Goal: Task Accomplishment & Management: Manage account settings

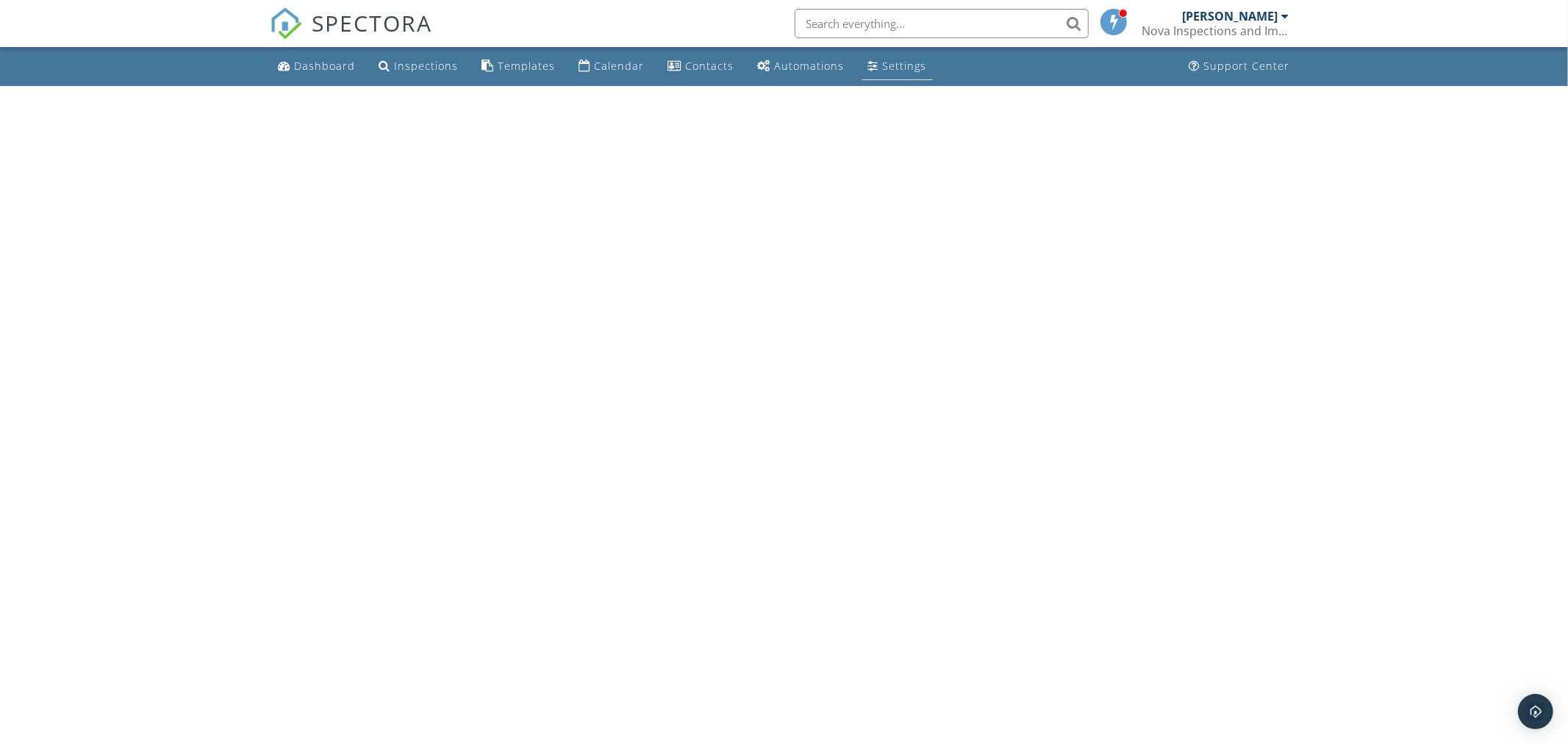
drag, startPoint x: 1441, startPoint y: 2, endPoint x: 876, endPoint y: 71, distance: 569.2
click at [883, 70] on div "Settings" at bounding box center [905, 66] width 44 height 14
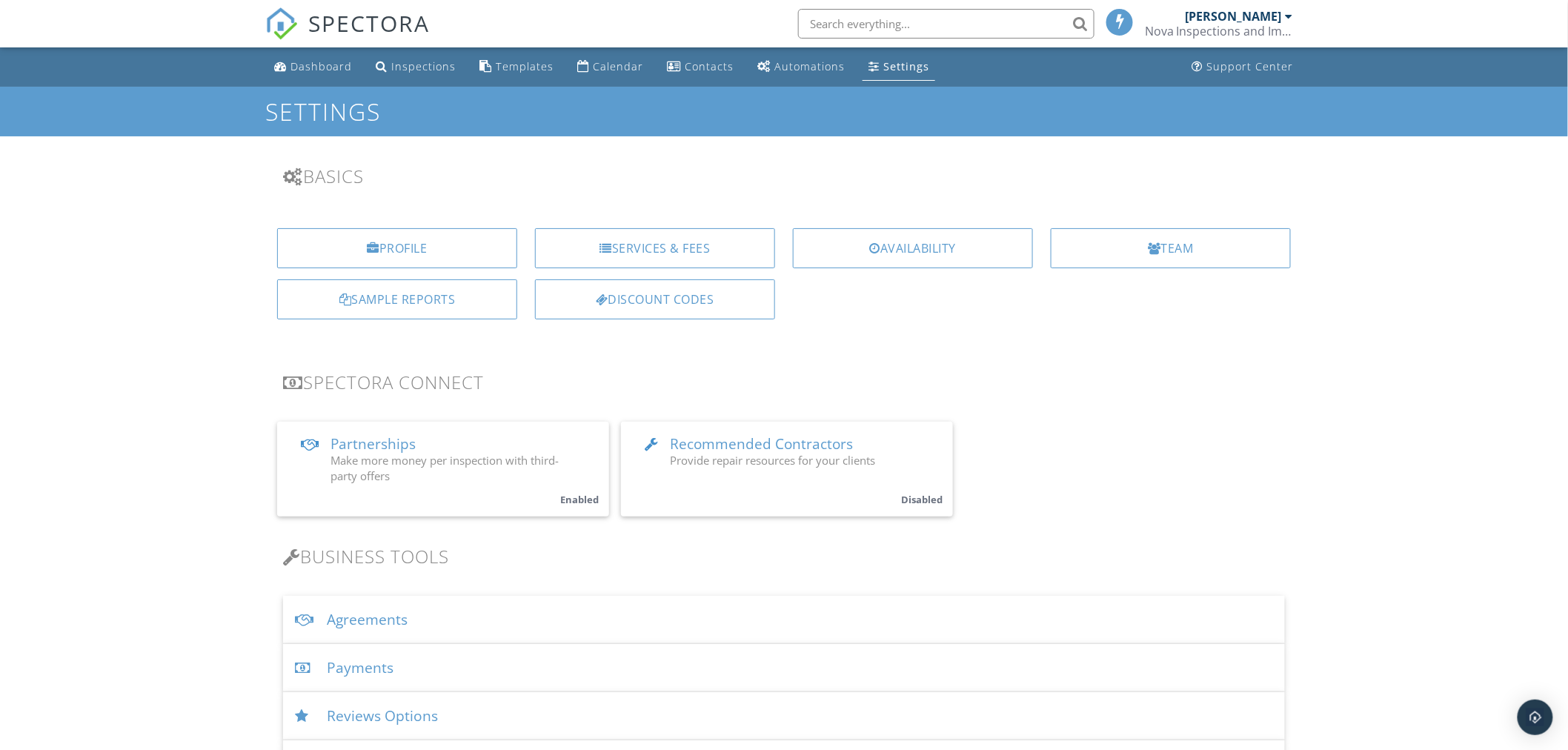
click at [672, 245] on div "Services & Fees" at bounding box center [655, 249] width 240 height 40
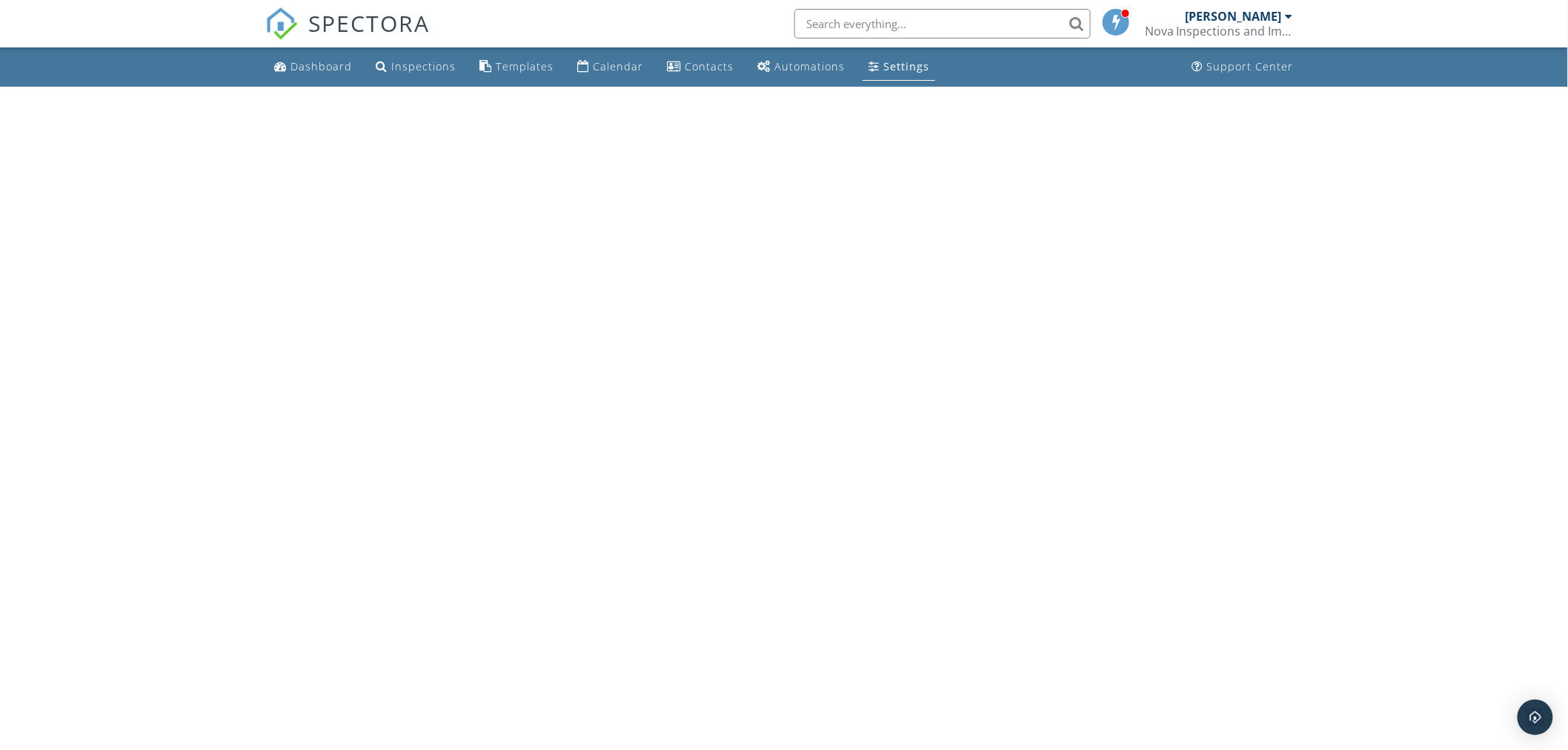
click at [901, 61] on div "Settings" at bounding box center [906, 66] width 46 height 14
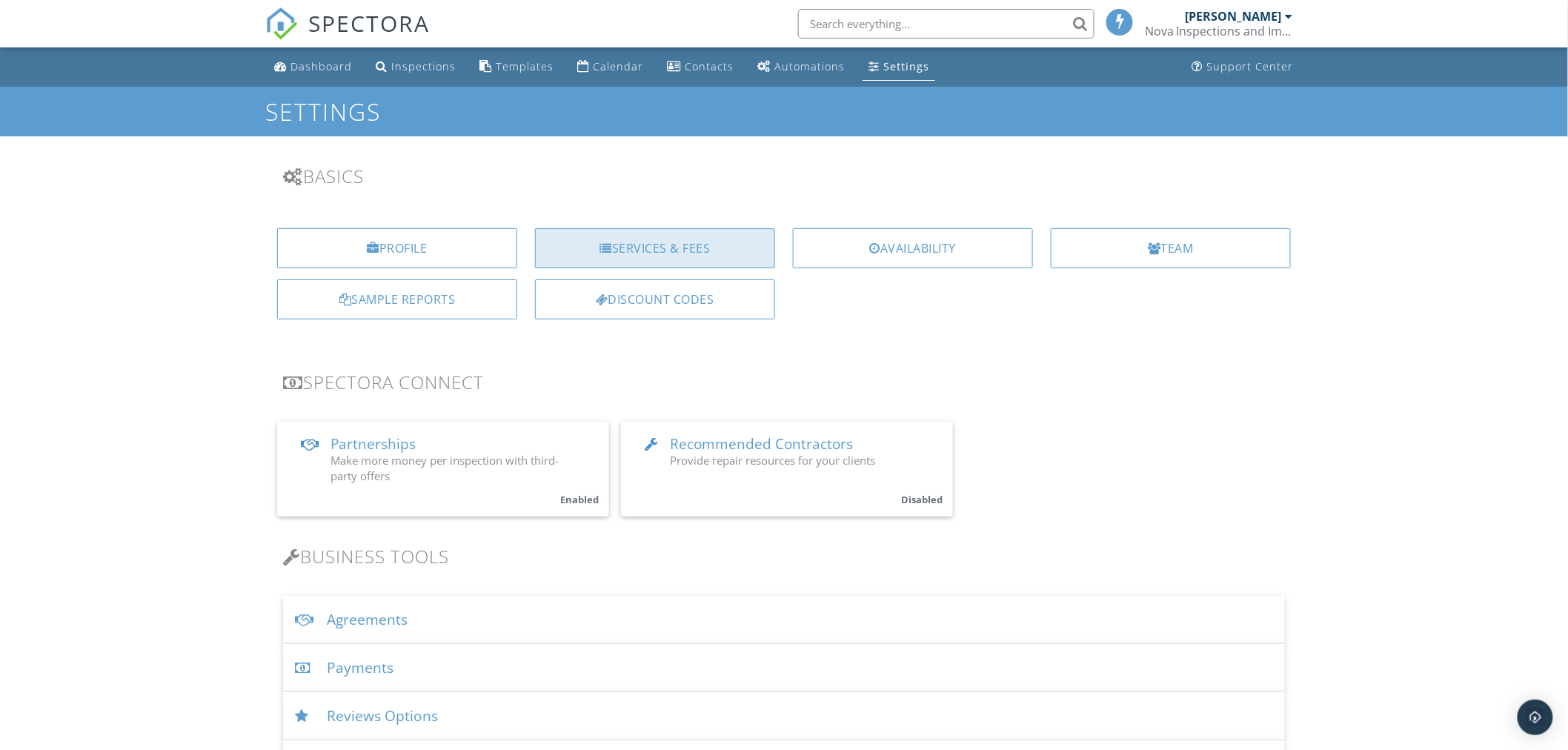
click at [657, 241] on div "Services & Fees" at bounding box center [655, 249] width 240 height 40
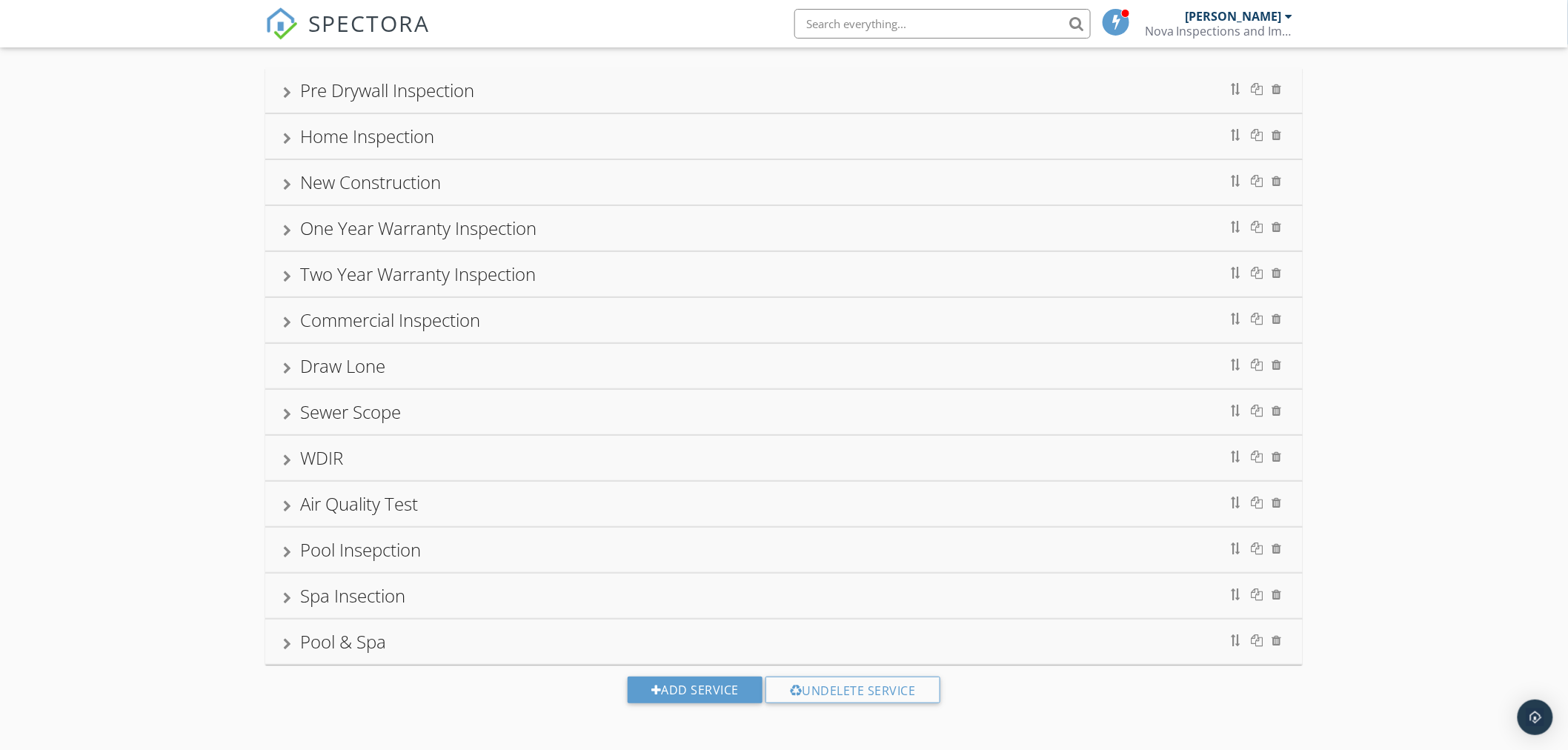
scroll to position [93, 0]
click at [687, 690] on div "Add Service" at bounding box center [695, 690] width 134 height 27
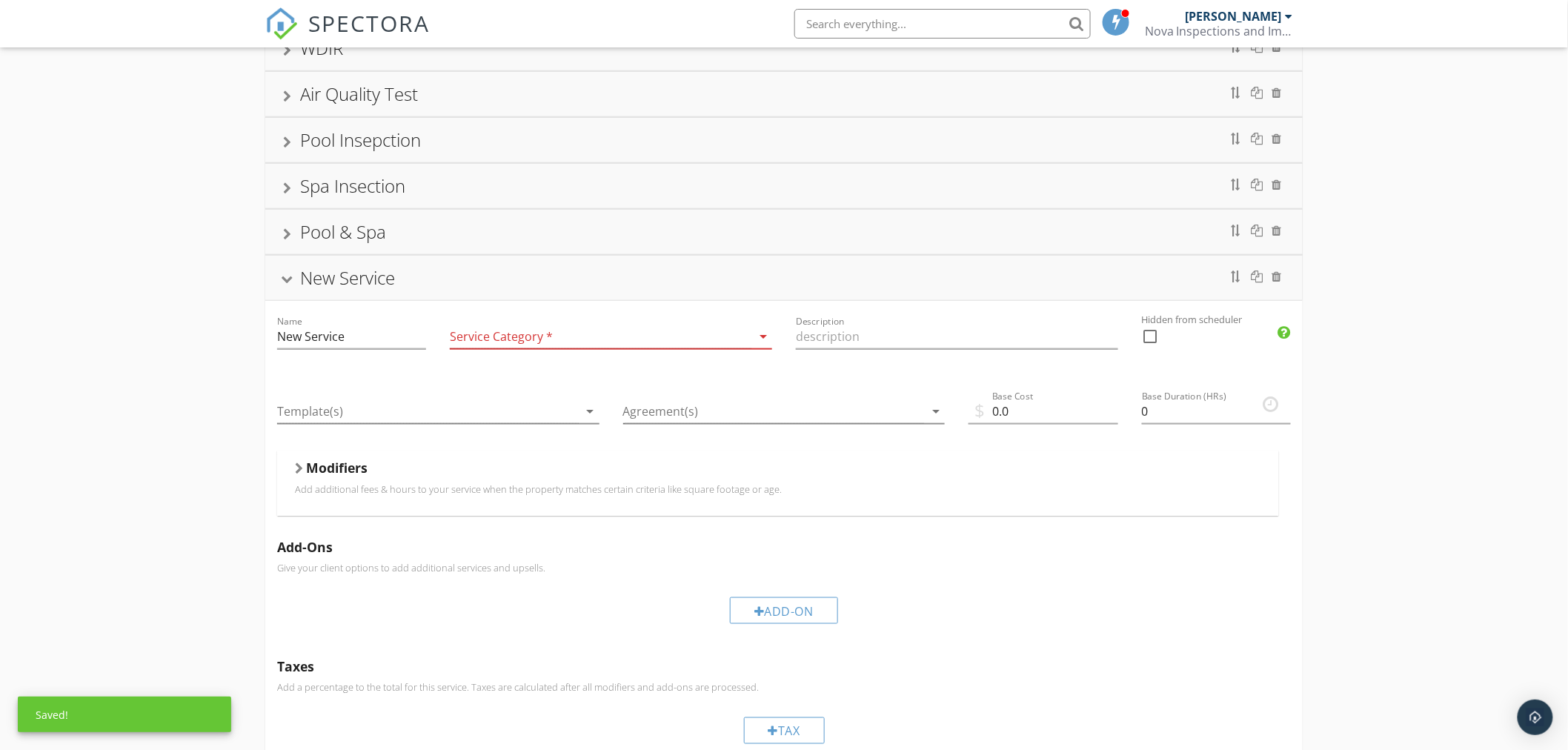
scroll to position [505, 0]
drag, startPoint x: 362, startPoint y: 332, endPoint x: 235, endPoint y: 353, distance: 128.7
click at [248, 339] on div "Pre Drywall Inspection Home Inspection New Construction One Year Warranty Inspe…" at bounding box center [784, 315] width 1568 height 1367
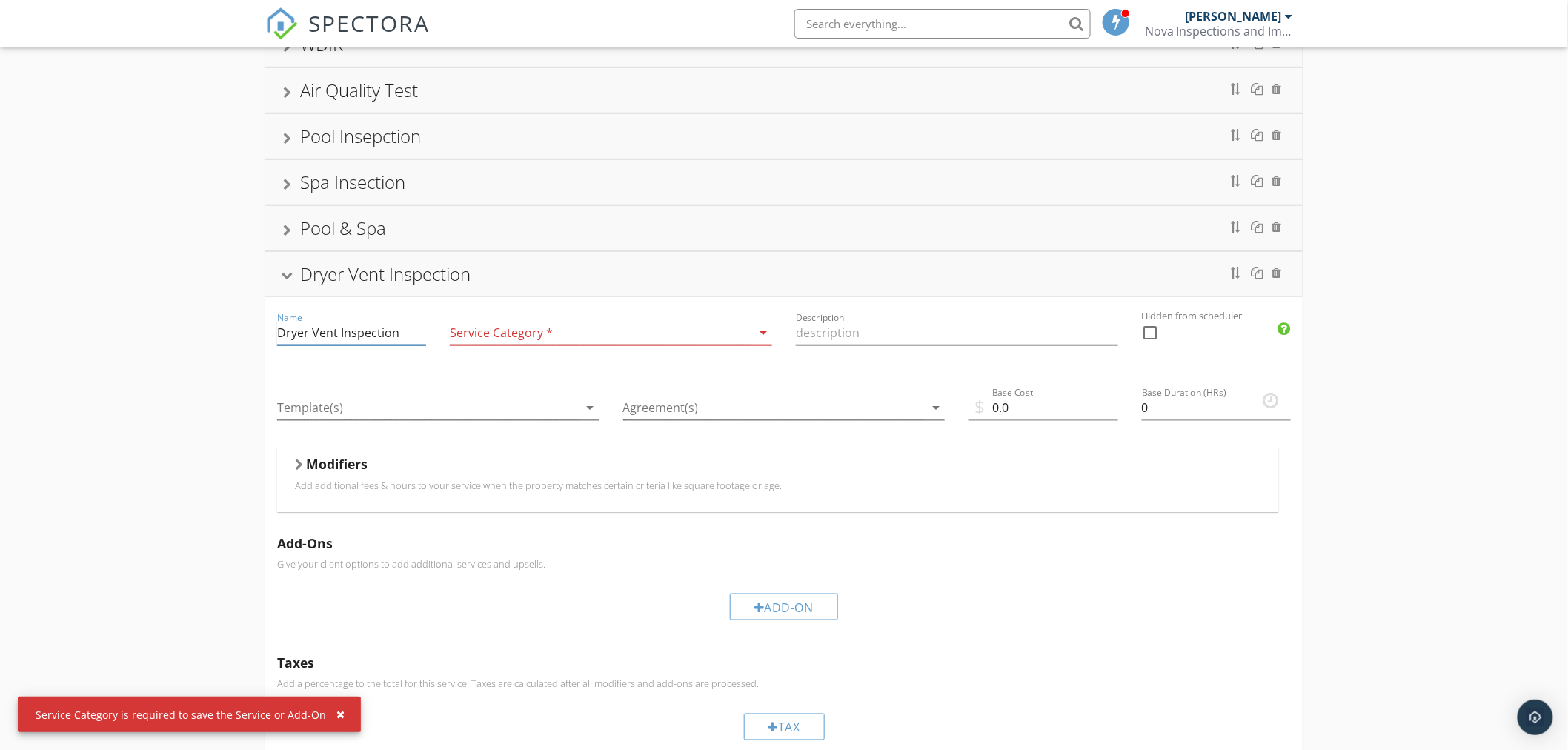
type input "Dryer Vent Inspection"
click at [633, 328] on div "Draw Inspection" at bounding box center [600, 332] width 302 height 24
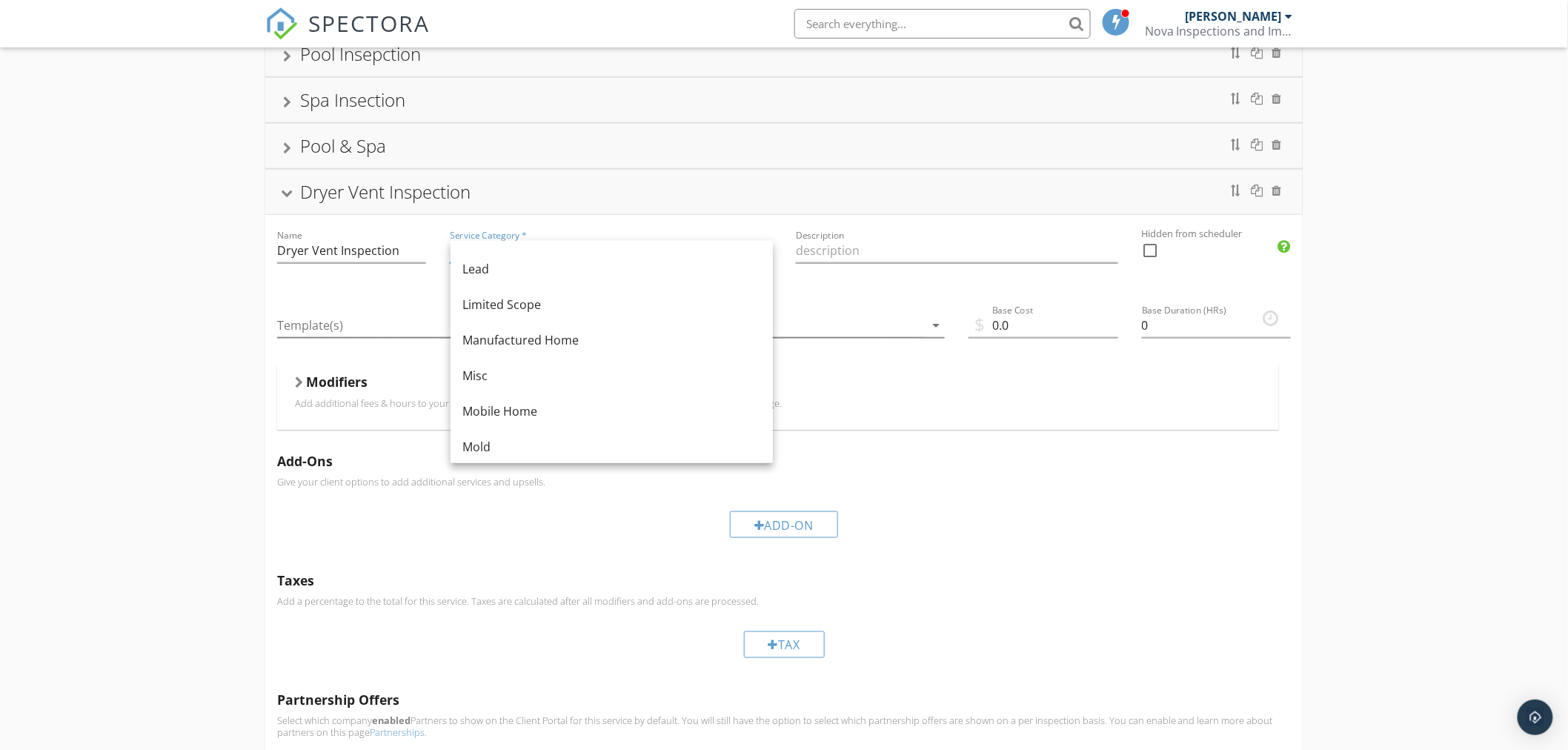
scroll to position [151, 0]
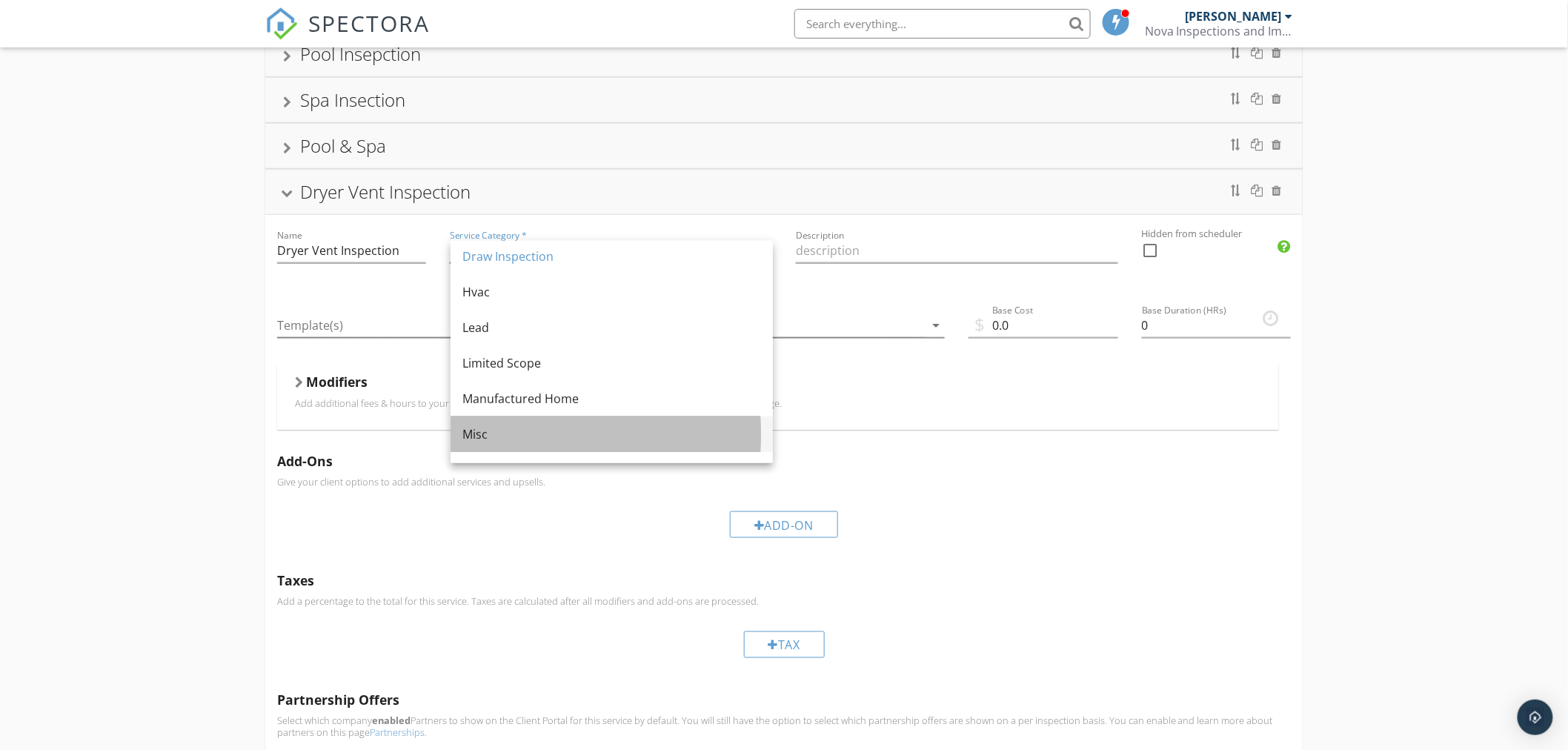
click at [475, 423] on div "Misc" at bounding box center [611, 434] width 299 height 36
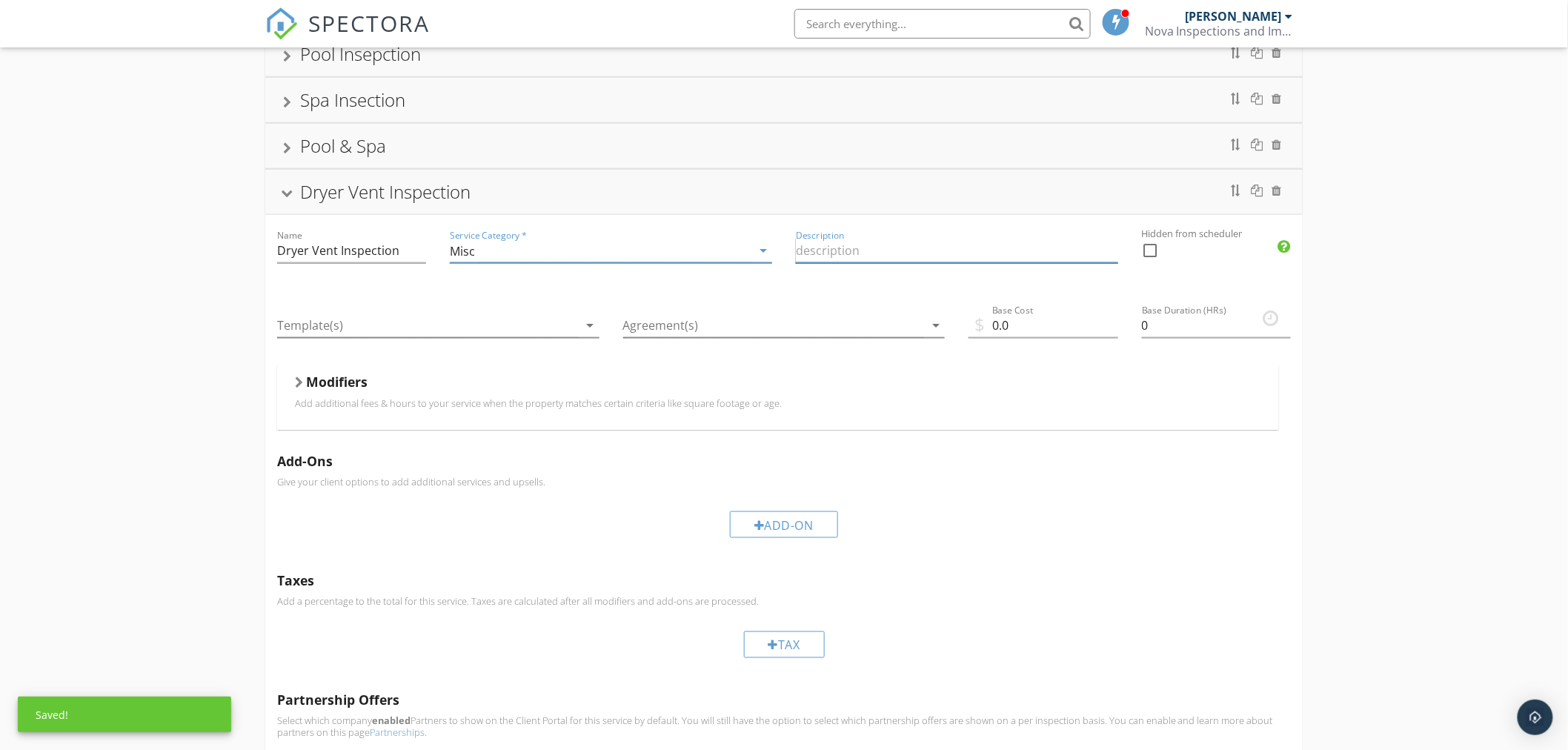
click at [868, 254] on input "Description" at bounding box center [957, 250] width 323 height 24
drag, startPoint x: 861, startPoint y: 248, endPoint x: 791, endPoint y: 252, distance: 70.1
click at [791, 252] on div "Name Dryer Vent Inspection Service Category * Misc arrow_drop_down Description …" at bounding box center [784, 522] width 1037 height 616
type input "D"
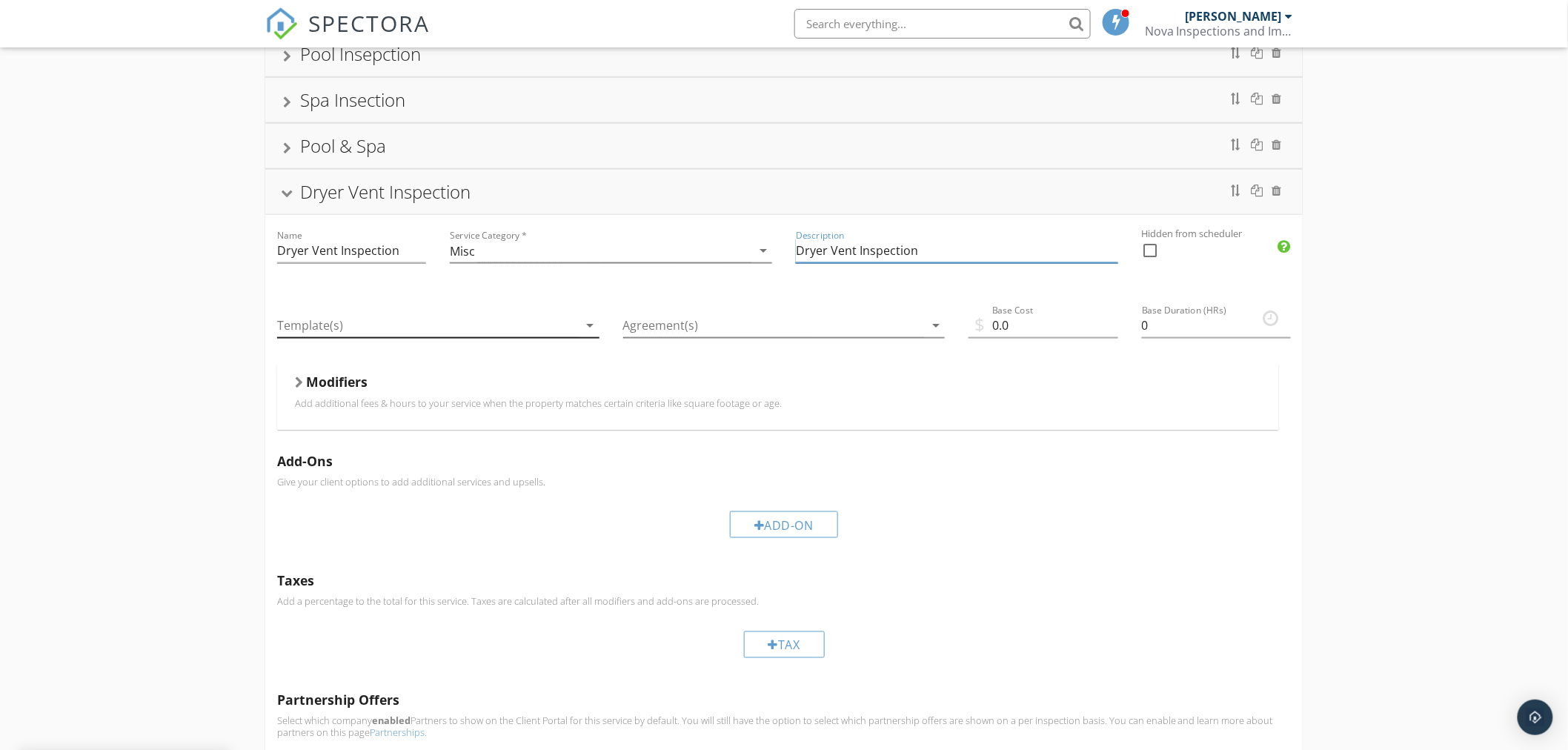
type input "Dryer Vent Inspection"
click at [396, 332] on div at bounding box center [428, 325] width 302 height 24
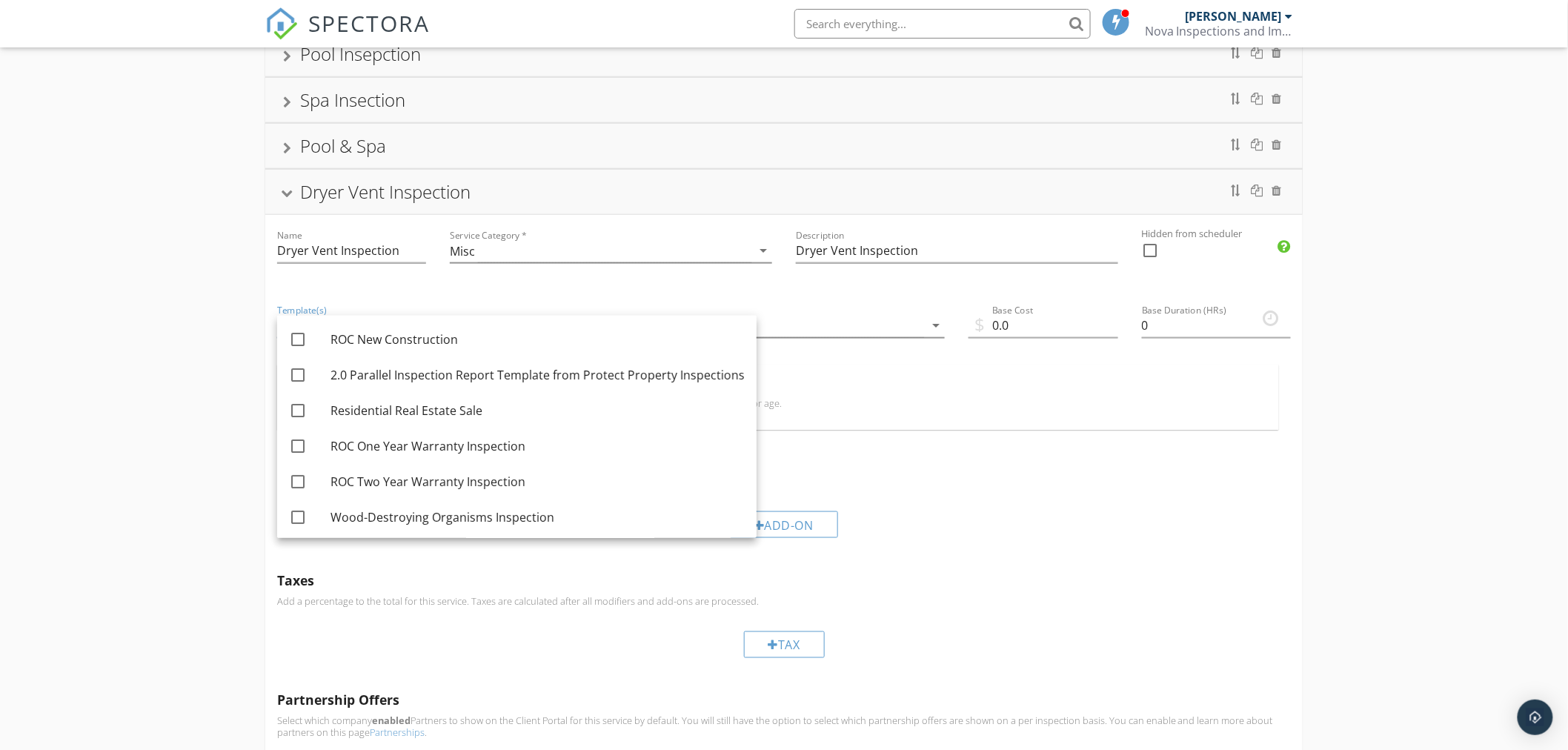
click at [952, 482] on p "Give your client options to add additional services and upsells." at bounding box center [784, 481] width 1014 height 12
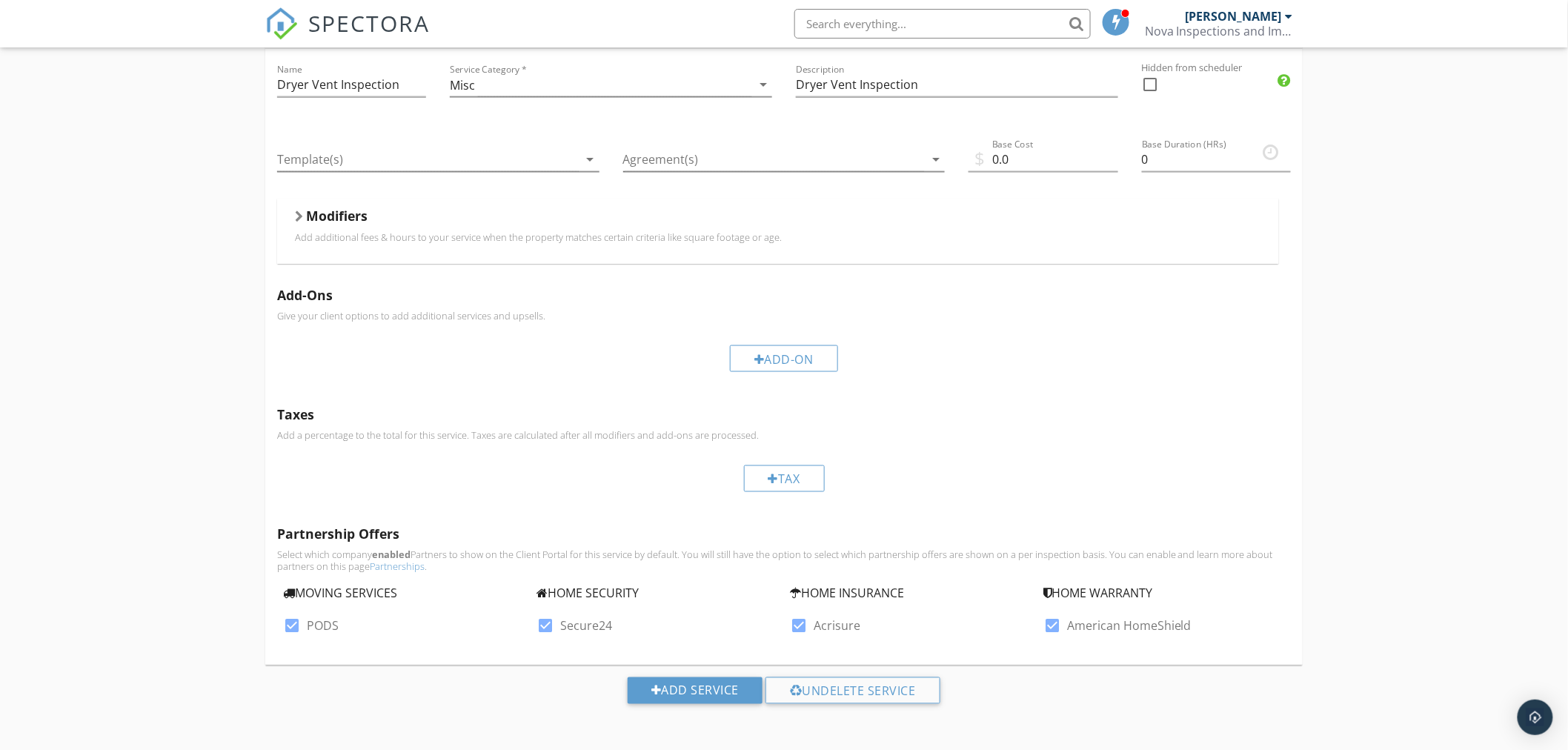
scroll to position [757, 0]
click at [717, 690] on div "Add Service" at bounding box center [695, 690] width 134 height 27
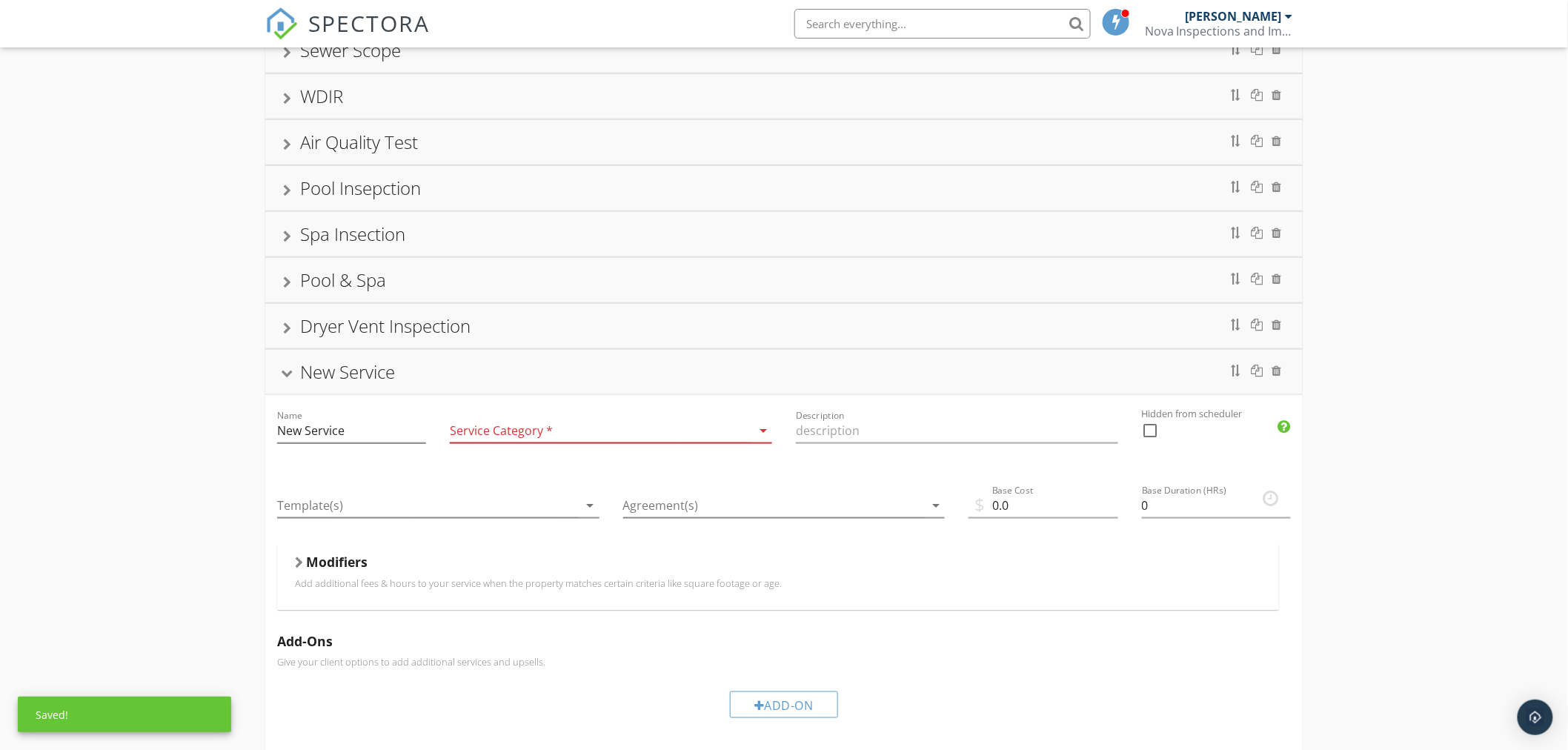
scroll to position [426, 0]
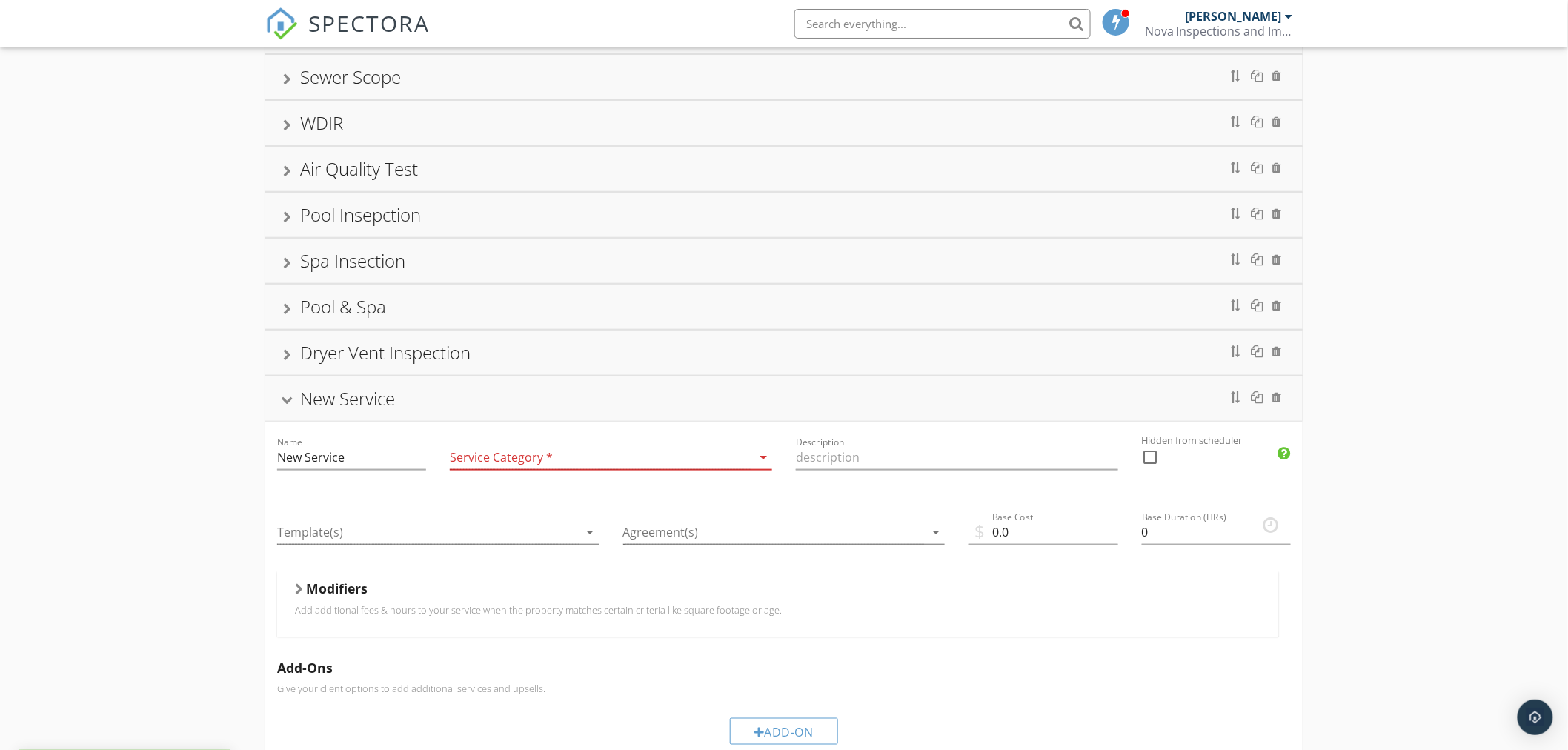
click at [230, 438] on div "Pre Drywall Inspection Home Inspection New Construction One Year Warranty Inspe…" at bounding box center [784, 417] width 1568 height 1414
click at [1275, 400] on div at bounding box center [1277, 397] width 10 height 12
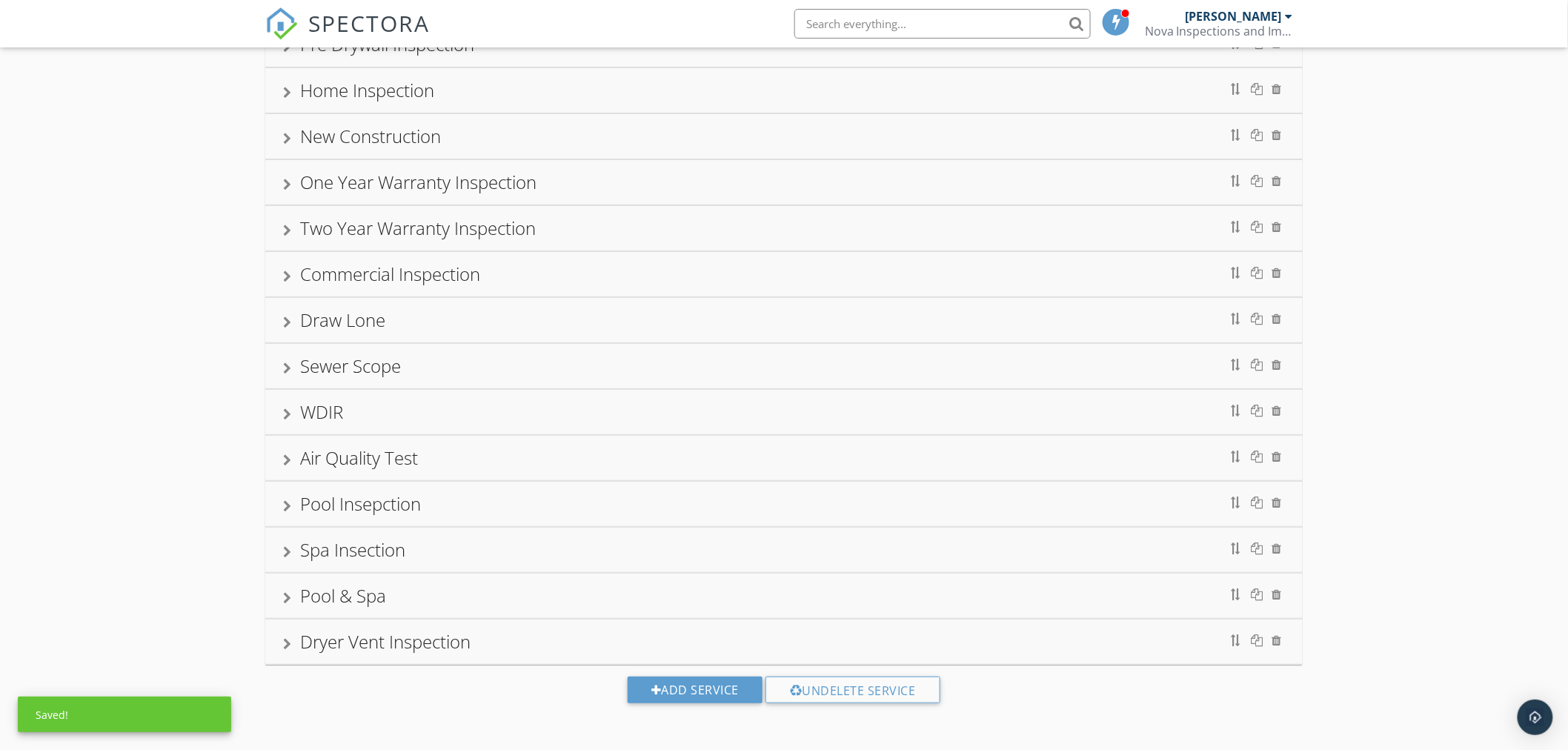
click at [424, 644] on div "Dryer Vent Inspection" at bounding box center [385, 641] width 170 height 24
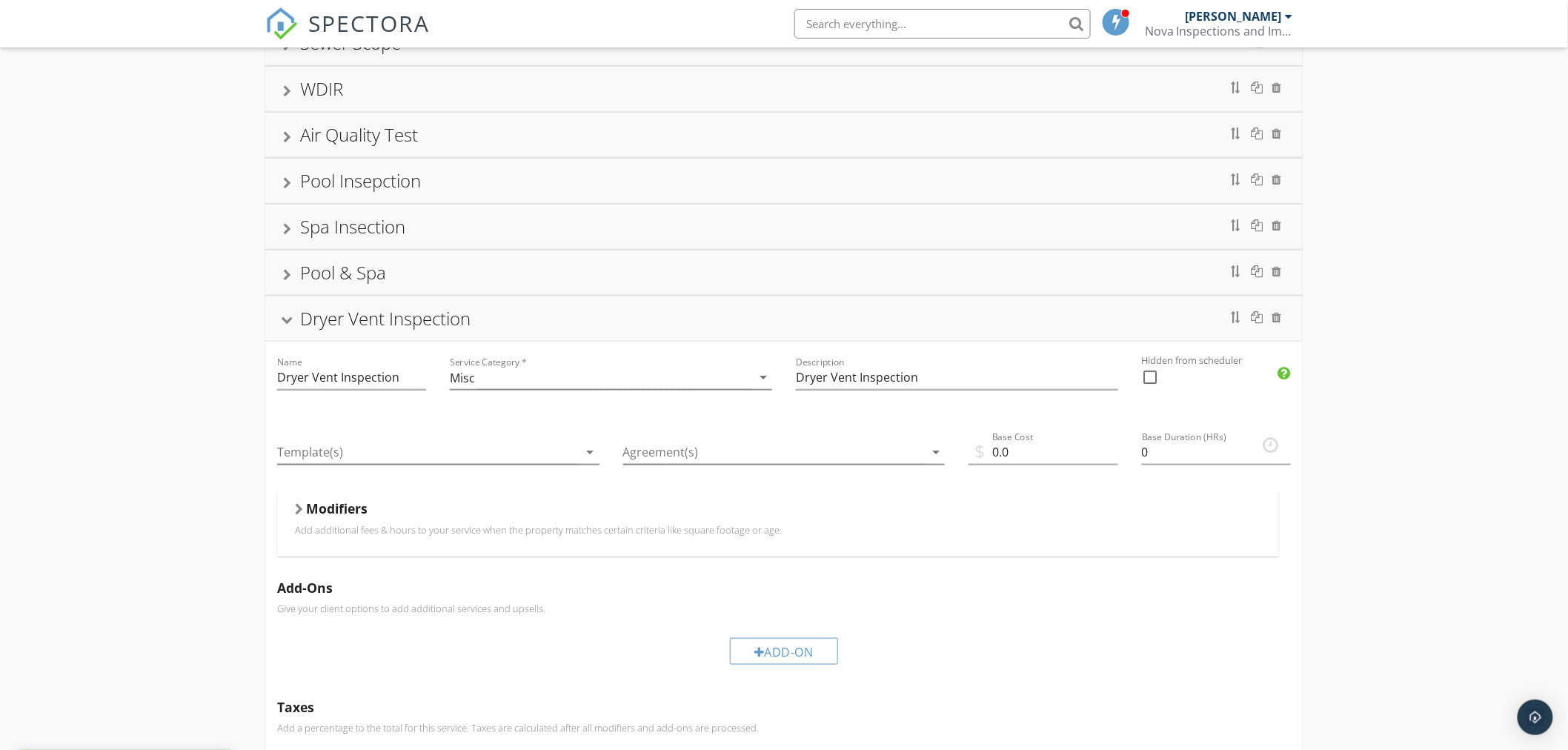
scroll to position [469, 0]
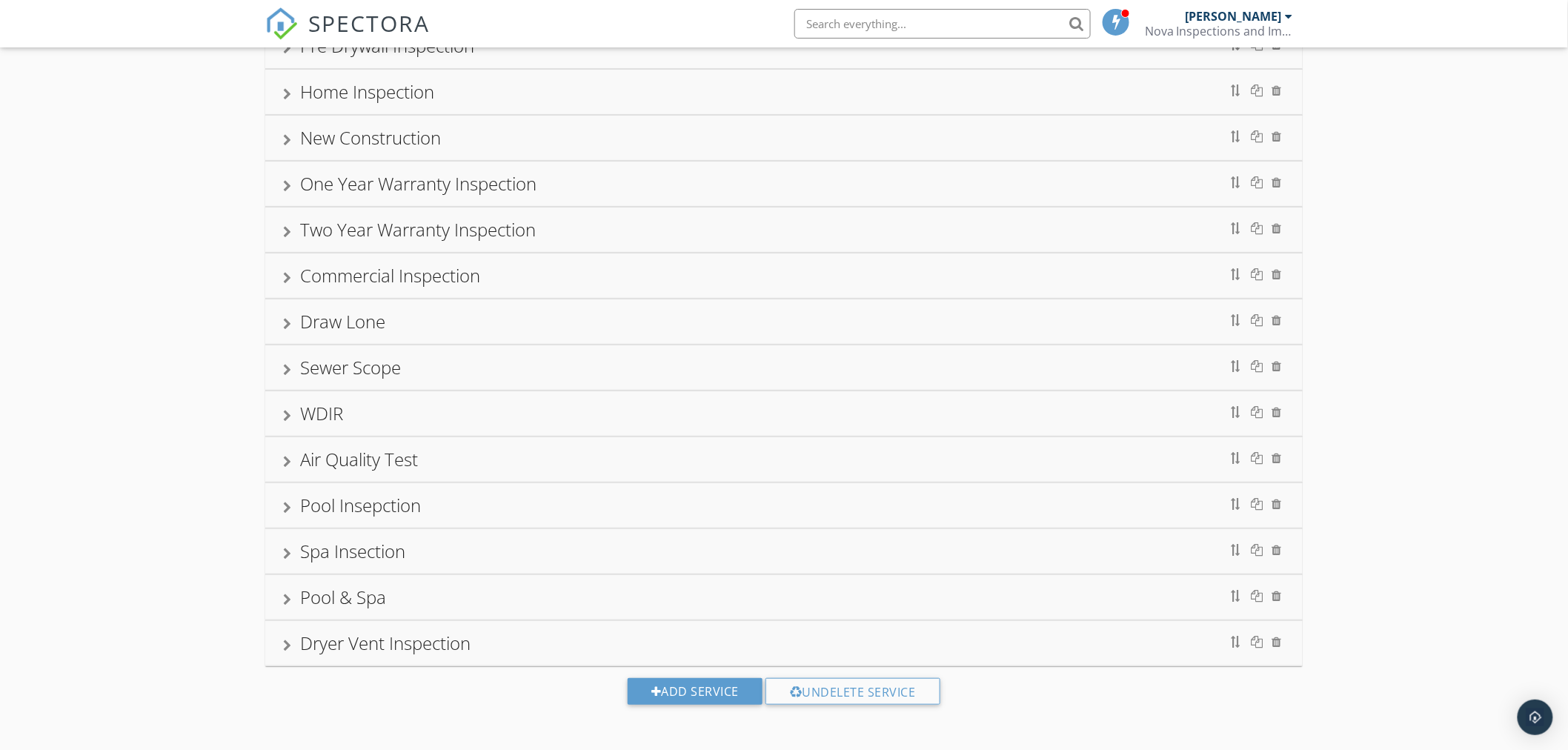
scroll to position [139, 0]
click at [442, 649] on div "Dryer Vent Inspection" at bounding box center [385, 641] width 170 height 24
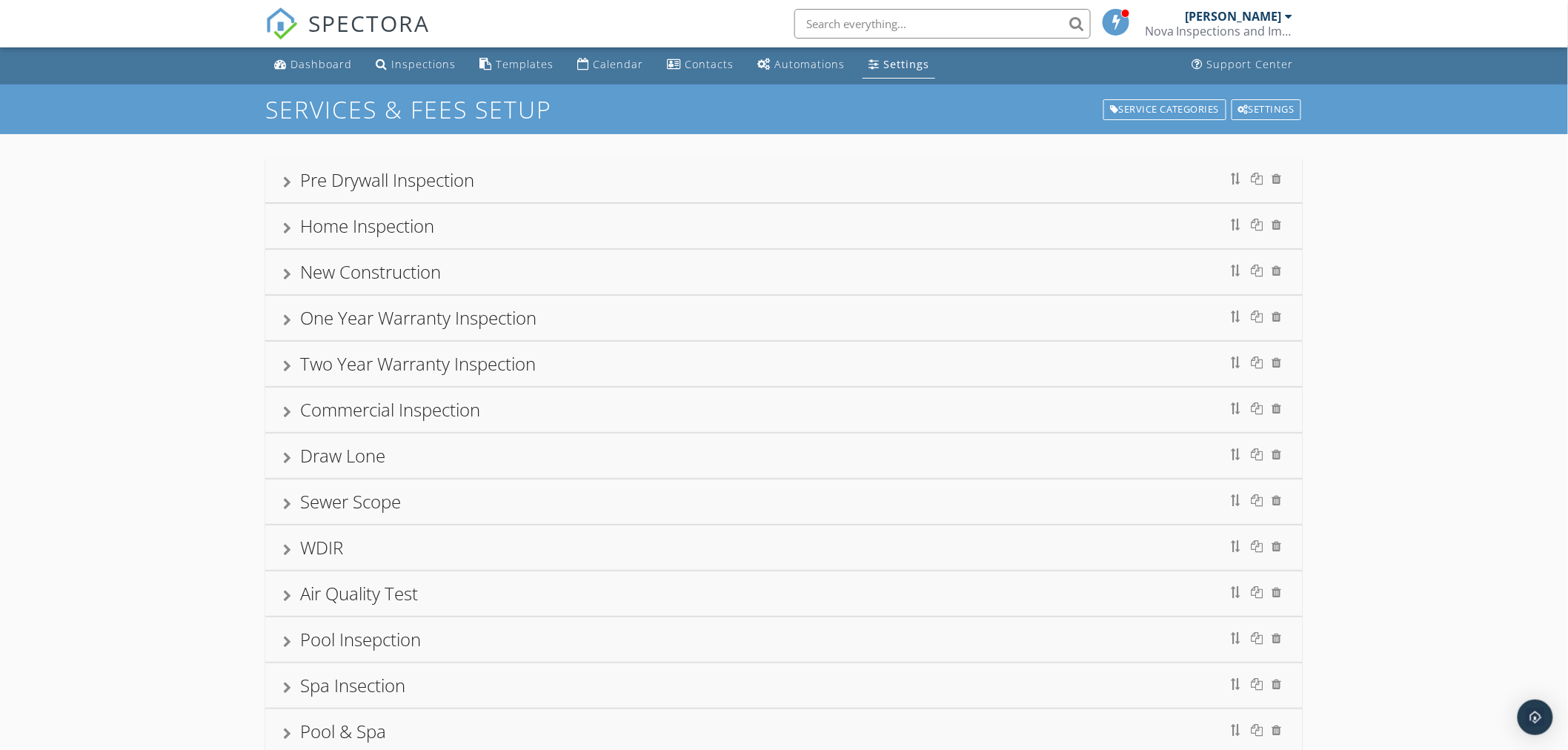
scroll to position [0, 0]
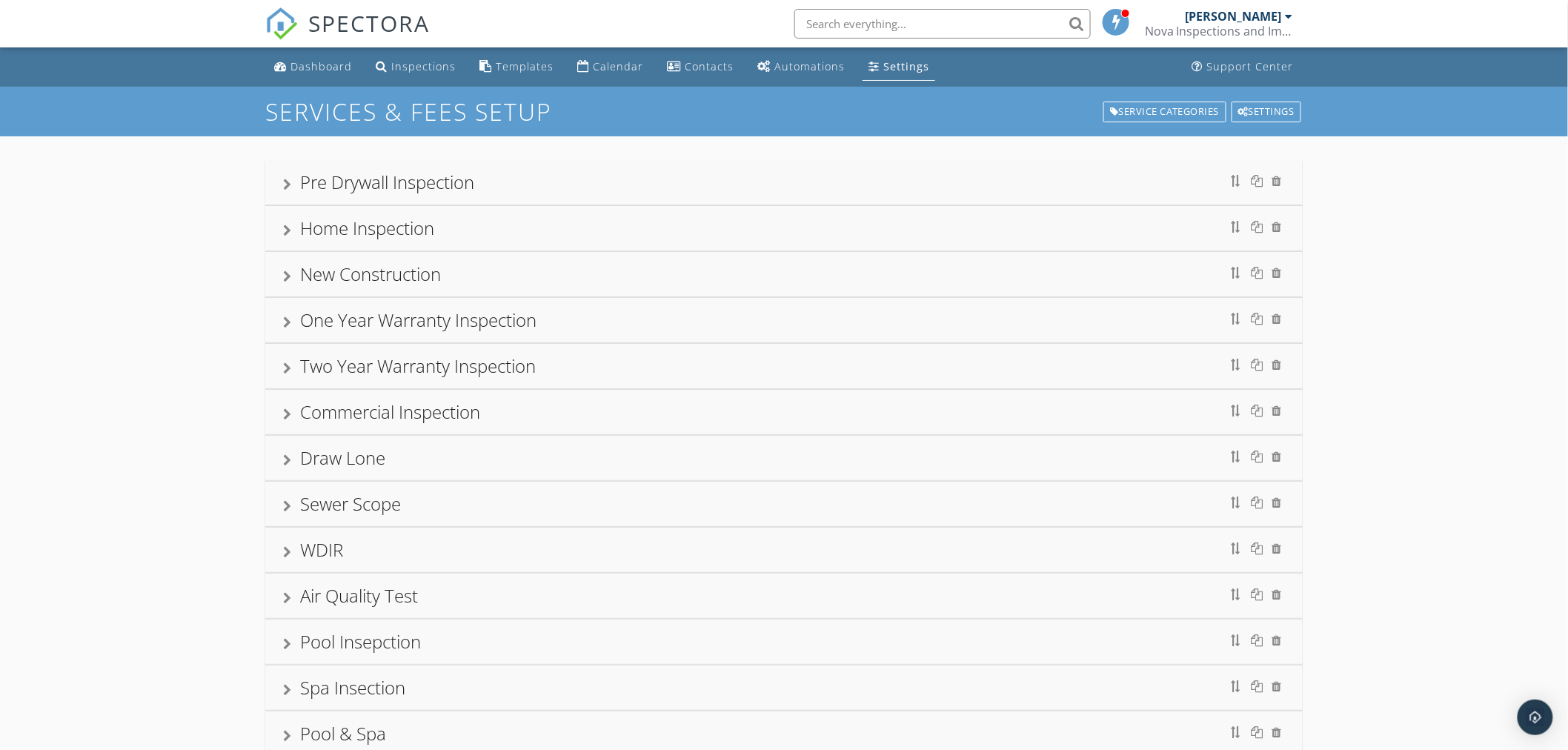
click at [292, 226] on div "Home Inspection" at bounding box center [784, 229] width 1001 height 27
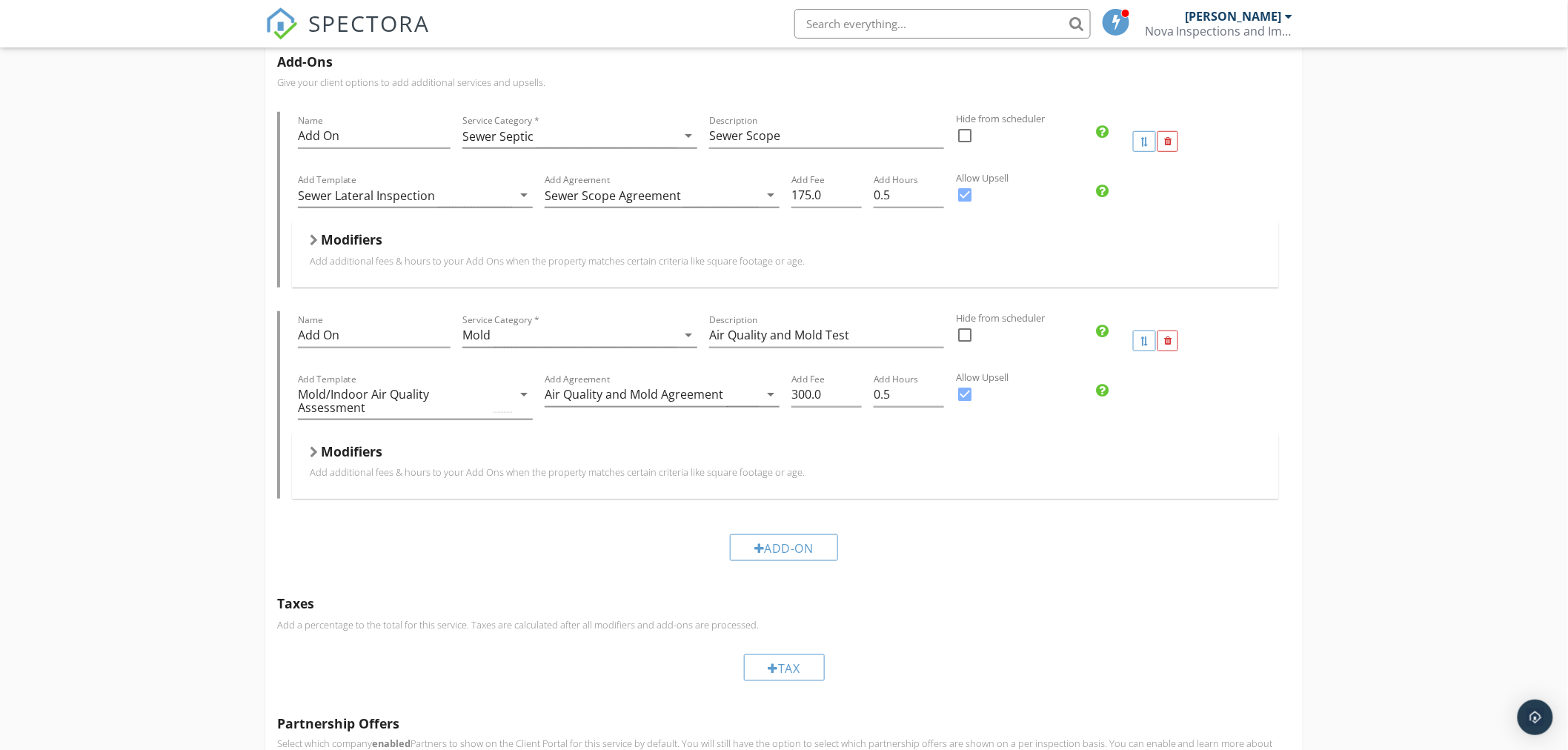
scroll to position [494, 0]
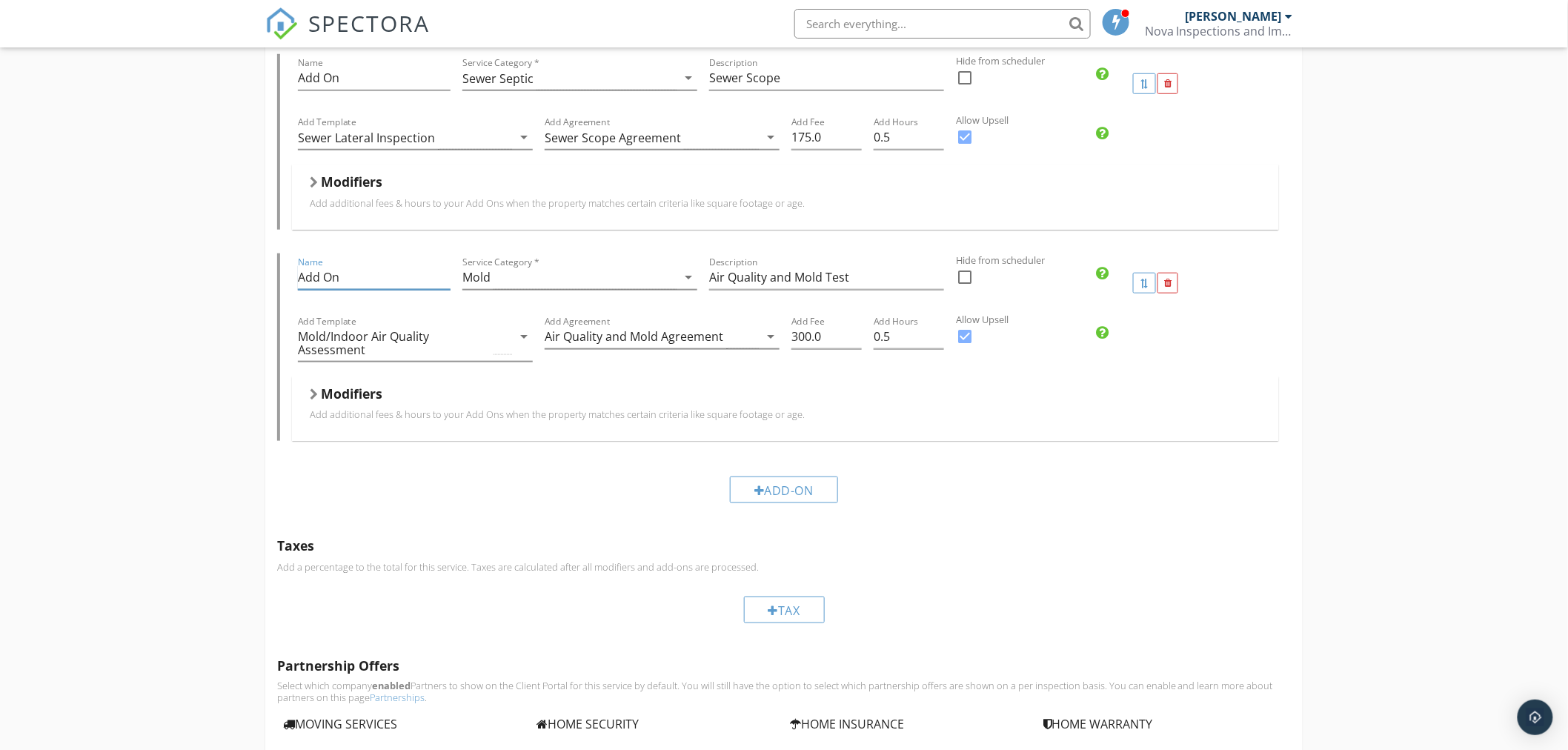
drag, startPoint x: 363, startPoint y: 280, endPoint x: 258, endPoint y: 283, distance: 105.0
click at [258, 283] on div "Pre Drywall Inspection Home Inspection Name Home Inspection Service Category * …" at bounding box center [784, 538] width 1568 height 1790
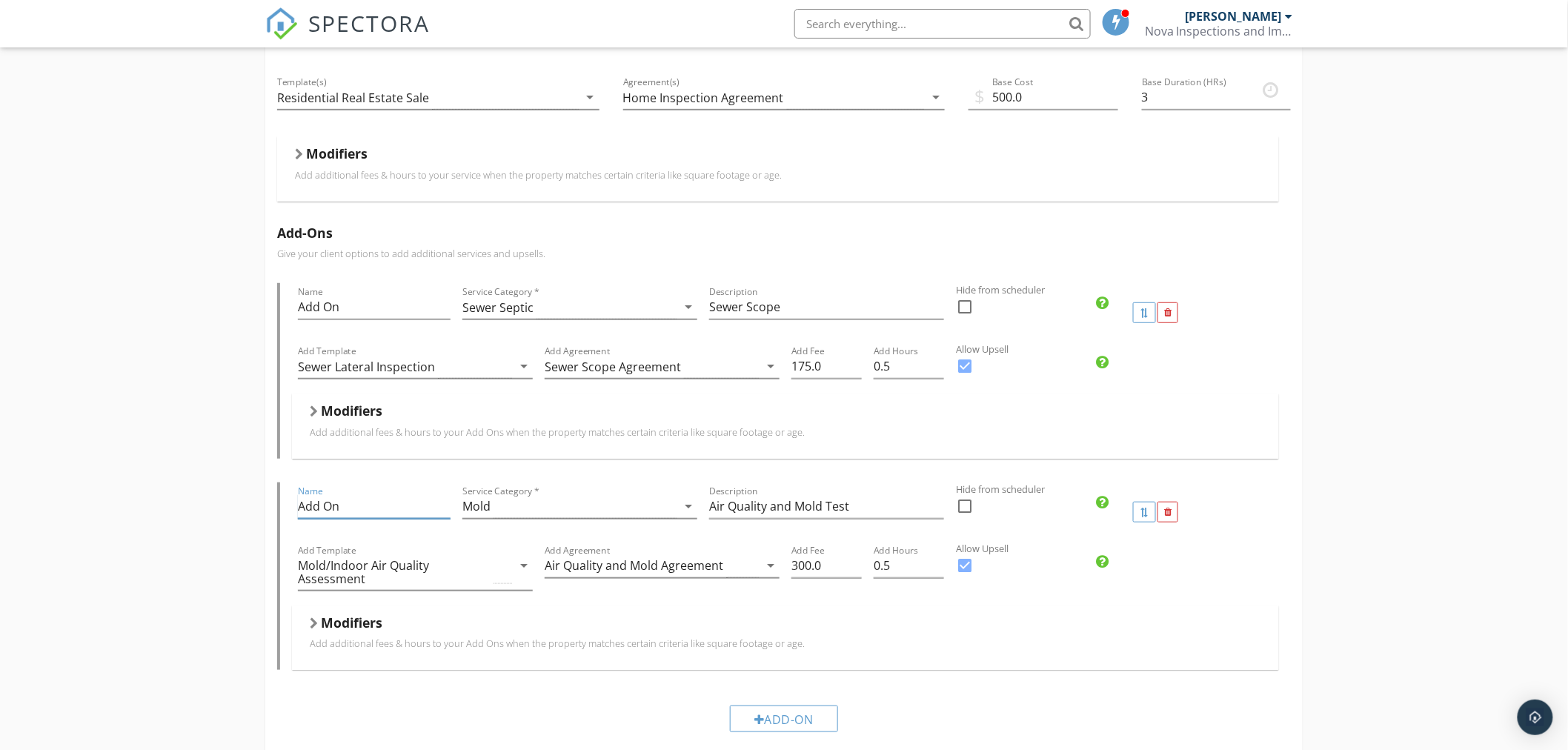
scroll to position [247, 0]
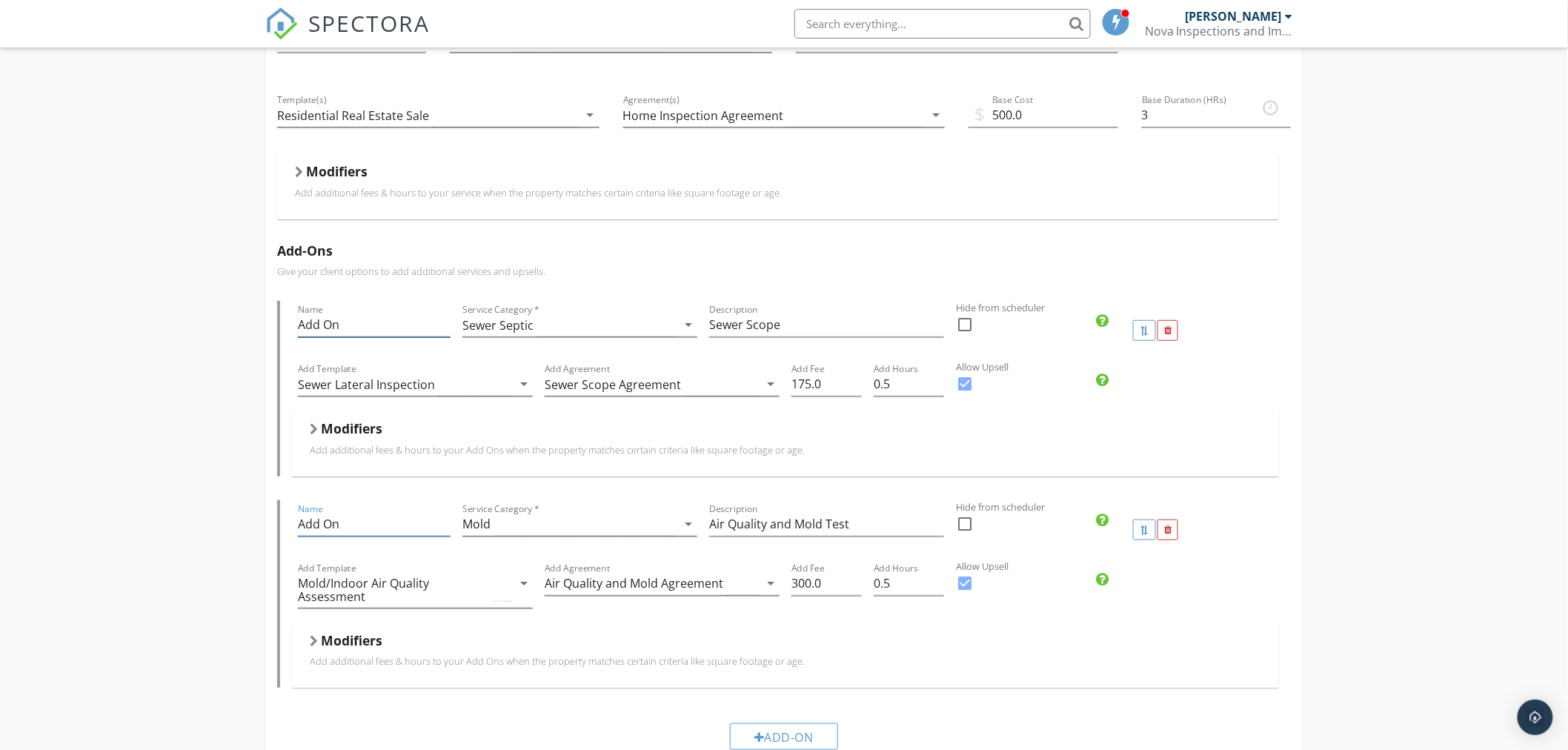
click at [396, 327] on input "Add On" at bounding box center [374, 325] width 153 height 24
drag, startPoint x: 372, startPoint y: 325, endPoint x: 219, endPoint y: 320, distance: 153.1
type input "Sewer Scope"
drag, startPoint x: 359, startPoint y: 523, endPoint x: 229, endPoint y: 520, distance: 130.0
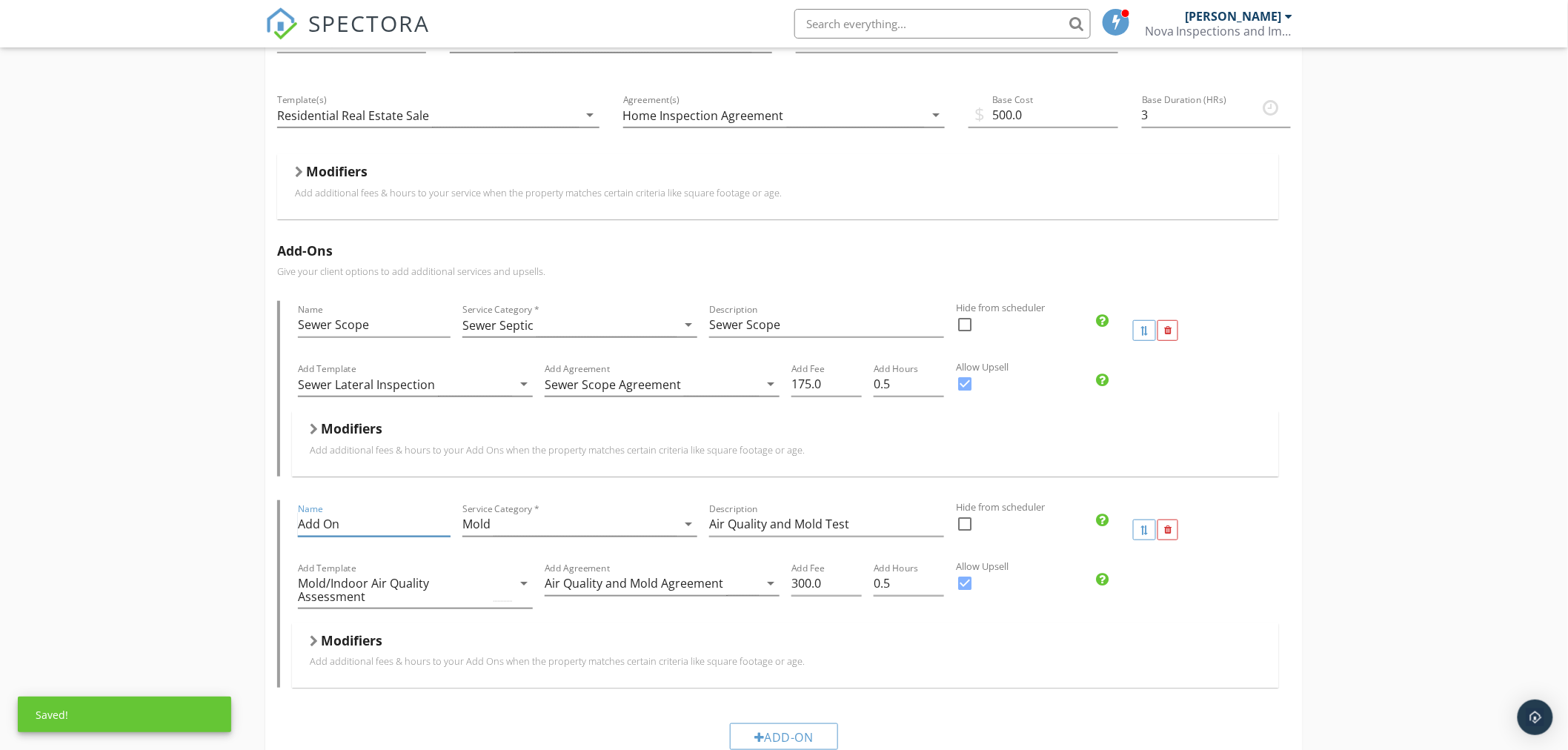
type input "S"
type input "a"
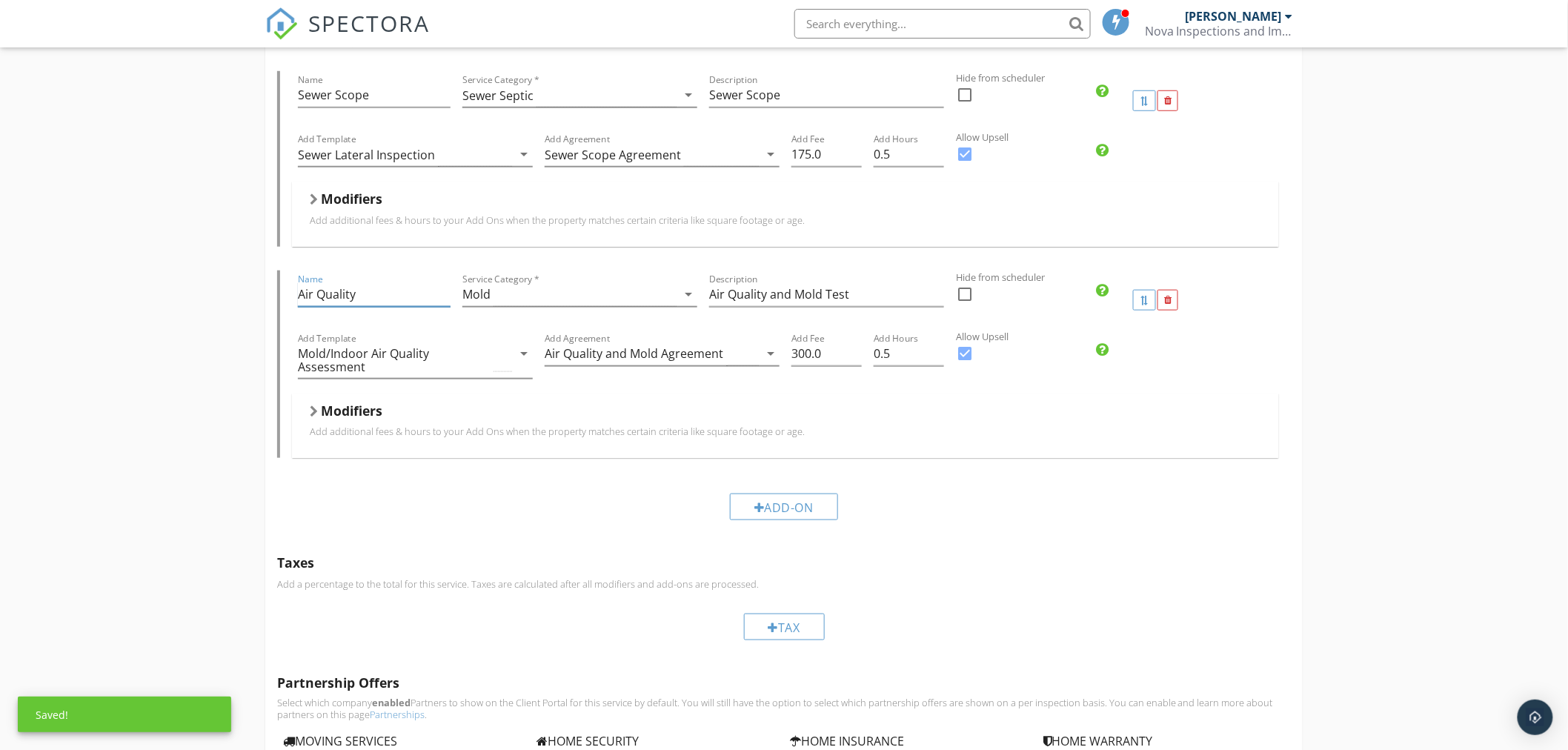
scroll to position [494, 0]
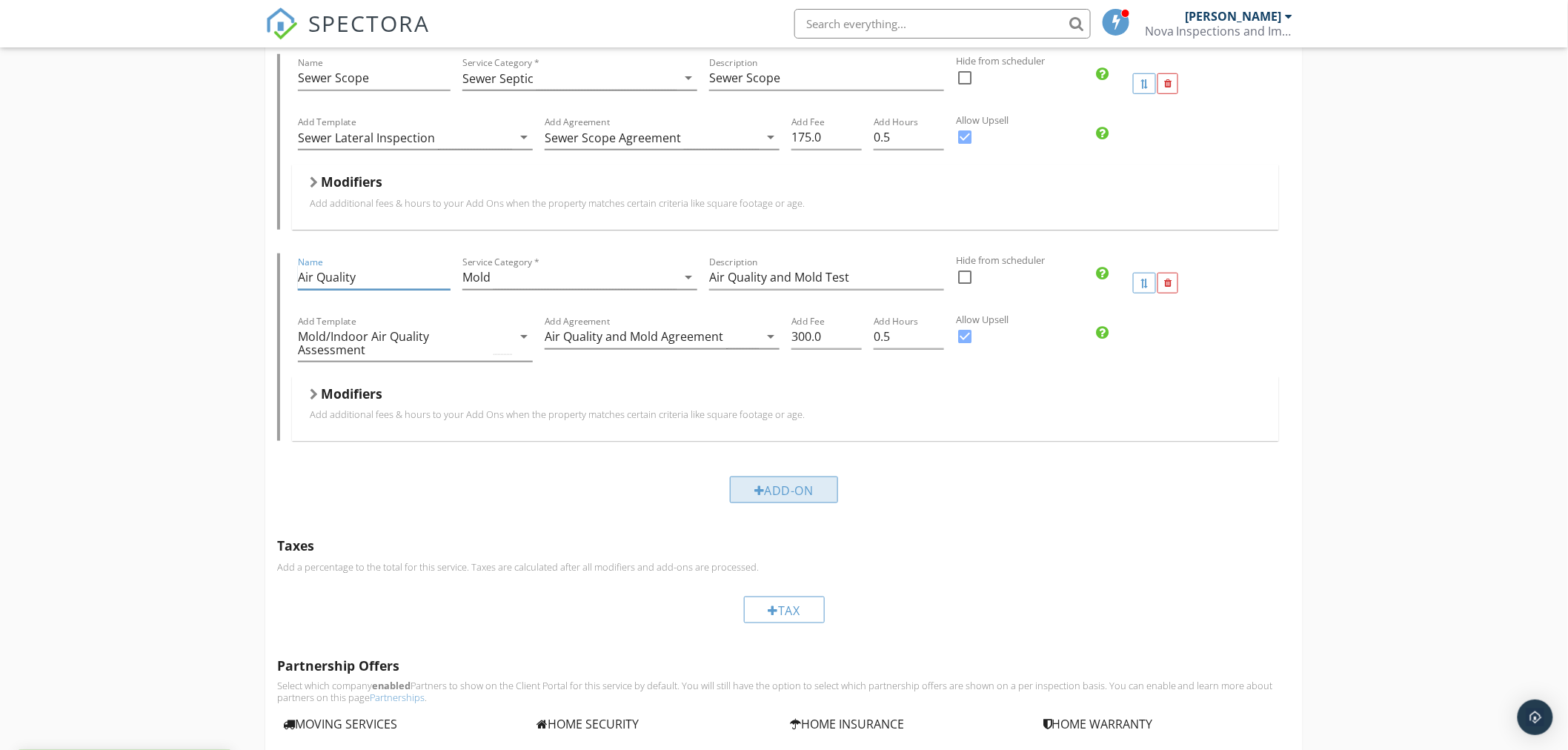
type input "Air Quality"
click at [787, 490] on div "Add-On" at bounding box center [784, 490] width 109 height 27
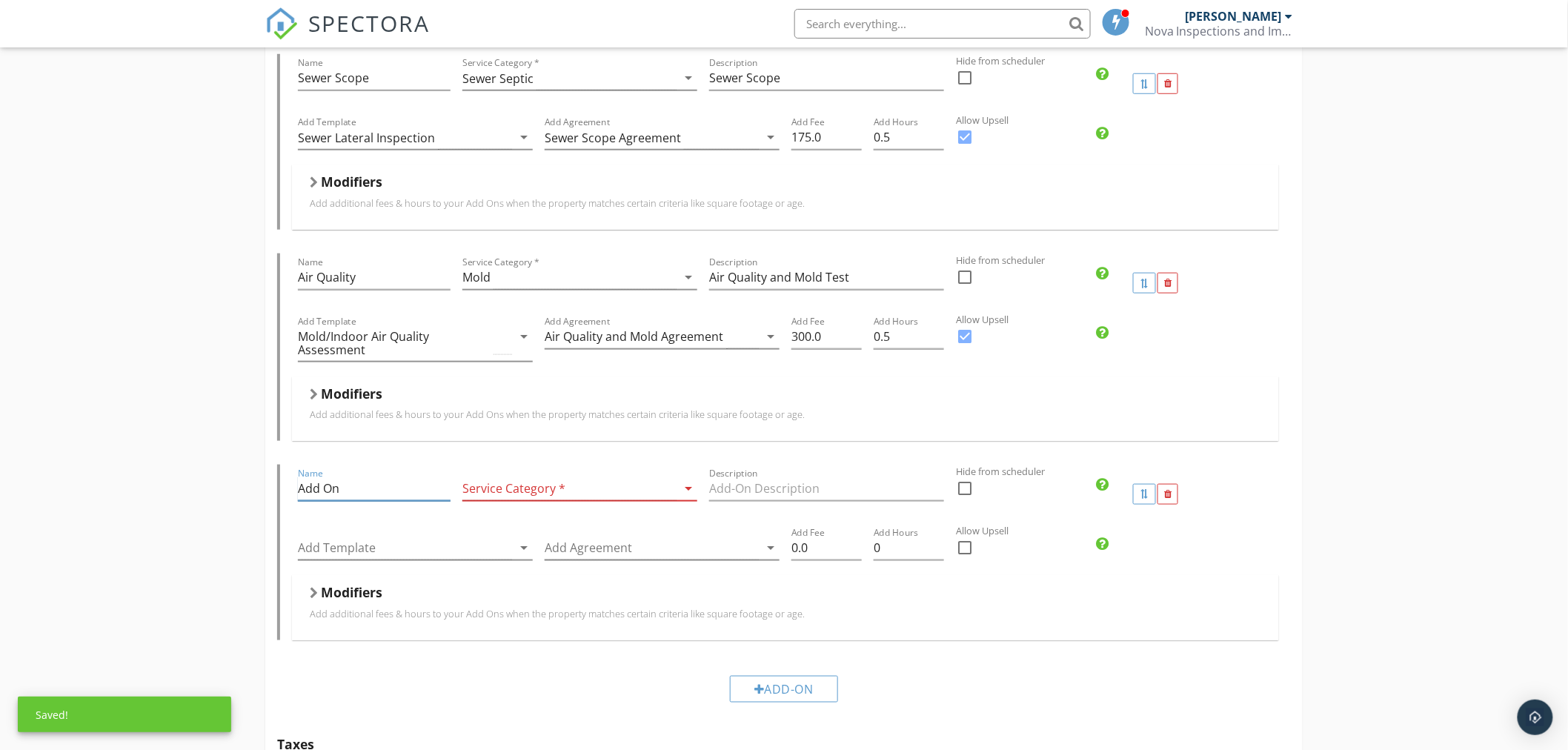
drag, startPoint x: 378, startPoint y: 486, endPoint x: 199, endPoint y: 505, distance: 180.0
click at [247, 508] on div "Pre Drywall Inspection Home Inspection Name Home Inspection Service Category * …" at bounding box center [784, 637] width 1568 height 1989
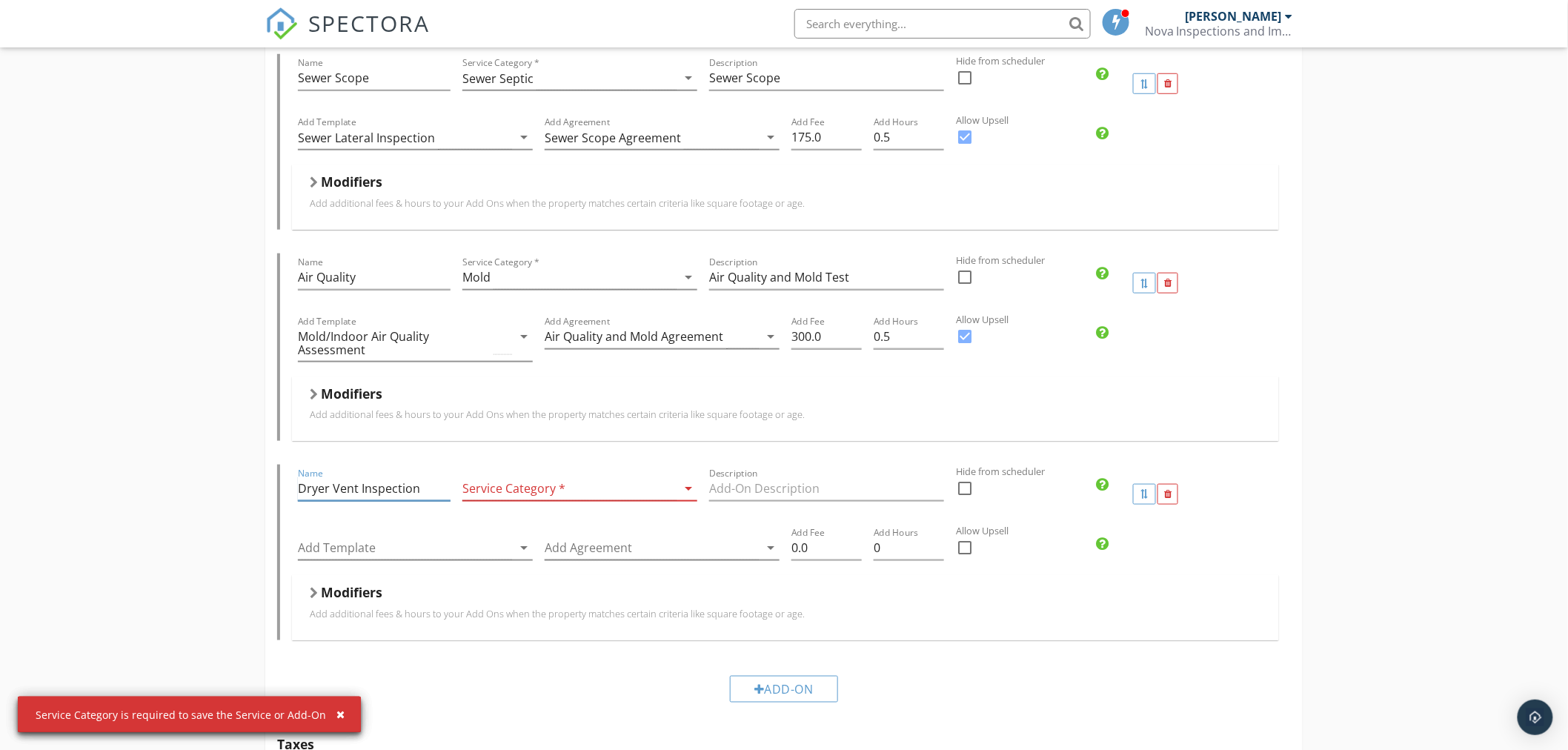
type input "Dryer Vent Inspection"
click at [667, 474] on div "Service Category * Manufactured Home arrow_drop_down" at bounding box center [579, 492] width 235 height 48
click at [667, 477] on div "Service Category * Manufactured Home arrow_drop_down" at bounding box center [579, 492] width 235 height 48
click at [667, 483] on div "Manufactured Home" at bounding box center [568, 488] width 214 height 24
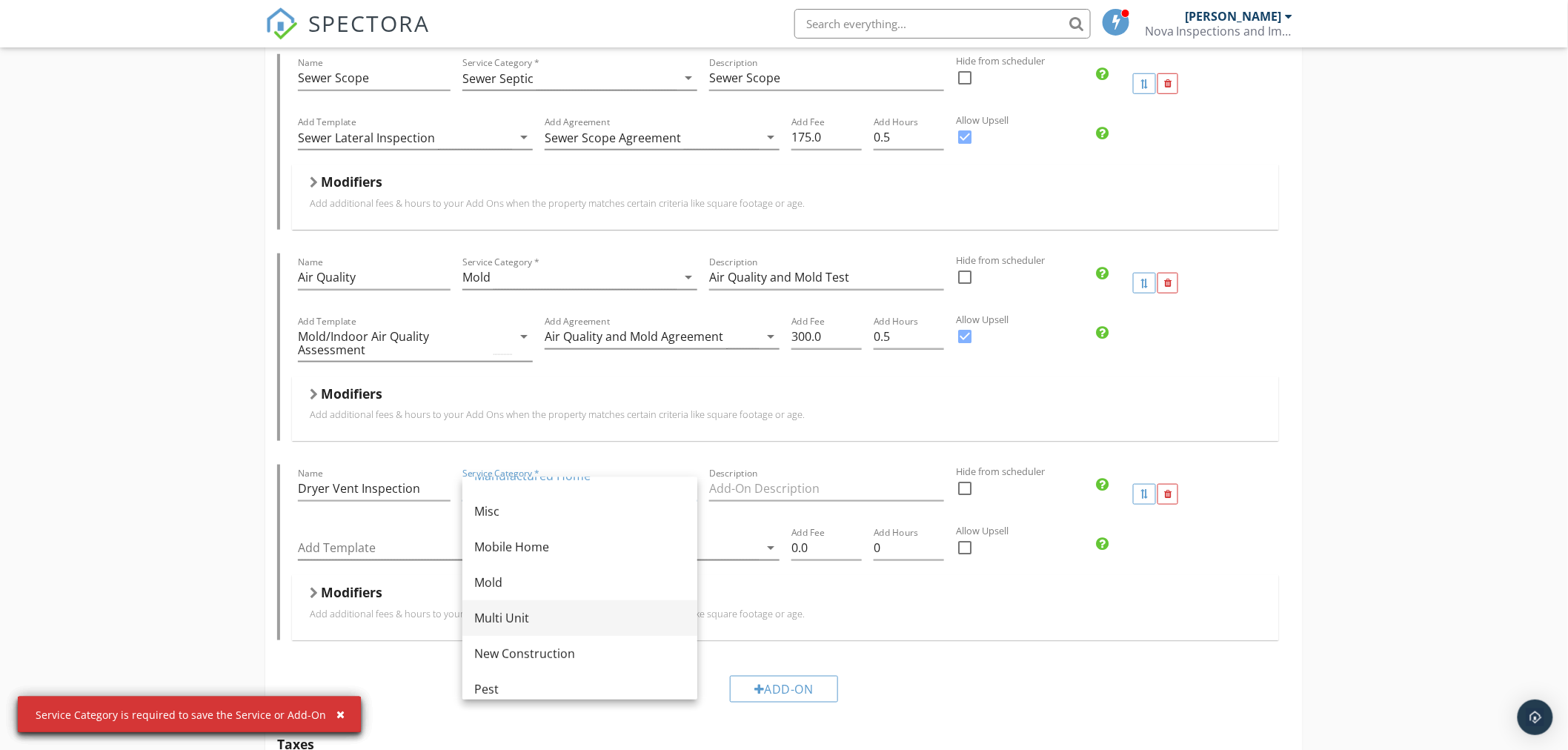
scroll to position [329, 0]
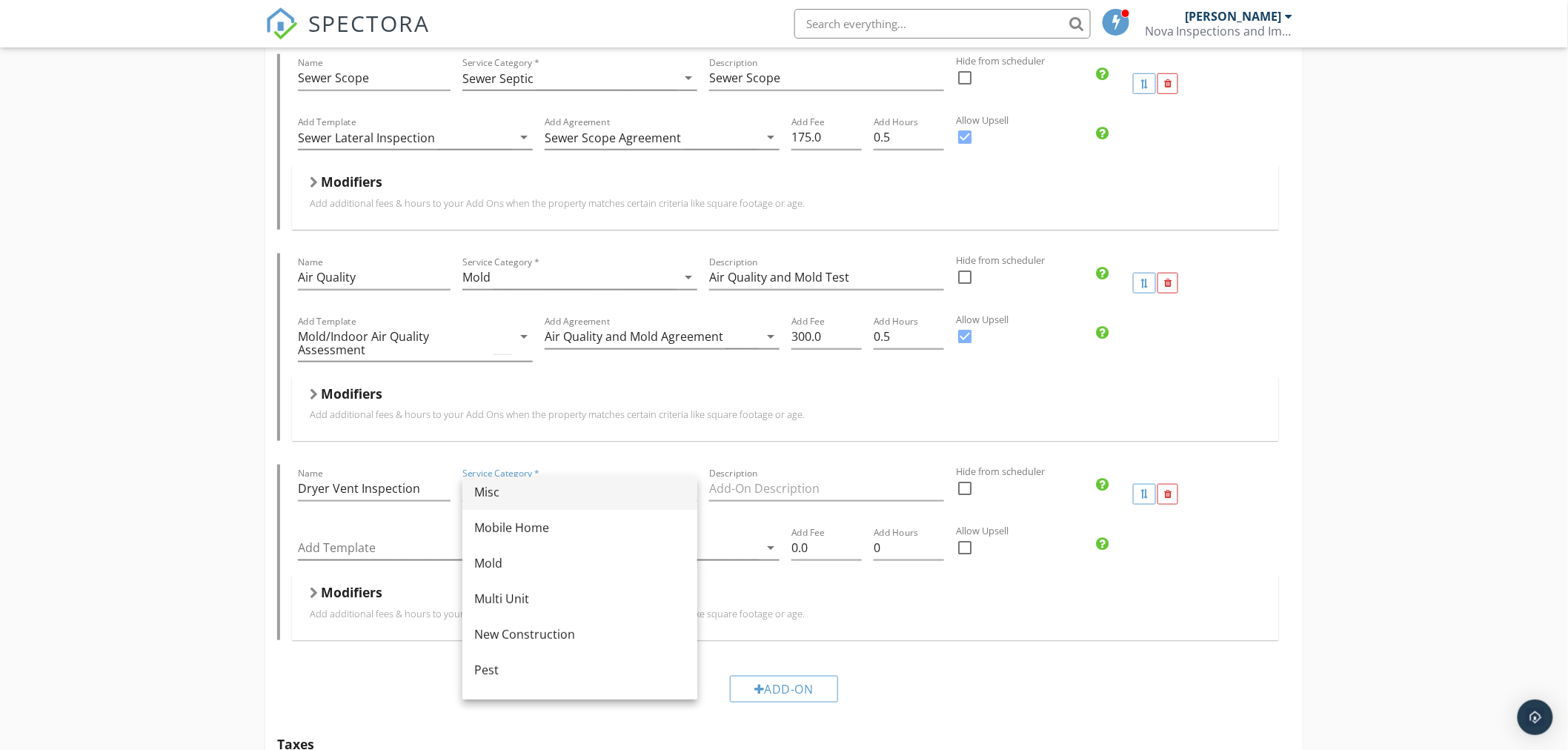
click at [507, 495] on div "Misc" at bounding box center [580, 492] width 211 height 18
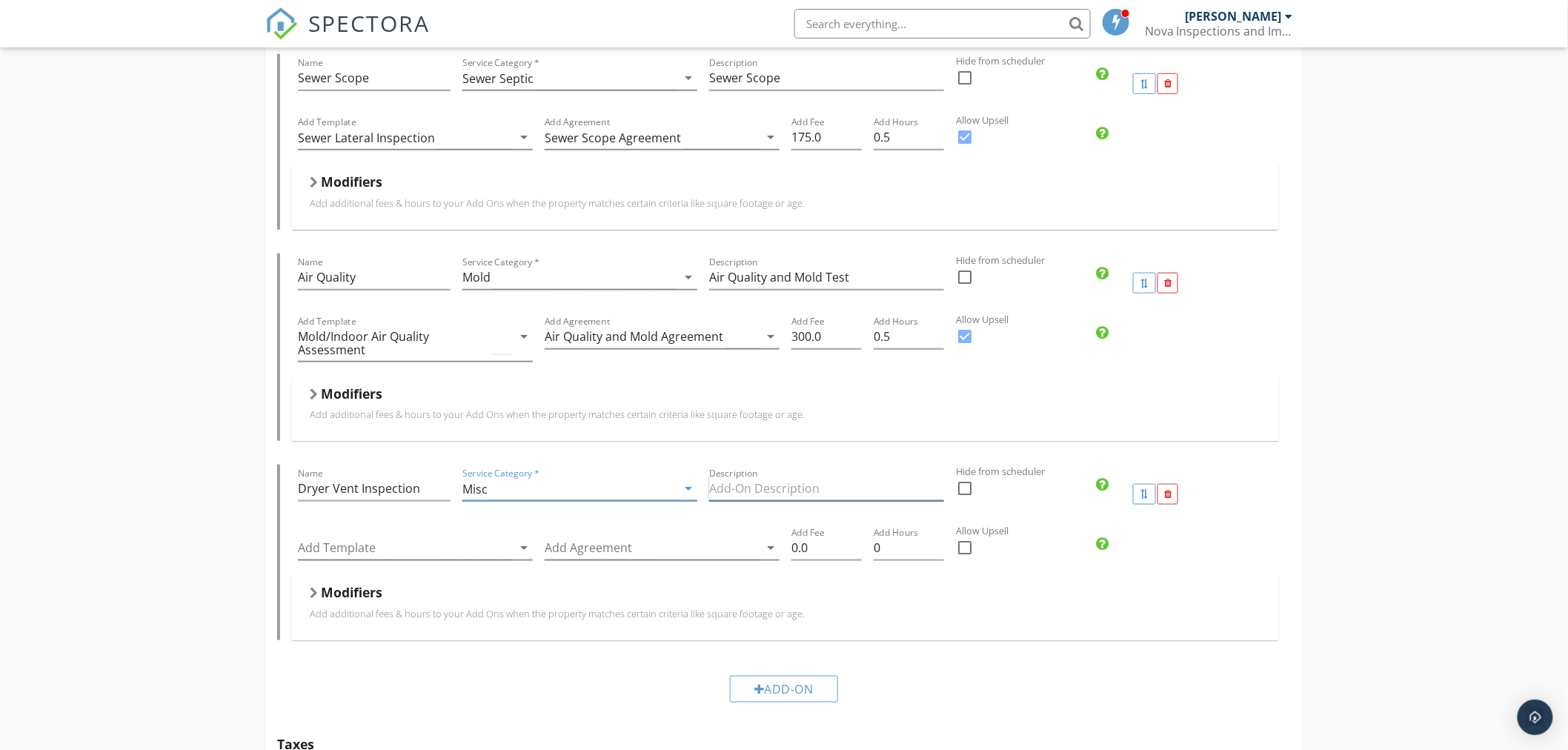
click at [803, 487] on input "Description" at bounding box center [826, 488] width 235 height 24
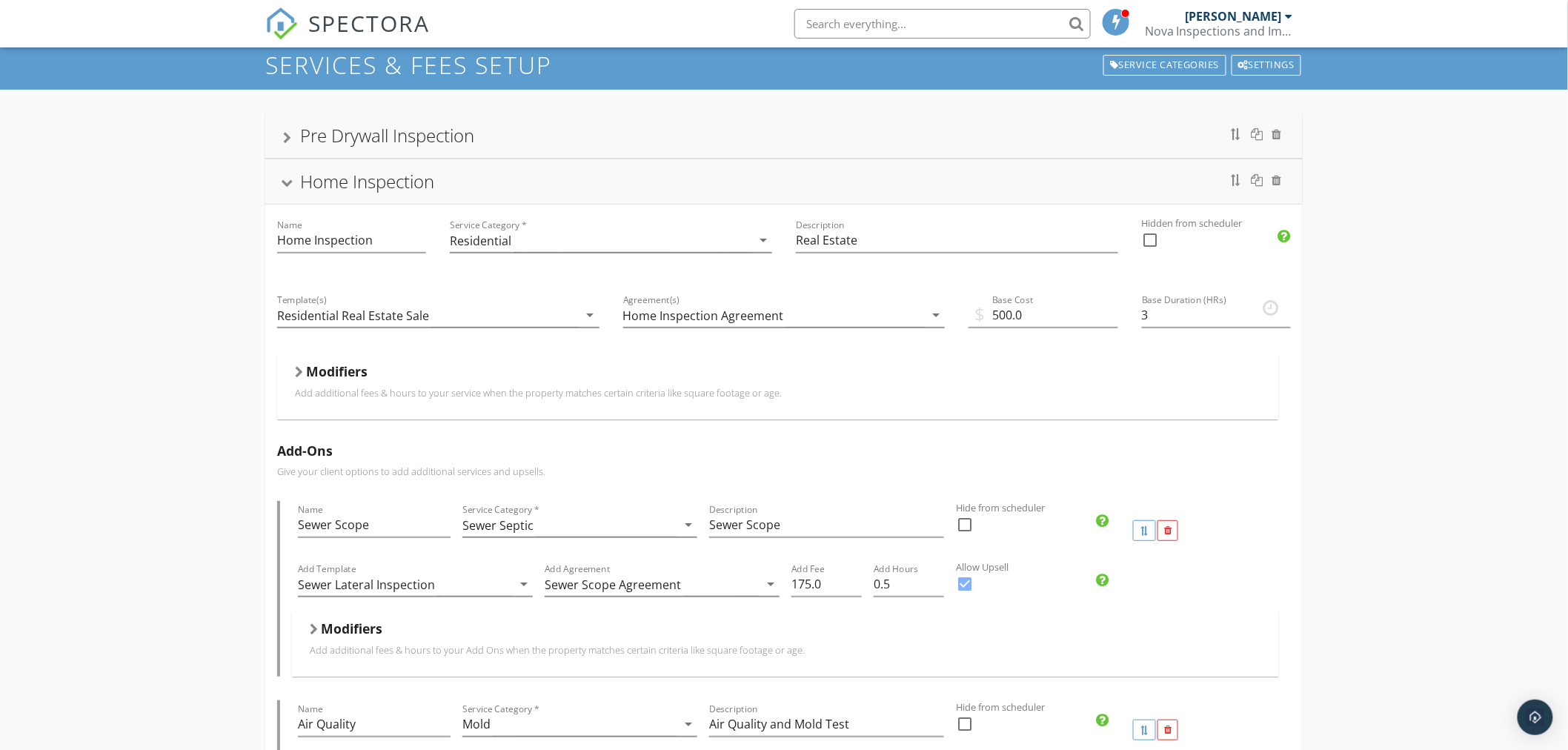
scroll to position [0, 0]
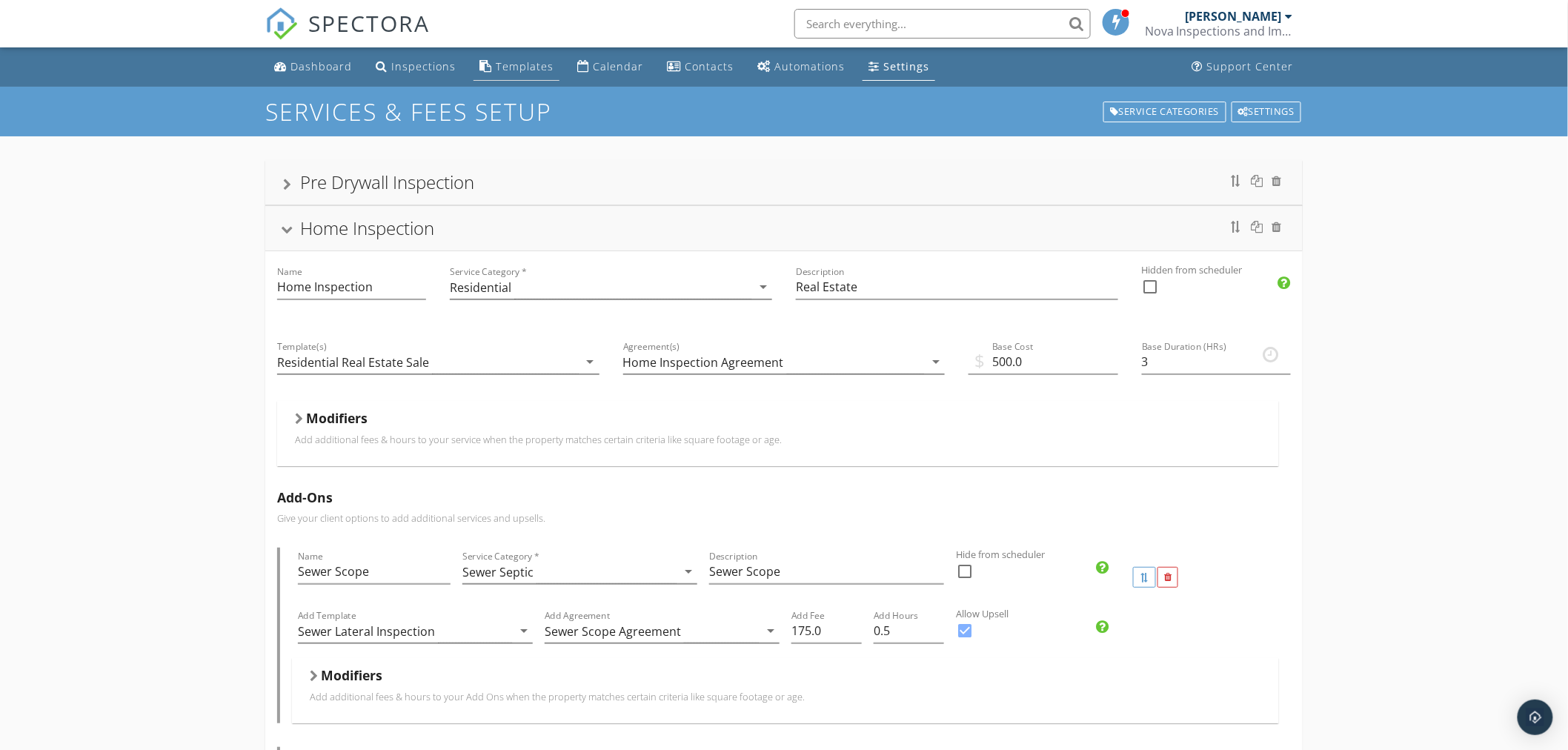
type input "Dryer vent inspection"
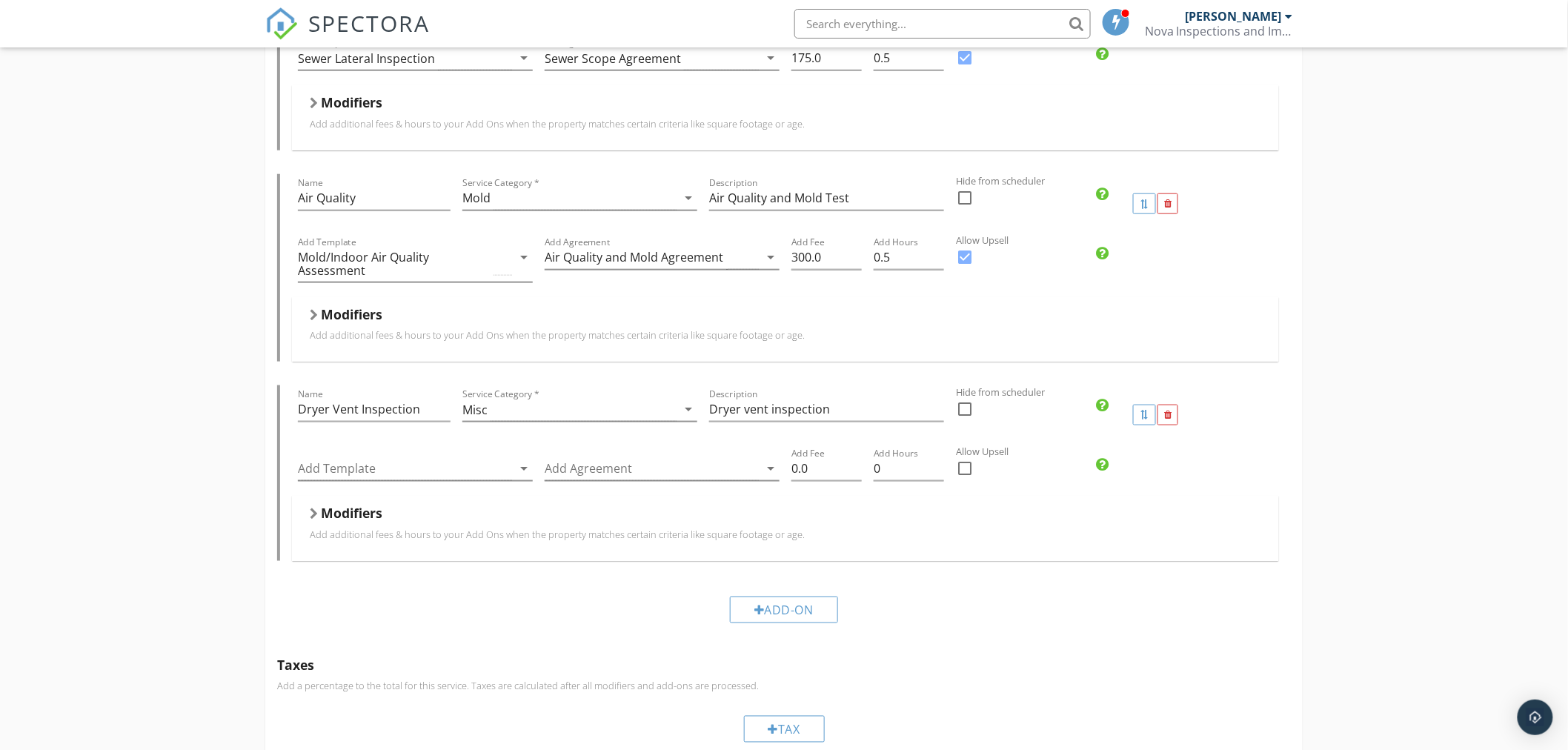
scroll to position [576, 0]
click at [475, 475] on div at bounding box center [404, 465] width 214 height 24
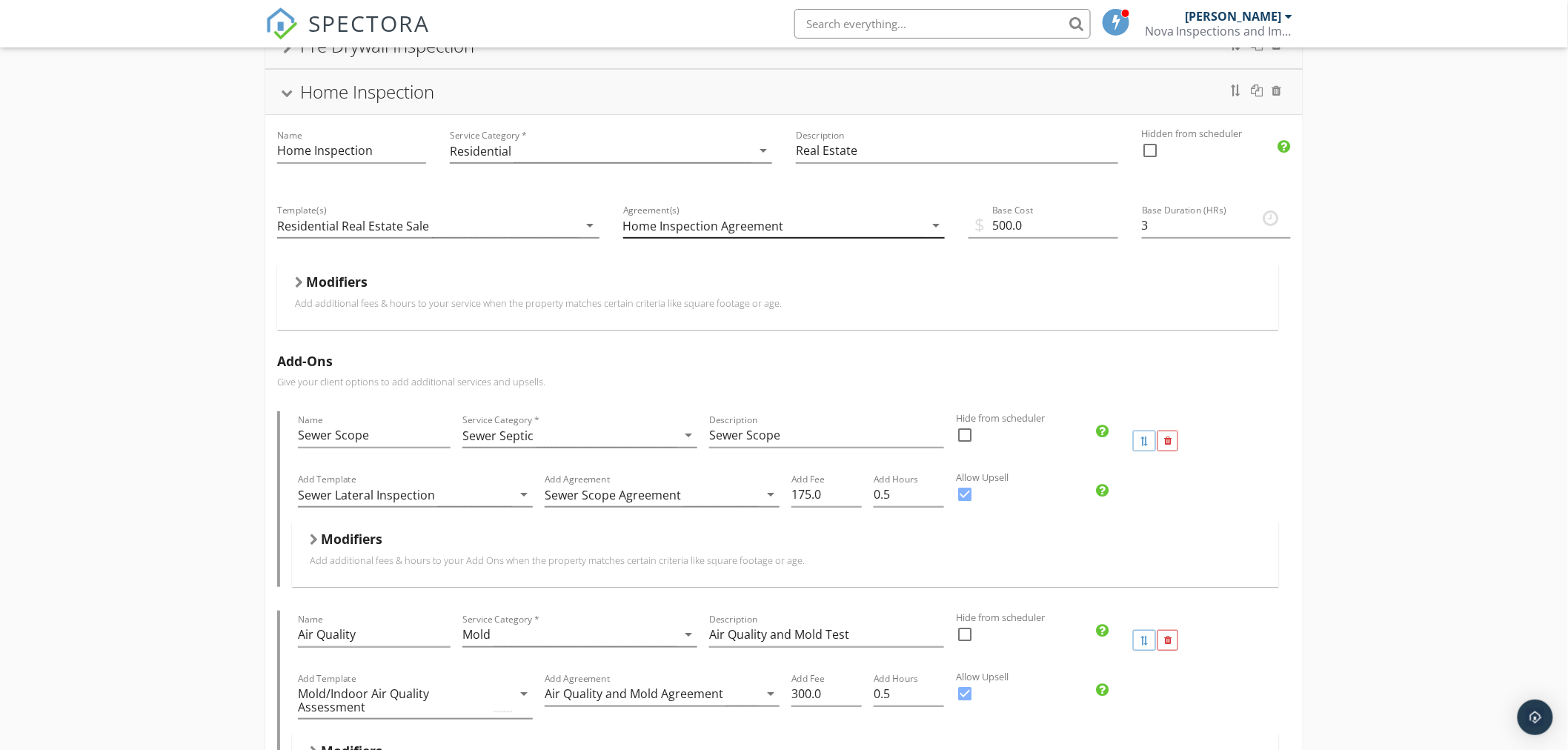
scroll to position [0, 0]
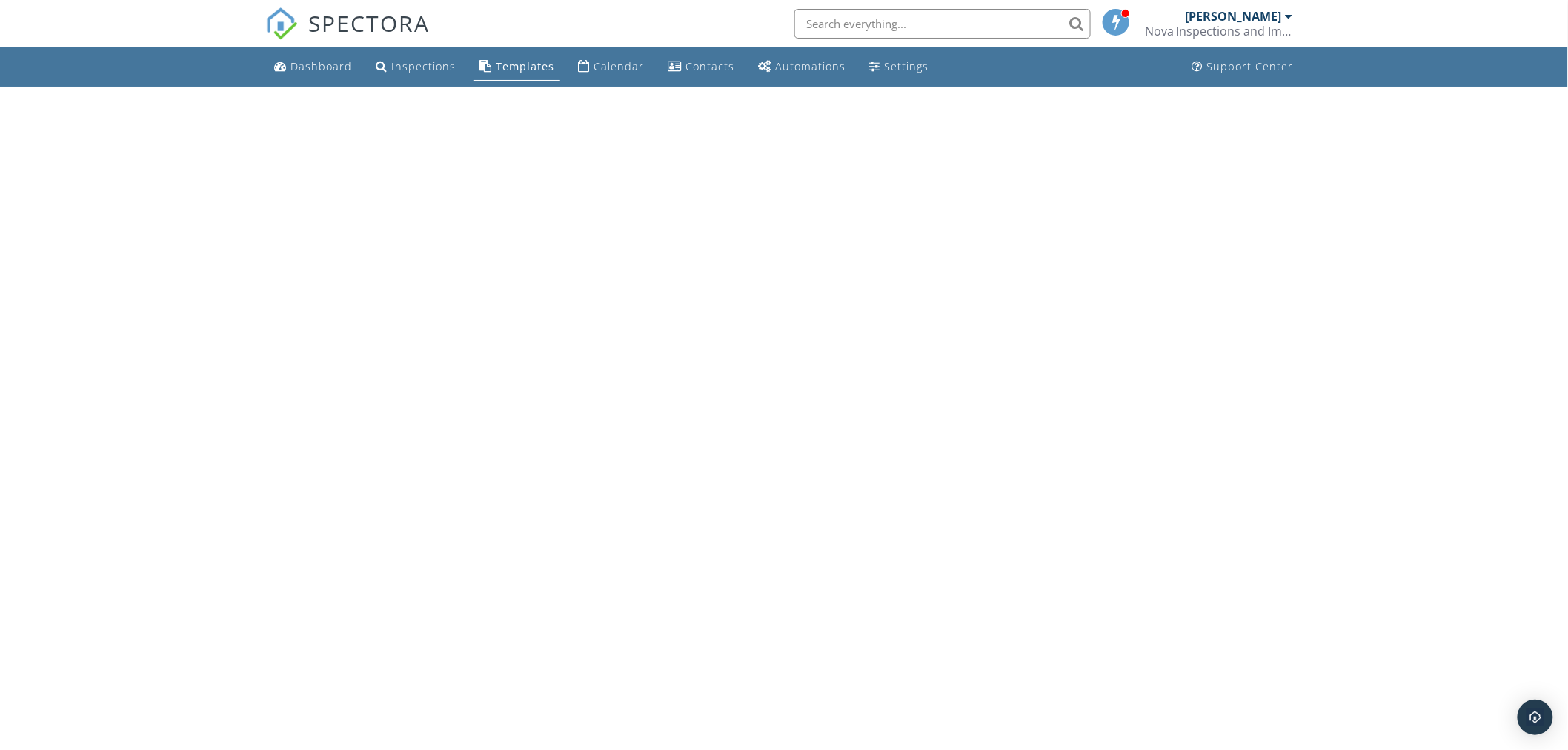
click at [519, 69] on div "Templates" at bounding box center [524, 66] width 59 height 14
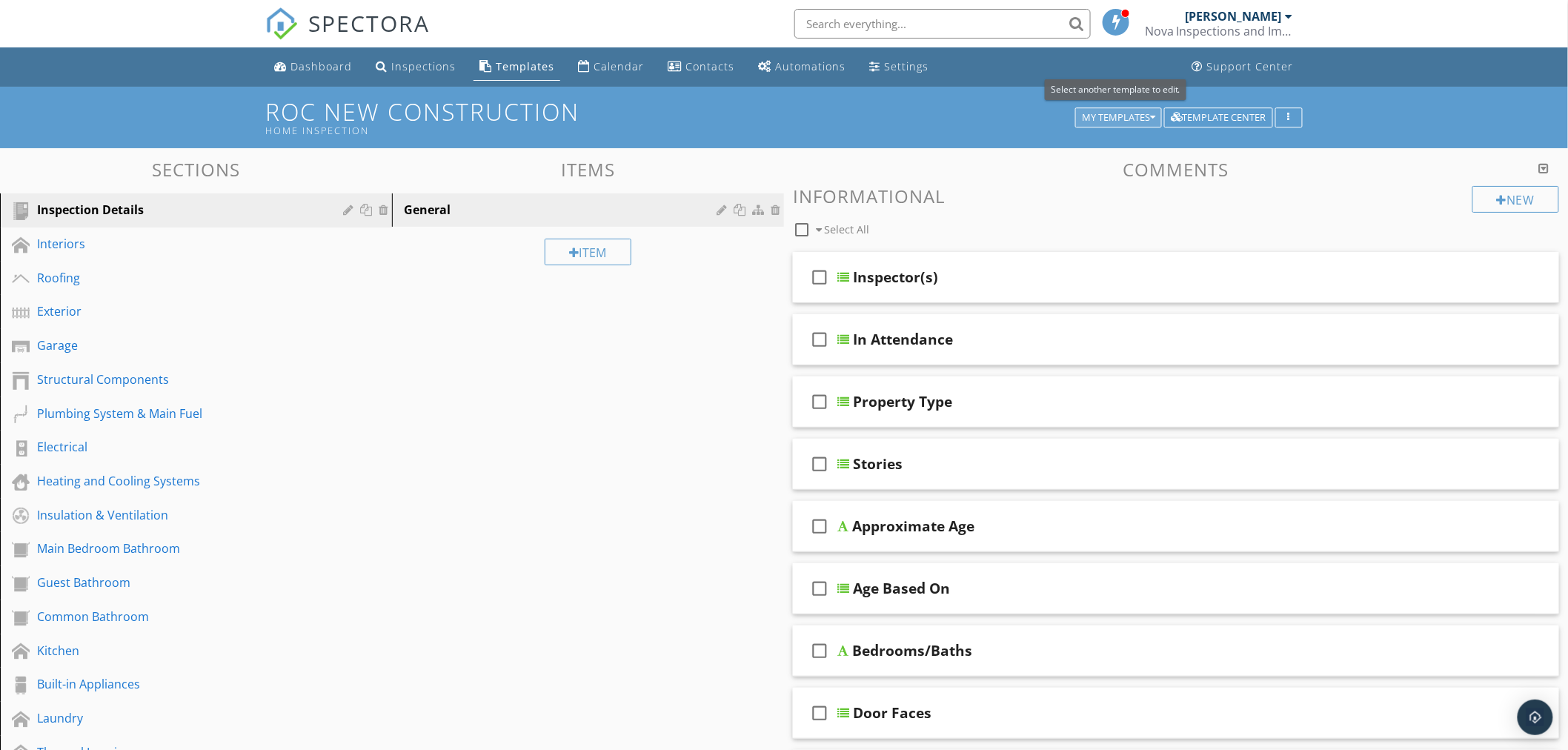
click at [1153, 119] on icon "button" at bounding box center [1152, 117] width 5 height 11
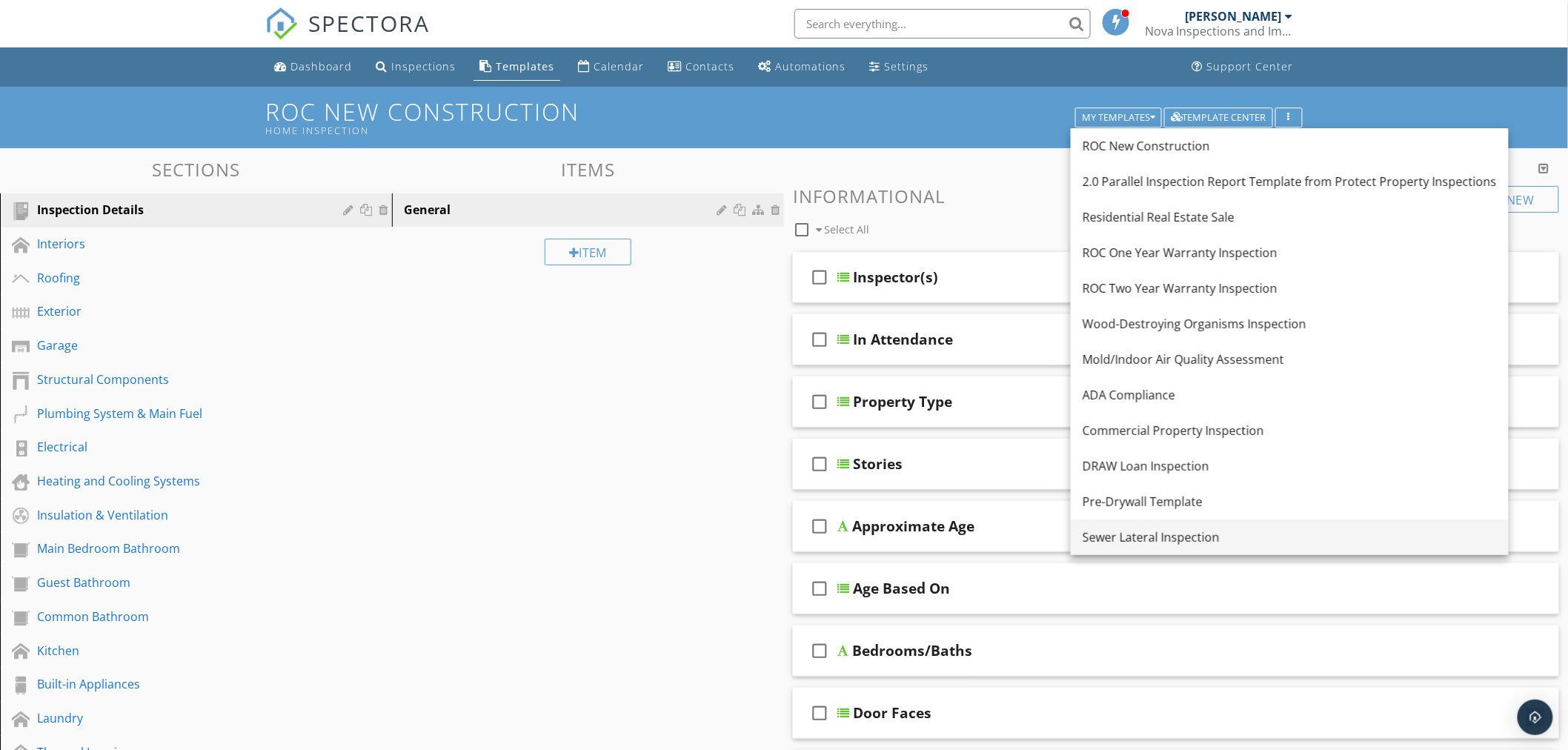
click at [1186, 535] on div "Sewer Lateral Inspection" at bounding box center [1289, 537] width 414 height 18
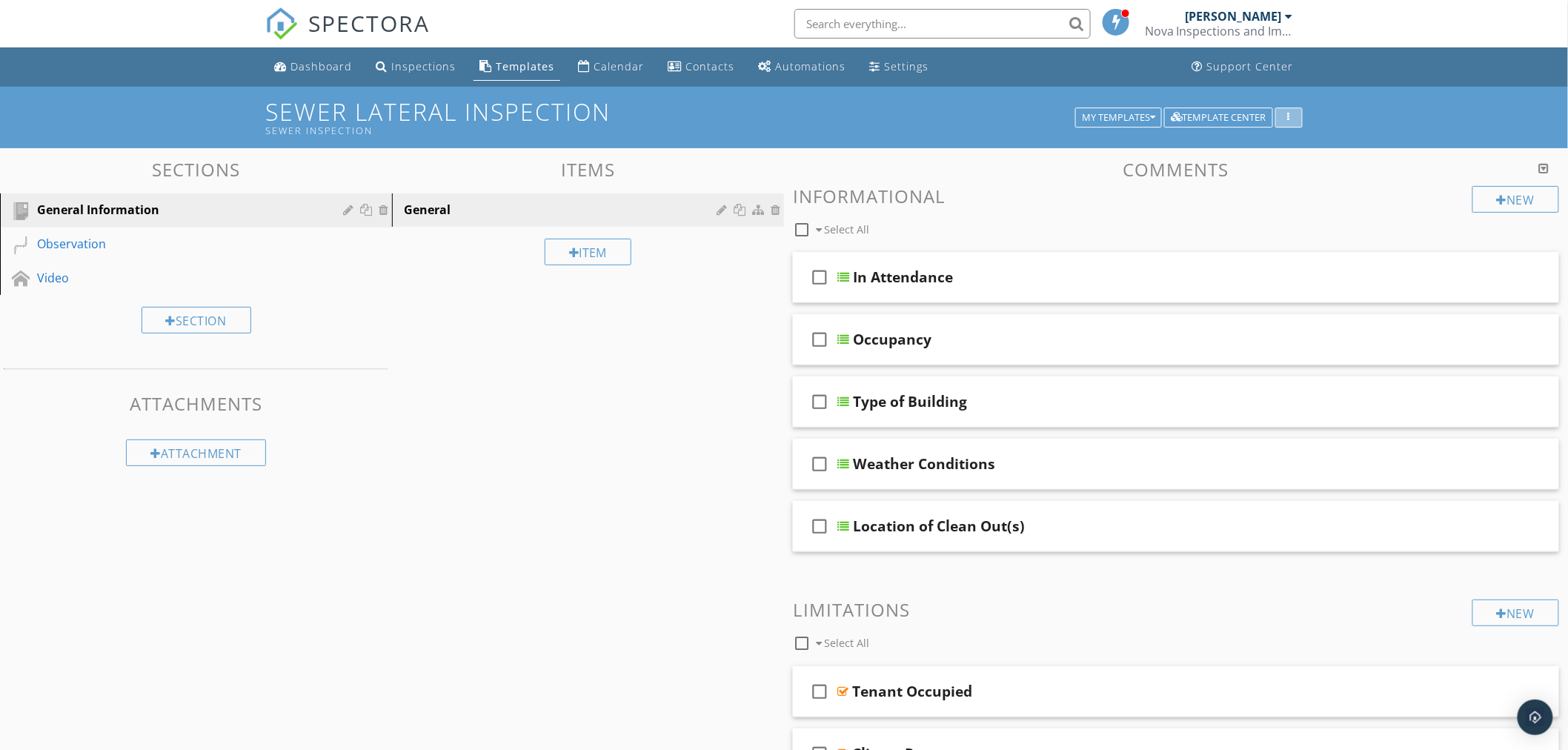
click at [1297, 124] on button "button" at bounding box center [1289, 118] width 28 height 21
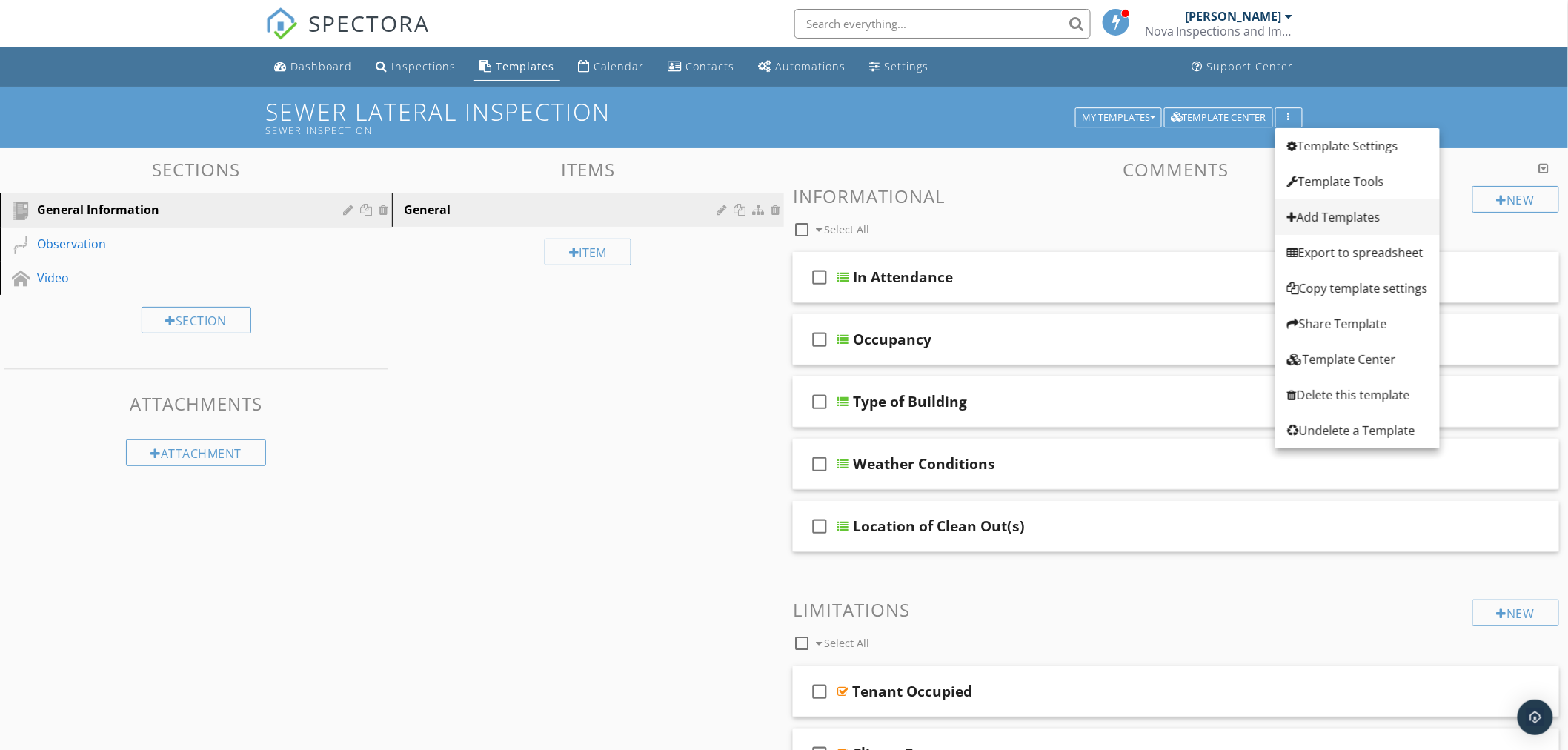
click at [1358, 217] on div "Add Templates" at bounding box center [1357, 217] width 141 height 18
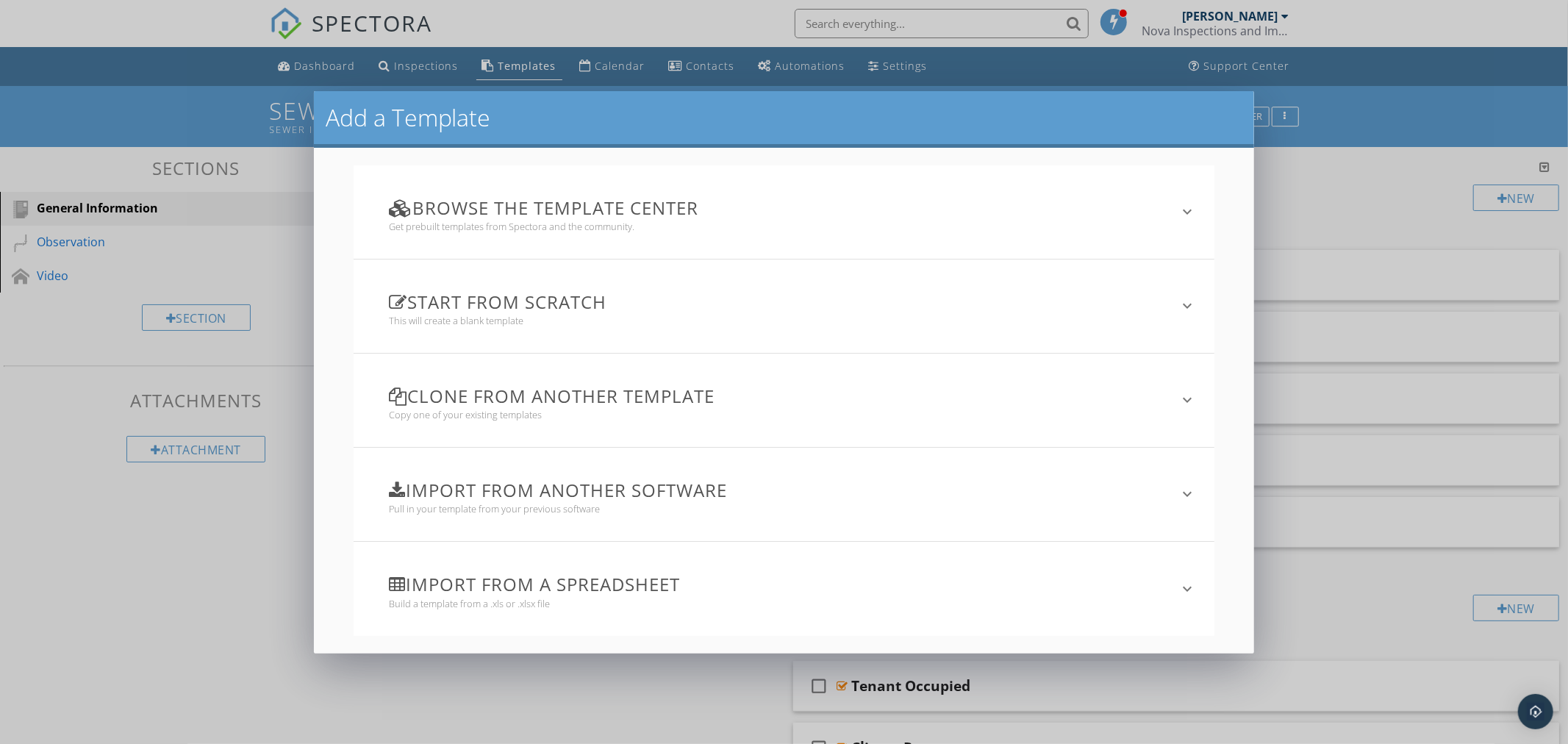
click at [723, 401] on h3 "Clone from another template" at bounding box center [774, 395] width 772 height 20
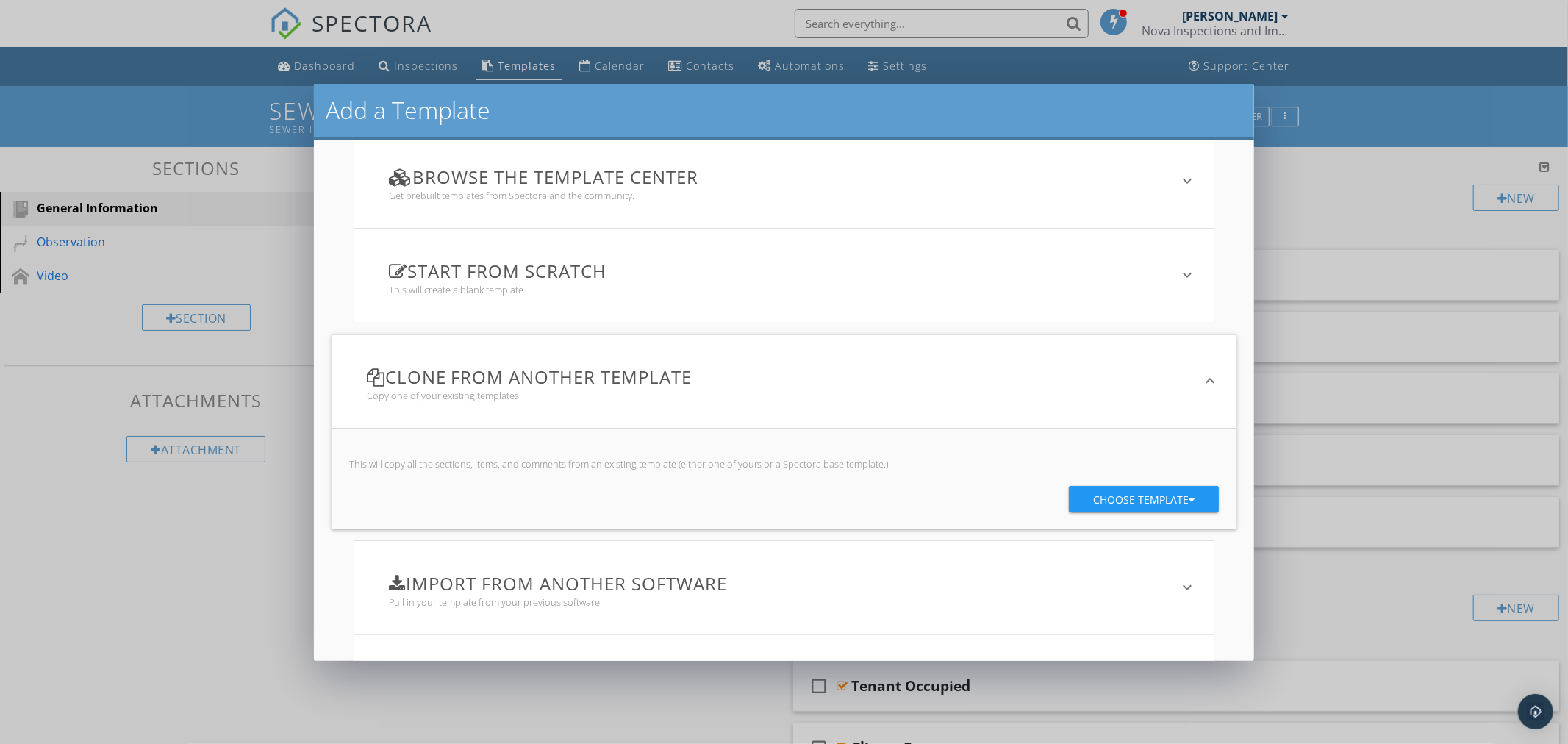
scroll to position [82, 0]
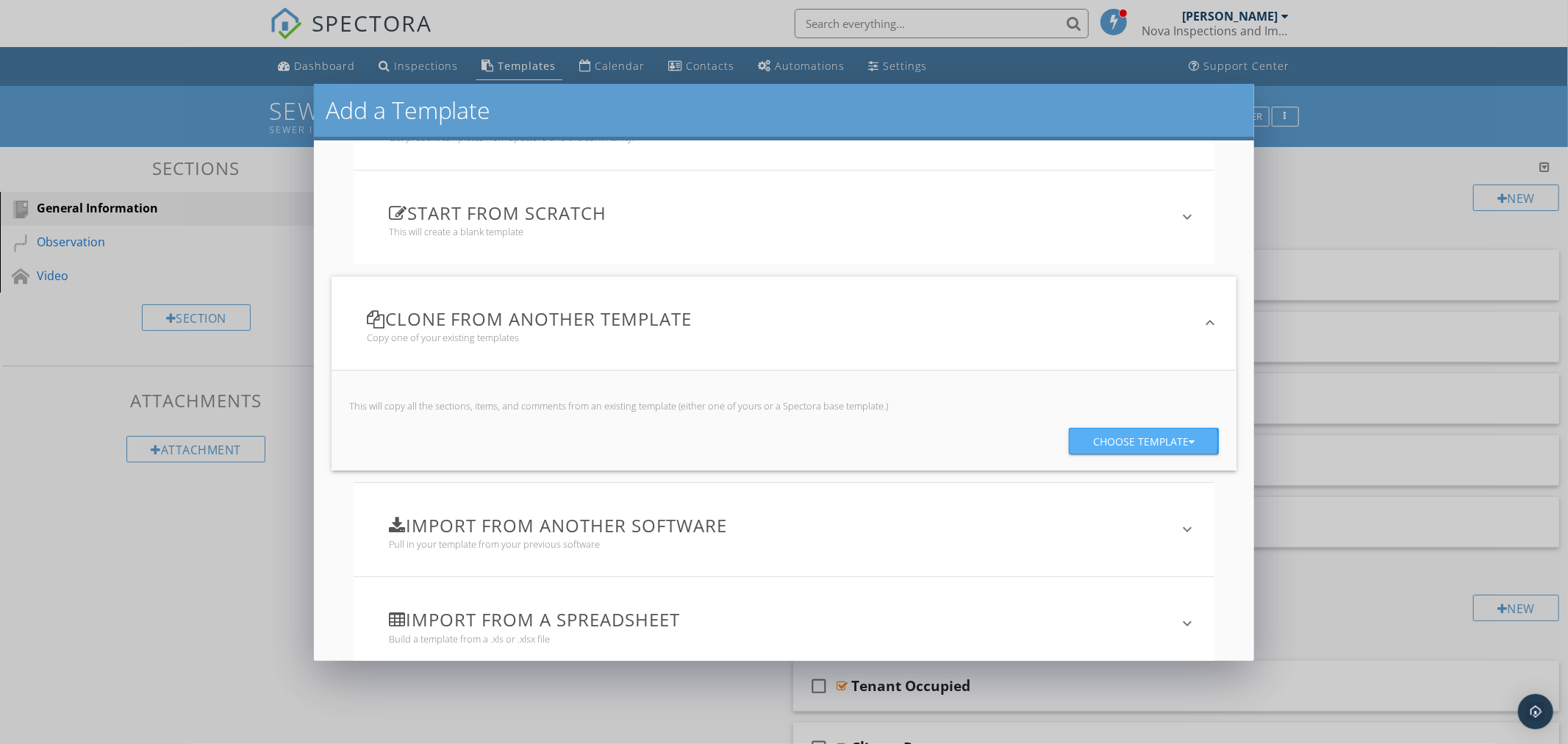
click at [1100, 434] on div "Choose template" at bounding box center [1143, 442] width 101 height 27
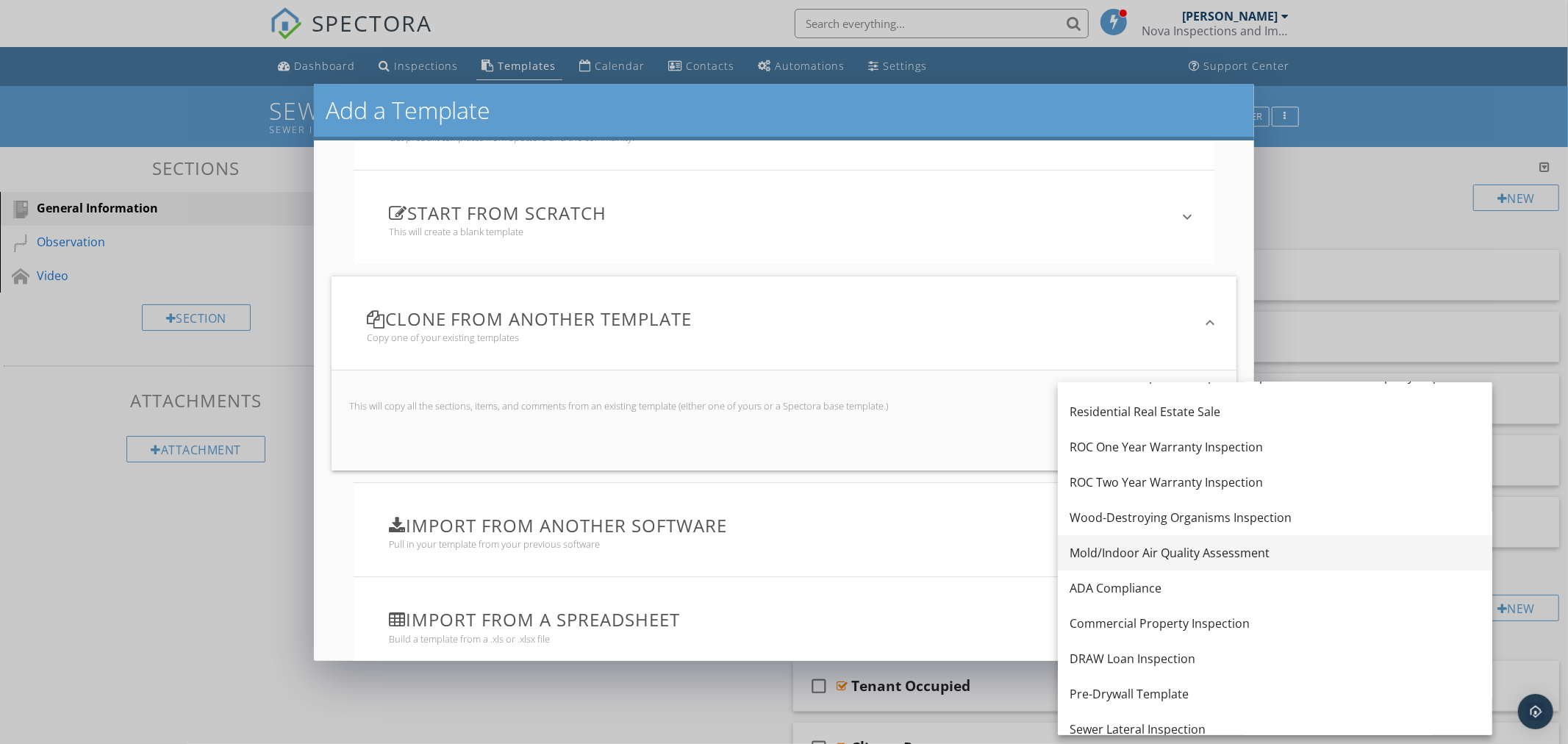
scroll to position [70, 0]
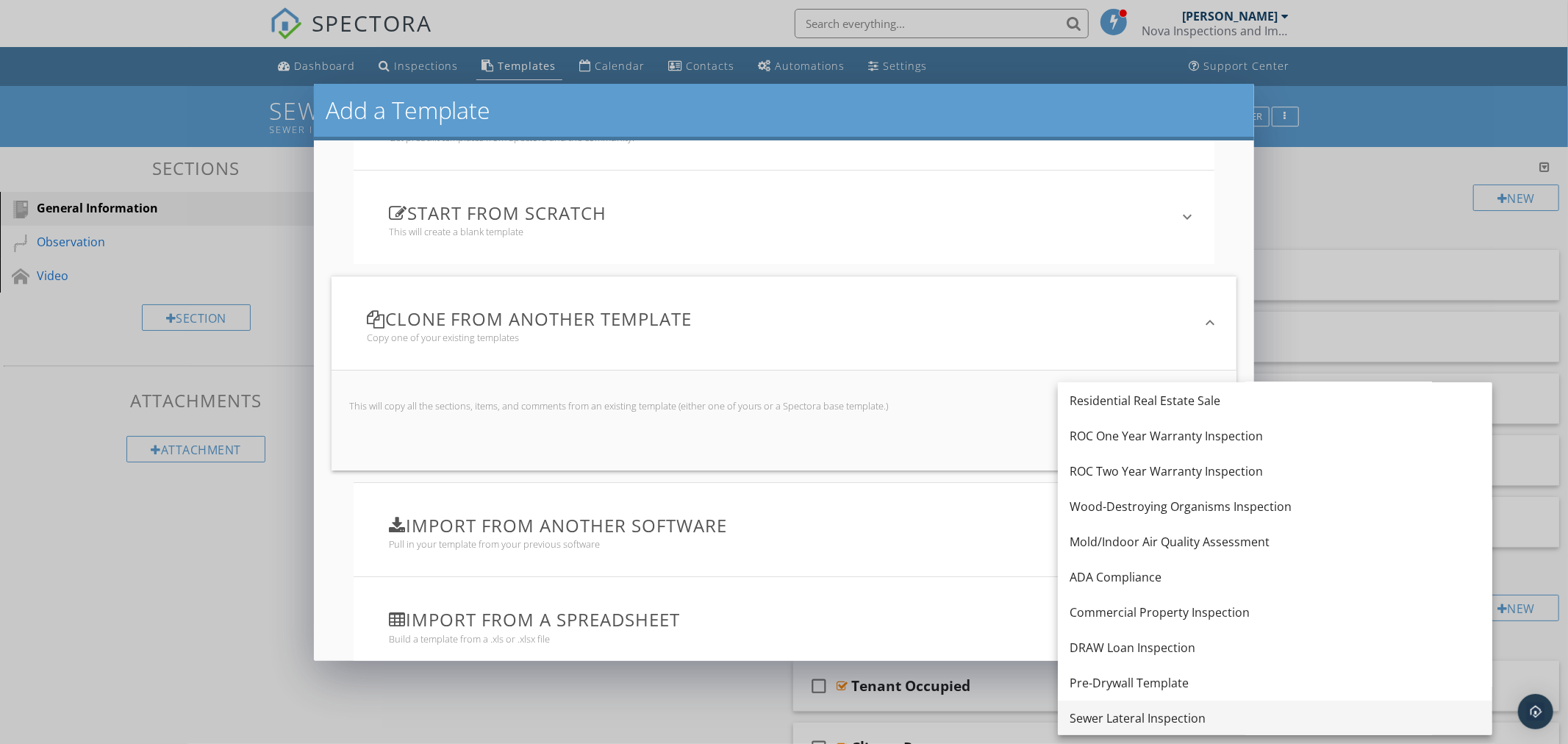
click at [1184, 711] on div "Sewer Lateral Inspection" at bounding box center [1275, 718] width 411 height 18
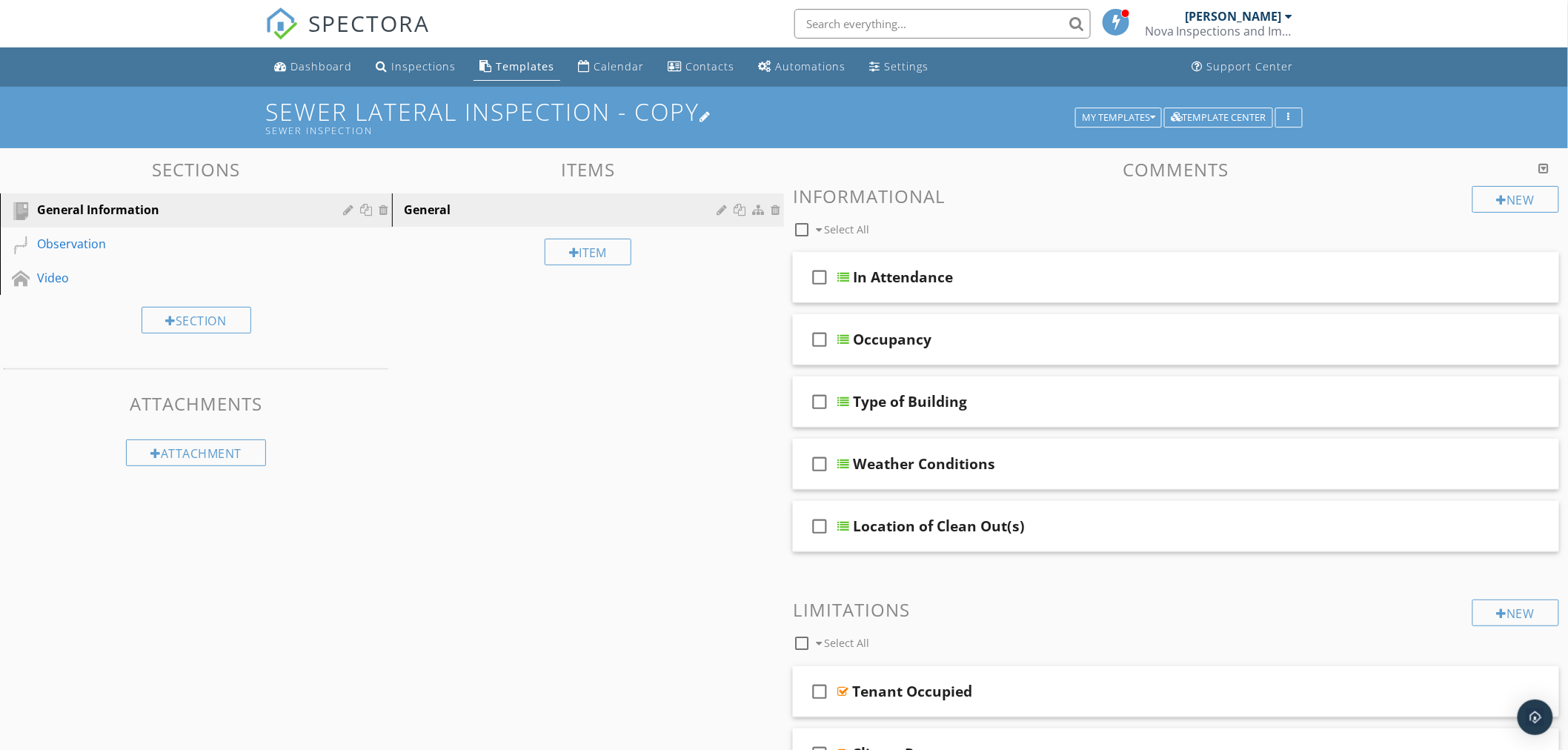
click at [712, 115] on div at bounding box center [705, 116] width 12 height 12
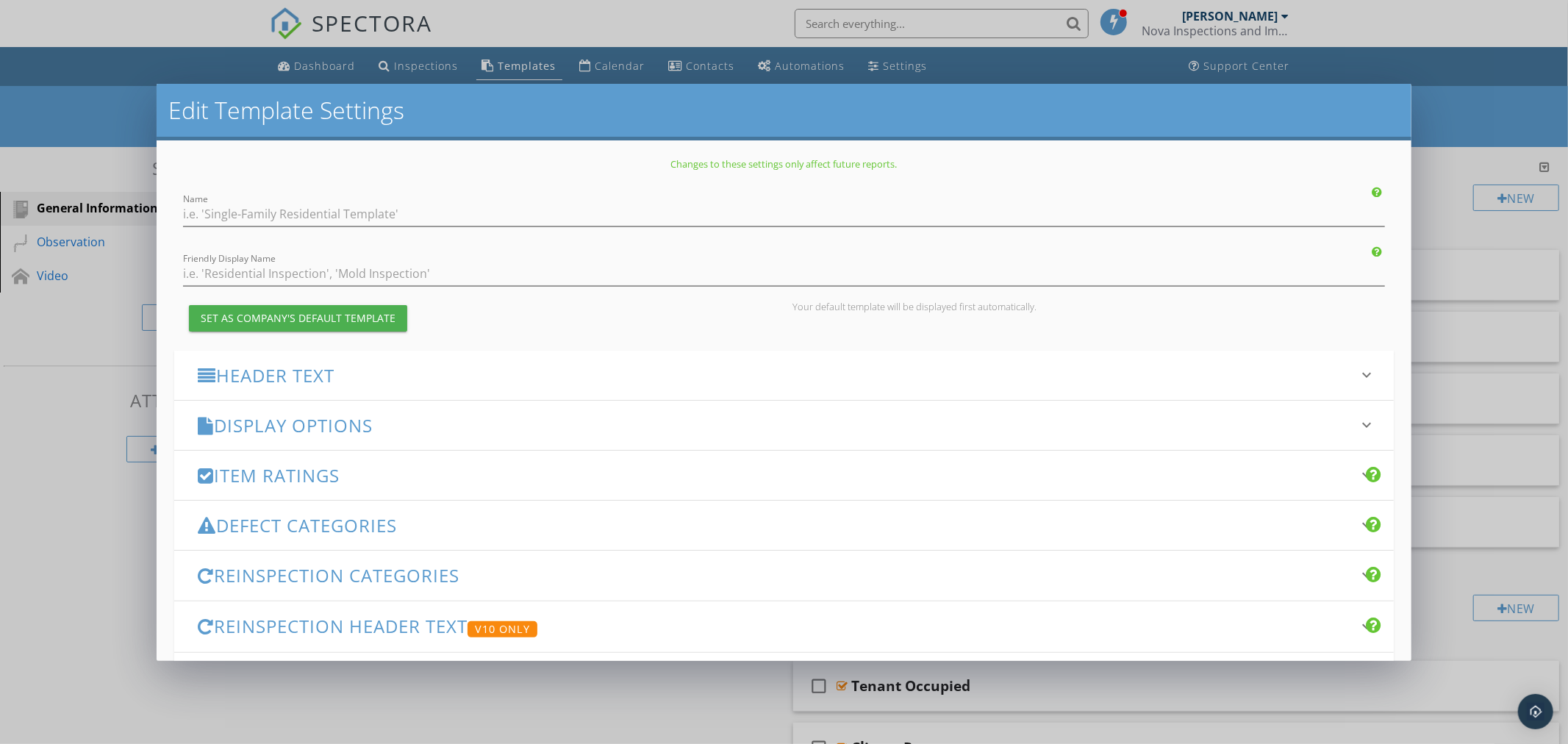
type input "Sewer Lateral Inspection - Copy"
type input "Sewer Inspection"
drag, startPoint x: 411, startPoint y: 203, endPoint x: 63, endPoint y: 214, distance: 348.2
click at [90, 214] on div "Edit Template Settings Changes to these settings only affect future reports. Na…" at bounding box center [784, 372] width 1568 height 744
type input "Dryer Vent Camera Inspection"
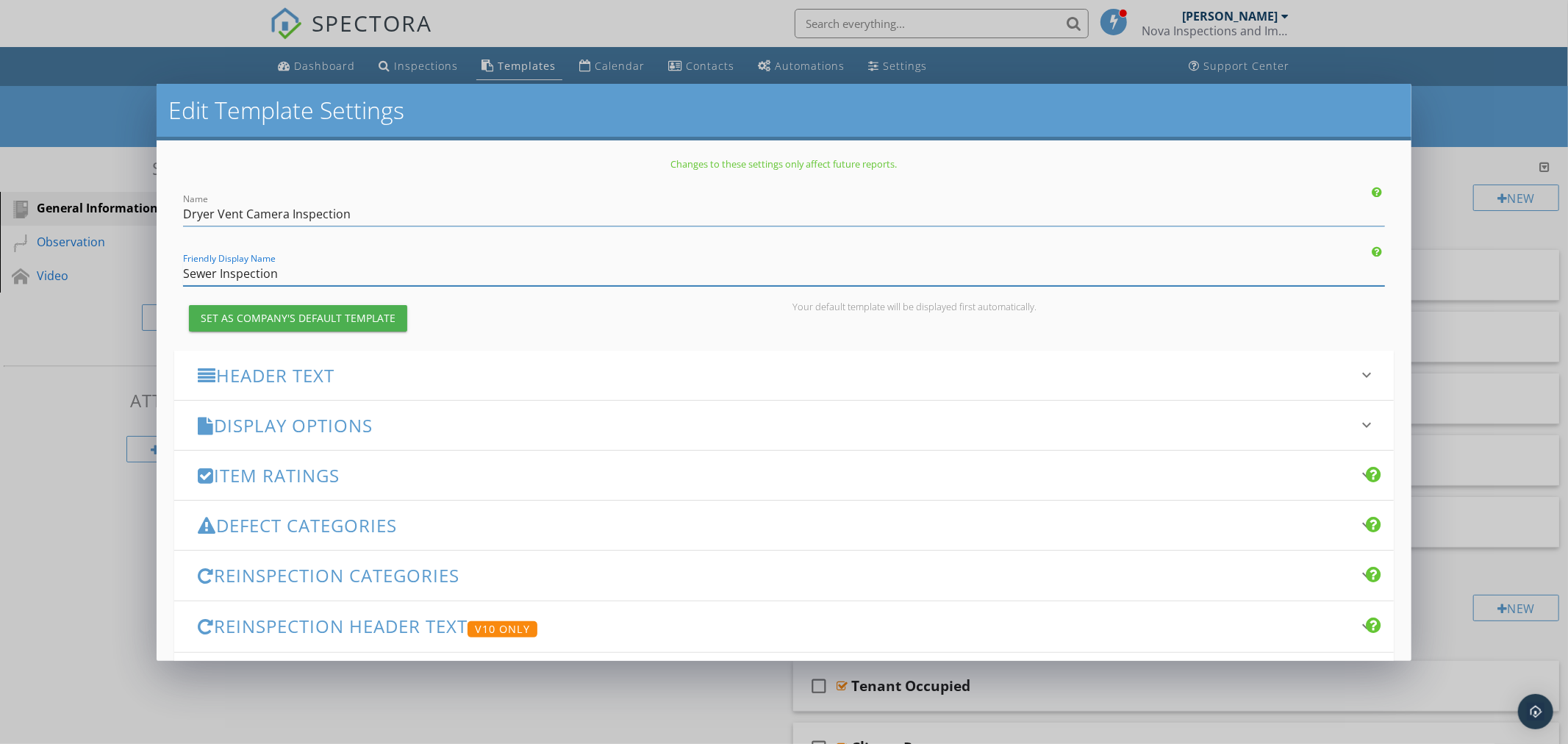
drag, startPoint x: 289, startPoint y: 275, endPoint x: 82, endPoint y: 270, distance: 207.1
click at [108, 269] on div "Edit Template Settings Changes to these settings only affect future reports. Na…" at bounding box center [784, 372] width 1568 height 744
type input "Dryer Scope"
drag, startPoint x: 561, startPoint y: 388, endPoint x: 553, endPoint y: 387, distance: 8.1
click at [561, 388] on div "Header Text keyboard_arrow_down" at bounding box center [783, 375] width 1218 height 50
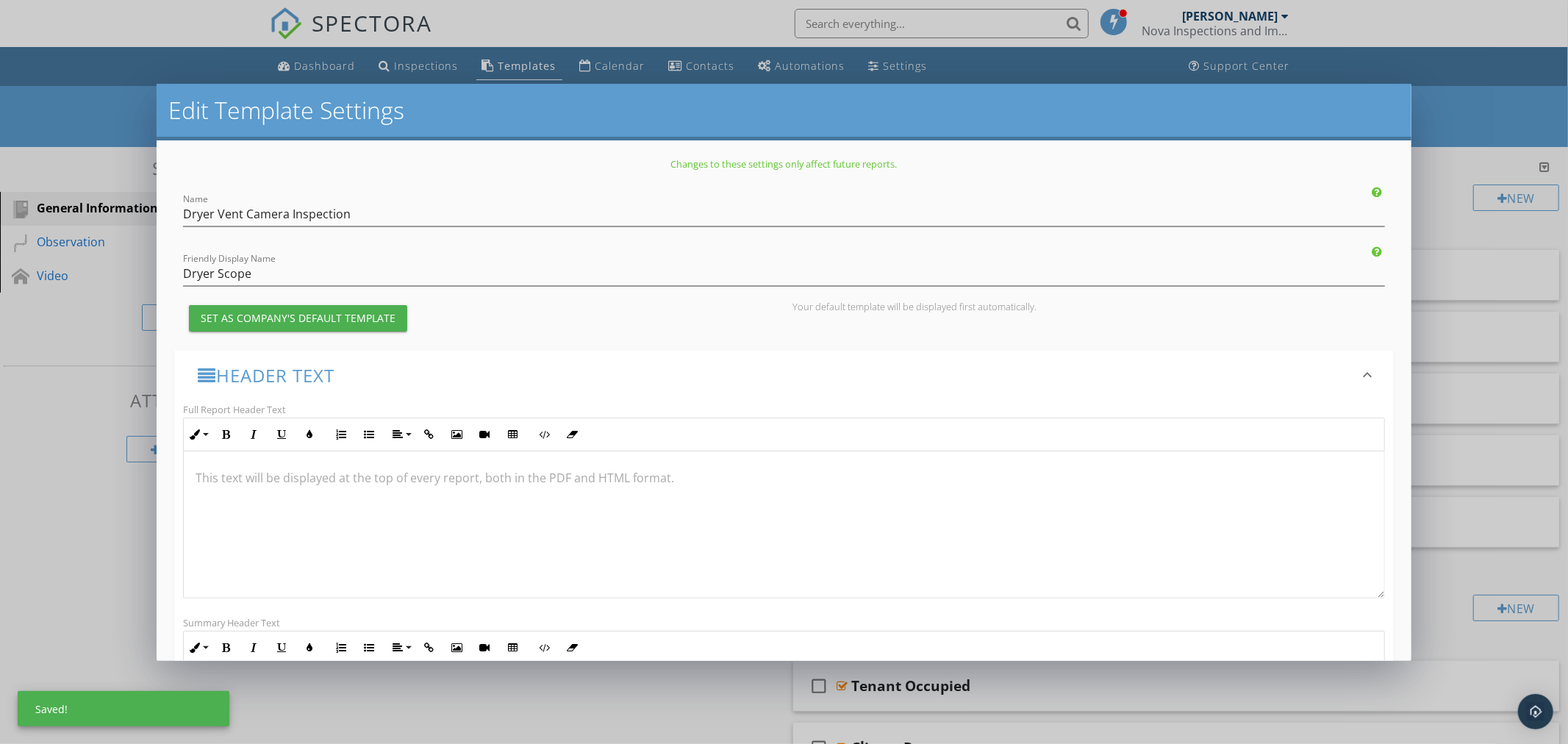
scroll to position [1, 0]
click at [784, 383] on h3 "Header Text" at bounding box center [774, 374] width 1154 height 20
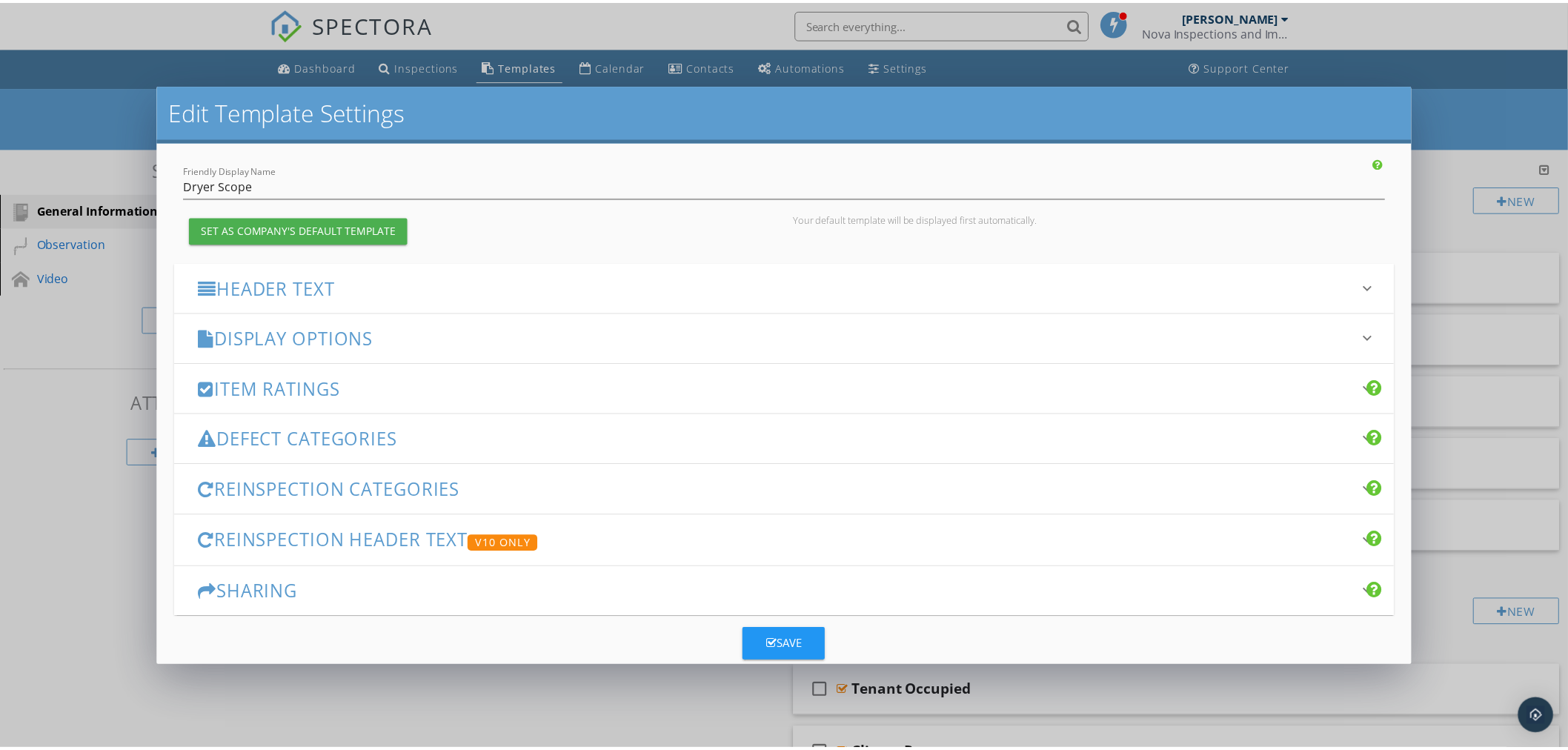
scroll to position [117, 0]
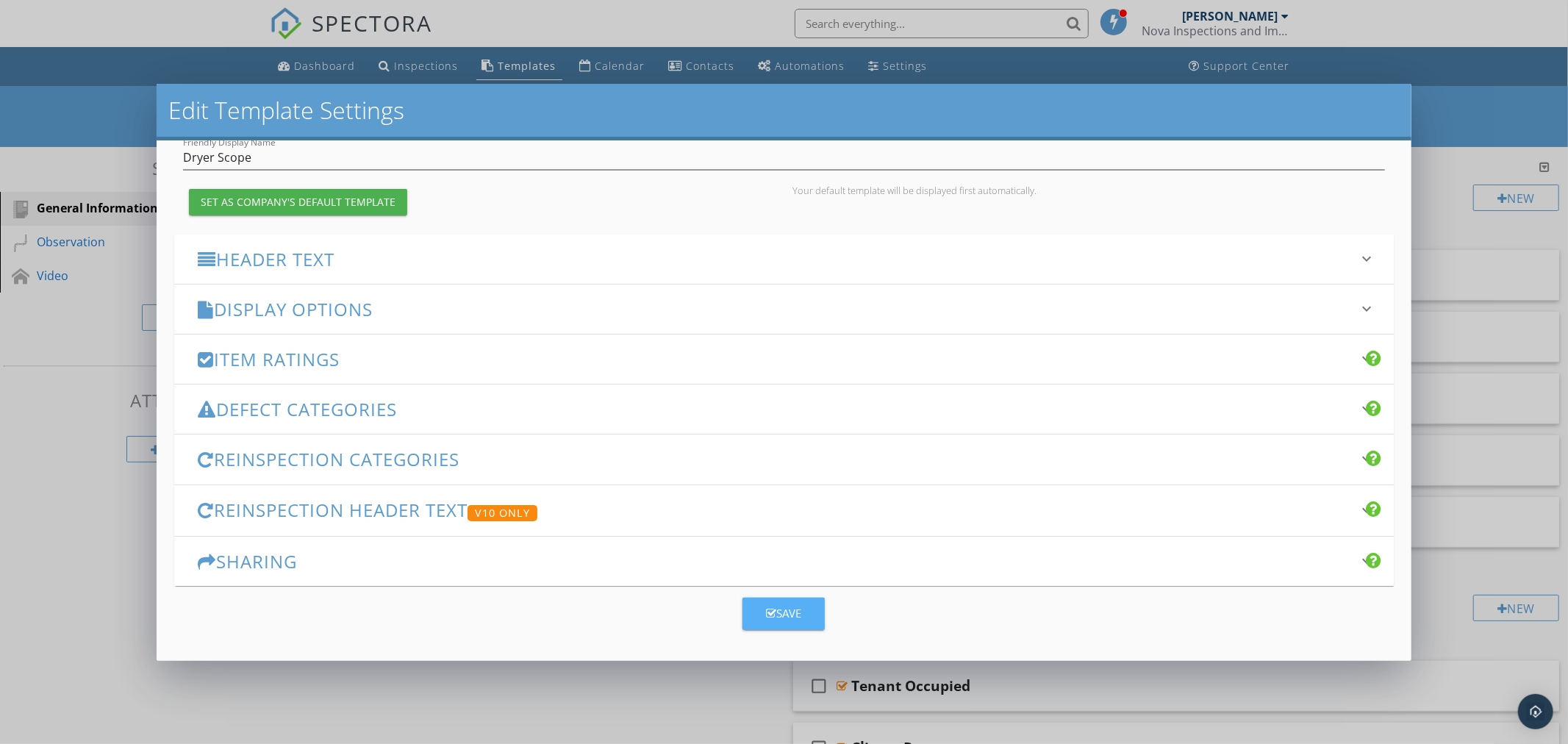
click at [790, 609] on div "Save" at bounding box center [783, 613] width 35 height 17
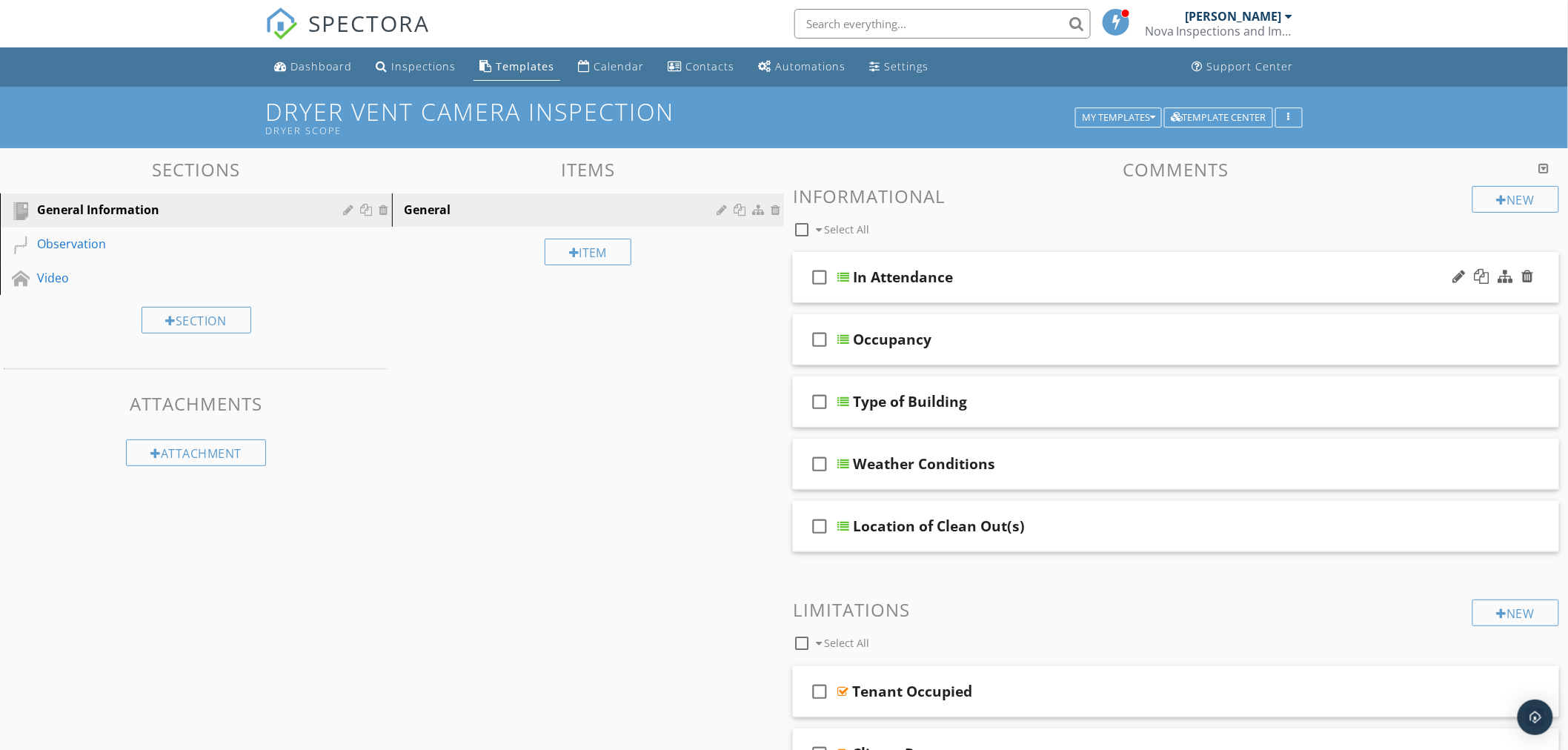
click at [850, 274] on div "check_box_outline_blank In Attendance" at bounding box center [1176, 277] width 766 height 51
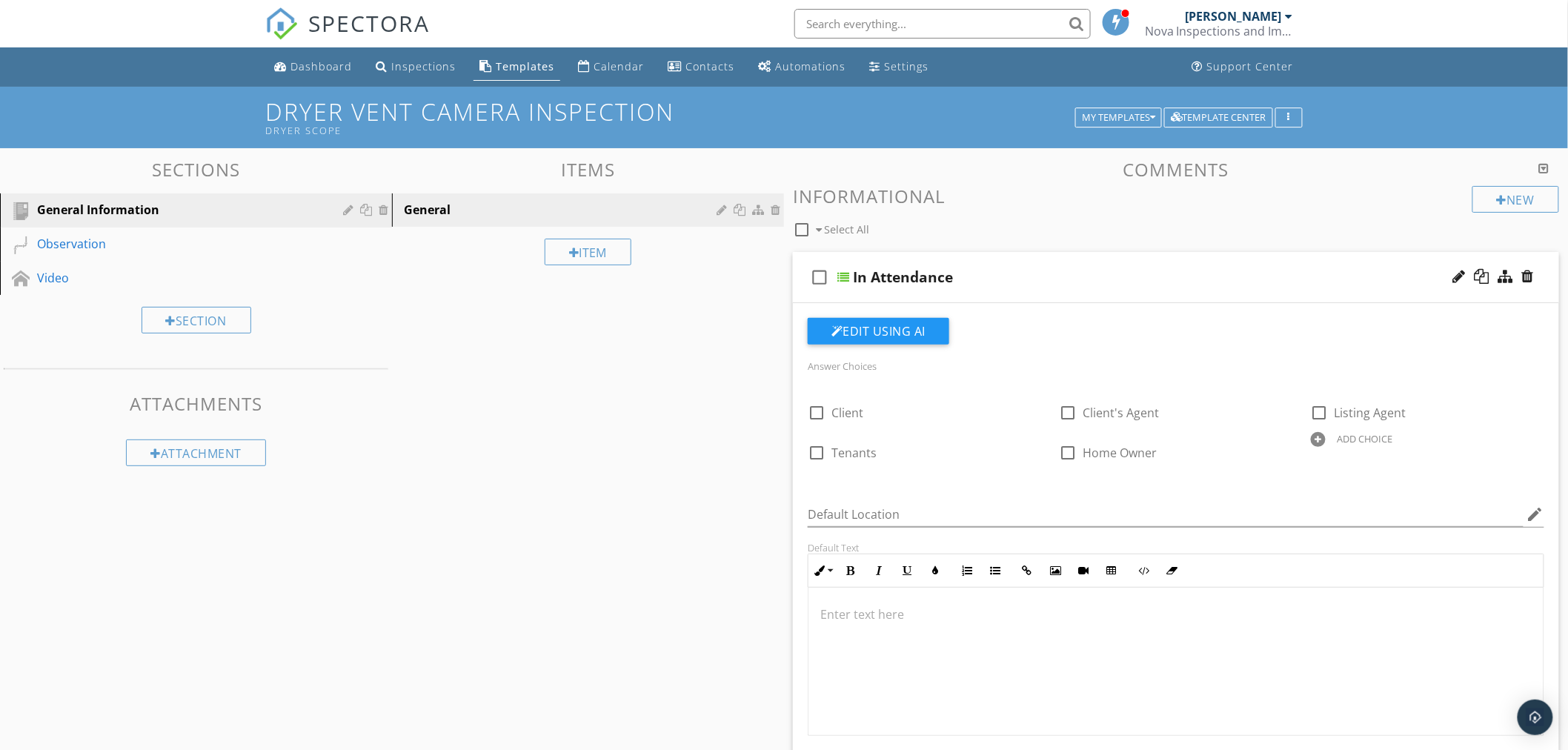
click at [838, 274] on div at bounding box center [843, 277] width 12 height 12
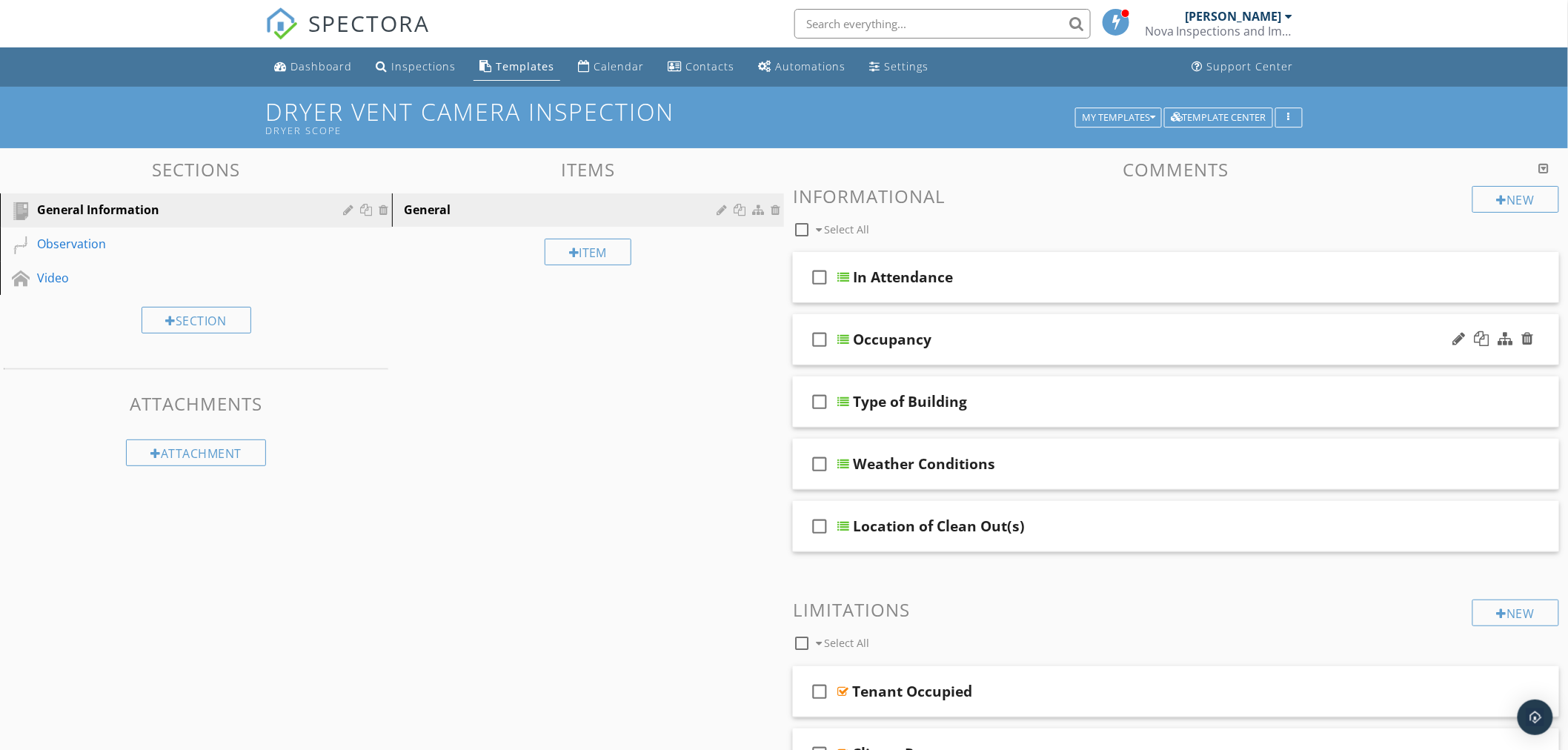
click at [845, 341] on div at bounding box center [843, 339] width 12 height 12
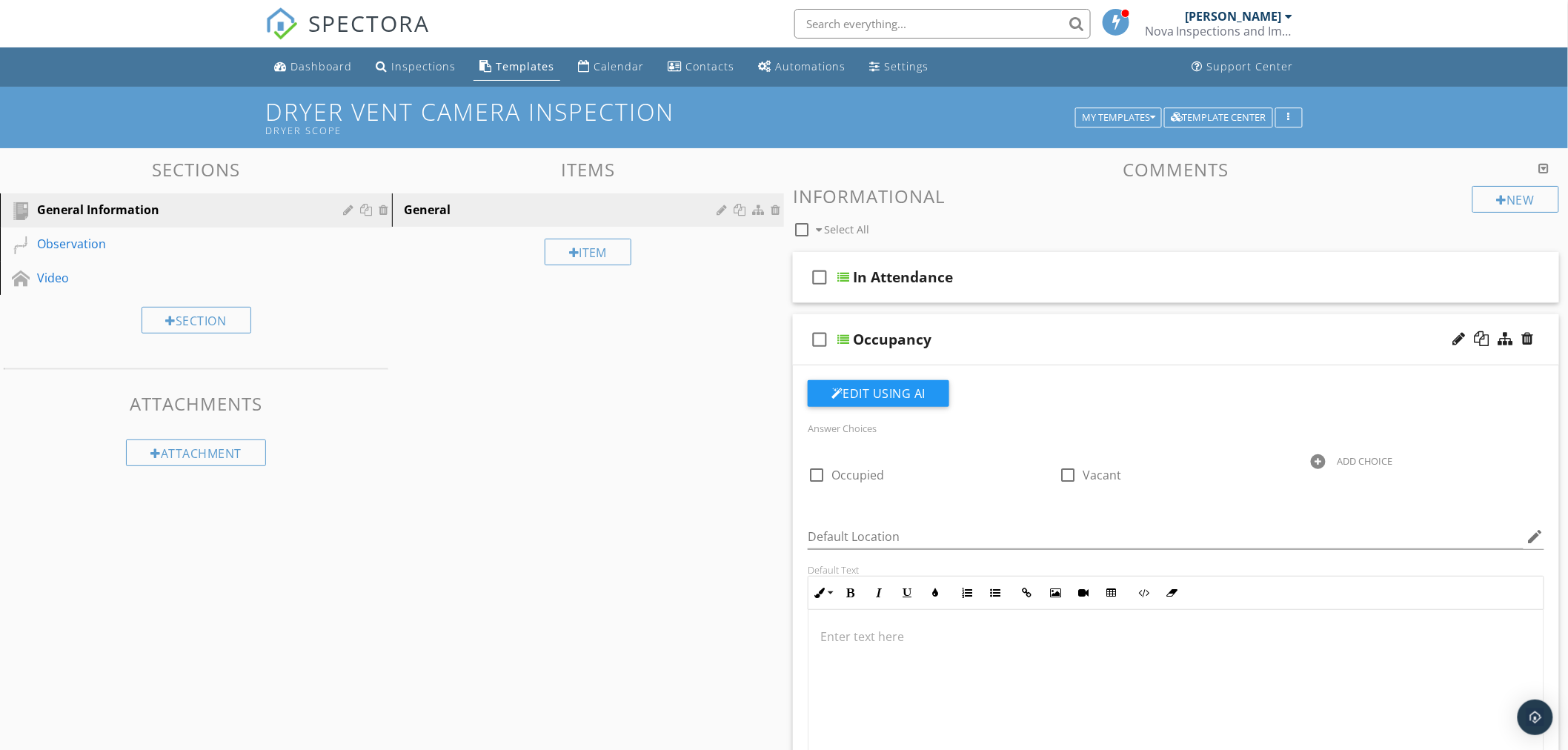
click at [832, 334] on div "check_box_outline_blank" at bounding box center [822, 339] width 30 height 36
click at [832, 334] on div "check_box" at bounding box center [822, 339] width 30 height 36
click at [835, 336] on div "check_box_outline_blank" at bounding box center [822, 339] width 30 height 36
click at [828, 336] on icon "check_box" at bounding box center [819, 339] width 24 height 36
click at [840, 336] on div at bounding box center [843, 339] width 12 height 12
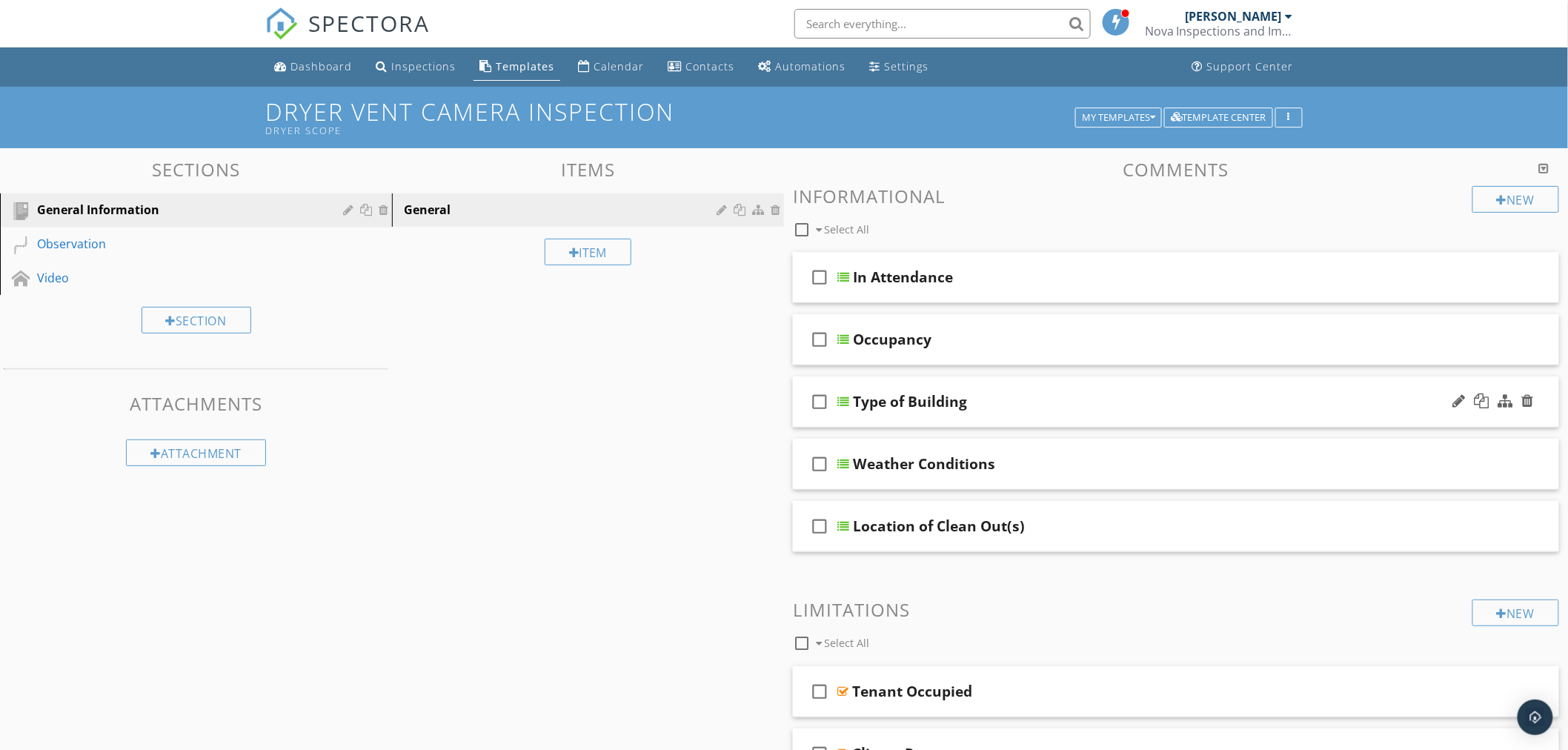
click at [843, 400] on div at bounding box center [843, 401] width 12 height 12
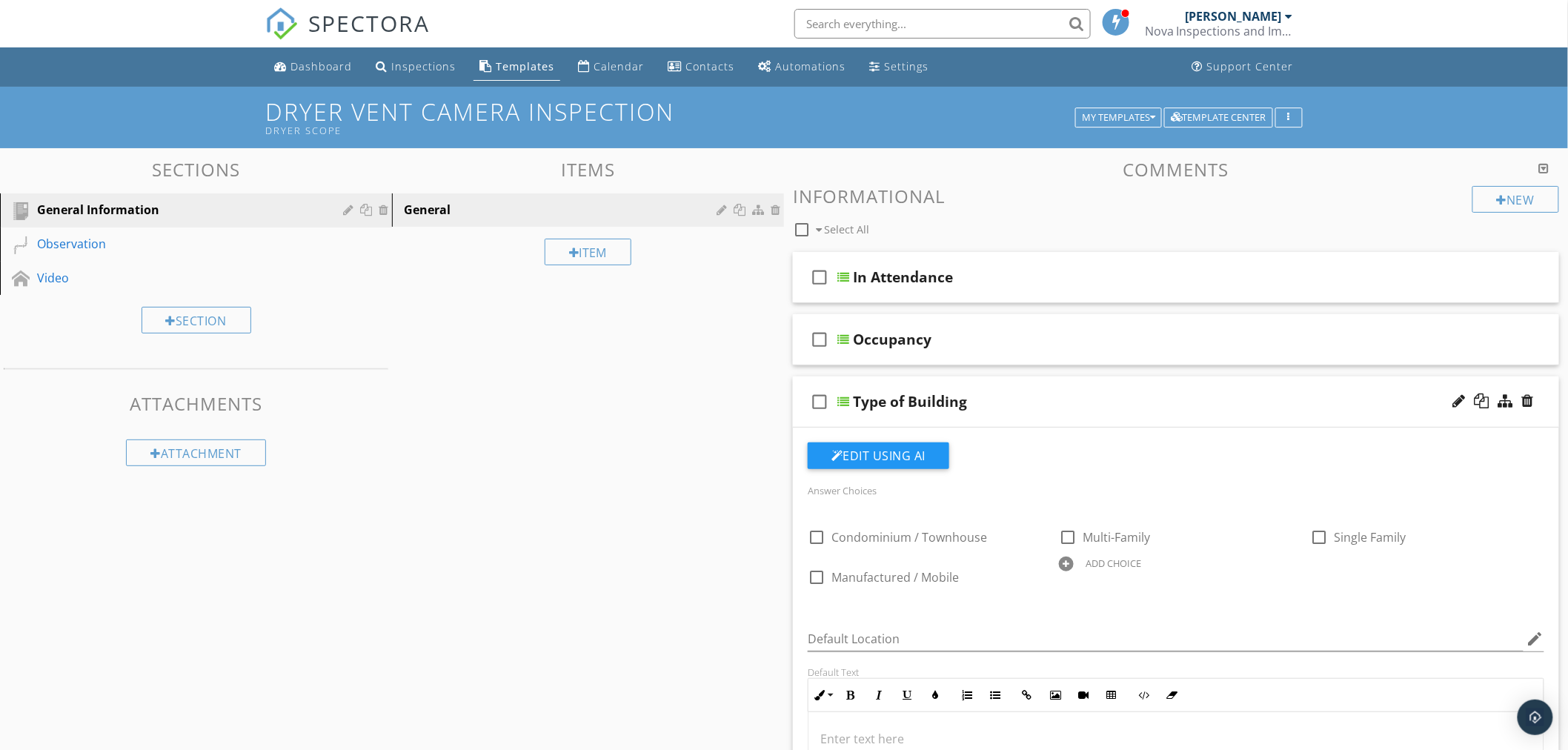
click at [1066, 562] on div at bounding box center [1066, 563] width 14 height 14
type input "Commercial"
click at [1387, 593] on div "check_box_outline_blank Condominium / Townhouse check_box_outline_blank Multi-F…" at bounding box center [1175, 553] width 754 height 80
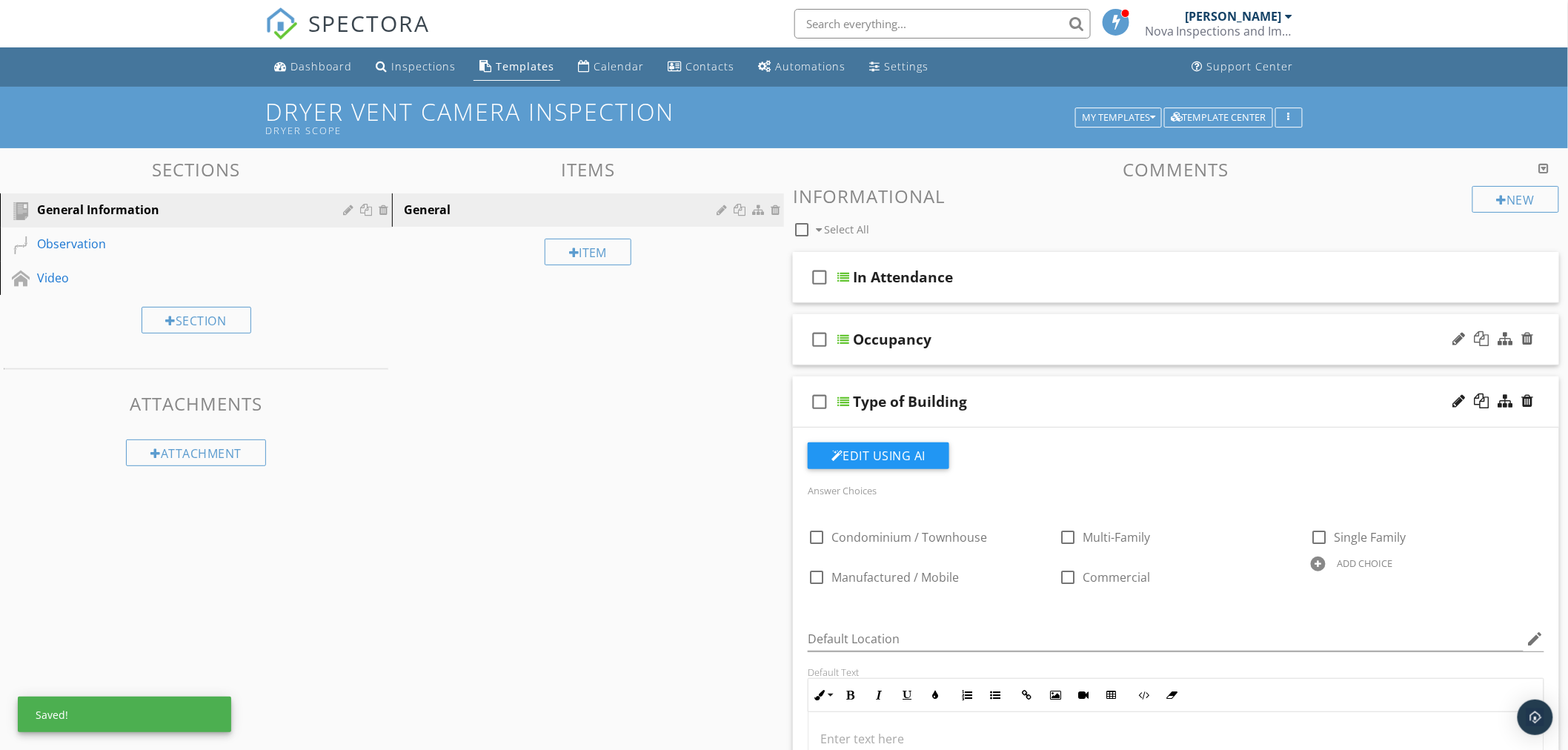
click at [840, 345] on div at bounding box center [843, 339] width 12 height 12
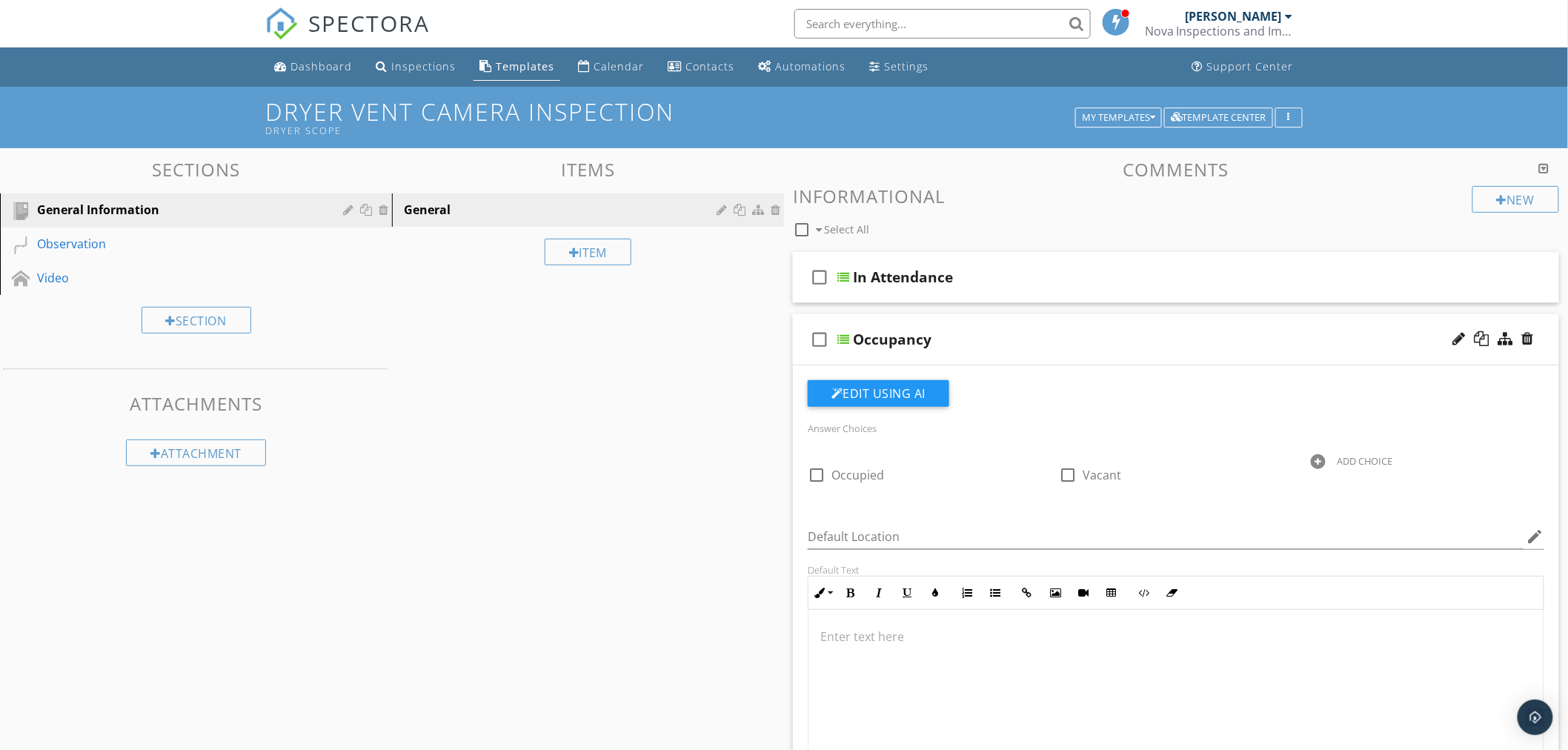
click at [841, 336] on div at bounding box center [843, 339] width 12 height 12
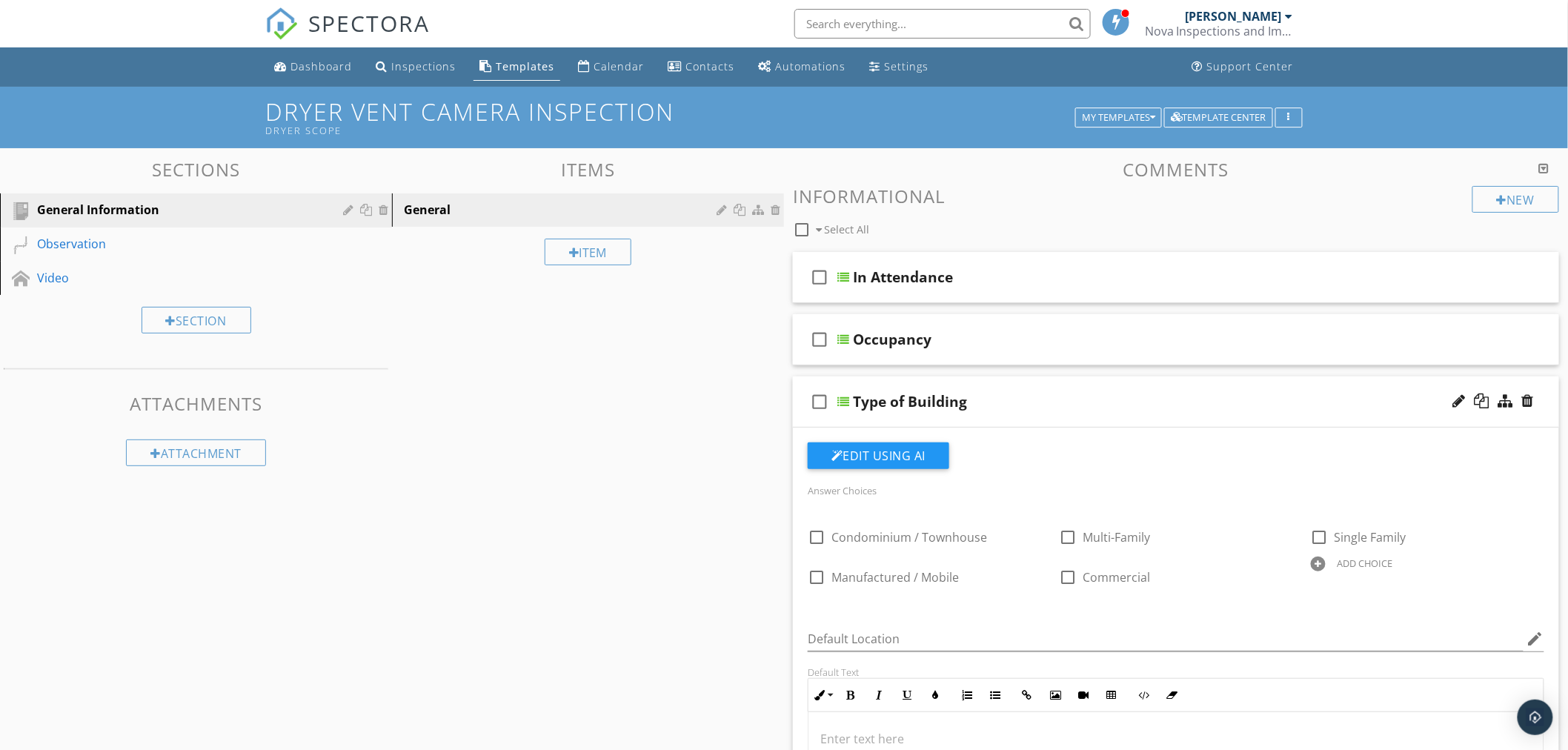
click at [848, 400] on div at bounding box center [843, 401] width 12 height 12
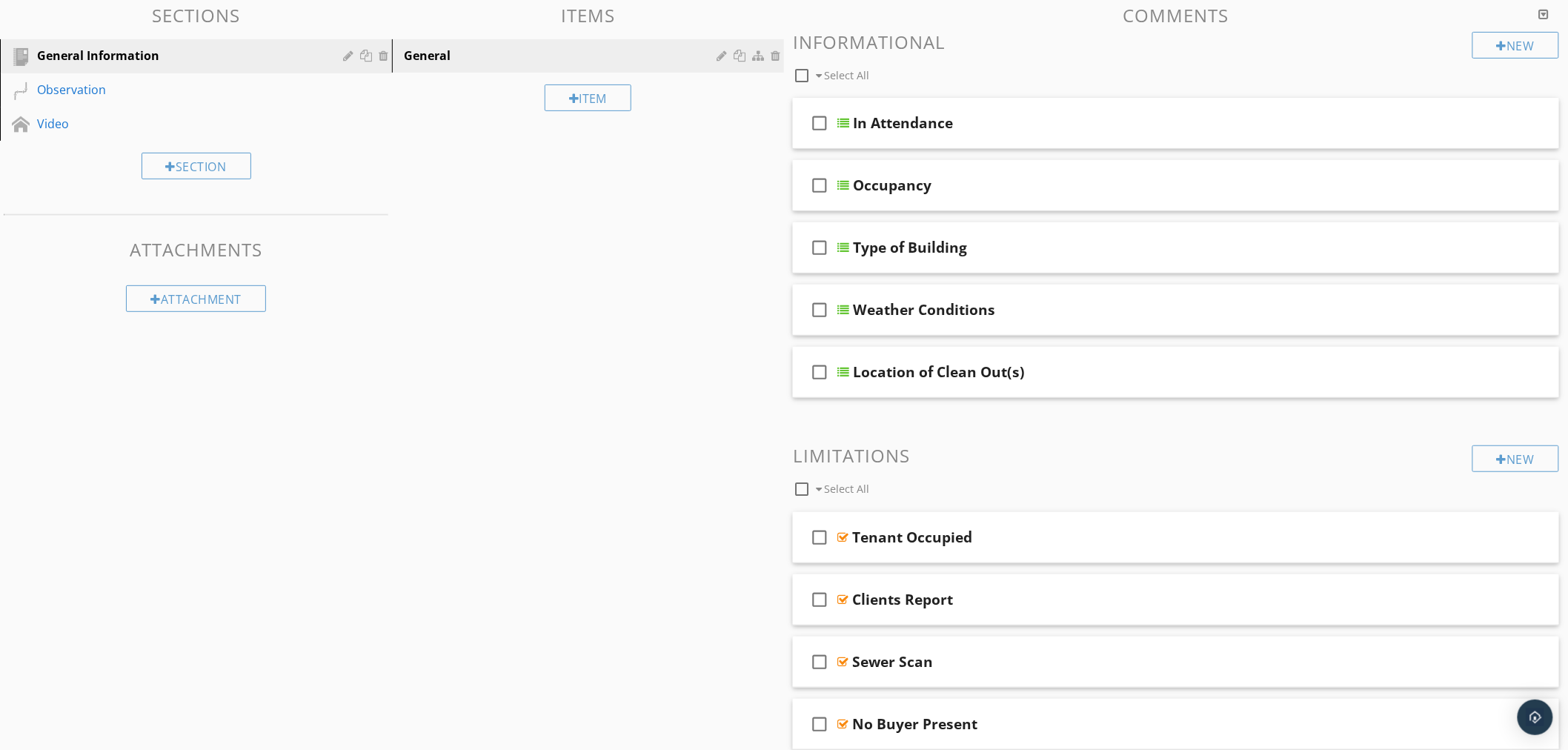
scroll to position [164, 0]
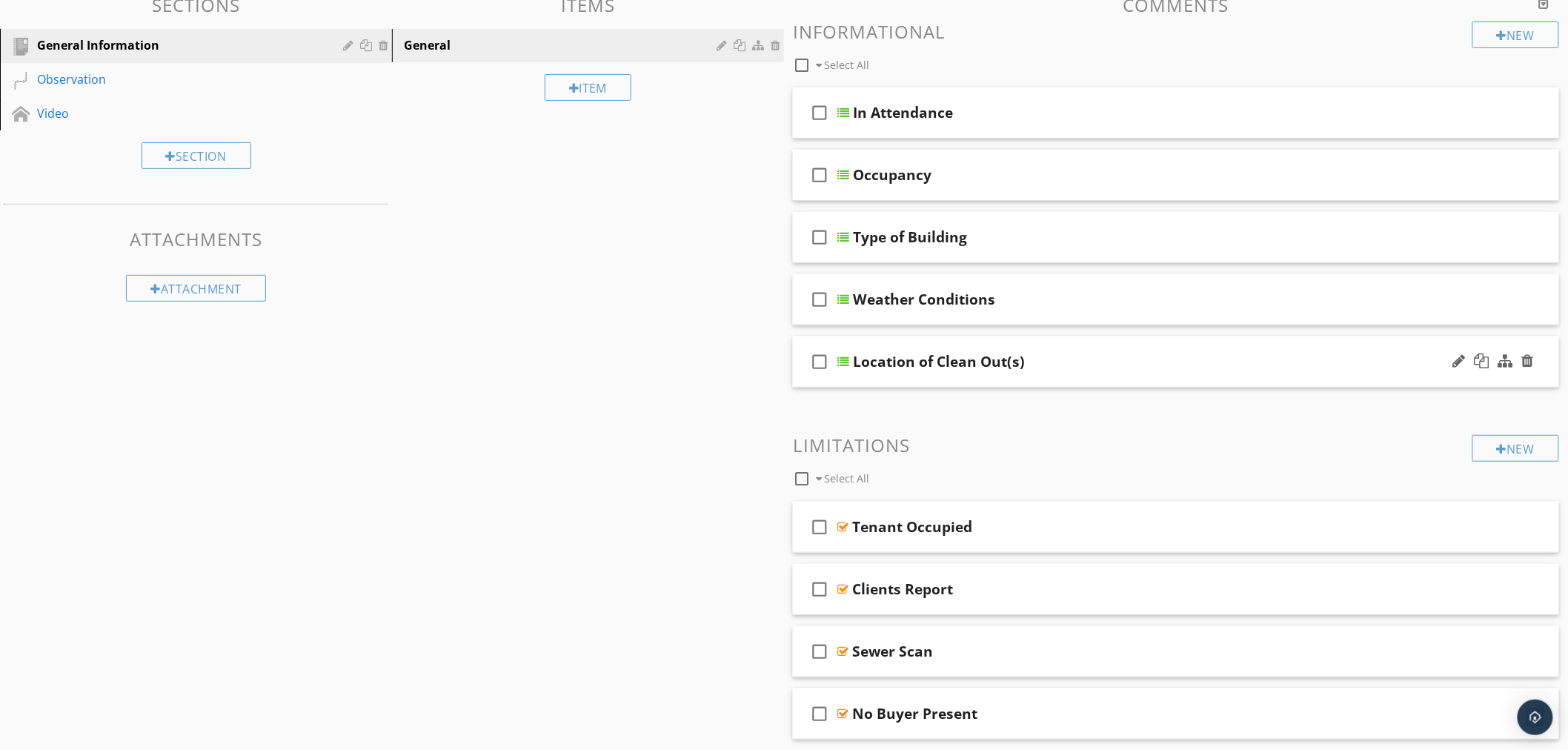
click at [845, 362] on div at bounding box center [843, 361] width 12 height 12
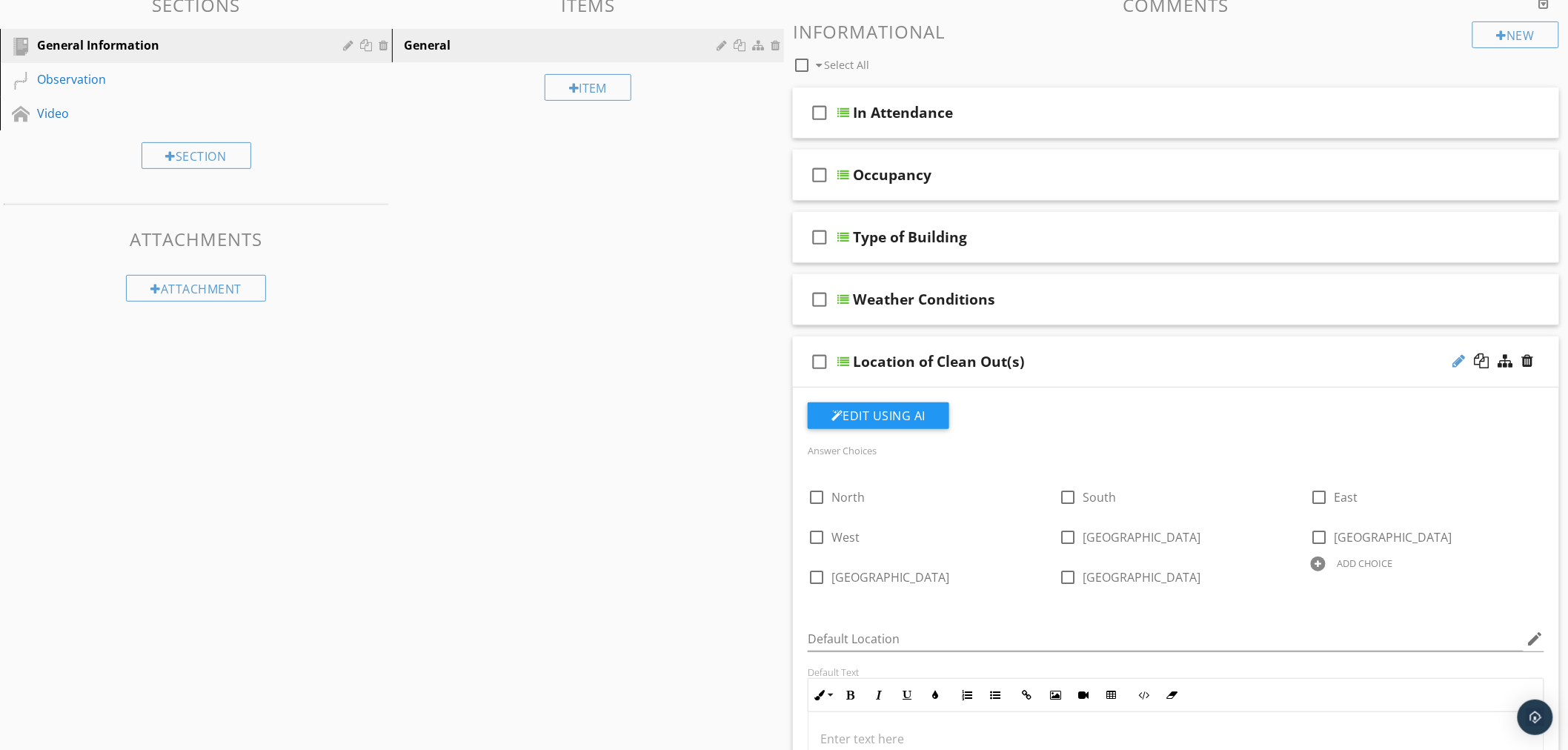
click at [1460, 363] on div at bounding box center [1459, 360] width 12 height 14
click at [1001, 364] on input "Location of Clean Out(s)" at bounding box center [1129, 363] width 553 height 24
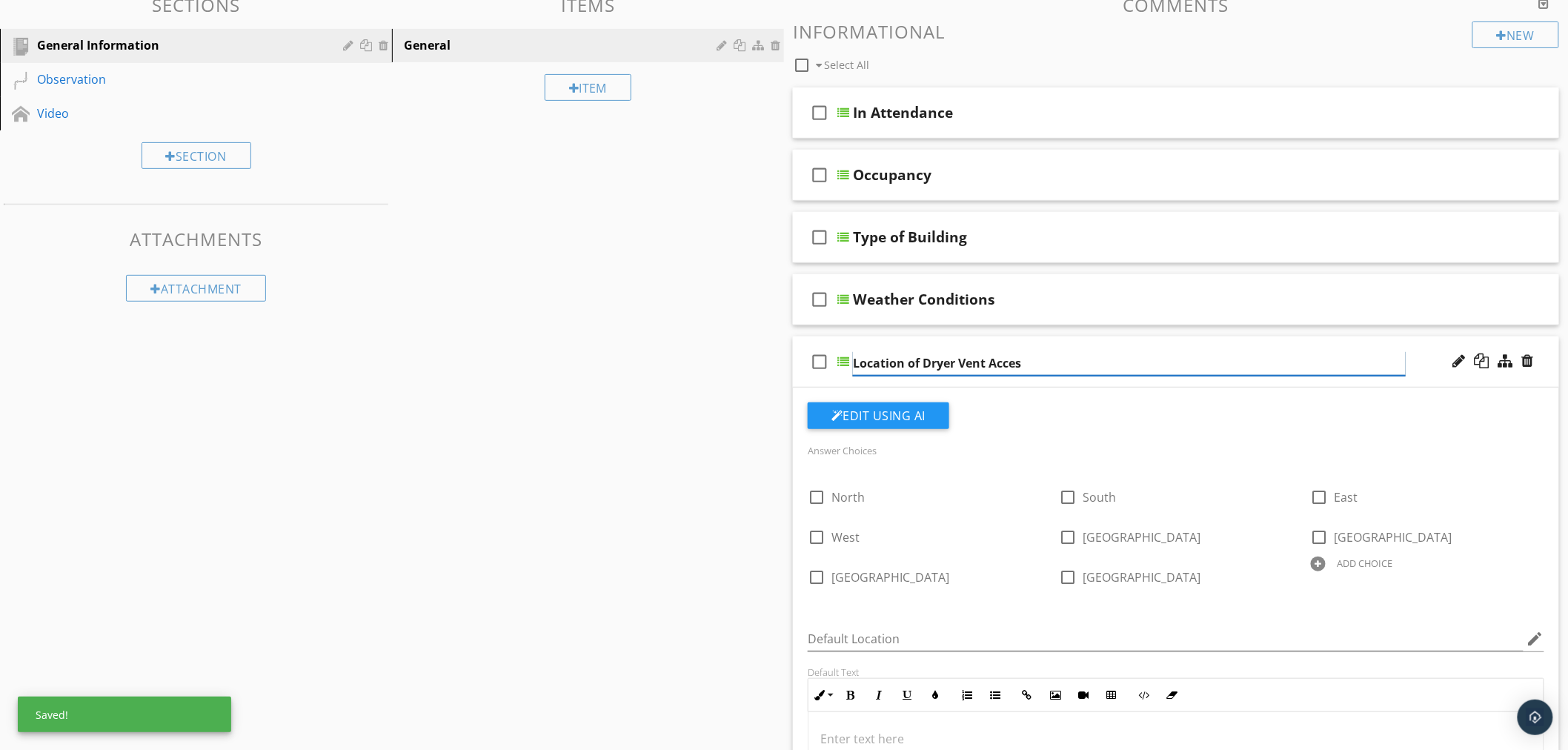
type input "Location of Dryer Vent Access"
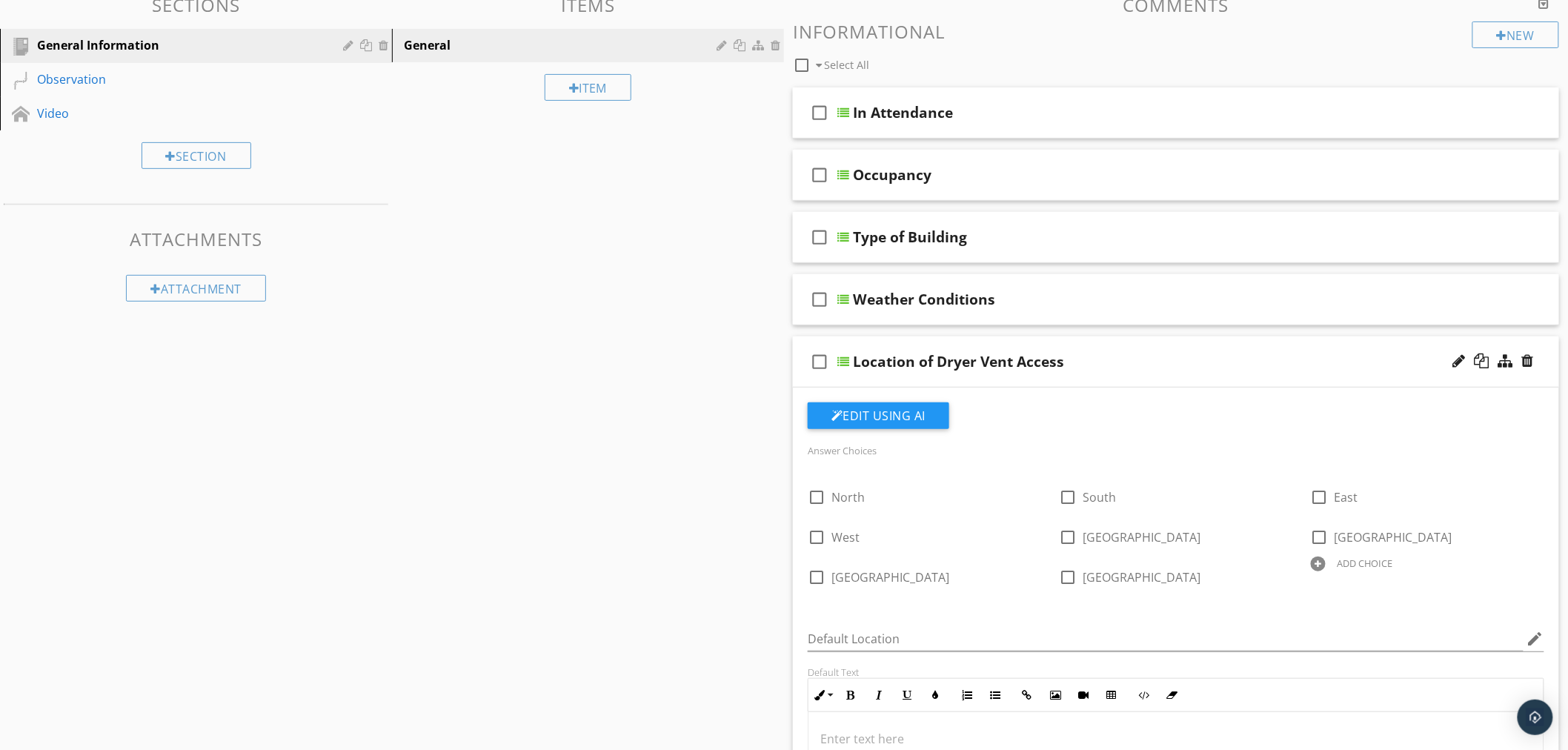
click at [1315, 564] on div at bounding box center [1317, 563] width 14 height 14
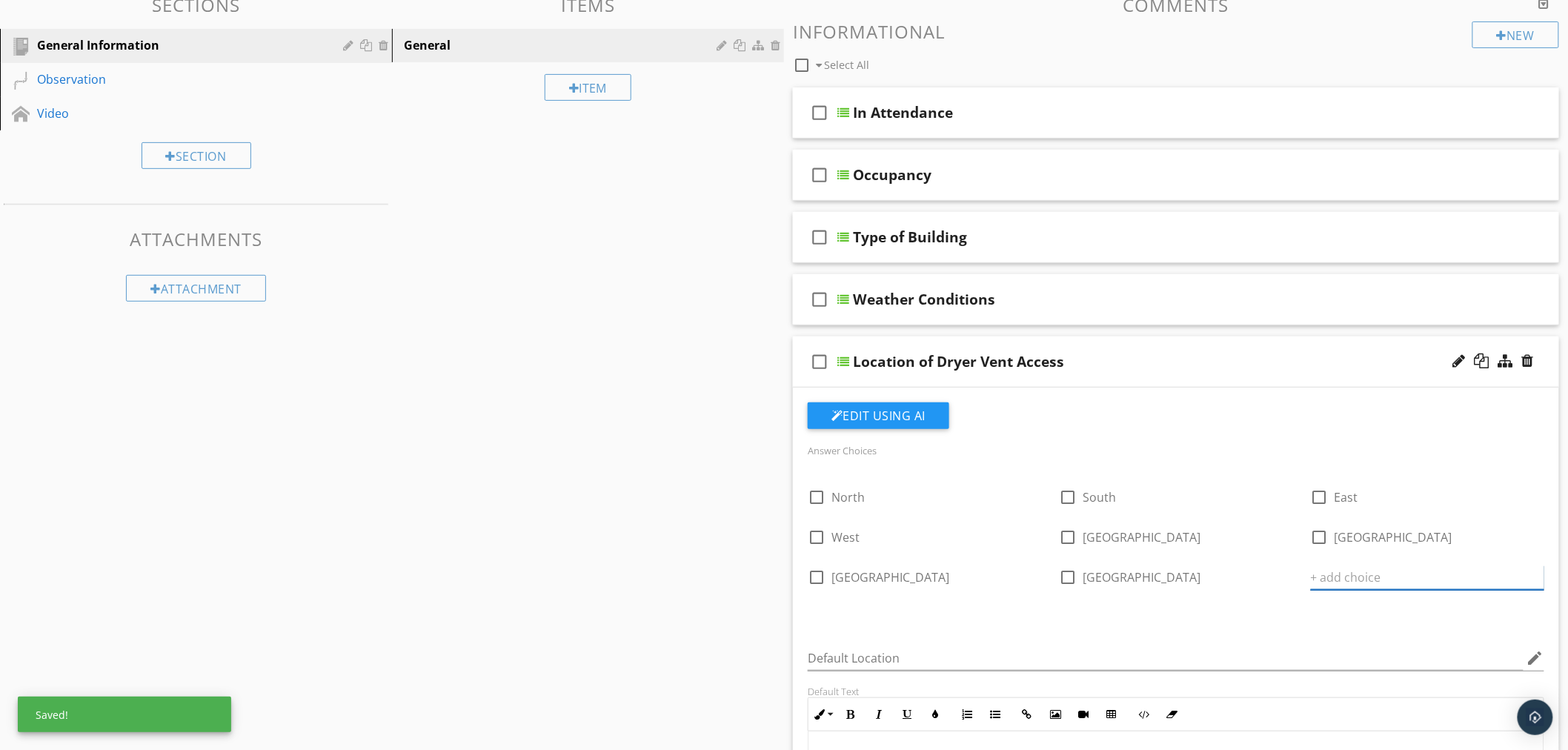
click at [1322, 584] on input "text" at bounding box center [1427, 577] width 233 height 24
type input "r"
type input "Roof"
click at [845, 610] on div "ADD CHOICE" at bounding box center [924, 602] width 233 height 18
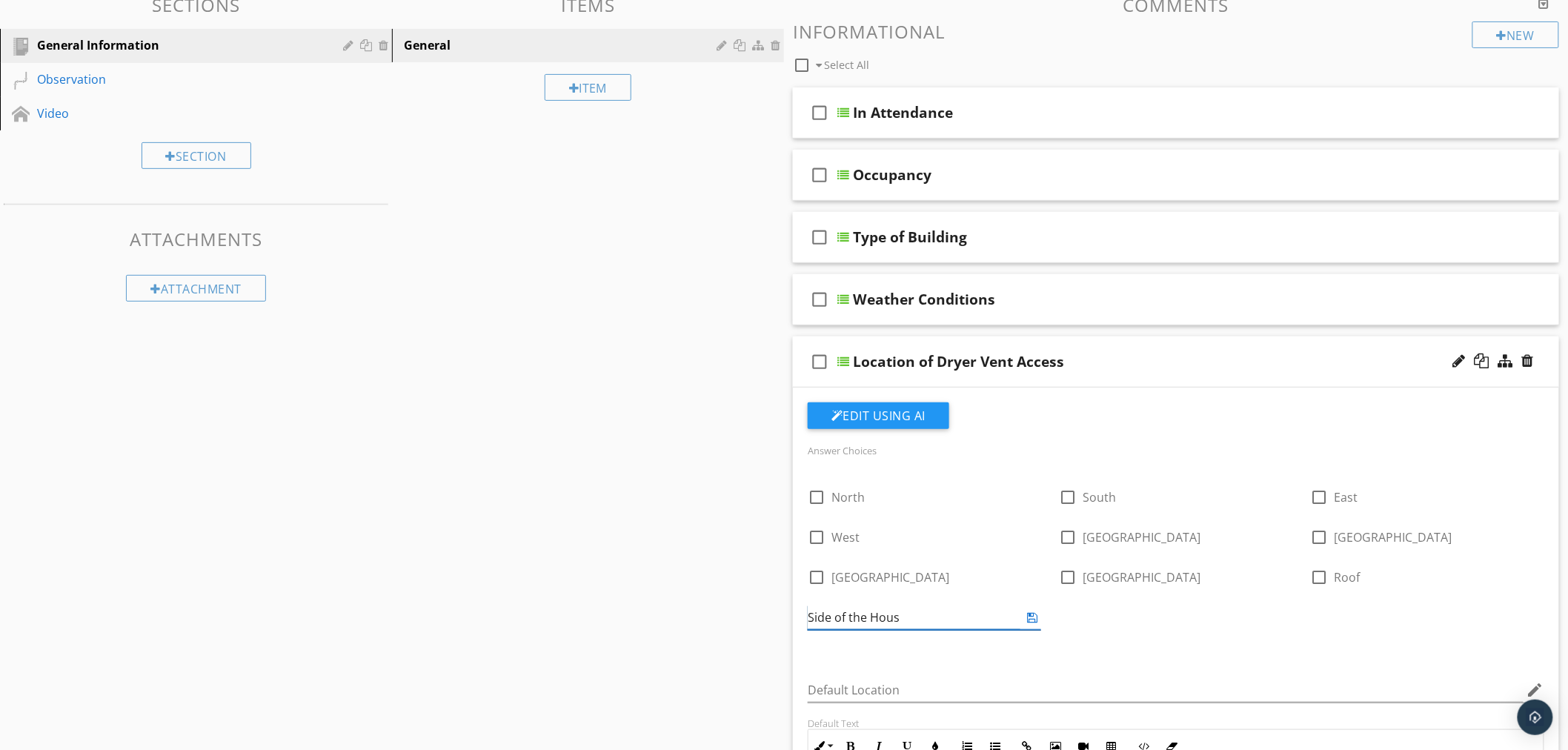
type input "Side of the House"
click at [1144, 627] on div "check_box_outline_blank North check_box_outline_blank South check_box_outline_b…" at bounding box center [1175, 559] width 754 height 171
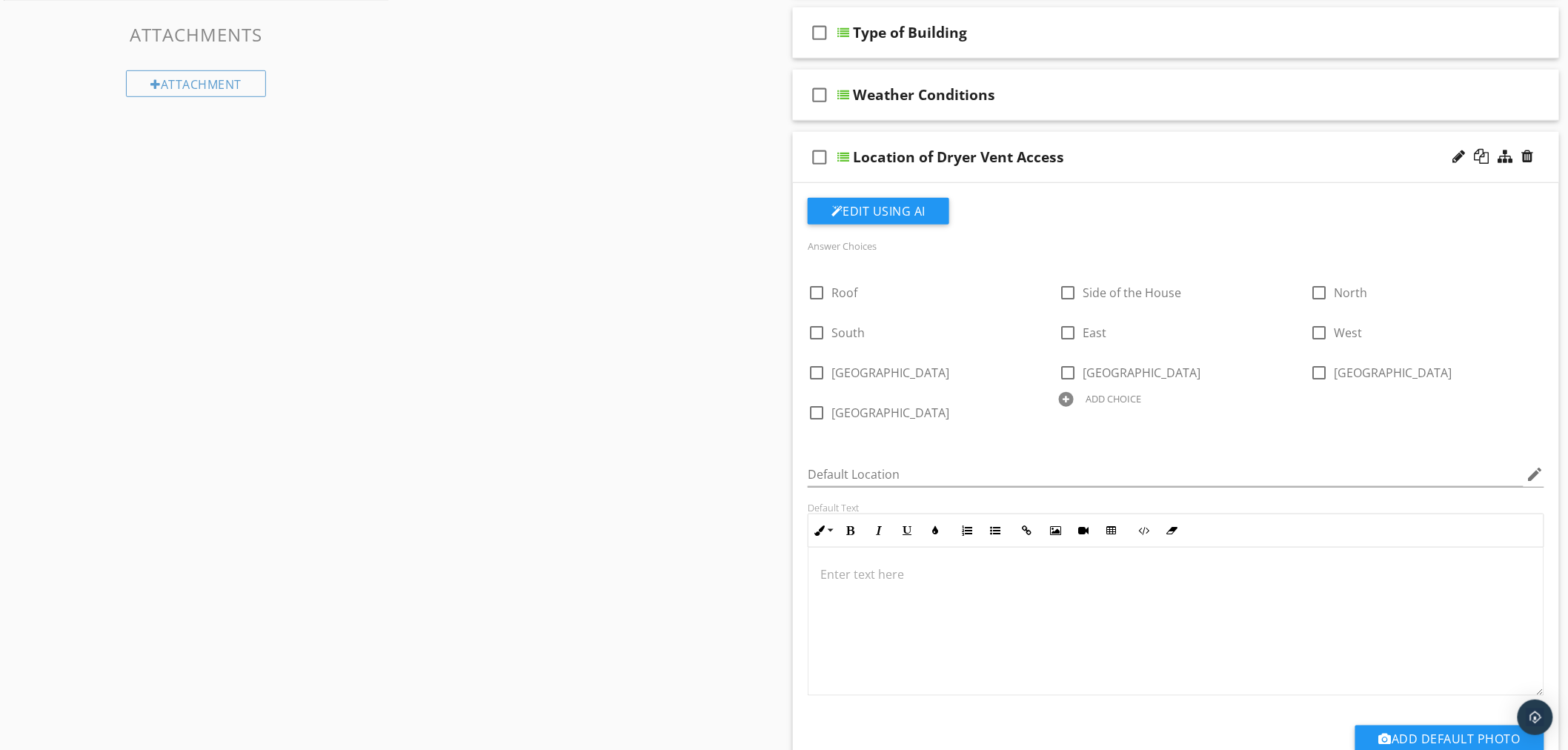
scroll to position [0, 0]
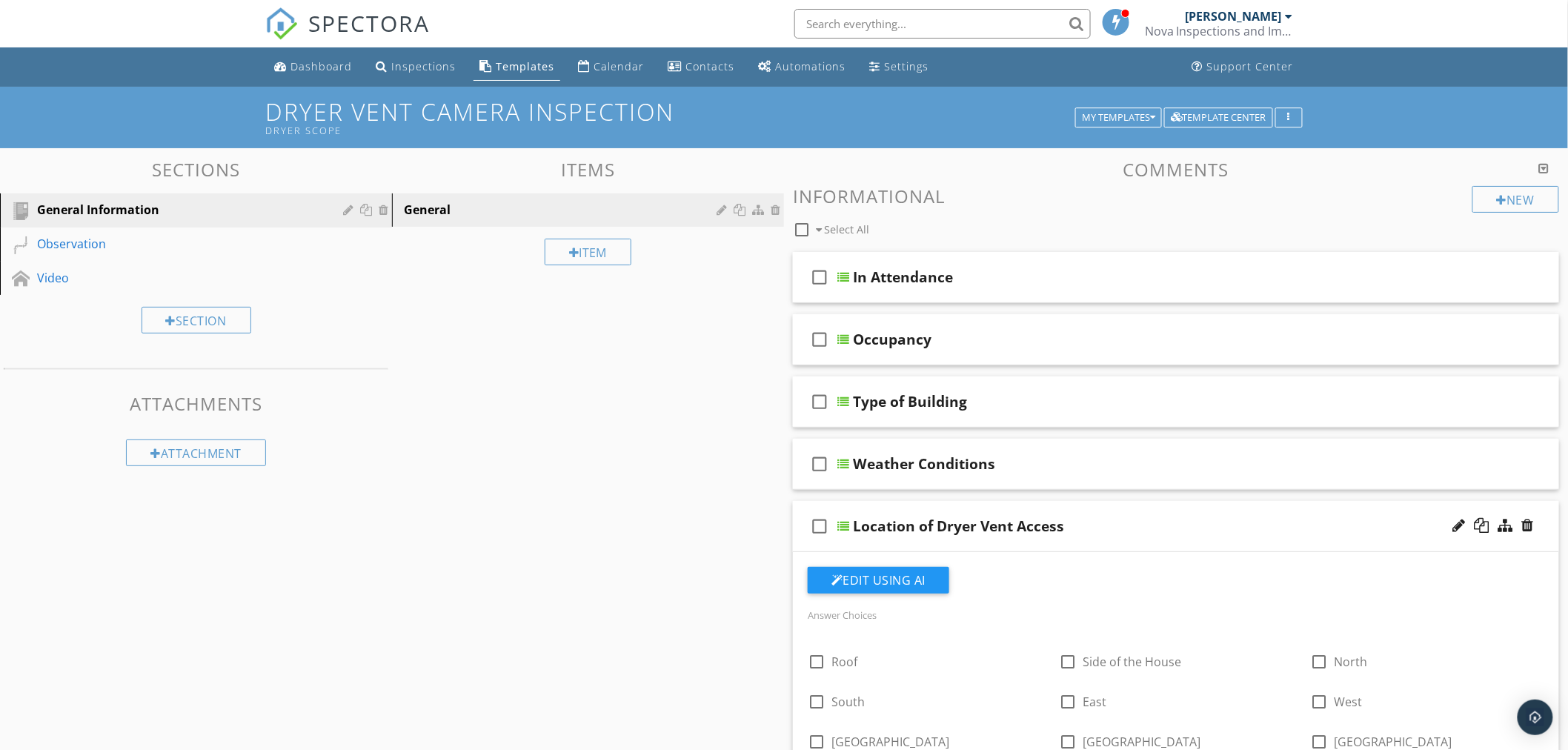
click at [848, 520] on div "check_box_outline_blank Location of Dryer Vent Access" at bounding box center [1176, 526] width 766 height 51
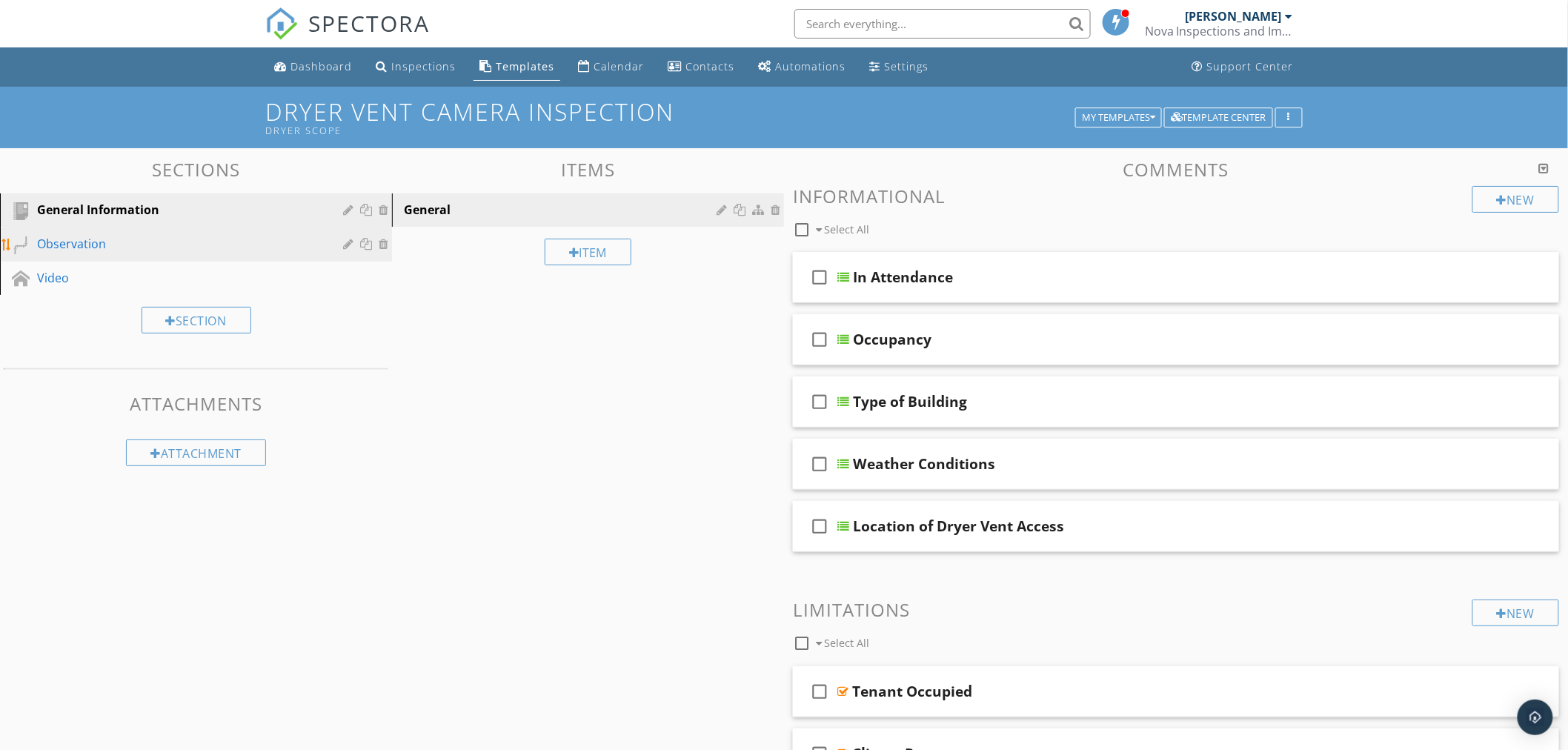
click at [92, 247] on div "Observation" at bounding box center [180, 244] width 284 height 18
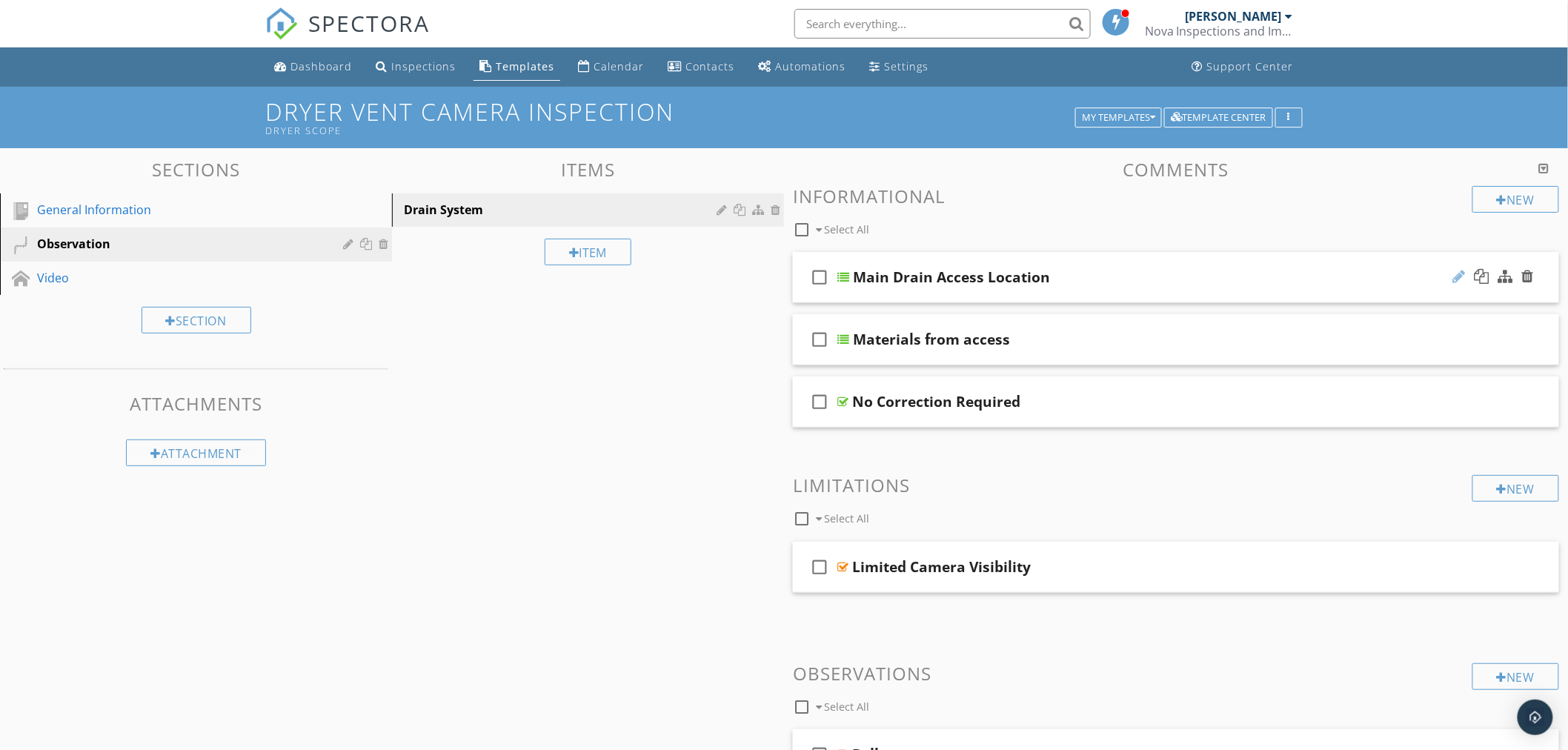
click at [1461, 274] on div at bounding box center [1459, 276] width 12 height 14
click at [919, 278] on input "Main Drain Access Location" at bounding box center [1129, 278] width 553 height 24
type input "Dryer Vent Access Location"
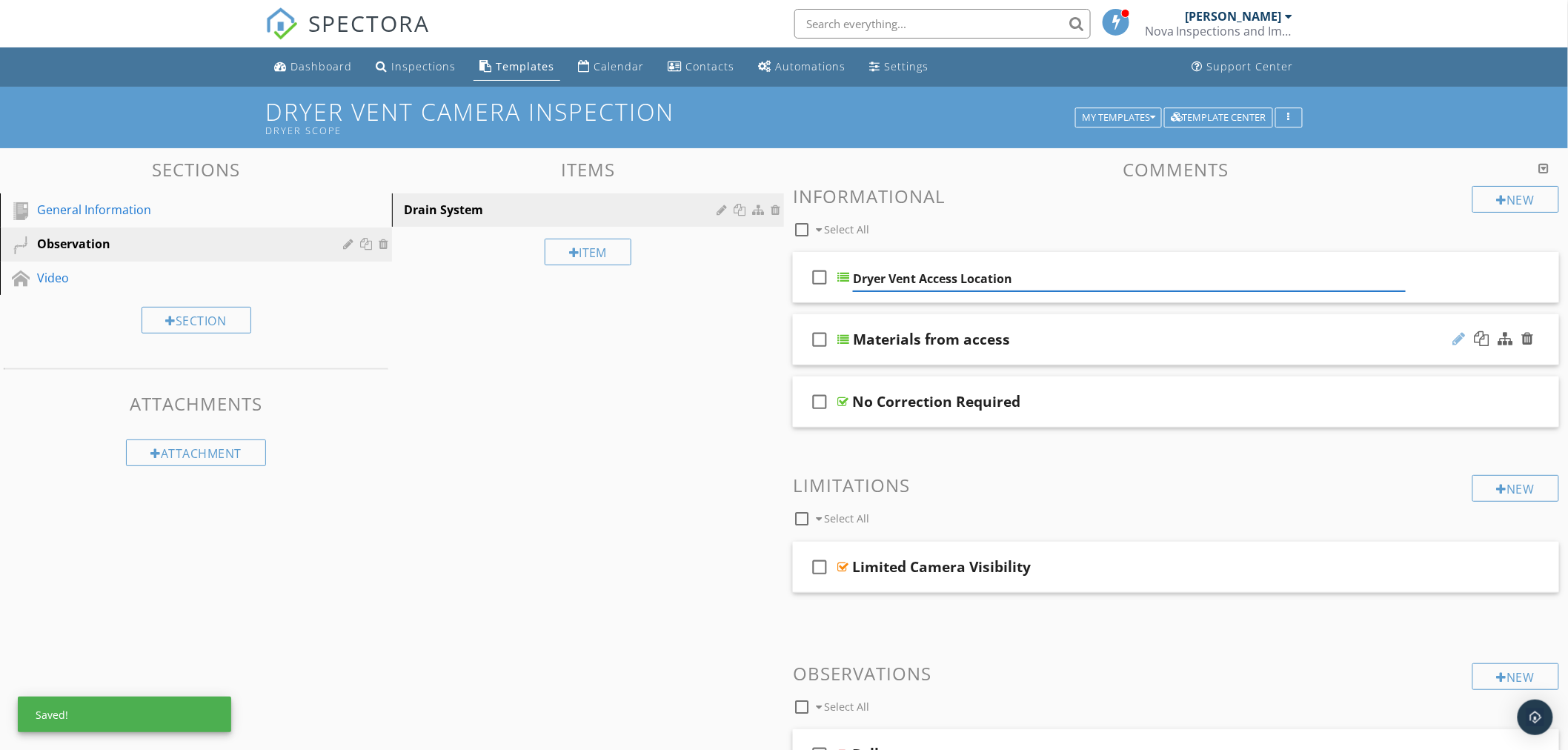
click at [1455, 336] on div at bounding box center [1459, 338] width 12 height 14
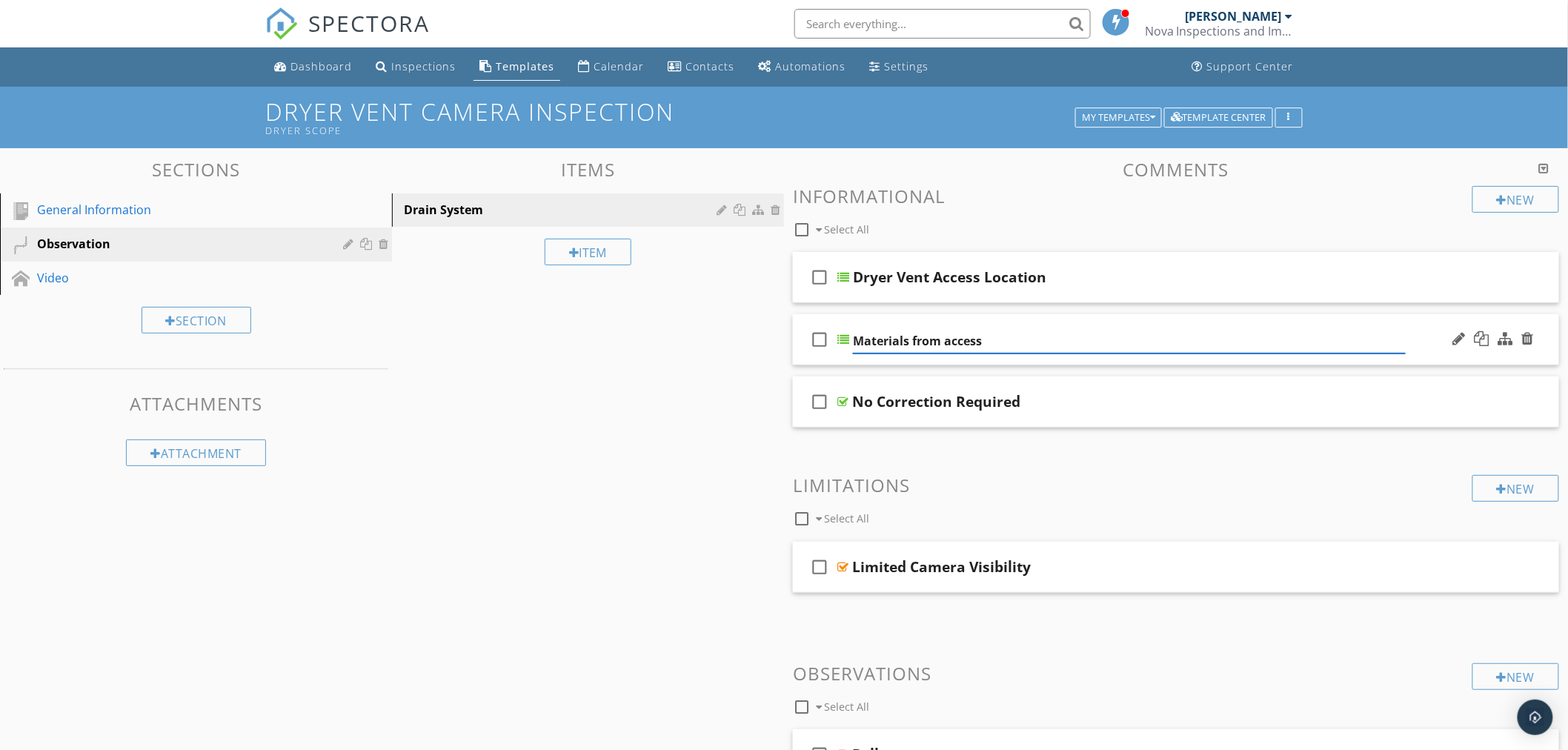
click at [842, 339] on div at bounding box center [843, 339] width 12 height 12
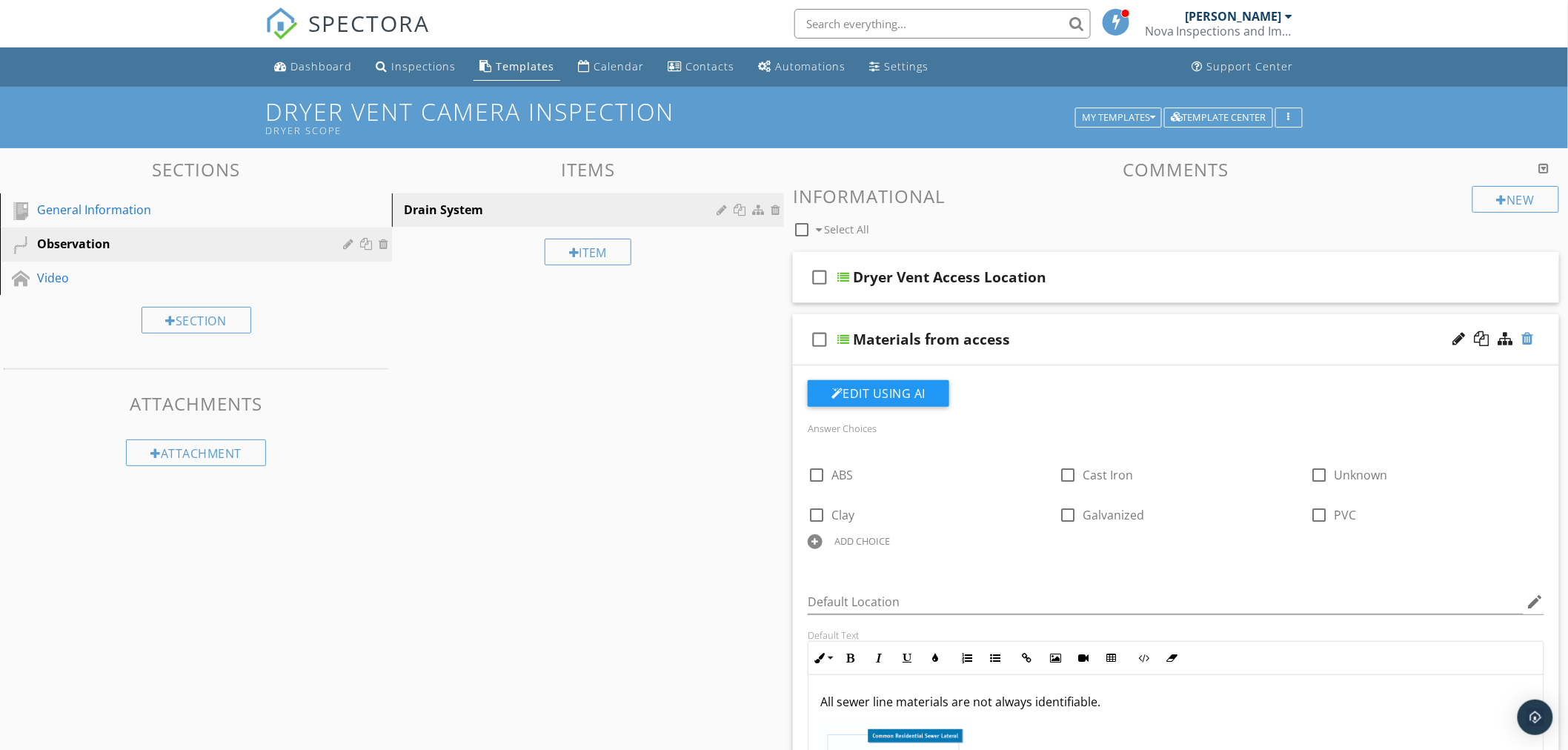
click at [1527, 339] on div at bounding box center [1528, 338] width 12 height 14
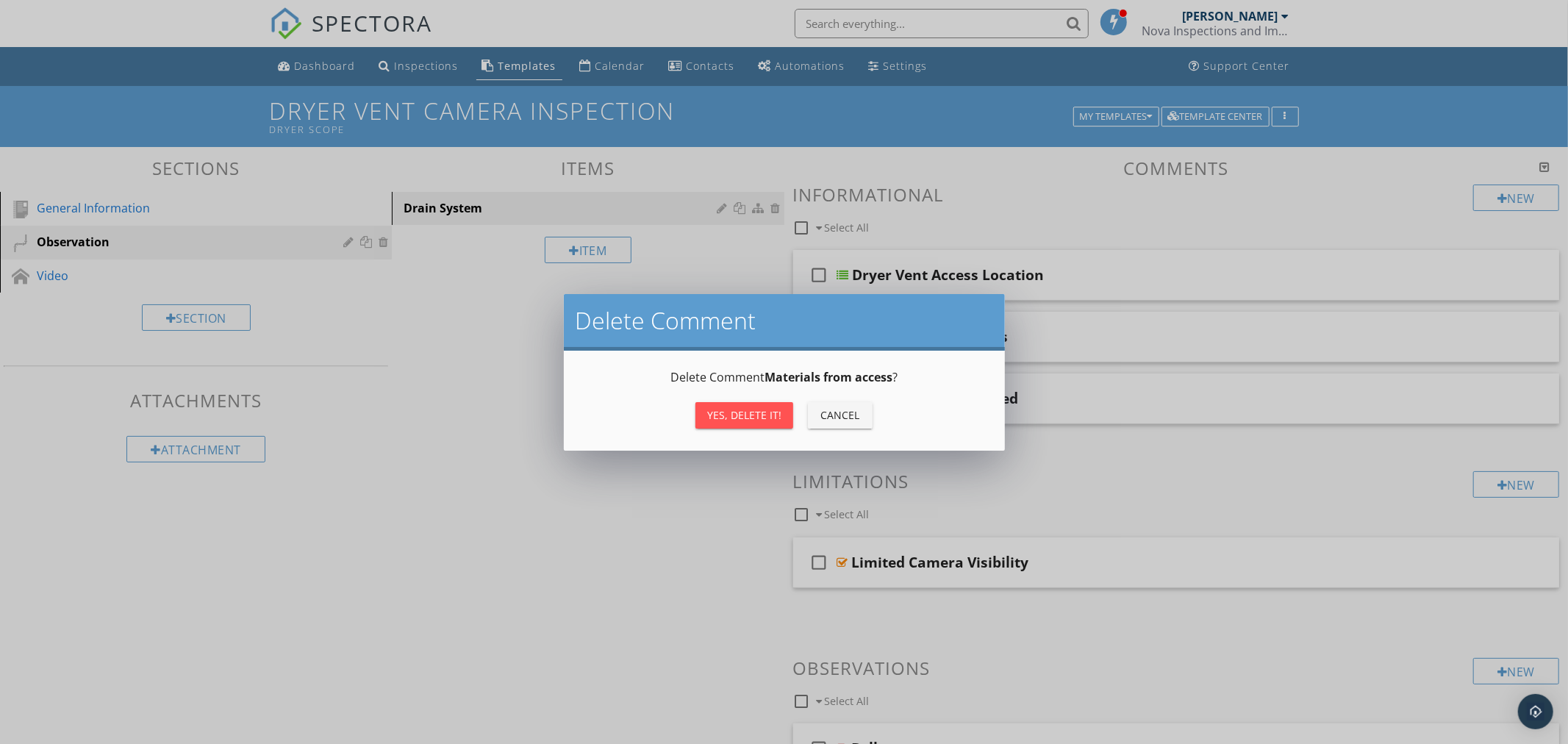
click at [745, 412] on div "Yes, Delete it!" at bounding box center [744, 414] width 74 height 15
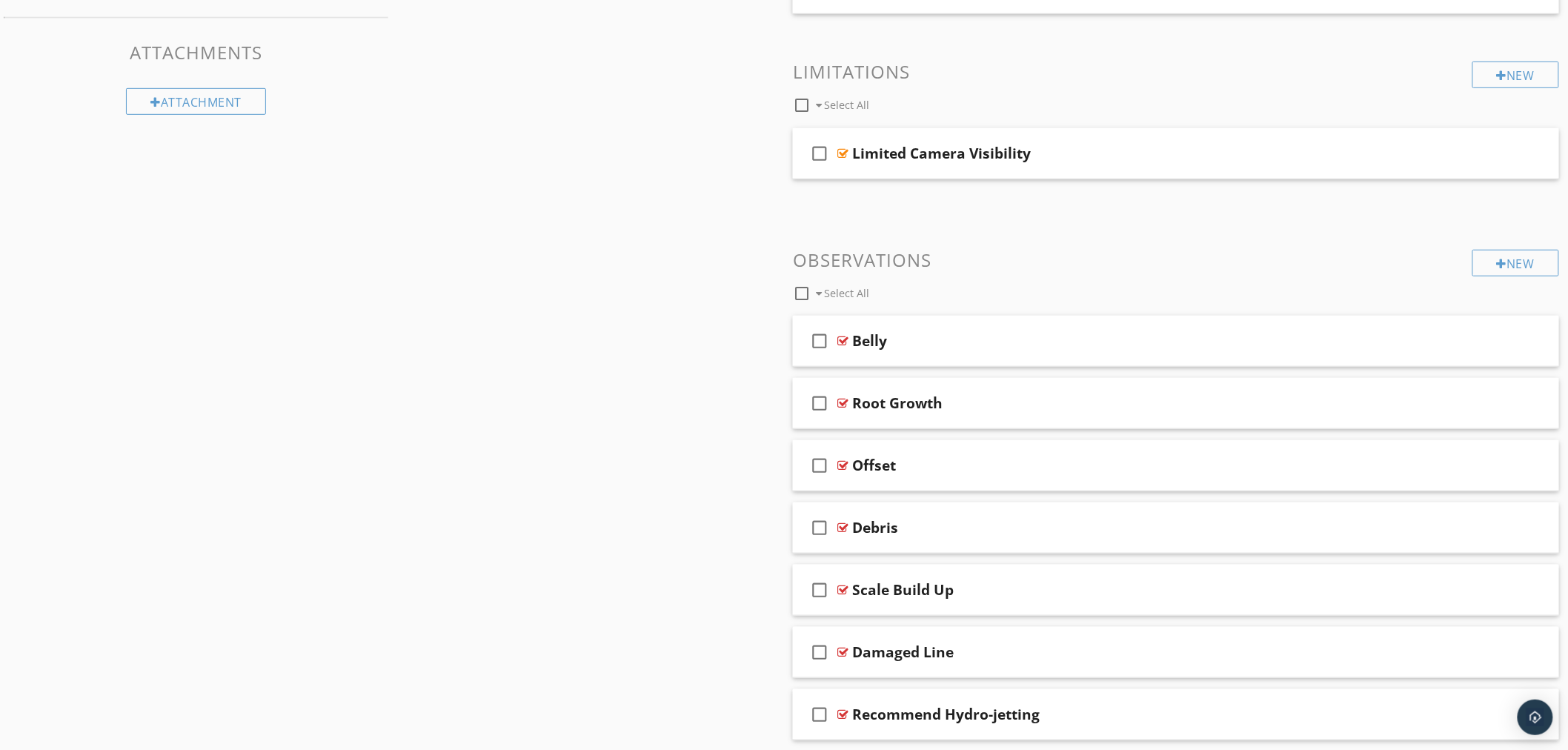
scroll to position [404, 0]
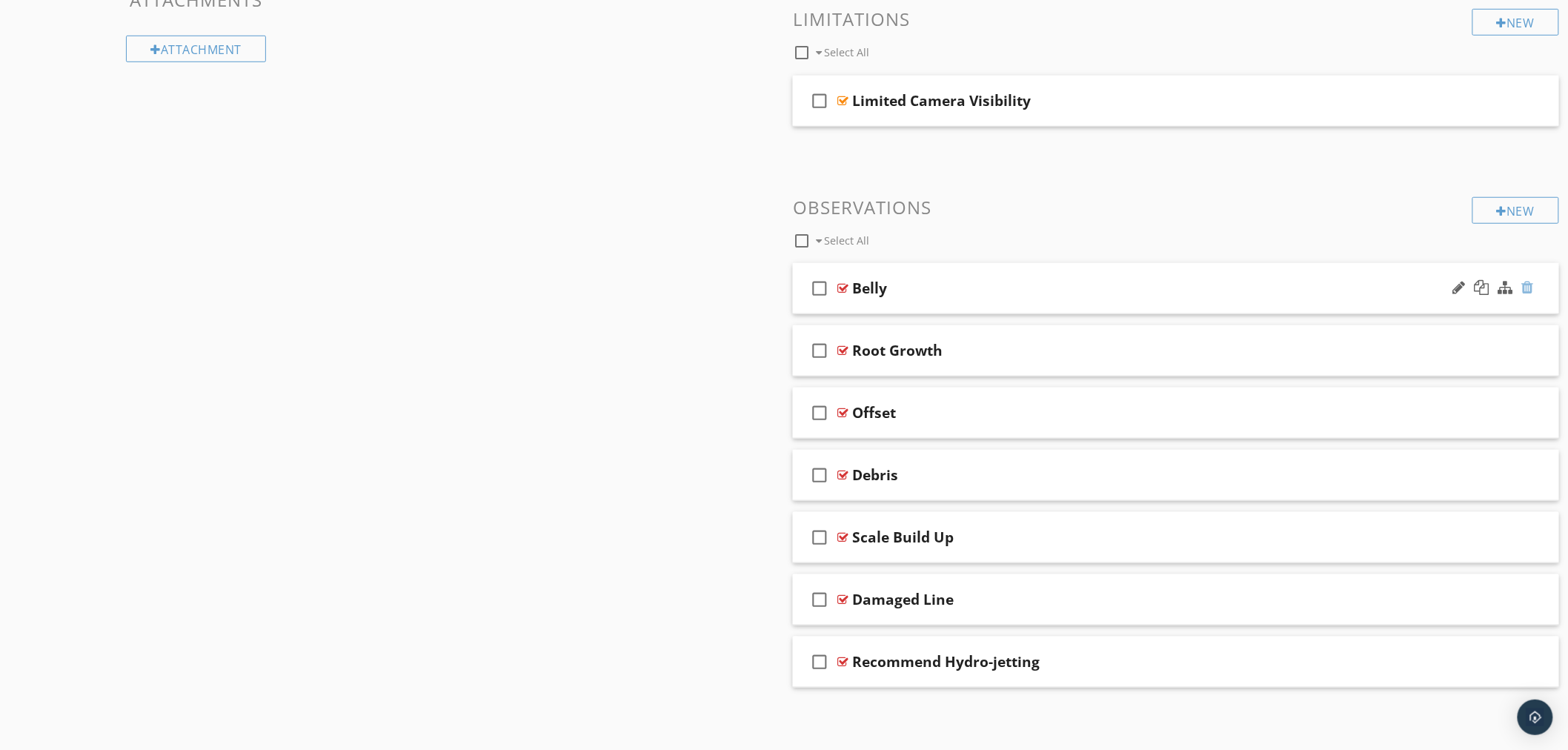
click at [1530, 287] on div at bounding box center [1528, 287] width 12 height 14
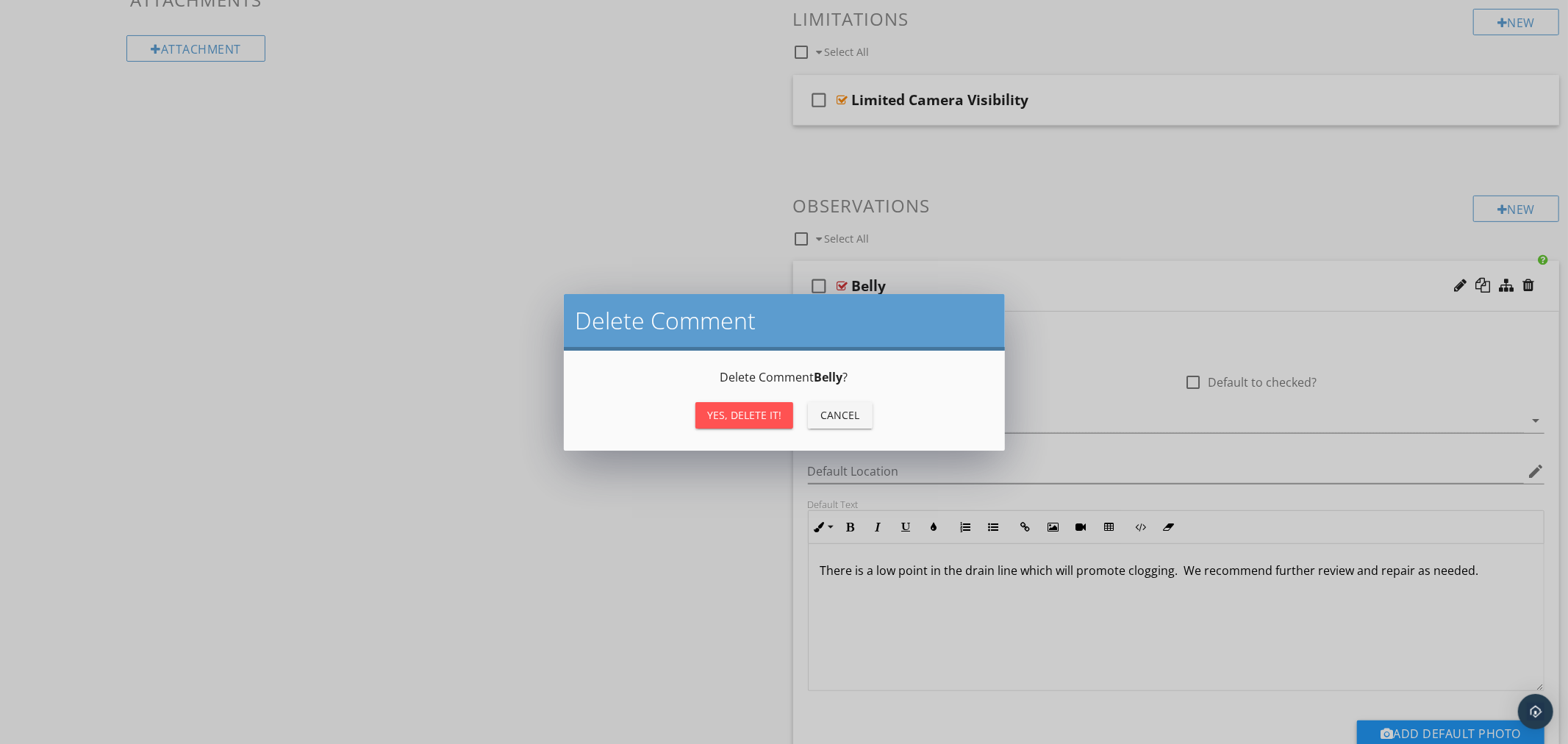
click at [739, 411] on div "Yes, Delete it!" at bounding box center [744, 414] width 74 height 15
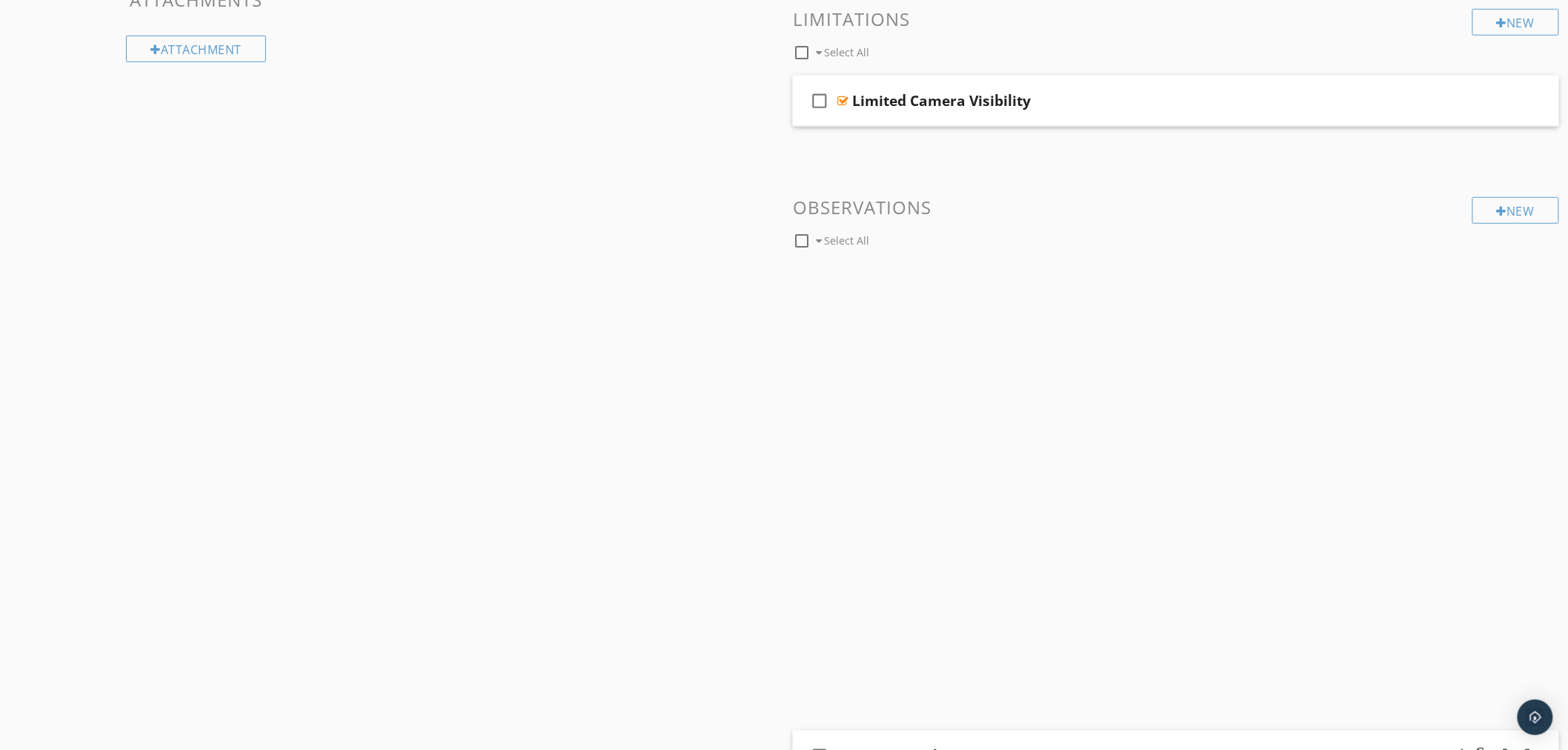
scroll to position [342, 0]
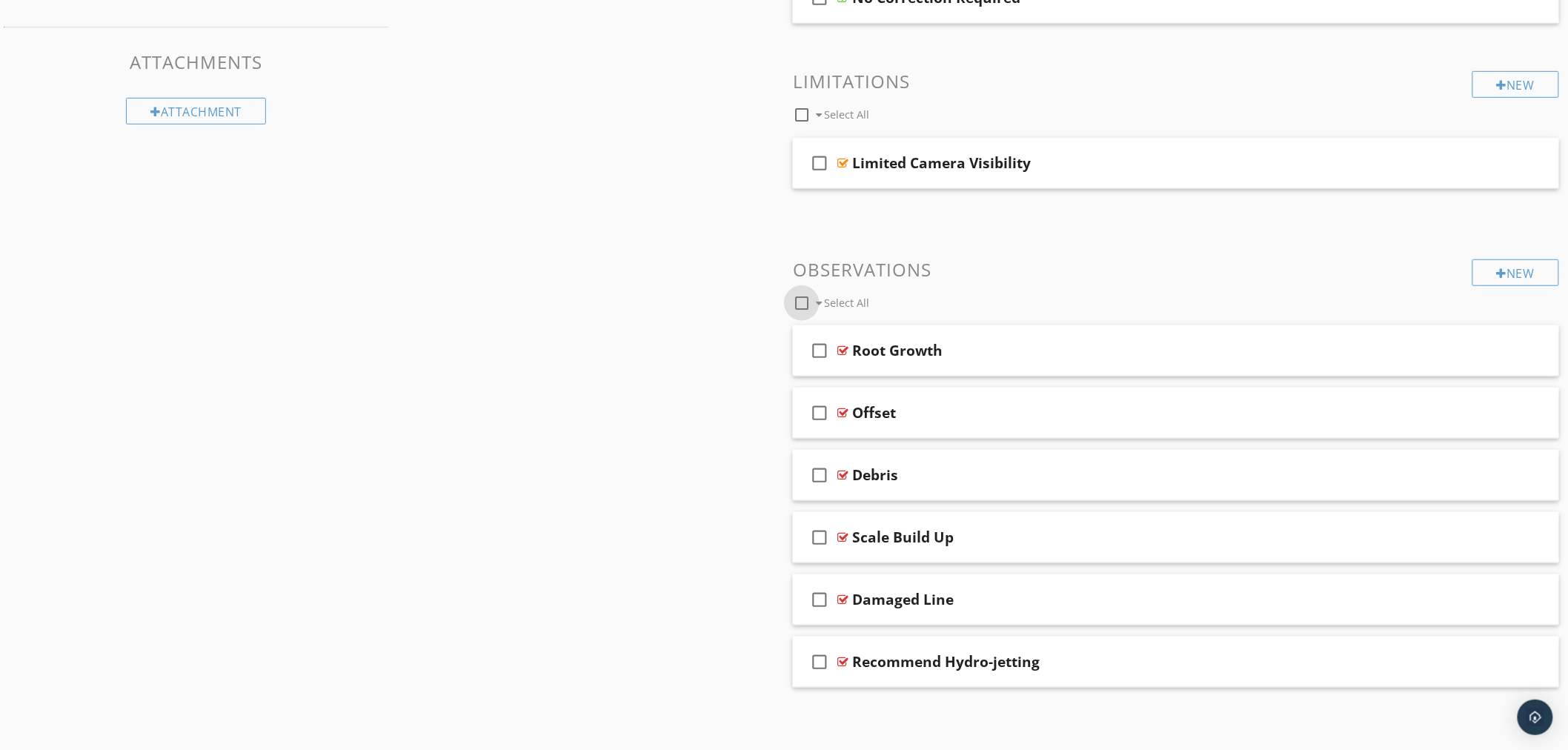
click at [808, 302] on div at bounding box center [802, 302] width 25 height 25
checkbox input "true"
click at [929, 299] on div at bounding box center [930, 302] width 10 height 12
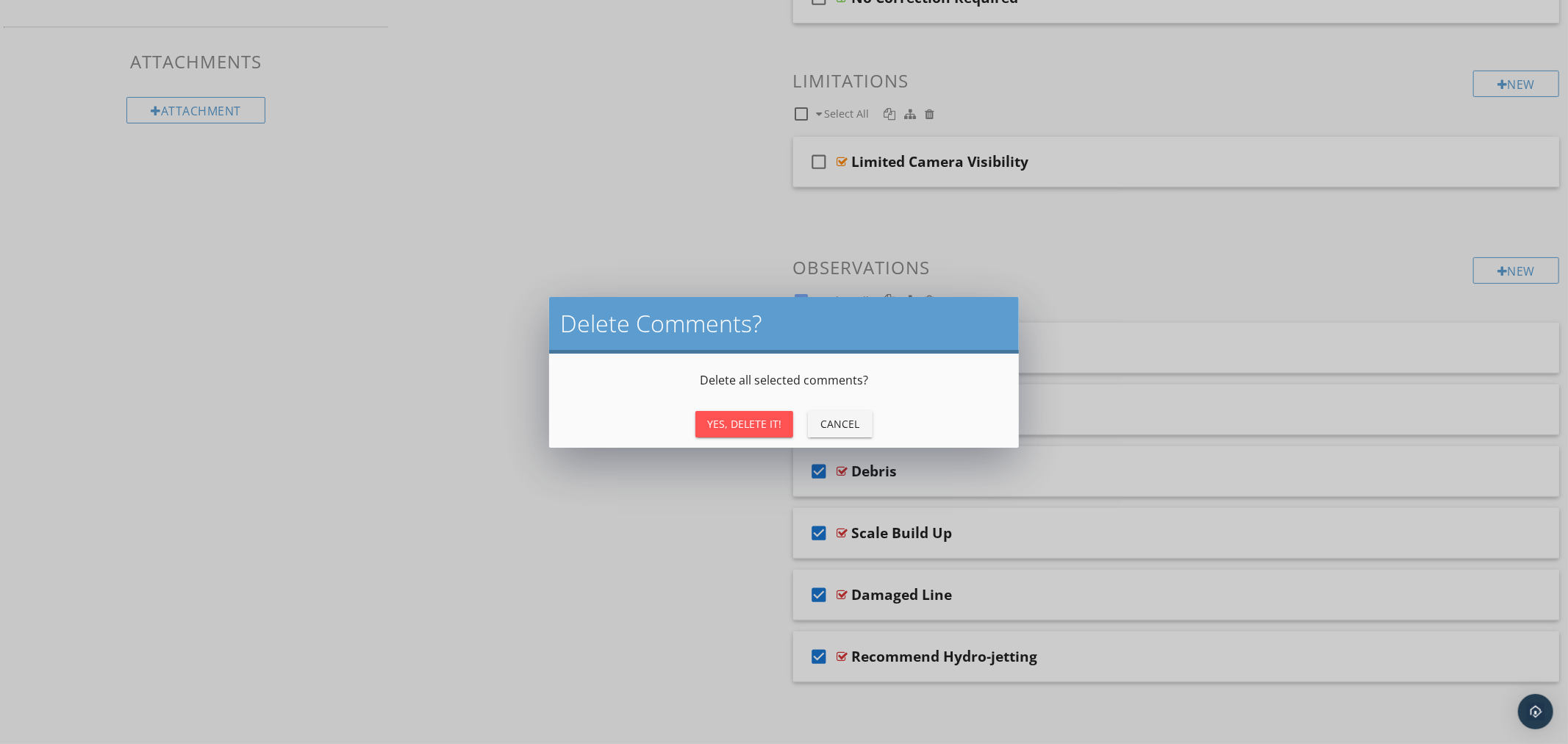
click at [745, 420] on div "Yes, Delete It!" at bounding box center [744, 424] width 74 height 15
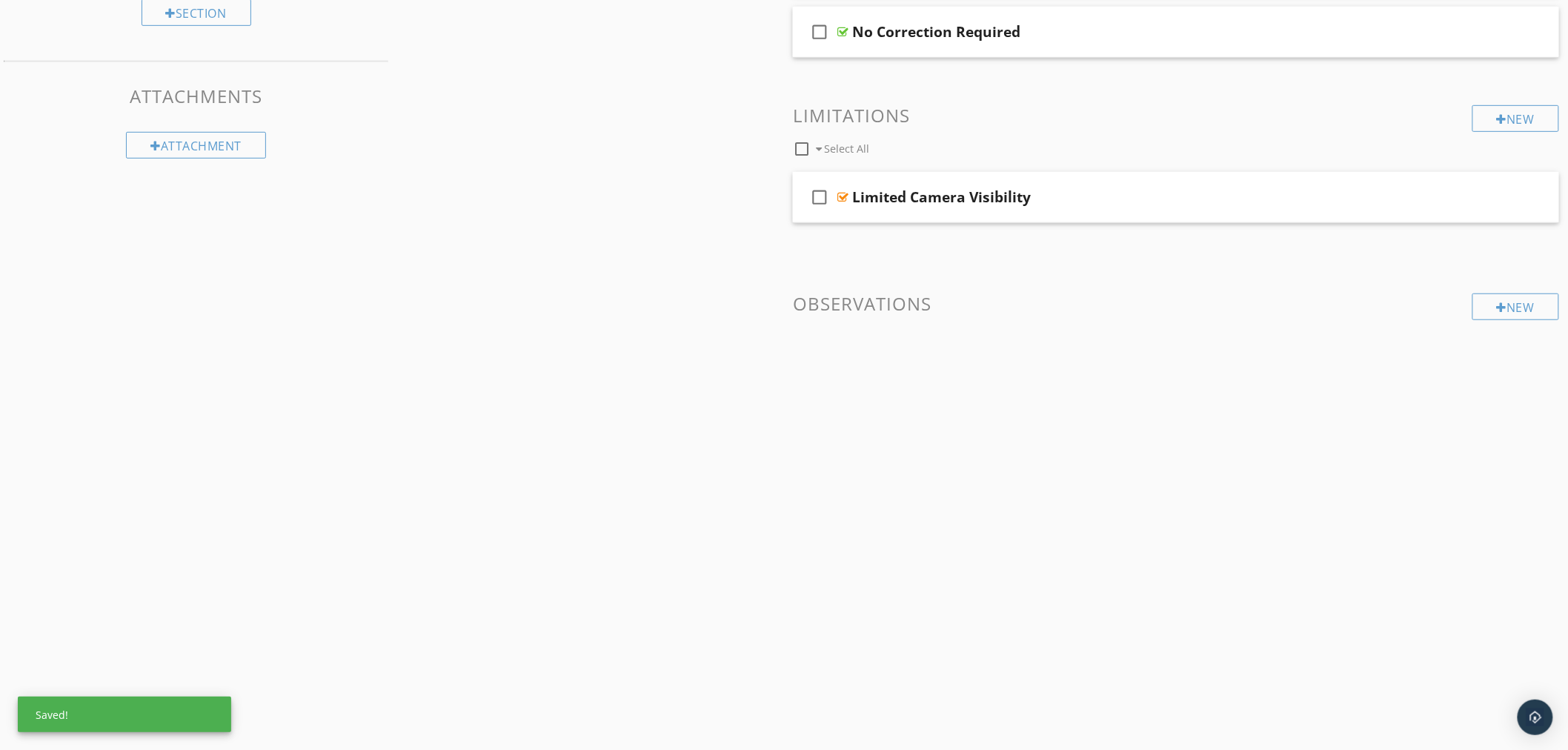
scroll to position [86, 0]
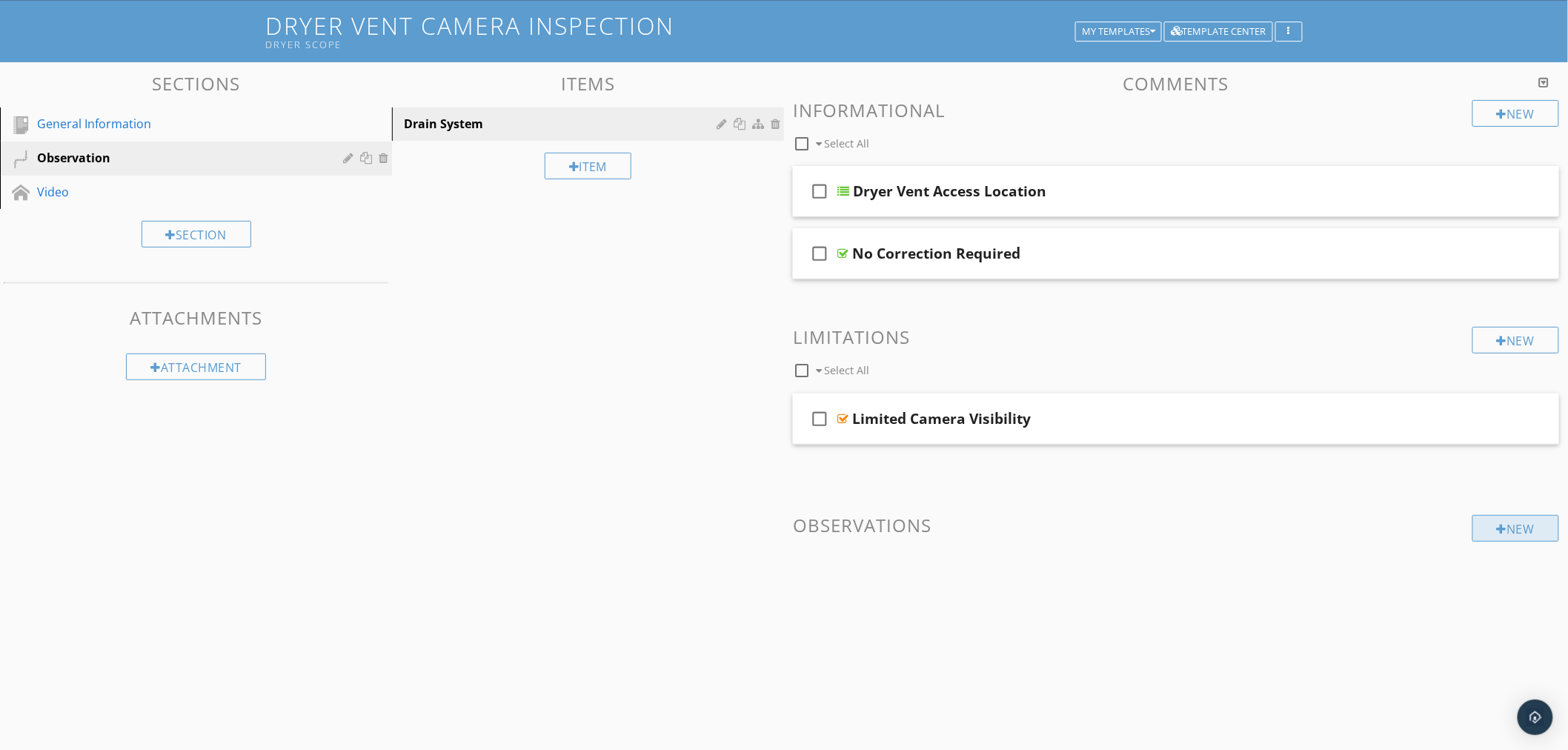
click at [1520, 520] on div "New" at bounding box center [1515, 528] width 86 height 27
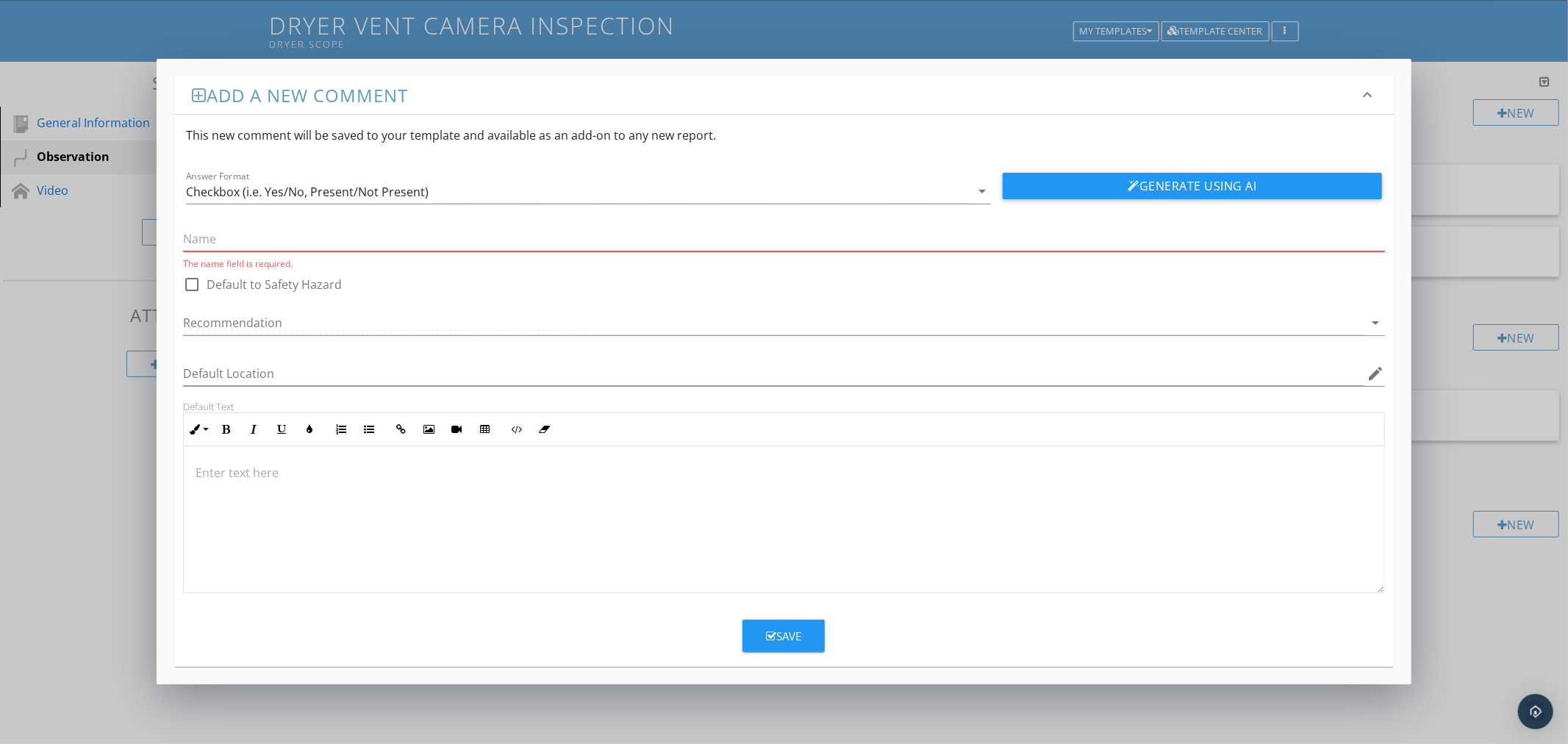
paste input "Dryer Vent – Excessive Lint Buildup"
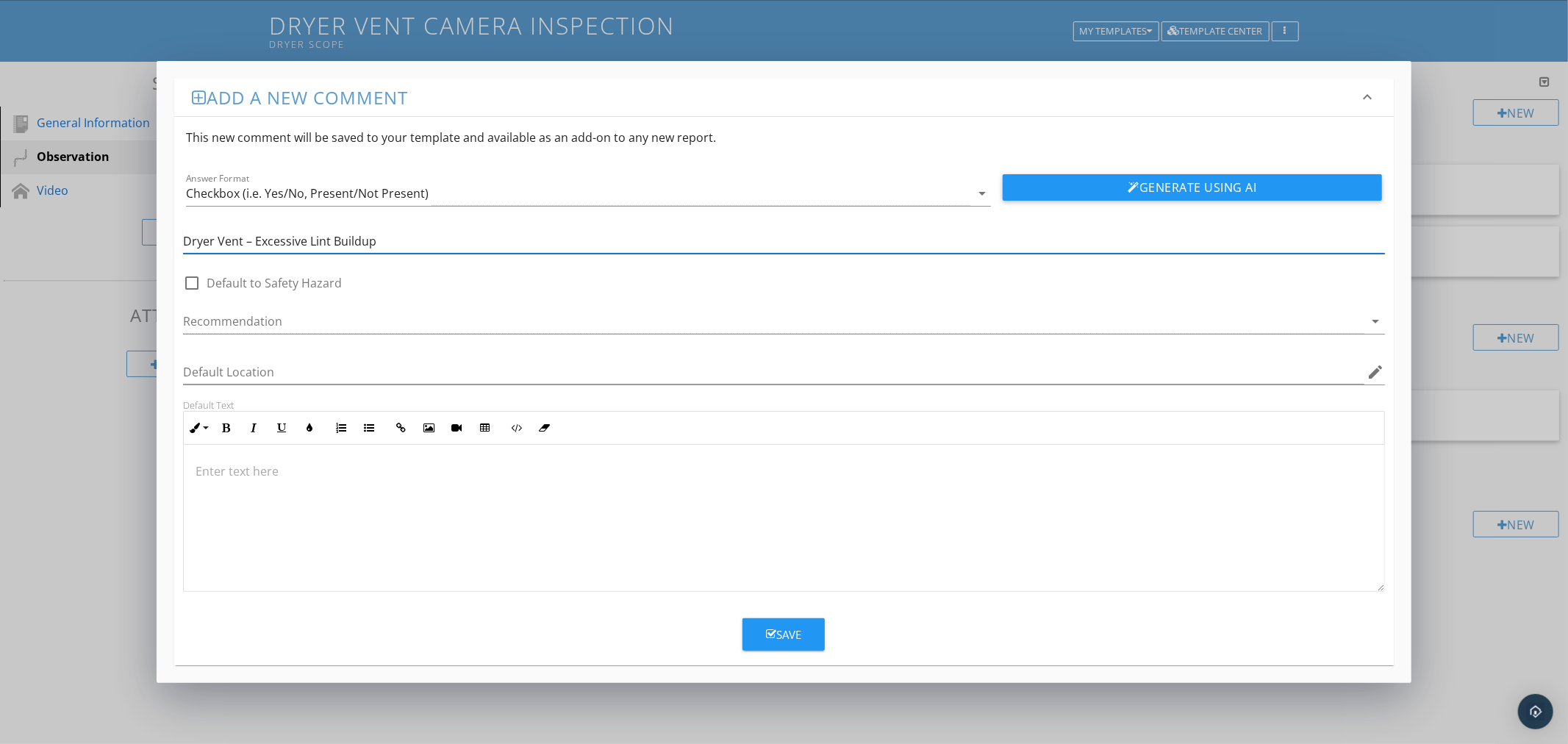
type input "Dryer Vent – Excessive Lint Buildup"
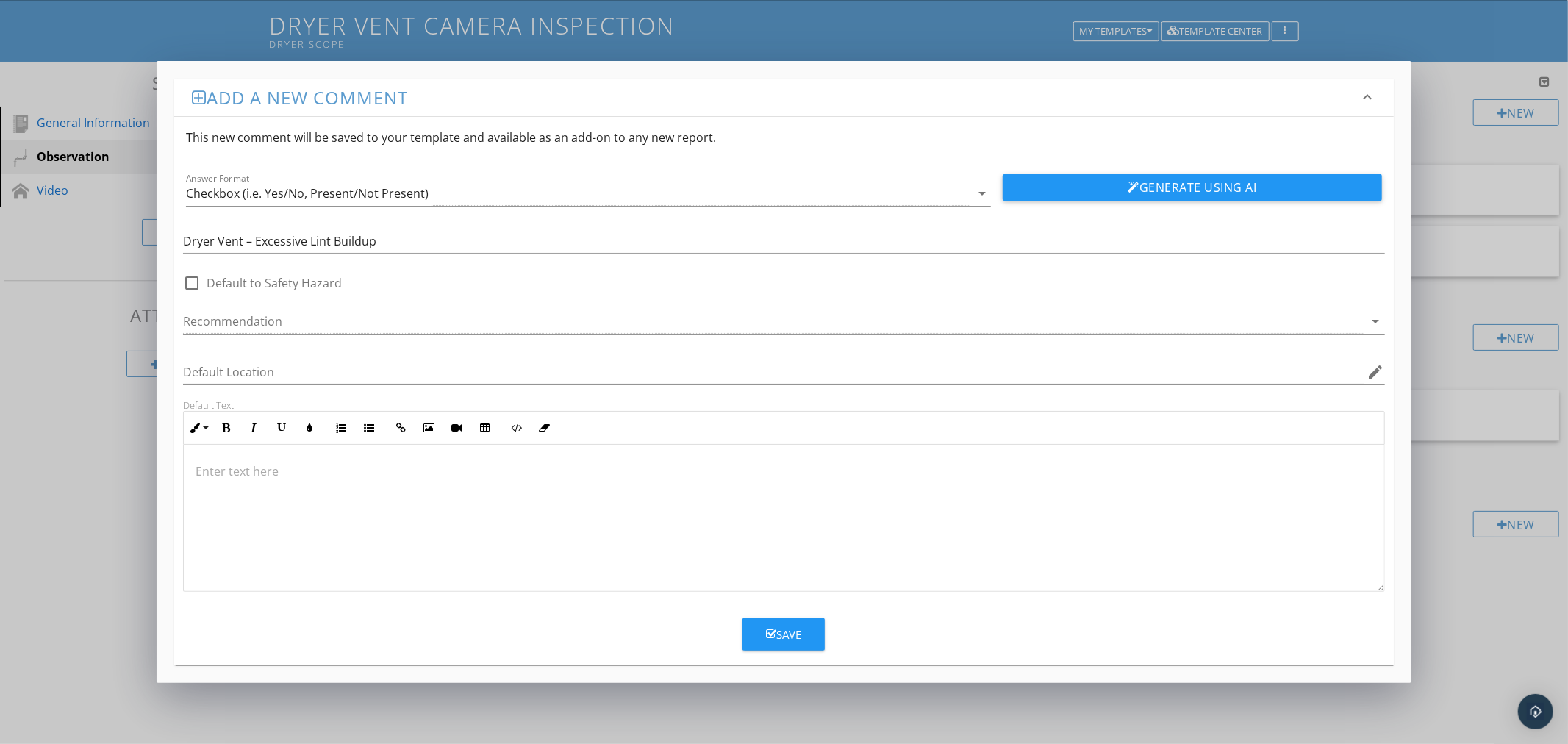
click at [677, 472] on p at bounding box center [783, 471] width 1176 height 18
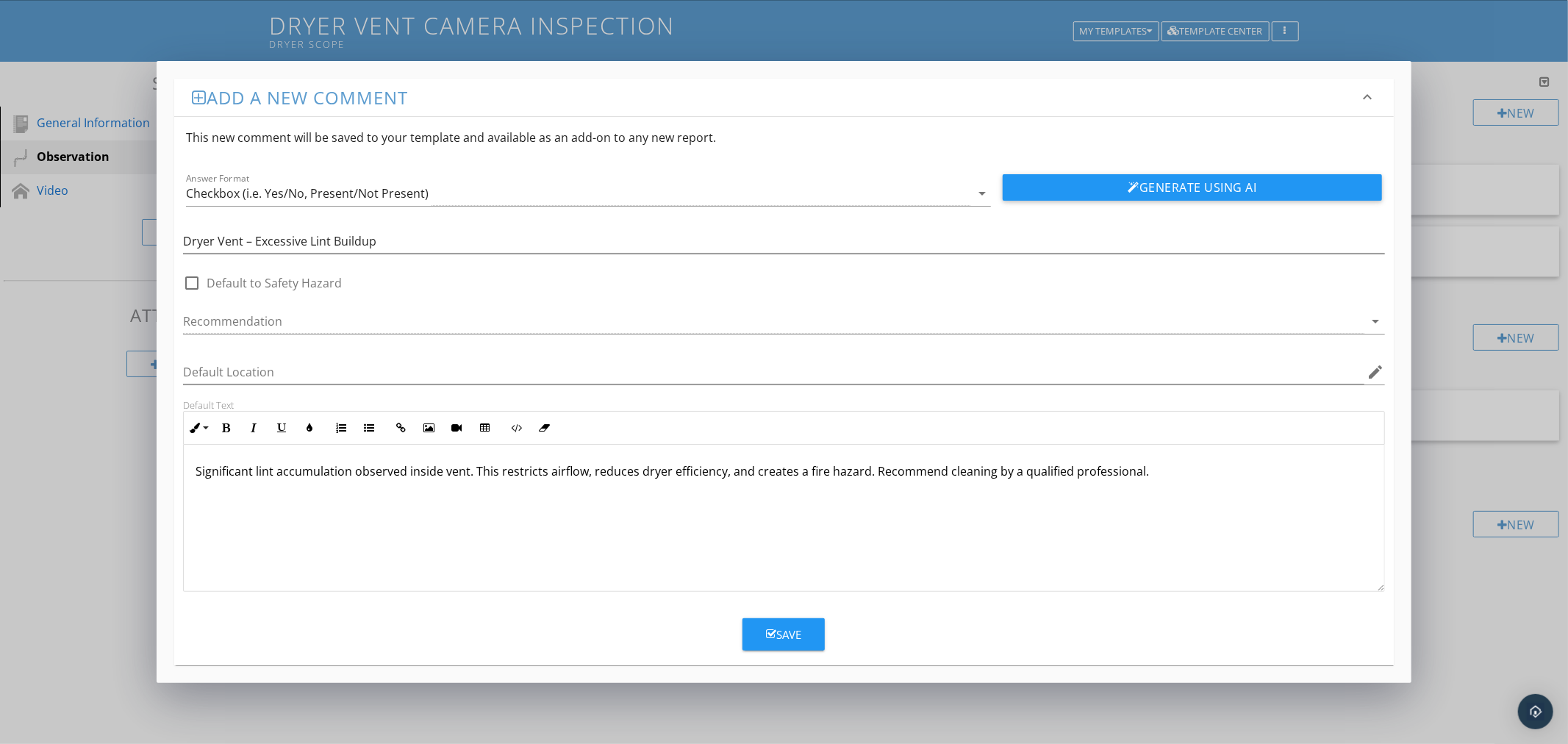
click at [784, 630] on div "Save" at bounding box center [783, 634] width 35 height 17
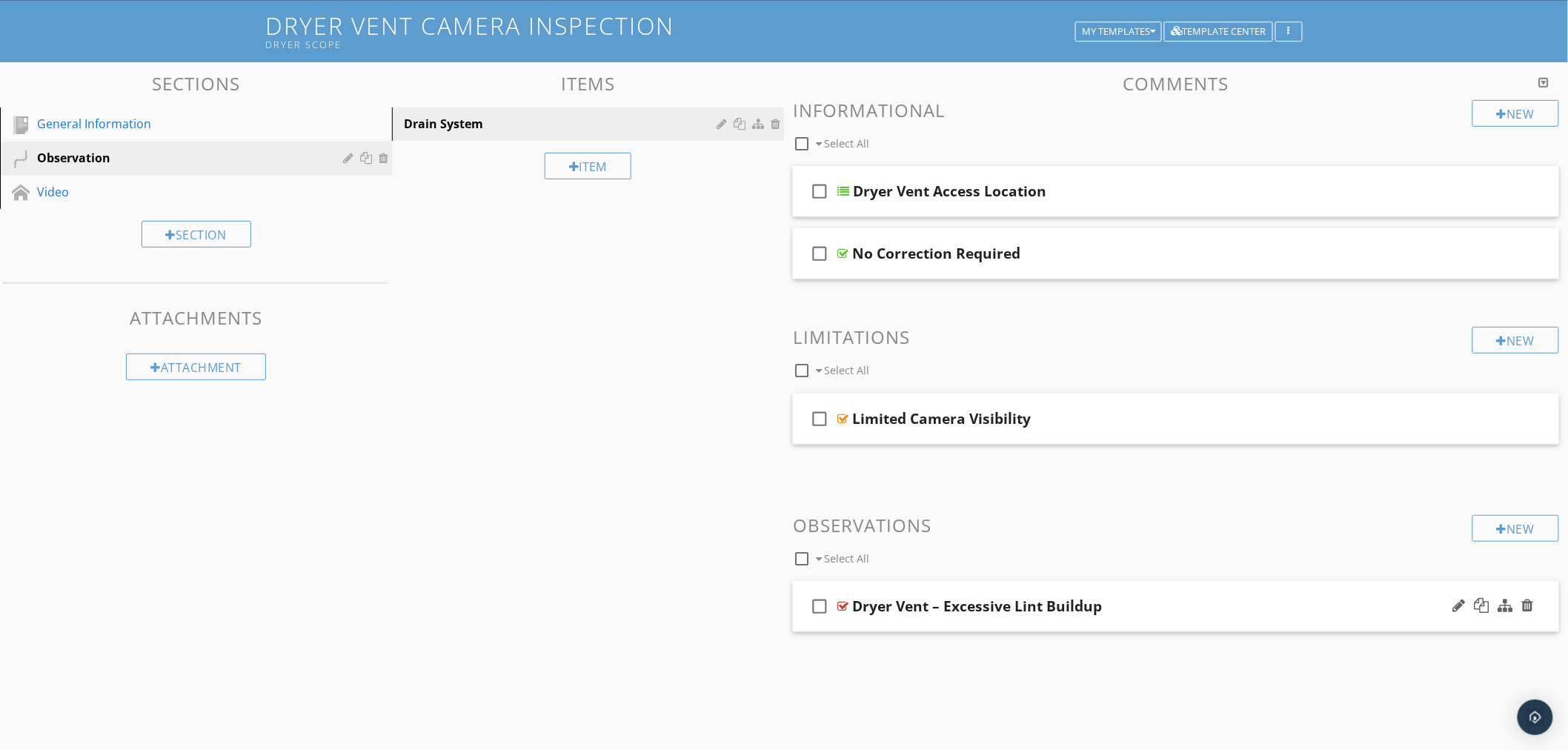
click at [856, 603] on div "Dryer Vent – Excessive Lint Buildup" at bounding box center [977, 606] width 250 height 18
click at [842, 608] on div at bounding box center [843, 606] width 12 height 12
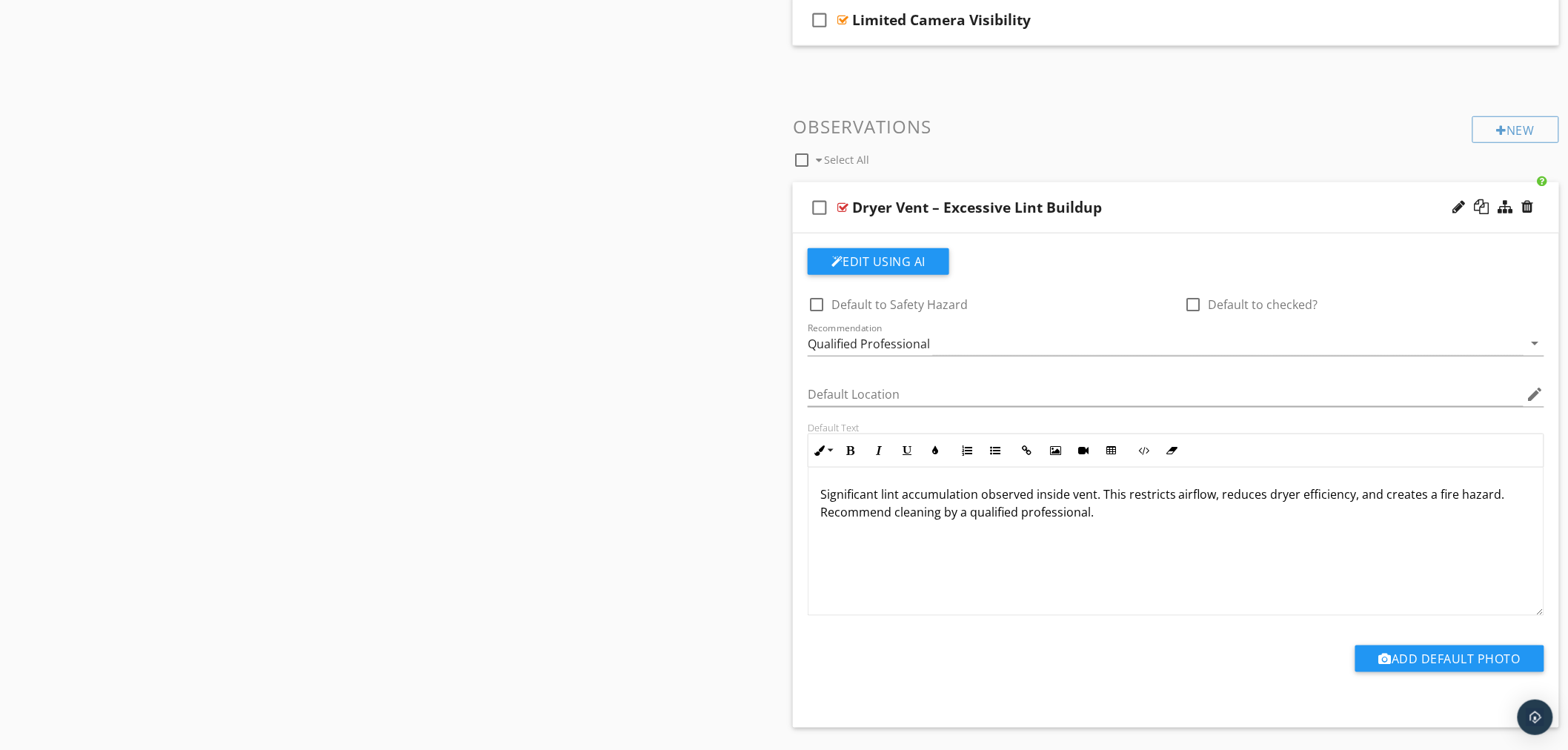
scroll to position [498, 0]
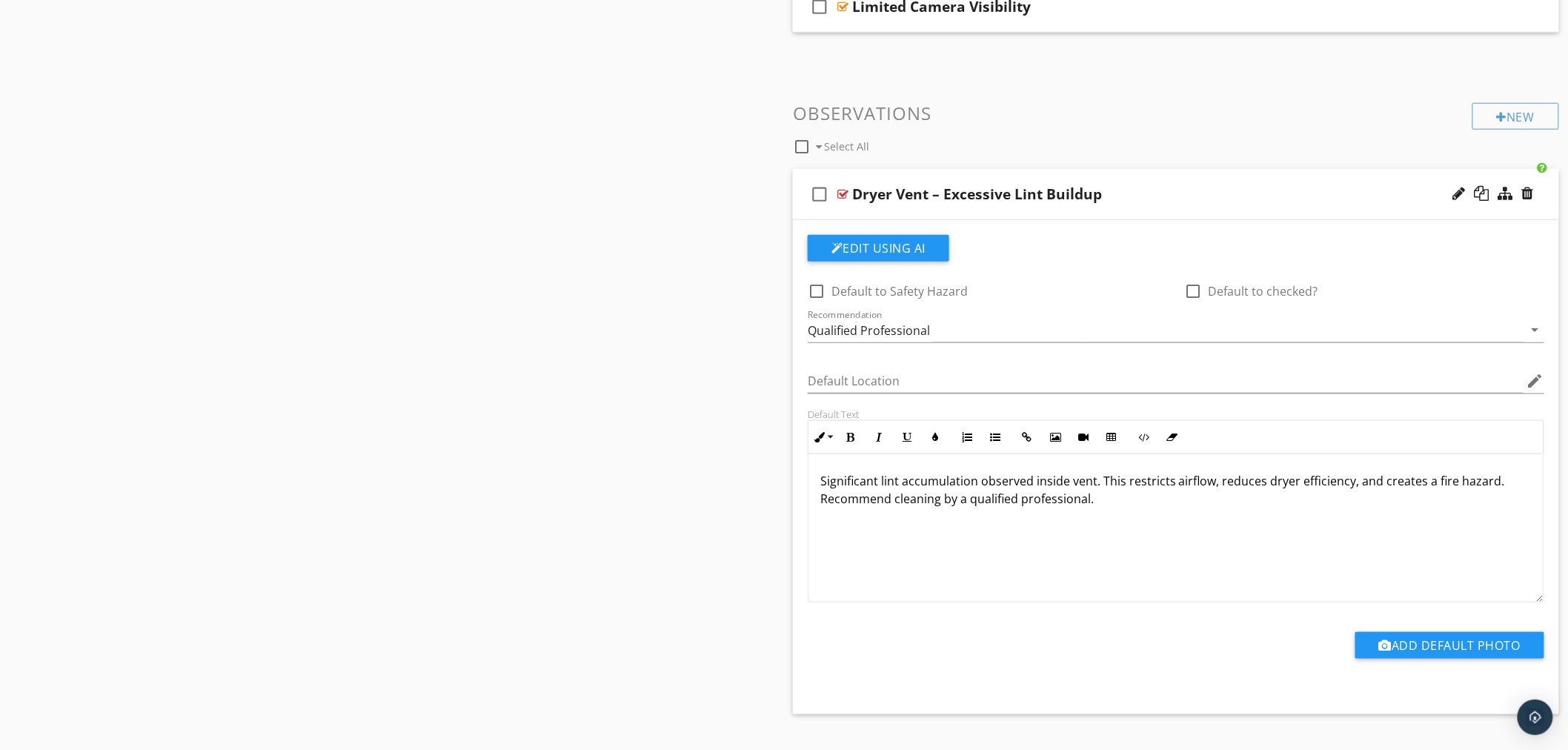
click at [852, 195] on div "Dryer Vent – Excessive Lint Buildup" at bounding box center [977, 194] width 250 height 18
click at [842, 193] on div at bounding box center [843, 194] width 12 height 12
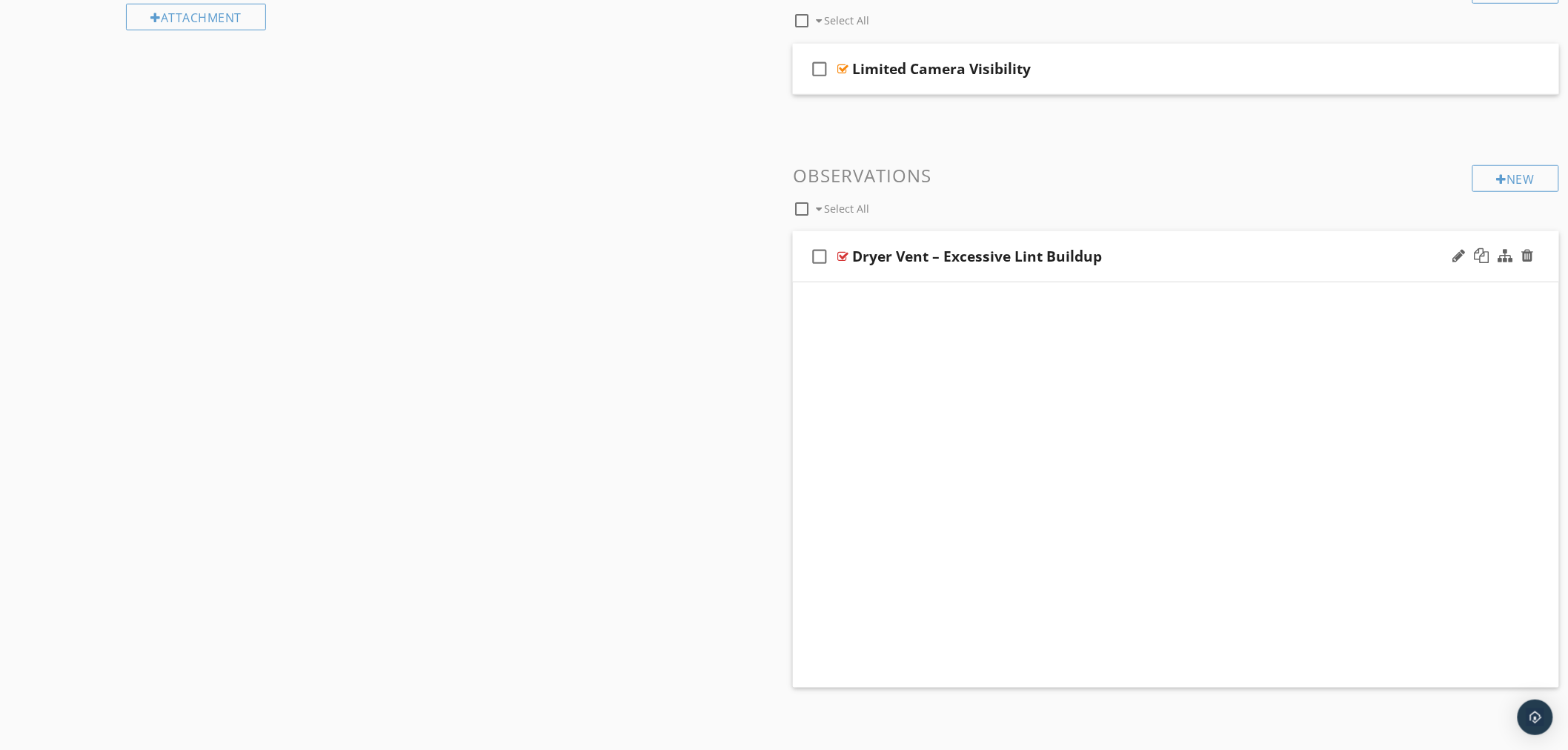
scroll to position [86, 0]
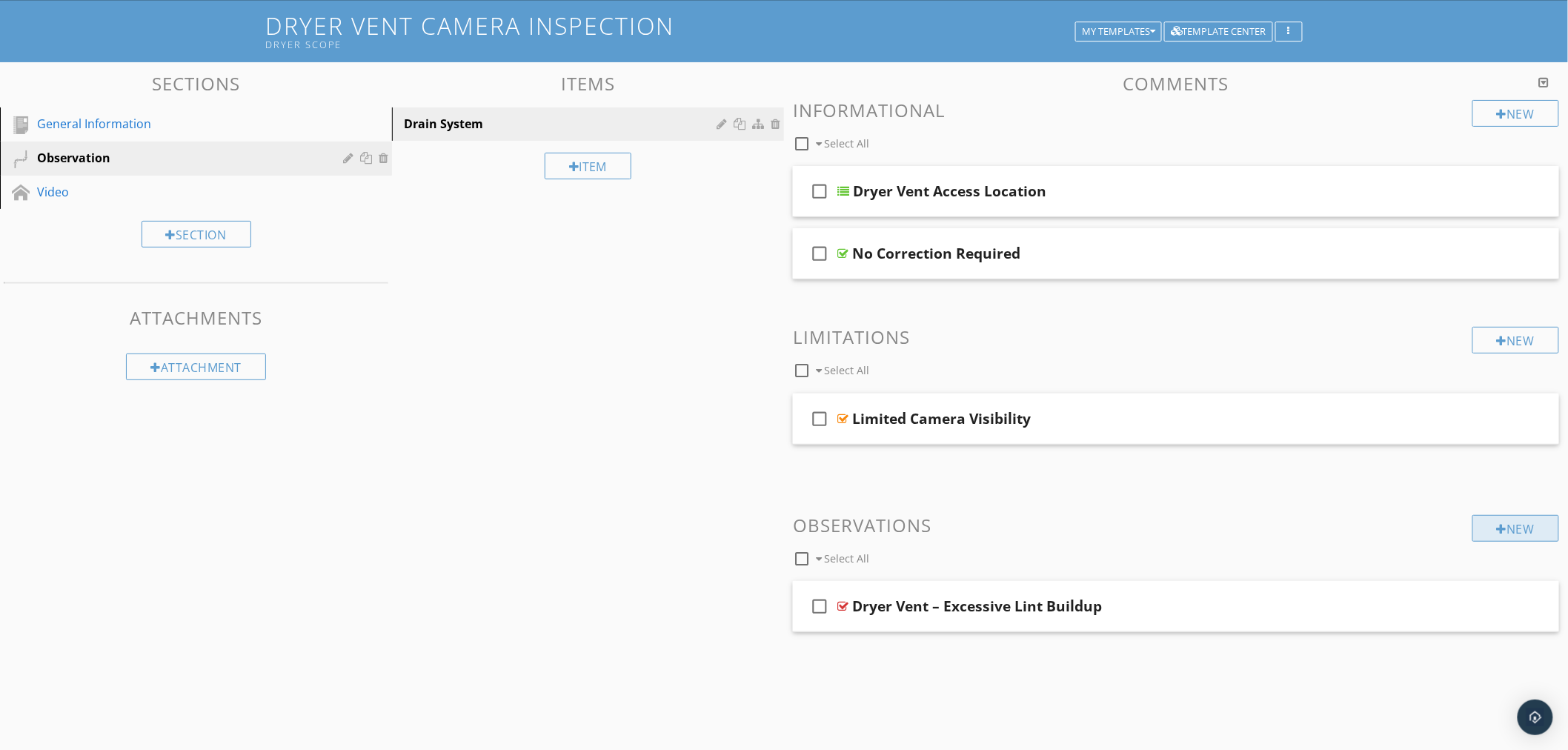
click at [1516, 532] on div "New" at bounding box center [1515, 528] width 86 height 27
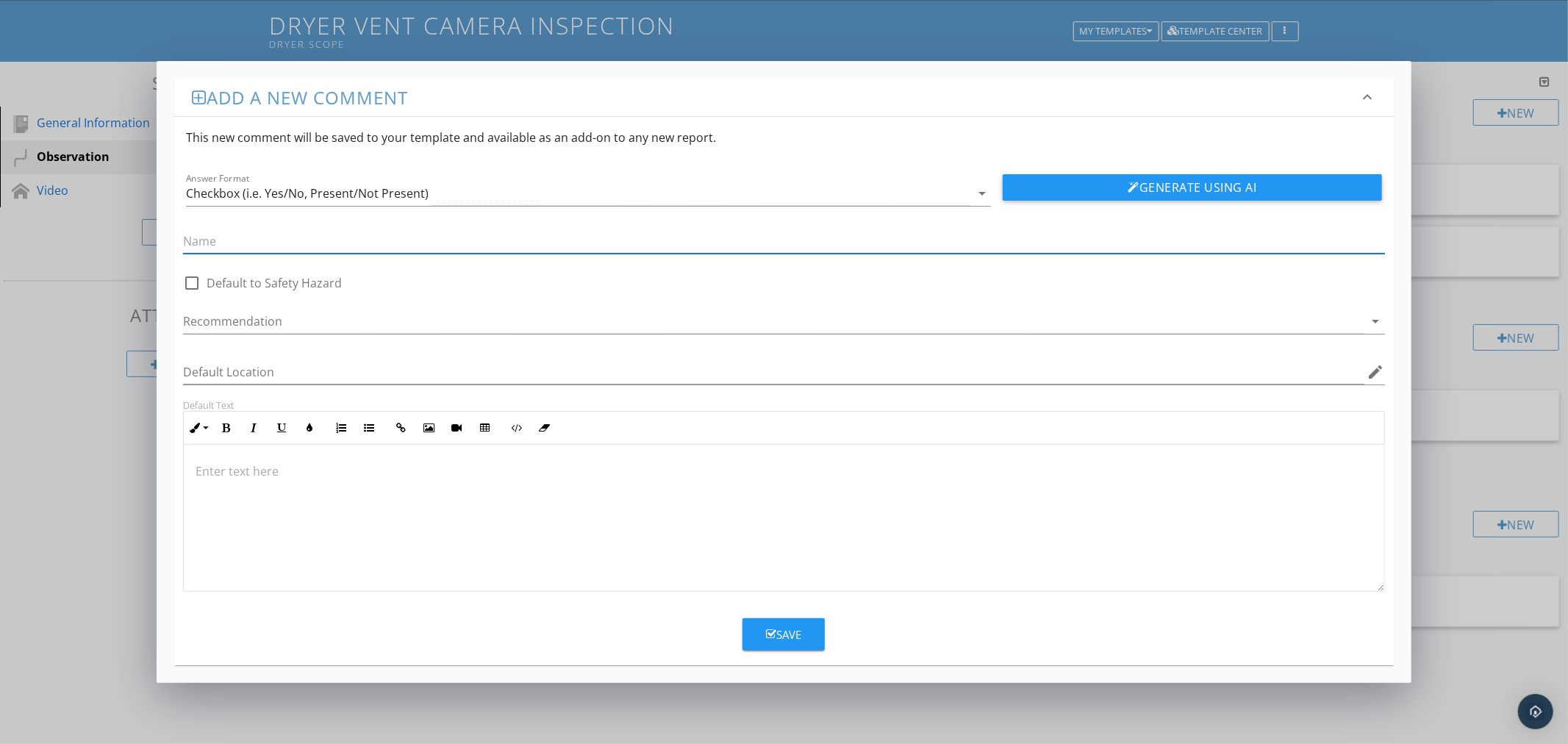
paste input "Dryer Vent – Disconnected / Loose Vent Line"
type input "Dryer Vent – Disconnected / Loose Vent Line"
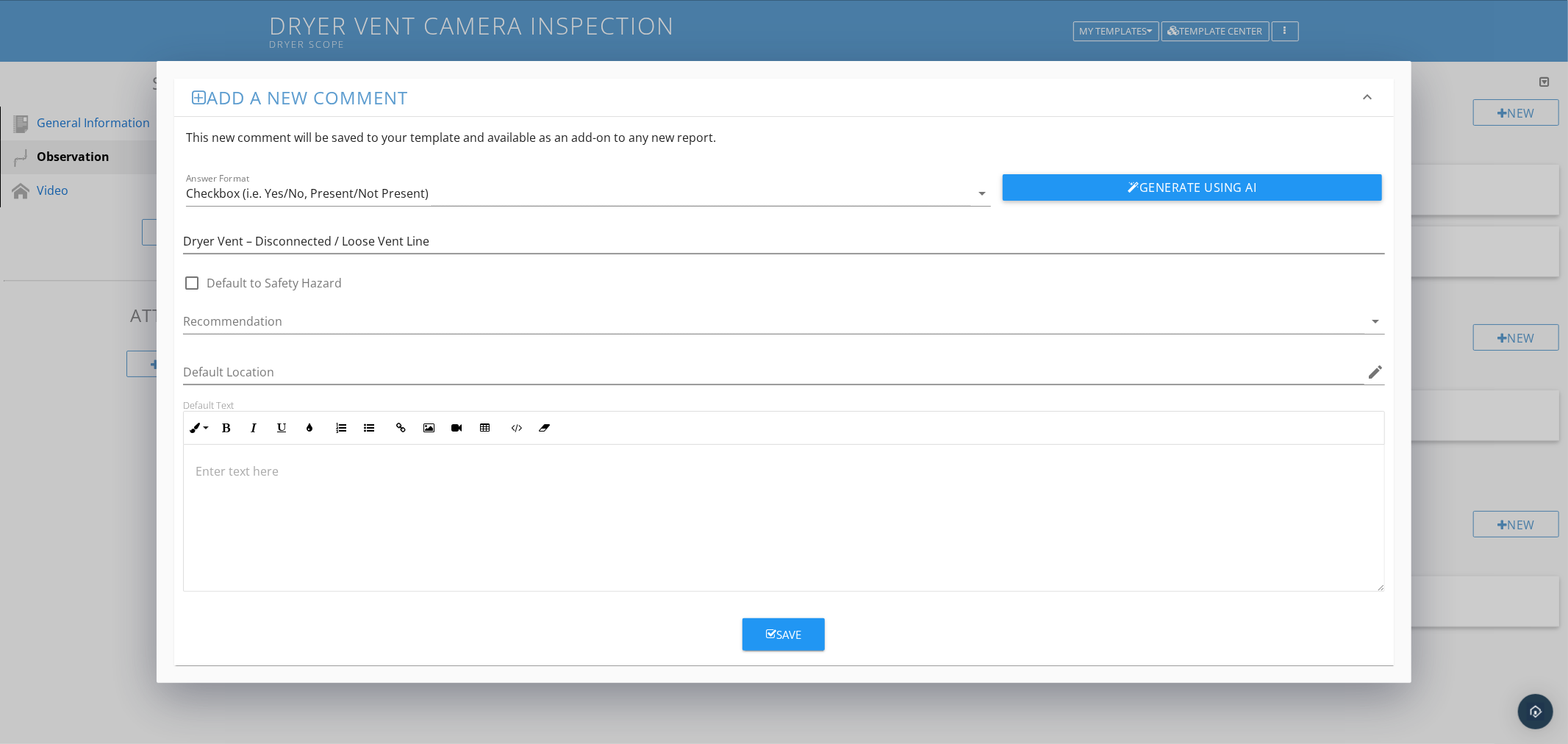
click at [577, 517] on div at bounding box center [783, 518] width 1199 height 147
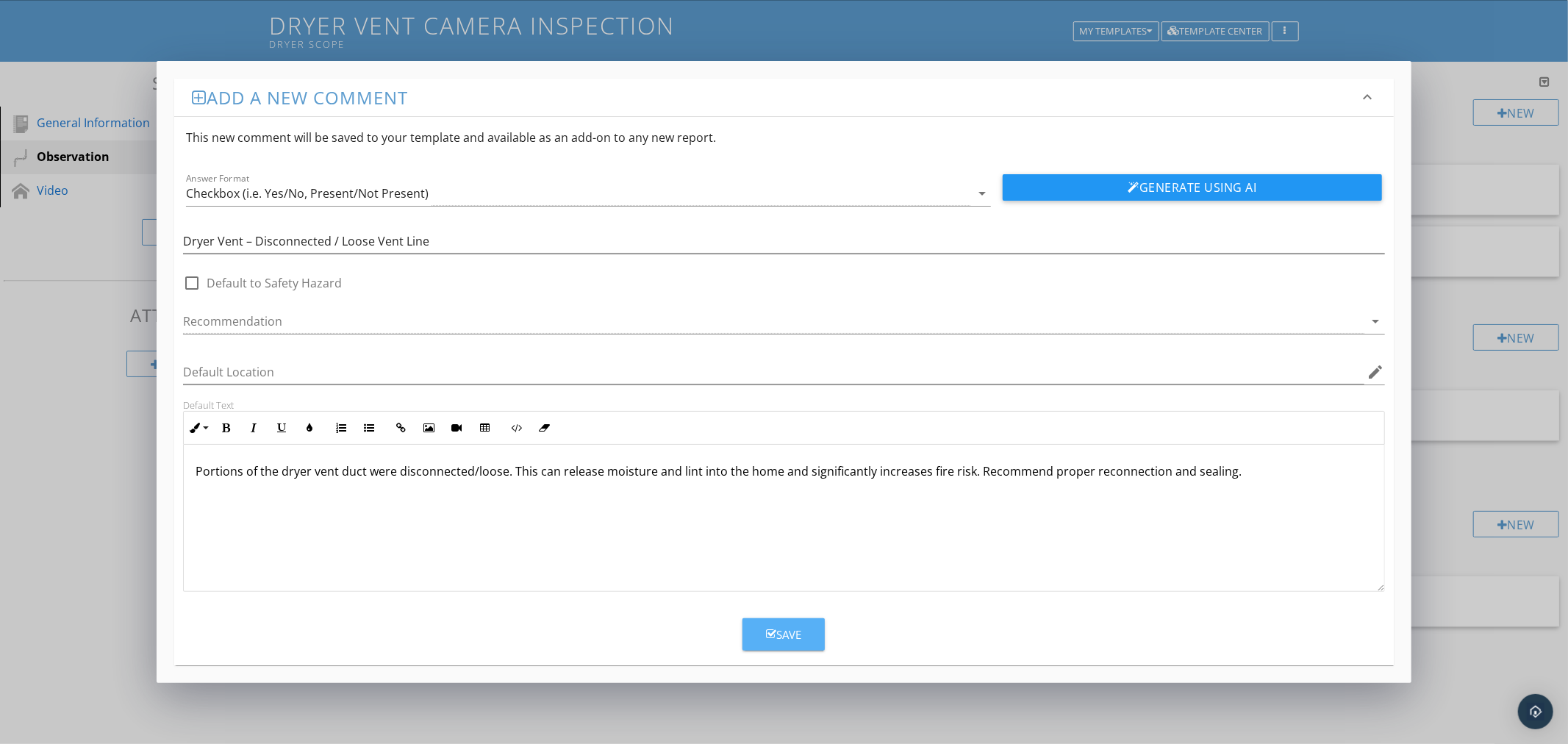
click at [790, 628] on div "Save" at bounding box center [783, 634] width 35 height 17
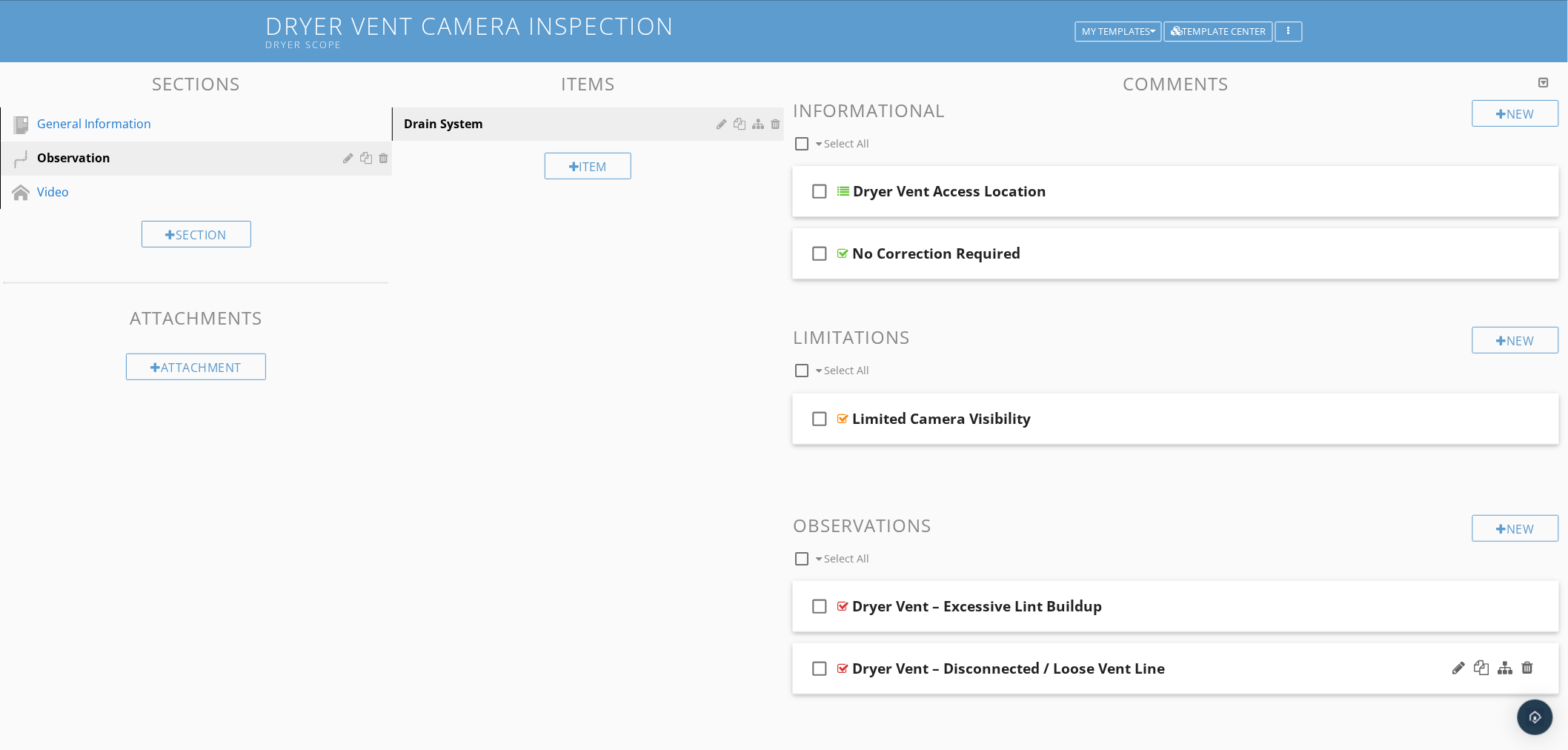
scroll to position [92, 0]
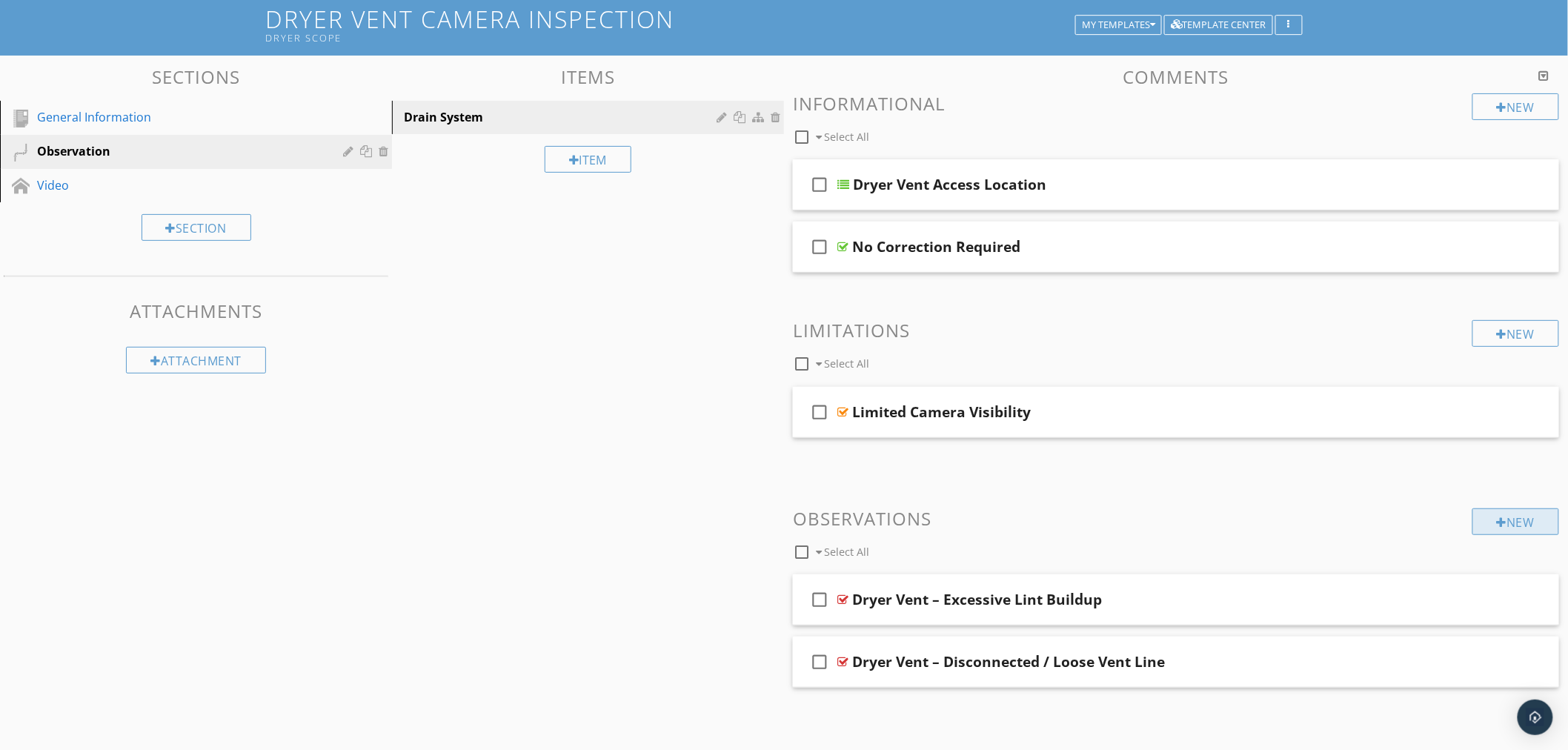
click at [1514, 509] on div "New" at bounding box center [1515, 521] width 86 height 27
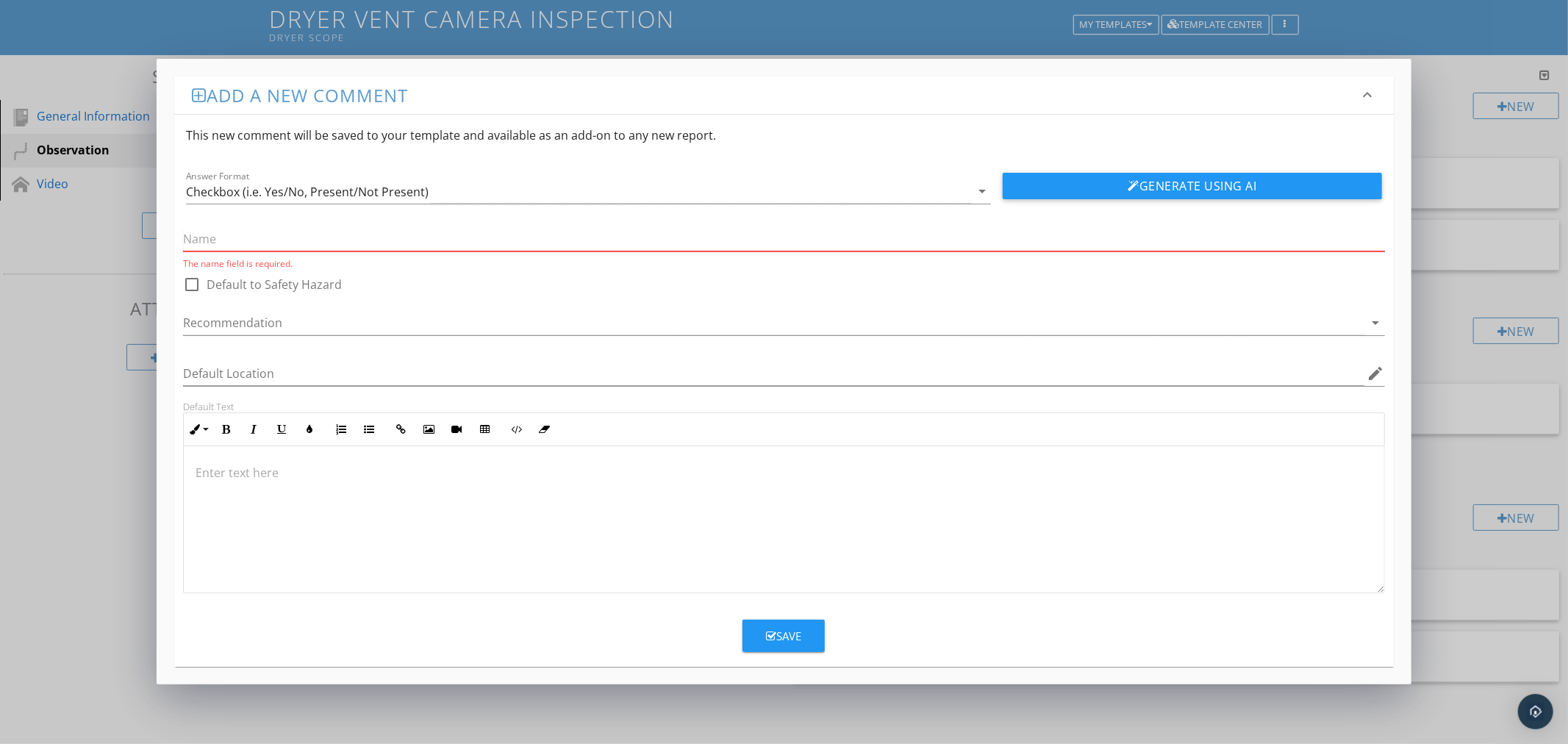
click at [657, 236] on input "text" at bounding box center [783, 238] width 1201 height 24
paste input "Dryer Vent – Crushed / Restricted Duct"
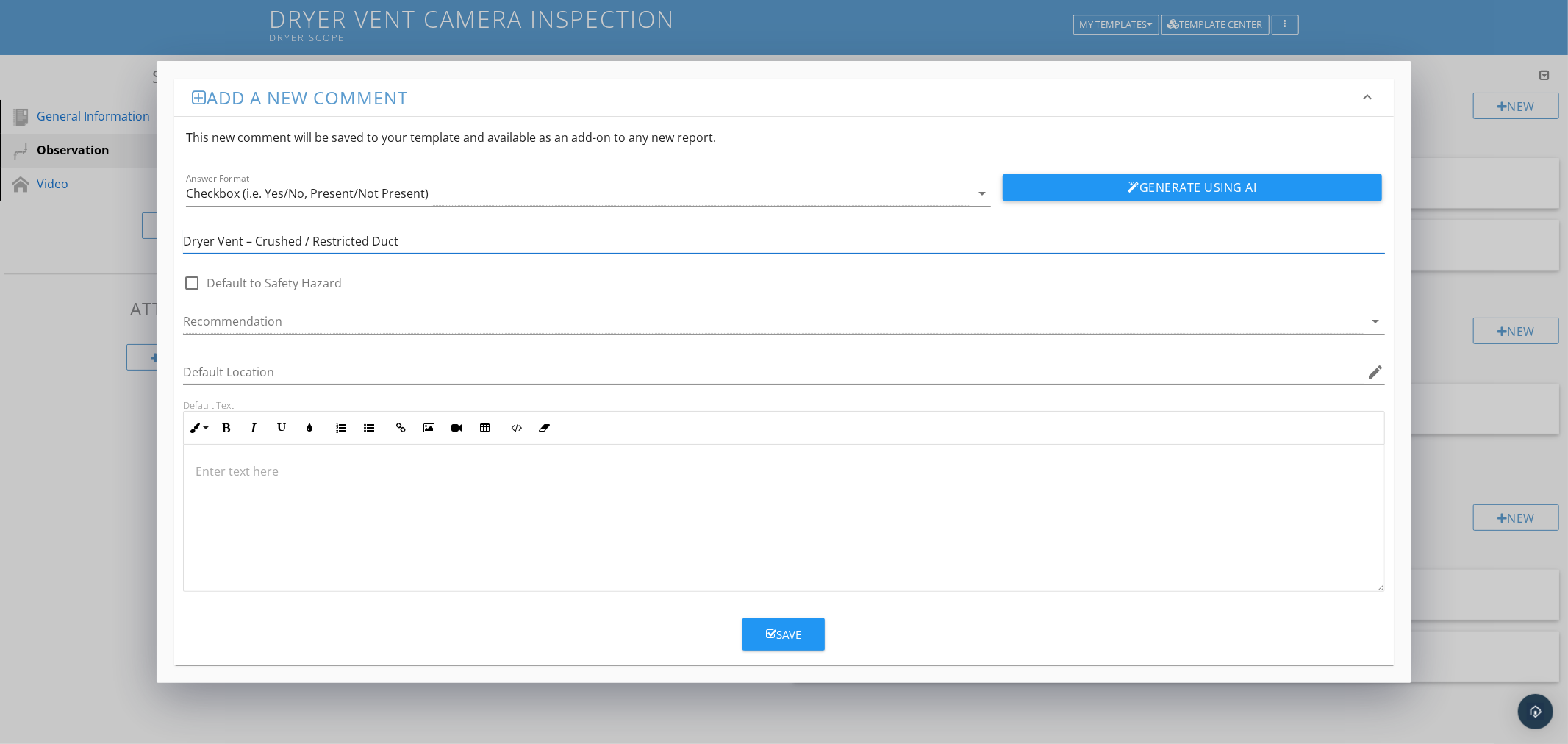
type input "Dryer Vent – Crushed / Restricted Duct"
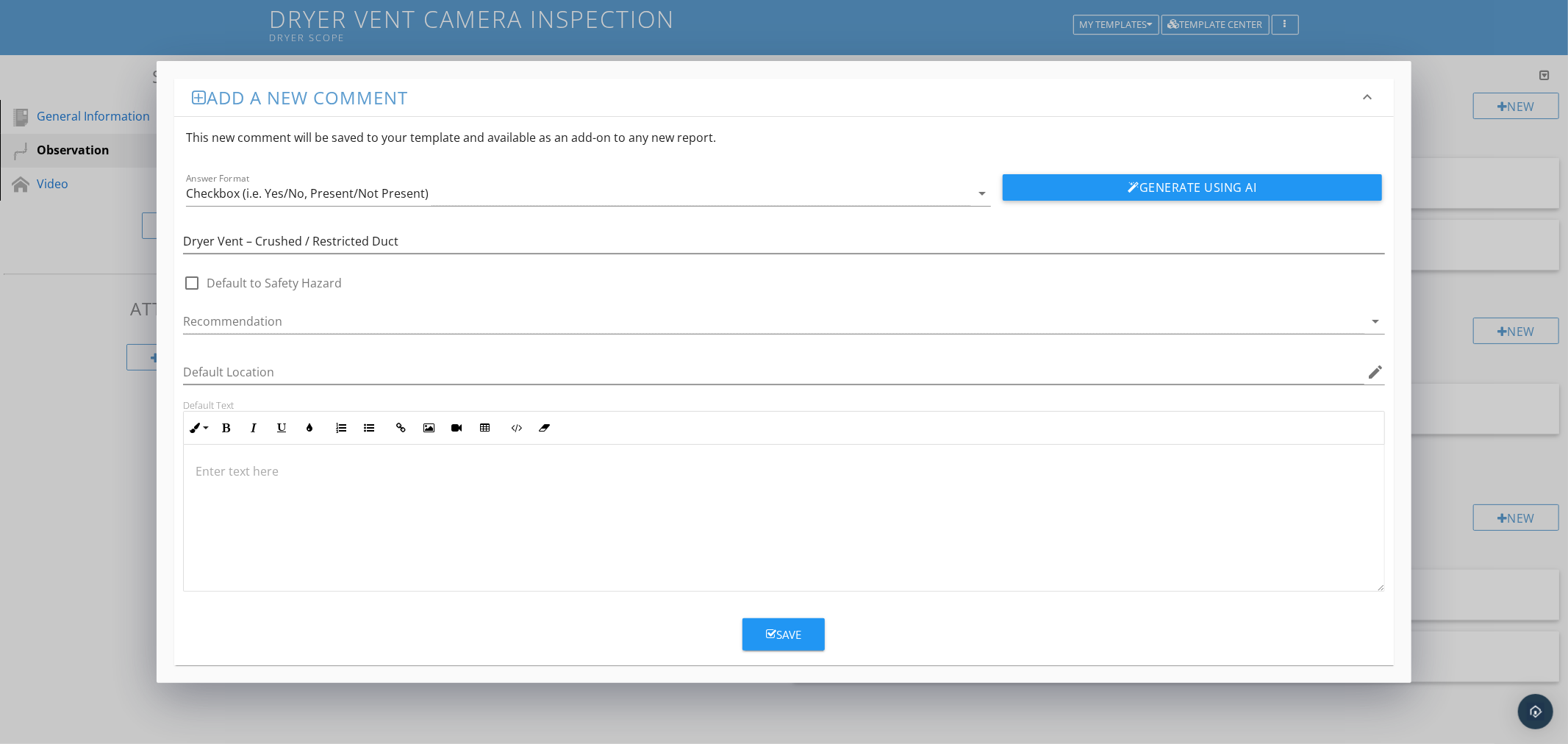
click at [753, 514] on div at bounding box center [783, 518] width 1199 height 147
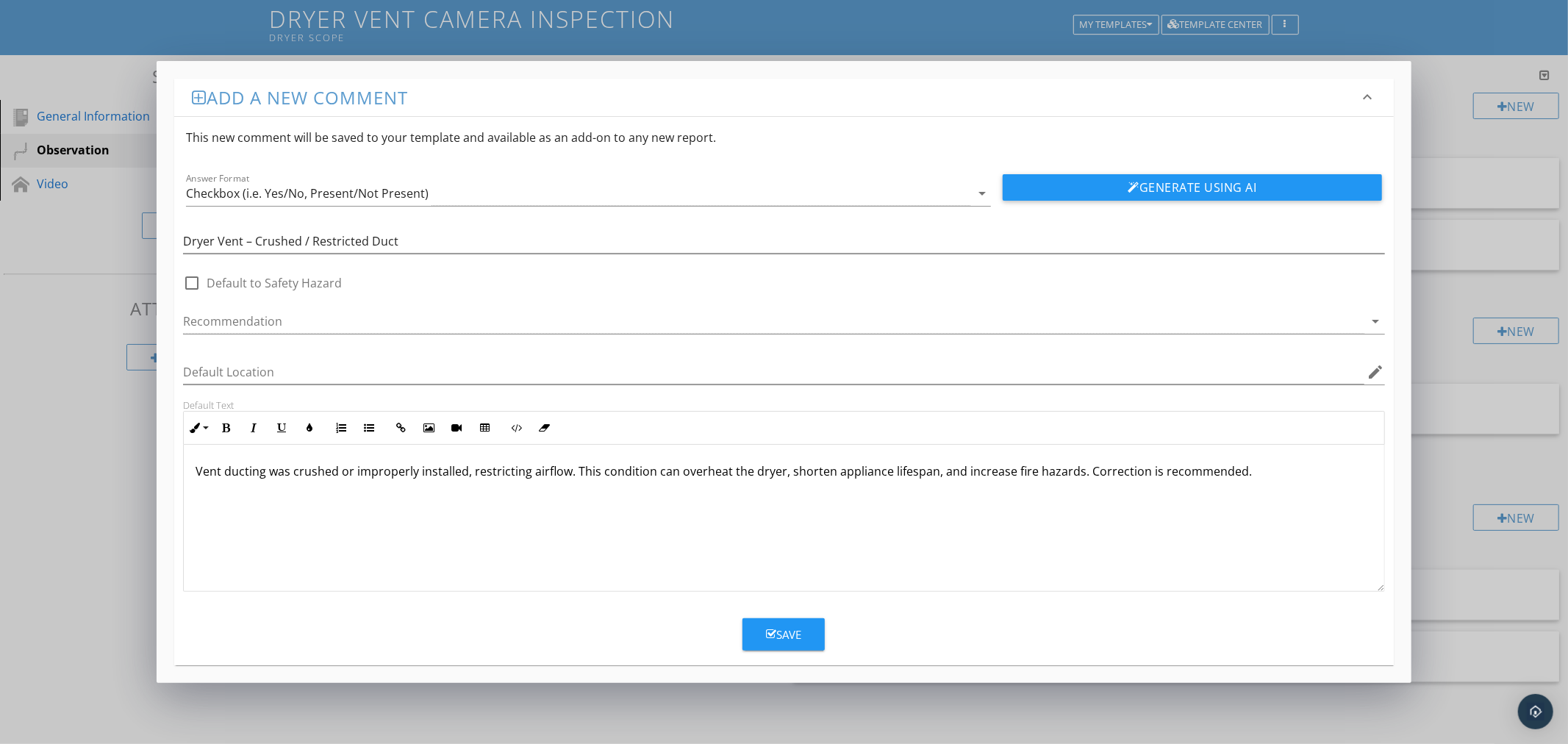
click at [787, 636] on div "Save" at bounding box center [783, 634] width 35 height 17
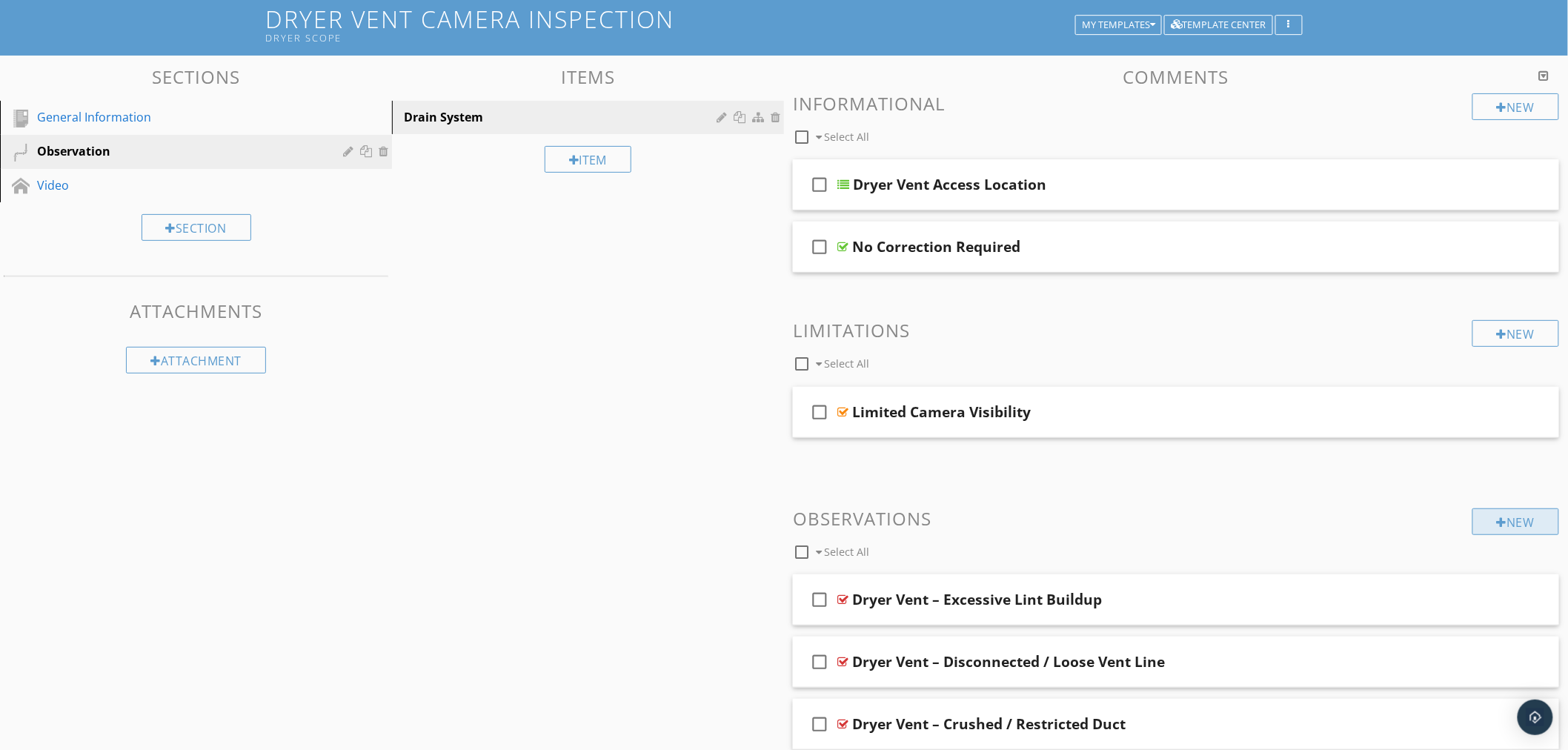
click at [1512, 519] on div "New" at bounding box center [1515, 521] width 86 height 27
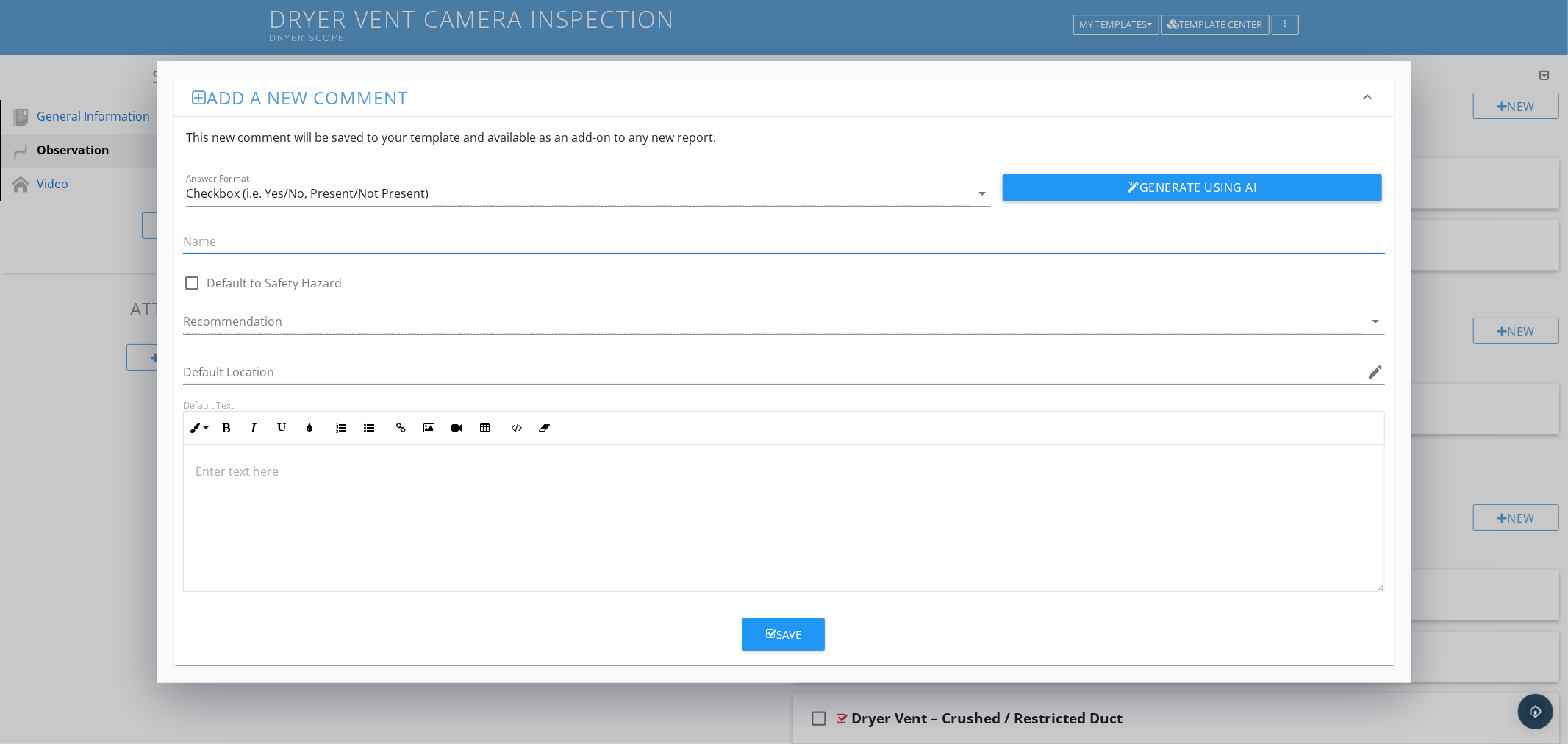
click at [637, 251] on input "text" at bounding box center [783, 241] width 1201 height 24
paste input "Dryer Vent – Improper Termination"
type input "Dryer Vent – Improper Termination"
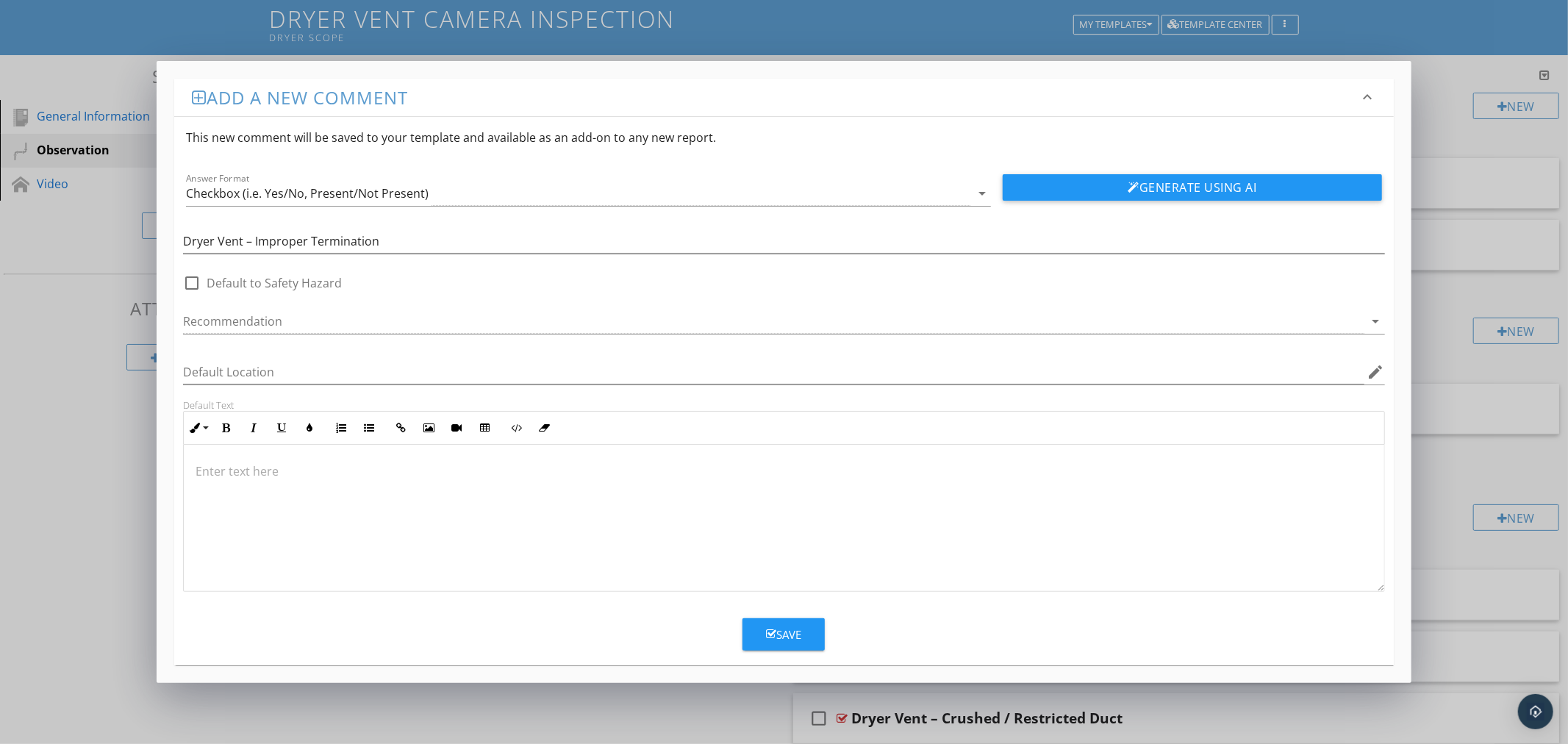
click at [677, 506] on div at bounding box center [783, 518] width 1199 height 147
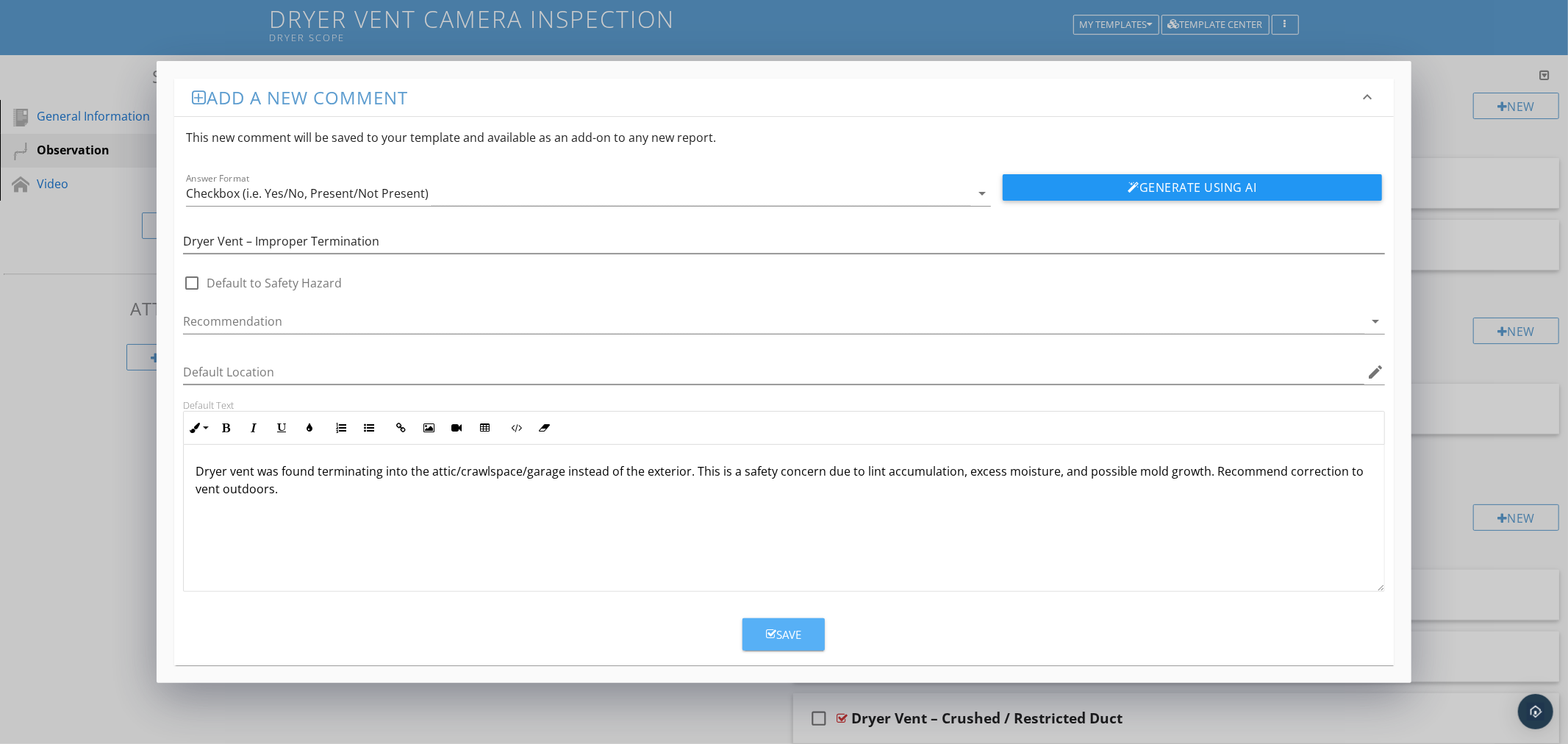
click at [787, 633] on div "Save" at bounding box center [783, 634] width 35 height 17
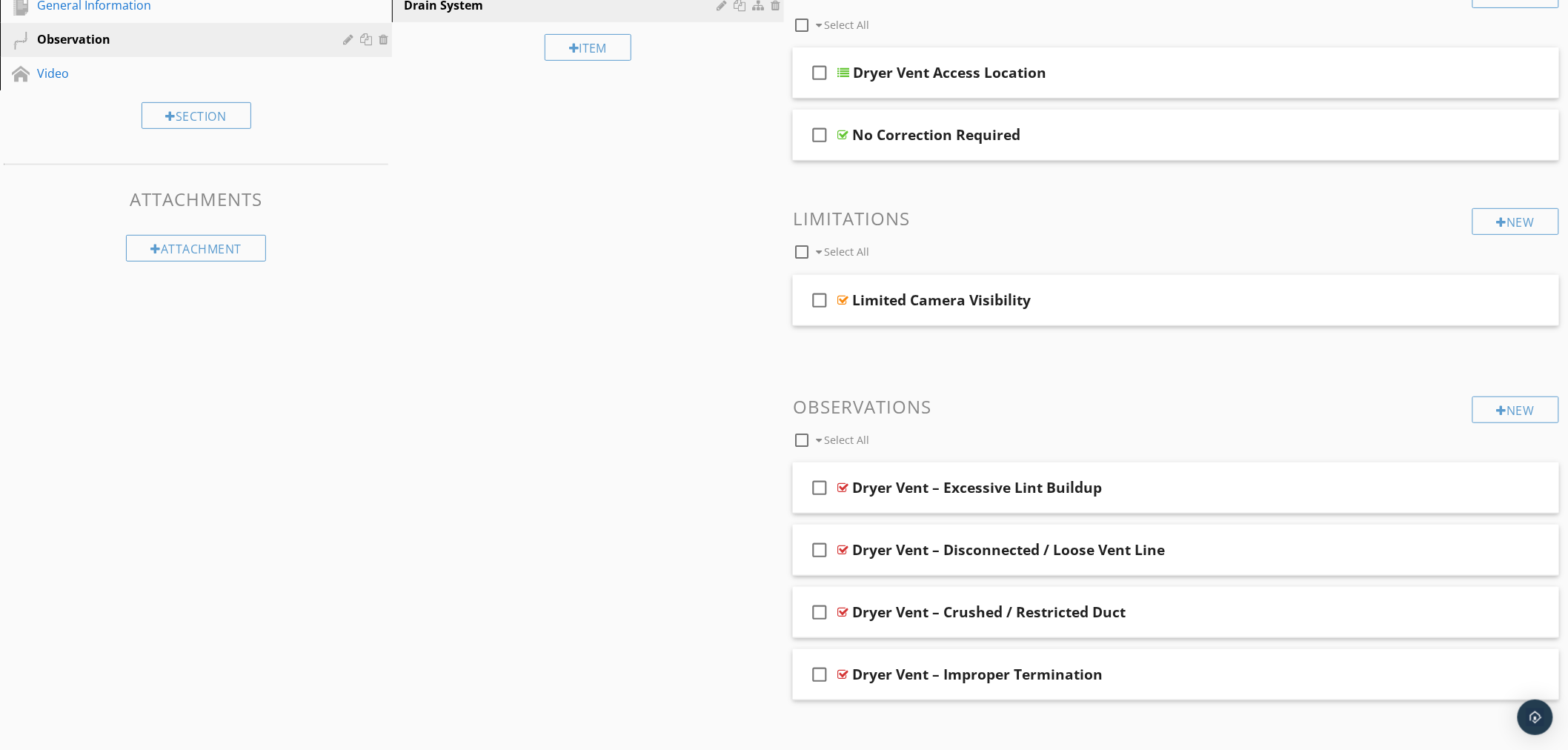
scroll to position [217, 0]
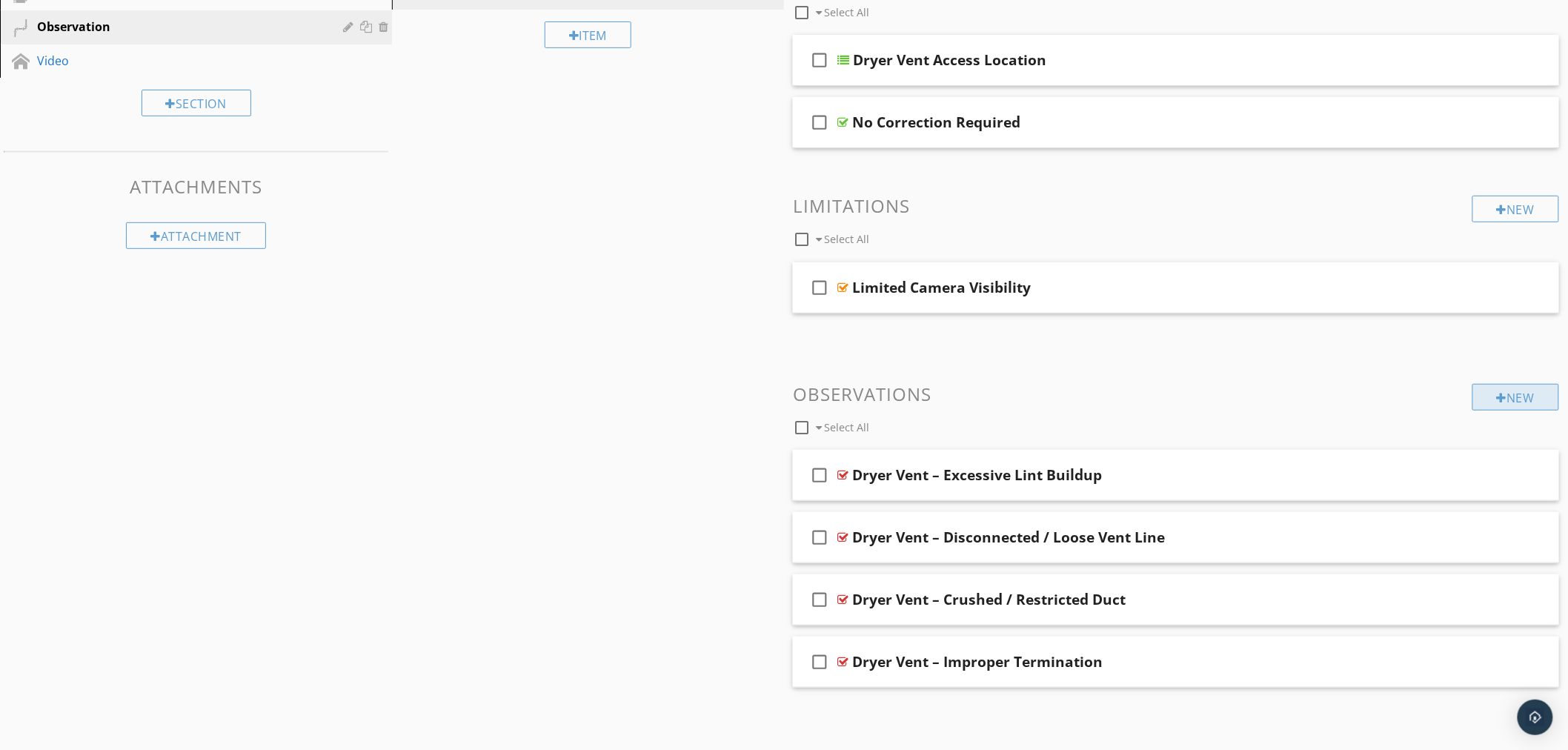
click at [1520, 397] on div "New" at bounding box center [1515, 398] width 86 height 27
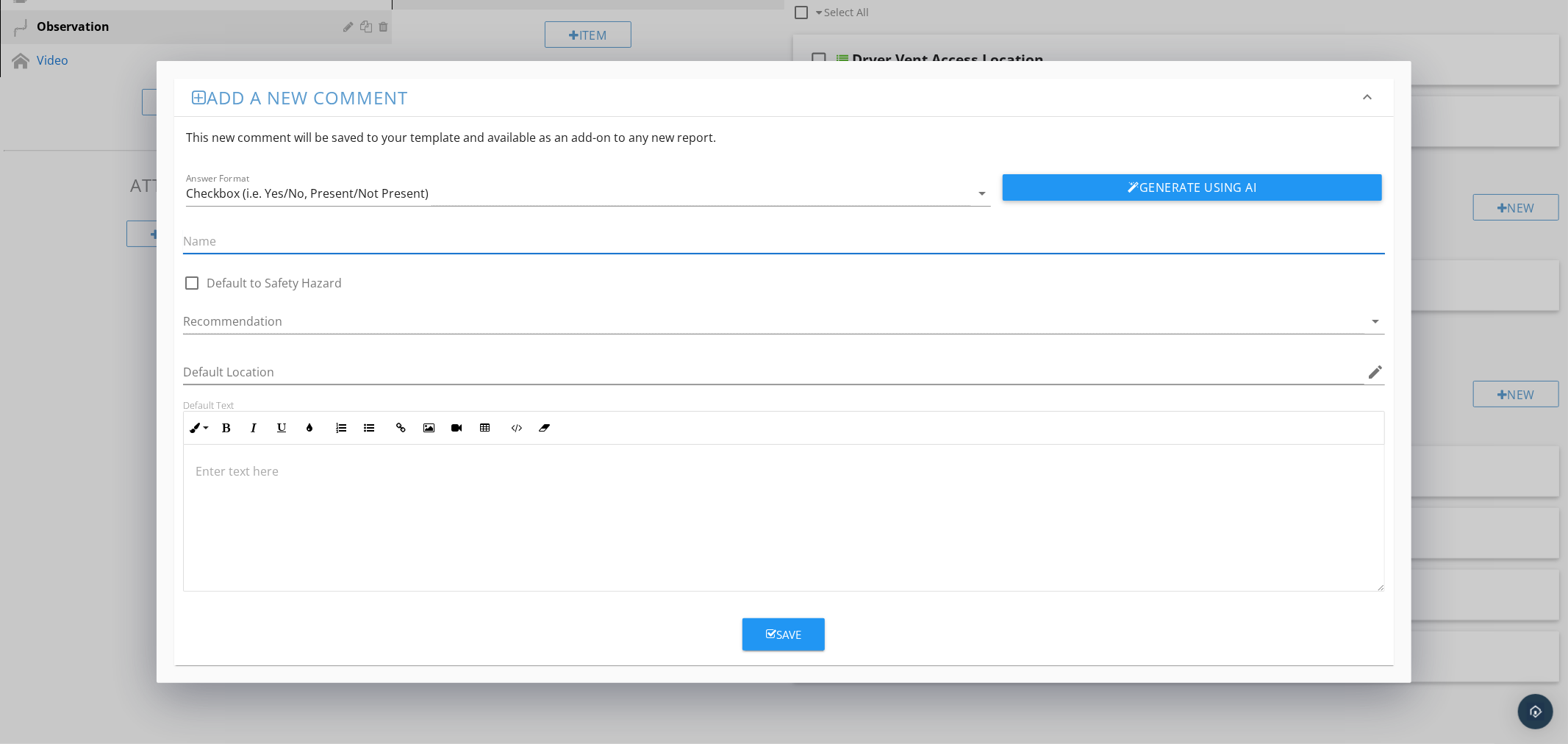
click at [654, 231] on input "text" at bounding box center [783, 241] width 1201 height 24
paste input "Dryer Vent – Damaged or Missing Exterior Cover"
type input "Dryer Vent – Damaged or Missing Exterior Cover"
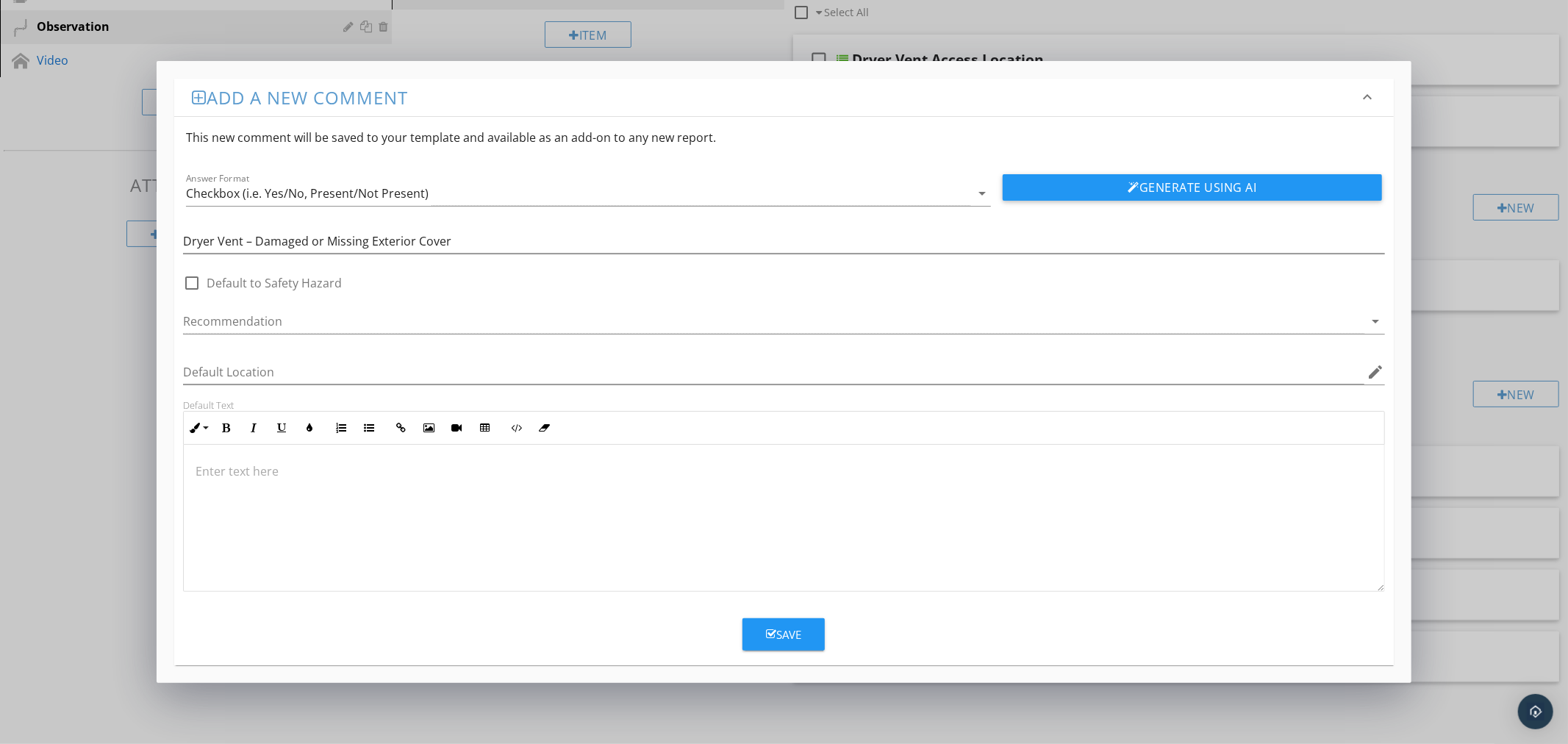
click at [655, 498] on div at bounding box center [783, 518] width 1199 height 147
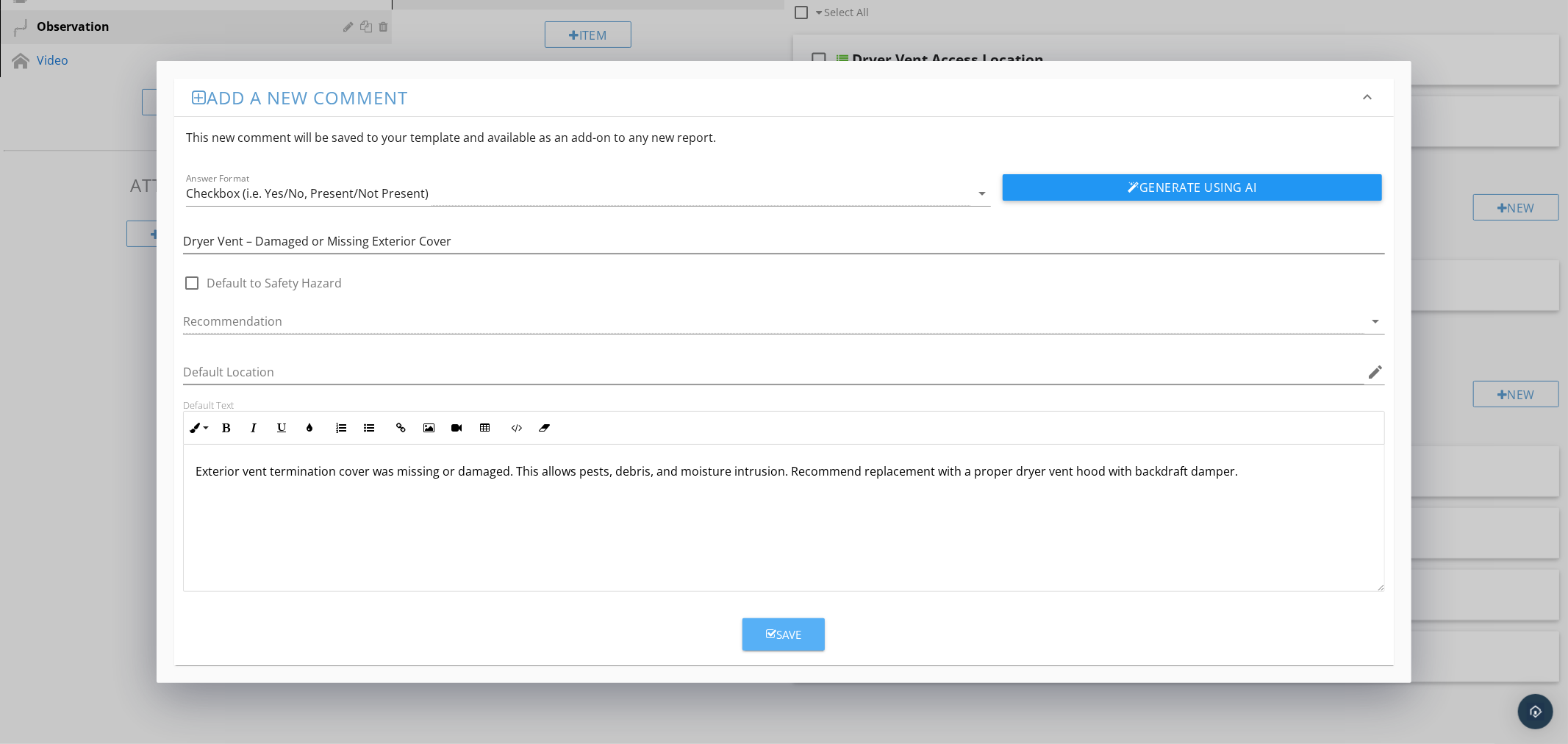
click at [799, 628] on div "Save" at bounding box center [783, 634] width 35 height 17
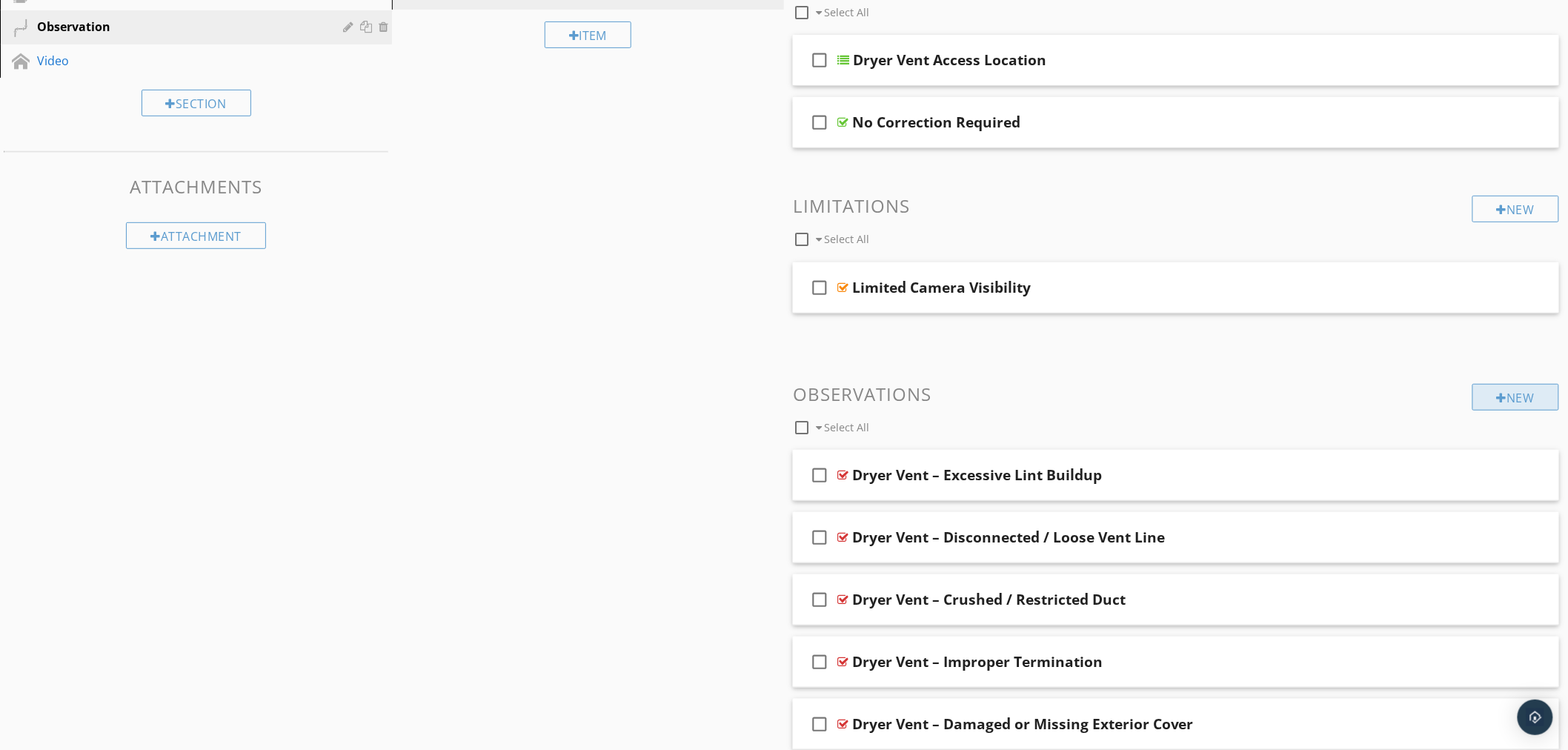
click at [1514, 398] on div "New" at bounding box center [1515, 398] width 86 height 27
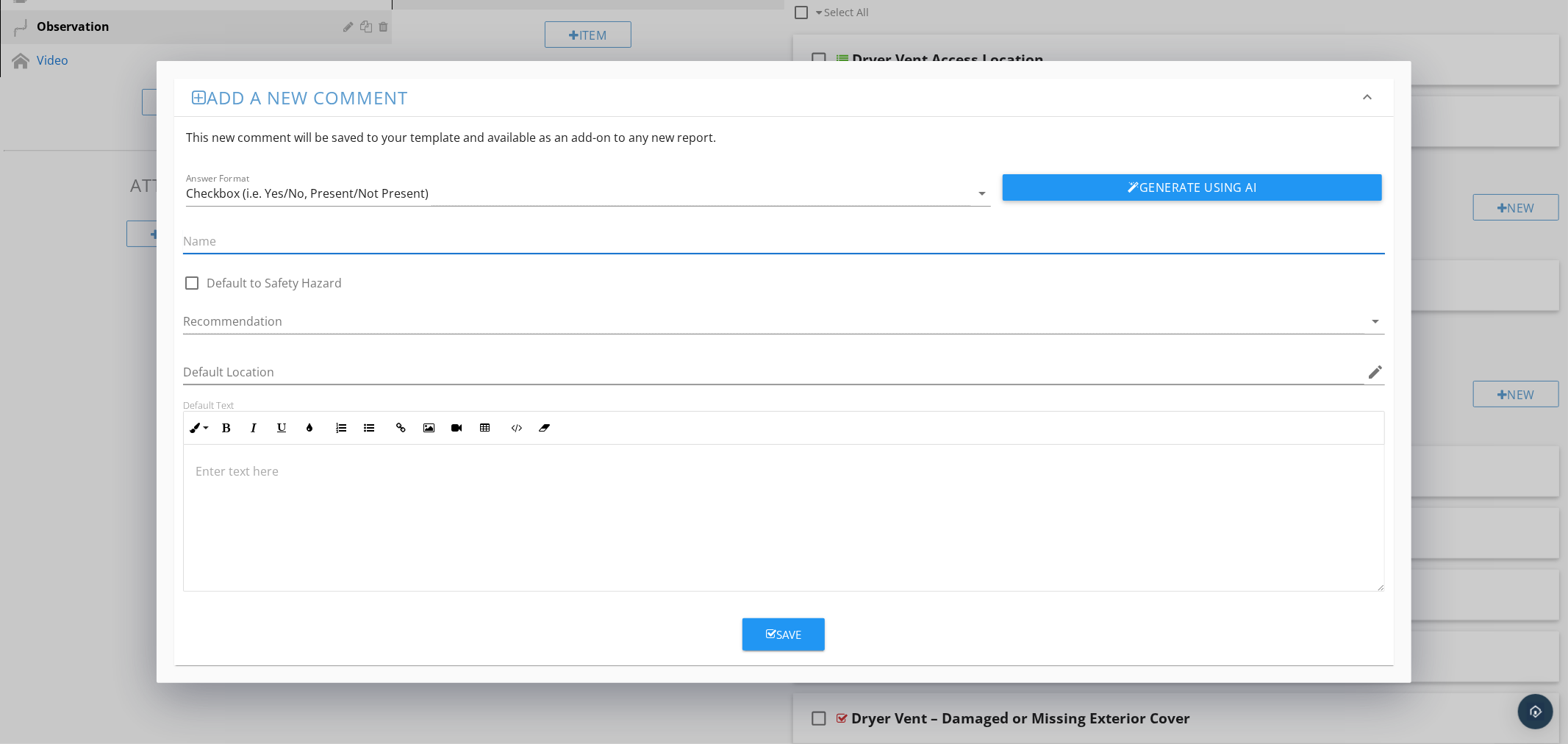
click at [678, 243] on input "text" at bounding box center [783, 241] width 1201 height 24
paste input "Dryer Vent – Blocked / Obstructed Termination"
type input "Dryer Vent – Blocked / Obstructed Termination"
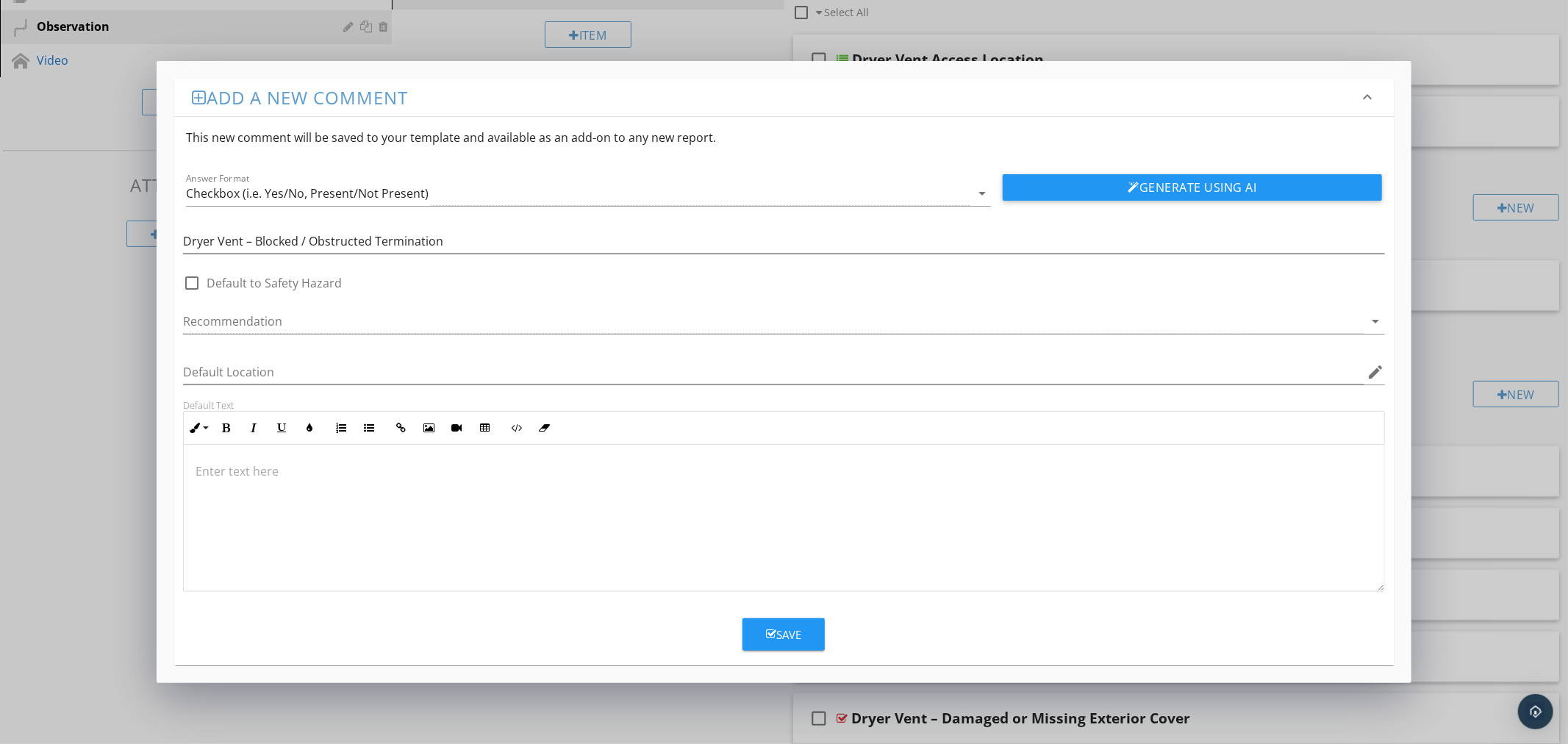
click at [703, 511] on div at bounding box center [783, 518] width 1199 height 147
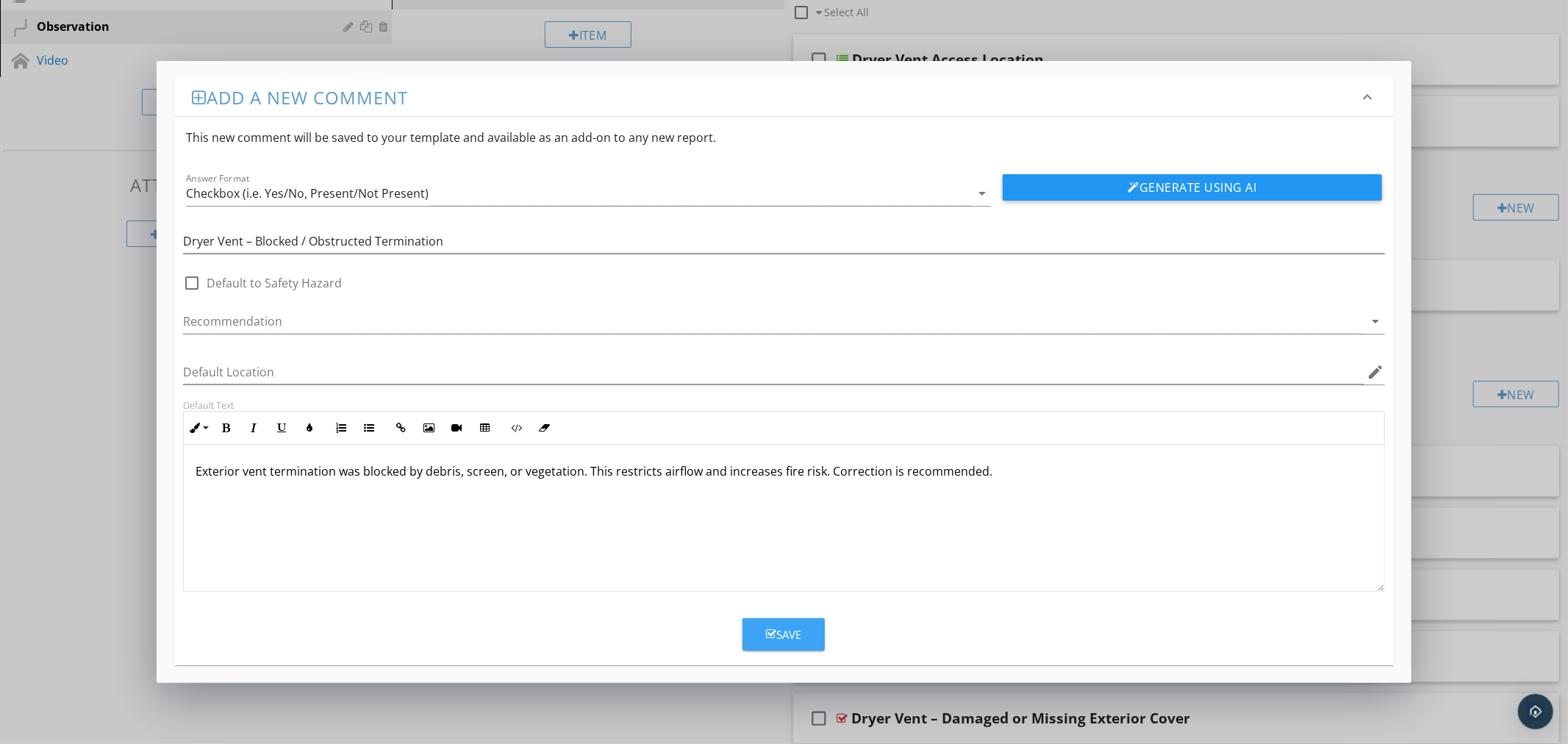
click at [799, 625] on button "Save" at bounding box center [783, 634] width 82 height 32
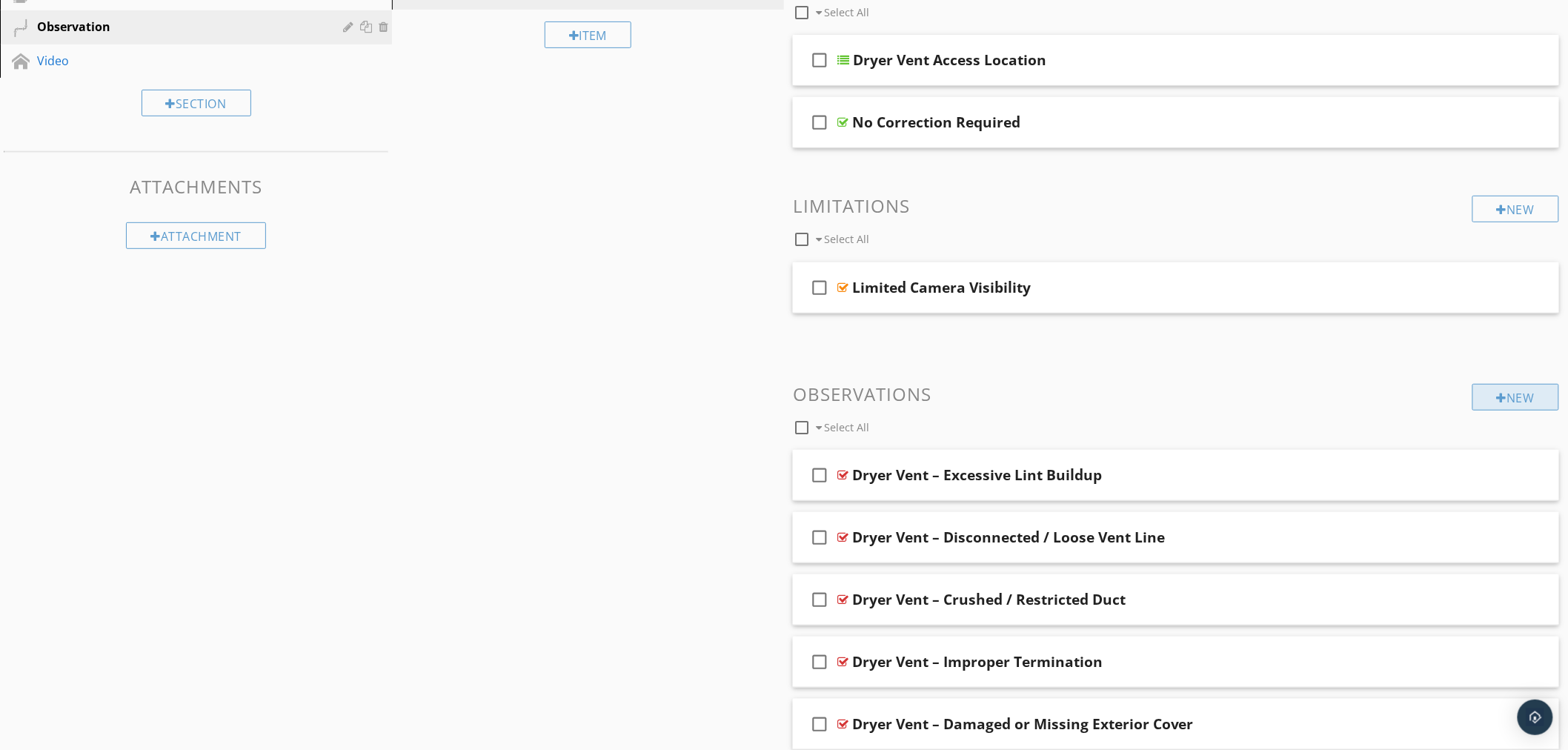
click at [1532, 400] on div "New" at bounding box center [1515, 398] width 86 height 27
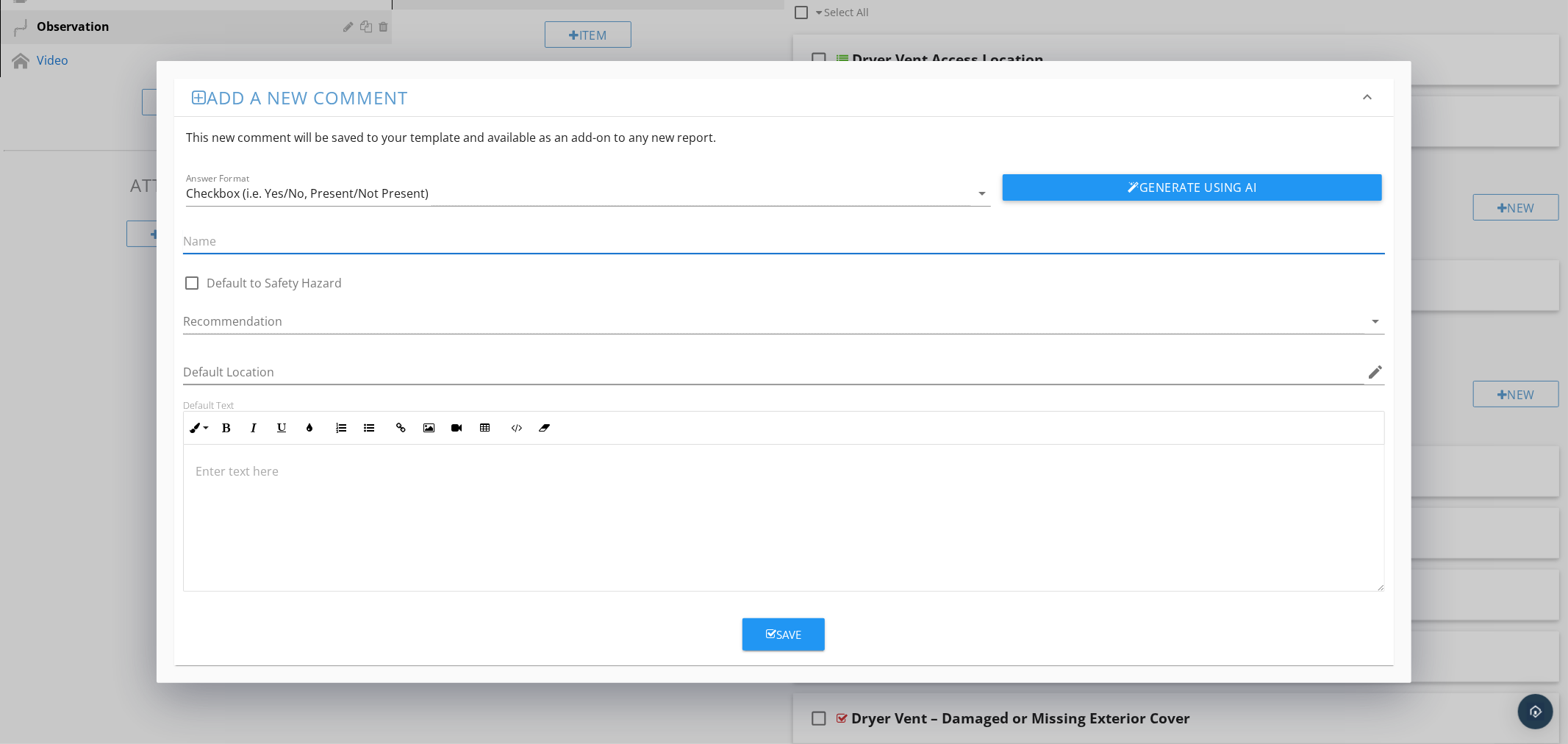
click at [639, 240] on input "text" at bounding box center [783, 241] width 1201 height 24
paste input "Dryer Vent – Non-Metallic / Unsafe Ducting"
type input "Dryer Vent – Non-Metallic / Unsafe Ducting"
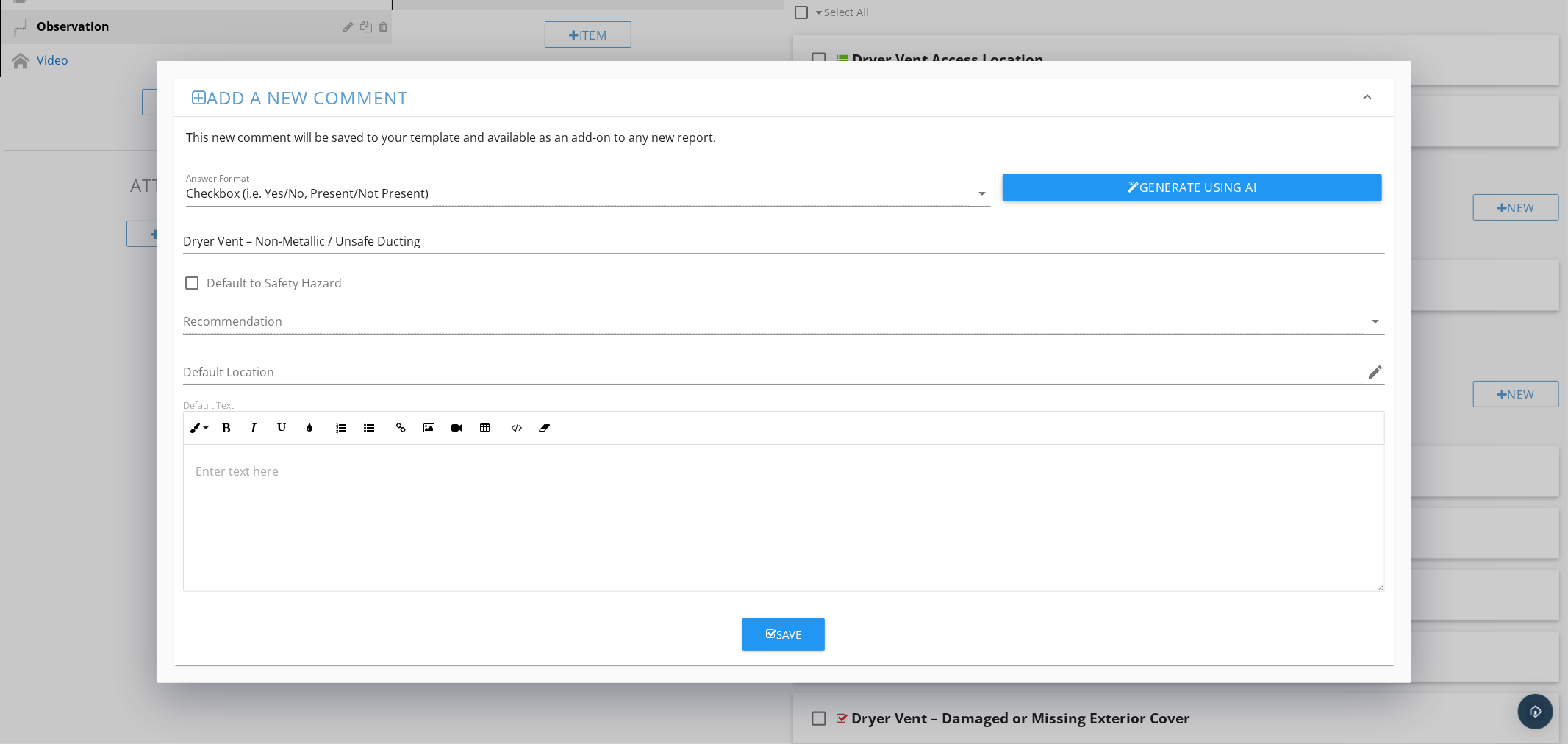
click at [689, 491] on div at bounding box center [783, 518] width 1199 height 147
type textarea "<p>Flexible plastic or foil dryer vent material observed. These materials are n…"
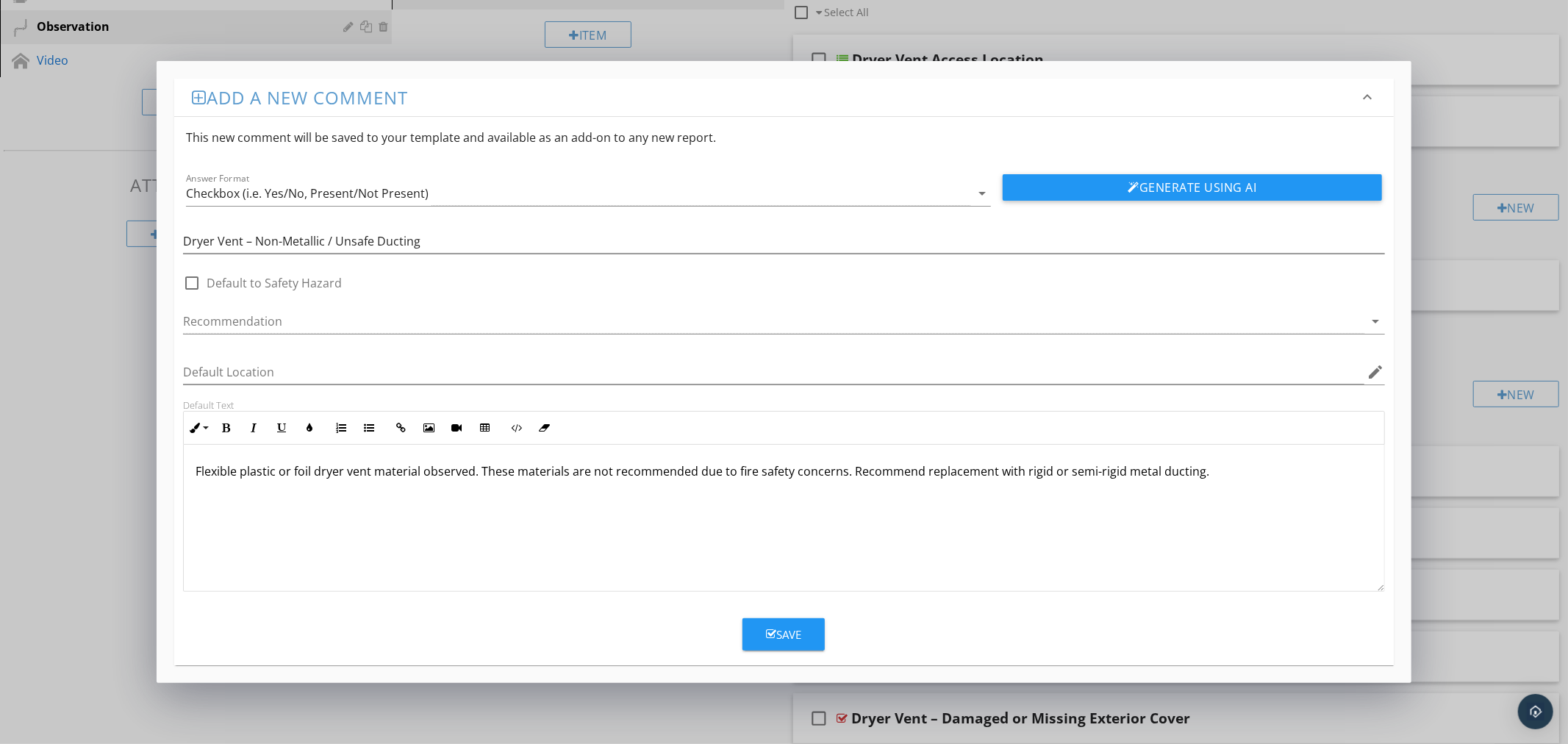
drag, startPoint x: 794, startPoint y: 631, endPoint x: 784, endPoint y: 634, distance: 10.4
click at [794, 631] on div "Save" at bounding box center [783, 634] width 35 height 17
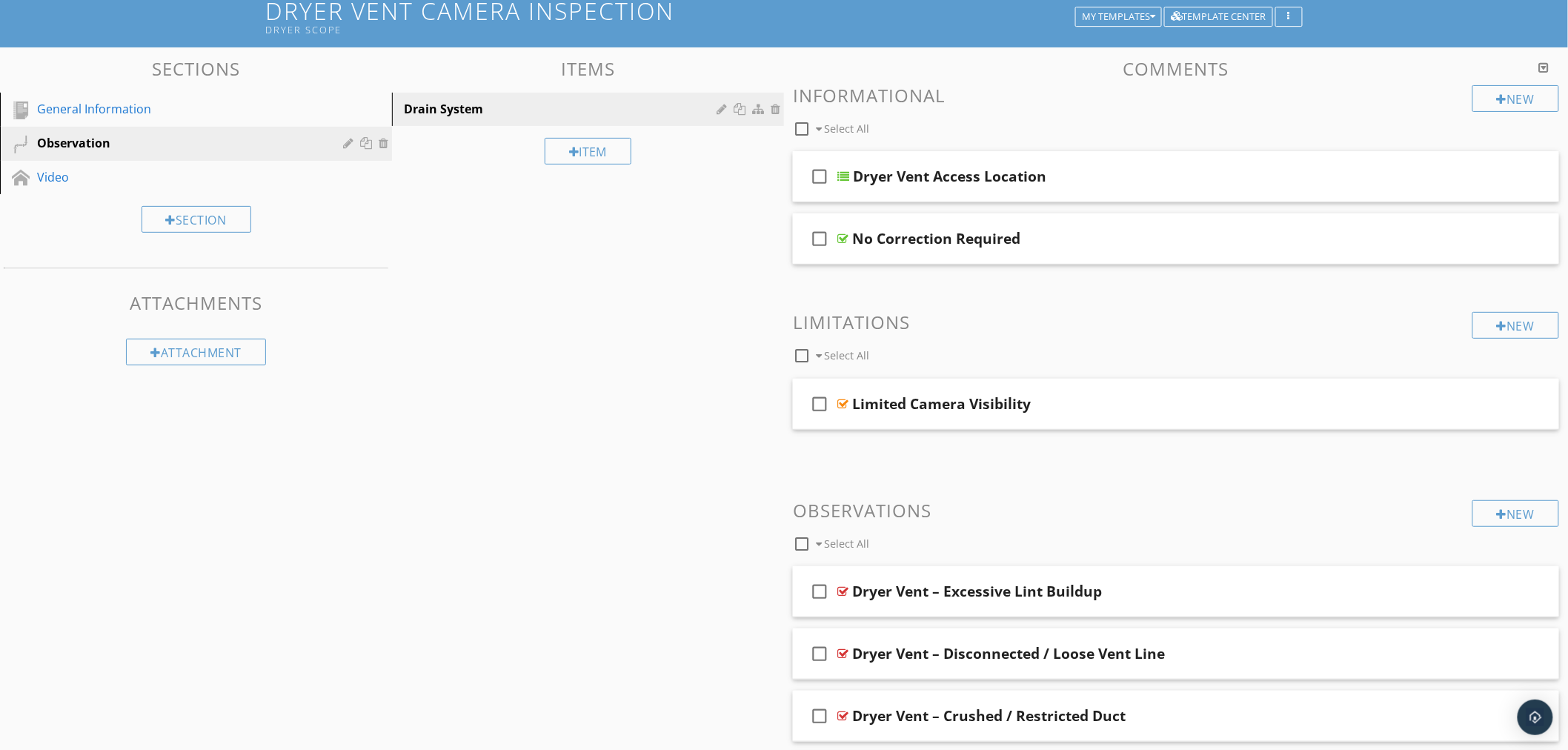
scroll to position [0, 0]
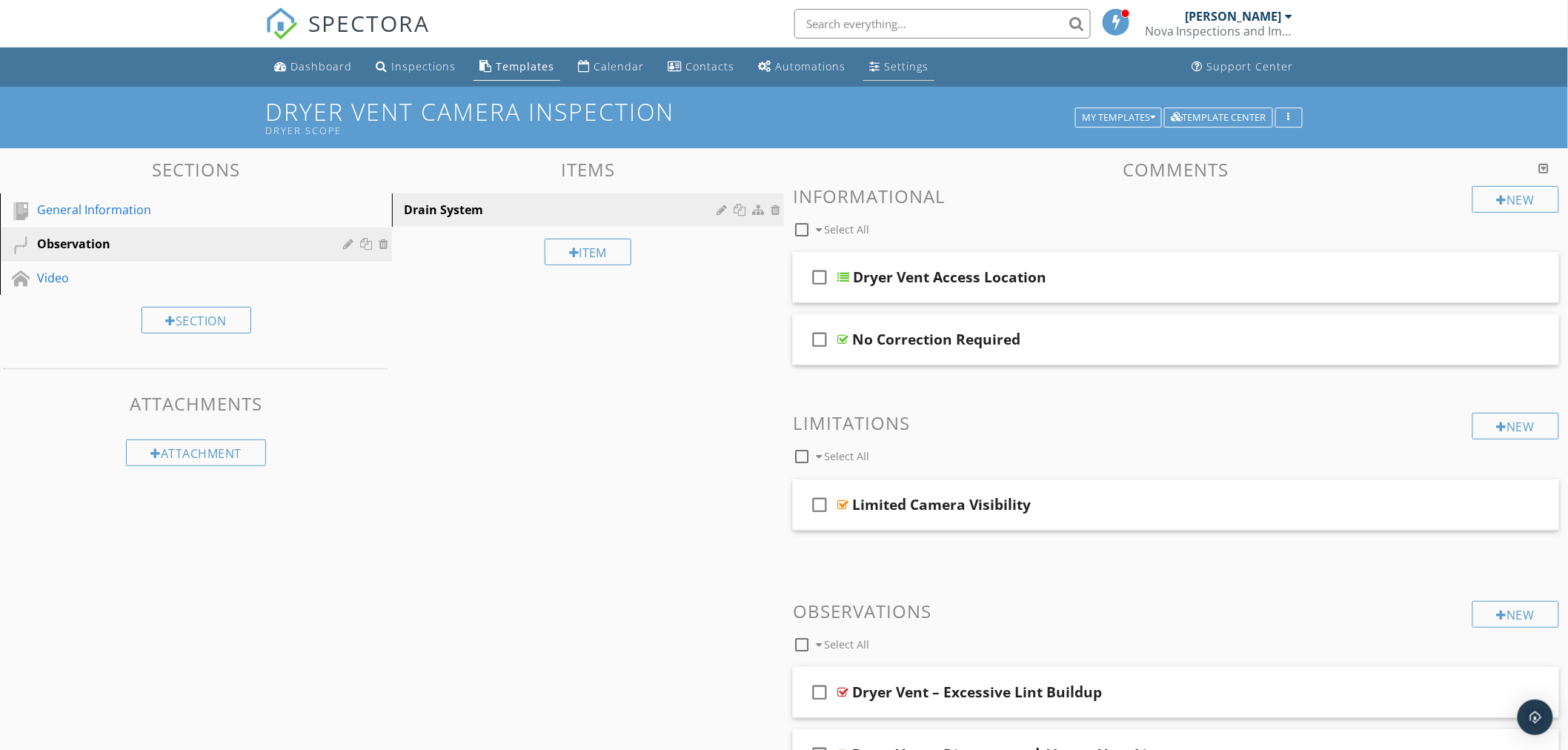
click at [884, 64] on div "Settings" at bounding box center [906, 66] width 44 height 14
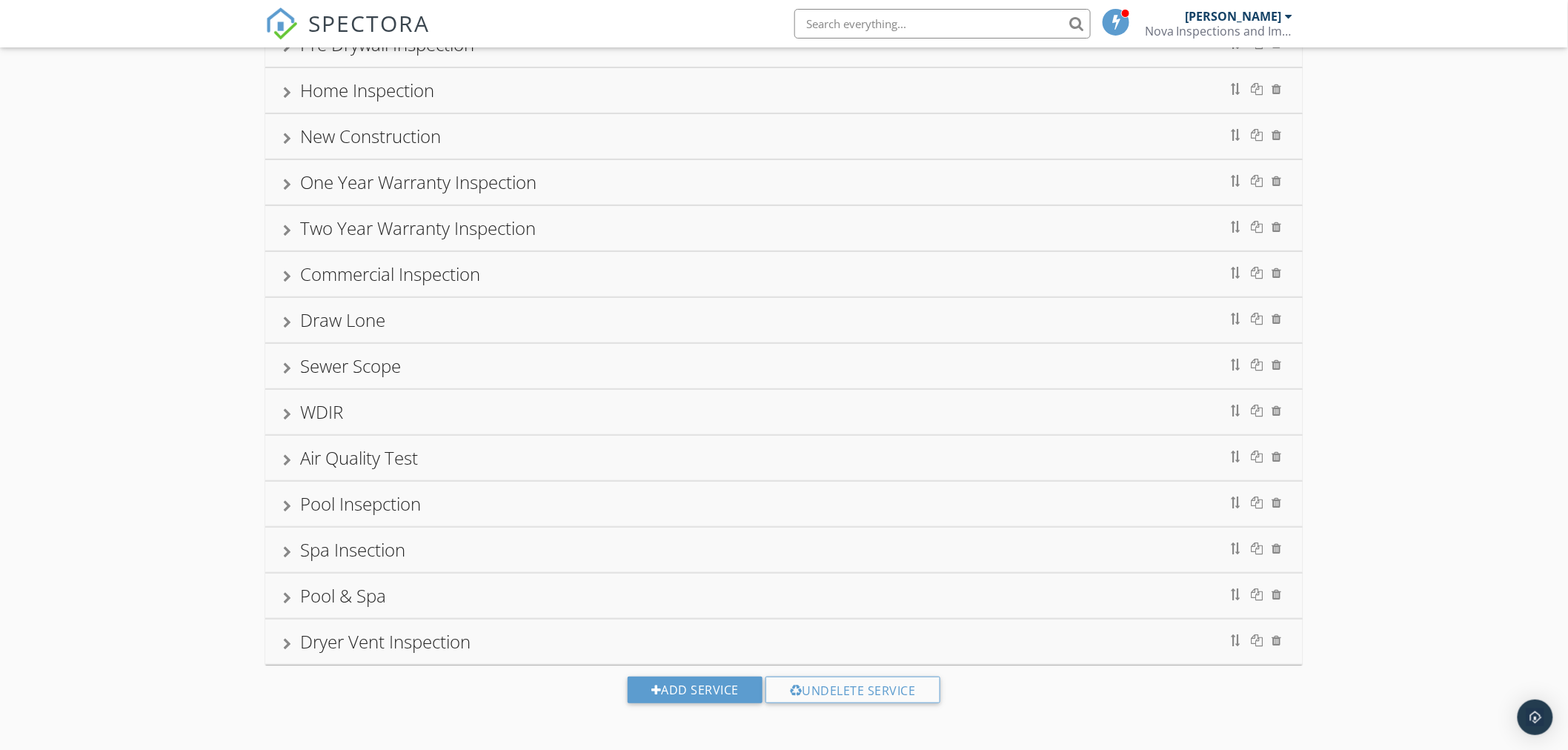
scroll to position [139, 0]
click at [292, 645] on div "Dryer Vent Inspection" at bounding box center [784, 641] width 1001 height 27
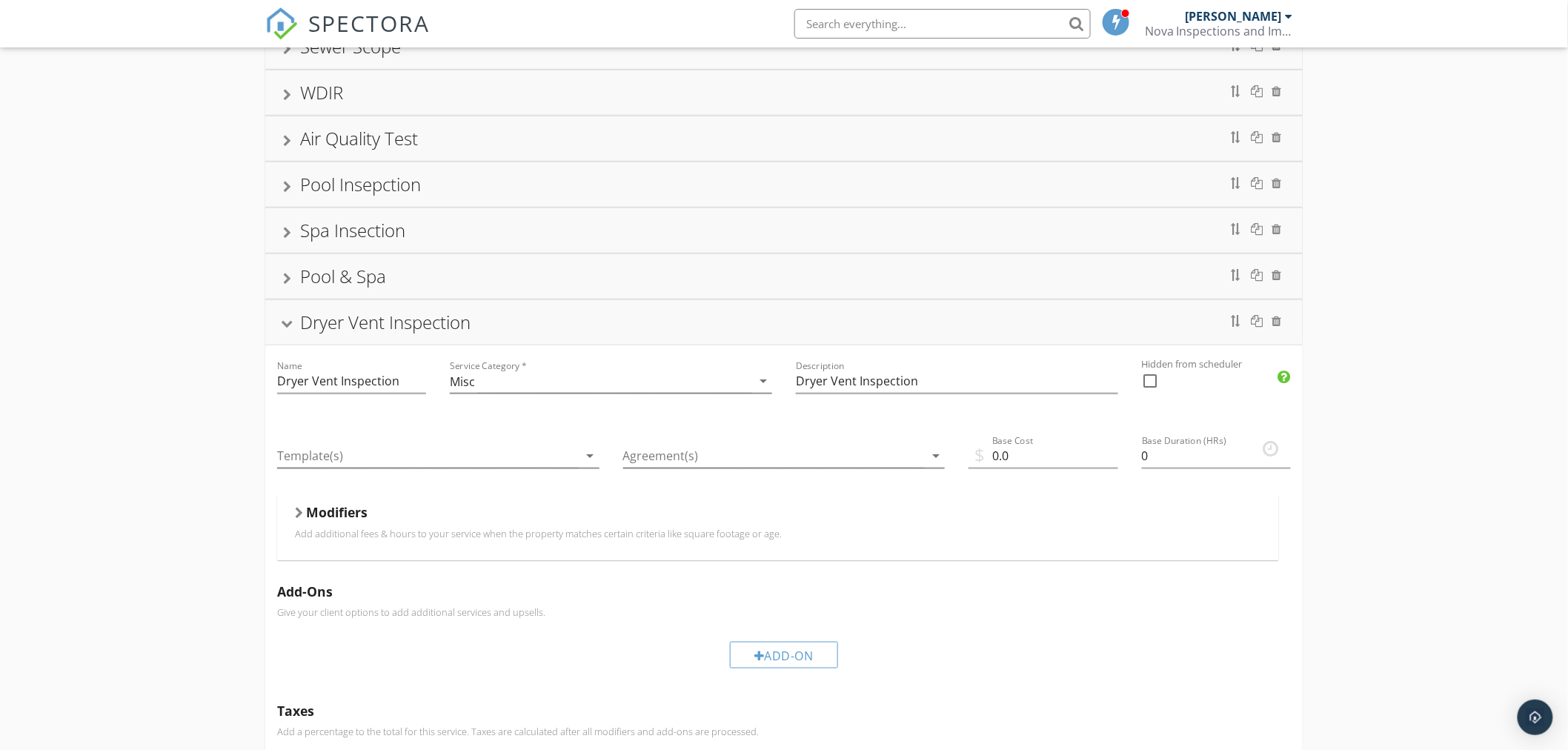
scroll to position [551, 0]
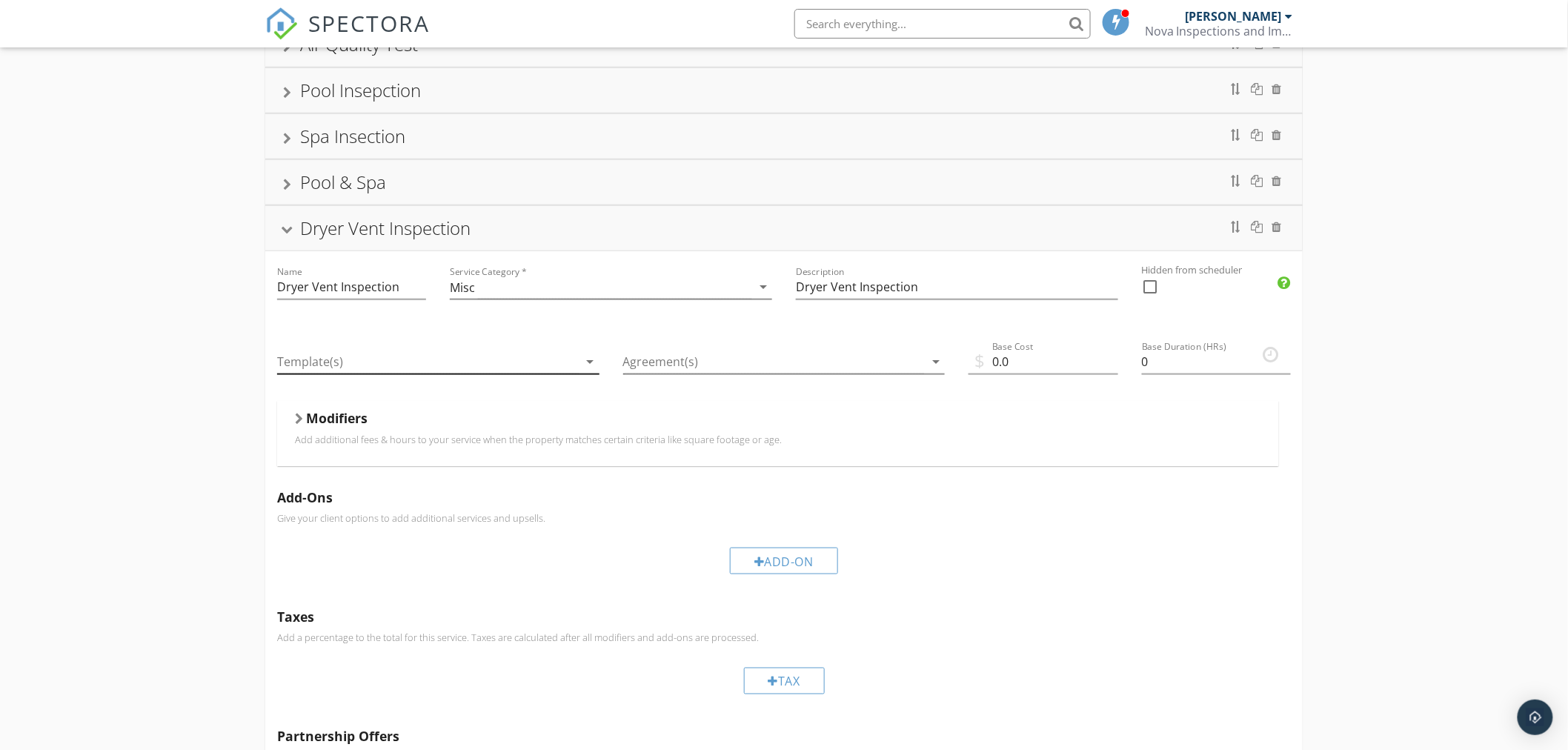
click at [382, 371] on div at bounding box center [428, 361] width 302 height 24
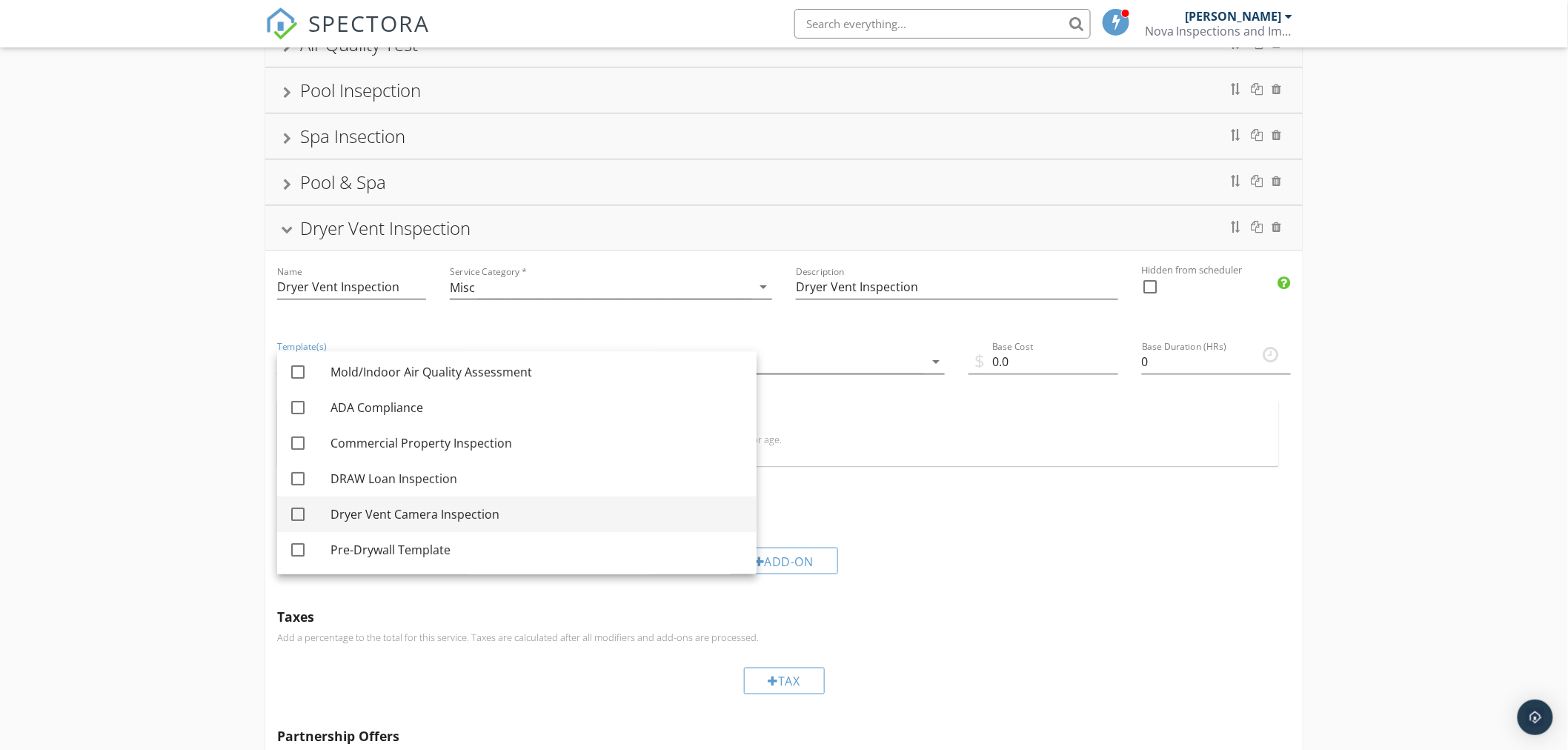
scroll to position [252, 0]
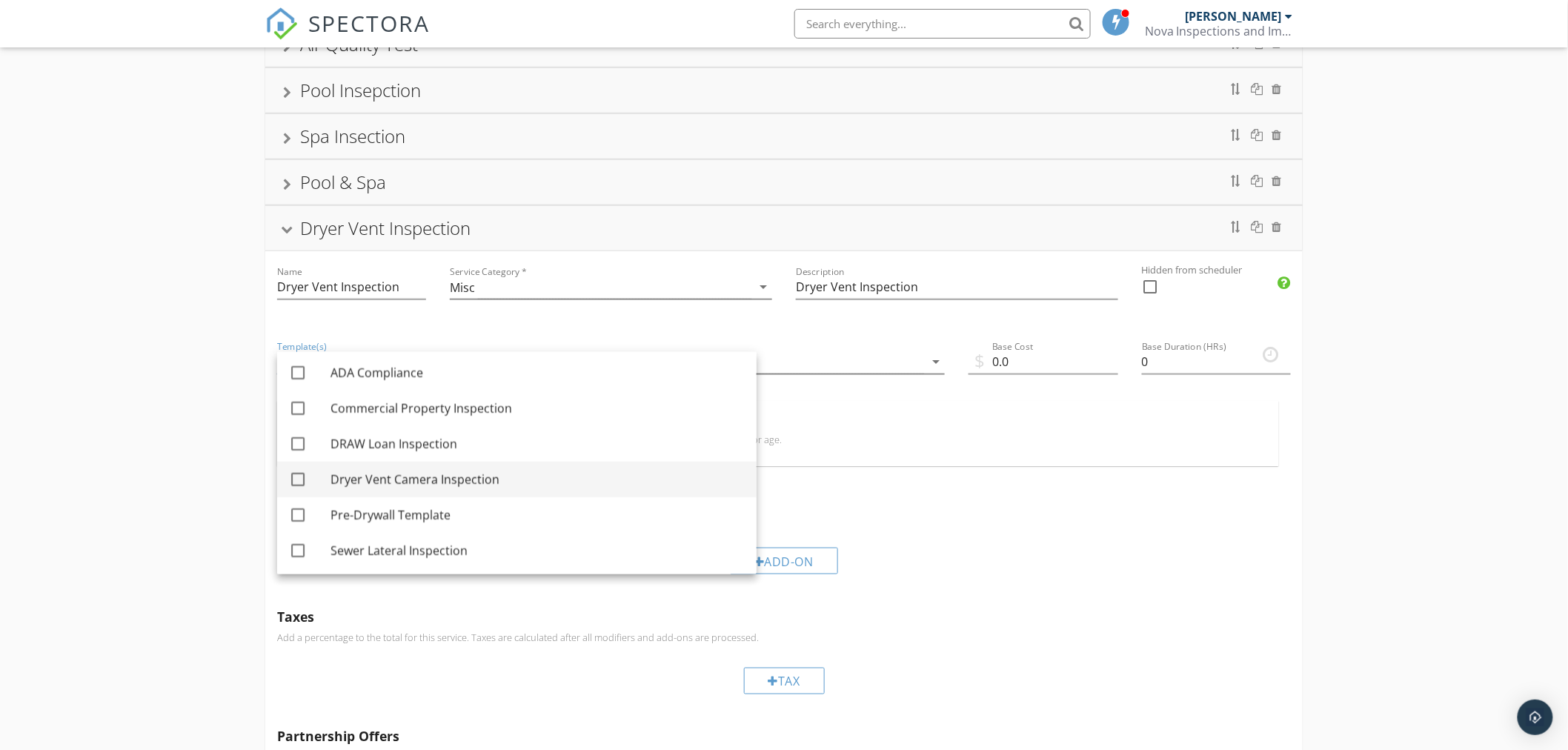
click at [294, 479] on div at bounding box center [298, 479] width 25 height 25
checkbox input "true"
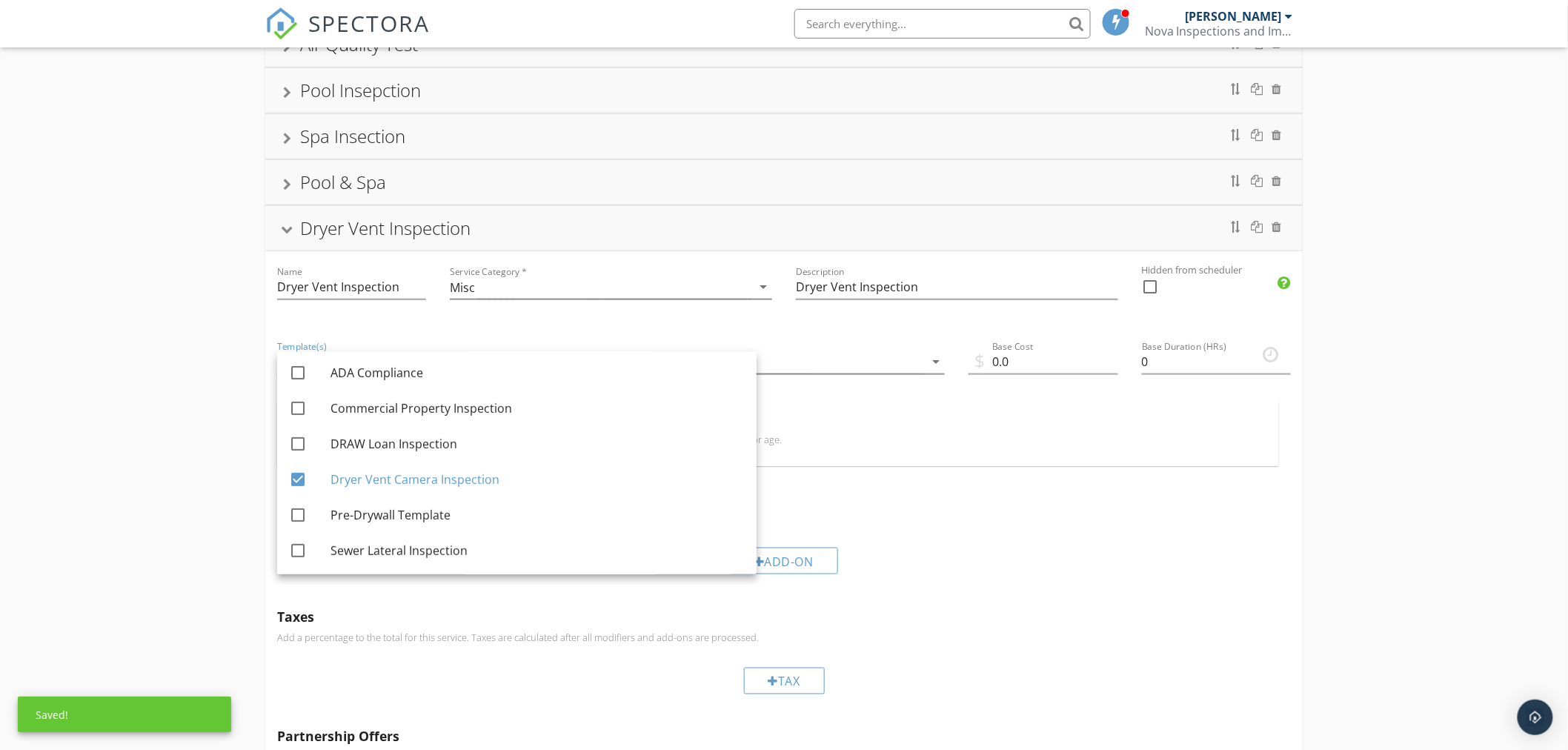
click at [815, 411] on div "Modifiers" at bounding box center [778, 422] width 966 height 23
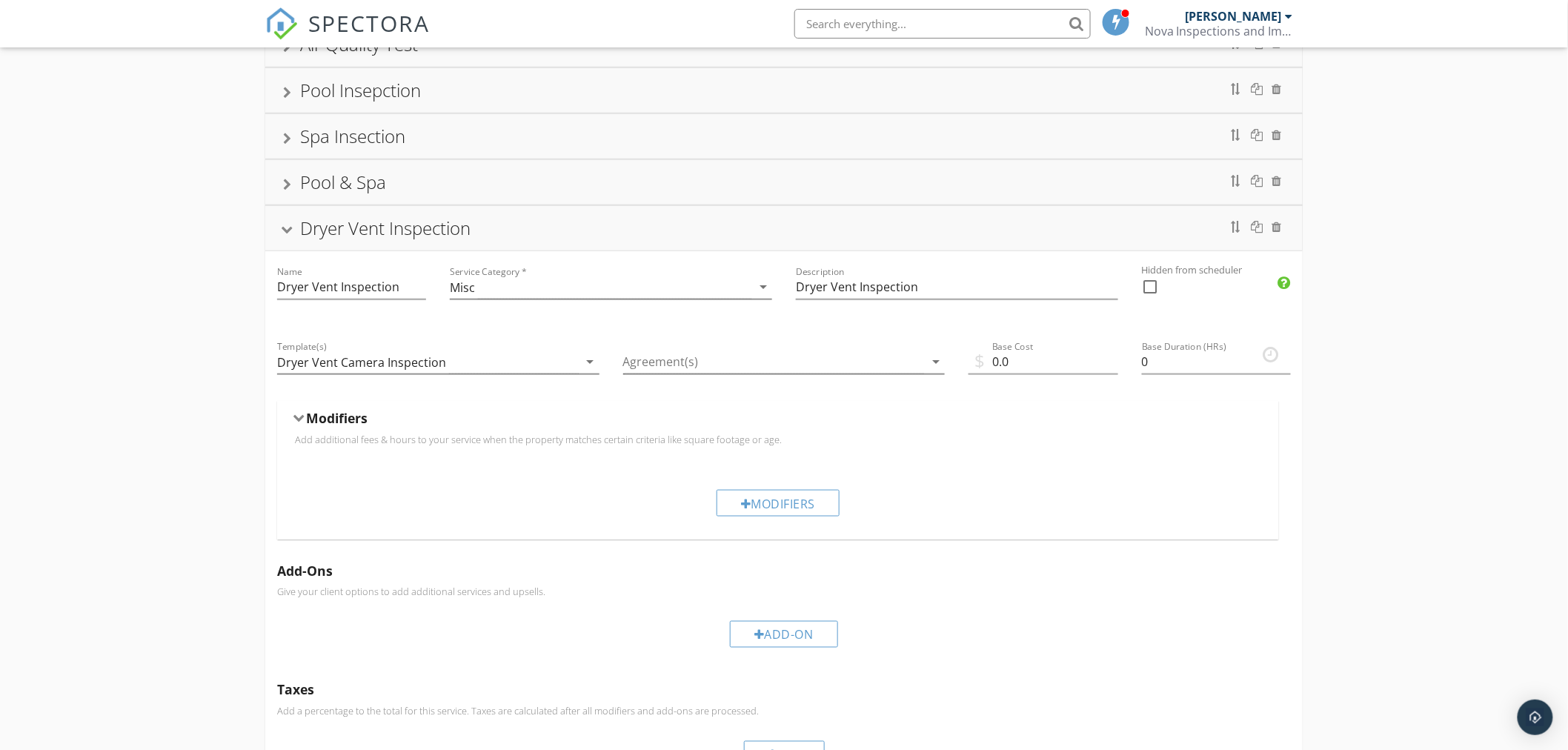
click at [1004, 617] on div "Add-On" at bounding box center [784, 634] width 1014 height 50
click at [938, 519] on div "Modifiers" at bounding box center [778, 503] width 978 height 50
drag, startPoint x: 1033, startPoint y: 362, endPoint x: 965, endPoint y: 362, distance: 68.0
click at [965, 362] on div "$ Base Cost 0.0" at bounding box center [1043, 364] width 173 height 75
type input "150"
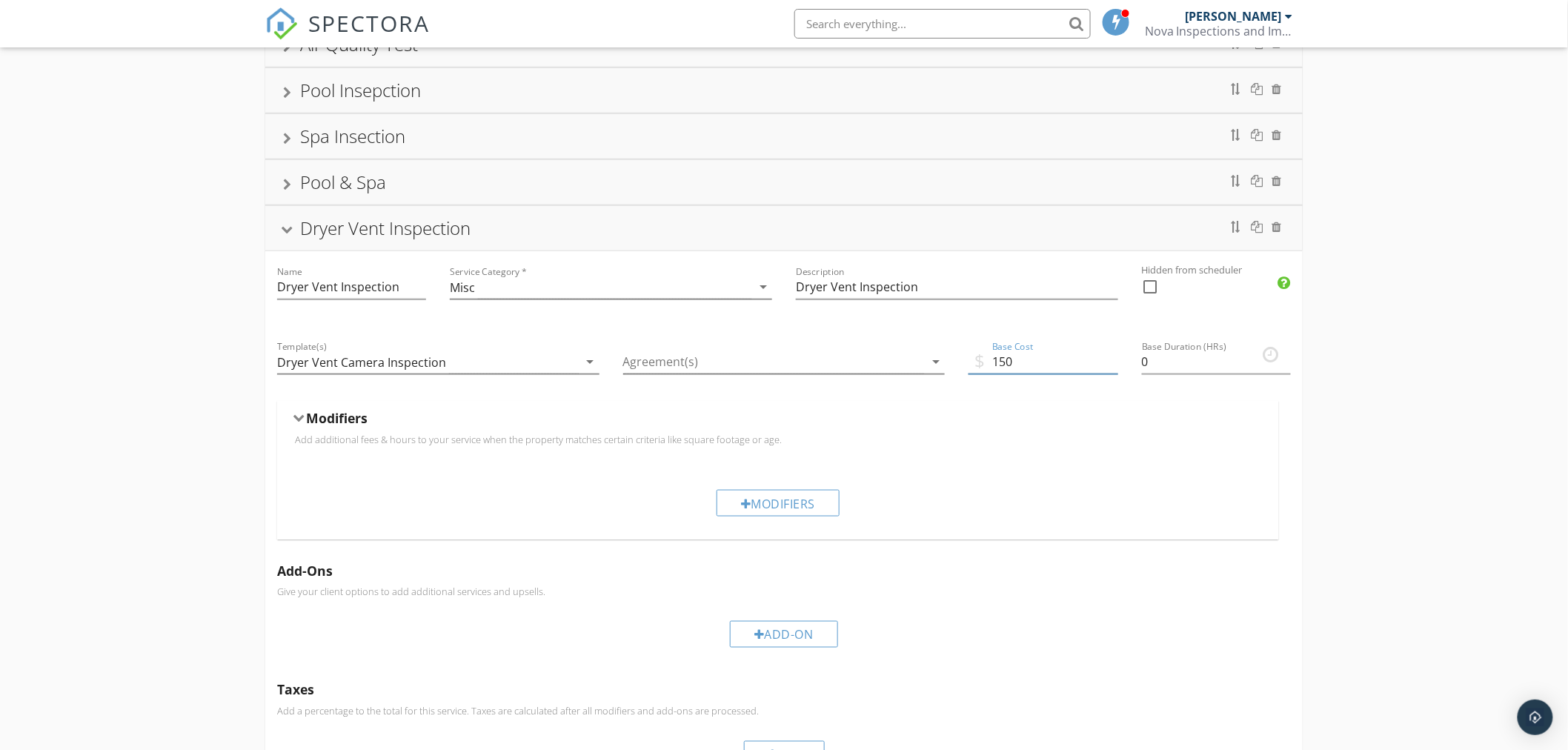
click at [1170, 435] on p "Add additional fees & hours to your service when the property matches certain c…" at bounding box center [778, 439] width 966 height 12
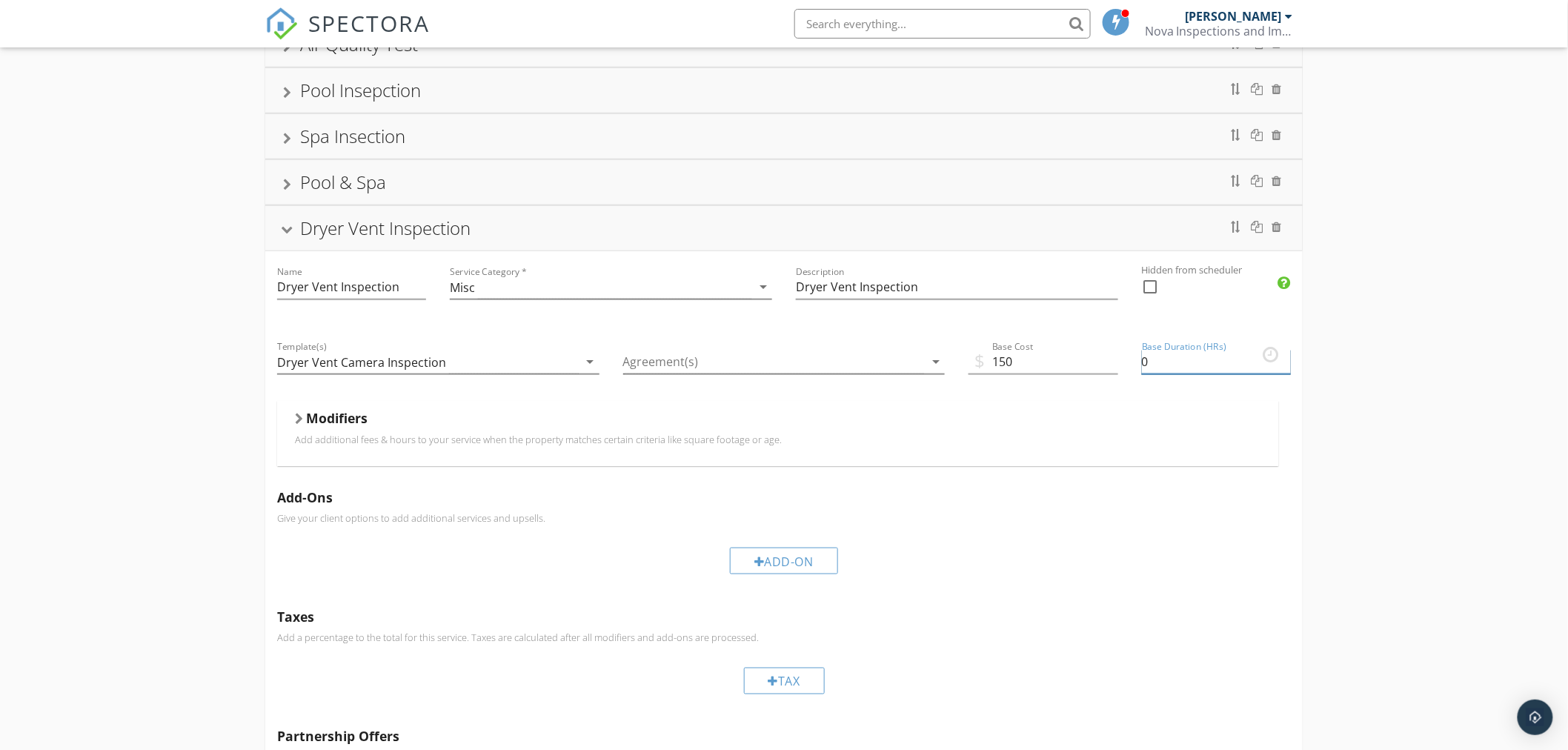
click at [1193, 368] on input "0" at bounding box center [1216, 361] width 149 height 24
type input "3"
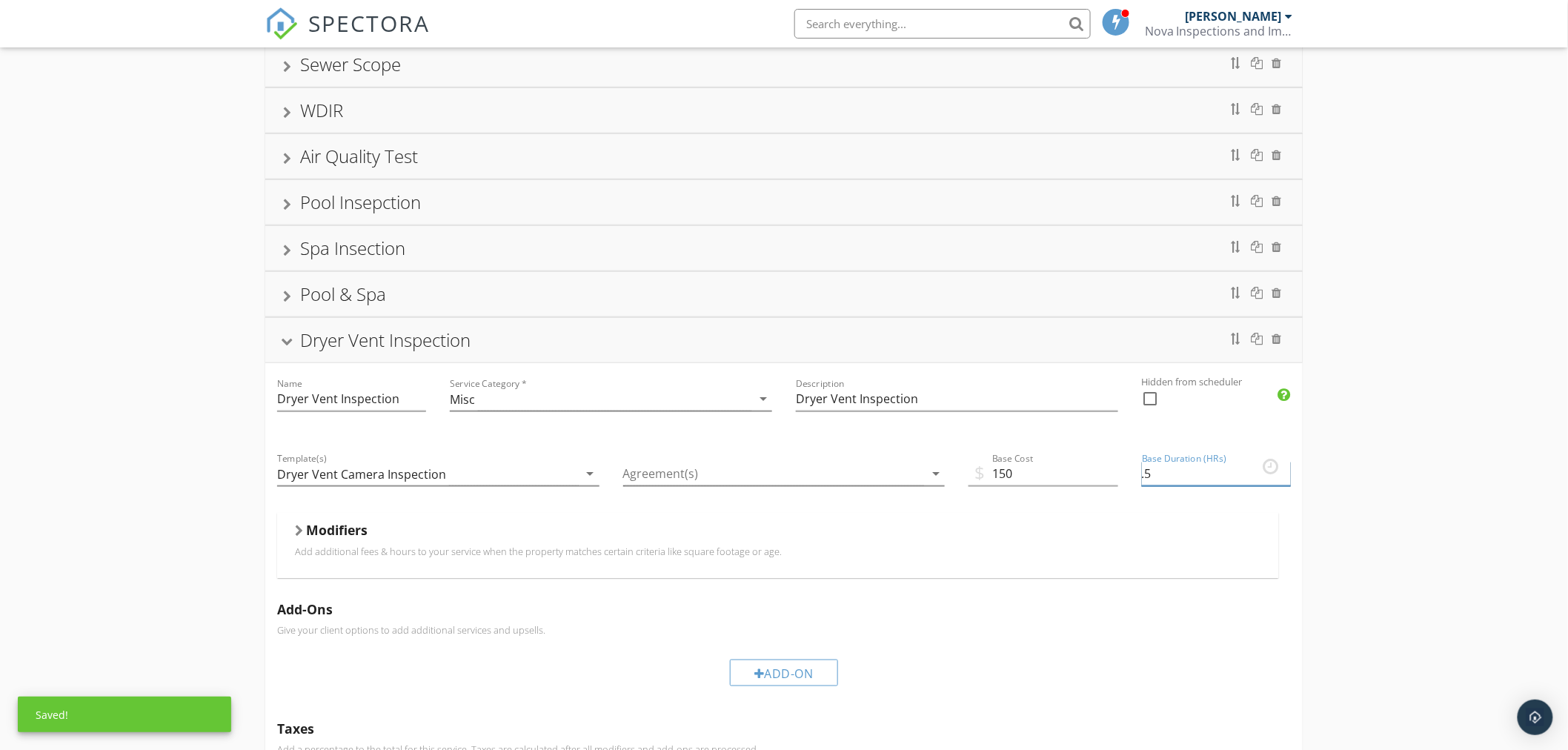
scroll to position [387, 0]
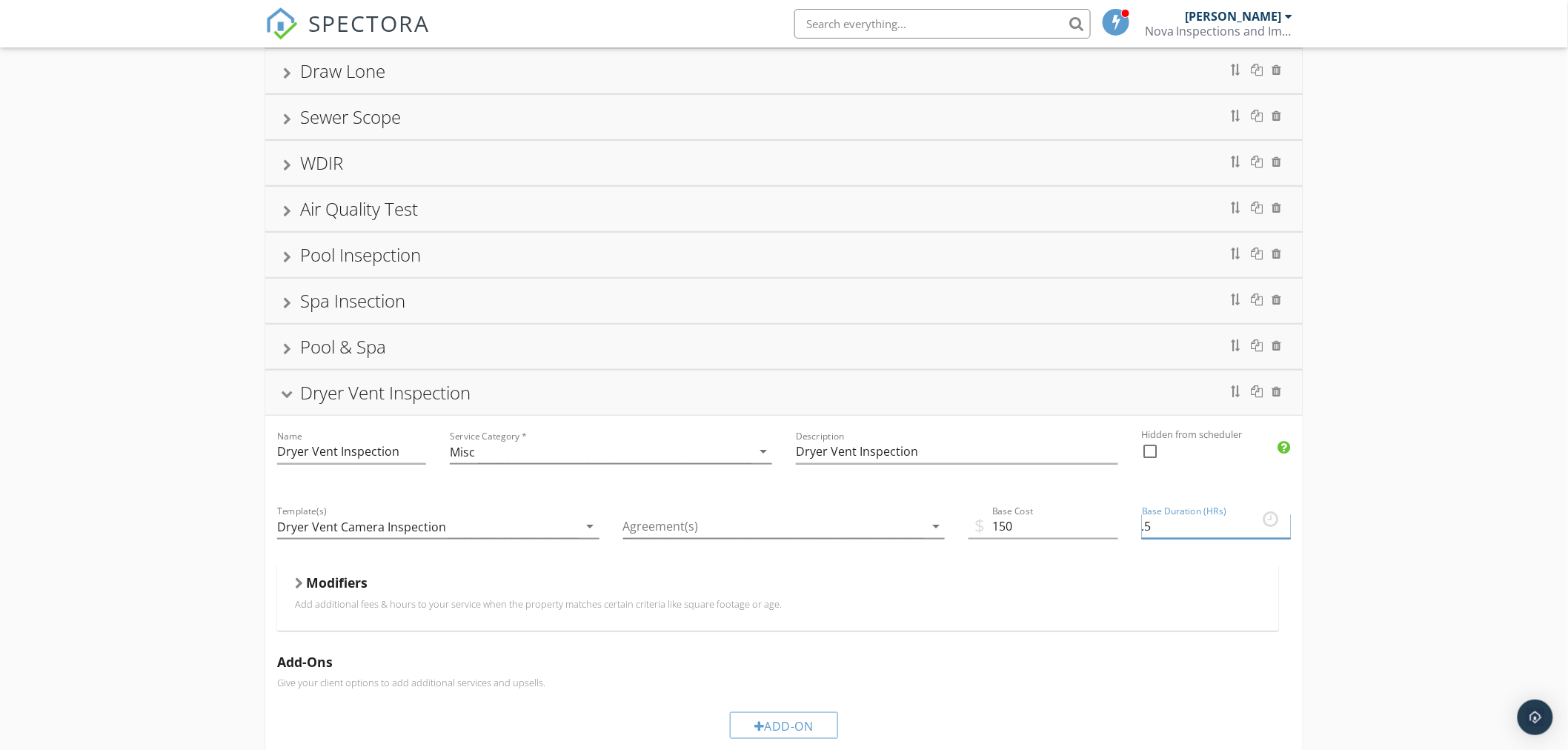
type input ".5"
click at [771, 529] on div at bounding box center [774, 525] width 302 height 24
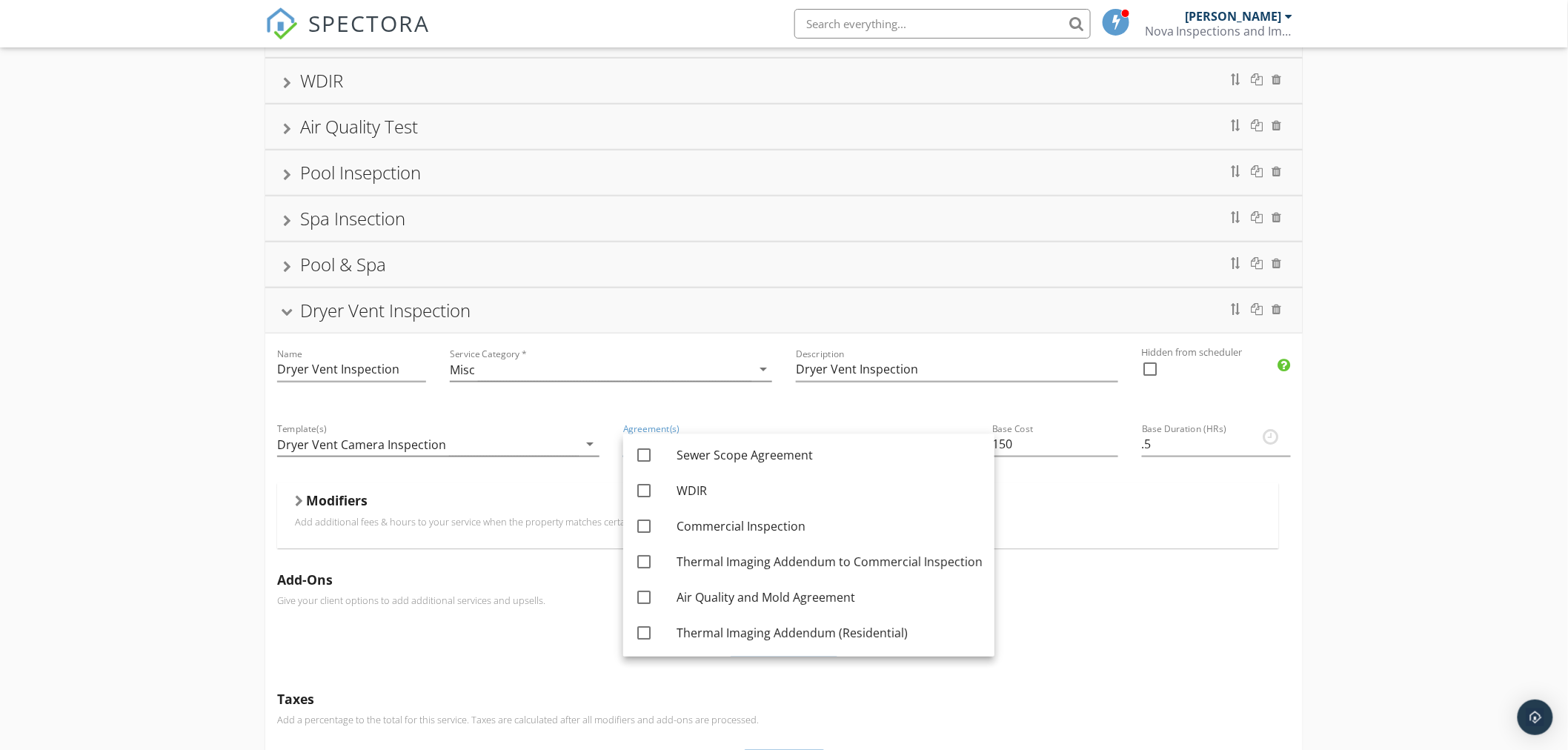
scroll to position [0, 0]
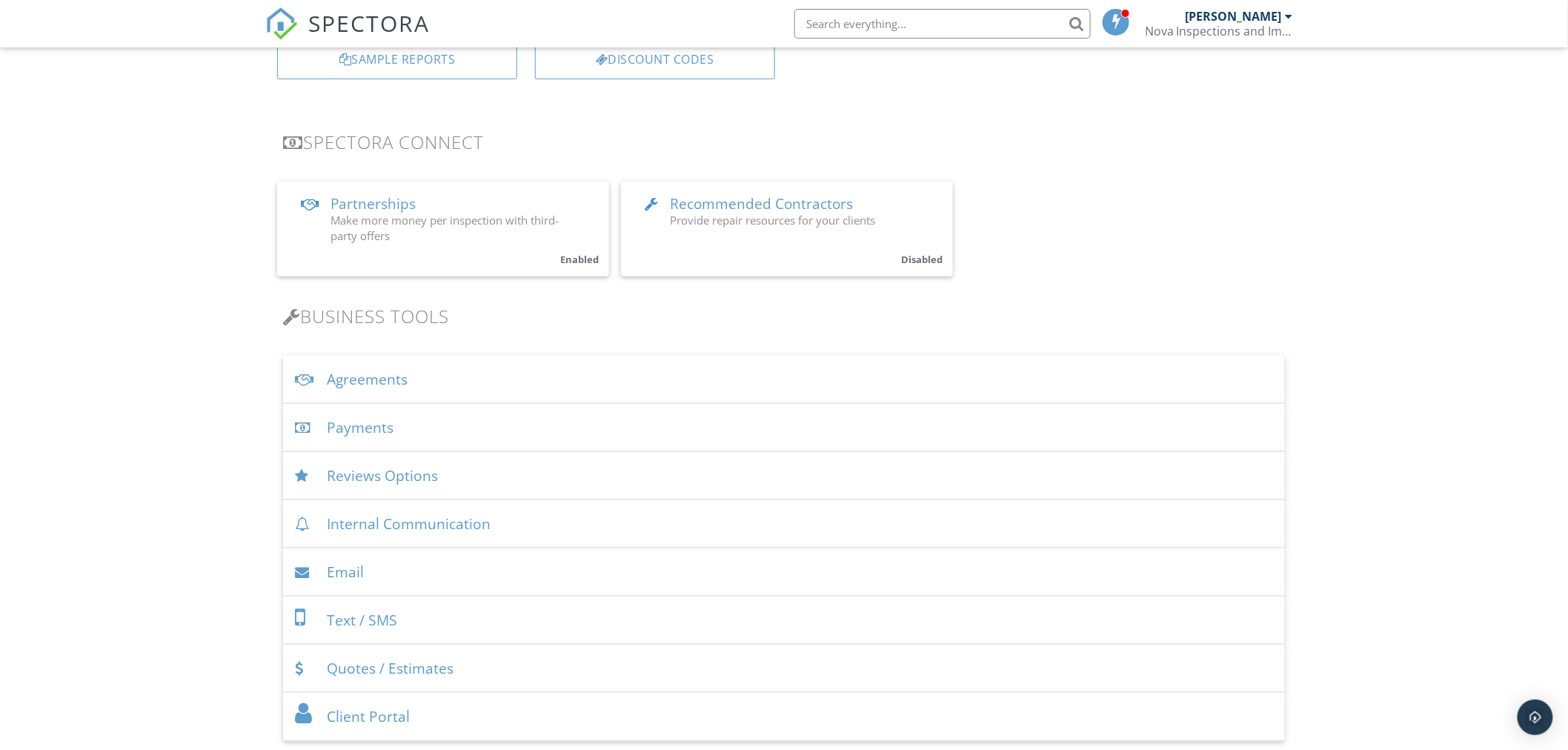
scroll to position [247, 0]
click at [371, 379] on div "Agreements" at bounding box center [784, 373] width 1001 height 48
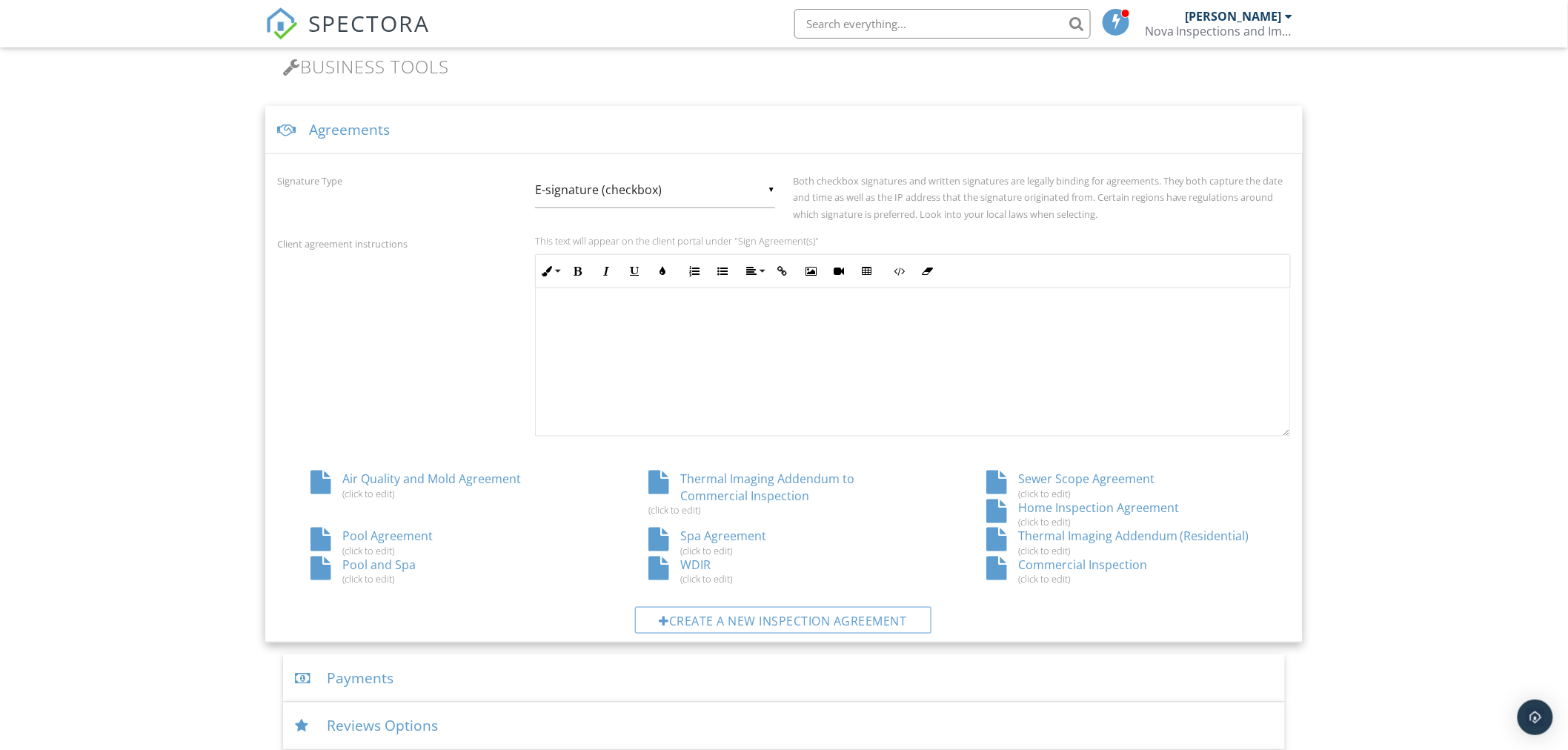
scroll to position [494, 0]
click at [734, 611] on div "Create a new inspection agreement" at bounding box center [783, 617] width 297 height 27
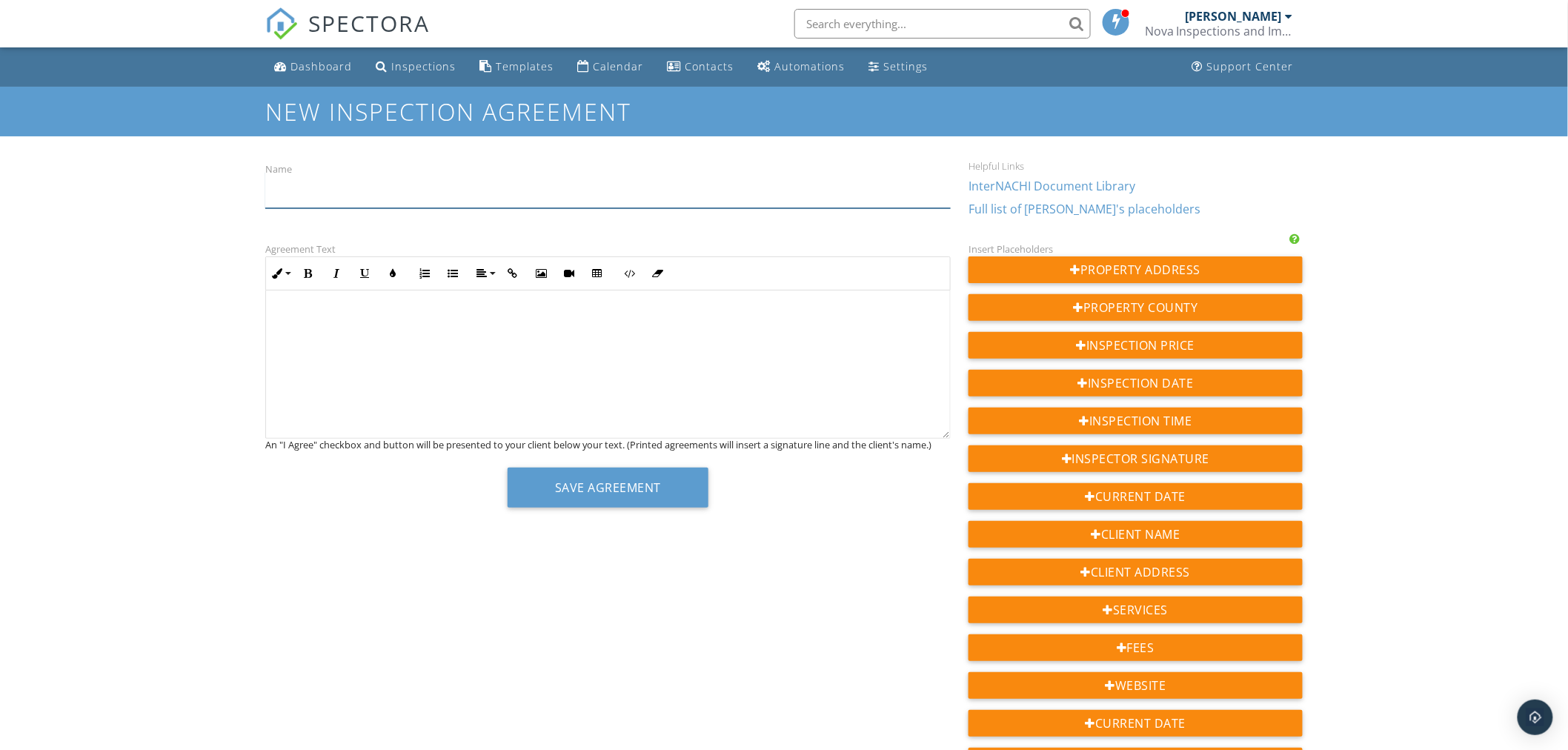
click at [332, 195] on input "Name" at bounding box center [608, 190] width 686 height 36
type input "Dryer Inspection Agreement"
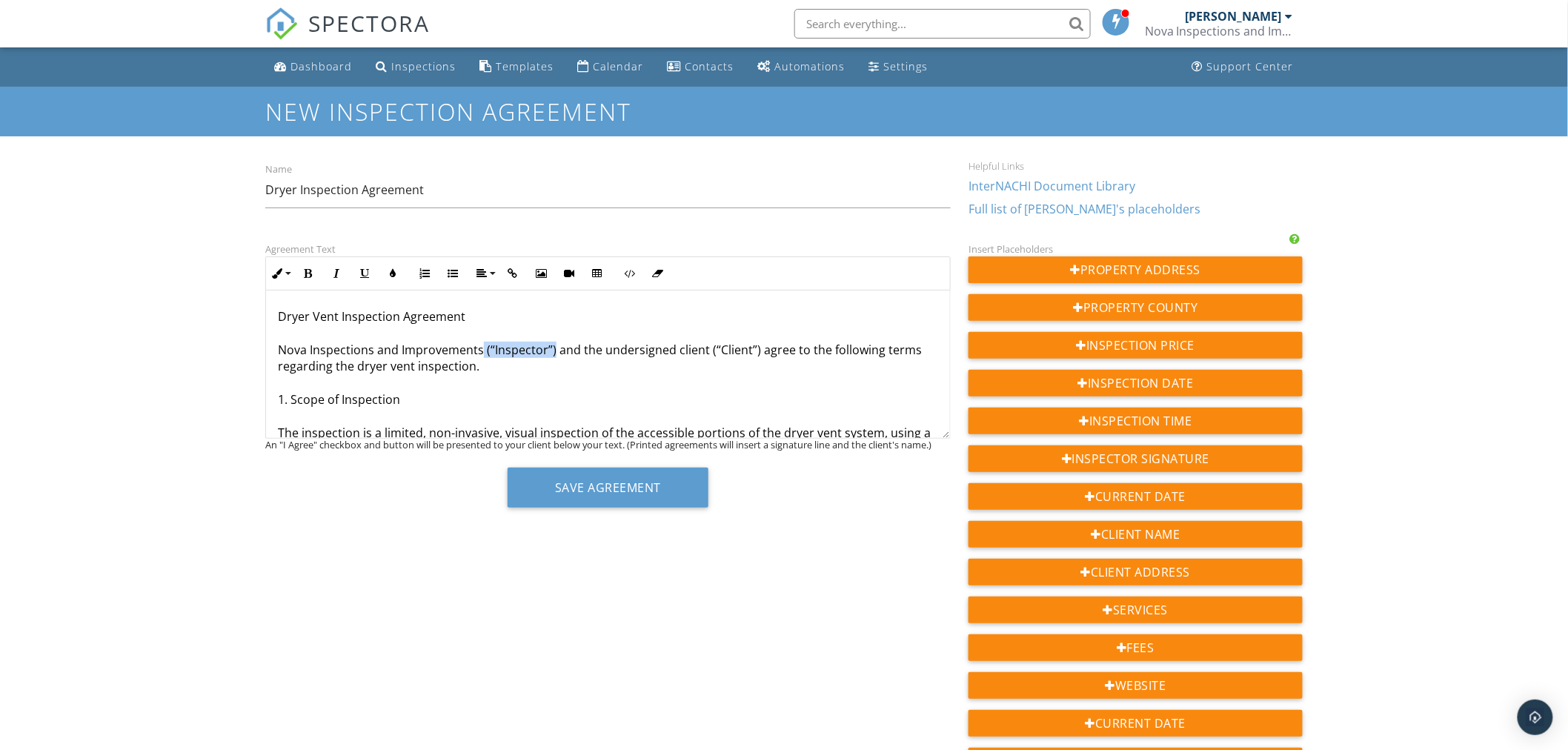
drag, startPoint x: 480, startPoint y: 349, endPoint x: 551, endPoint y: 354, distance: 71.2
copy p "(“Inspector”)"
drag, startPoint x: 638, startPoint y: 352, endPoint x: 687, endPoint y: 356, distance: 49.2
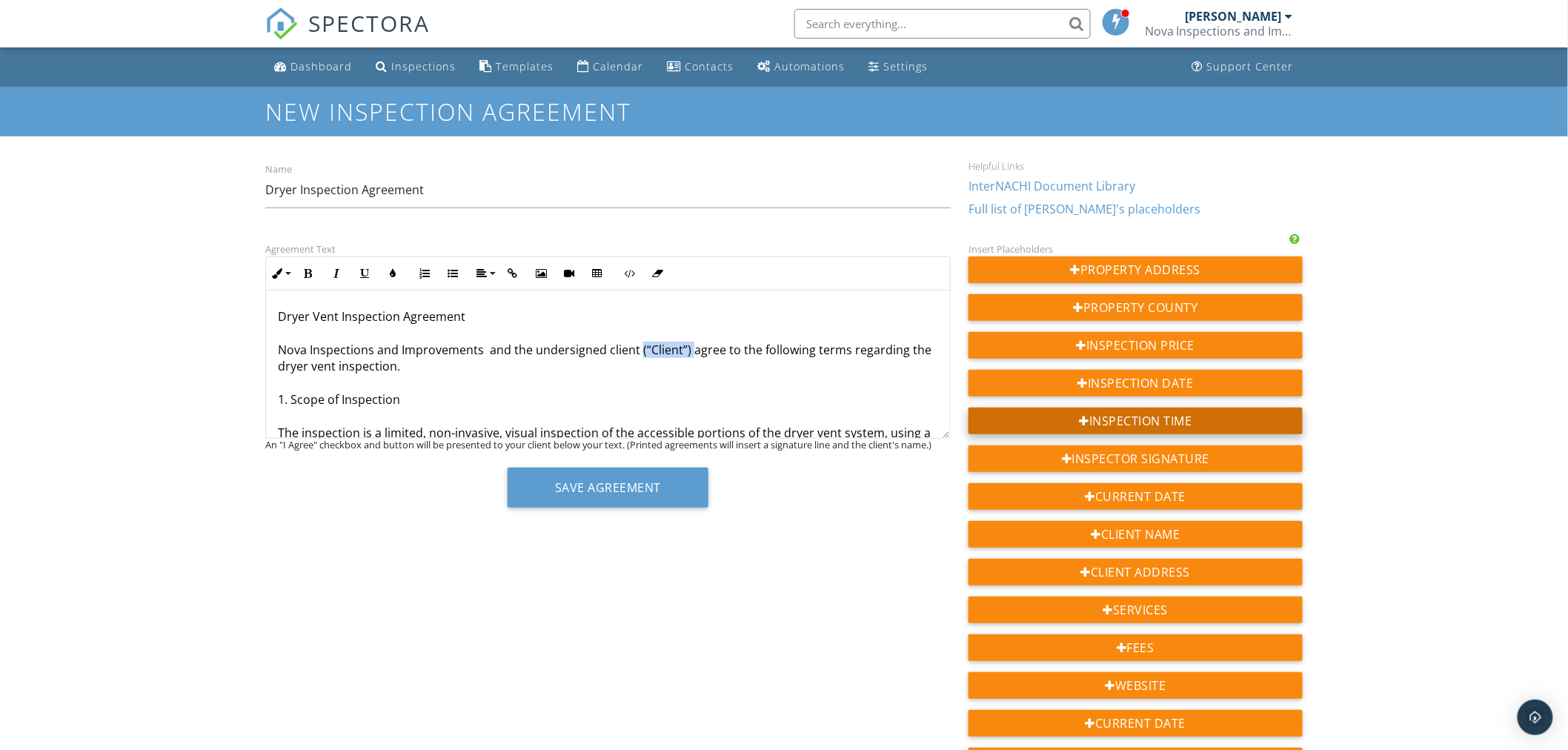
copy p "(“Client”)"
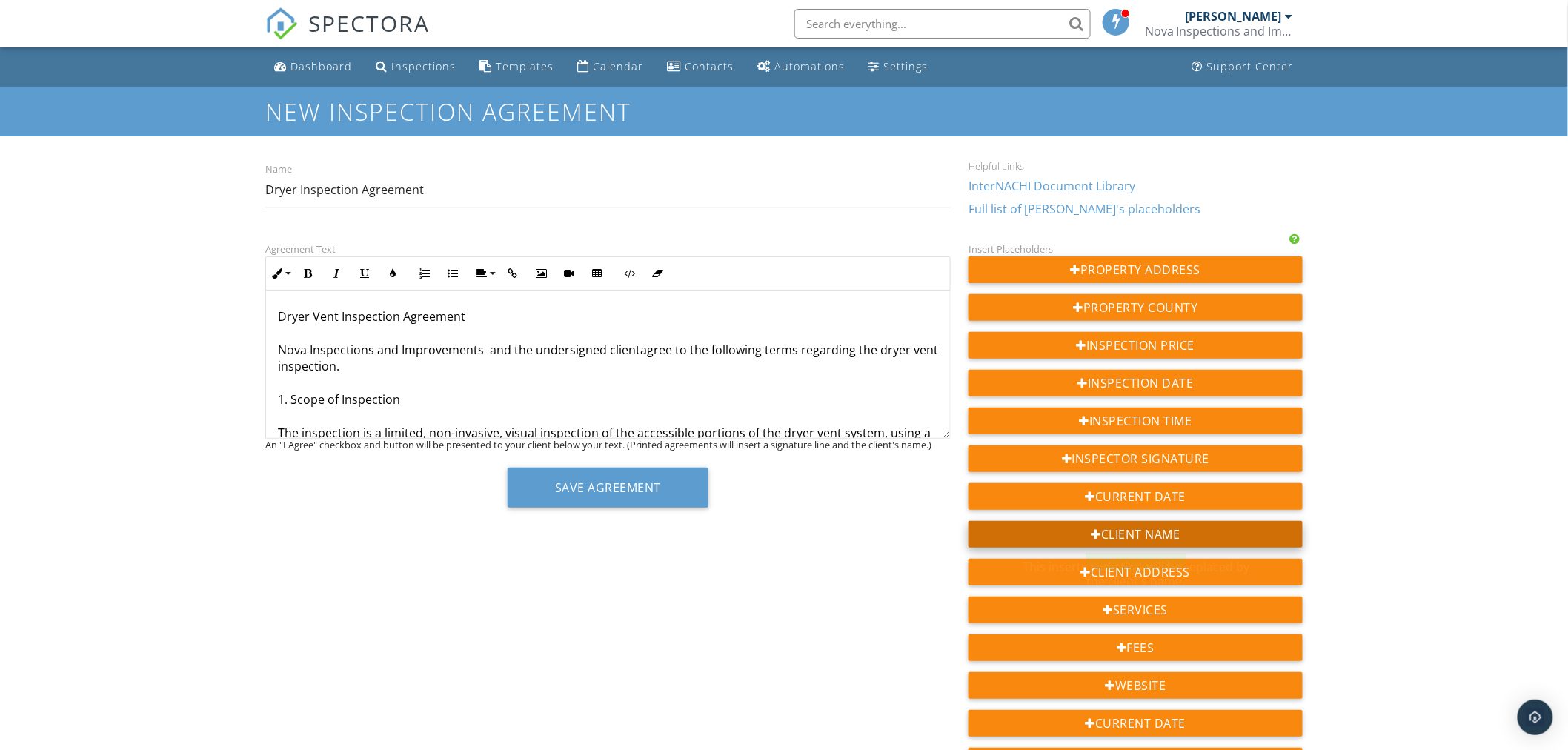
click at [1137, 529] on div "Client Name" at bounding box center [1135, 534] width 334 height 27
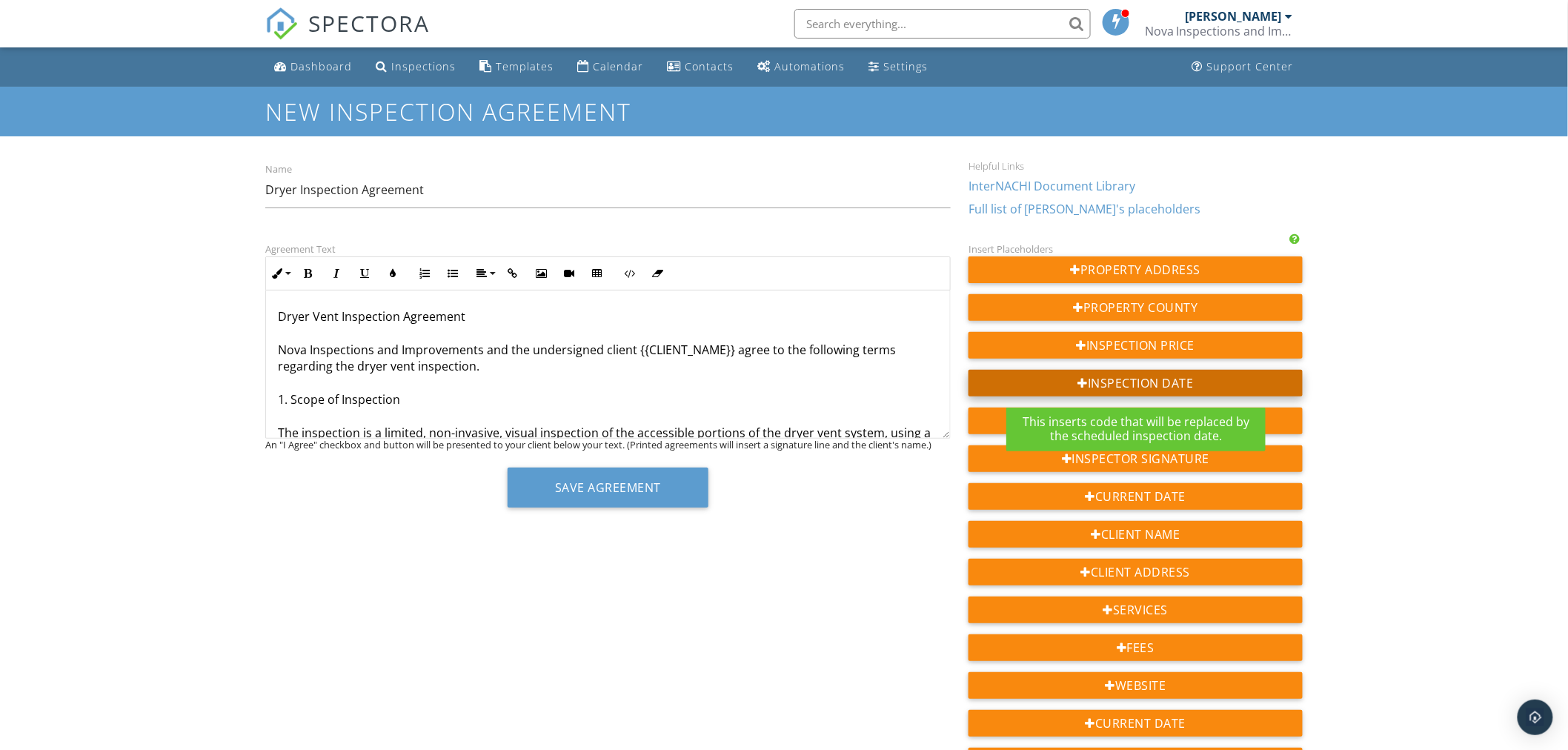
click at [1143, 387] on div "Inspection Date" at bounding box center [1135, 383] width 334 height 27
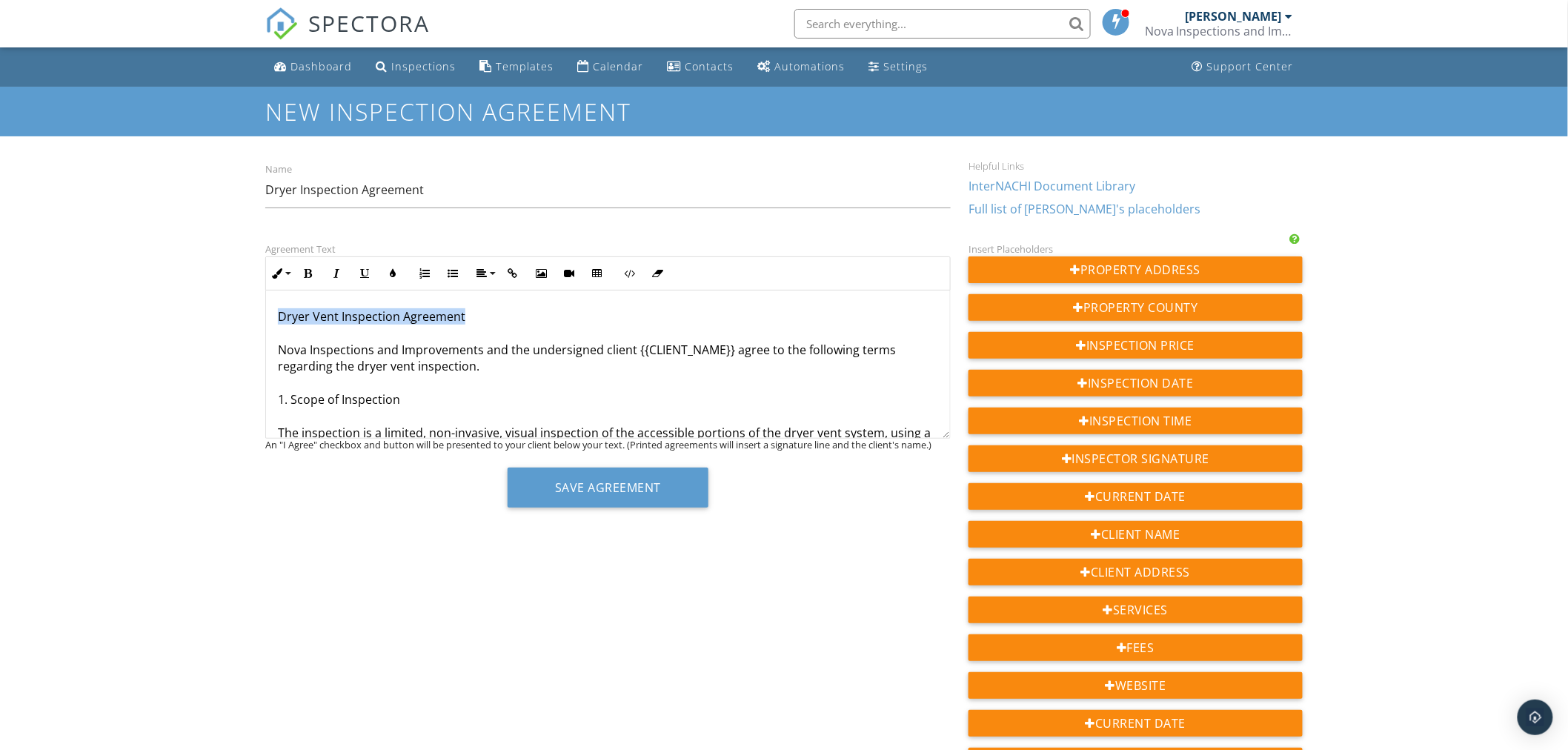
drag, startPoint x: 469, startPoint y: 313, endPoint x: 259, endPoint y: 307, distance: 210.1
click at [259, 307] on div "Agreement Text Inline Style XLarge Large Normal Small Light Small/Light Bold It…" at bounding box center [608, 379] width 703 height 278
copy p "Dryer Vent Inspection Agreement"
click at [314, 274] on button "Bold" at bounding box center [307, 273] width 28 height 28
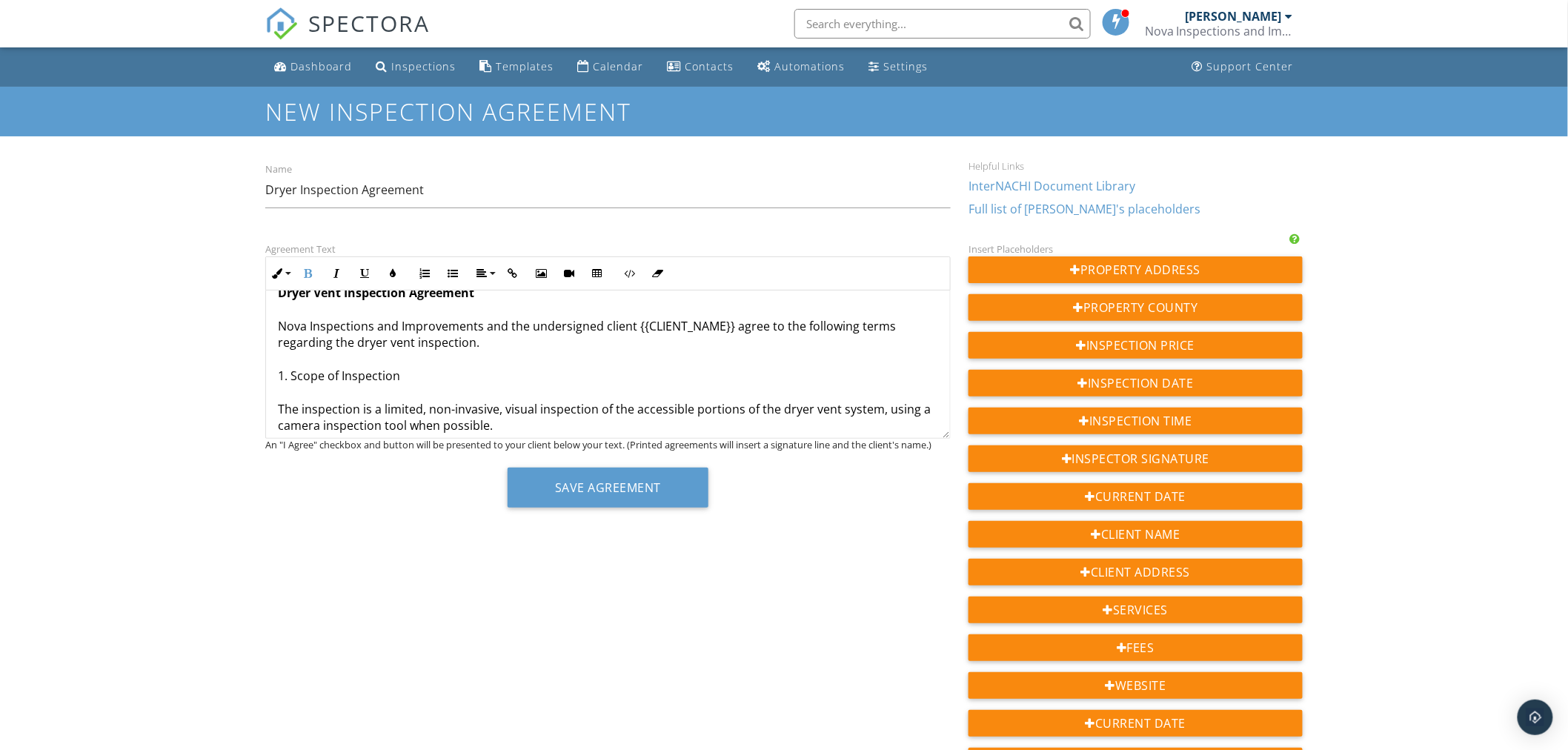
scroll to position [83, 0]
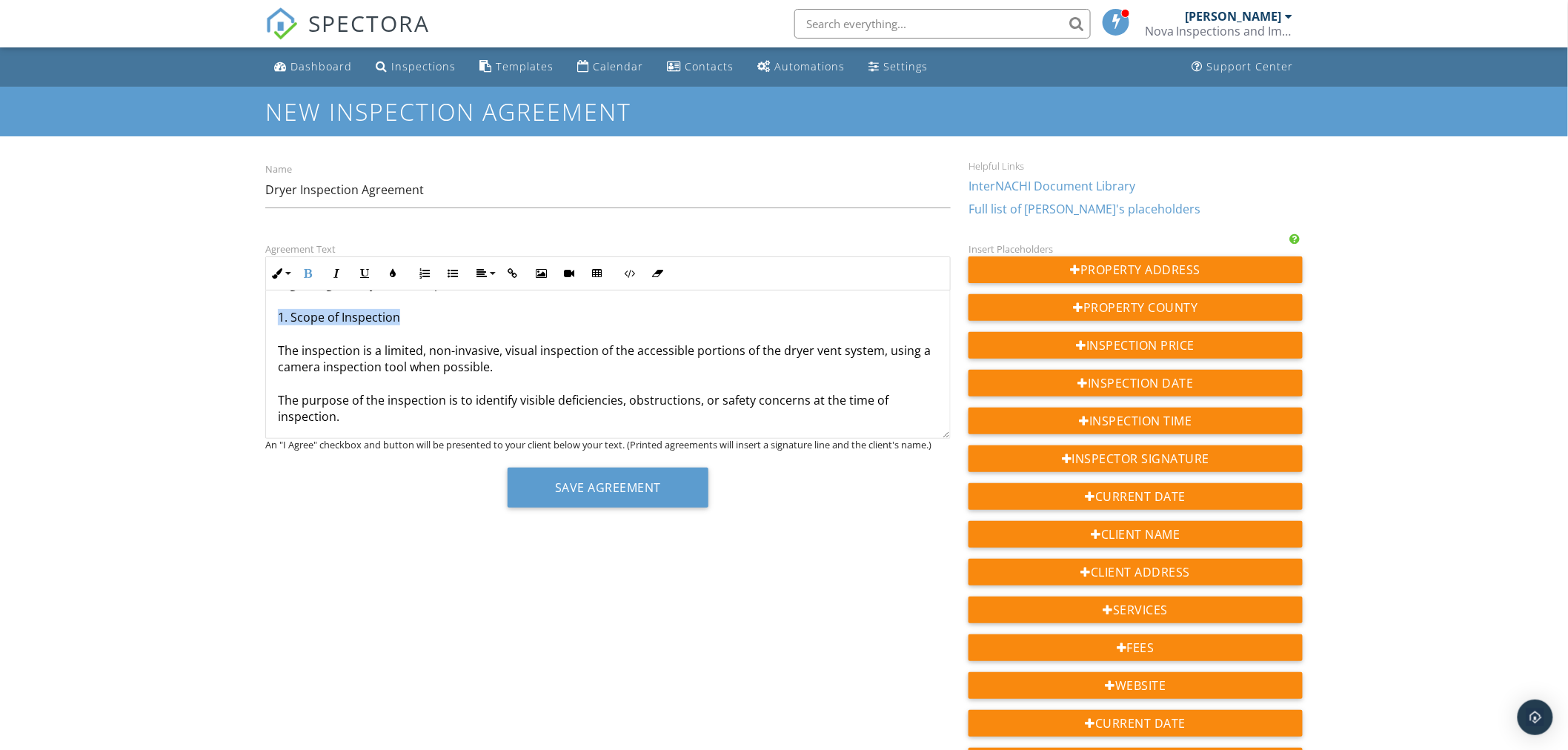
drag, startPoint x: 398, startPoint y: 320, endPoint x: 277, endPoint y: 311, distance: 121.3
click at [277, 311] on p "Dryer Vent Inspection Agreement Nova Inspections and Improvements and the under…" at bounding box center [608, 707] width 661 height 962
click at [311, 271] on icon "button" at bounding box center [308, 273] width 11 height 11
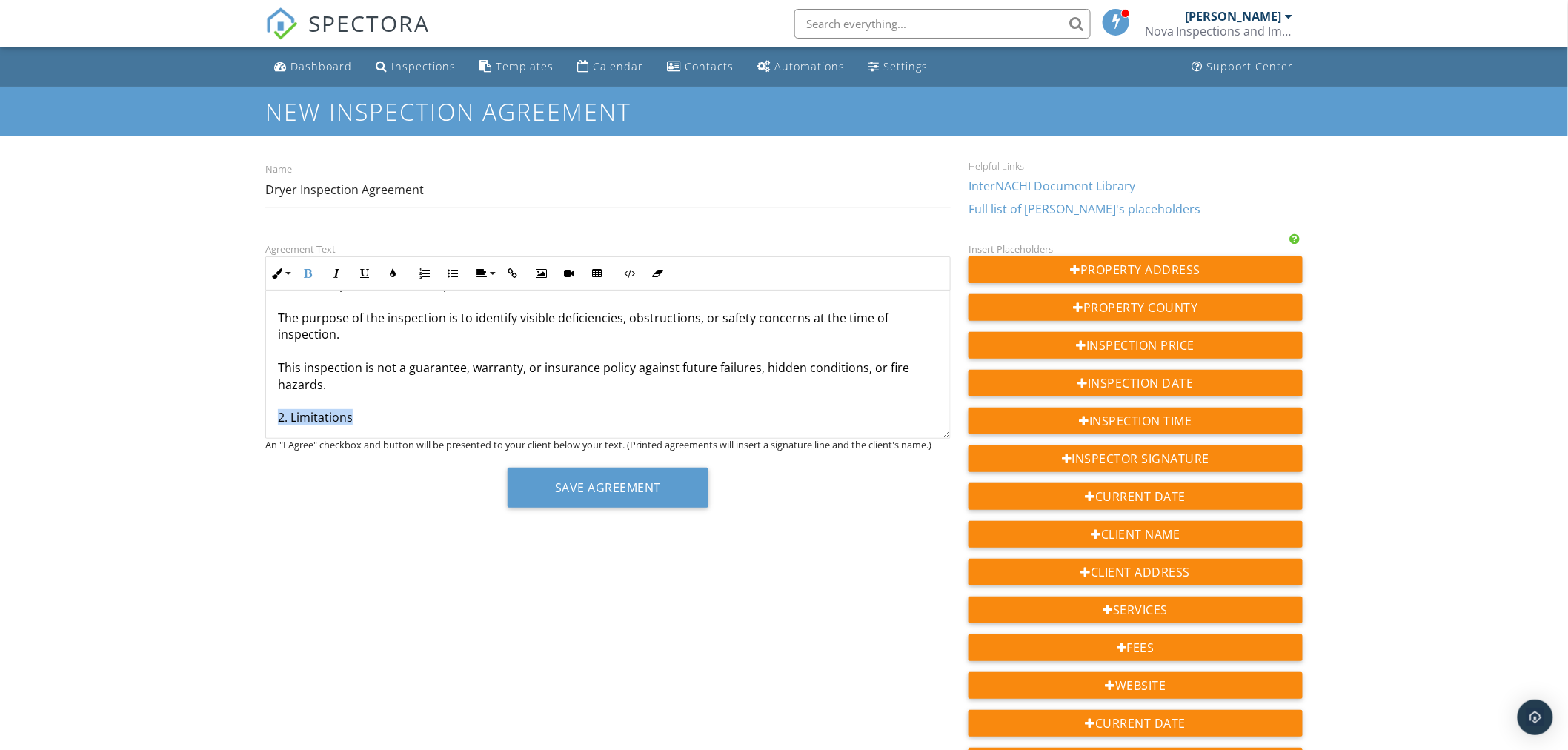
drag, startPoint x: 362, startPoint y: 417, endPoint x: 265, endPoint y: 419, distance: 97.0
click at [266, 419] on div "Dryer Vent Inspection Agreement Nova Inspections and Improvements and the under…" at bounding box center [608, 624] width 684 height 998
click at [304, 273] on icon "button" at bounding box center [308, 273] width 11 height 11
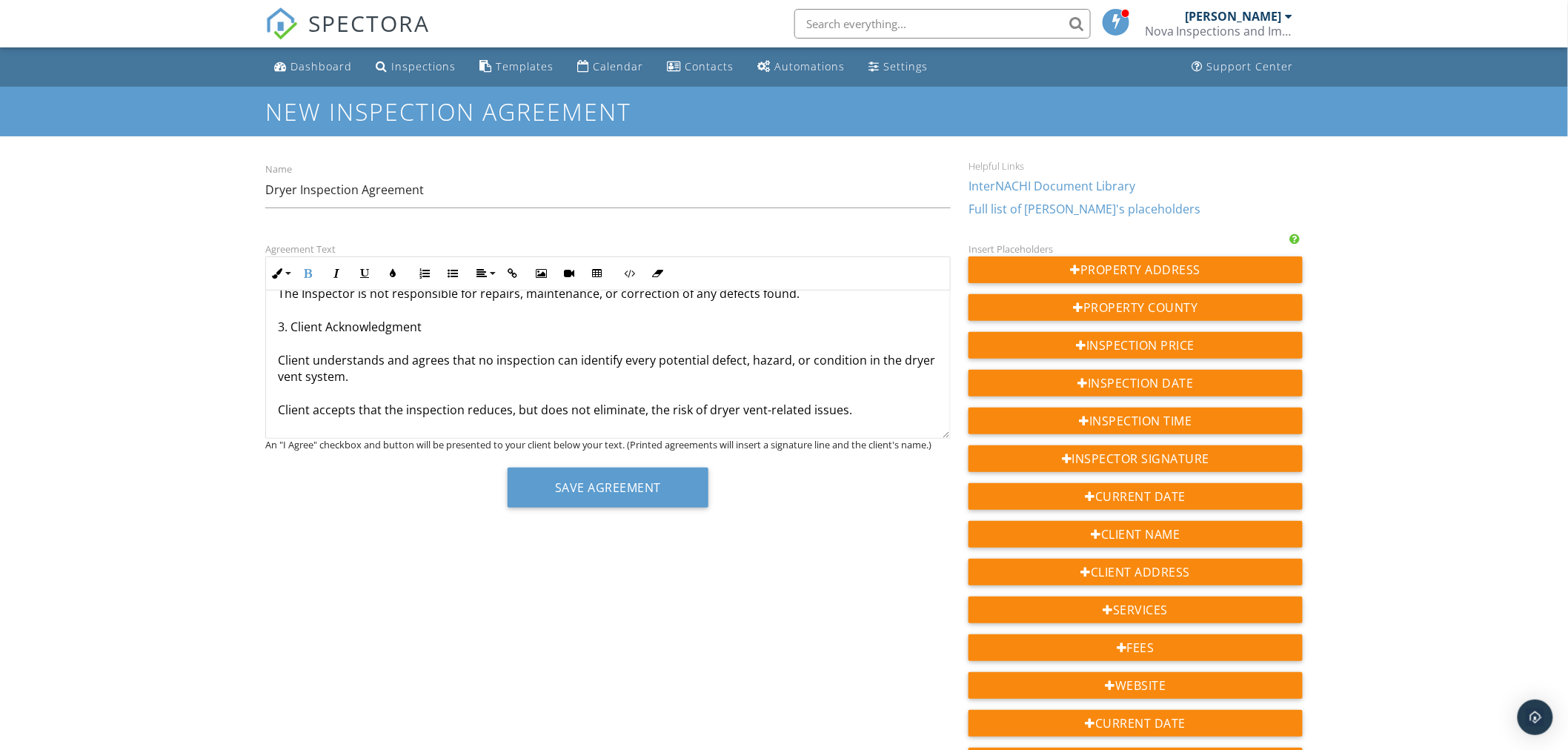
scroll to position [411, 0]
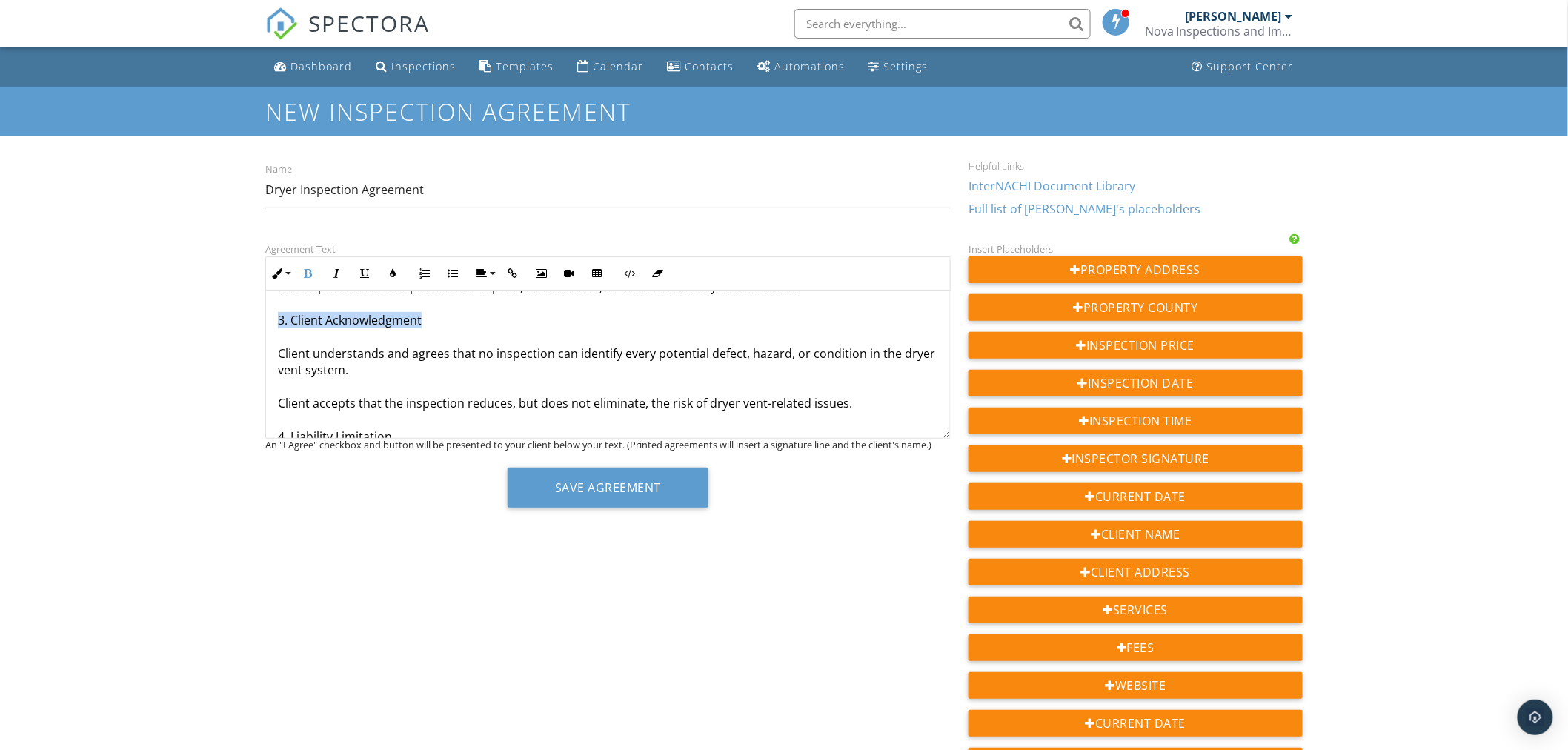
drag, startPoint x: 423, startPoint y: 315, endPoint x: 271, endPoint y: 315, distance: 152.0
click at [271, 316] on div "Dryer Vent Inspection Agreement Nova Inspections and Improvements and the under…" at bounding box center [608, 377] width 684 height 998
click at [310, 277] on icon "button" at bounding box center [308, 273] width 11 height 11
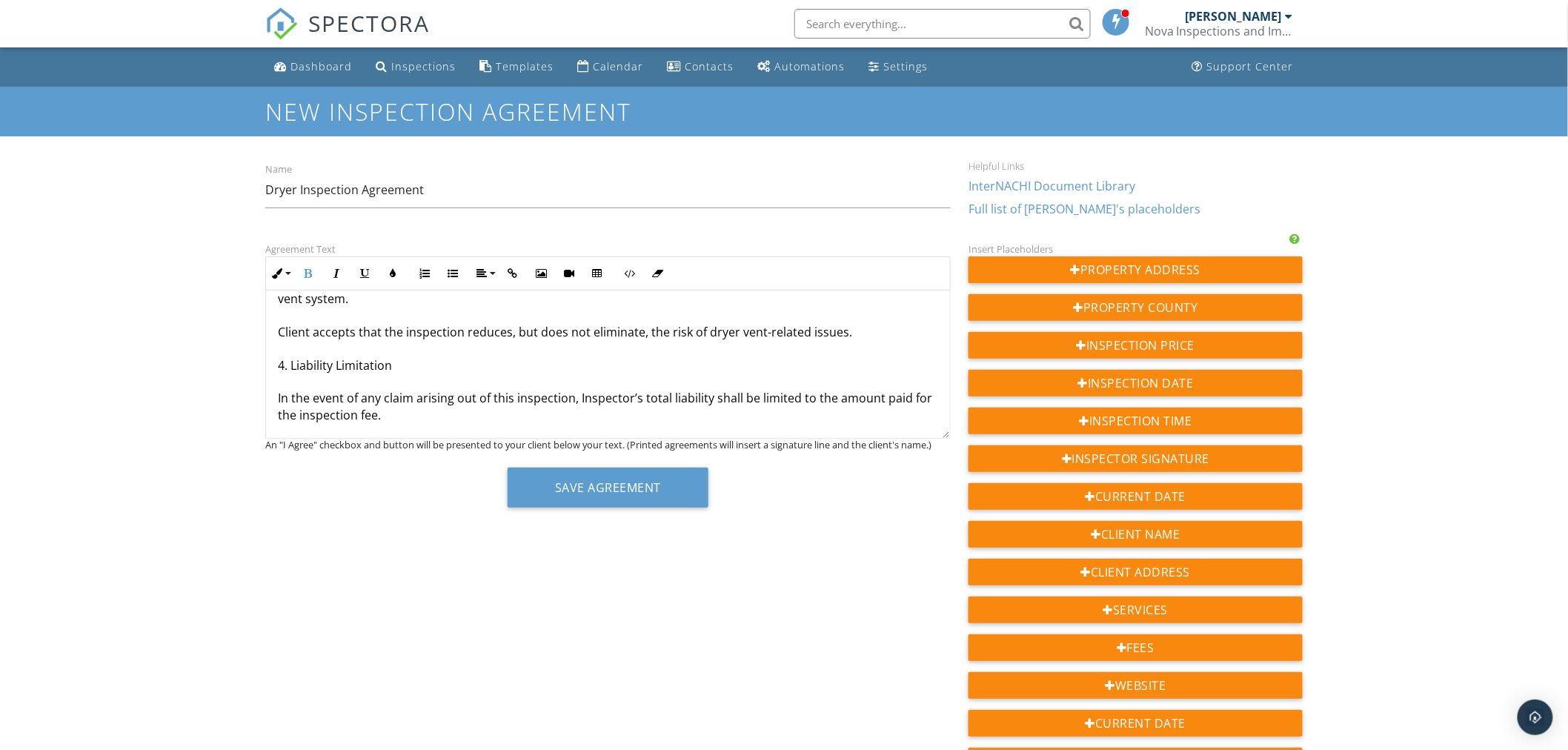
scroll to position [494, 0]
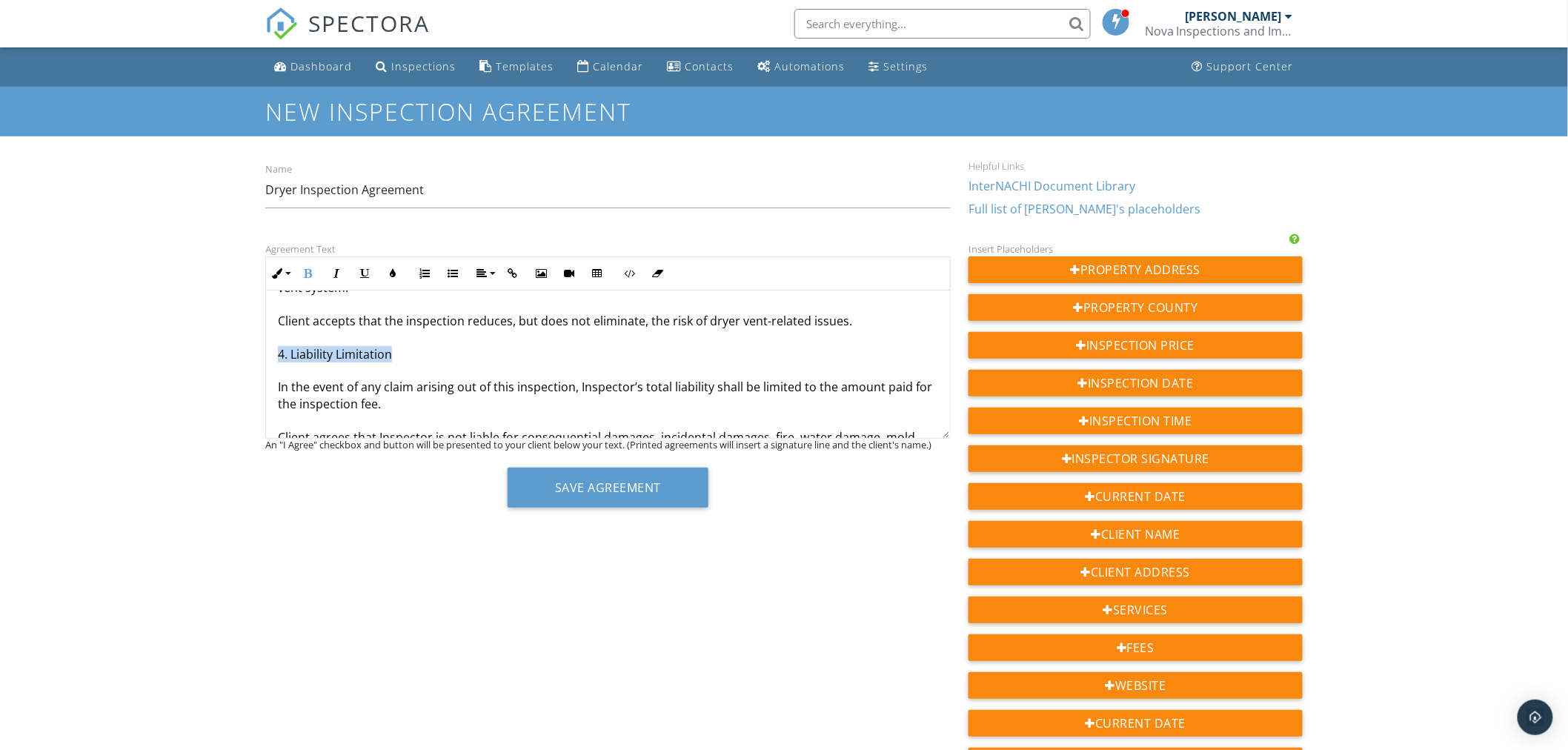
drag, startPoint x: 391, startPoint y: 352, endPoint x: 276, endPoint y: 352, distance: 115.0
click at [276, 352] on div "Dryer Vent Inspection Agreement Nova Inspections and Improvements and the under…" at bounding box center [608, 296] width 684 height 998
click at [306, 274] on icon "button" at bounding box center [308, 273] width 11 height 11
drag, startPoint x: 395, startPoint y: 349, endPoint x: 279, endPoint y: 346, distance: 116.0
click at [279, 347] on p "Dryer Vent Inspection Agreement Nova Inspections and Improvements and the under…" at bounding box center [608, 296] width 661 height 962
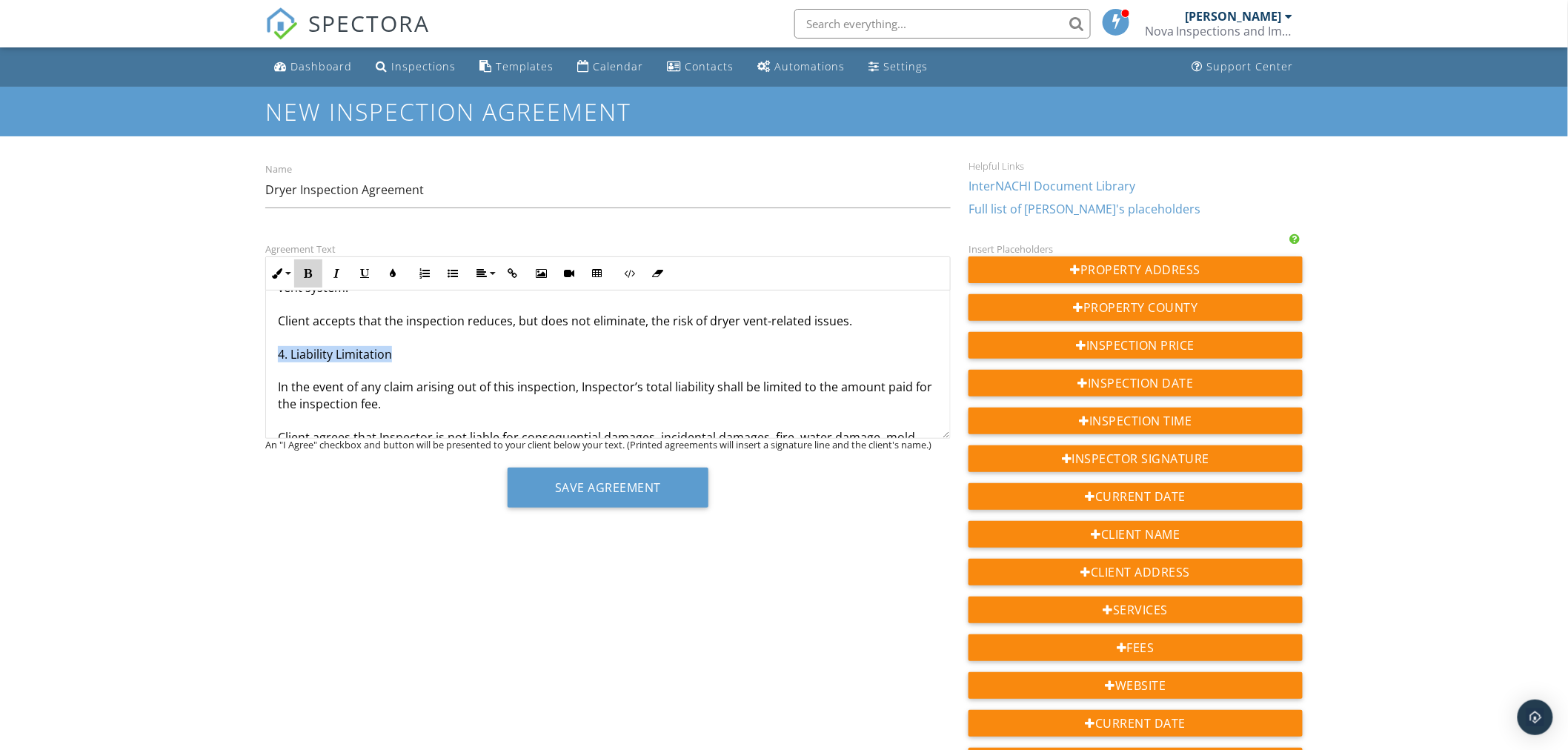
click at [303, 275] on icon "button" at bounding box center [308, 273] width 11 height 11
copy p "3. Client Acknowledgment"
click at [342, 352] on p "Dryer Vent Inspection Agreement Nova Inspections and Improvements and the under…" at bounding box center [608, 296] width 661 height 962
click at [342, 353] on p "Dryer Vent Inspection Agreement Nova Inspections and Improvements and the under…" at bounding box center [608, 296] width 661 height 962
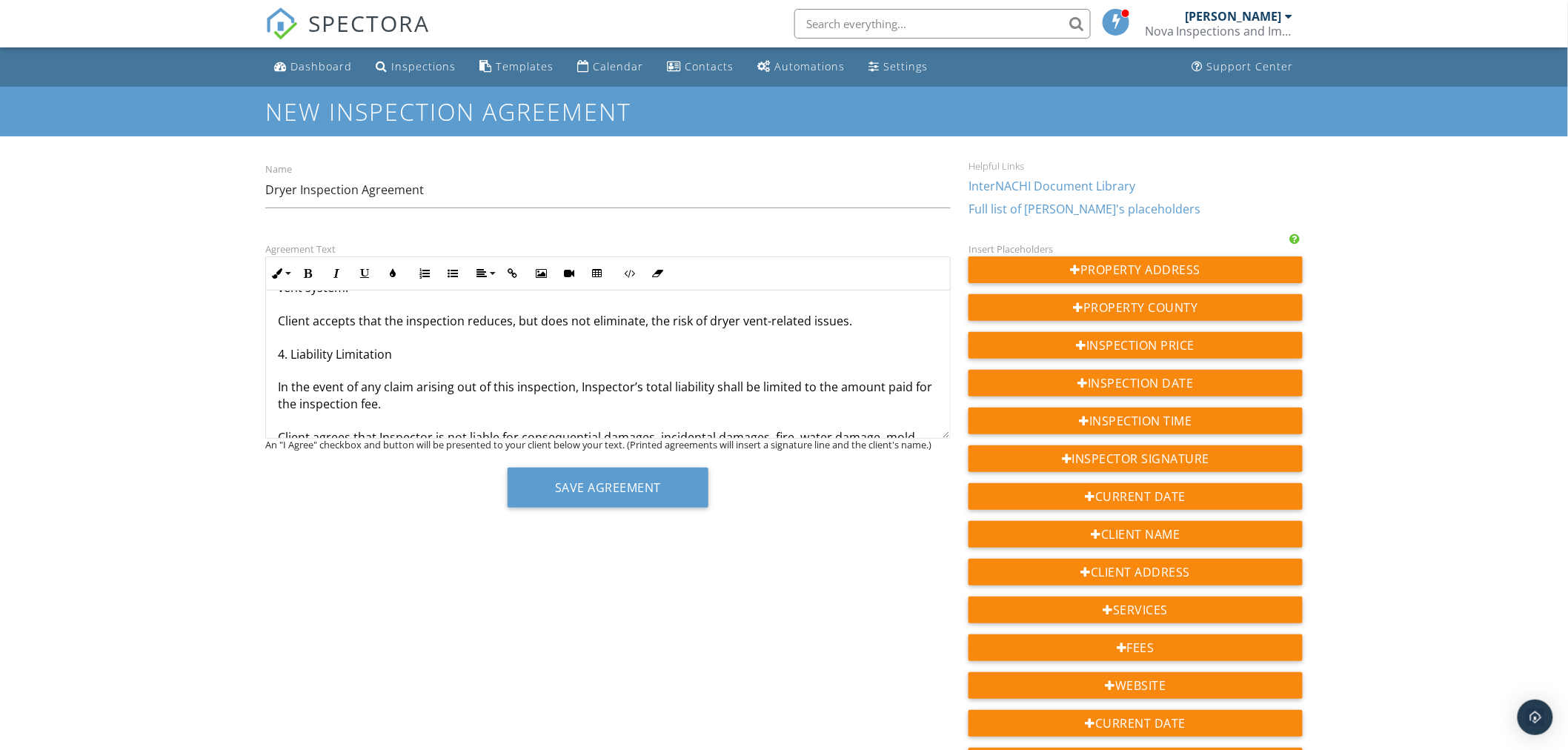
click at [291, 351] on p "Dryer Vent Inspection Agreement Nova Inspections and Improvements and the under…" at bounding box center [608, 296] width 661 height 962
drag, startPoint x: 404, startPoint y: 352, endPoint x: 277, endPoint y: 351, distance: 127.0
click at [277, 351] on p "Dryer Vent Inspection Agreement Nova Inspections and Improvements and the under…" at bounding box center [608, 296] width 661 height 962
click at [304, 275] on icon "button" at bounding box center [308, 273] width 11 height 11
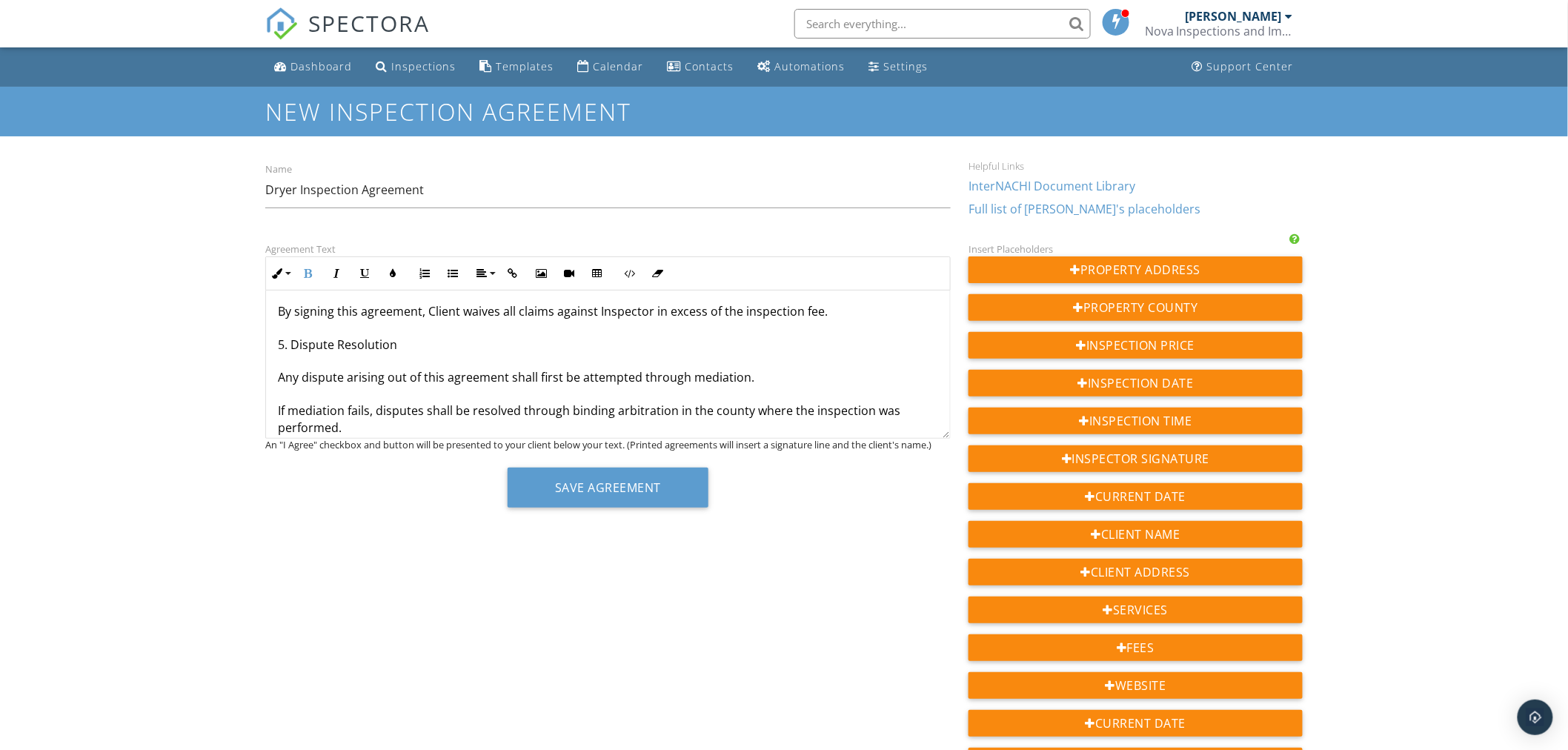
scroll to position [658, 0]
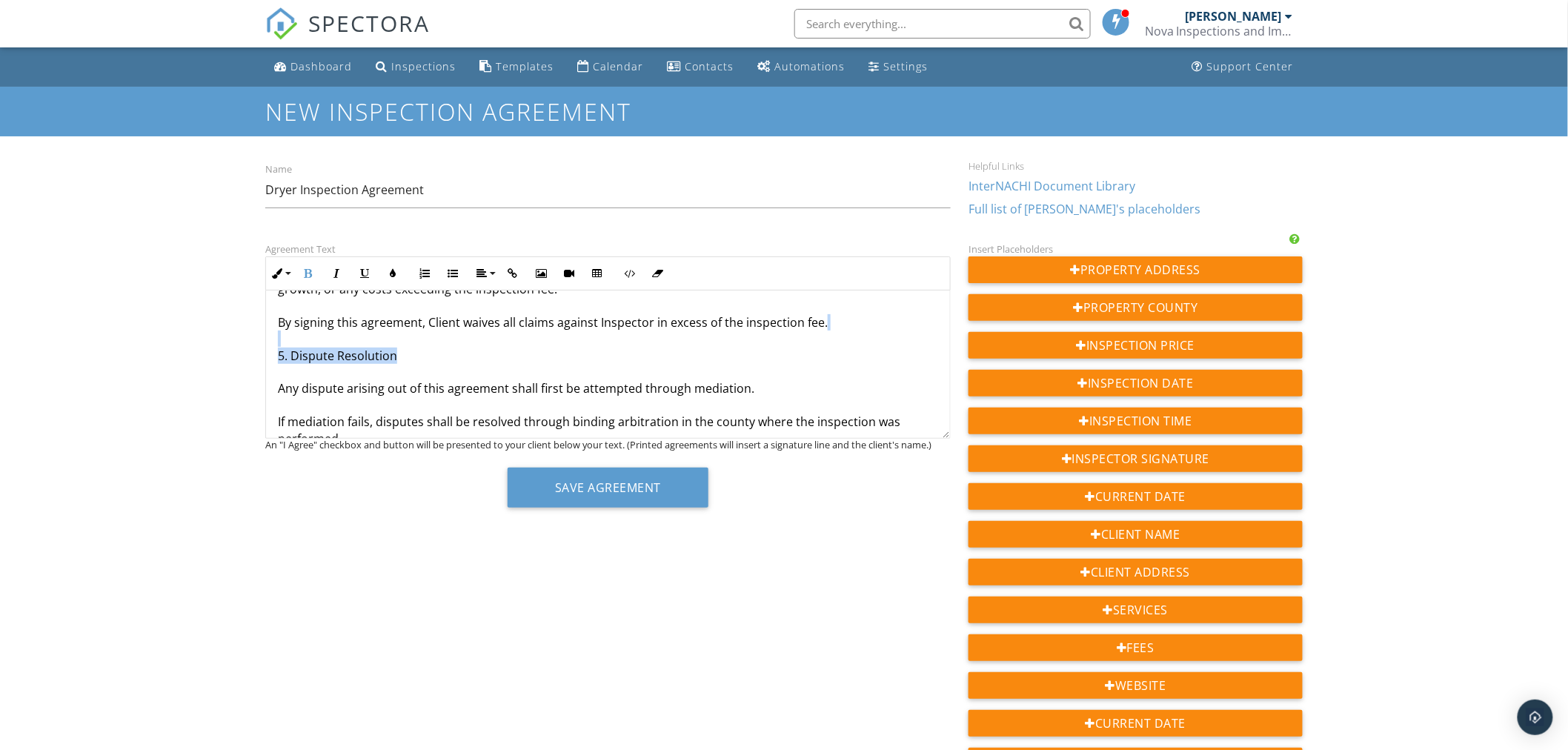
drag, startPoint x: 405, startPoint y: 347, endPoint x: 281, endPoint y: 343, distance: 124.1
click at [281, 345] on p "Dryer Vent Inspection Agreement Nova Inspections and Improvements and the under…" at bounding box center [608, 132] width 661 height 962
click at [303, 278] on icon "button" at bounding box center [308, 273] width 11 height 11
copy p "5. Dispute Resolution"
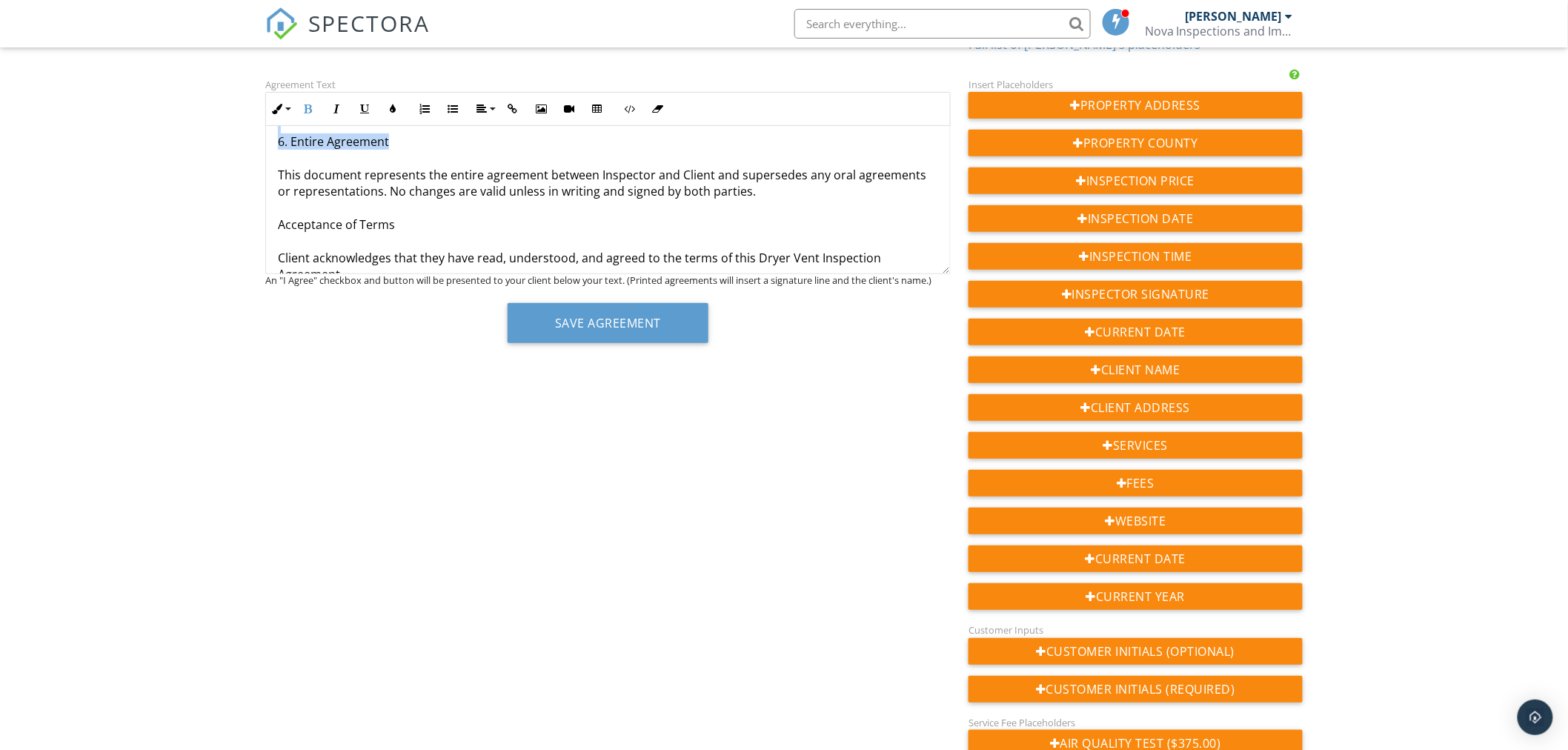
scroll to position [798, 0]
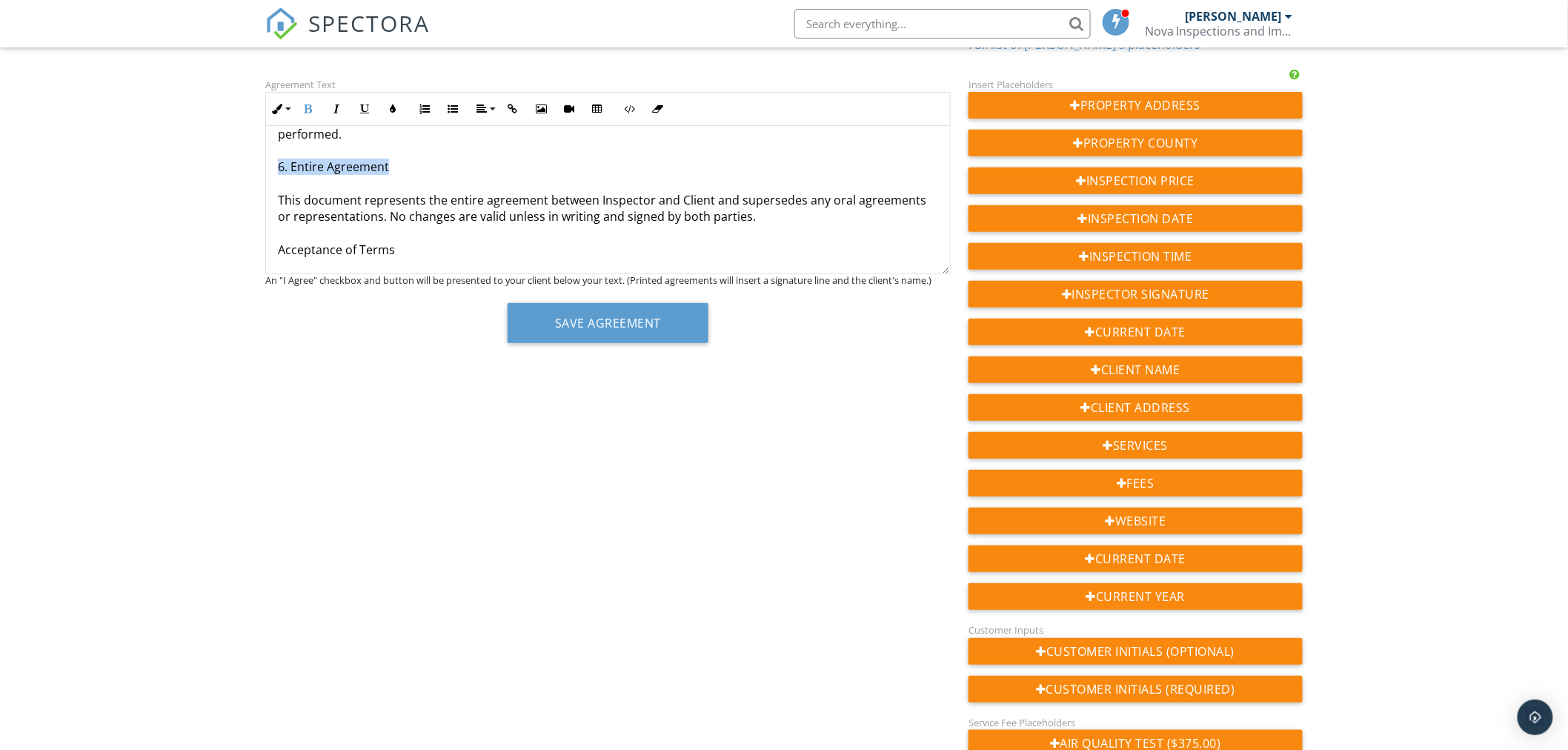
drag, startPoint x: 398, startPoint y: 308, endPoint x: 272, endPoint y: 159, distance: 195.1
click at [306, 106] on icon "button" at bounding box center [308, 109] width 11 height 11
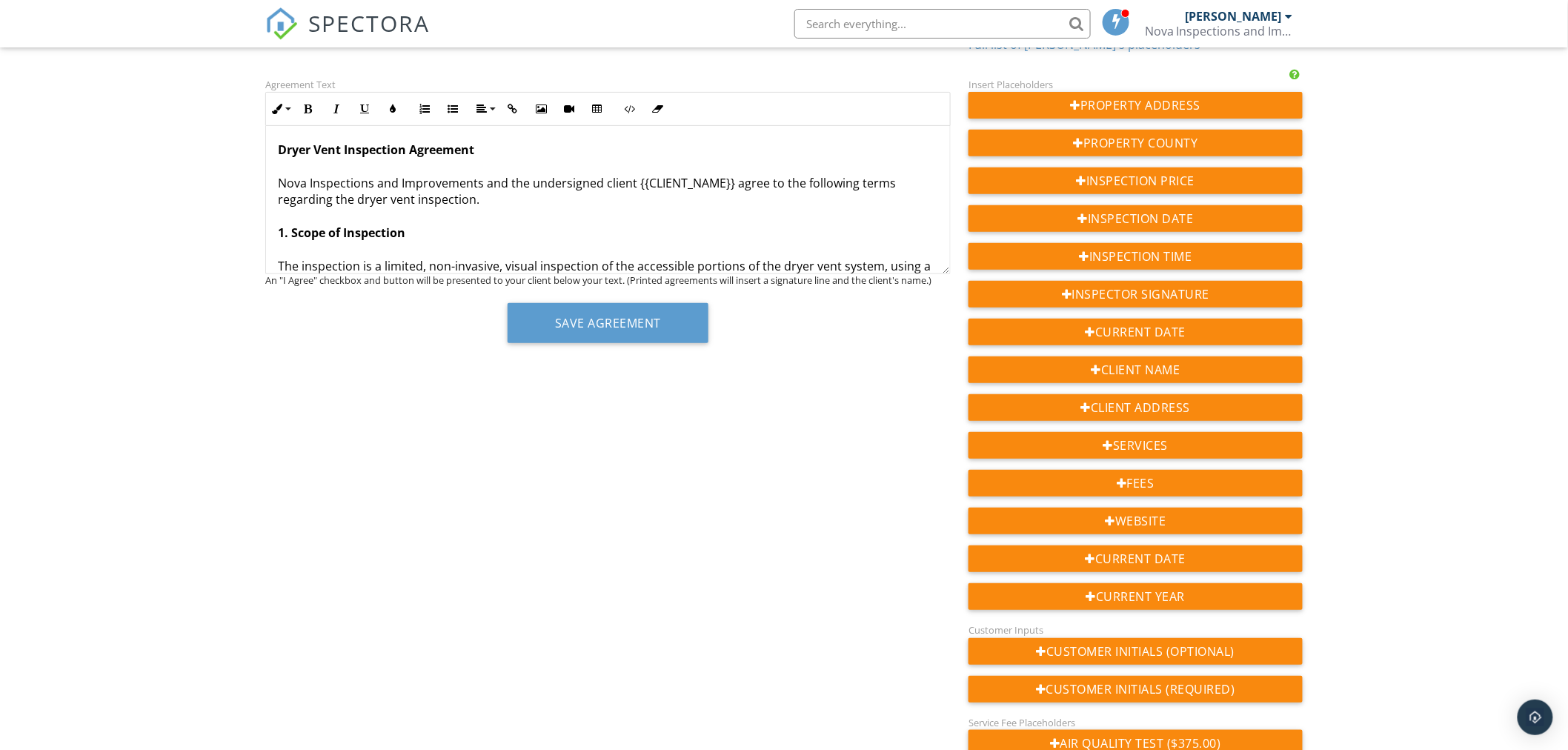
scroll to position [0, 0]
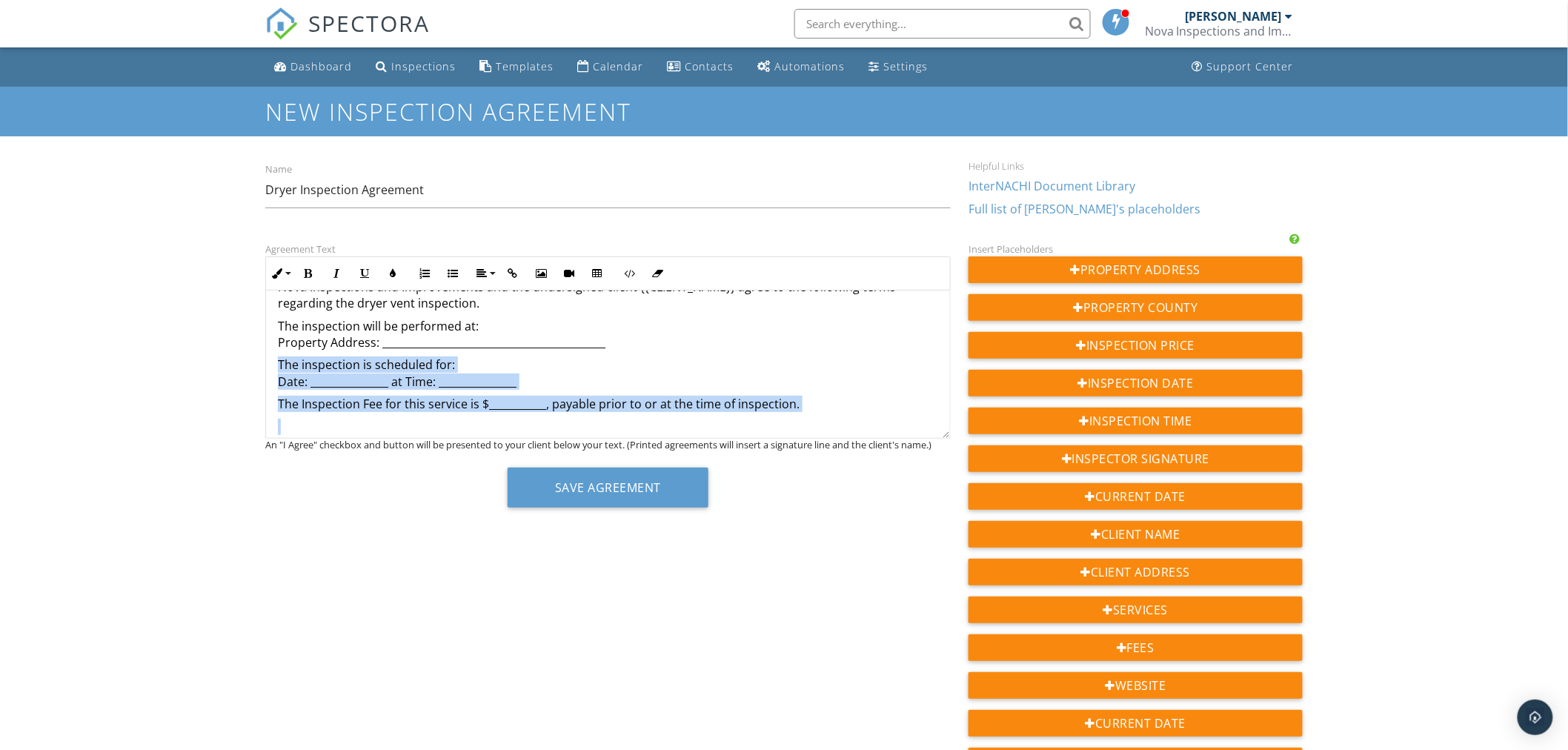
scroll to position [85, 0]
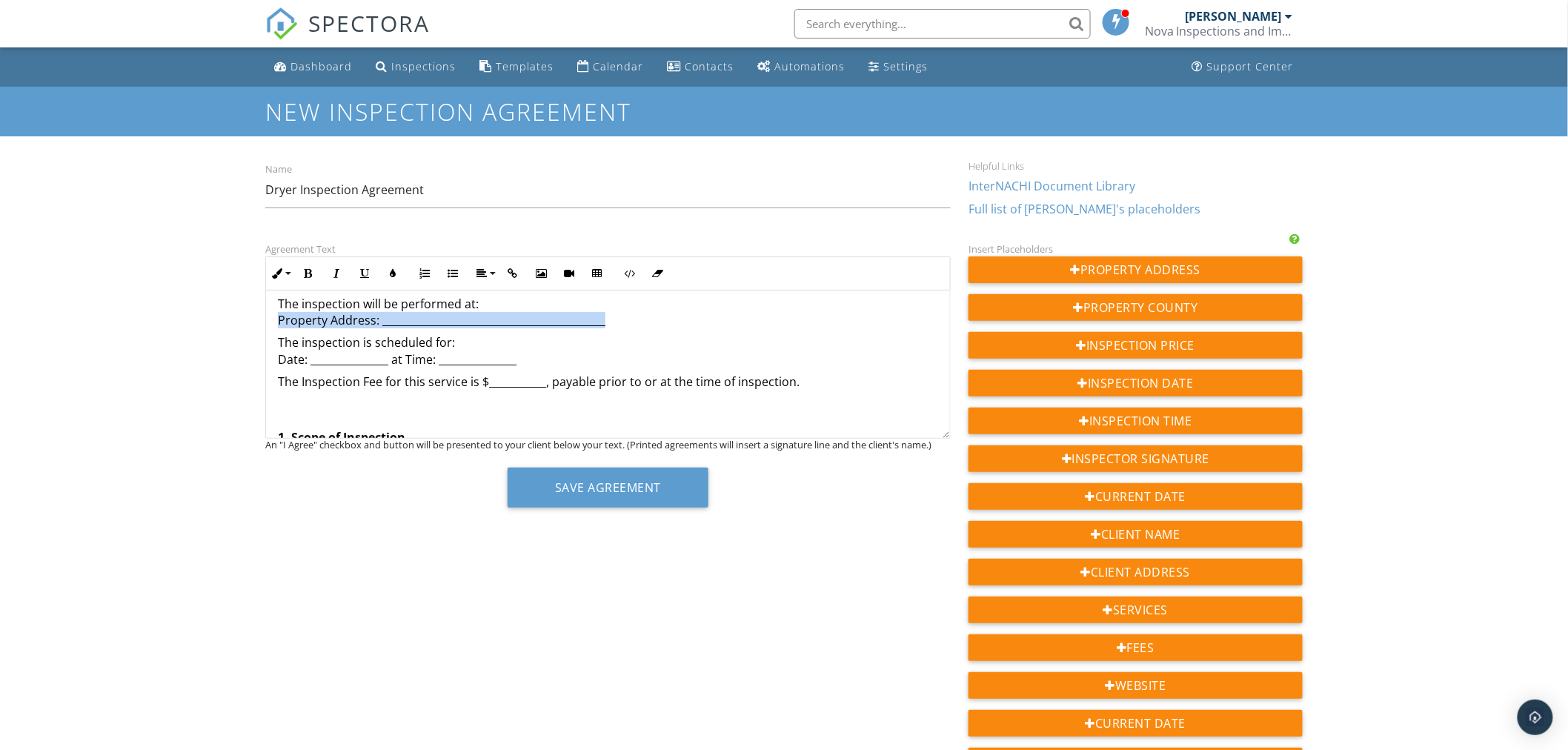
drag, startPoint x: 610, startPoint y: 410, endPoint x: 281, endPoint y: 353, distance: 333.9
copy p "Property Address: ___________________________________________"
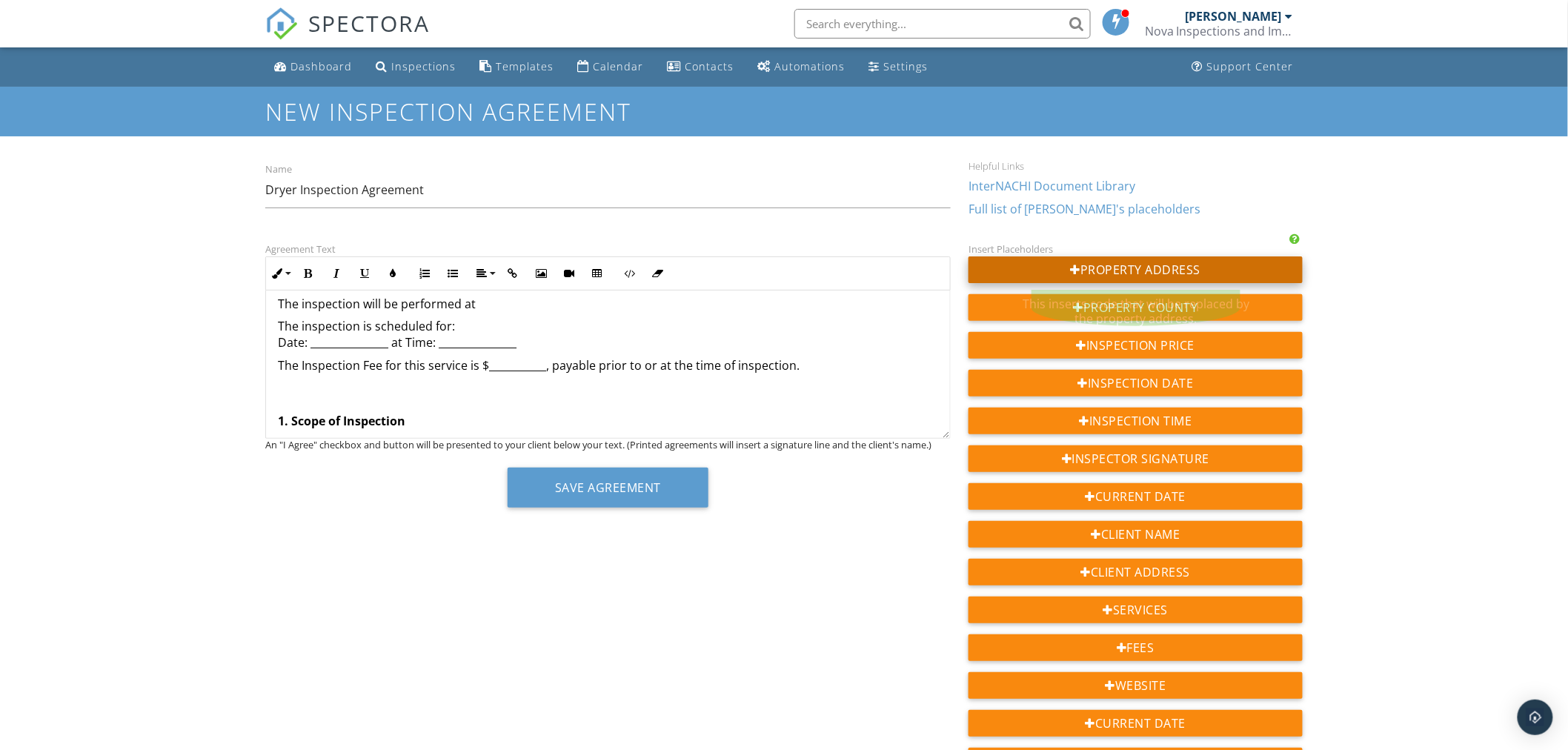
click at [1149, 269] on div "Property Address" at bounding box center [1135, 270] width 334 height 27
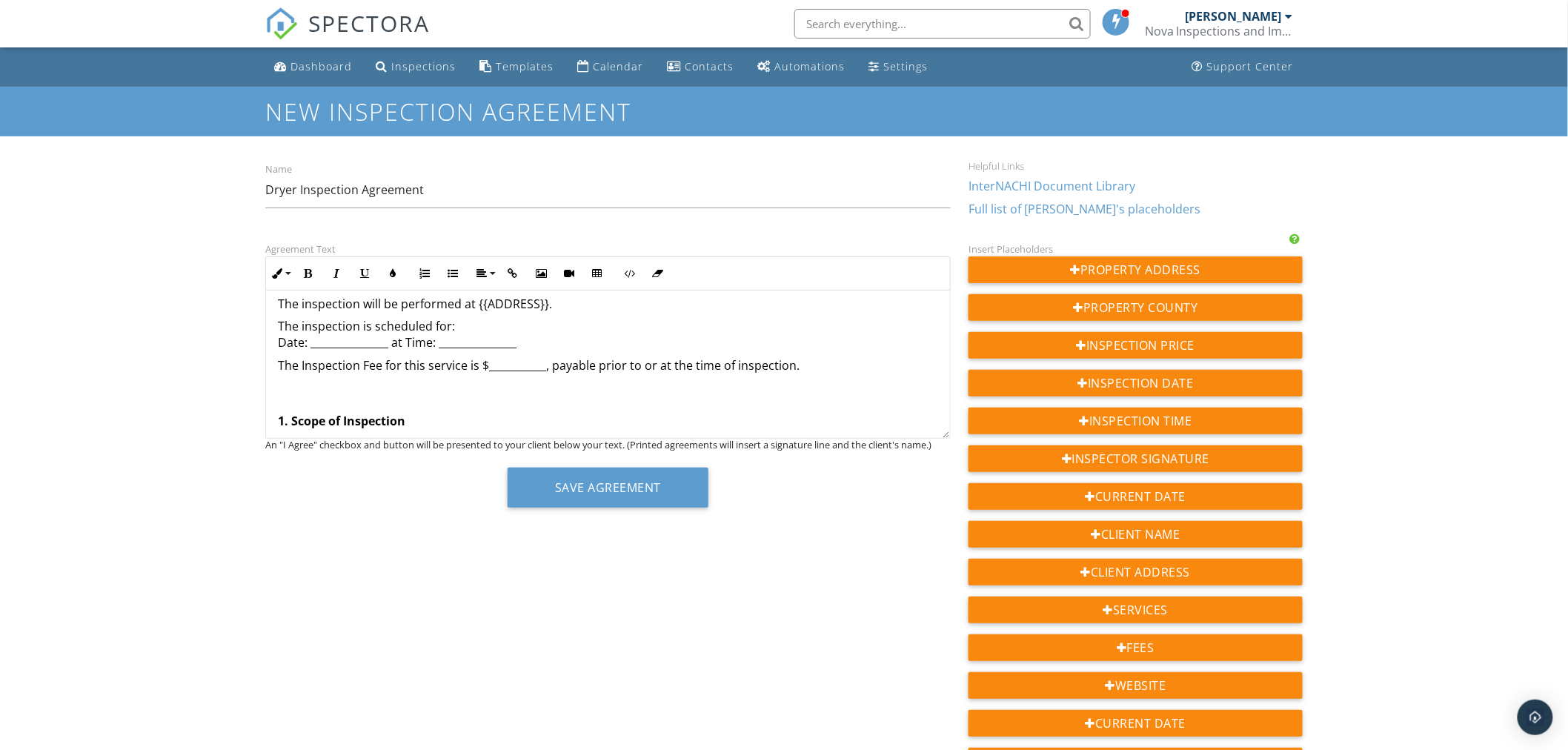
click at [273, 329] on div "Dryer Vent Inspection Agreement Nova Inspections and Improvements and the under…" at bounding box center [608, 758] width 684 height 1104
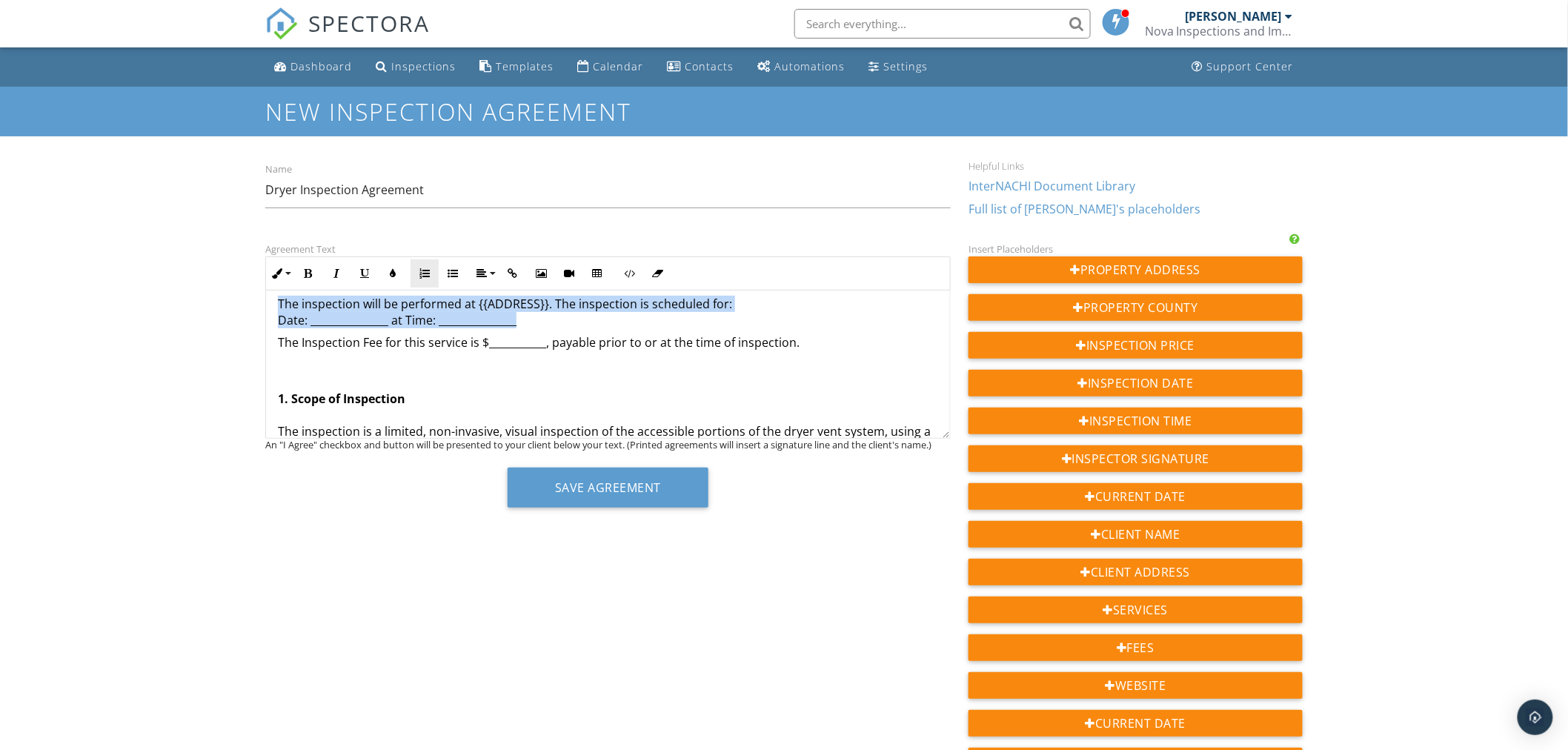
scroll to position [0, 0]
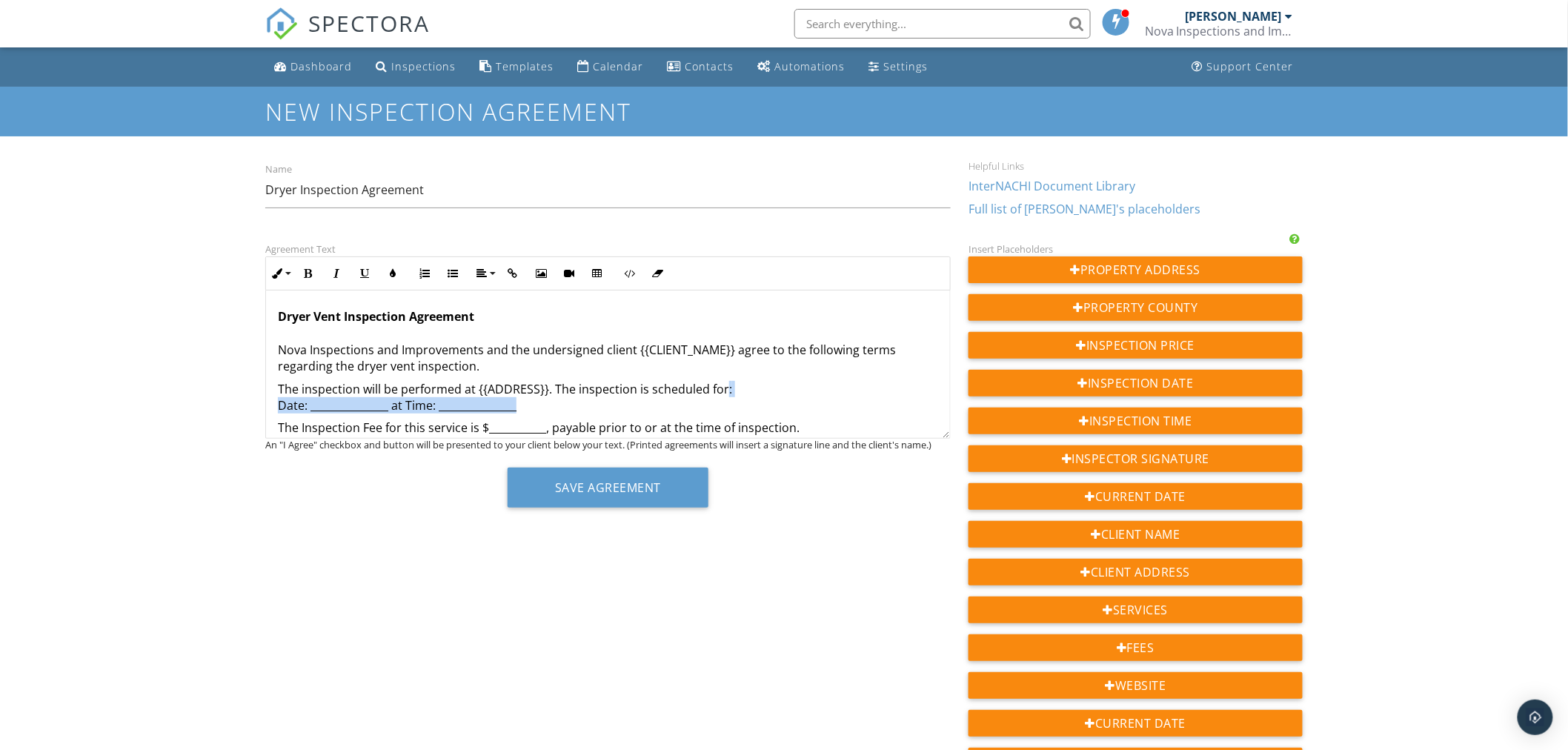
drag, startPoint x: 517, startPoint y: 323, endPoint x: 712, endPoint y: 402, distance: 210.4
click at [722, 396] on p "The inspection will be performed at {{ADDRESS}}. The inspection is scheduled fo…" at bounding box center [608, 398] width 661 height 34
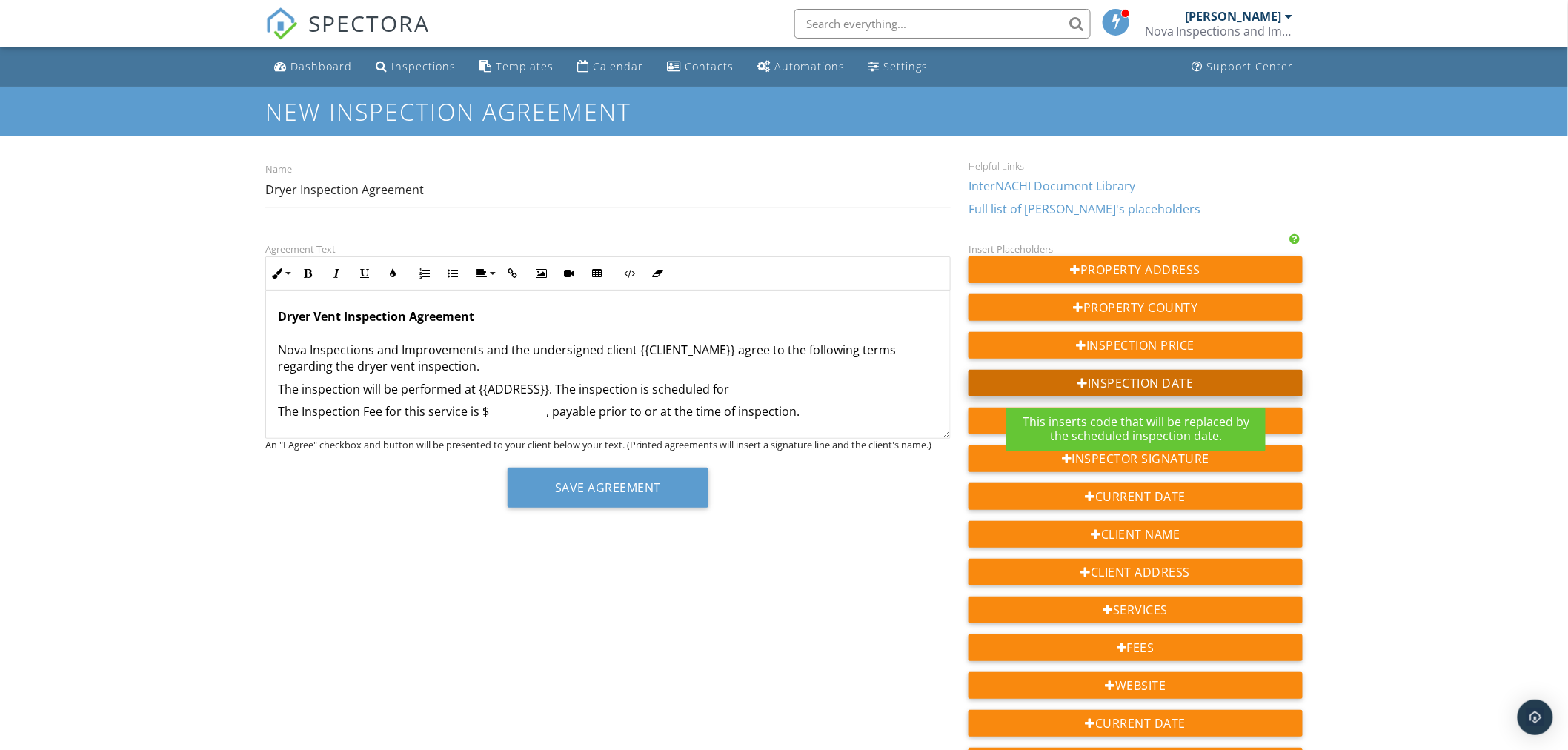
click at [1182, 381] on div "Inspection Date" at bounding box center [1135, 383] width 334 height 27
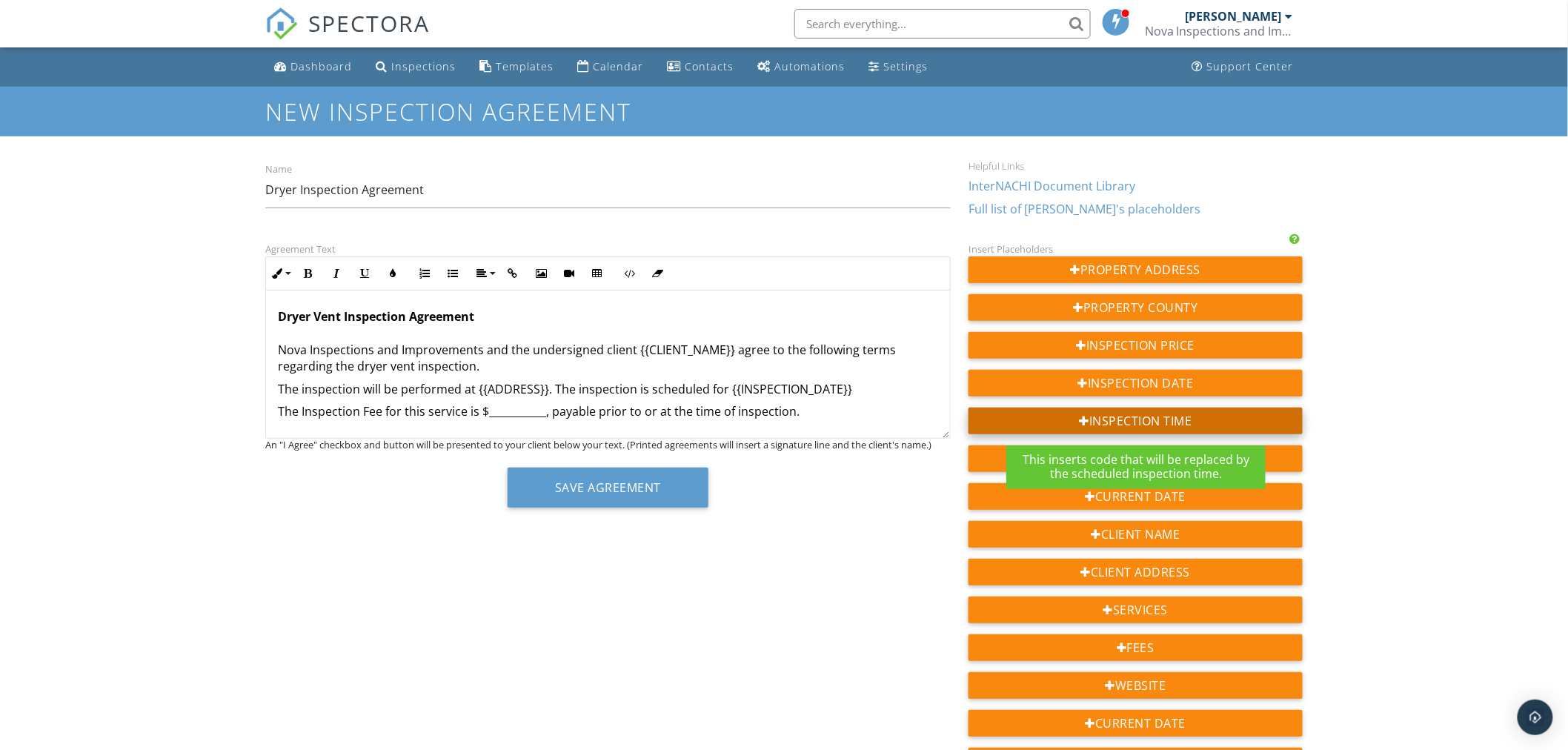
click at [1143, 421] on div "Inspection Time" at bounding box center [1135, 421] width 334 height 27
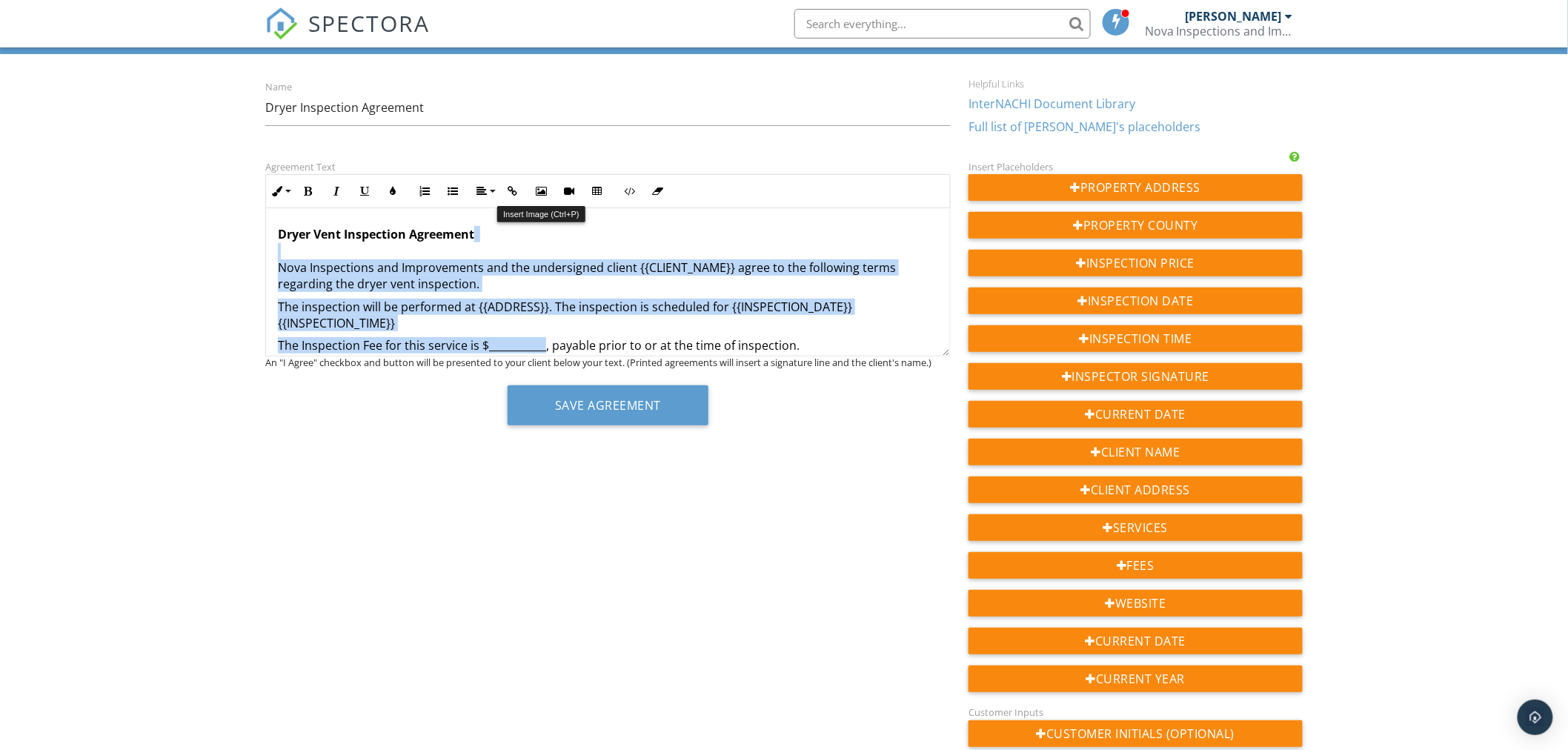
drag, startPoint x: 543, startPoint y: 347, endPoint x: 519, endPoint y: 207, distance: 142.0
click at [524, 202] on div "Inline Style XLarge Large Normal Small Light Small/Light Bold Italic Underline …" at bounding box center [608, 265] width 686 height 182
click at [508, 346] on p "The Inspection Fee for this service is $___________, payable prior to or at the…" at bounding box center [608, 345] width 661 height 16
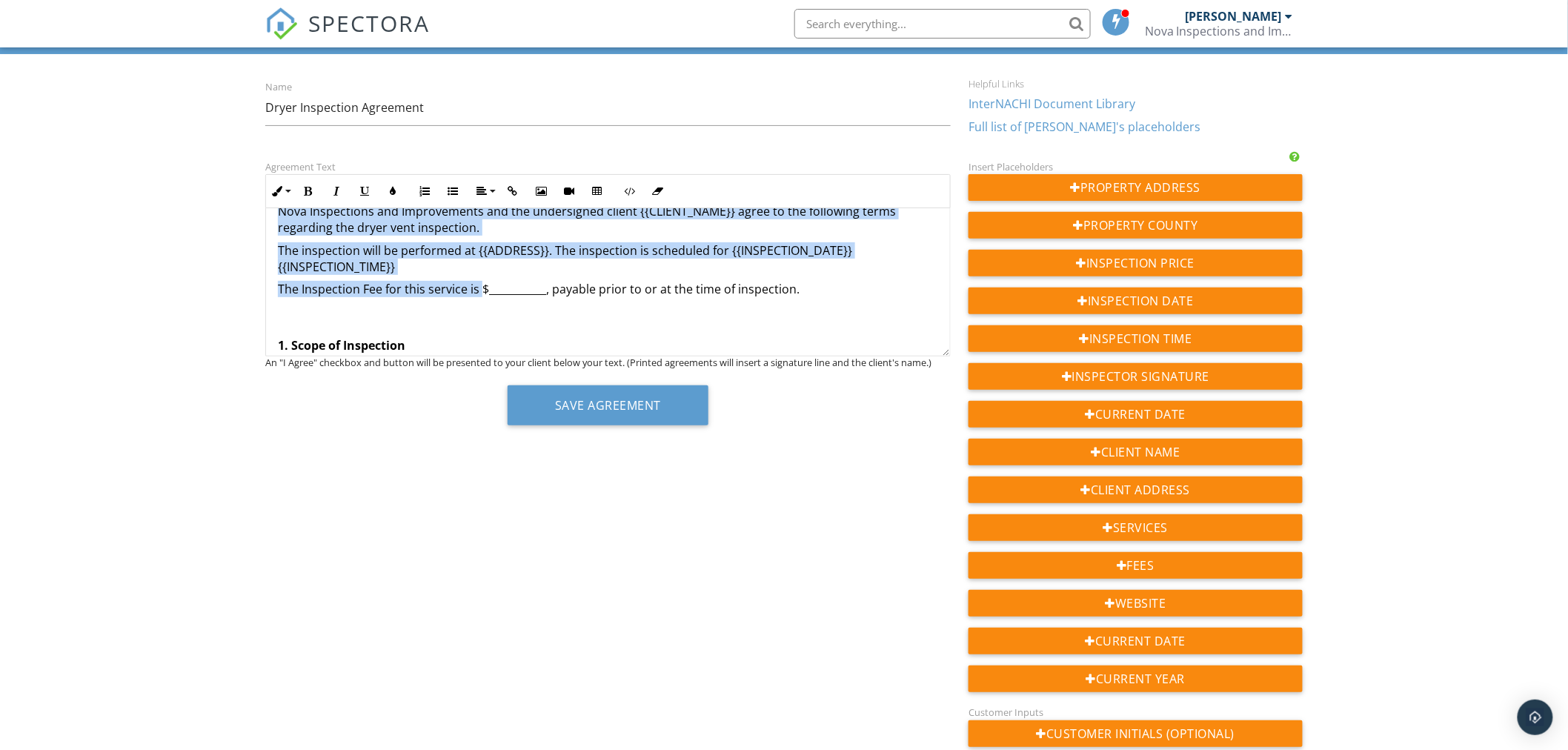
scroll to position [14, 0]
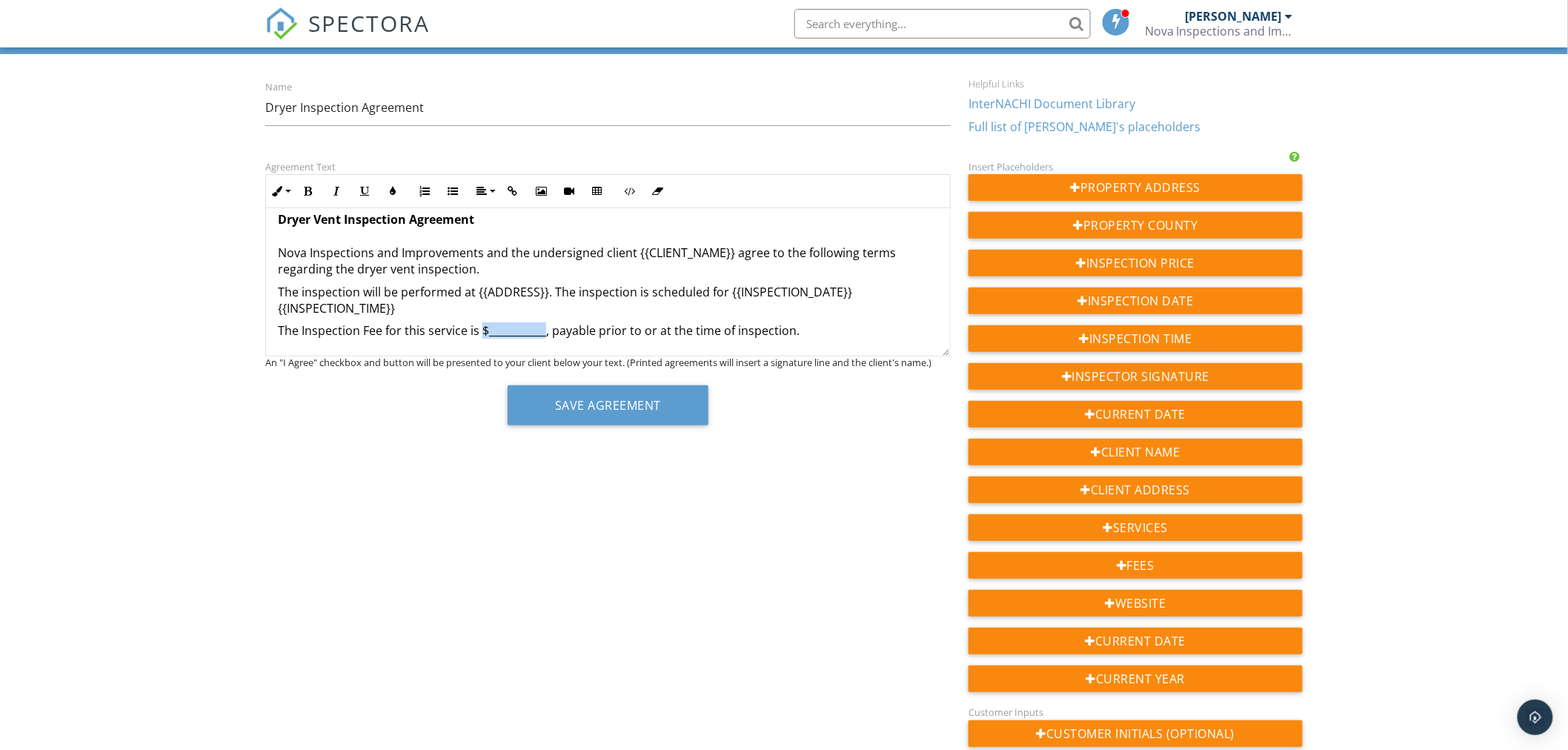
drag, startPoint x: 479, startPoint y: 339, endPoint x: 542, endPoint y: 327, distance: 64.1
click at [543, 325] on p "The Inspection Fee for this service is $___________, payable prior to or at the…" at bounding box center [608, 330] width 661 height 16
copy p "$___________"
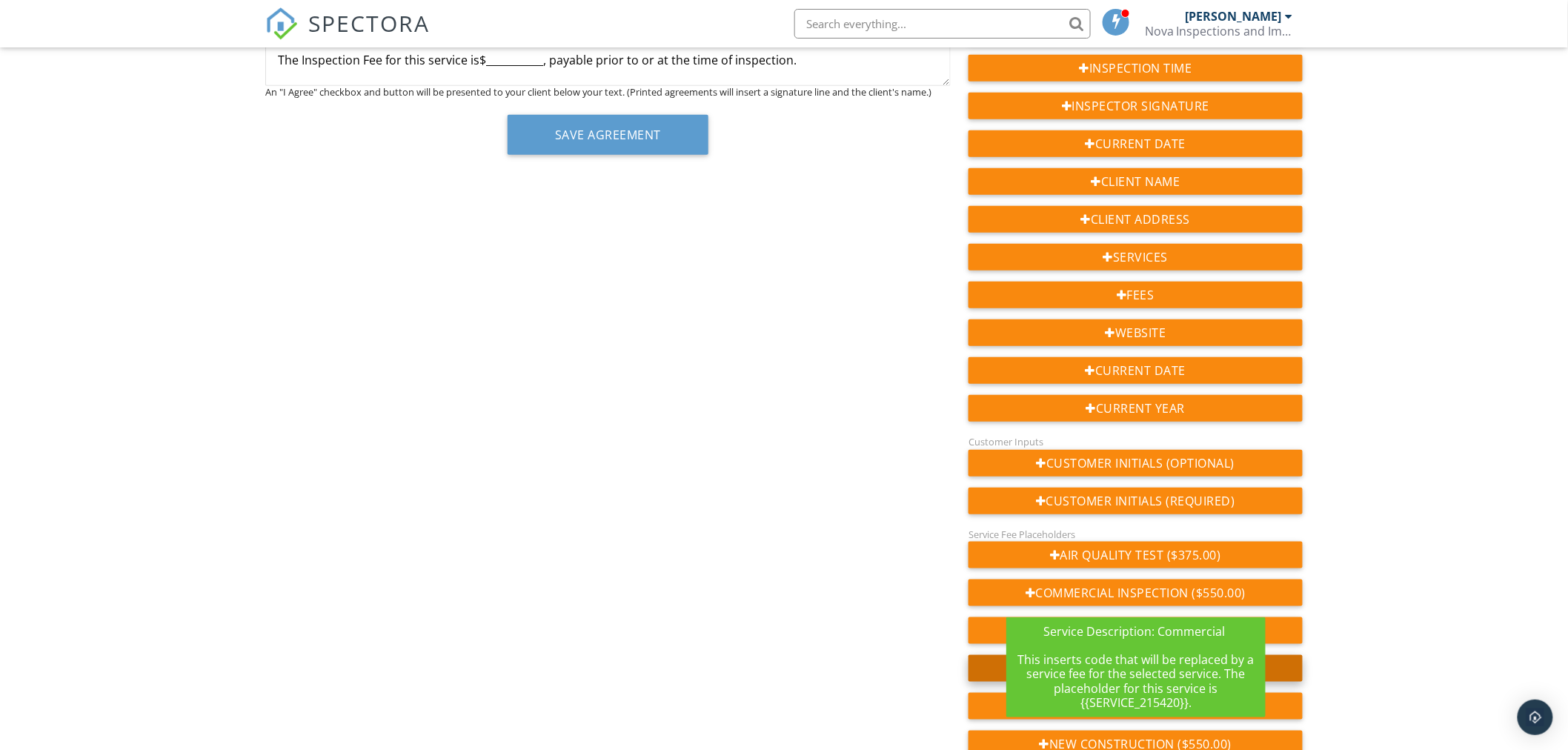
scroll to position [411, 0]
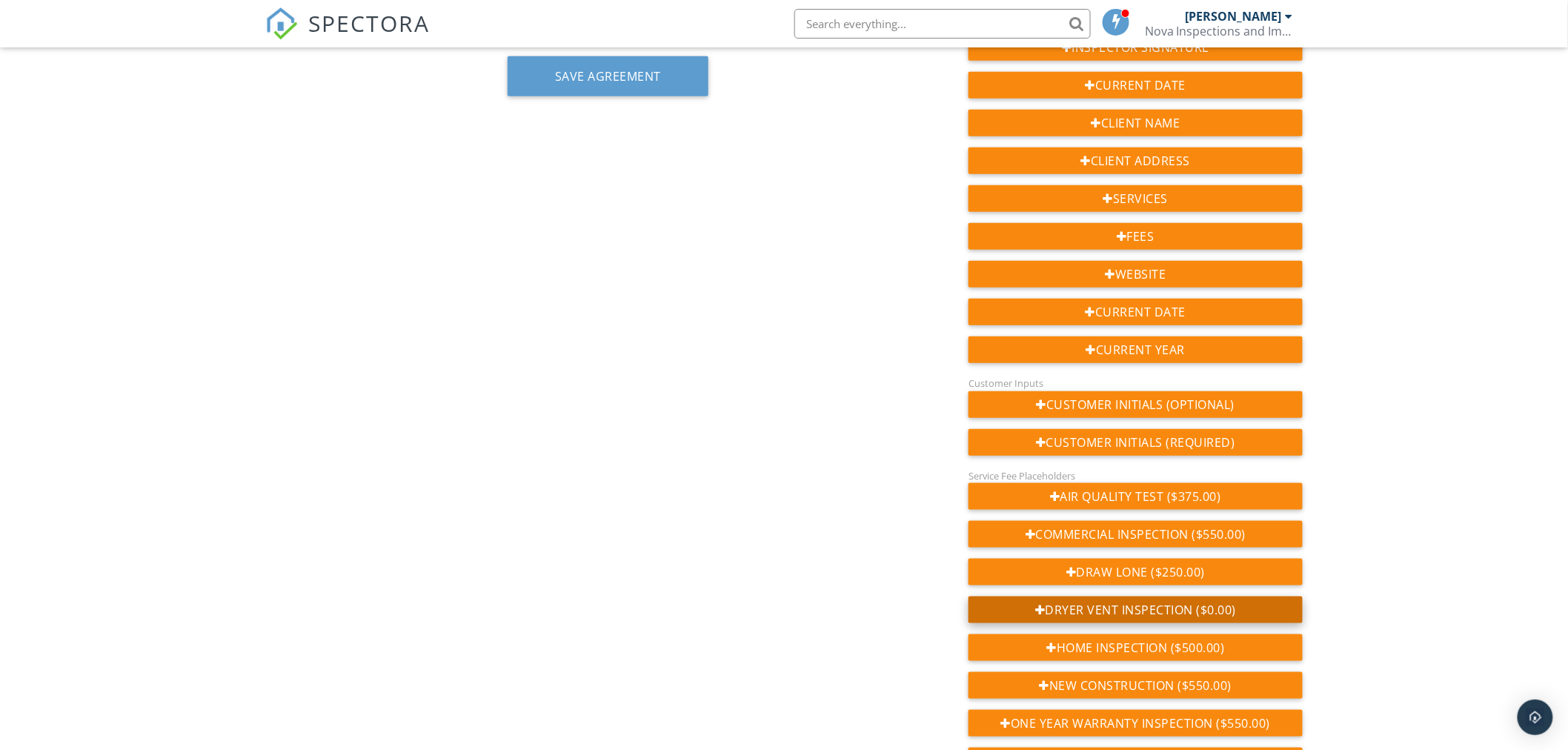
click at [1208, 611] on div "Dryer Vent Inspection ($0.00)" at bounding box center [1135, 610] width 334 height 27
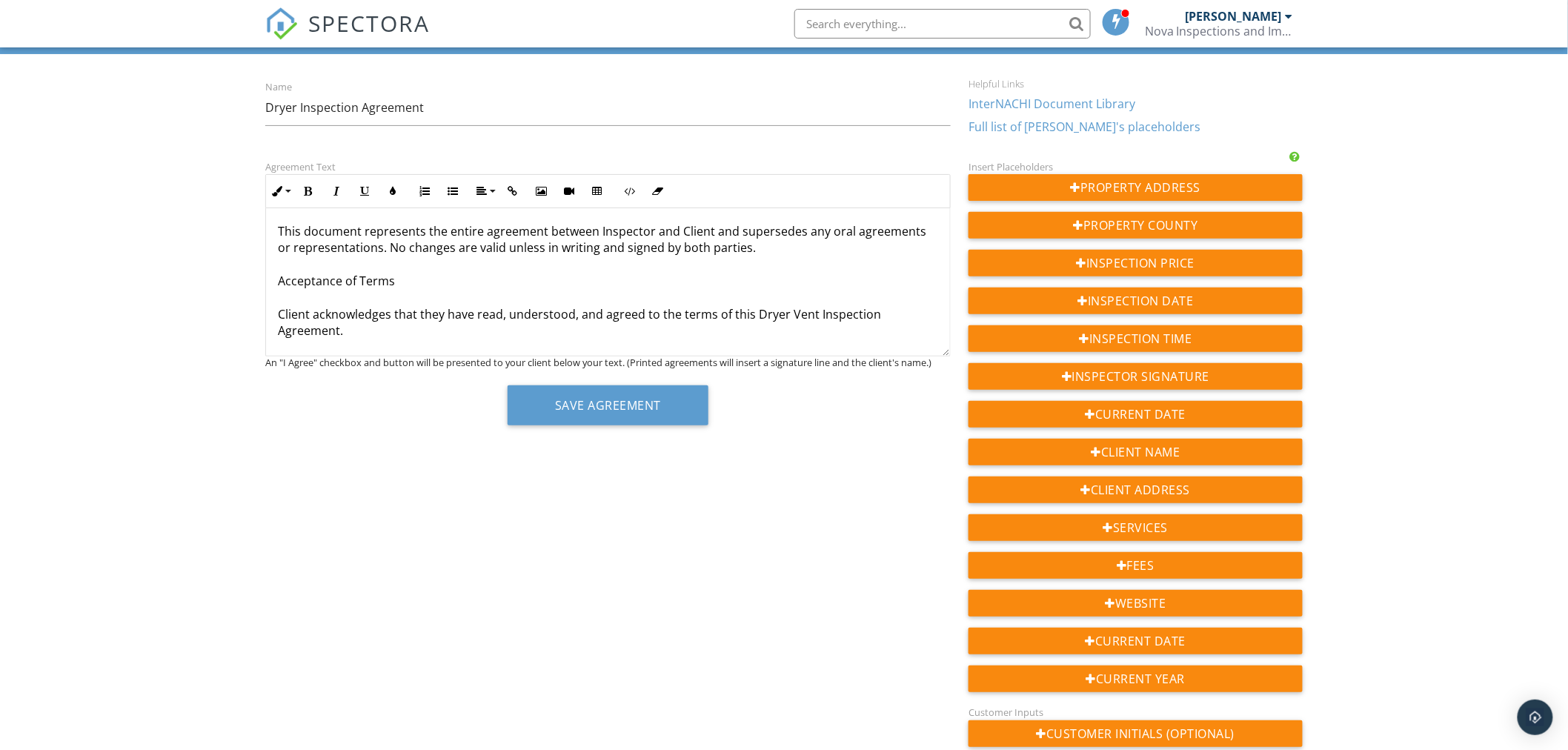
scroll to position [934, 0]
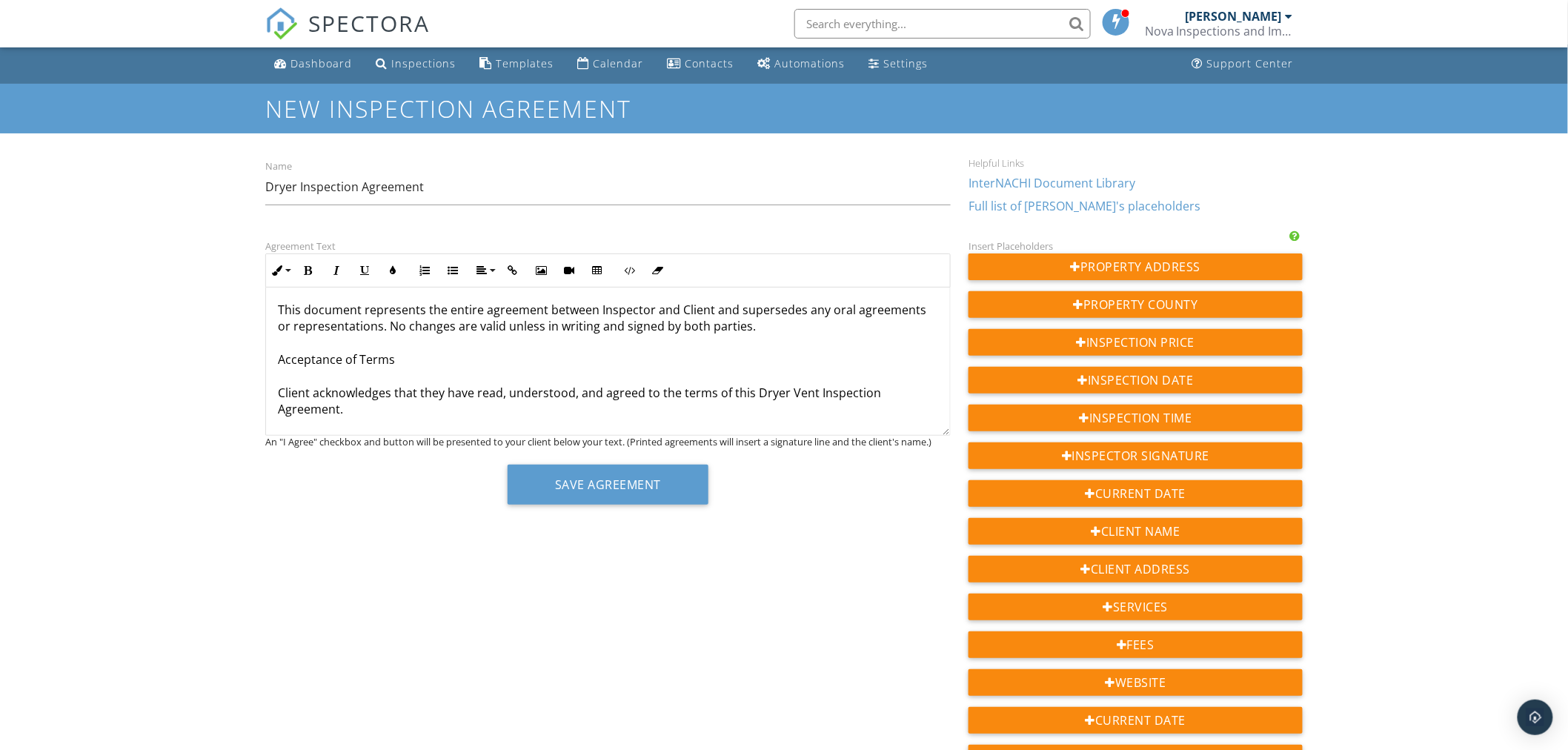
scroll to position [0, 0]
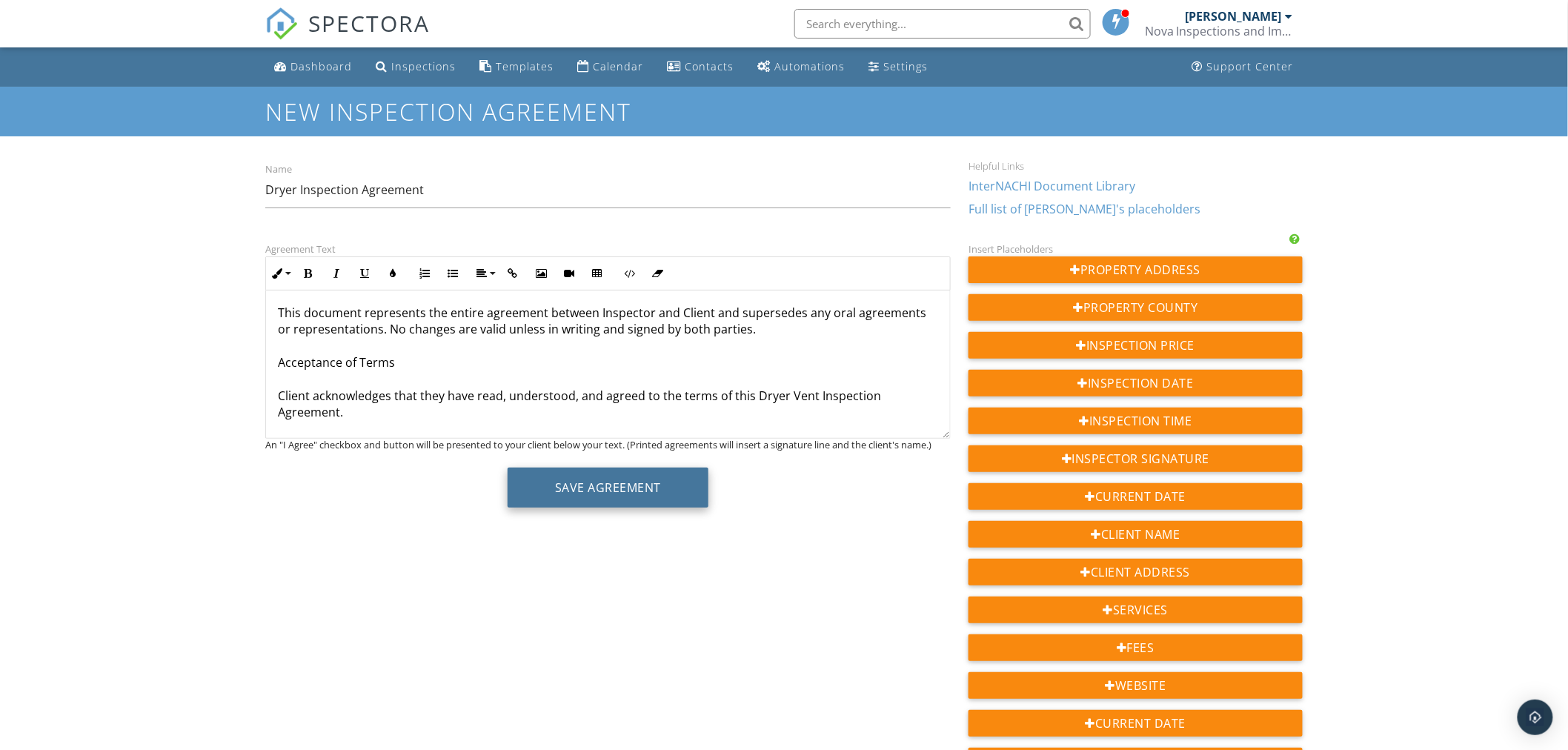
click at [571, 475] on button "Save Agreement" at bounding box center [608, 488] width 201 height 40
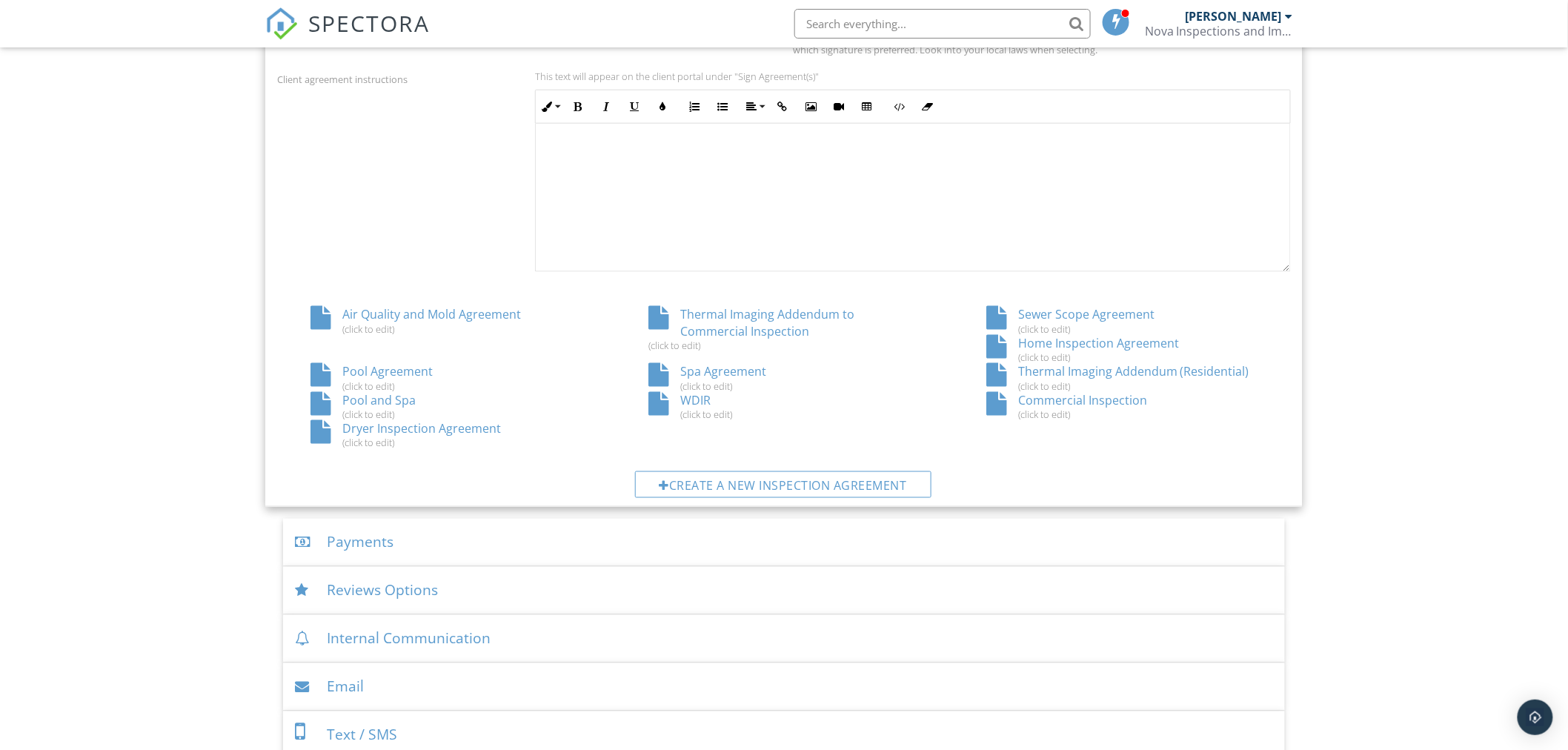
scroll to position [658, 0]
click at [709, 307] on div "Thermal Imaging Addendum to Commercial Inspection (click to edit)" at bounding box center [784, 325] width 338 height 45
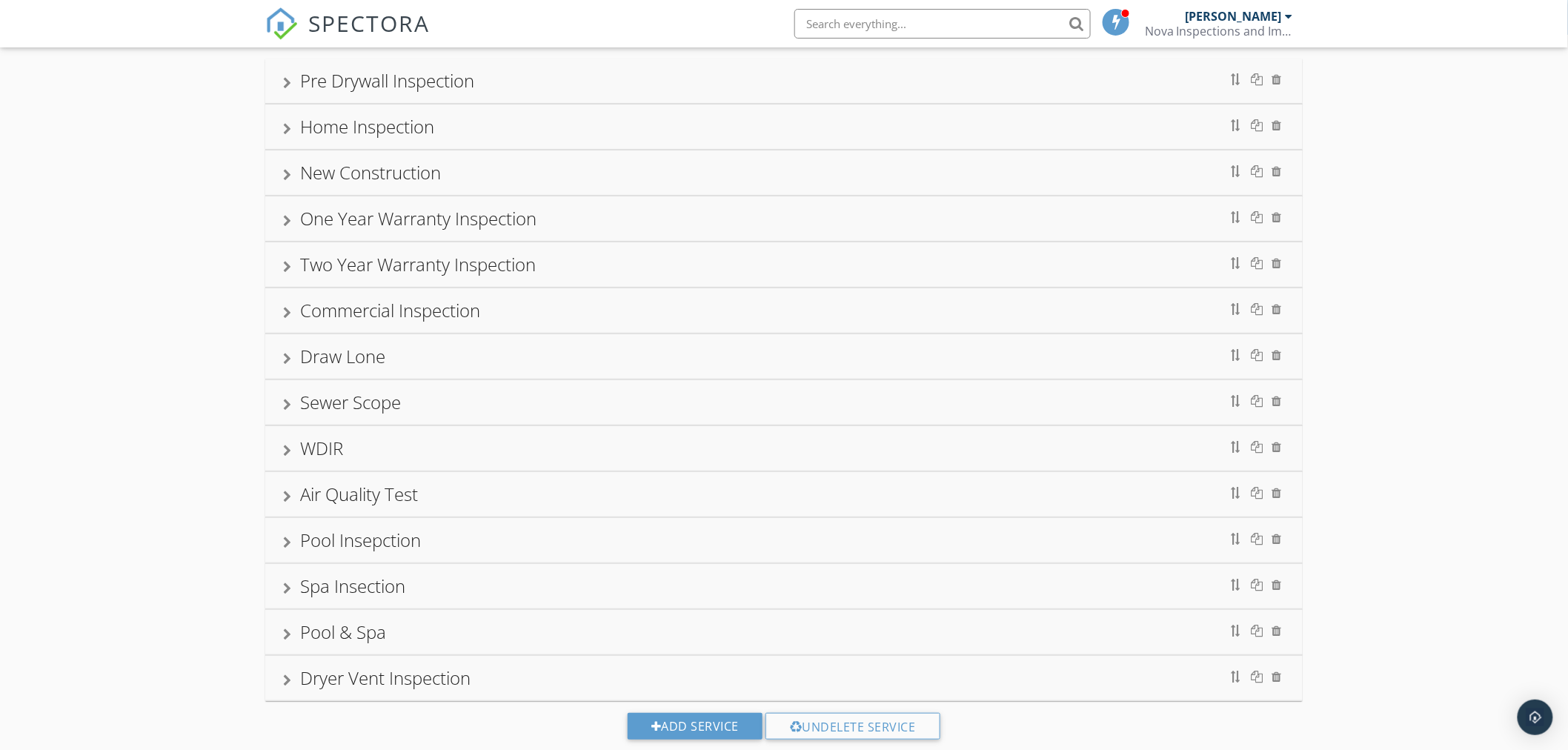
scroll to position [139, 0]
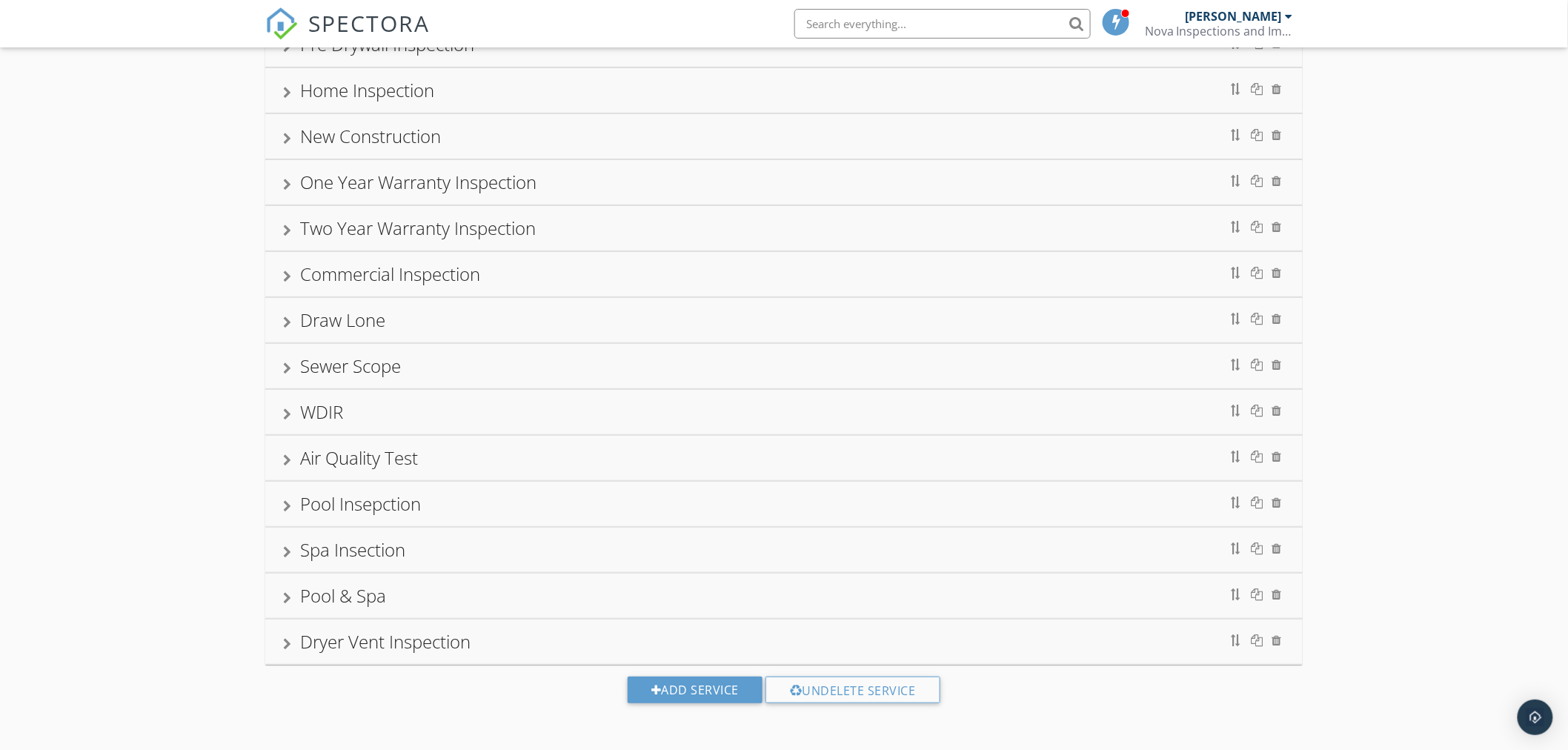
click at [291, 646] on div at bounding box center [287, 643] width 8 height 12
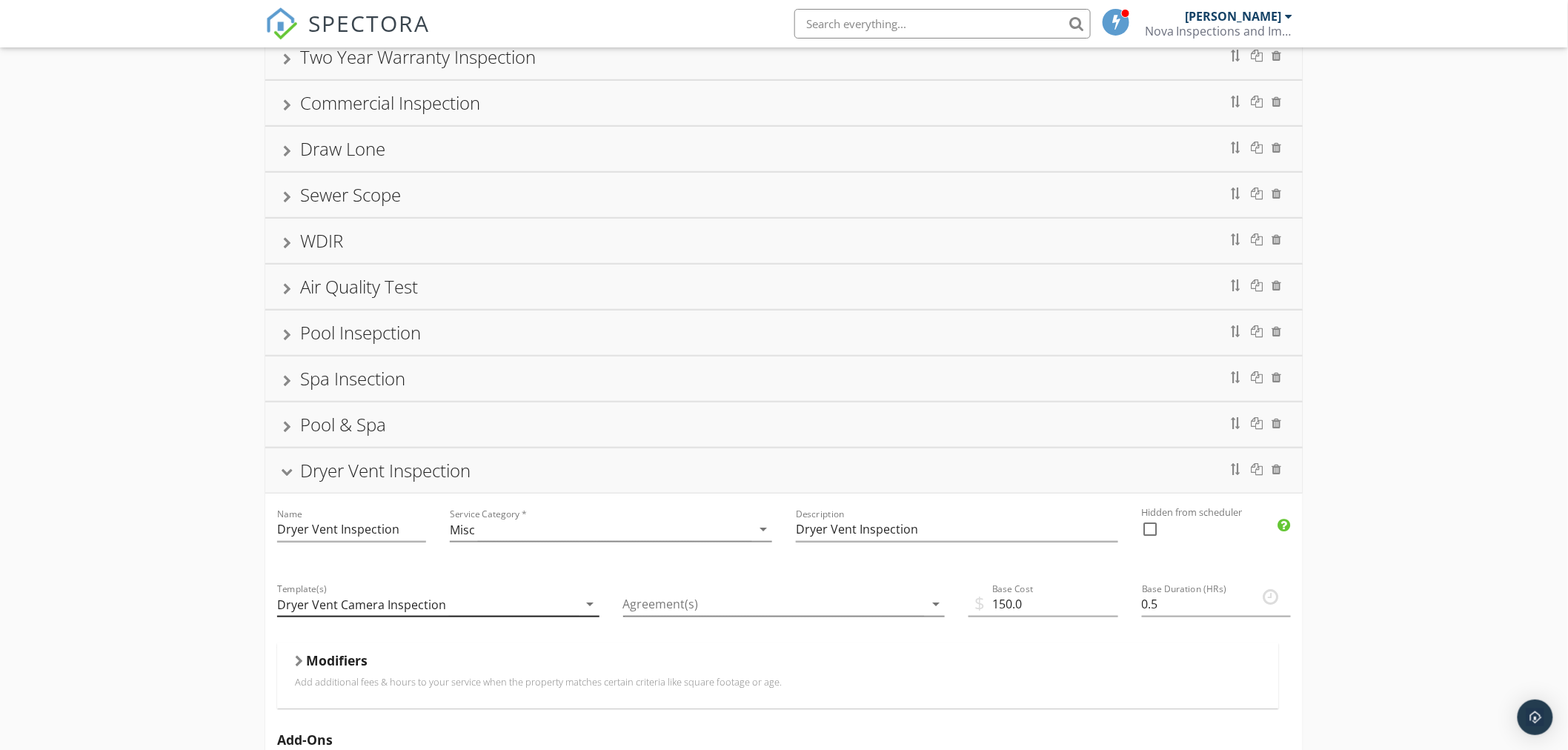
scroll to position [387, 0]
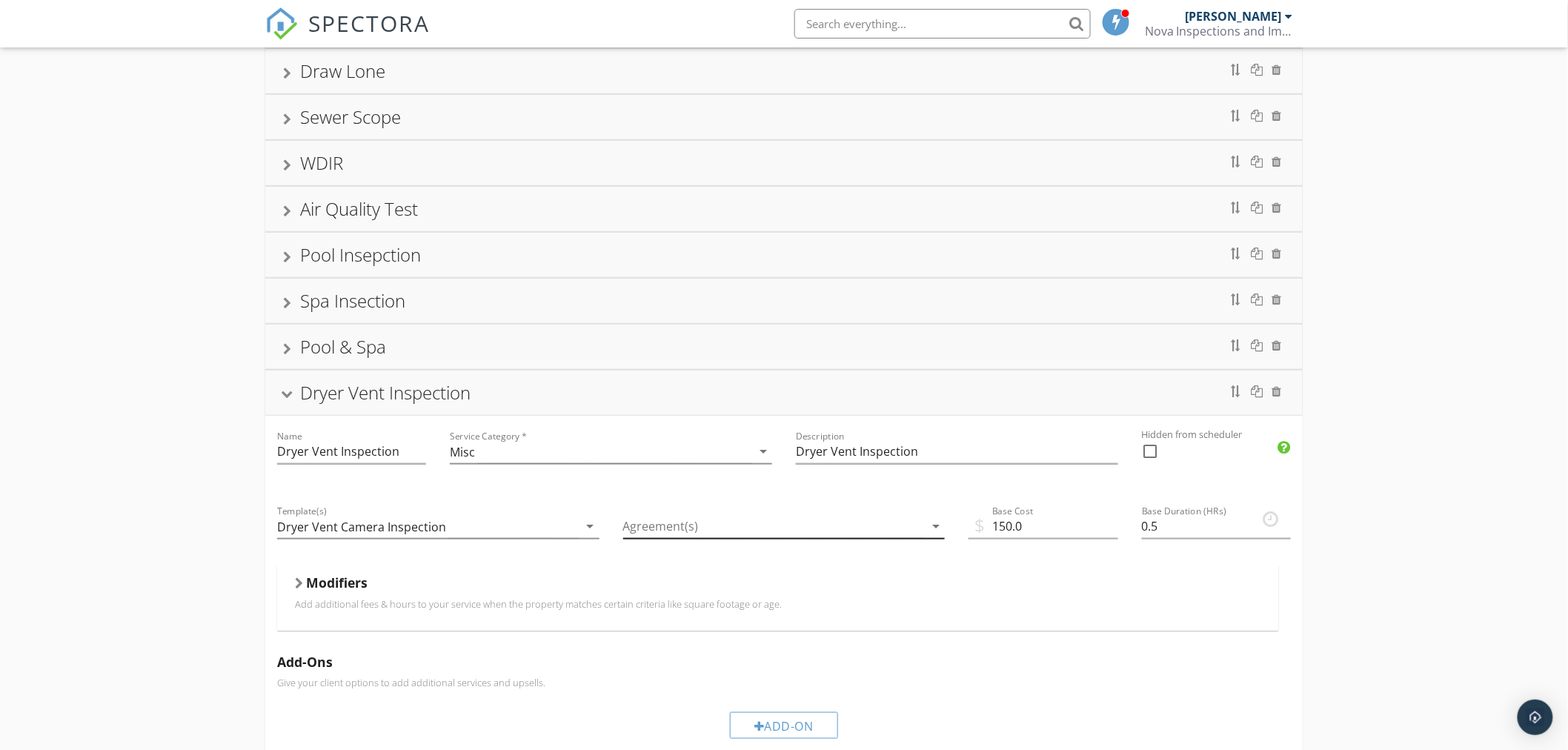
click at [744, 529] on div at bounding box center [774, 525] width 302 height 24
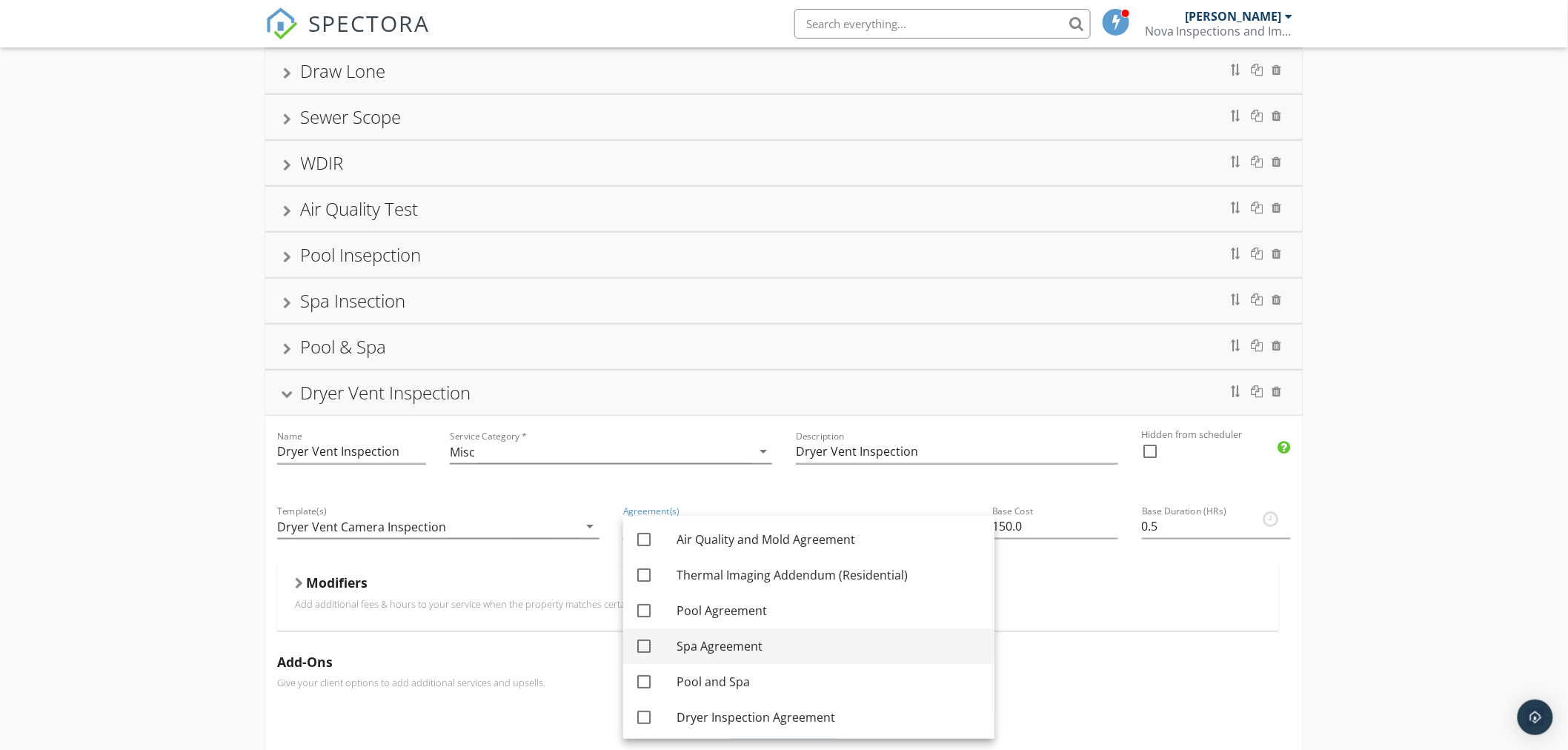
scroll to position [181, 0]
click at [646, 712] on div at bounding box center [643, 715] width 25 height 25
checkbox input "true"
click at [1369, 589] on div "Pre Drywall Inspection Home Inspection New Construction One Year Warranty Inspe…" at bounding box center [784, 433] width 1568 height 1367
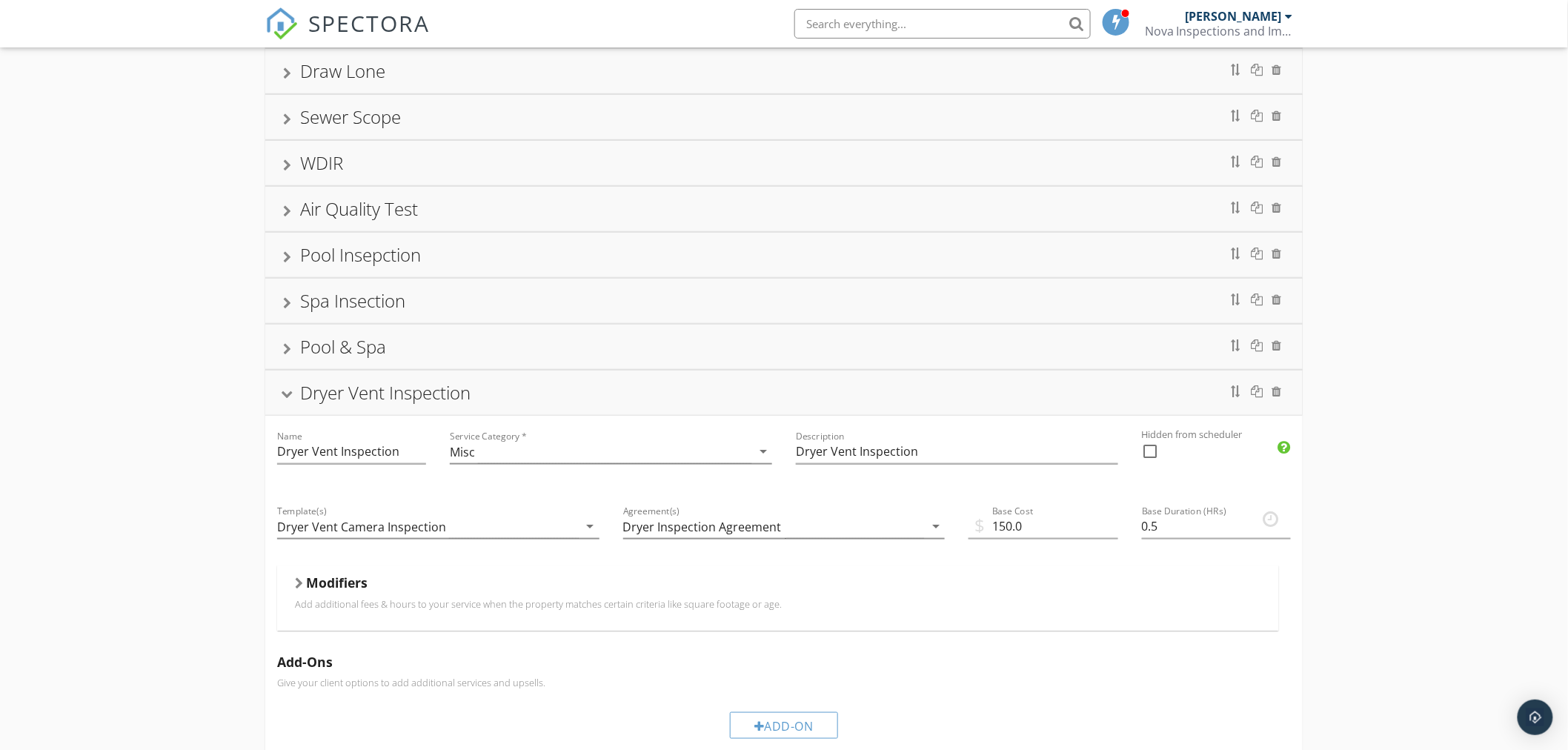
click at [290, 404] on div "Dryer Vent Inspection" at bounding box center [784, 393] width 1001 height 27
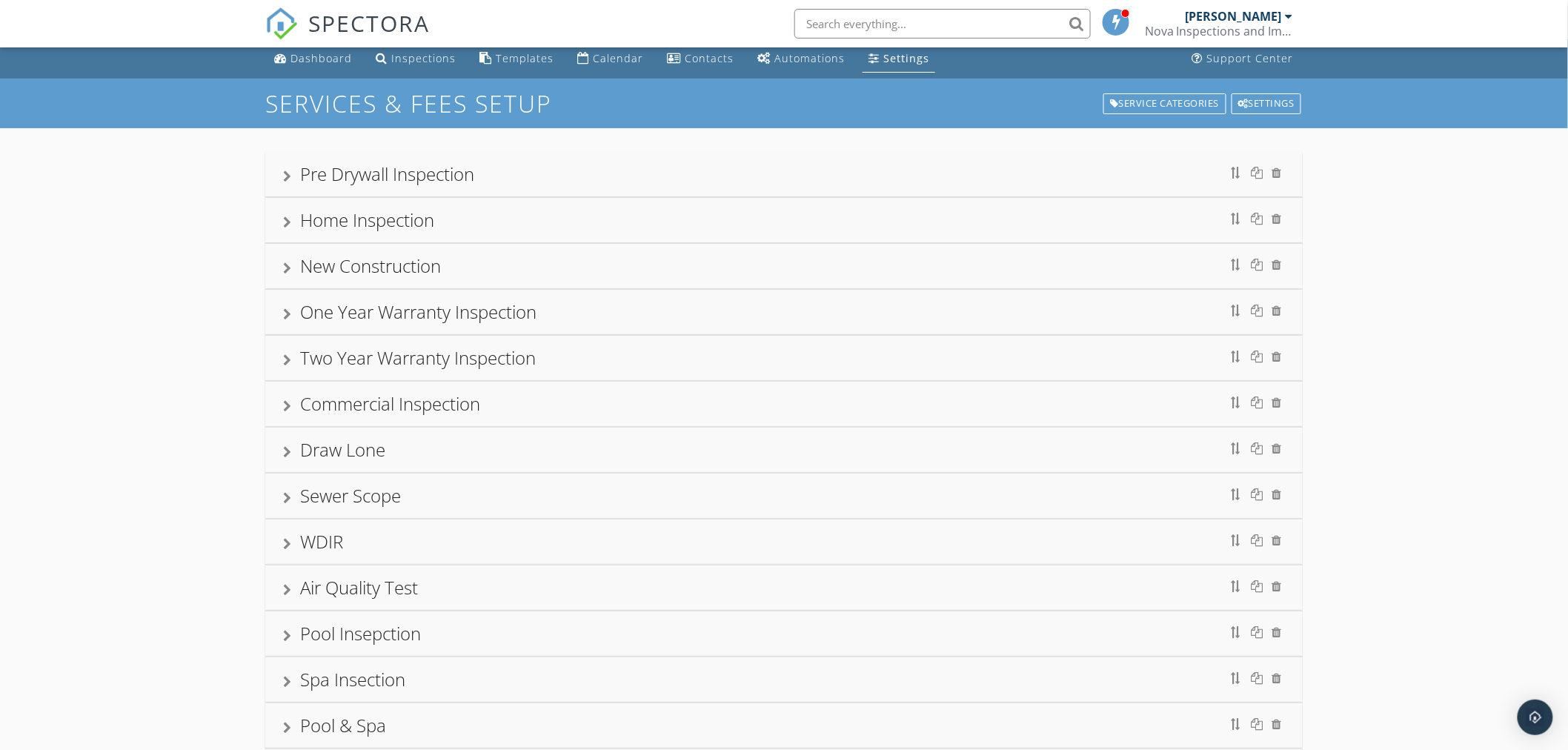
scroll to position [0, 0]
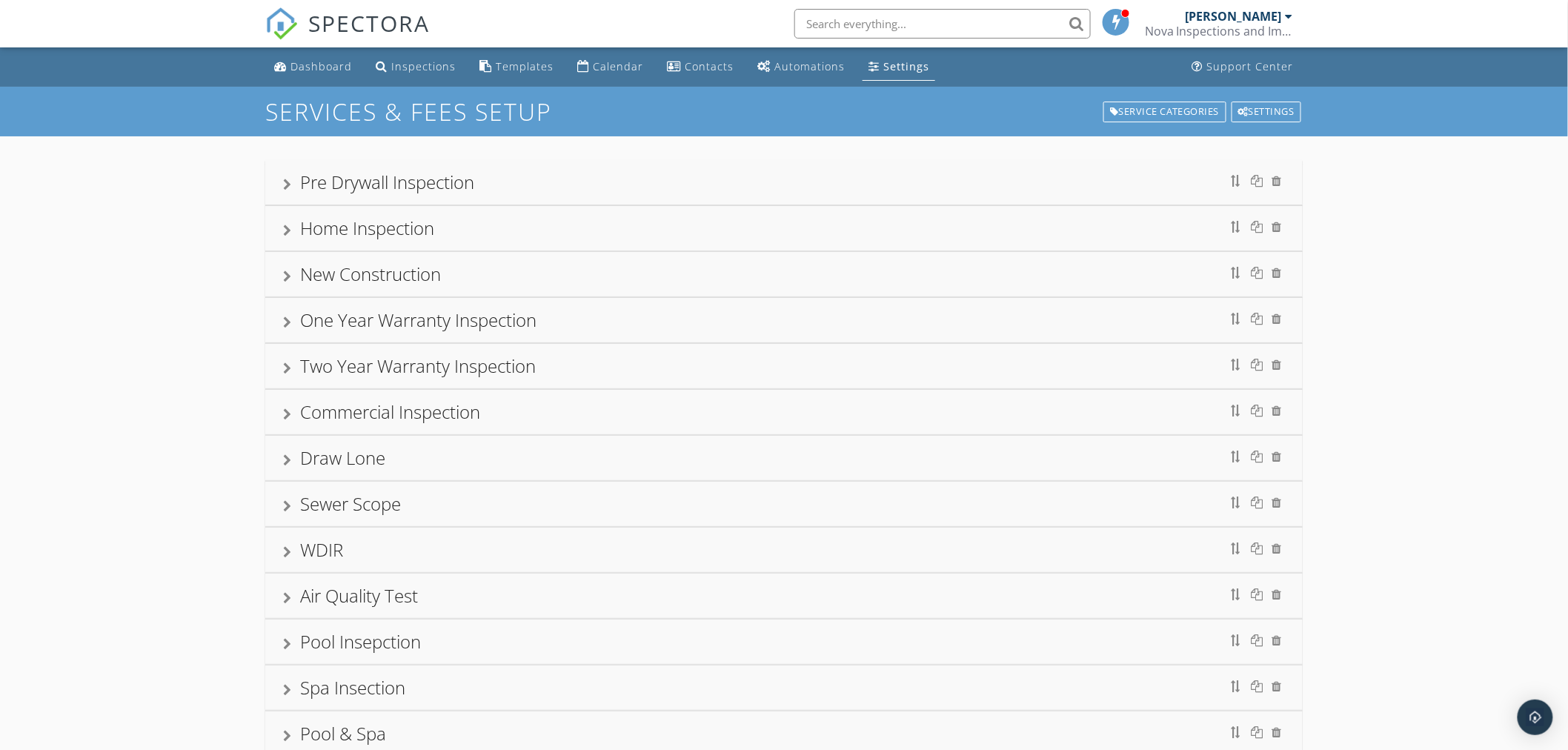
click at [289, 183] on div at bounding box center [287, 184] width 8 height 12
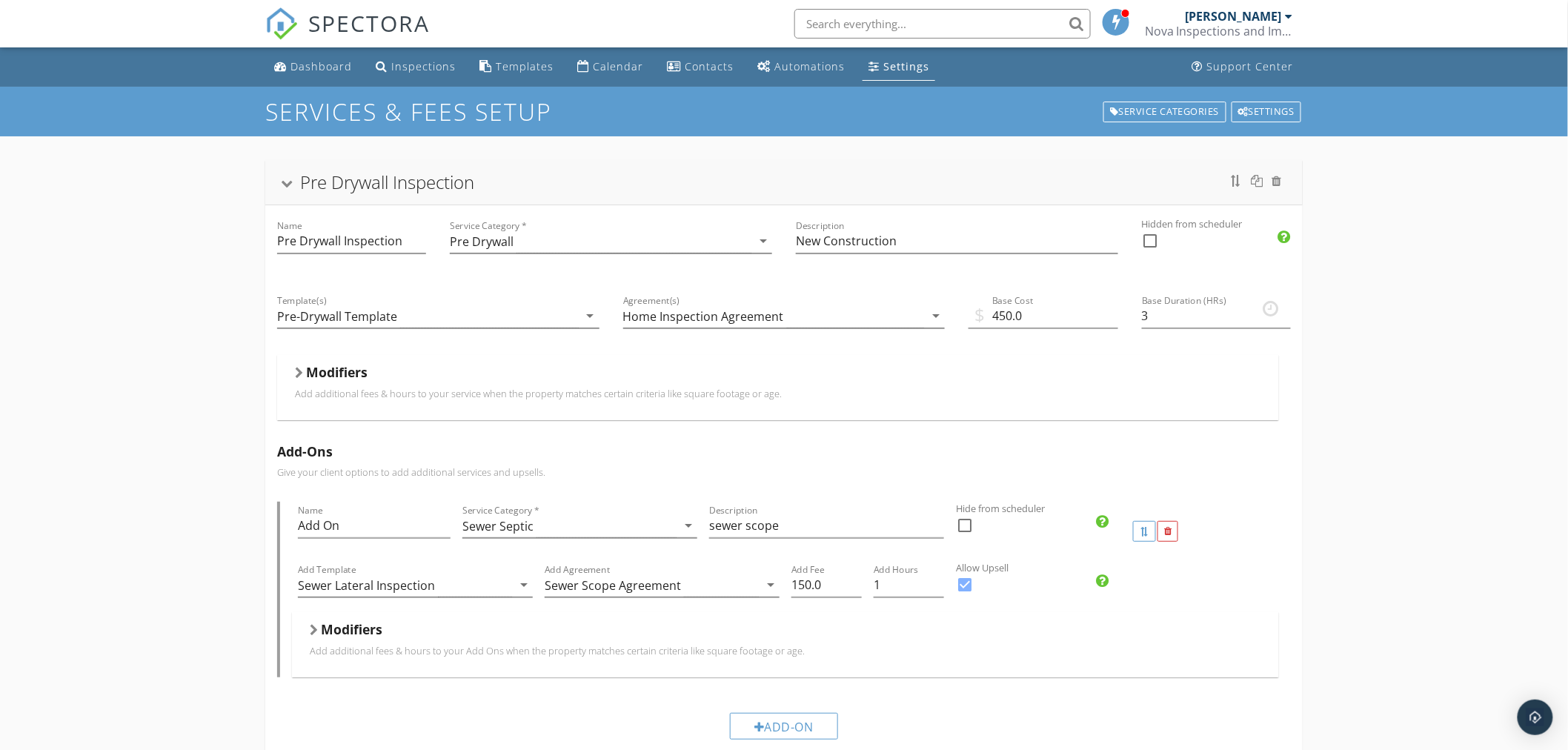
click at [287, 183] on div at bounding box center [287, 184] width 12 height 8
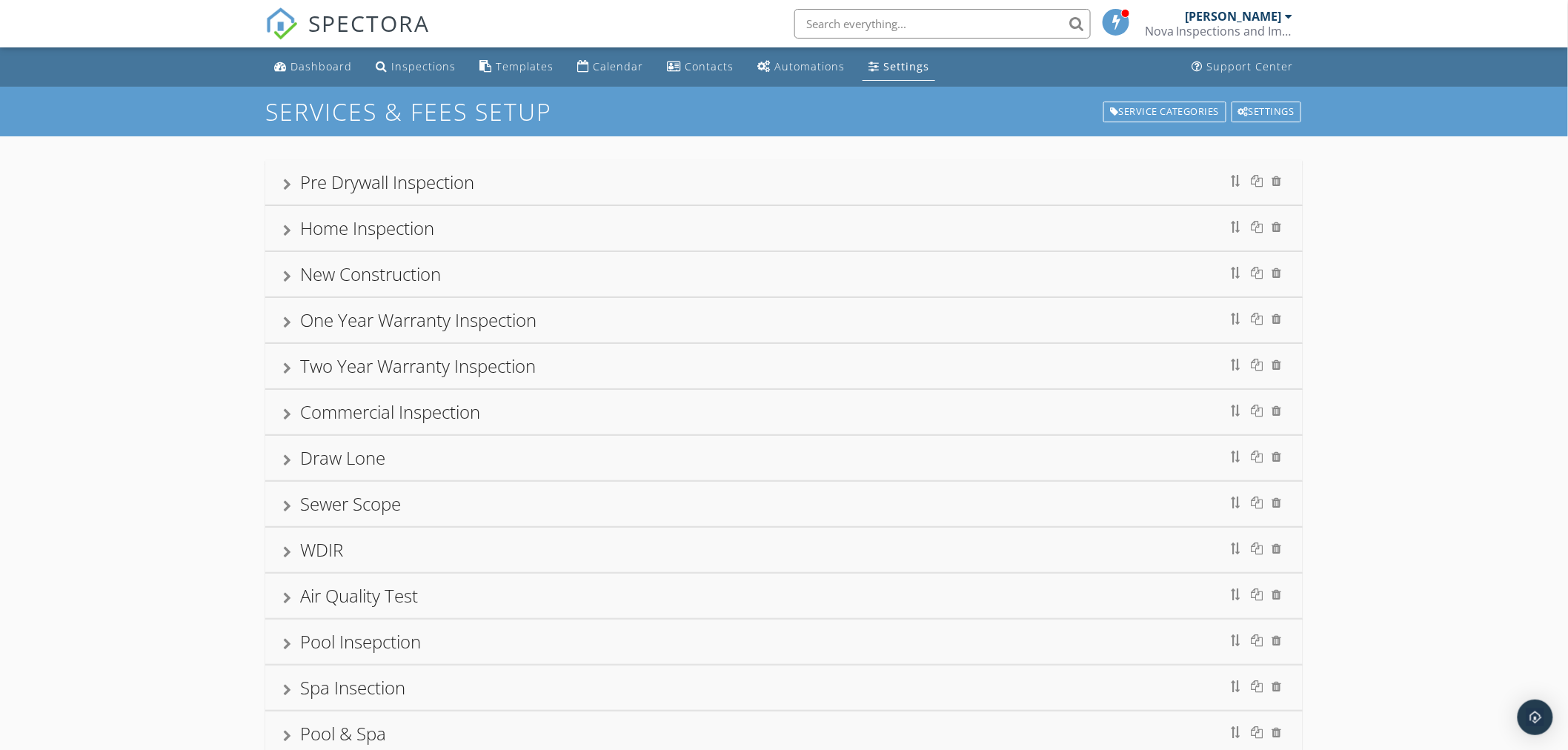
drag, startPoint x: 290, startPoint y: 230, endPoint x: 342, endPoint y: 307, distance: 92.9
click at [290, 230] on div at bounding box center [287, 230] width 8 height 12
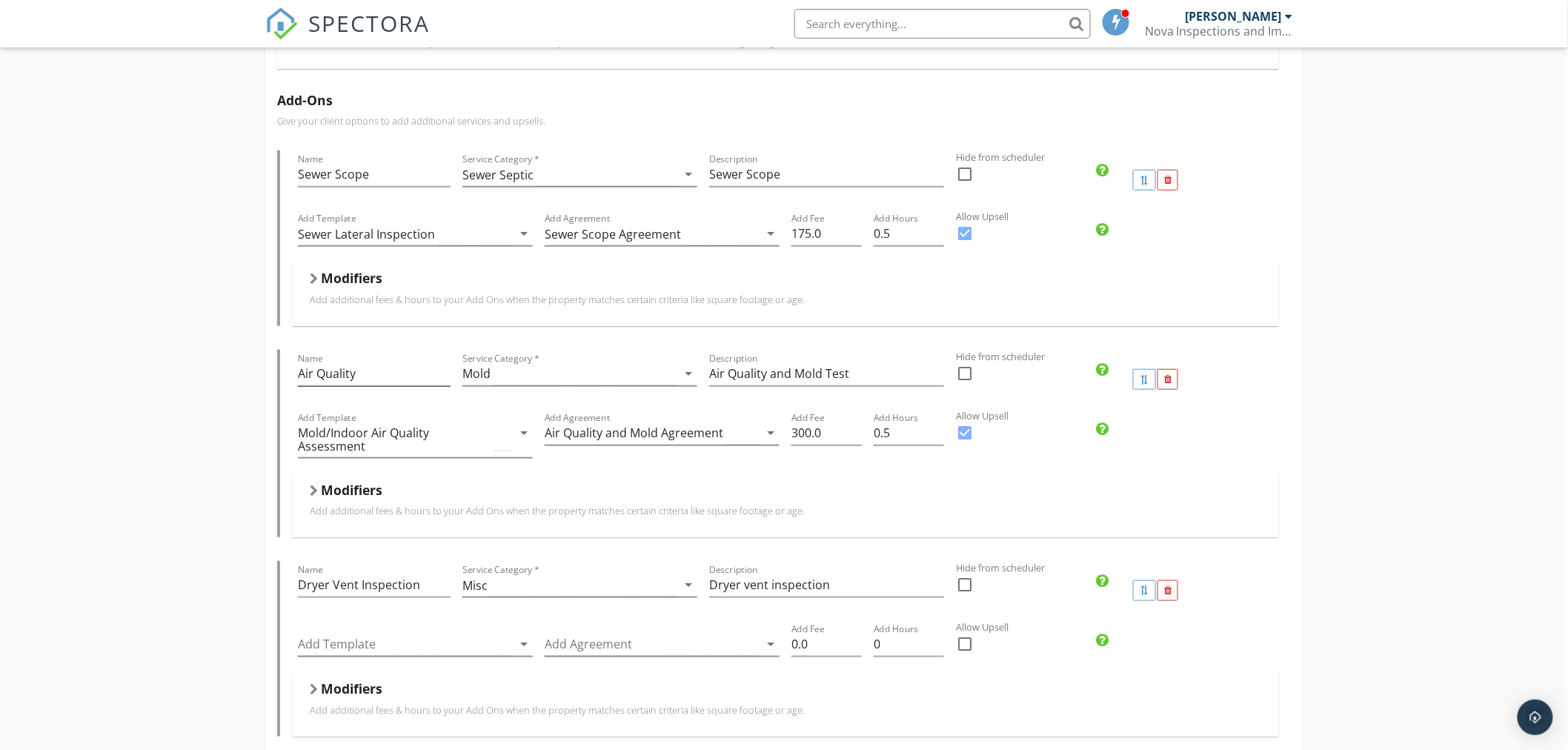
scroll to position [411, 0]
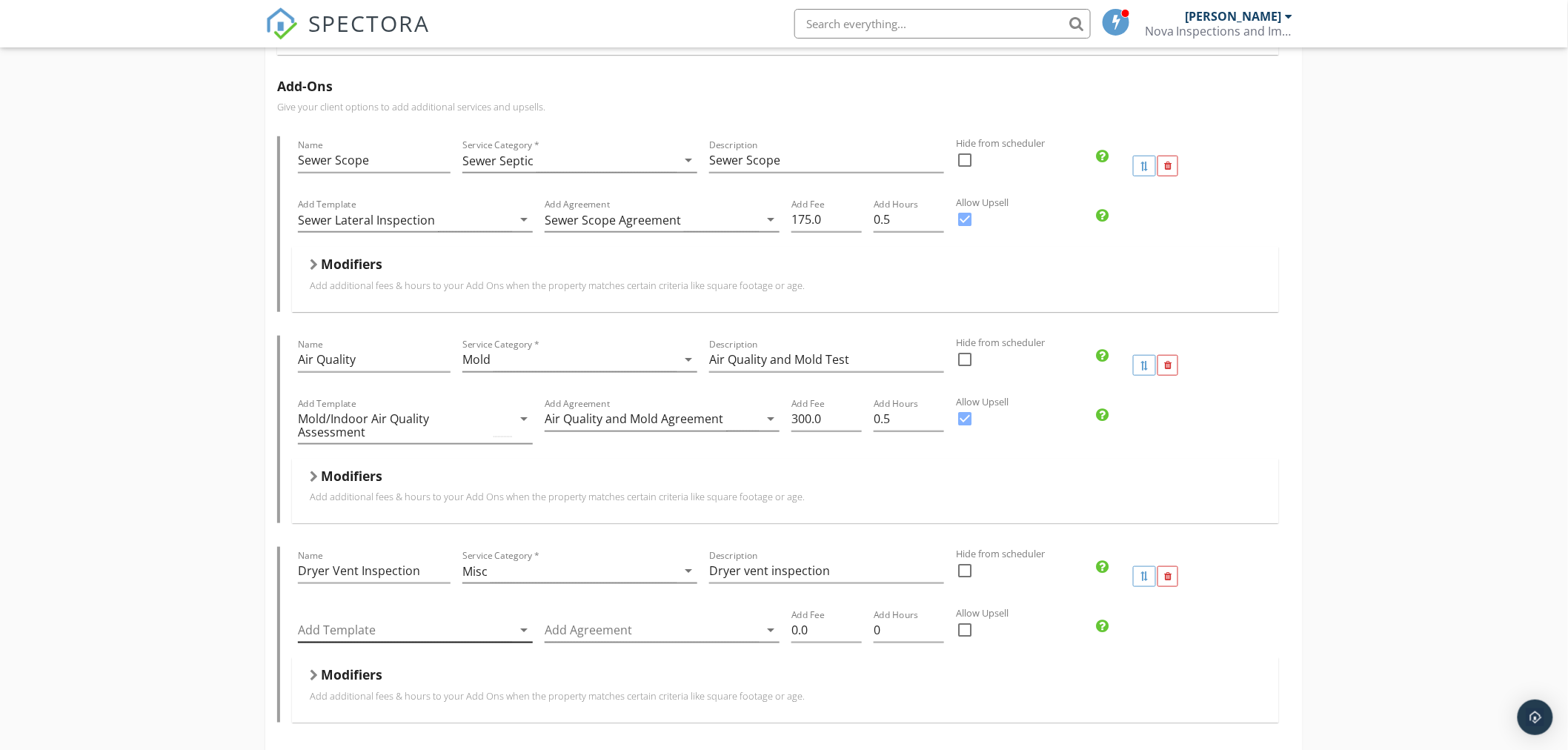
click at [450, 628] on div at bounding box center [404, 630] width 214 height 24
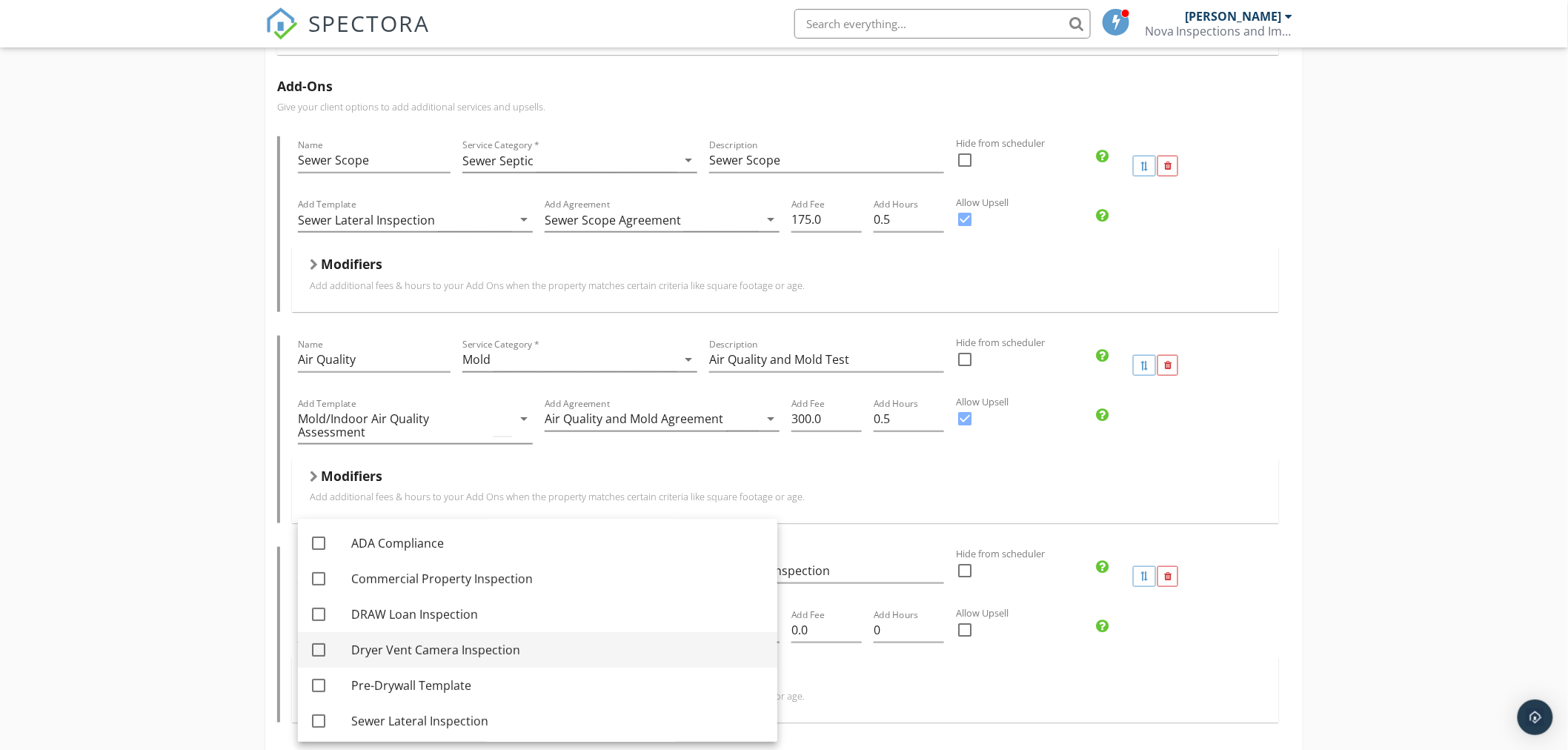
scroll to position [252, 0]
click at [325, 643] on div at bounding box center [319, 646] width 25 height 25
checkbox input "true"
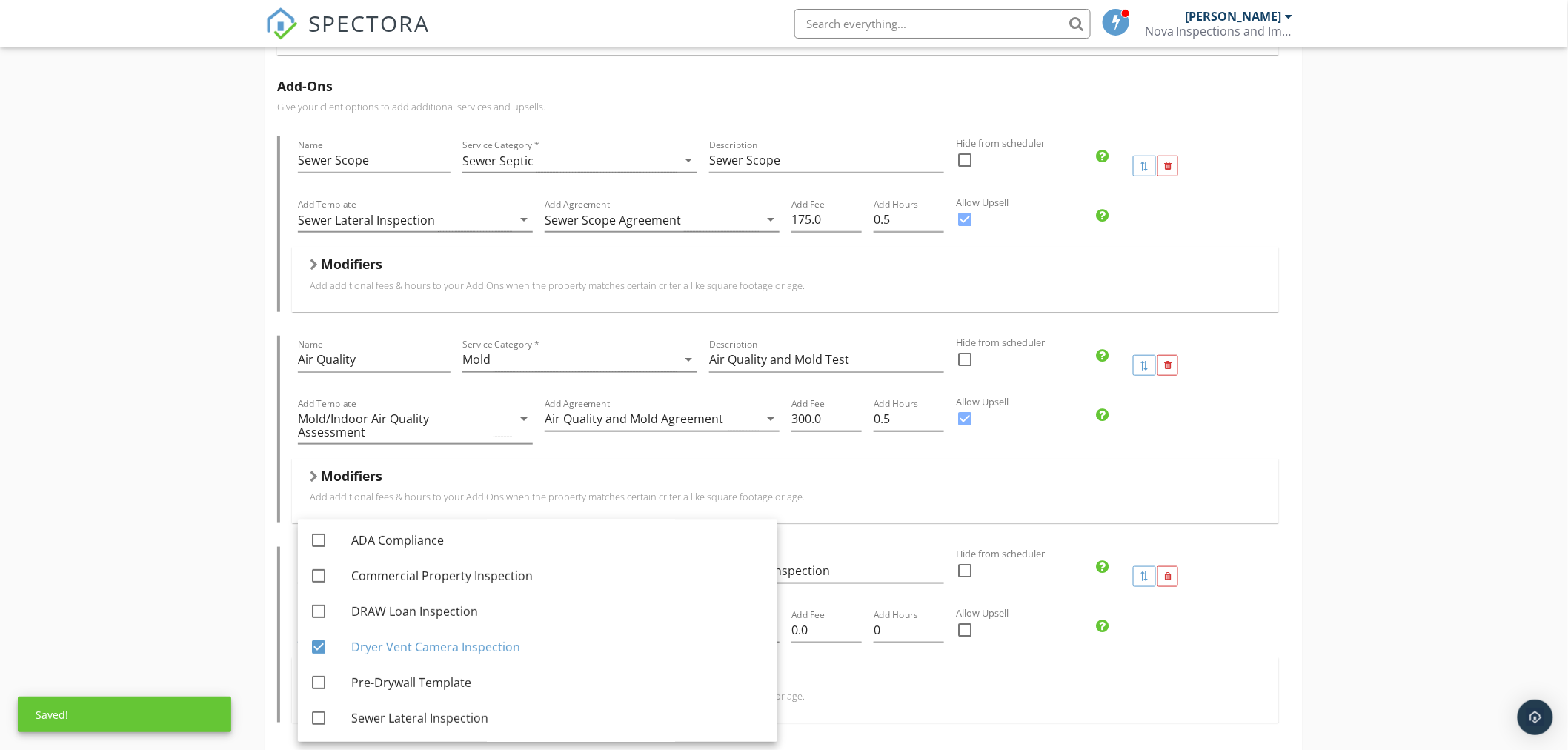
click at [1276, 650] on div "Add Template Dryer Vent Camera Inspection arrow_drop_down Add Agreement arrow_d…" at bounding box center [785, 631] width 987 height 51
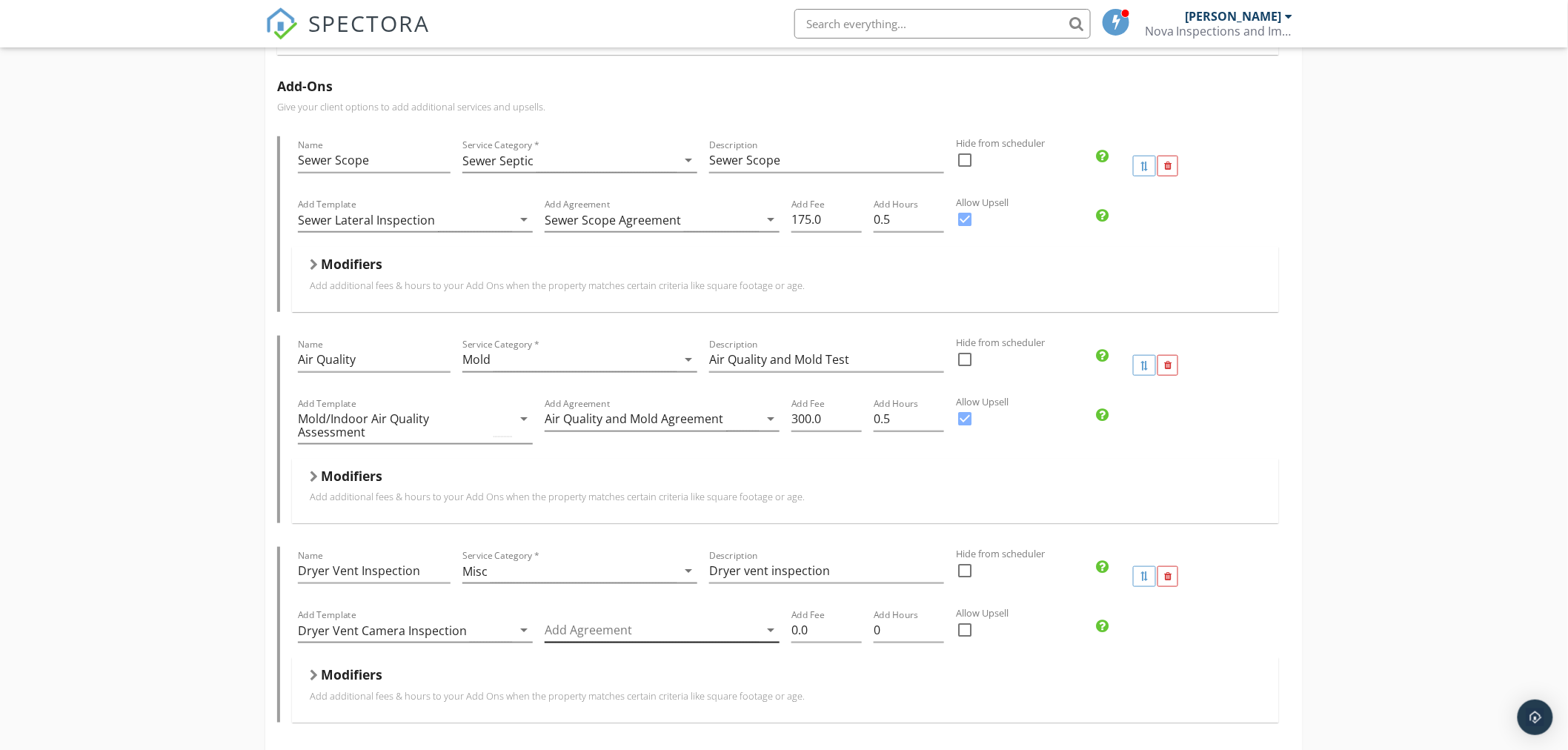
click at [654, 633] on div at bounding box center [651, 630] width 214 height 24
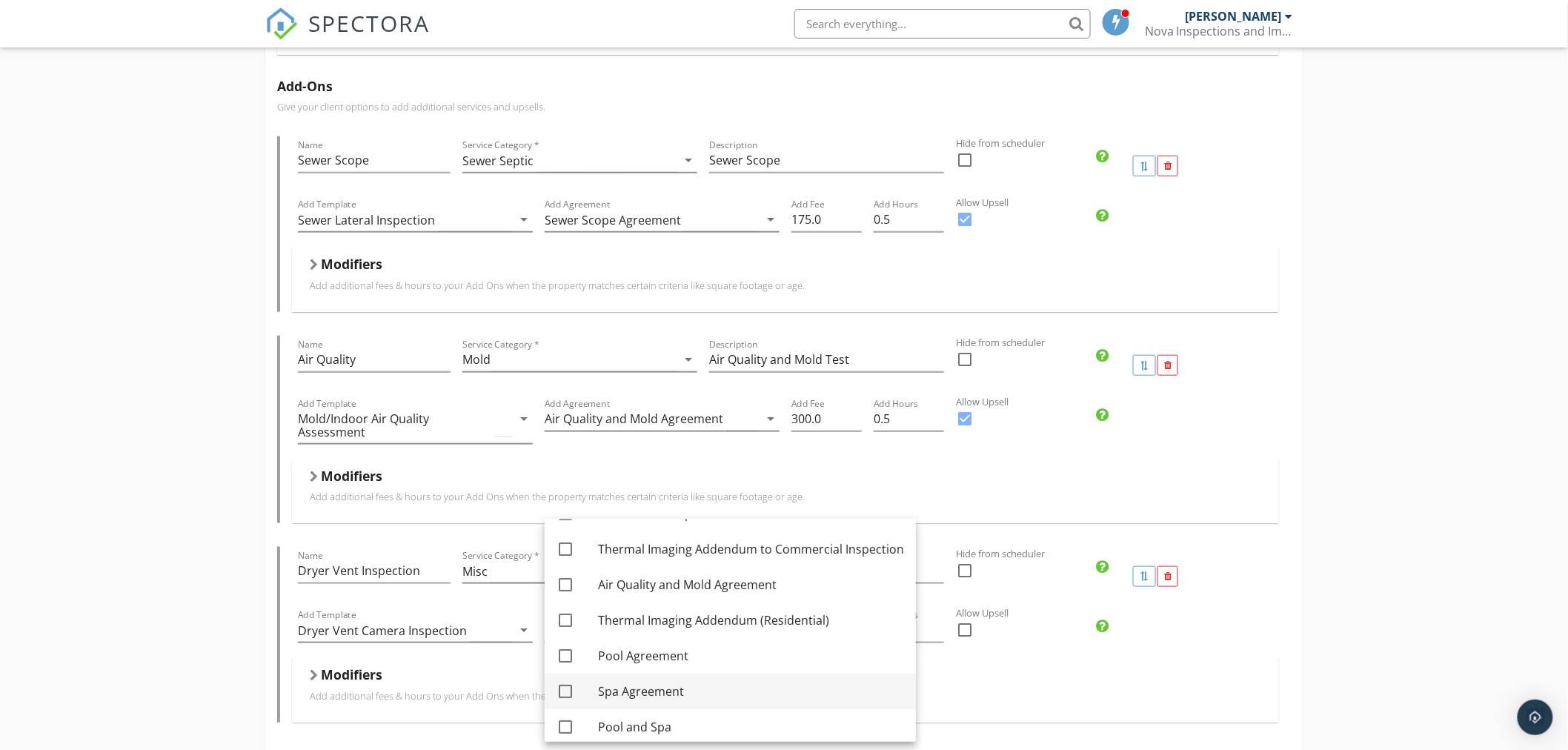
scroll to position [164, 0]
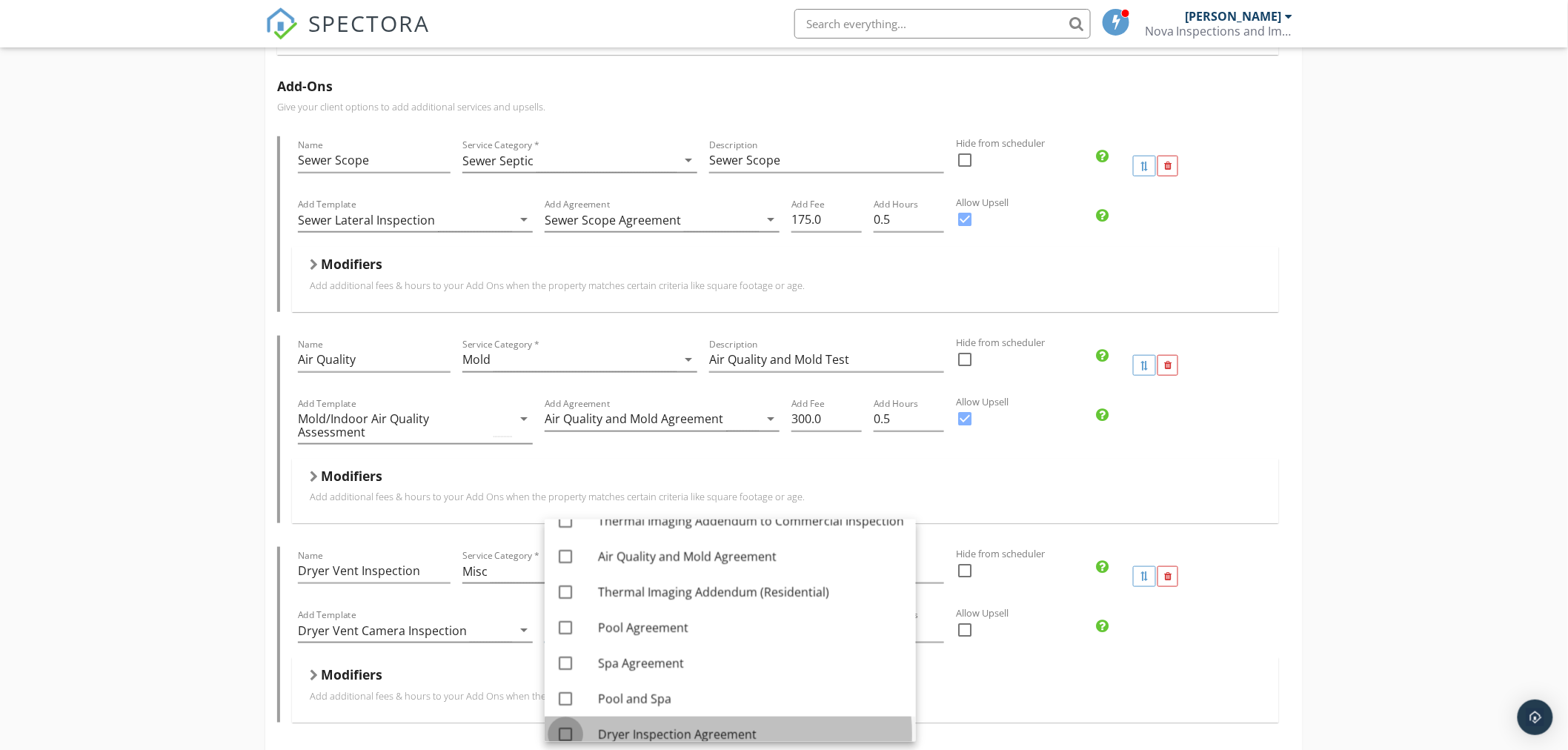
click at [569, 728] on div at bounding box center [566, 735] width 25 height 25
checkbox input "true"
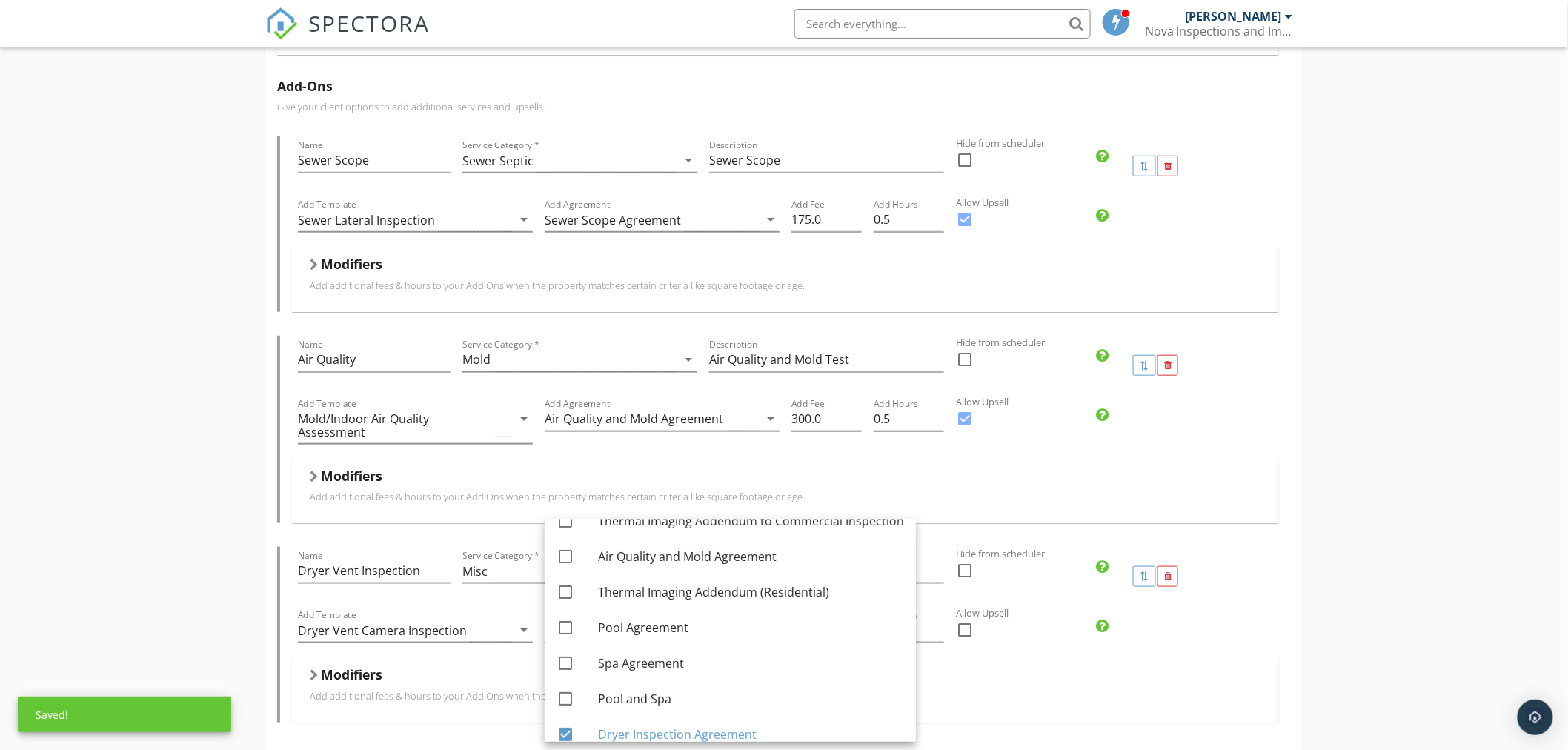
click at [1024, 690] on div "Modifiers" at bounding box center [785, 678] width 952 height 23
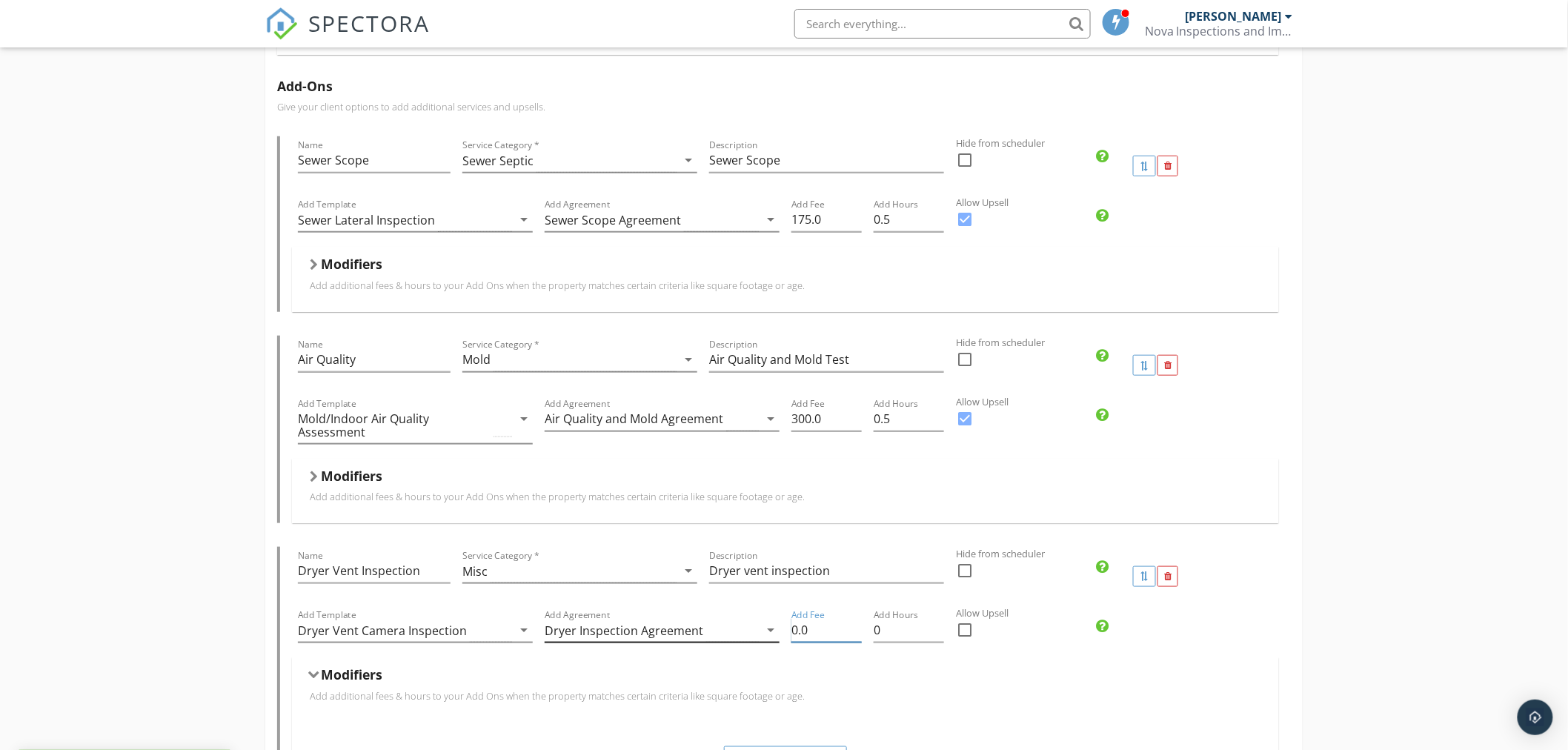
drag, startPoint x: 830, startPoint y: 634, endPoint x: 761, endPoint y: 640, distance: 69.3
click at [761, 640] on div "Add Template Dryer Vent Camera Inspection arrow_drop_down Add Agreement Dryer I…" at bounding box center [785, 631] width 987 height 51
type input "125"
click at [893, 633] on input "0" at bounding box center [908, 630] width 70 height 24
type input ".5"
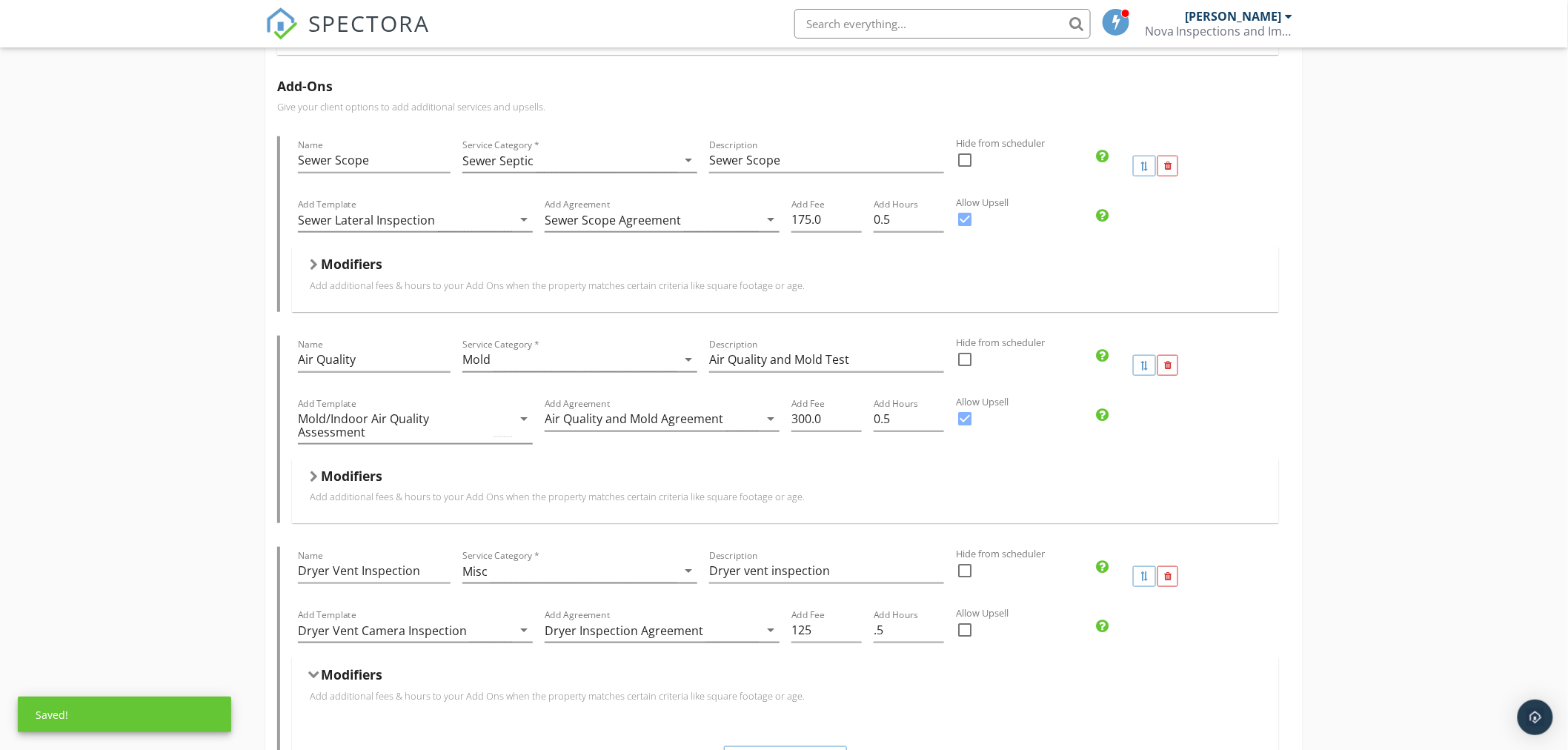
click at [1380, 591] on div "Pre Drywall Inspection Name Pre Drywall Inspection Service Category * Pre Drywa…" at bounding box center [784, 756] width 1568 height 2062
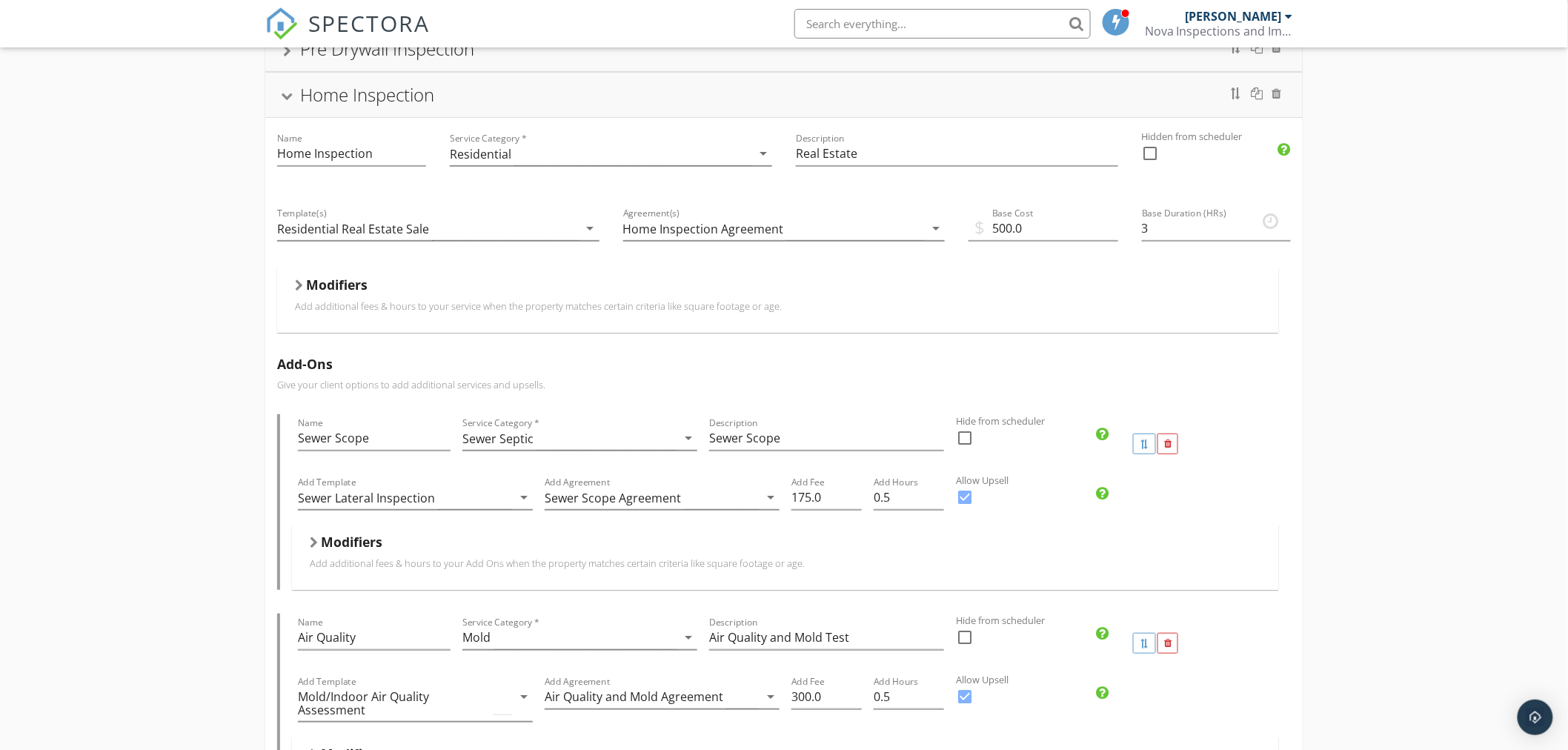
scroll to position [0, 0]
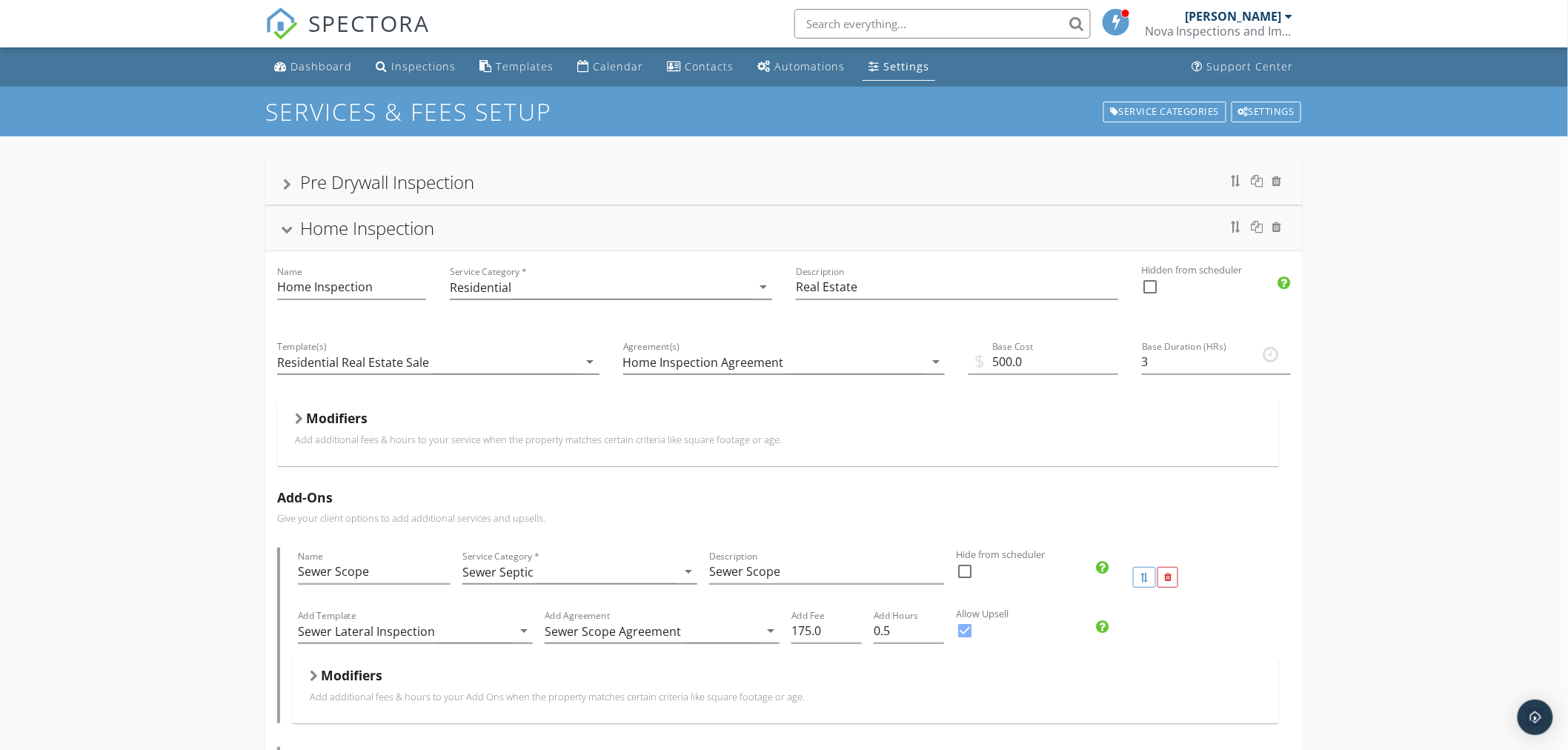
click at [290, 230] on div at bounding box center [287, 230] width 12 height 8
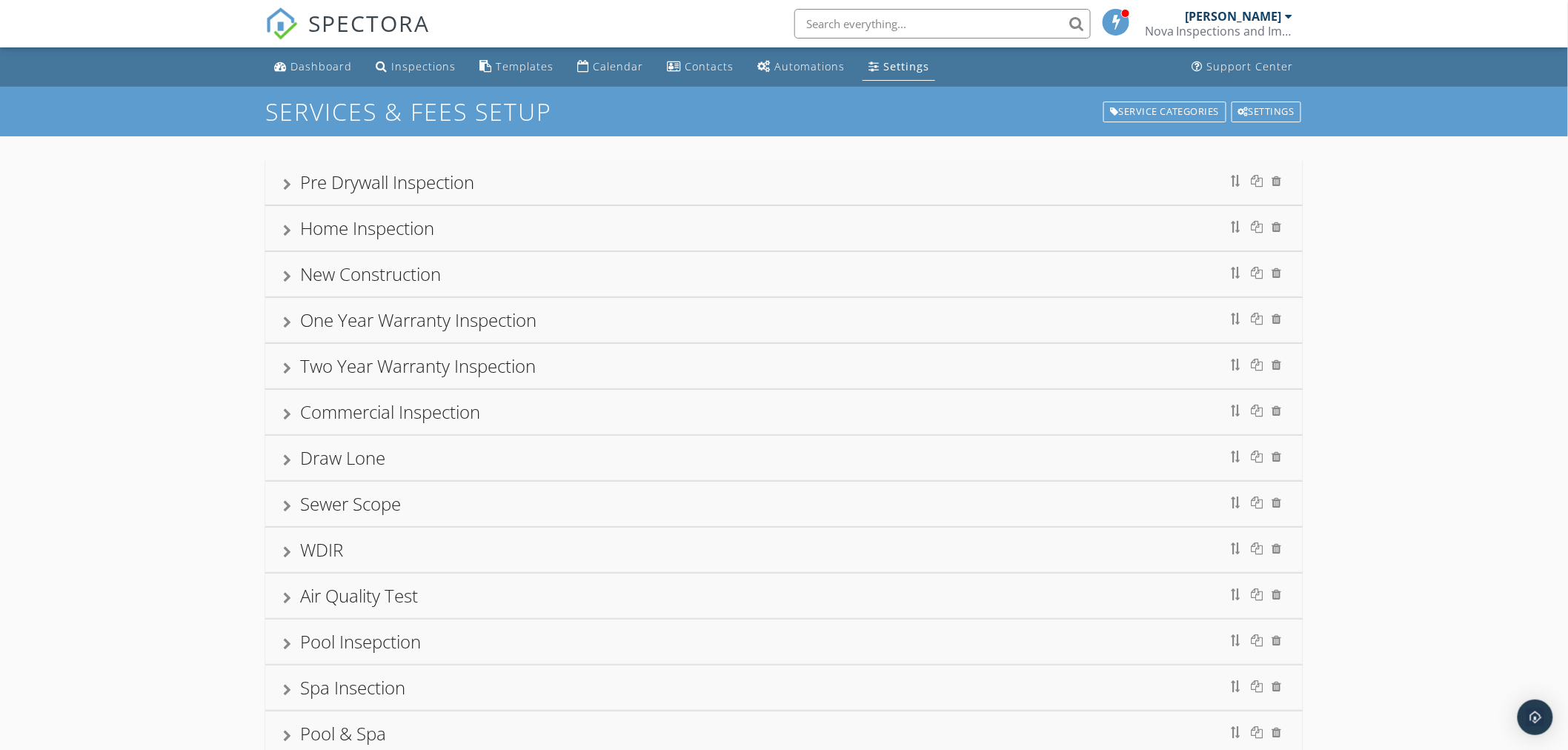
click at [286, 271] on div at bounding box center [287, 277] width 8 height 12
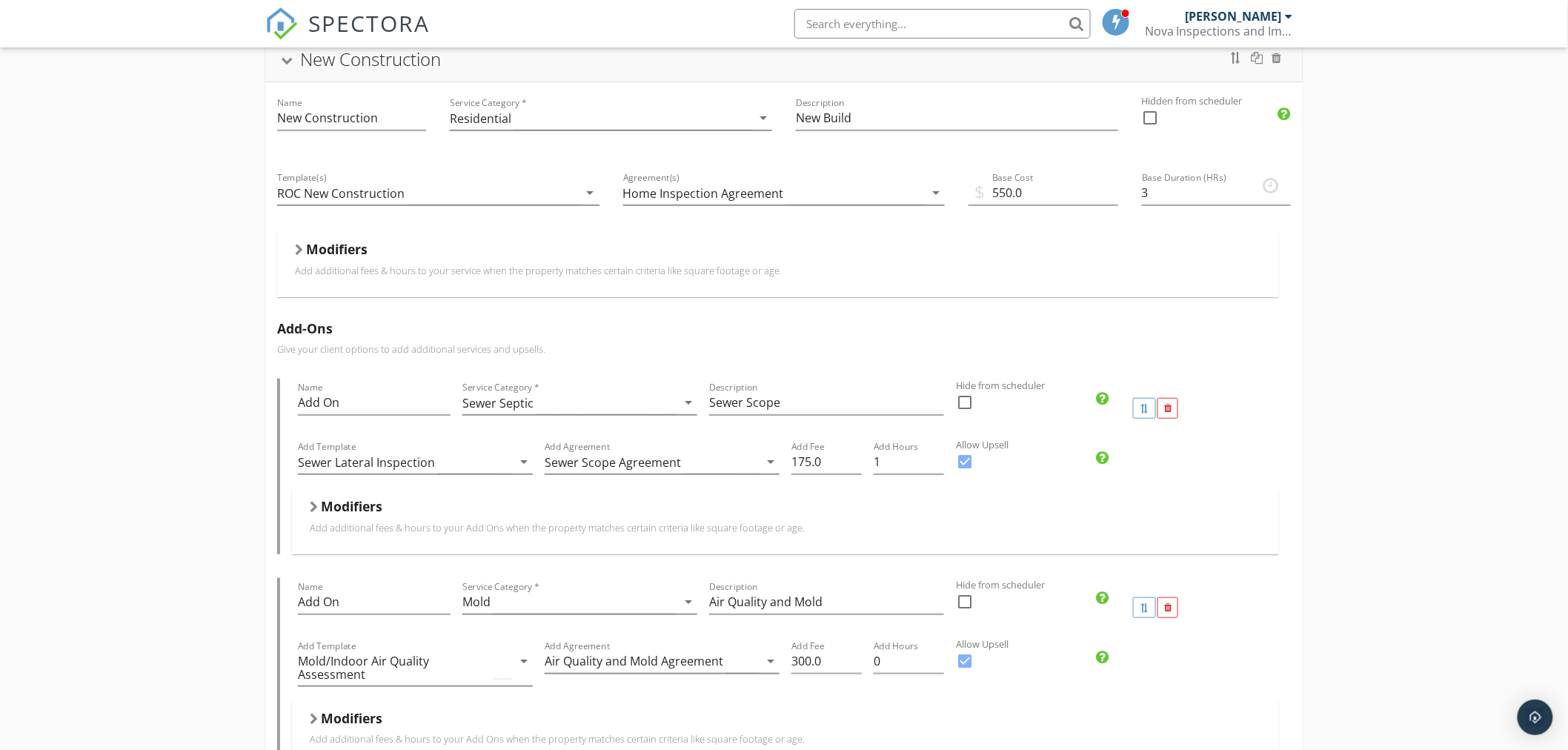
scroll to position [247, 0]
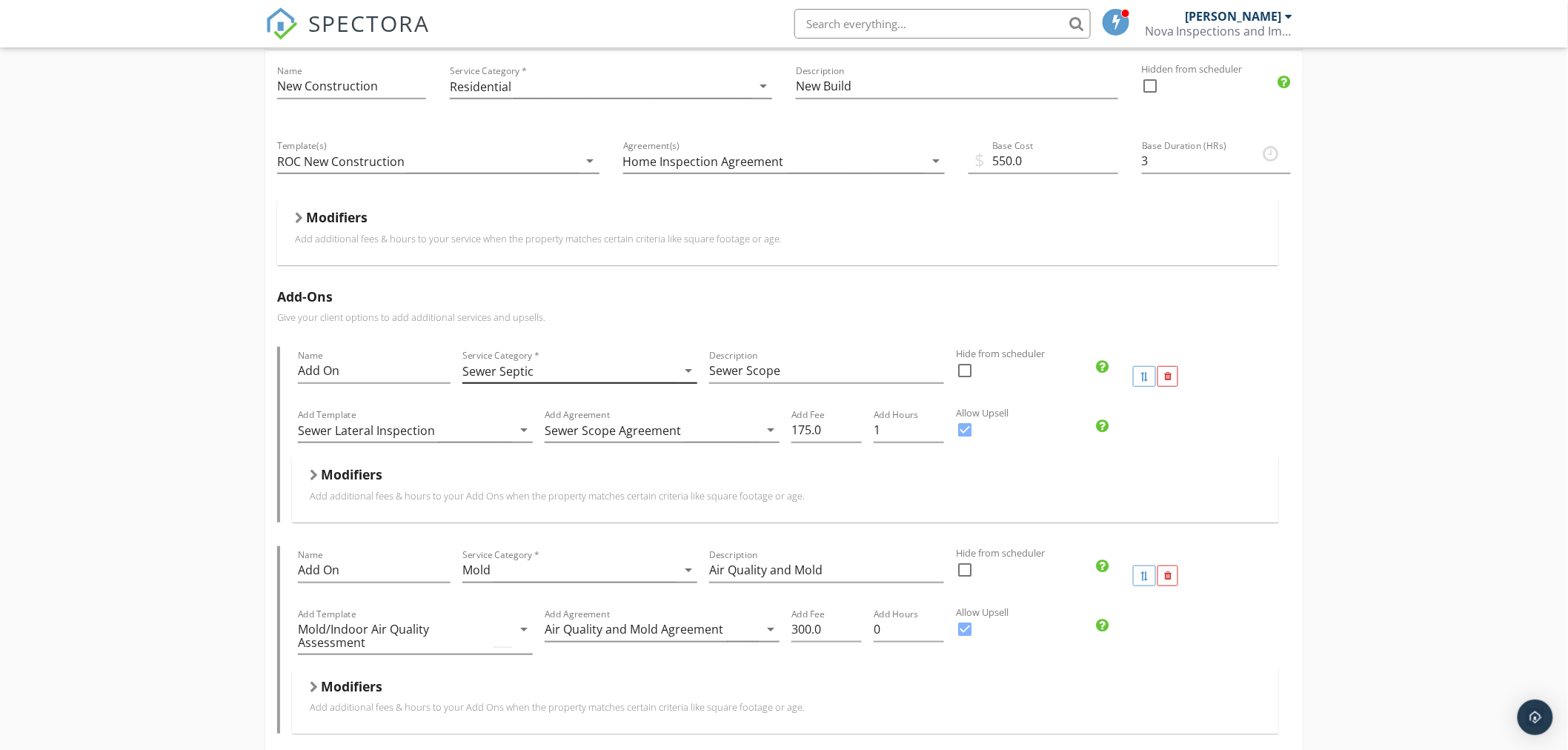
click at [620, 374] on div "Sewer Septic" at bounding box center [568, 370] width 214 height 24
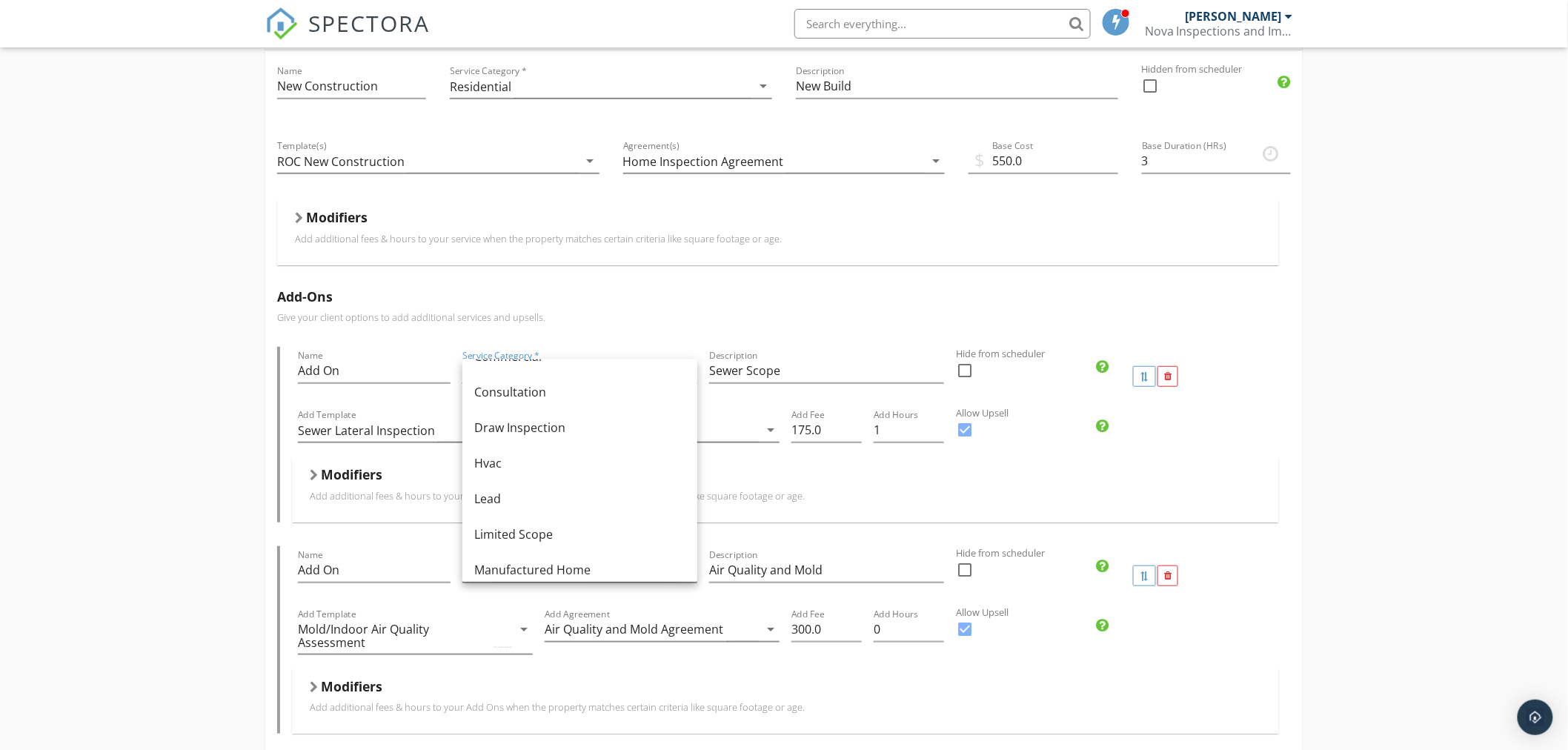
scroll to position [0, 0]
click at [705, 307] on div "Add-Ons Give your client options to add additional services and upsells. Name A…" at bounding box center [784, 548] width 1037 height 542
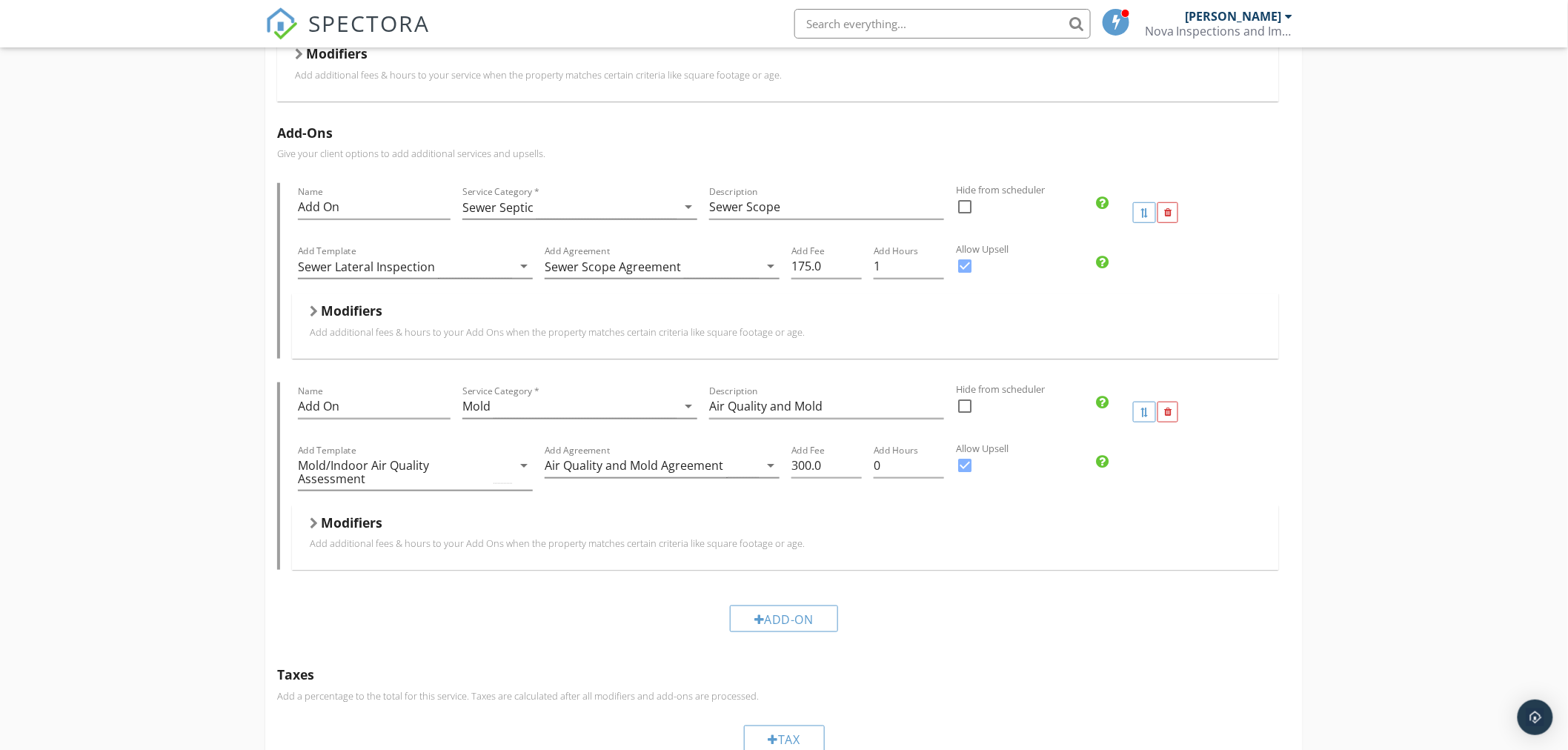
scroll to position [411, 0]
click at [788, 624] on div "Add-On" at bounding box center [784, 618] width 109 height 27
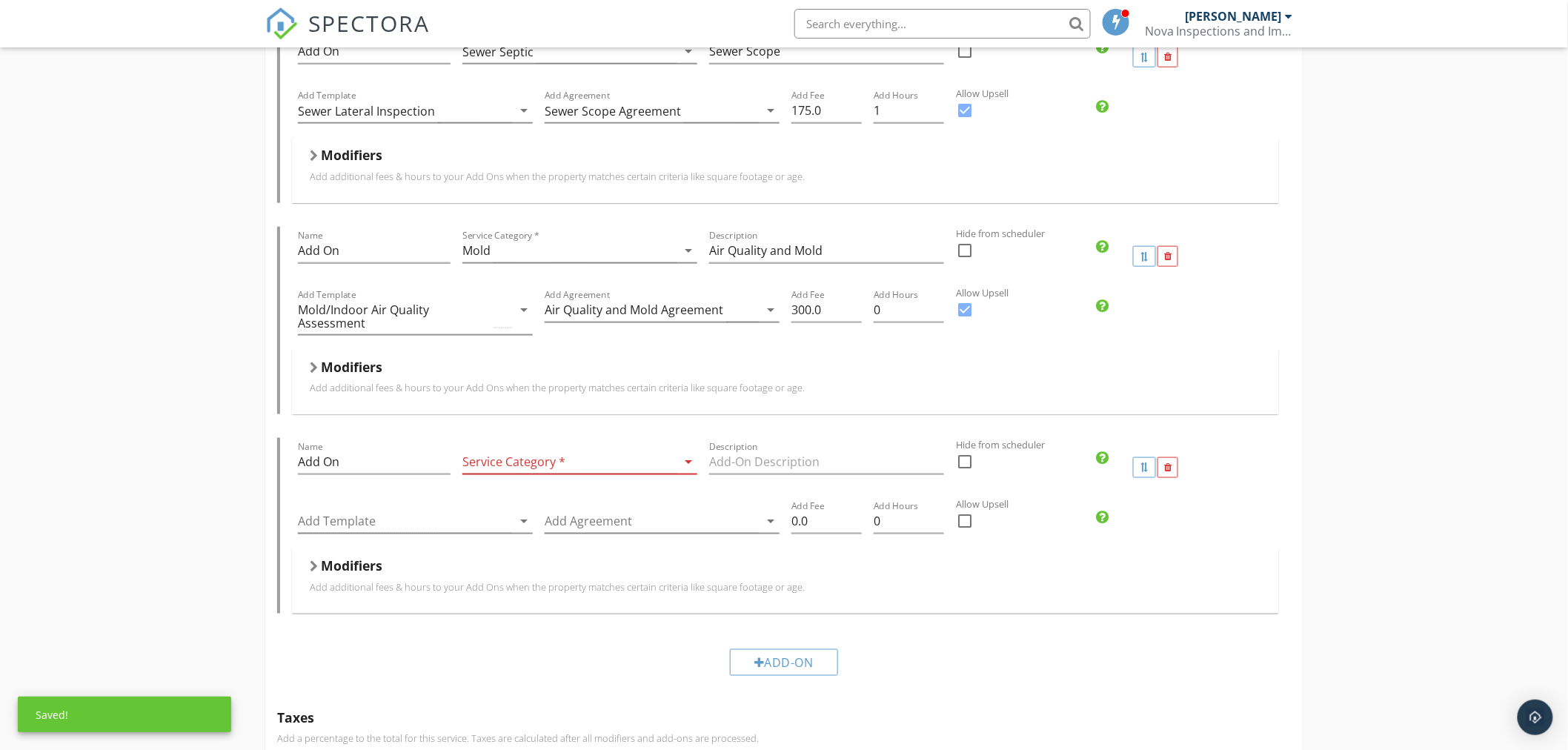
scroll to position [576, 0]
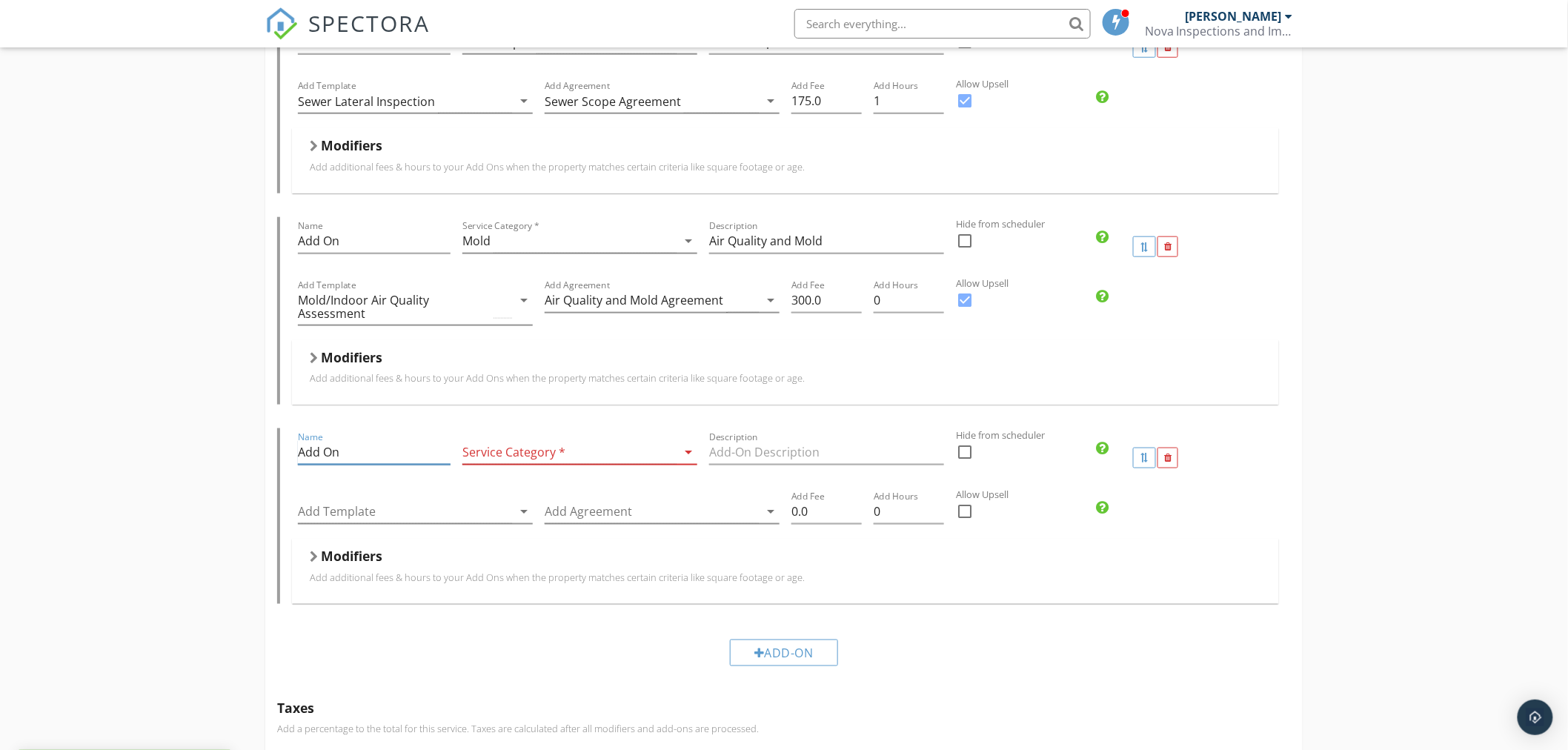
drag, startPoint x: 390, startPoint y: 456, endPoint x: 203, endPoint y: 446, distance: 187.3
click at [215, 443] on div "Pre Drywall Inspection Name Pre Drywall Inspection Service Category * Pre Drywa…" at bounding box center [784, 554] width 1568 height 1989
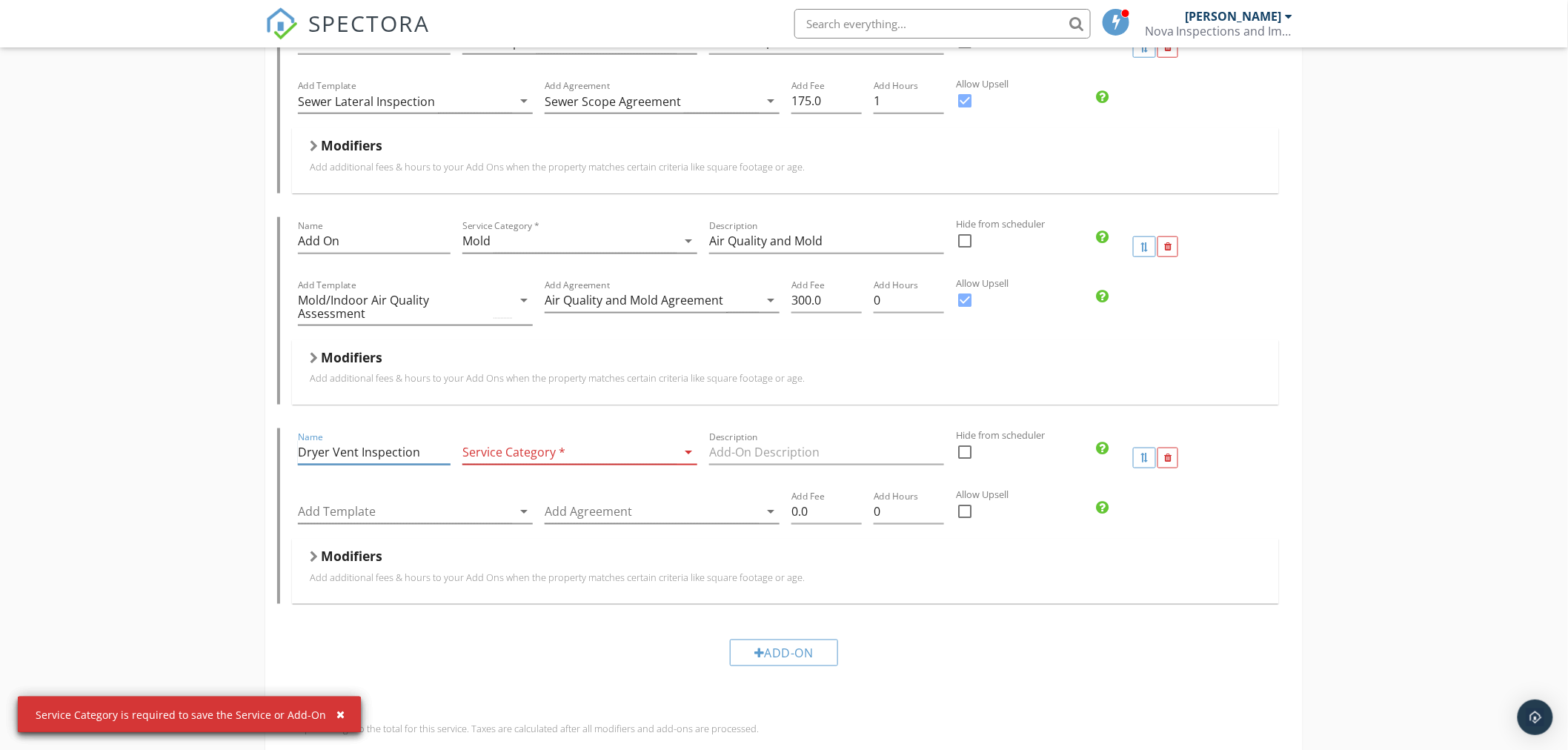
type input "Dryer Vent Inspection"
click at [589, 450] on div "Manufactured Home" at bounding box center [568, 451] width 214 height 24
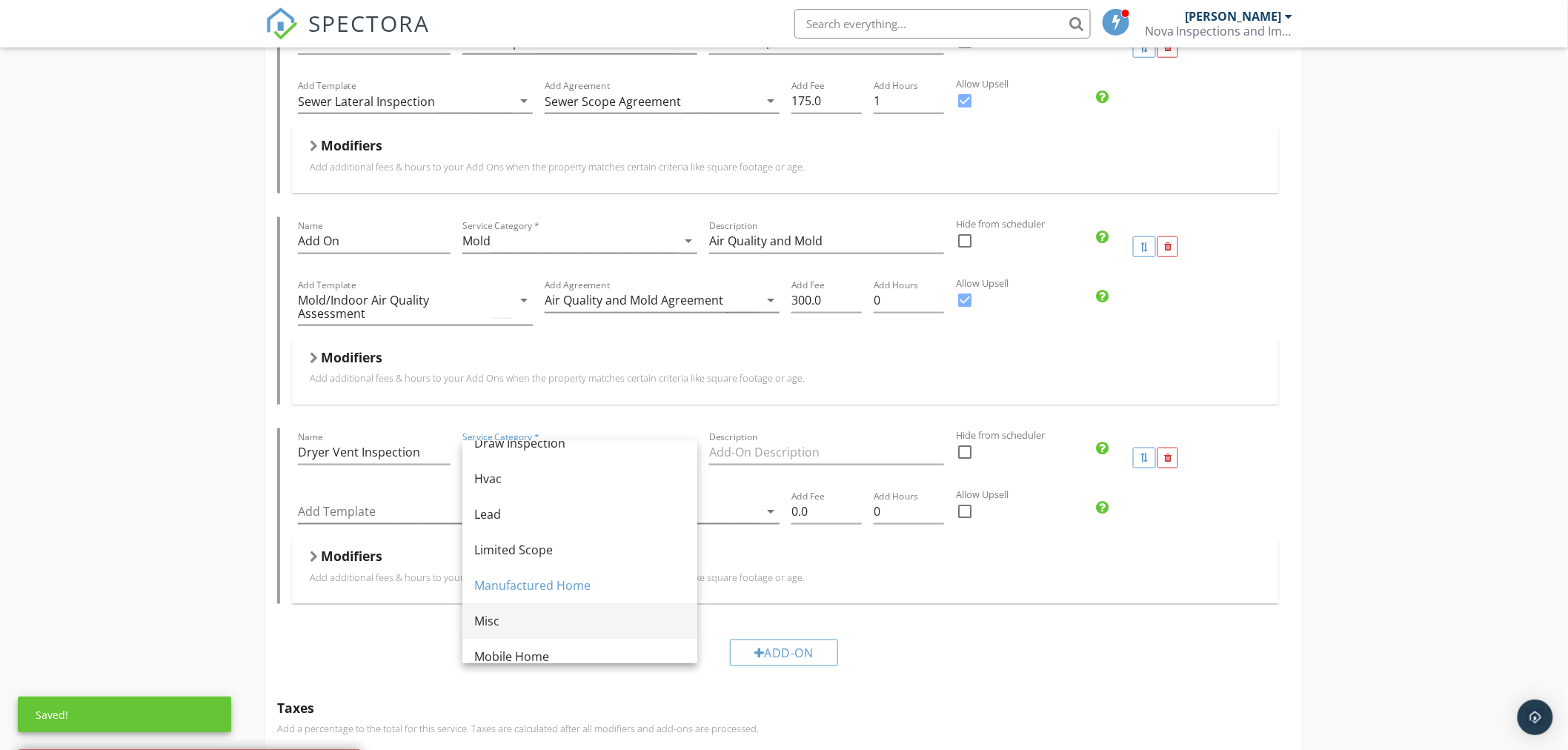
scroll to position [164, 0]
click at [509, 620] on div "Misc" at bounding box center [580, 620] width 211 height 18
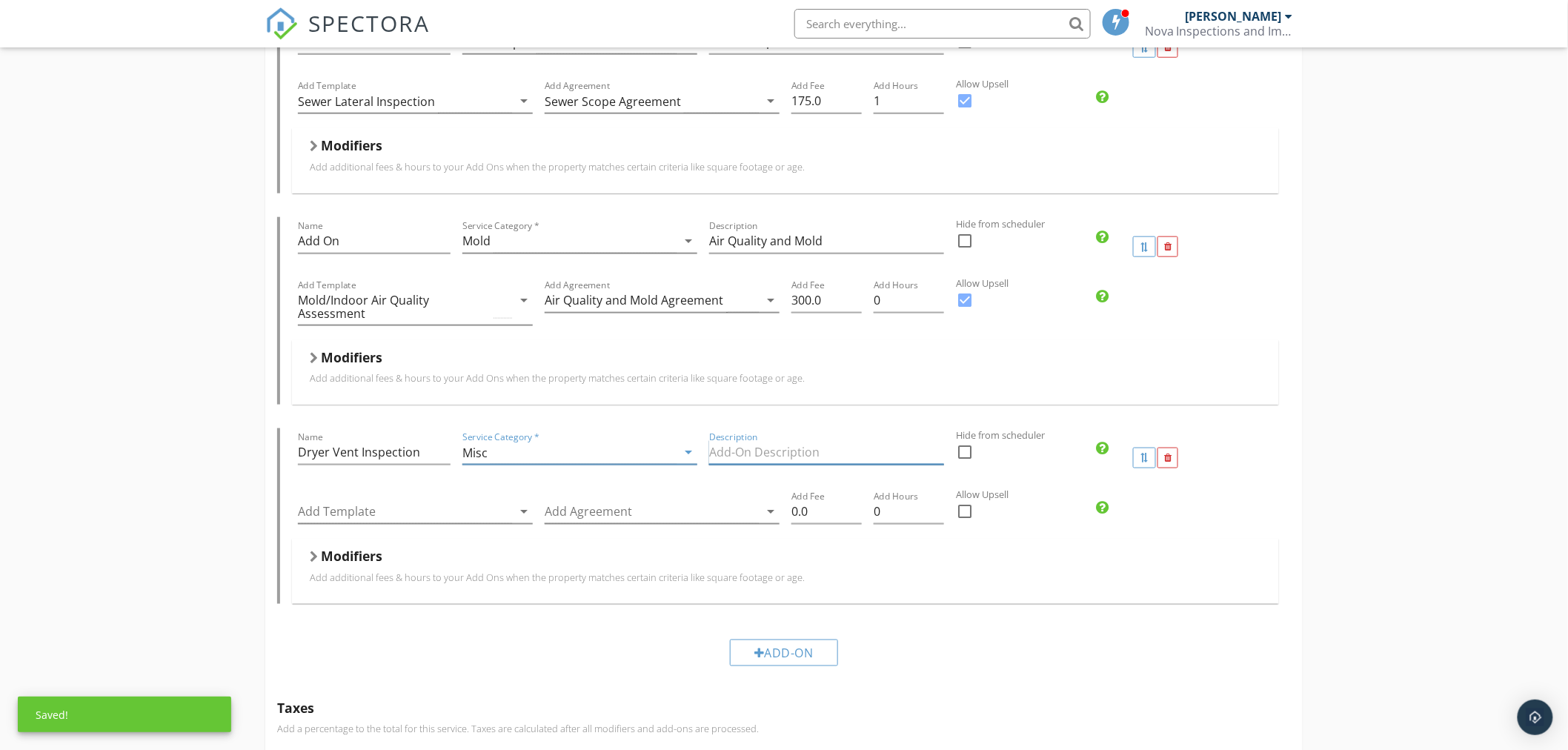
click at [781, 450] on input "Description" at bounding box center [826, 451] width 235 height 24
type input "Dryer Camera Inspection"
click at [404, 512] on div at bounding box center [404, 511] width 214 height 24
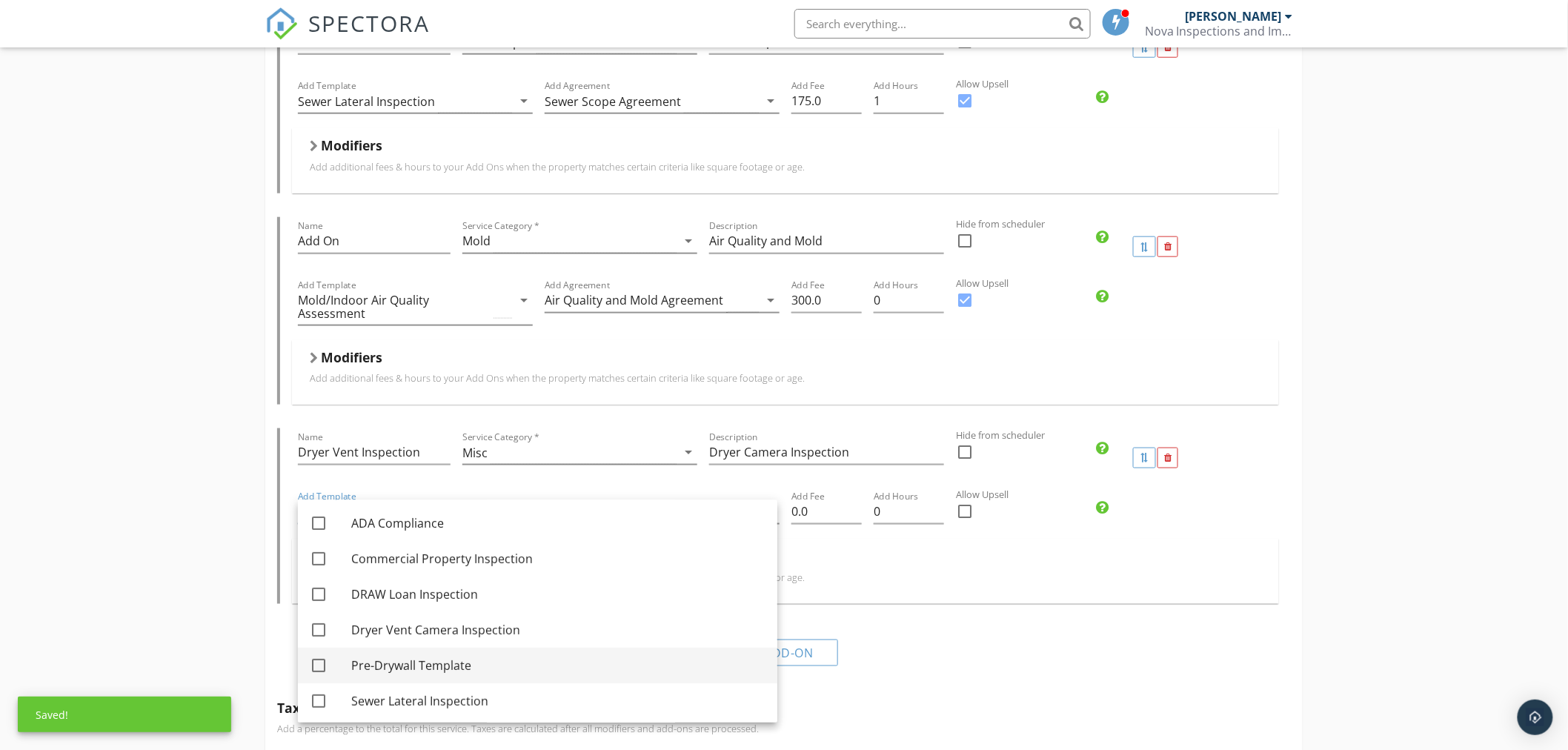
scroll to position [252, 0]
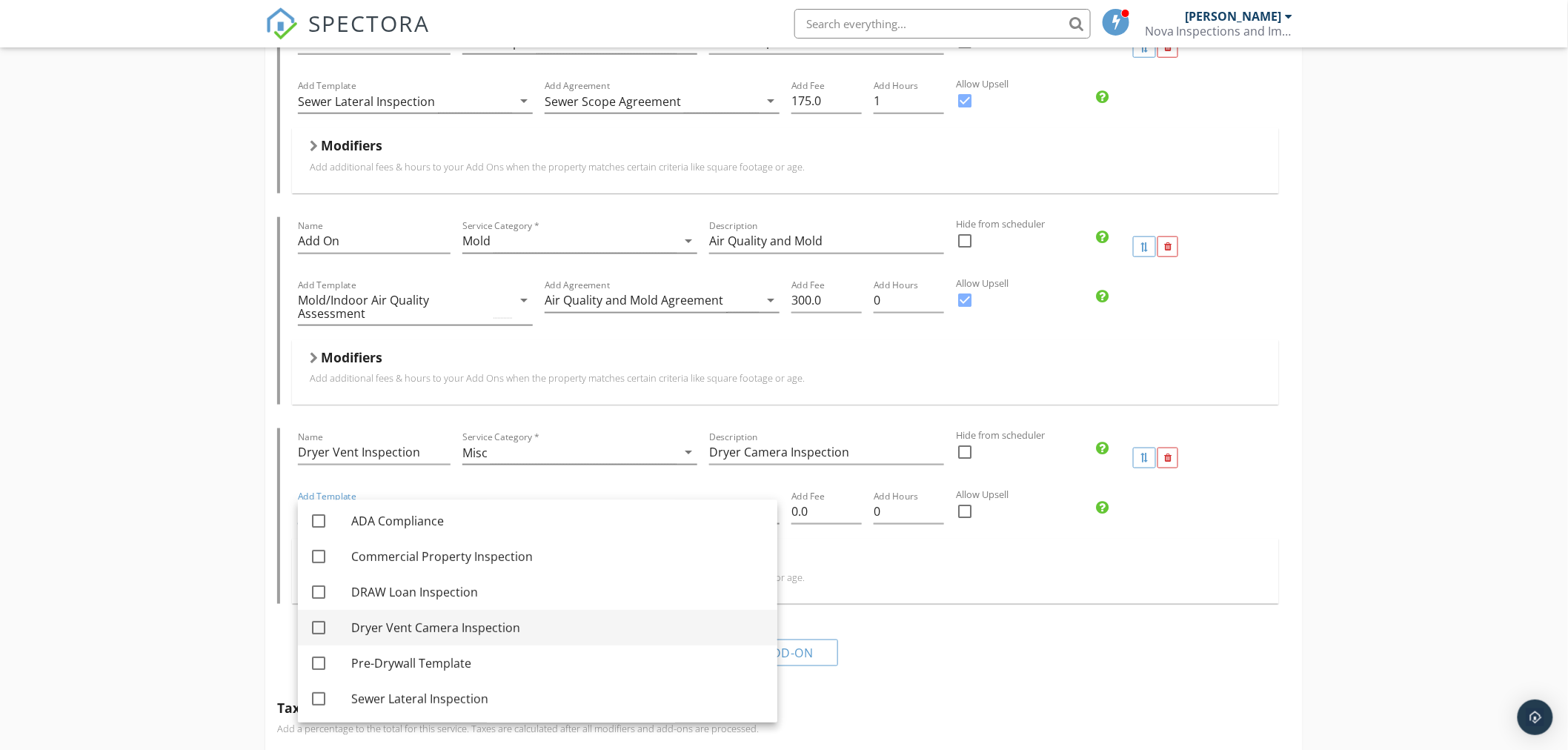
click at [314, 632] on div at bounding box center [319, 627] width 25 height 25
checkbox input "true"
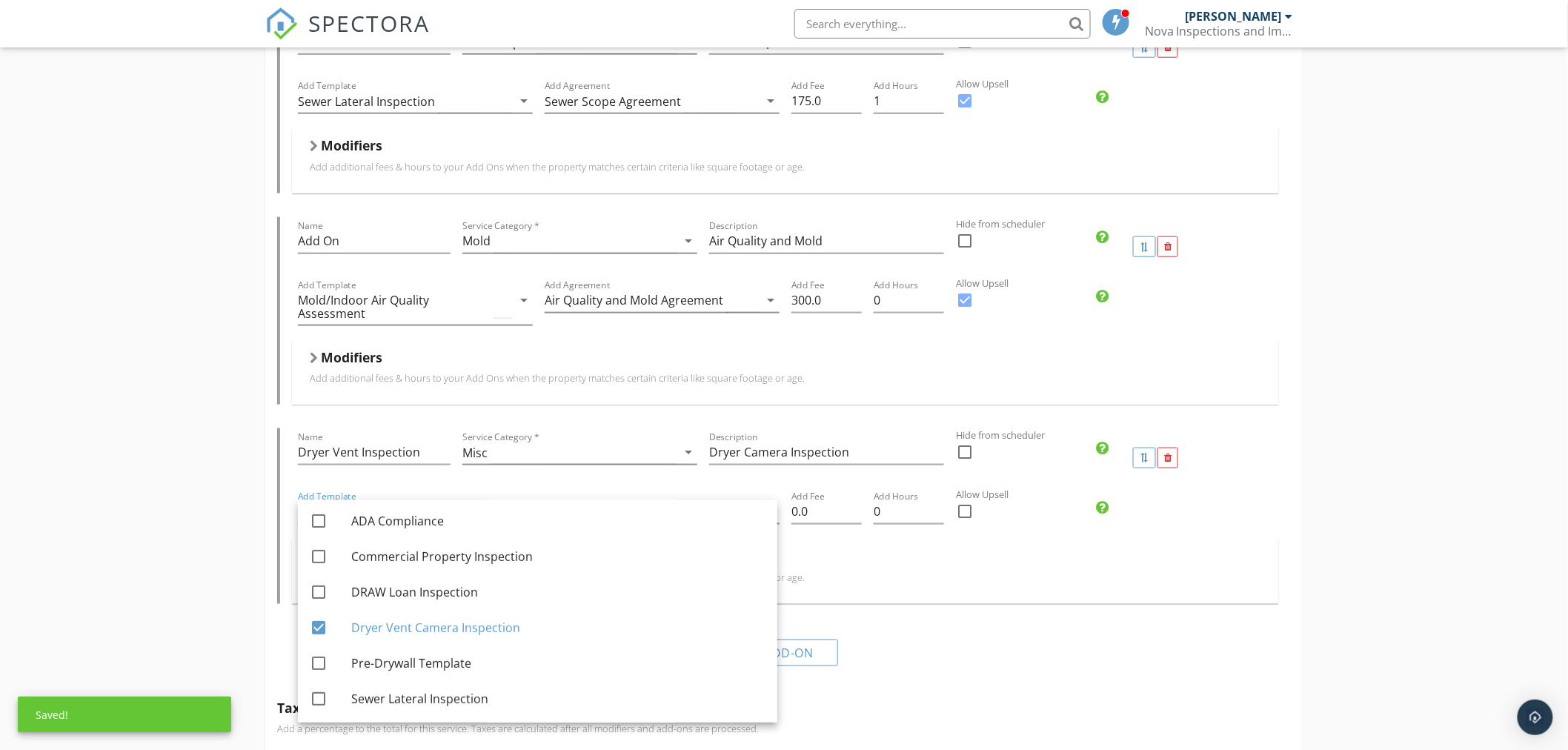
click at [902, 582] on p "Add additional fees & hours to your Add Ons when the property matches certain c…" at bounding box center [785, 577] width 952 height 12
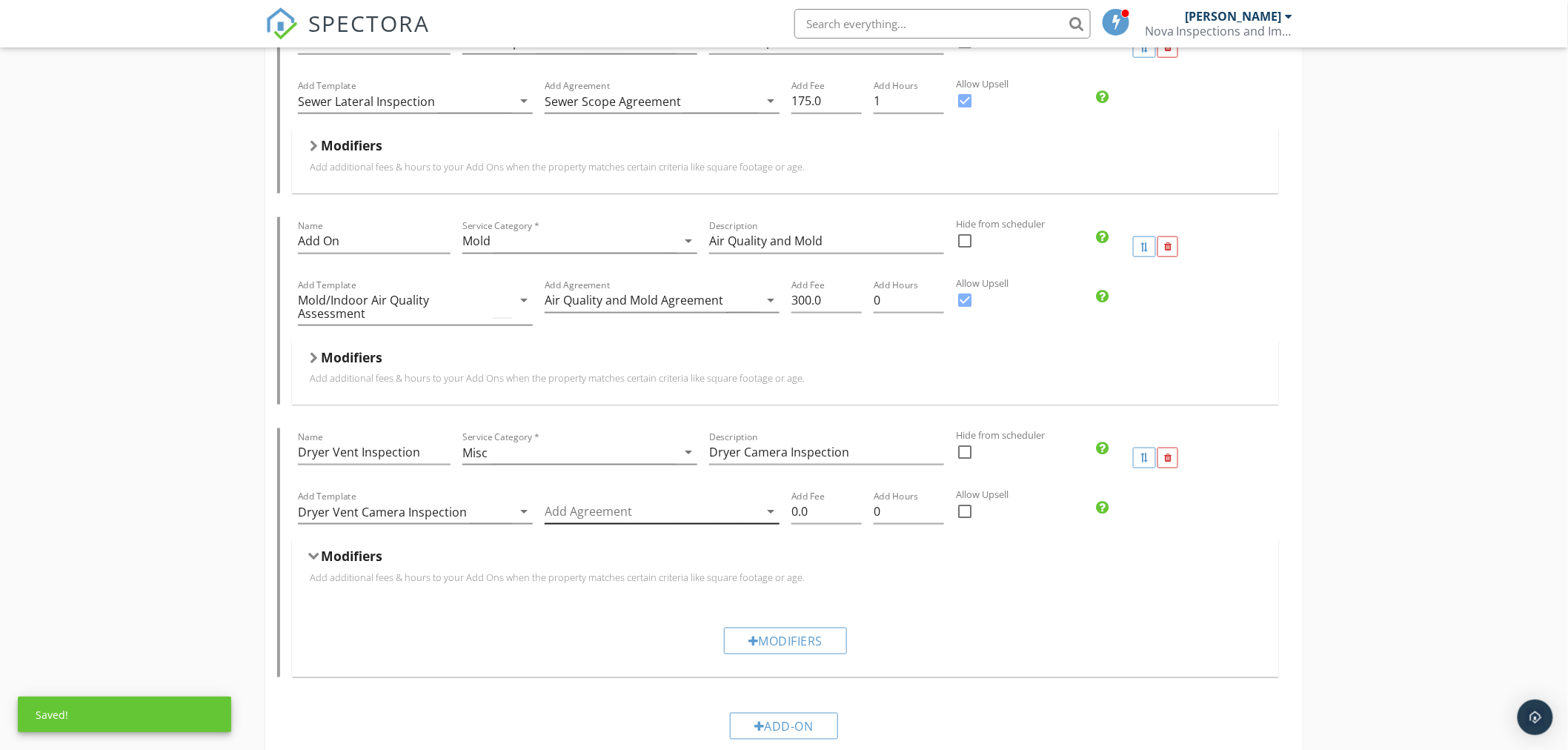
click at [586, 511] on div at bounding box center [651, 511] width 214 height 24
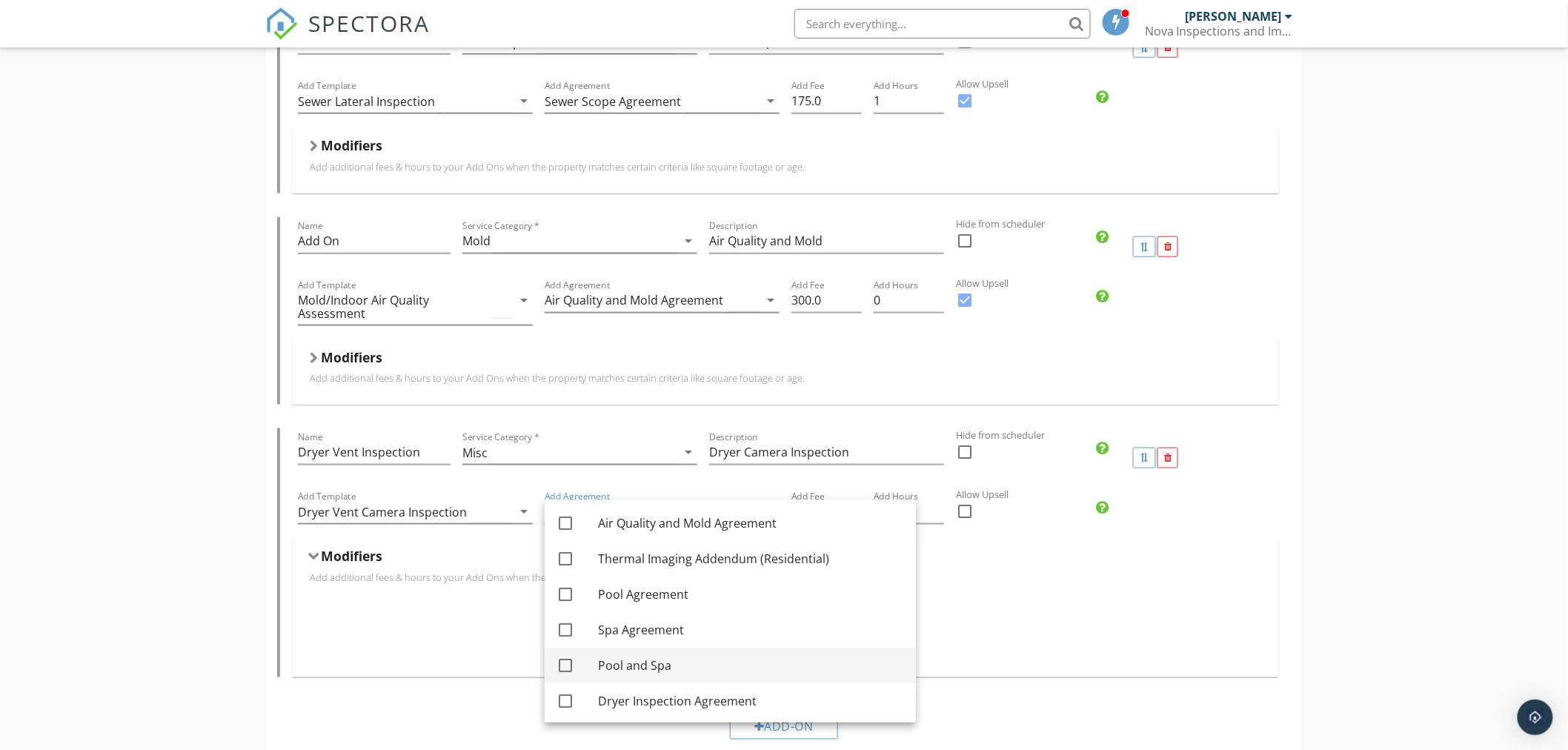
scroll to position [181, 0]
click at [566, 697] on div at bounding box center [566, 699] width 25 height 25
checkbox input "true"
click at [1055, 600] on div "Modifiers Add additional fees & hours to your Add Ons when the property matches…" at bounding box center [785, 570] width 987 height 64
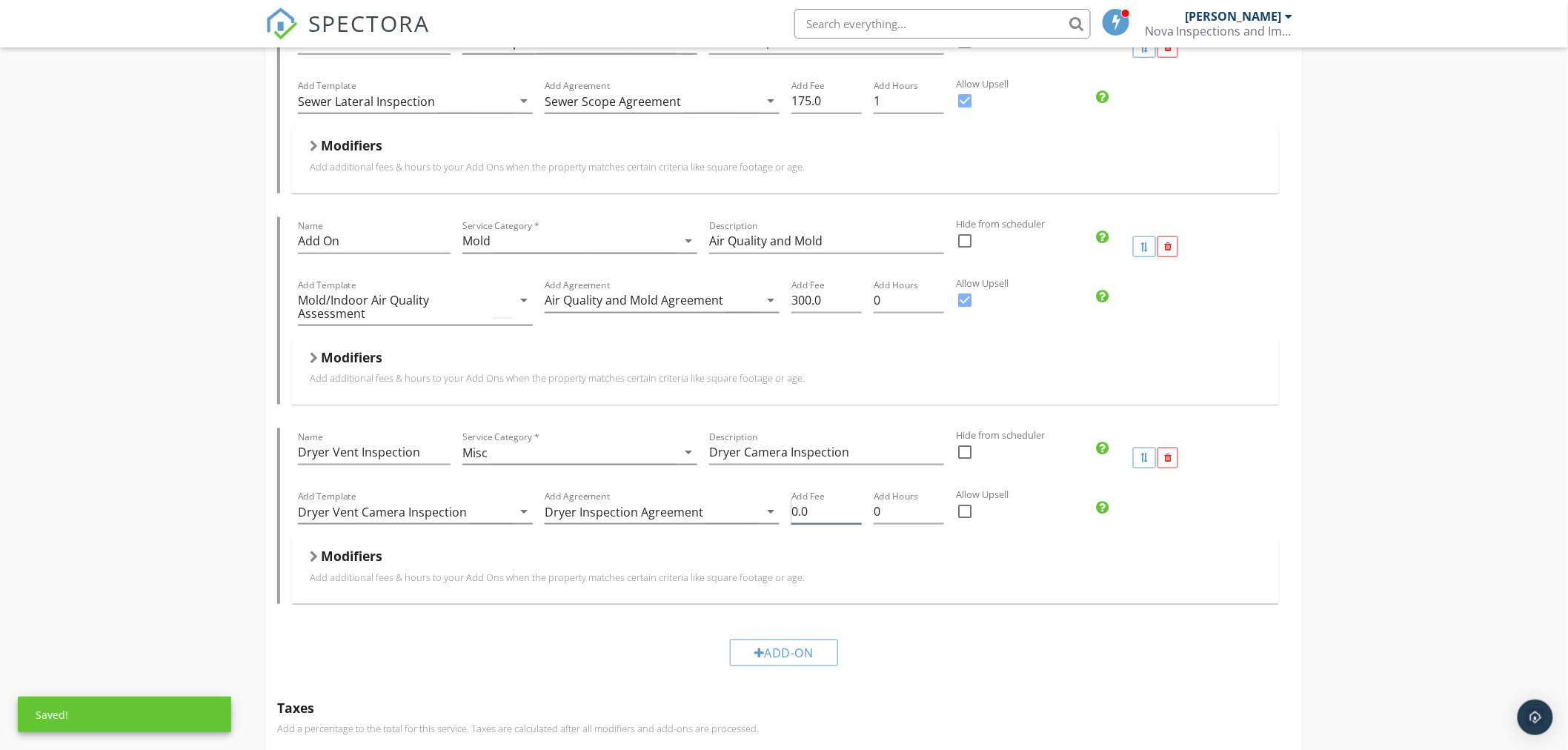
click at [825, 513] on input "0.0" at bounding box center [826, 511] width 70 height 24
drag, startPoint x: 810, startPoint y: 505, endPoint x: 726, endPoint y: 505, distance: 84.0
click at [726, 505] on div "Add Template Dryer Vent Camera Inspection arrow_drop_down Add Agreement Dryer I…" at bounding box center [785, 513] width 987 height 51
type input "125"
drag, startPoint x: 887, startPoint y: 510, endPoint x: 848, endPoint y: 512, distance: 39.1
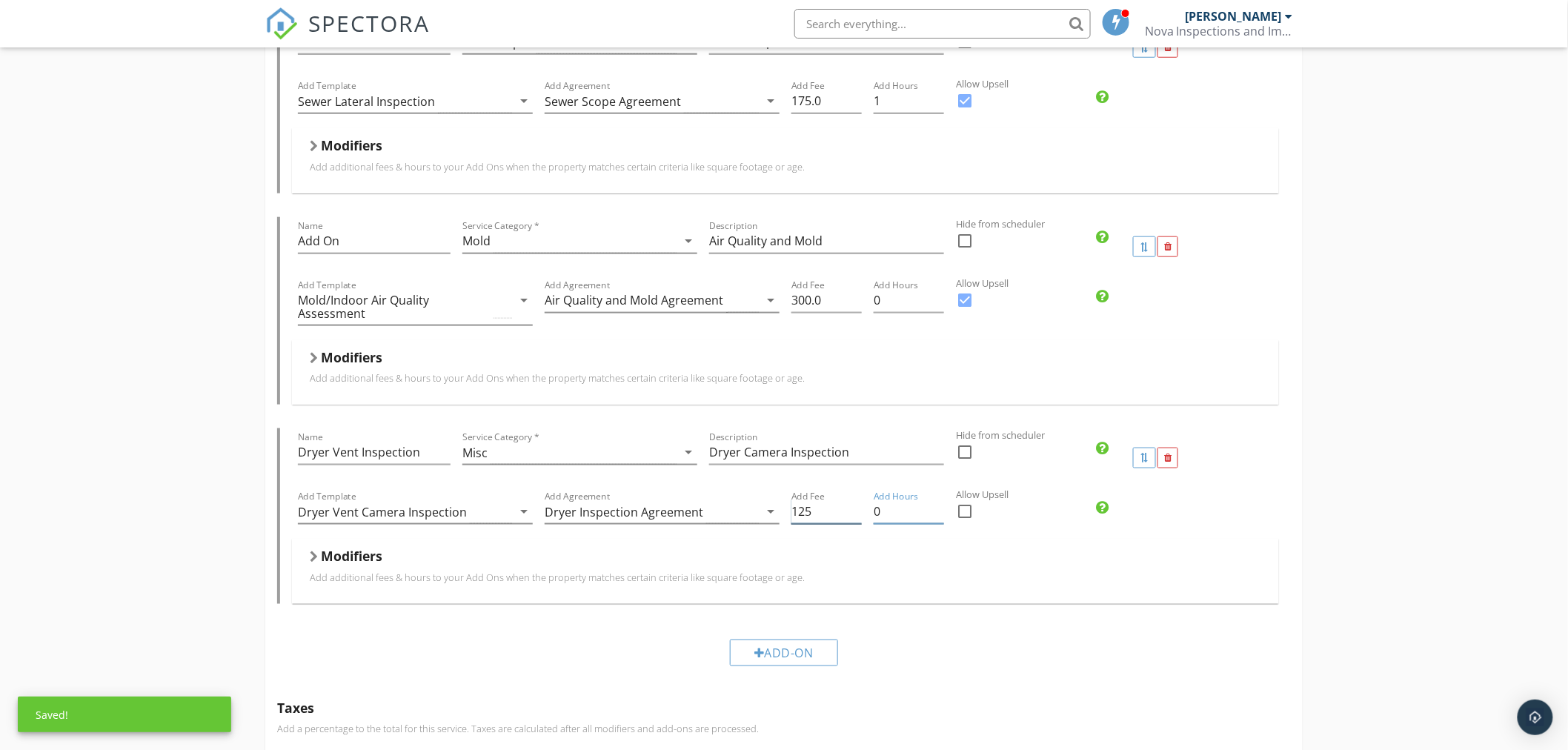
click at [848, 512] on div "Add Template Dryer Vent Camera Inspection arrow_drop_down Add Agreement Dryer I…" at bounding box center [785, 513] width 987 height 51
drag, startPoint x: 884, startPoint y: 516, endPoint x: 861, endPoint y: 517, distance: 23.0
click at [862, 517] on div "Add Template Dryer Vent Camera Inspection arrow_drop_down Add Agreement Dryer I…" at bounding box center [785, 513] width 987 height 51
type input ".5"
click at [950, 560] on div "Modifiers" at bounding box center [785, 559] width 952 height 23
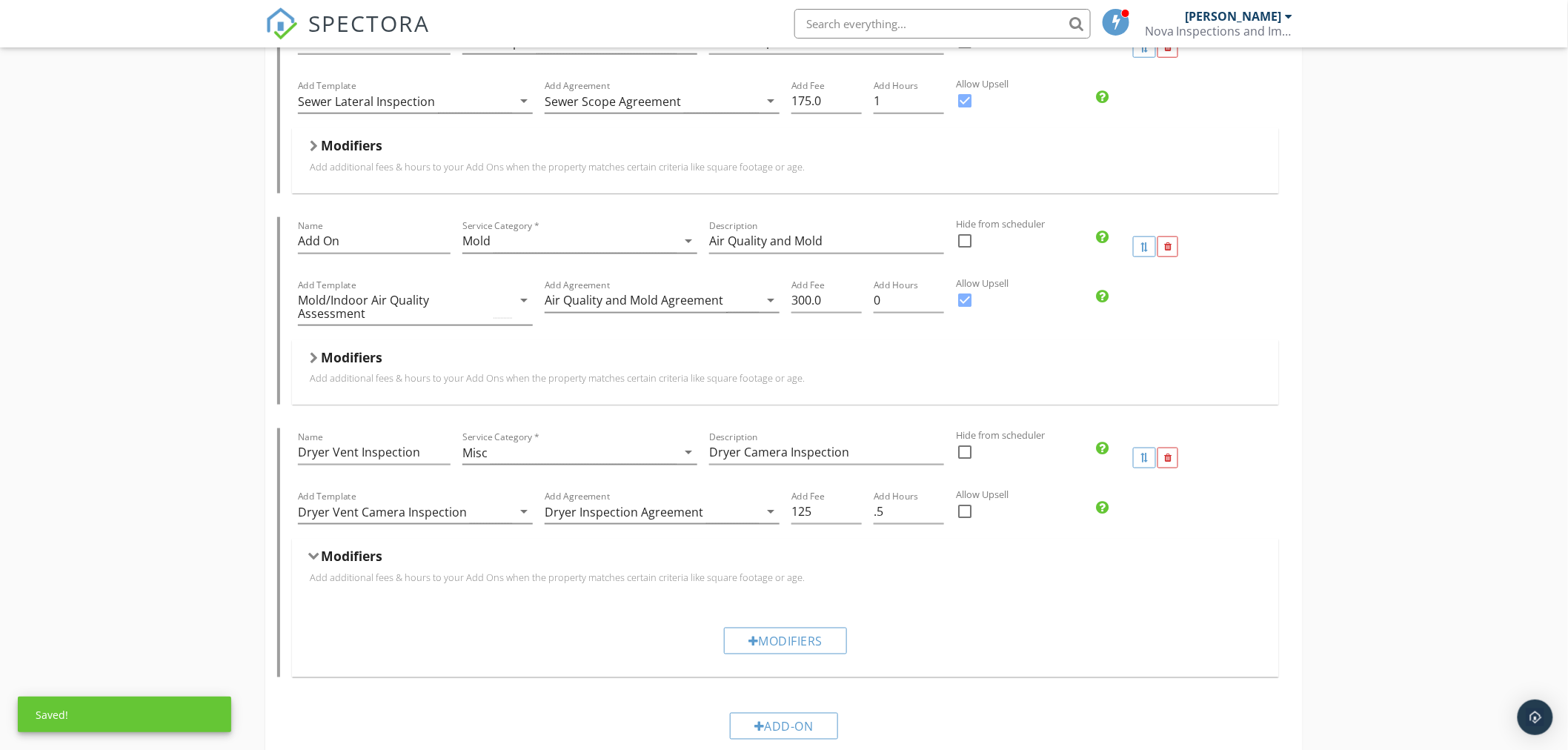
click at [967, 513] on div at bounding box center [965, 511] width 25 height 25
checkbox input "true"
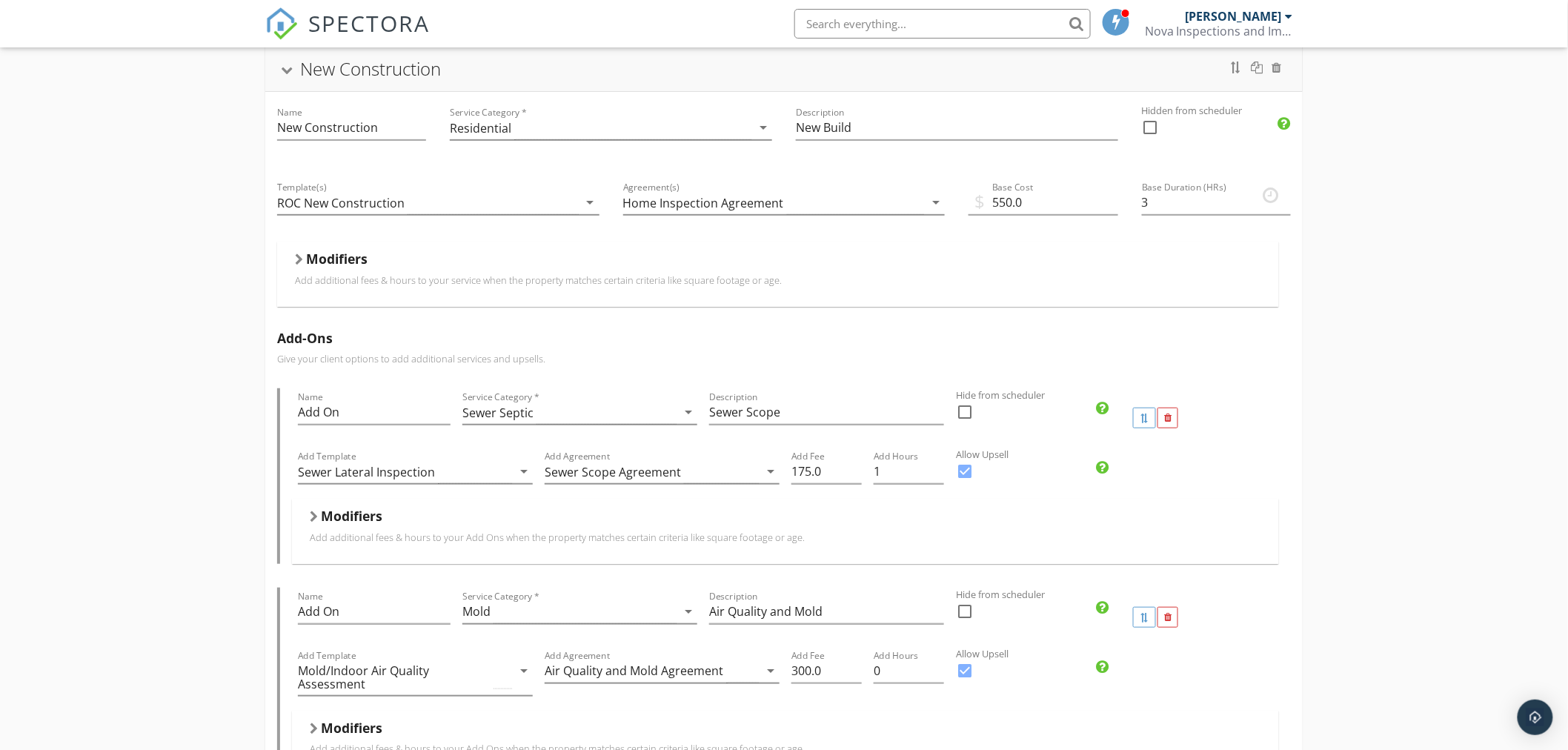
scroll to position [83, 0]
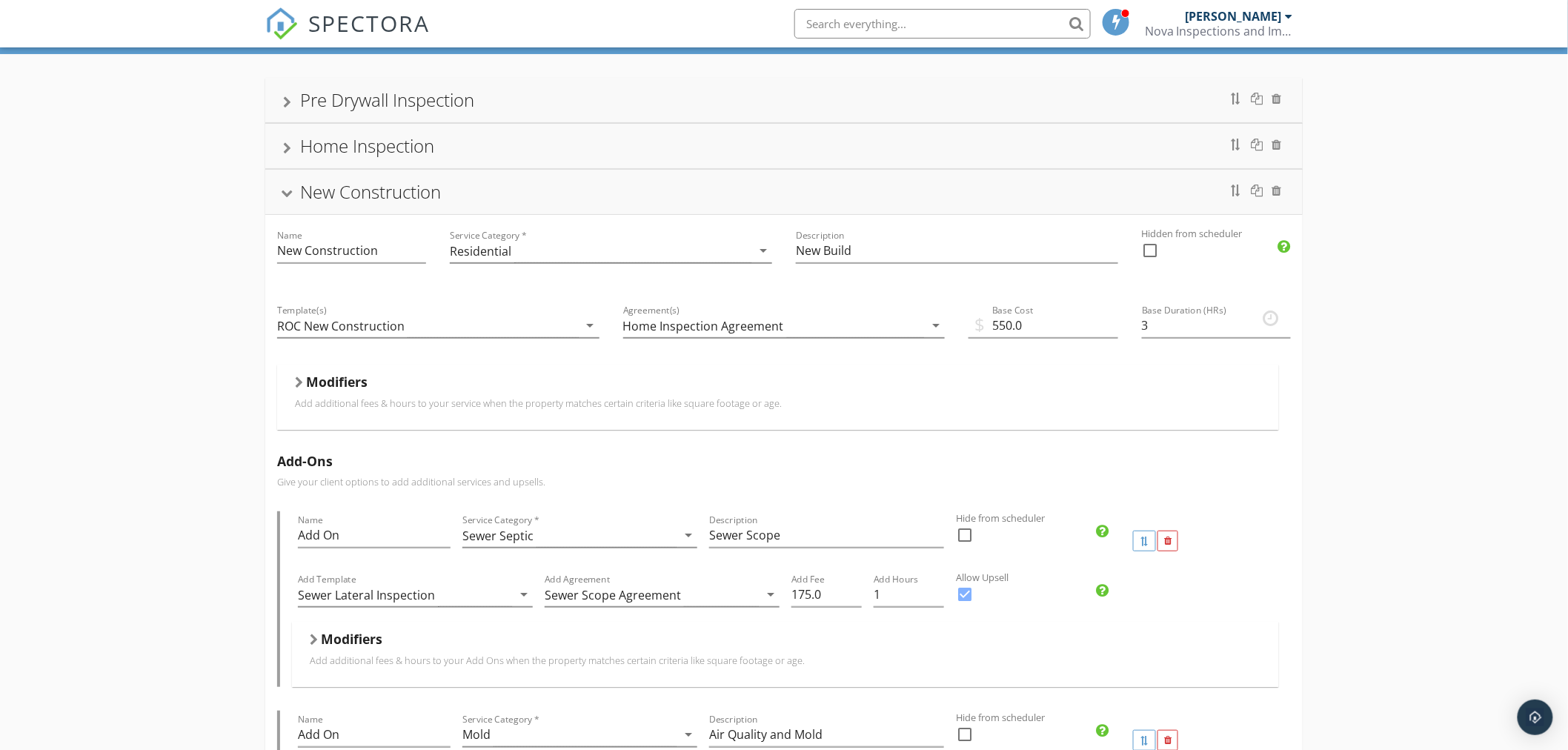
click at [290, 193] on div at bounding box center [287, 194] width 12 height 8
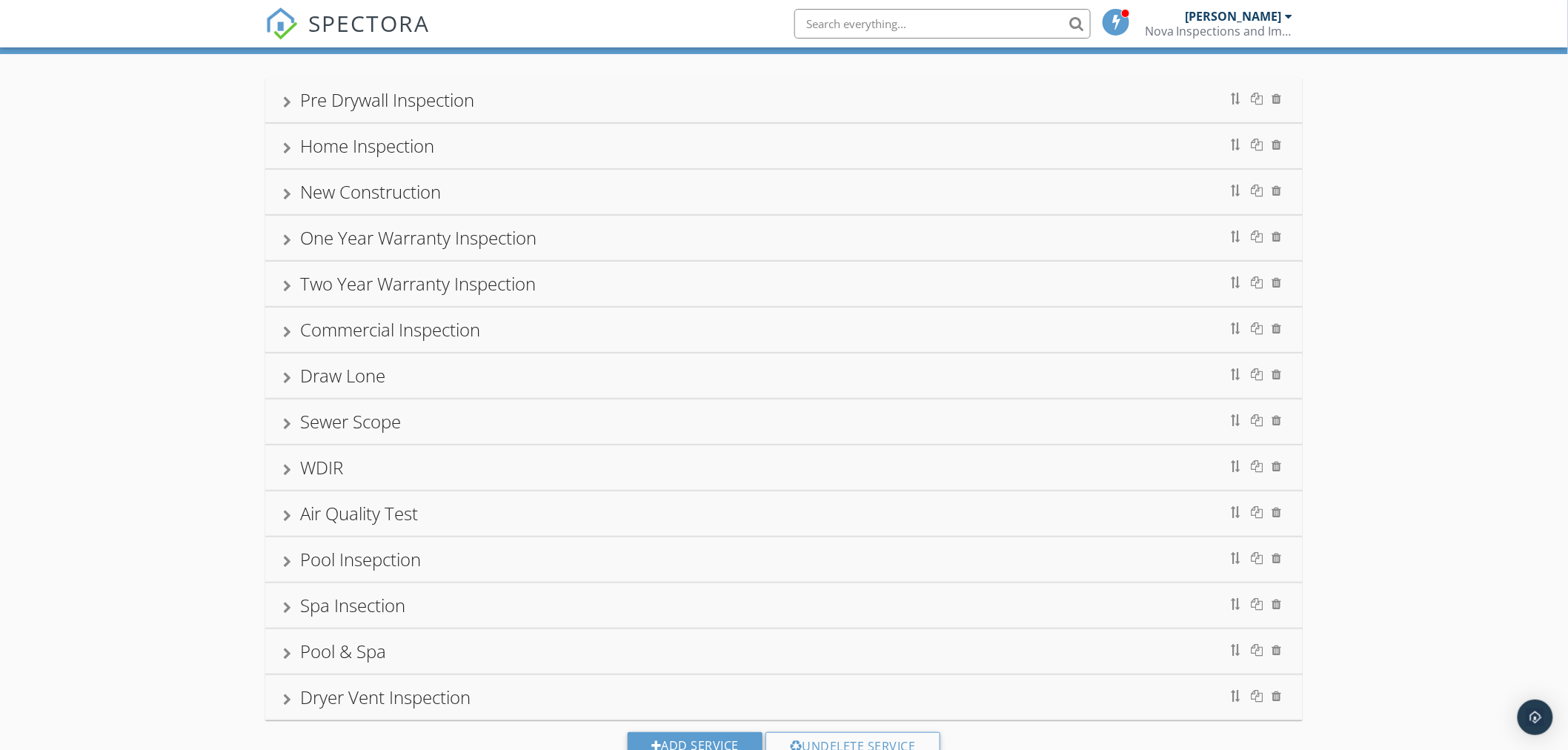
click at [286, 160] on div "Home Inspection" at bounding box center [784, 146] width 1037 height 44
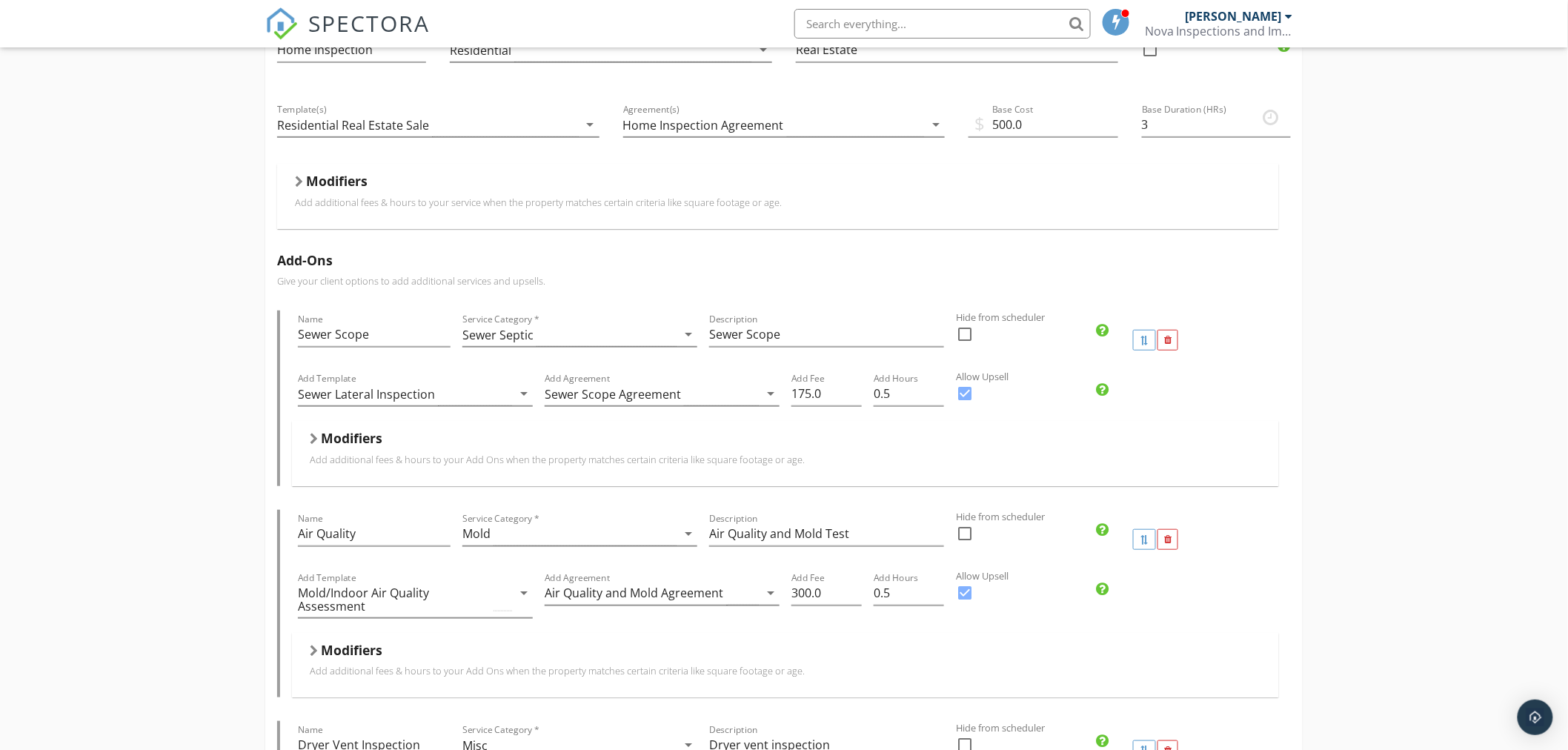
scroll to position [494, 0]
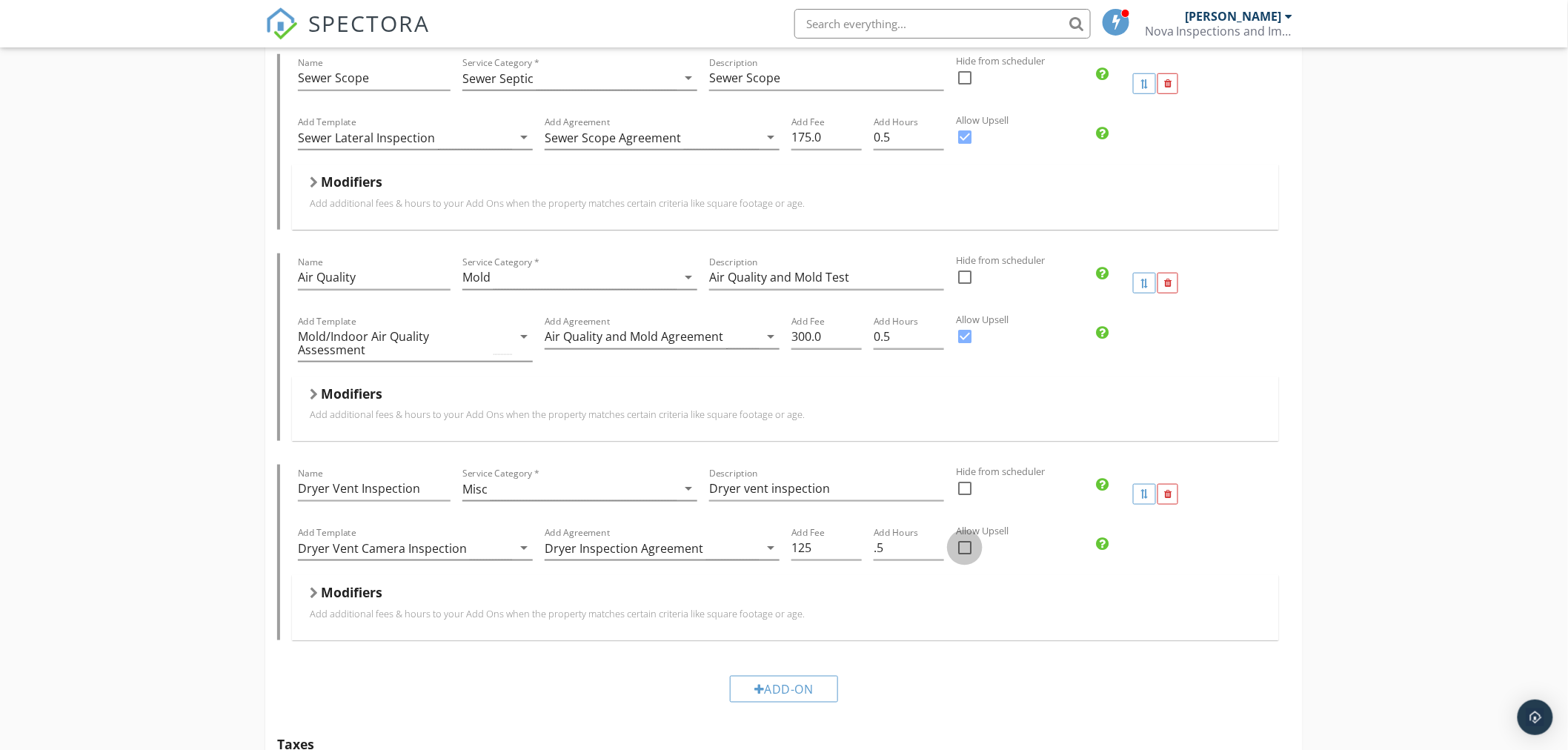
click at [961, 541] on div at bounding box center [965, 547] width 25 height 25
checkbox input "true"
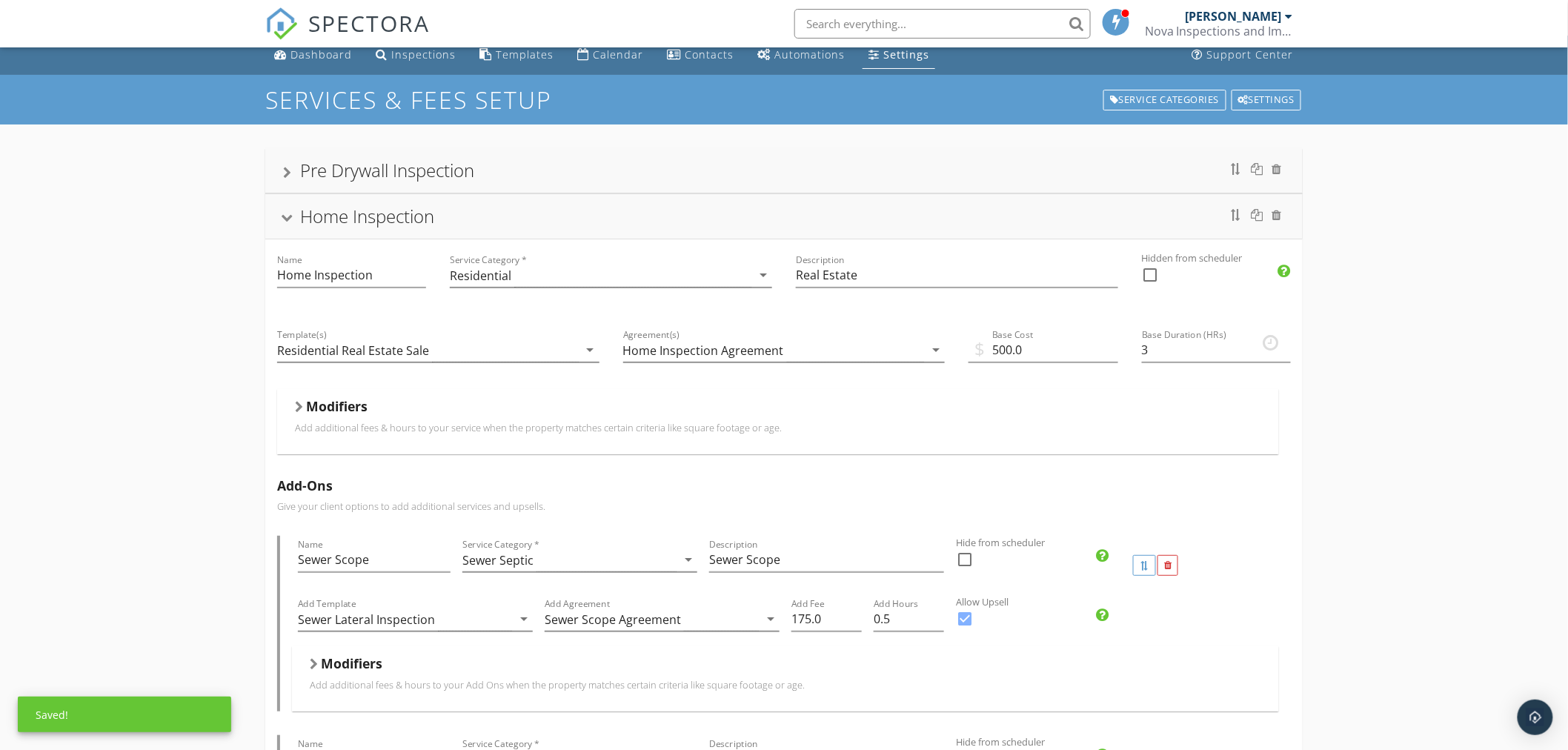
scroll to position [0, 0]
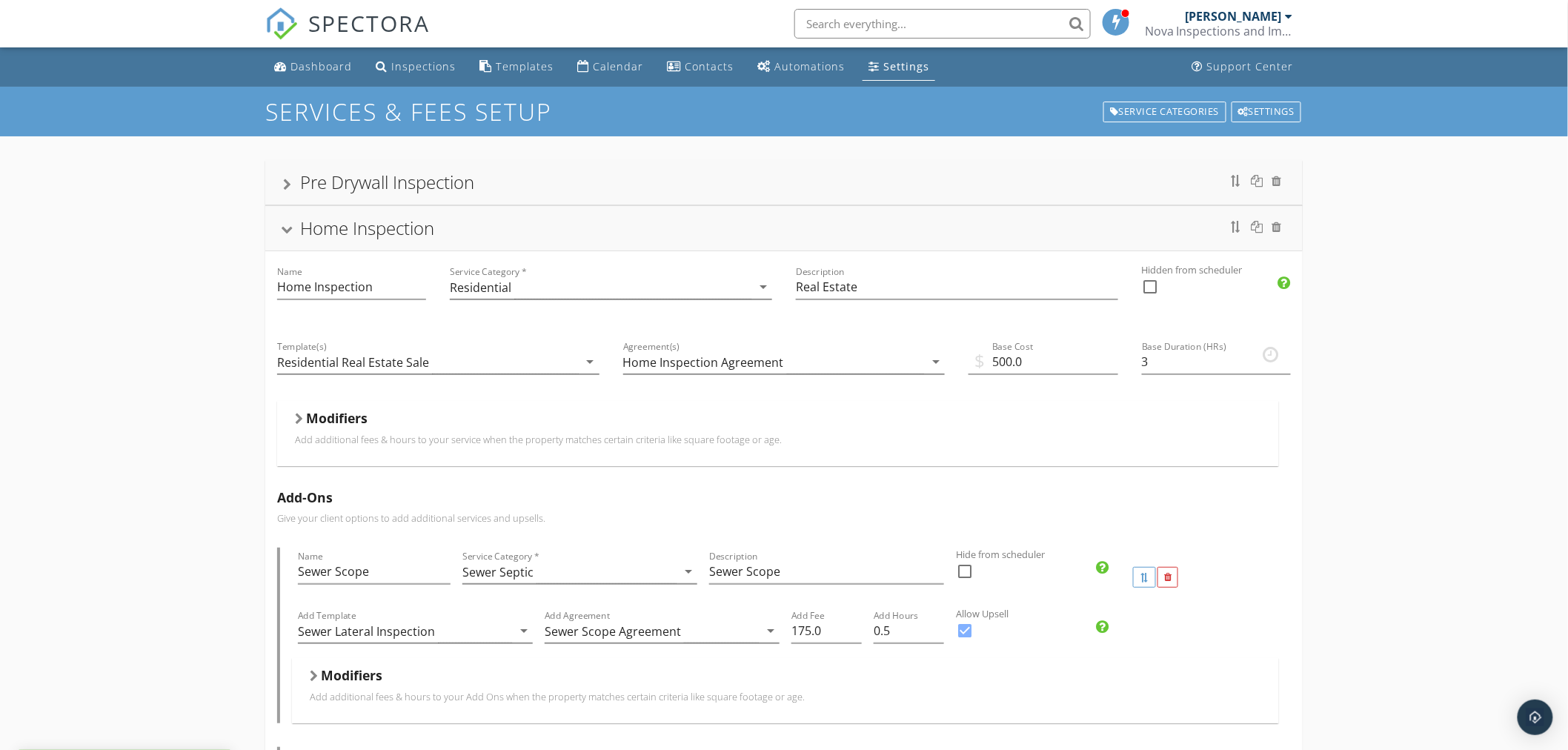
click at [287, 226] on div "Home Inspection" at bounding box center [784, 229] width 1001 height 27
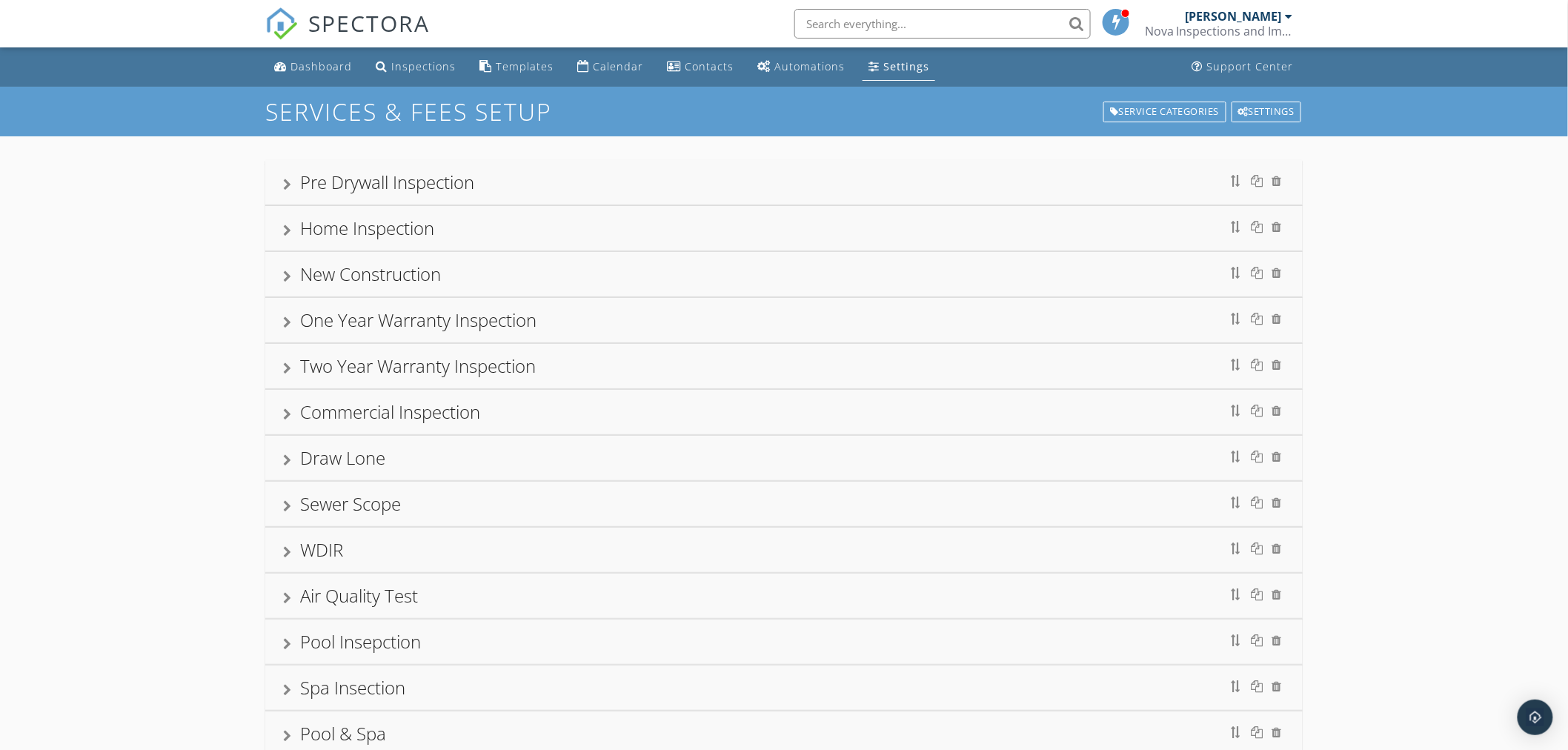
click at [287, 181] on div at bounding box center [287, 184] width 8 height 12
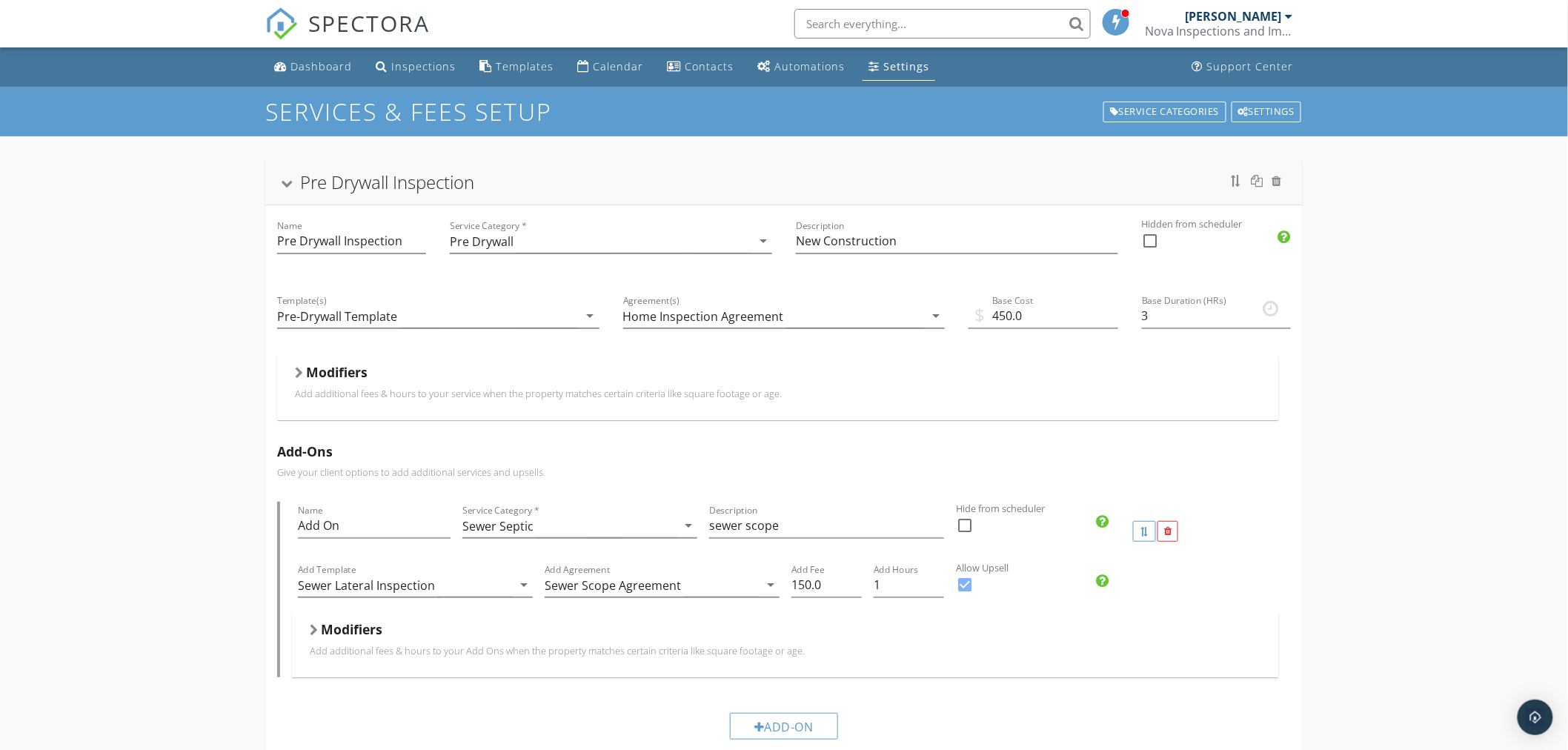
click at [285, 181] on div "Pre Drywall Inspection" at bounding box center [784, 182] width 1001 height 27
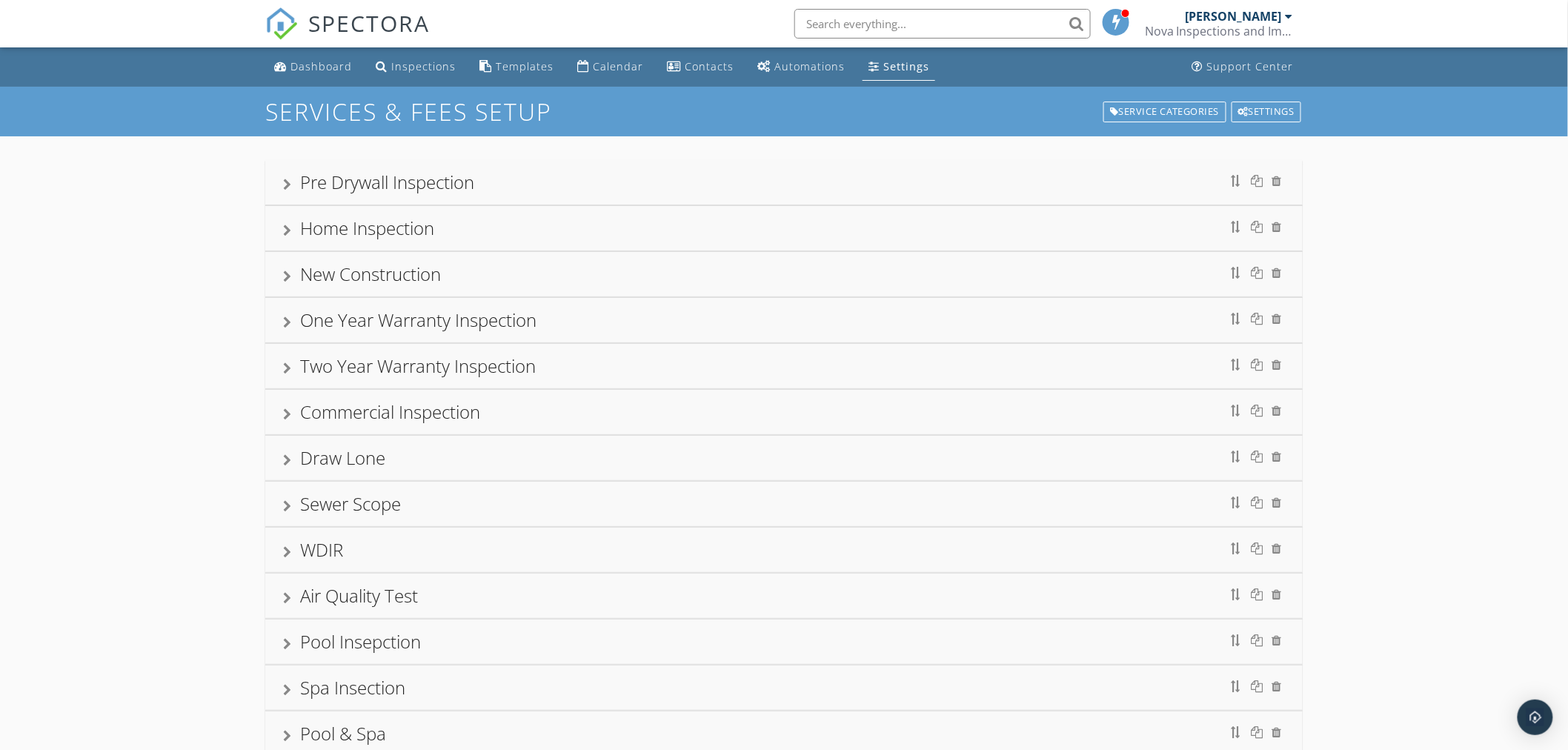
click at [287, 327] on div at bounding box center [287, 322] width 8 height 12
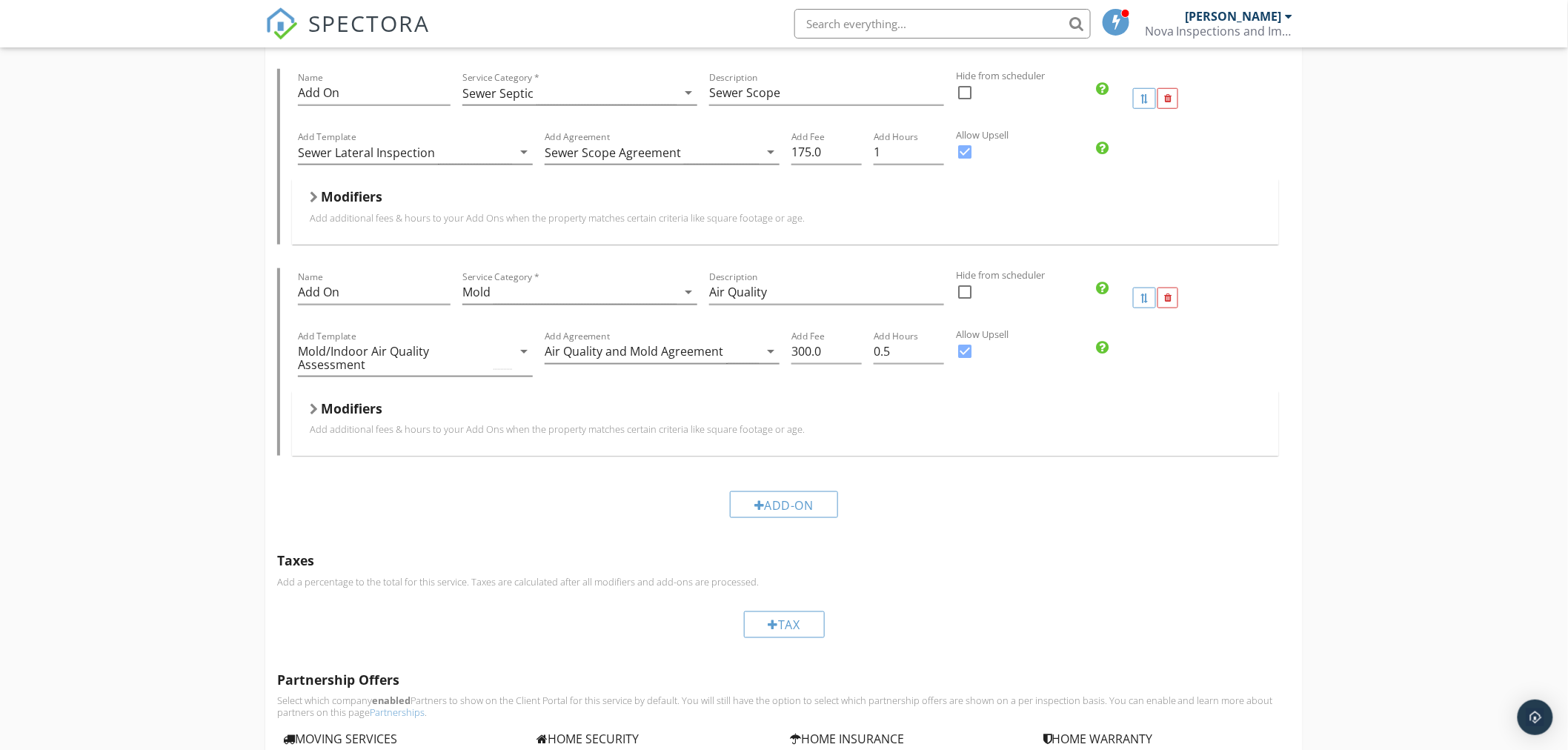
scroll to position [576, 0]
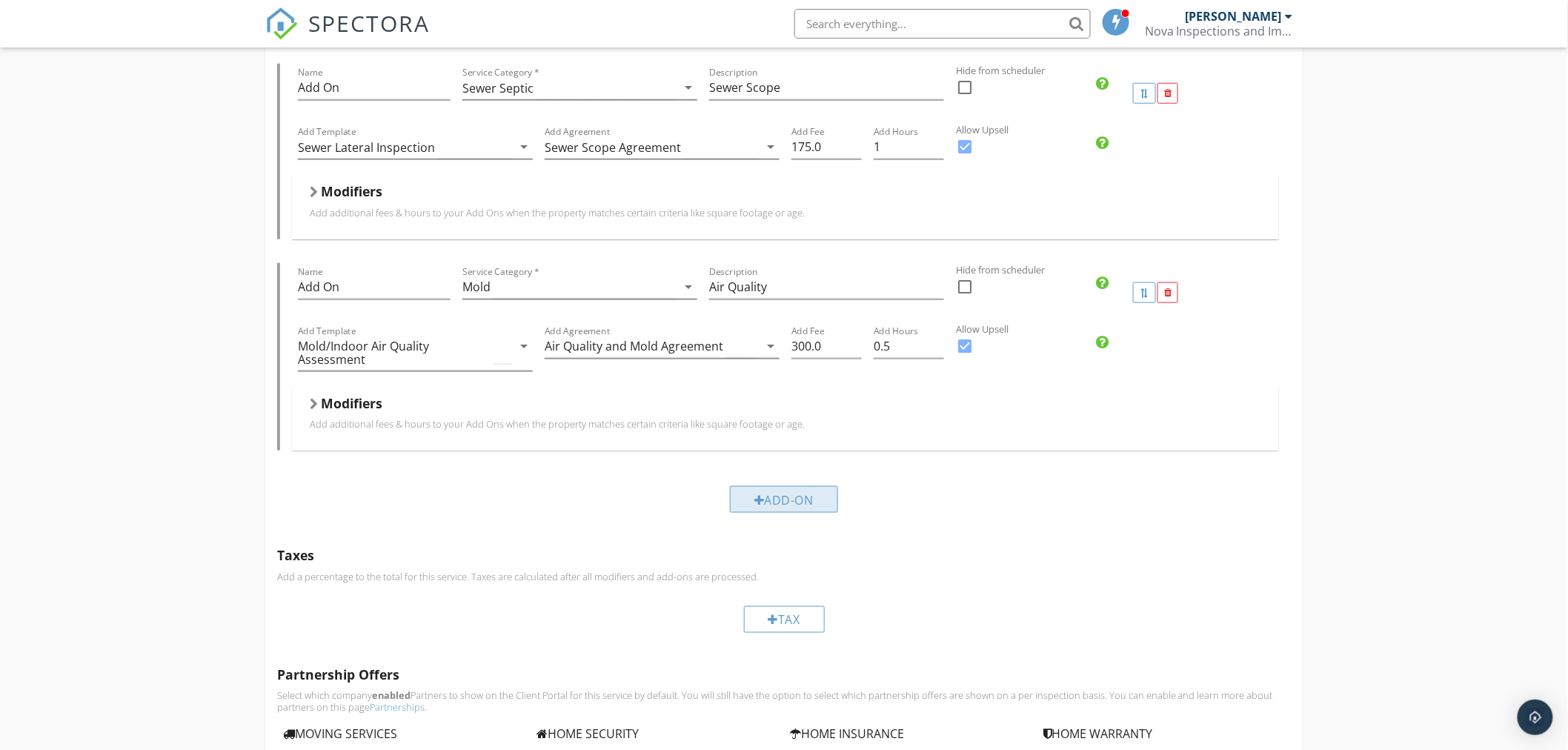
click at [799, 501] on div "Add-On" at bounding box center [784, 499] width 109 height 27
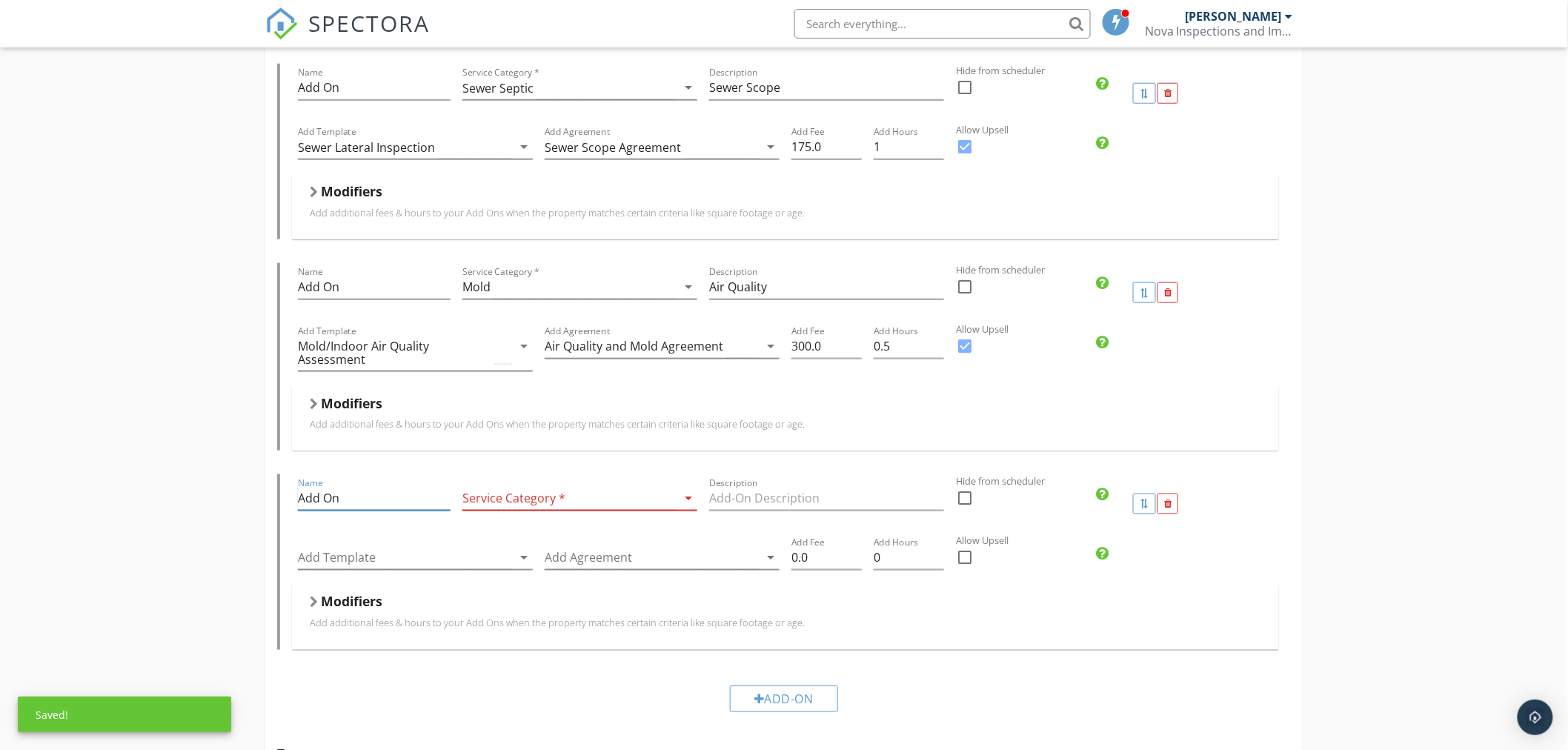
drag, startPoint x: 390, startPoint y: 495, endPoint x: 194, endPoint y: 514, distance: 196.9
click at [201, 514] on div "Pre Drywall Inspection Name Pre Drywall Inspection Service Category * Pre Drywa…" at bounding box center [784, 554] width 1568 height 1989
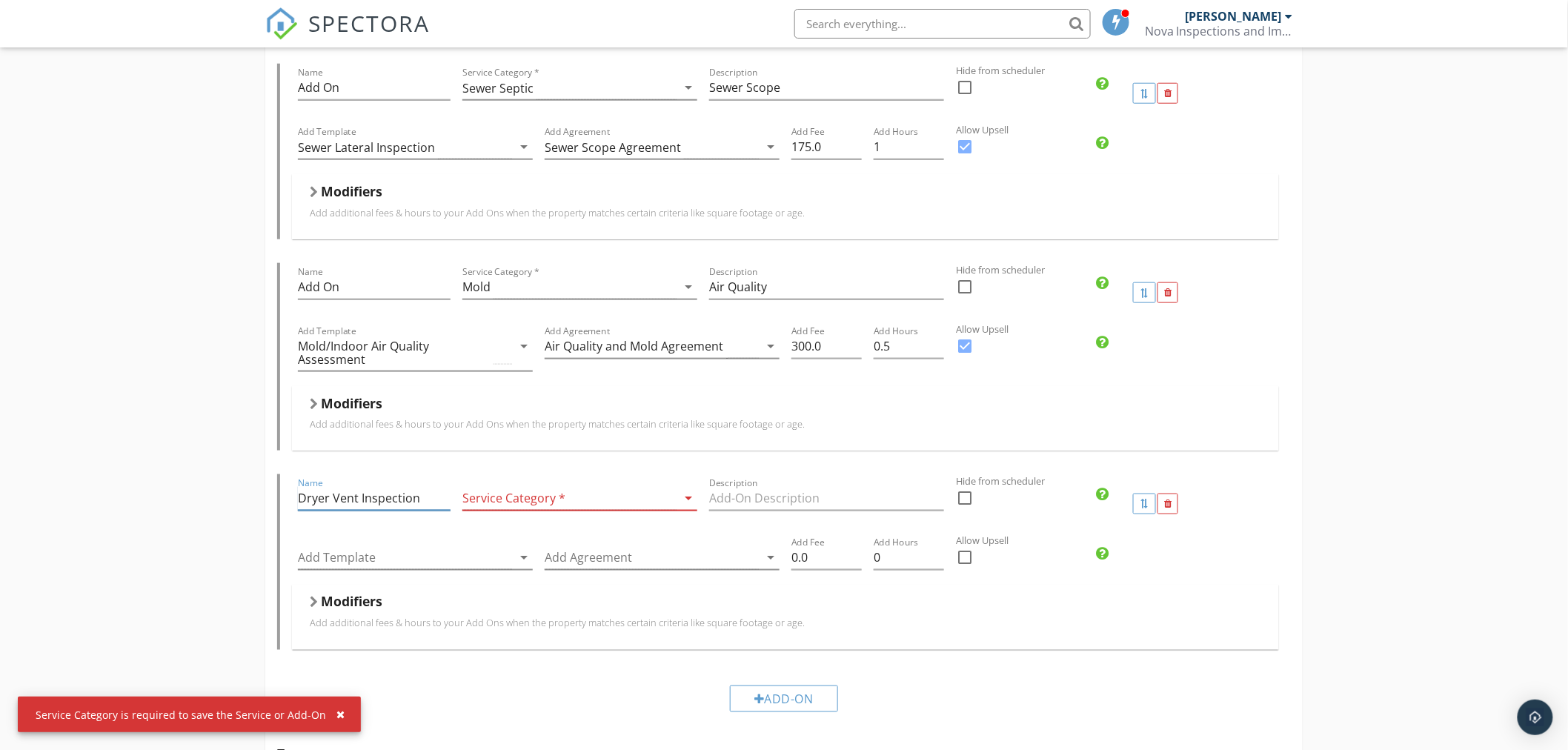
type input "Dryer Vent Inspection"
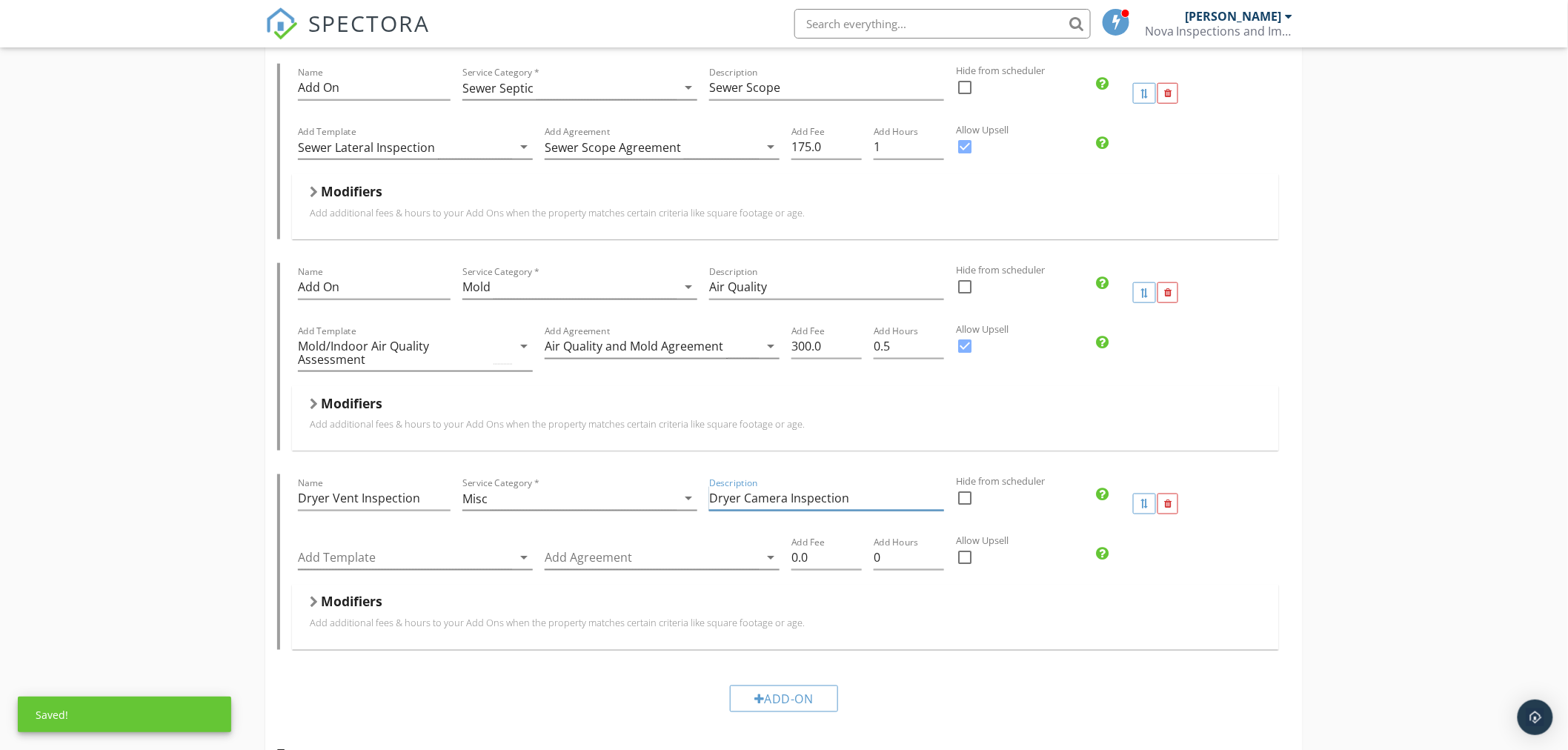
type input "Dryer Camera Inspection"
click at [963, 554] on div at bounding box center [965, 557] width 25 height 25
checkbox input "true"
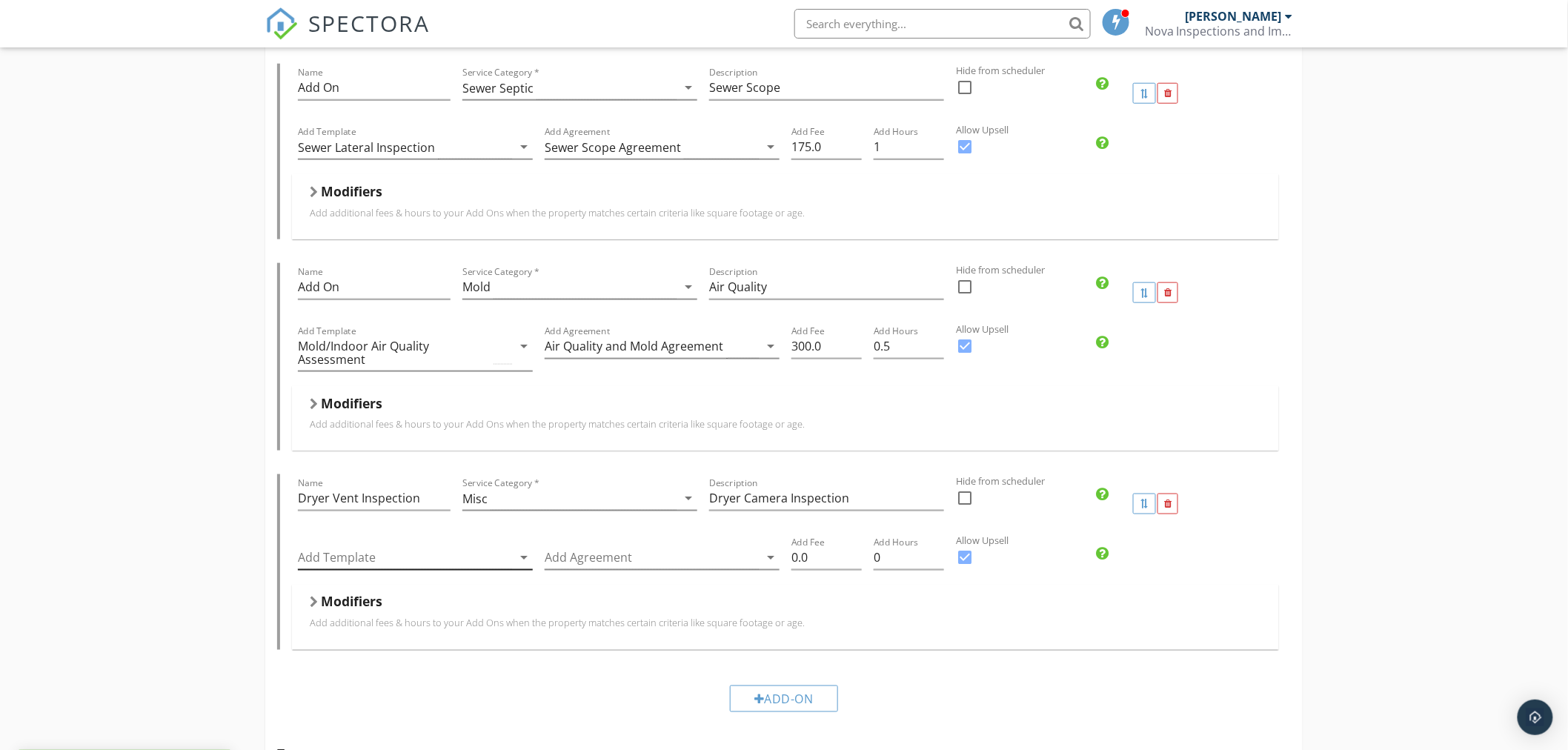
click at [352, 551] on div at bounding box center [404, 557] width 214 height 24
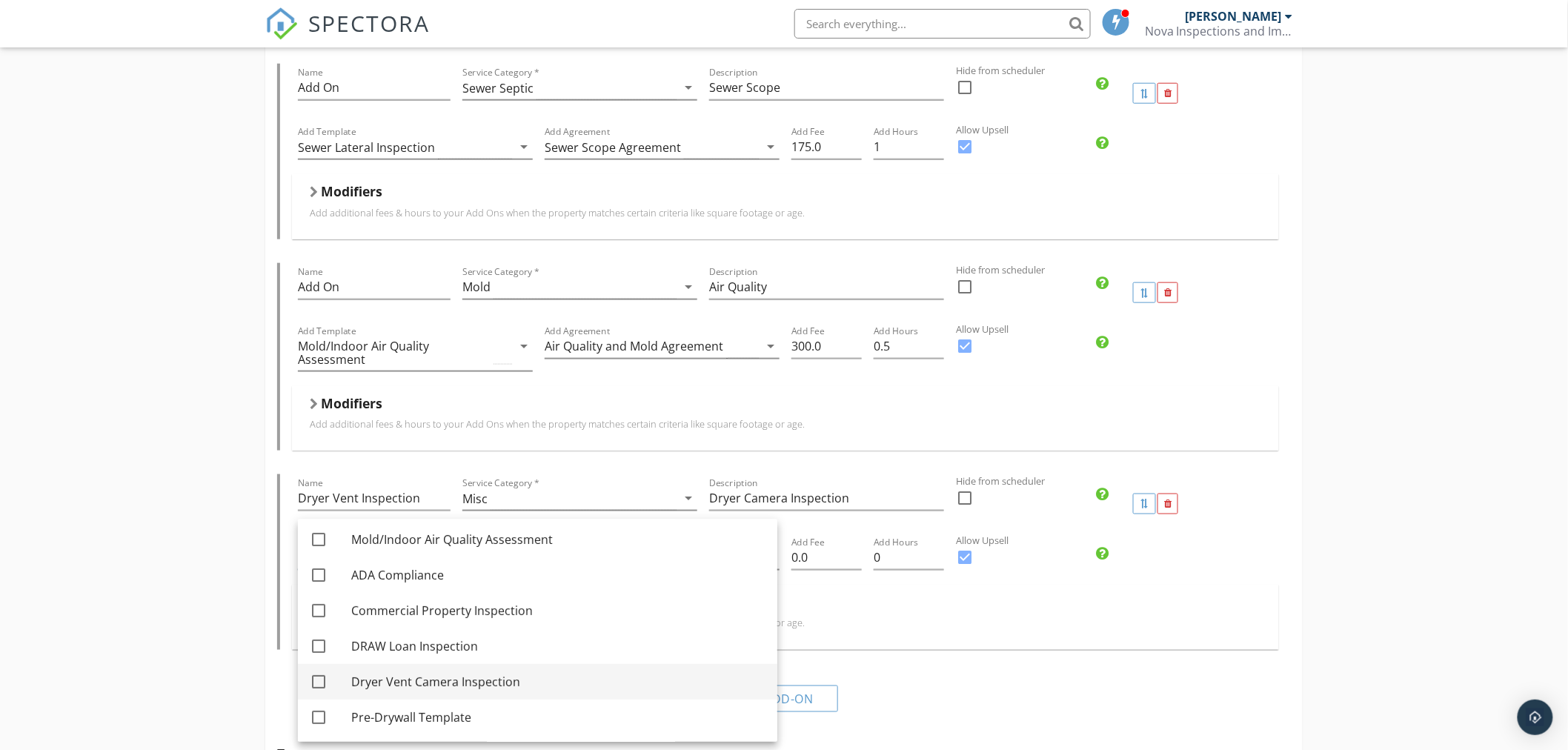
scroll to position [252, 0]
click at [322, 646] on div at bounding box center [319, 646] width 25 height 25
checkbox input "true"
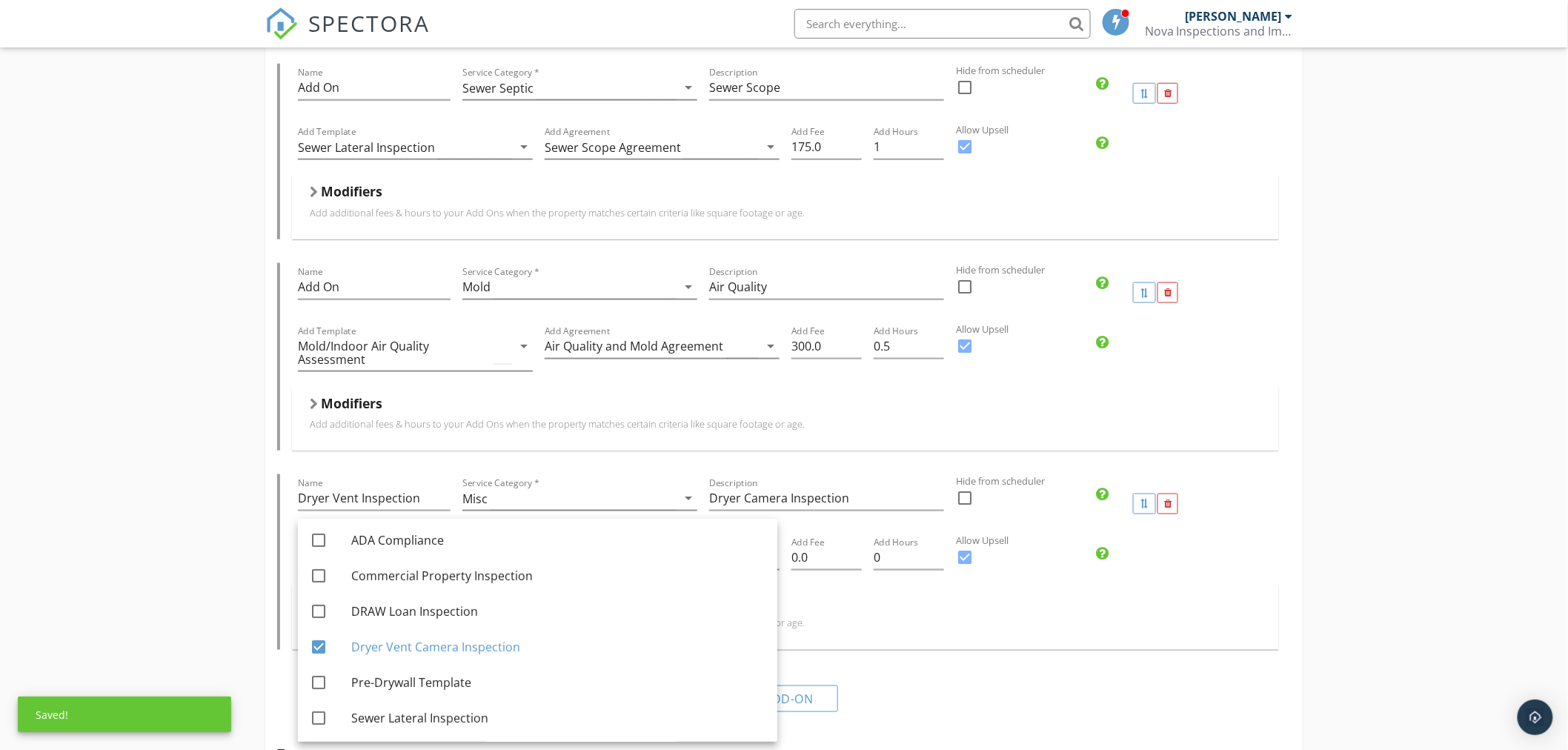
click at [870, 638] on div "Modifiers Add additional fees & hours to your Add Ons when the property matches…" at bounding box center [785, 617] width 952 height 47
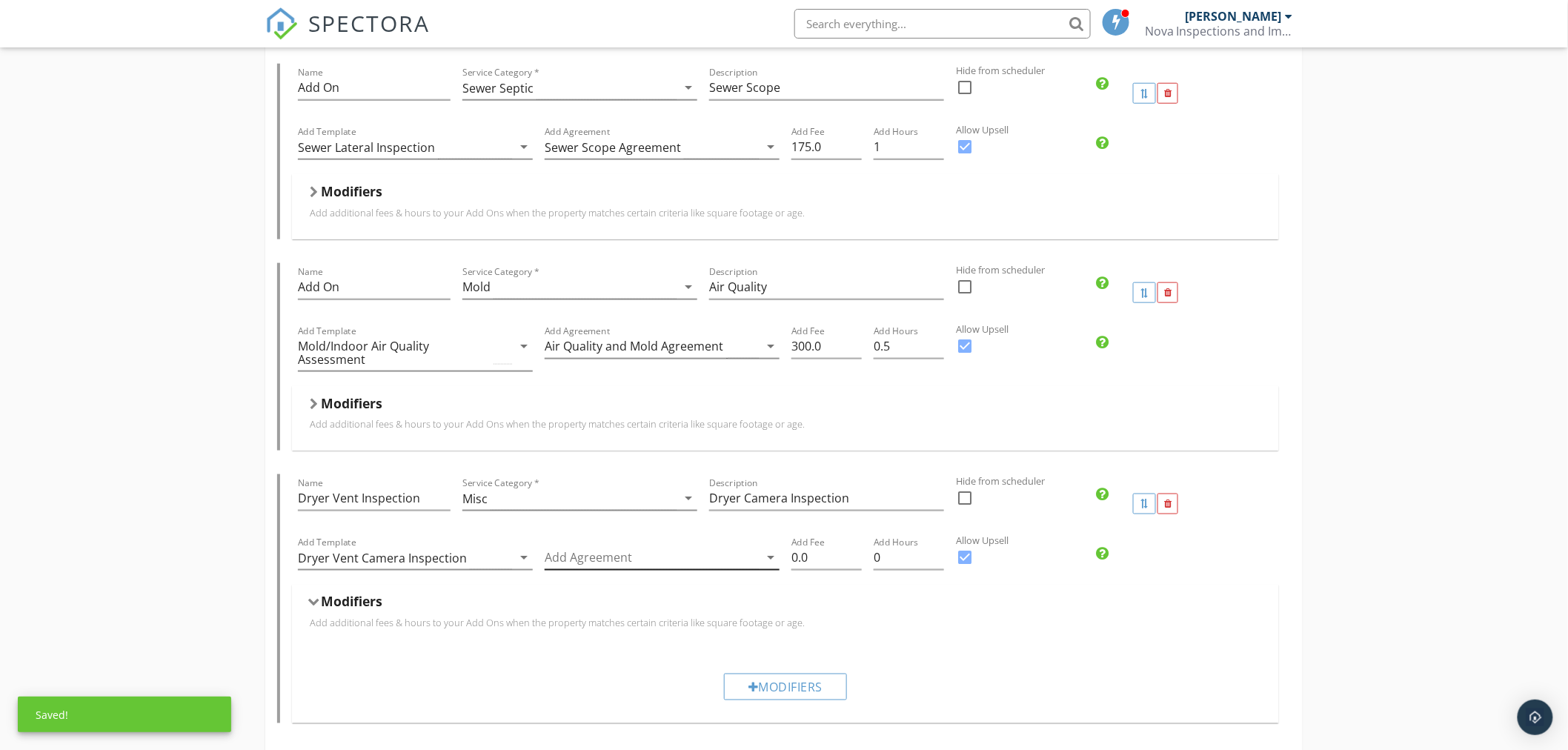
click at [595, 546] on div at bounding box center [651, 557] width 214 height 24
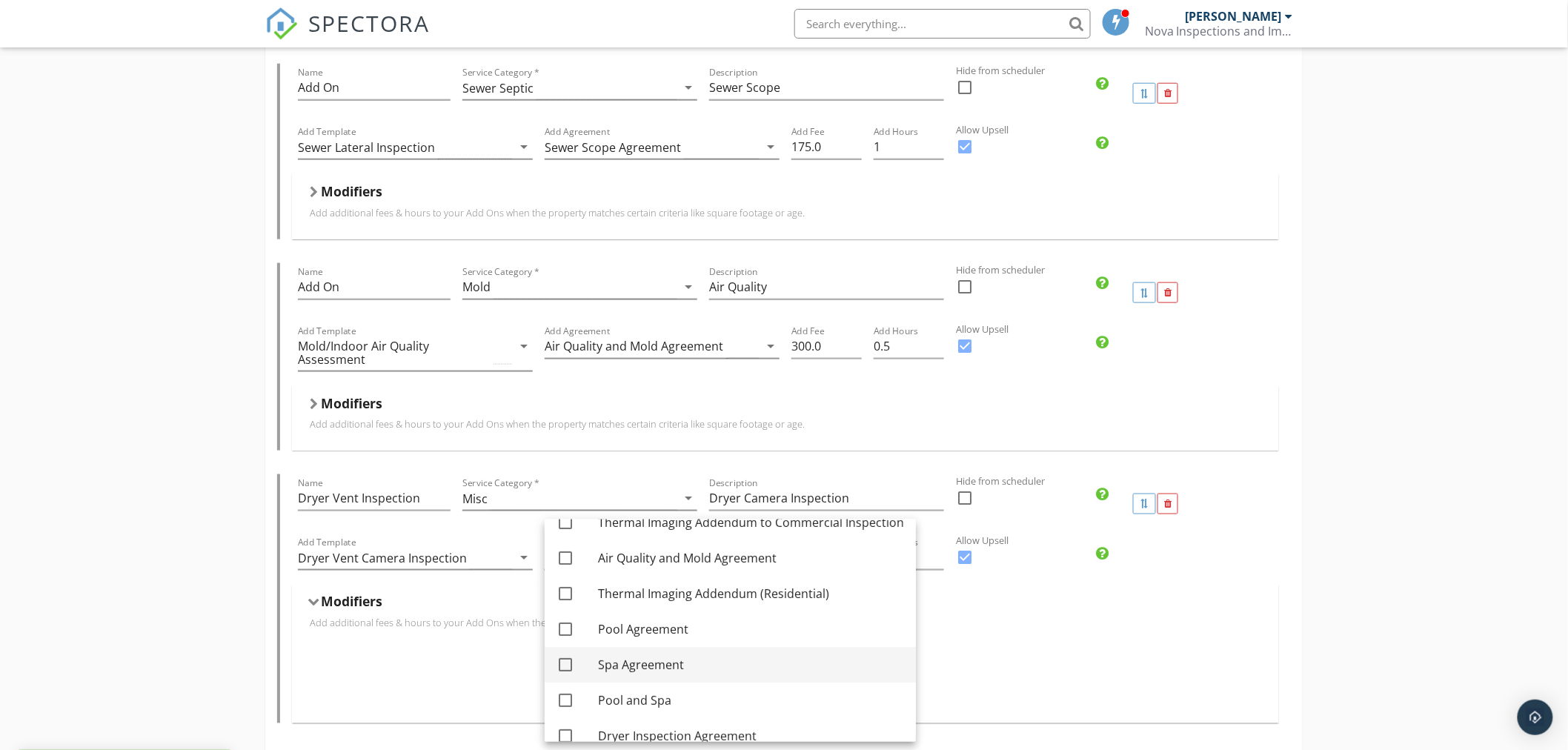
scroll to position [181, 0]
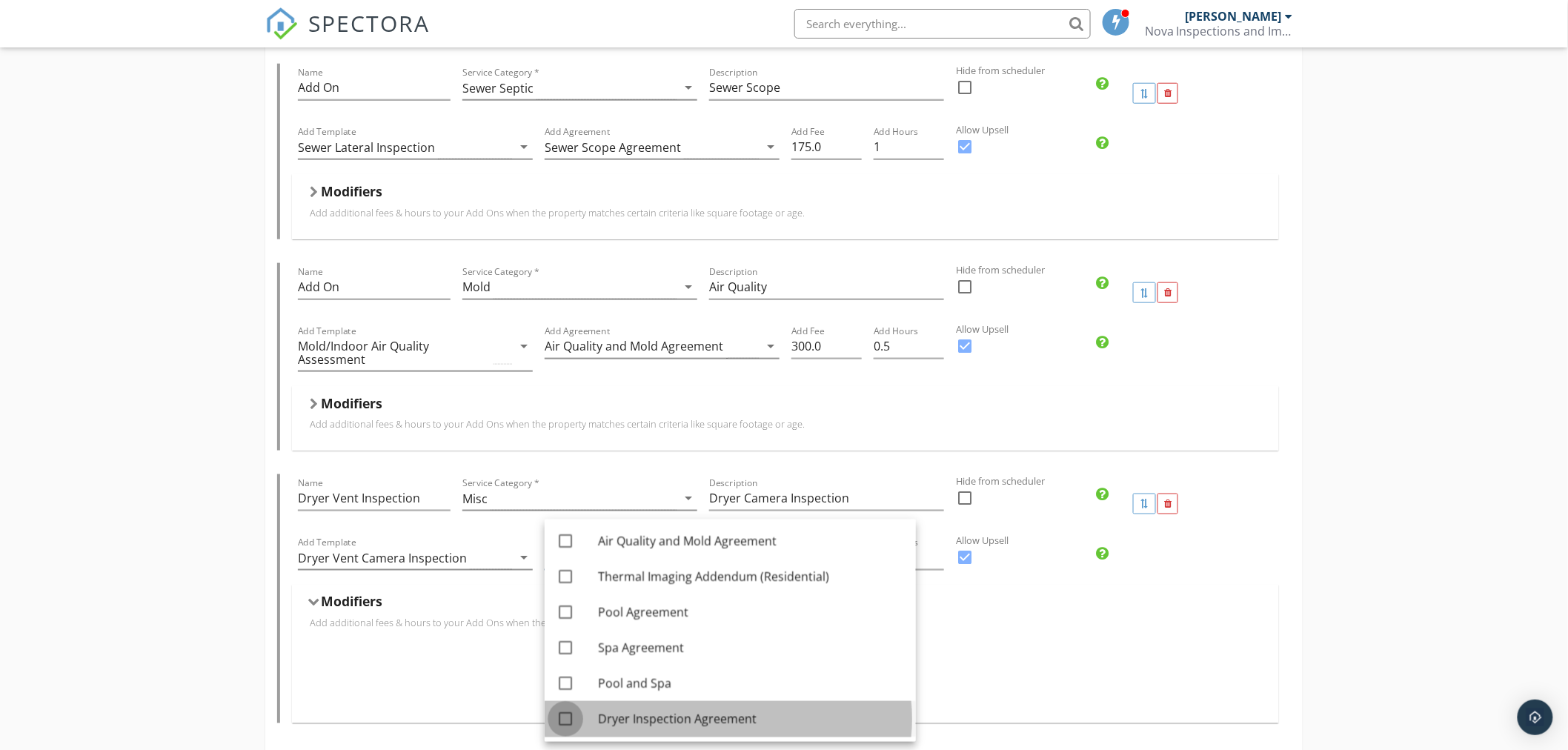
click at [563, 715] on div at bounding box center [566, 718] width 25 height 25
checkbox input "true"
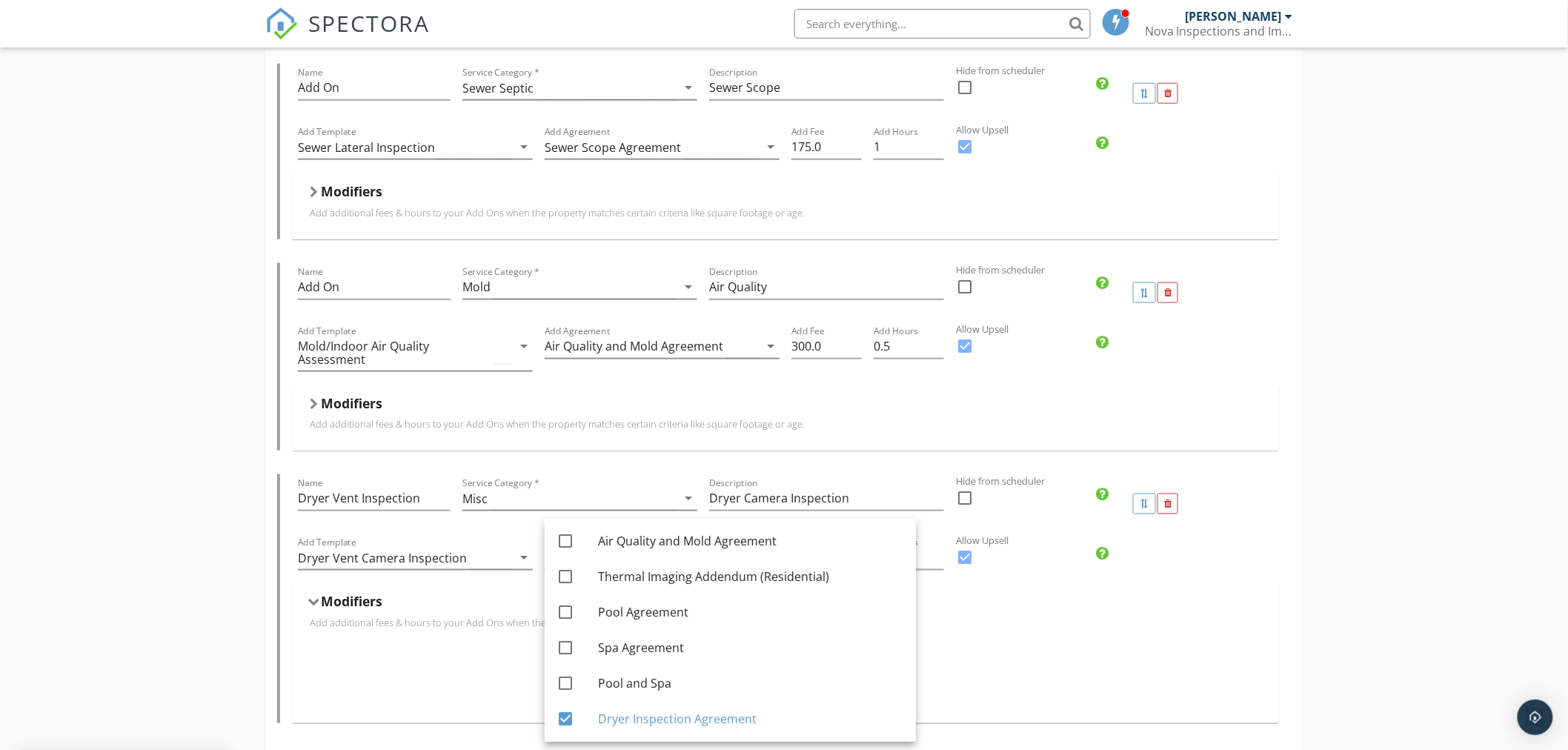
click at [988, 652] on div "Modifiers" at bounding box center [785, 687] width 987 height 73
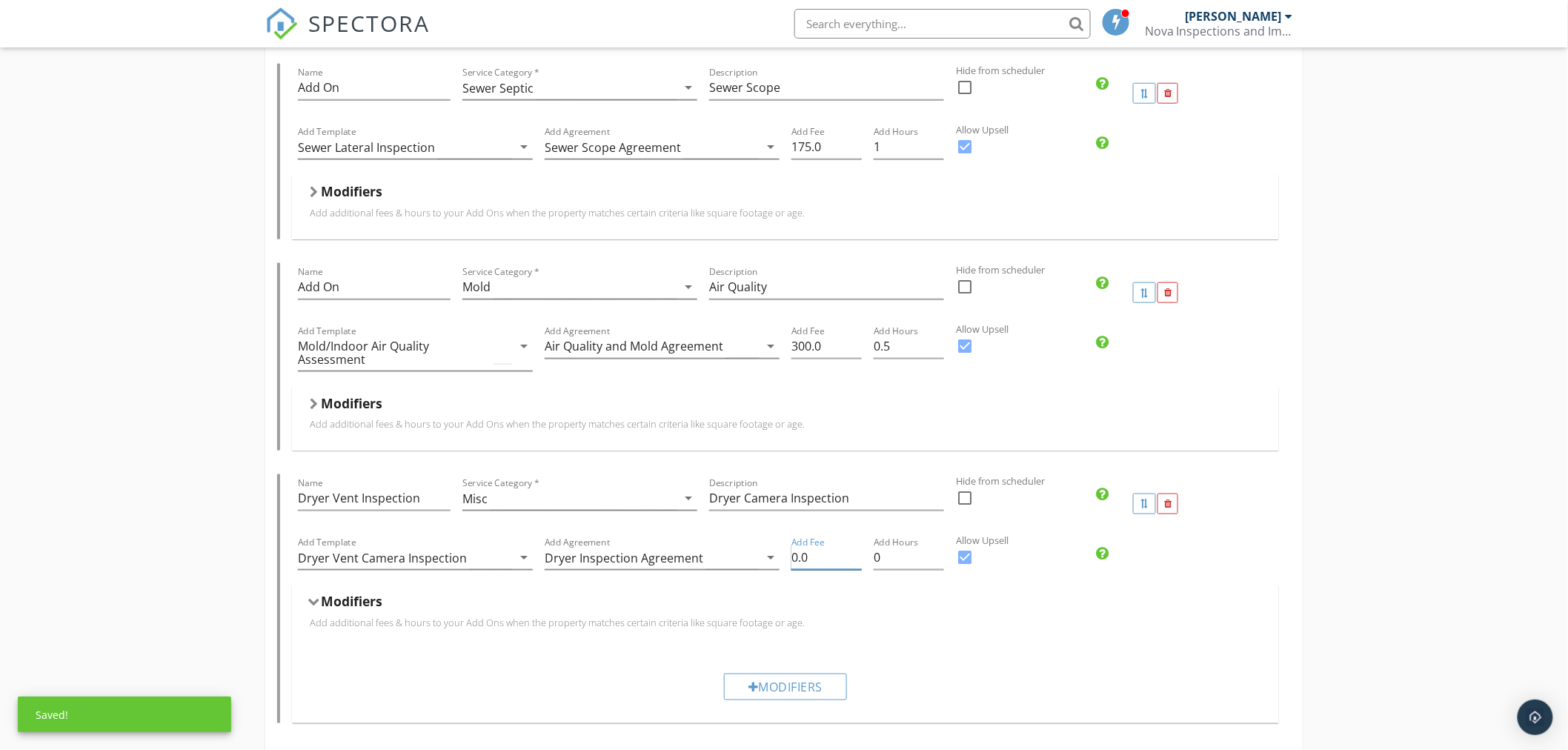
drag, startPoint x: 826, startPoint y: 561, endPoint x: 812, endPoint y: 561, distance: 14.0
click at [812, 561] on input "0.0" at bounding box center [826, 557] width 70 height 24
drag, startPoint x: 812, startPoint y: 559, endPoint x: 698, endPoint y: 557, distance: 114.0
click at [698, 557] on div "Add Template Dryer Vent Camera Inspection arrow_drop_down Add Agreement Dryer I…" at bounding box center [785, 559] width 987 height 51
drag, startPoint x: 893, startPoint y: 550, endPoint x: 835, endPoint y: 556, distance: 58.3
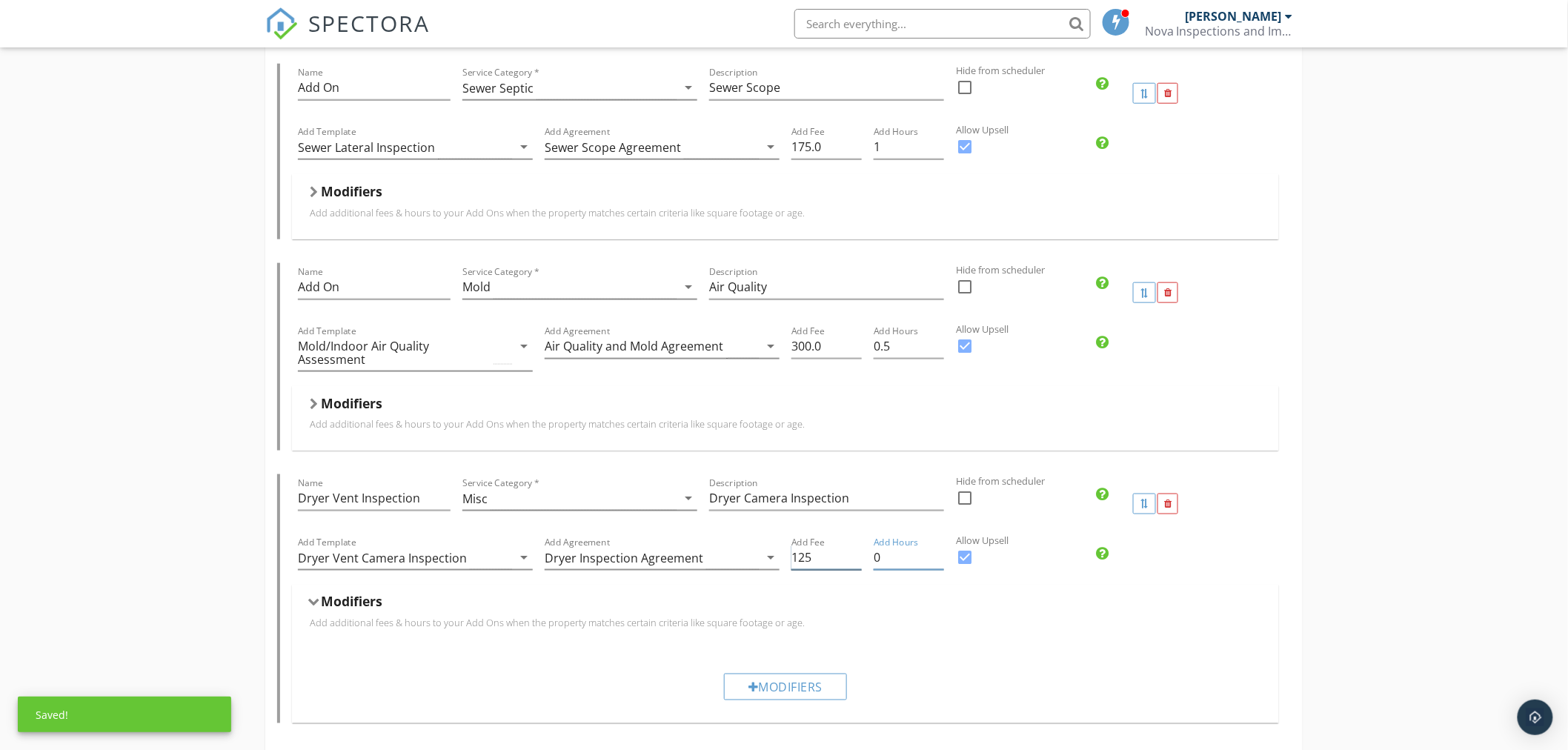
click at [835, 556] on div "Add Template Dryer Vent Camera Inspection arrow_drop_down Add Agreement Dryer I…" at bounding box center [785, 559] width 987 height 51
type input "124.99"
click at [851, 560] on input "124.99" at bounding box center [826, 557] width 70 height 24
drag, startPoint x: 884, startPoint y: 546, endPoint x: 831, endPoint y: 551, distance: 53.2
click at [834, 550] on div "Add Template Dryer Vent Camera Inspection arrow_drop_down Add Agreement Dryer I…" at bounding box center [785, 559] width 987 height 51
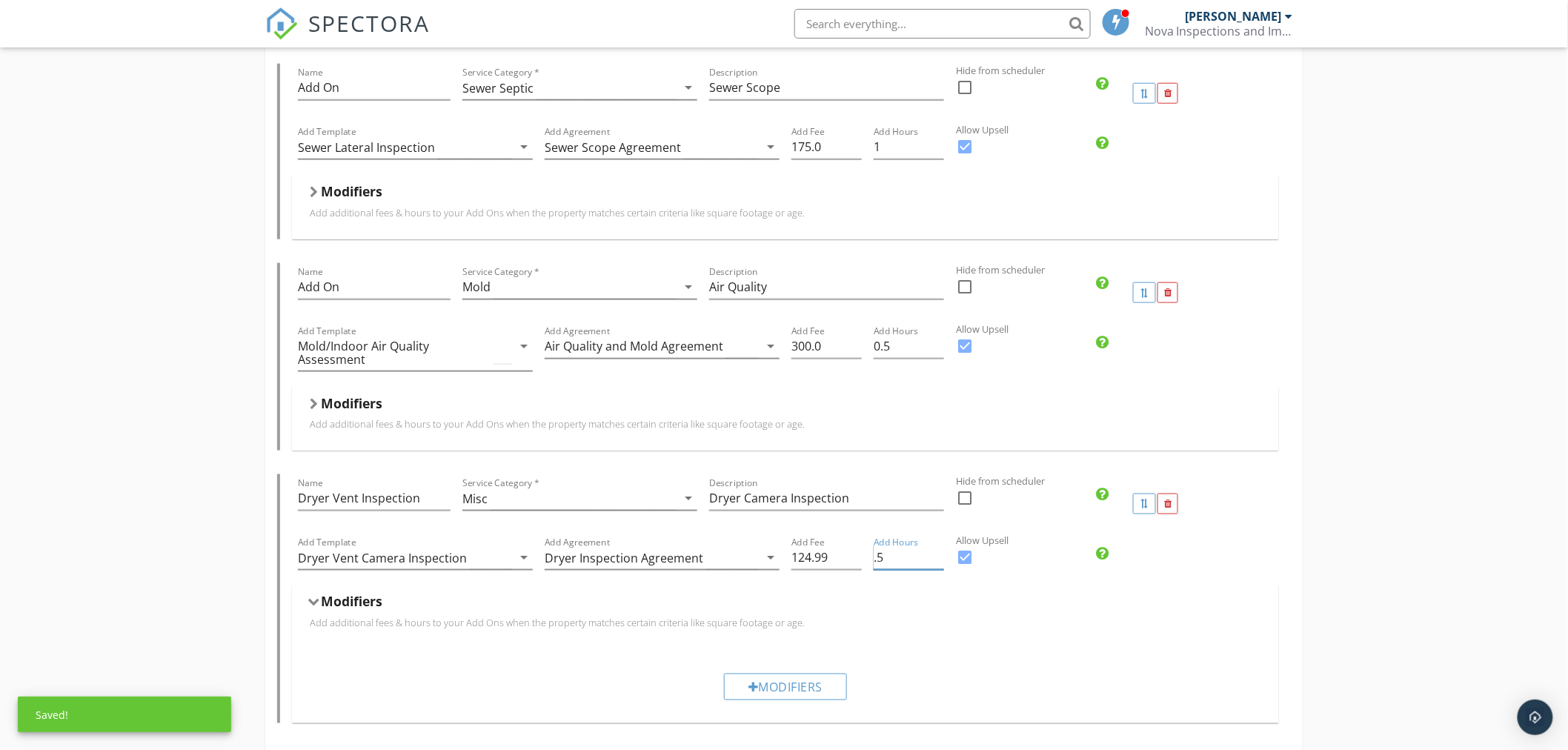
type input ".5"
click at [1364, 627] on div "Pre Drywall Inspection Name Pre Drywall Inspection Service Category * Pre Drywa…" at bounding box center [784, 591] width 1568 height 2062
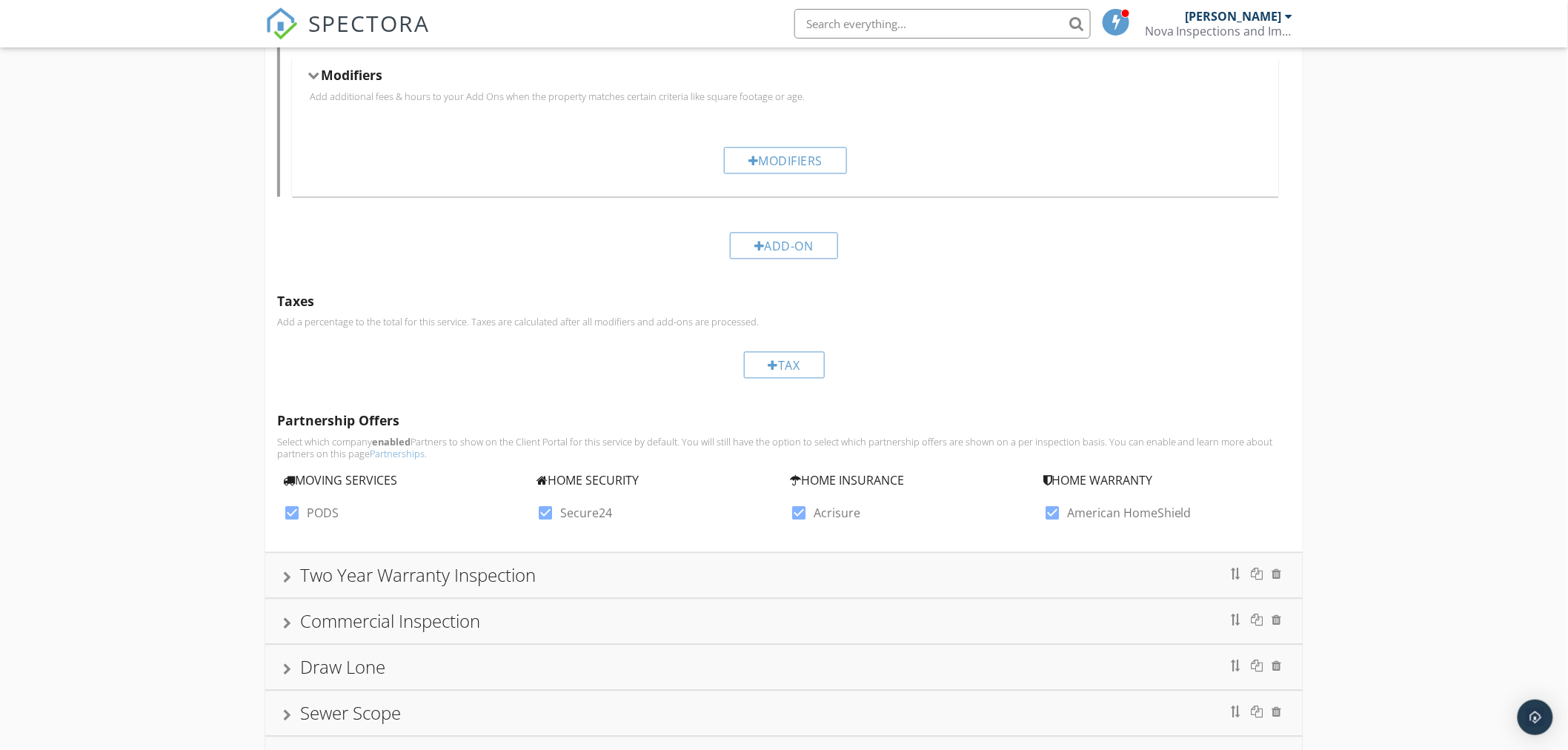
scroll to position [1152, 0]
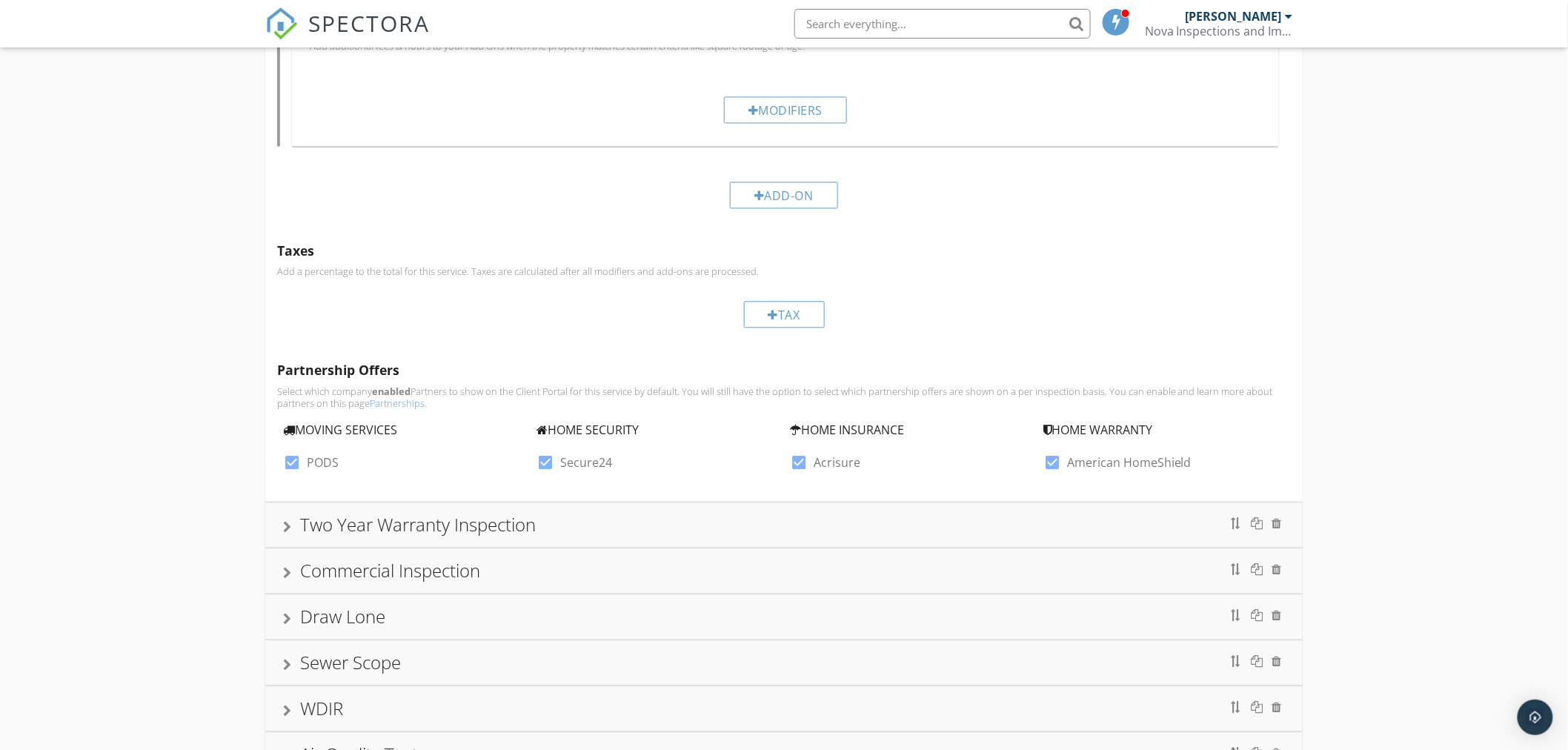
click at [280, 526] on div "Two Year Warranty Inspection" at bounding box center [784, 525] width 1037 height 44
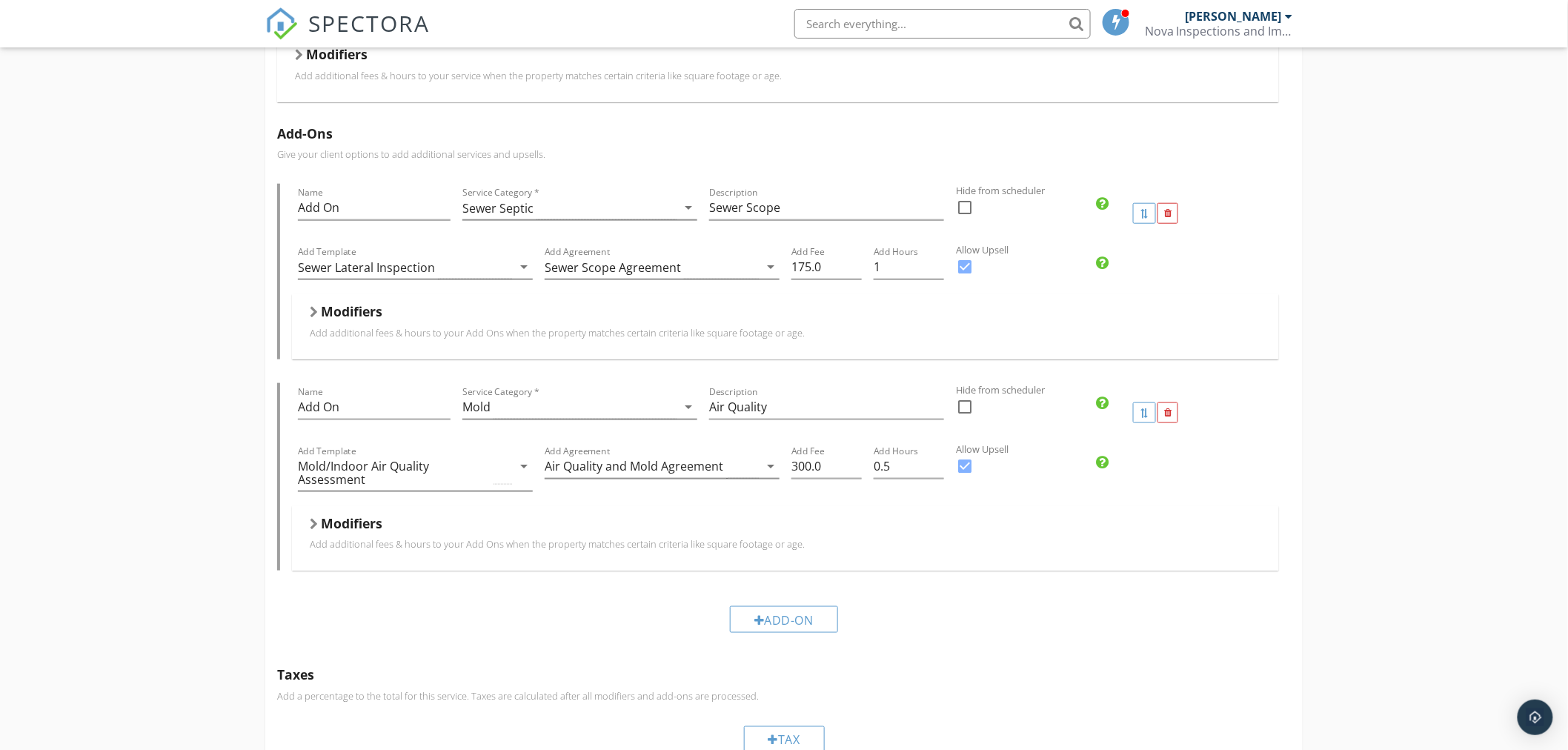
scroll to position [584, 0]
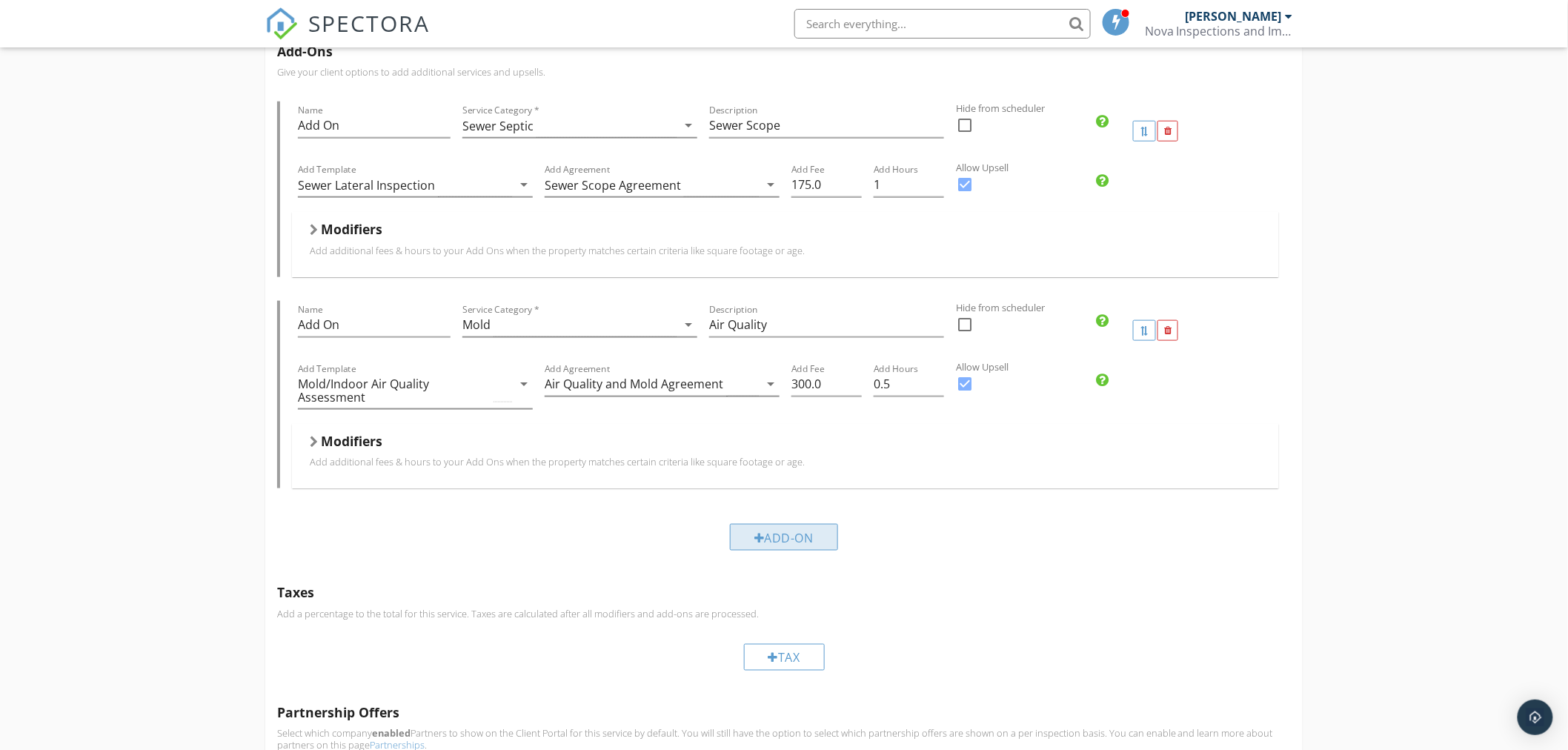
click at [786, 542] on div "Add-On" at bounding box center [784, 538] width 109 height 27
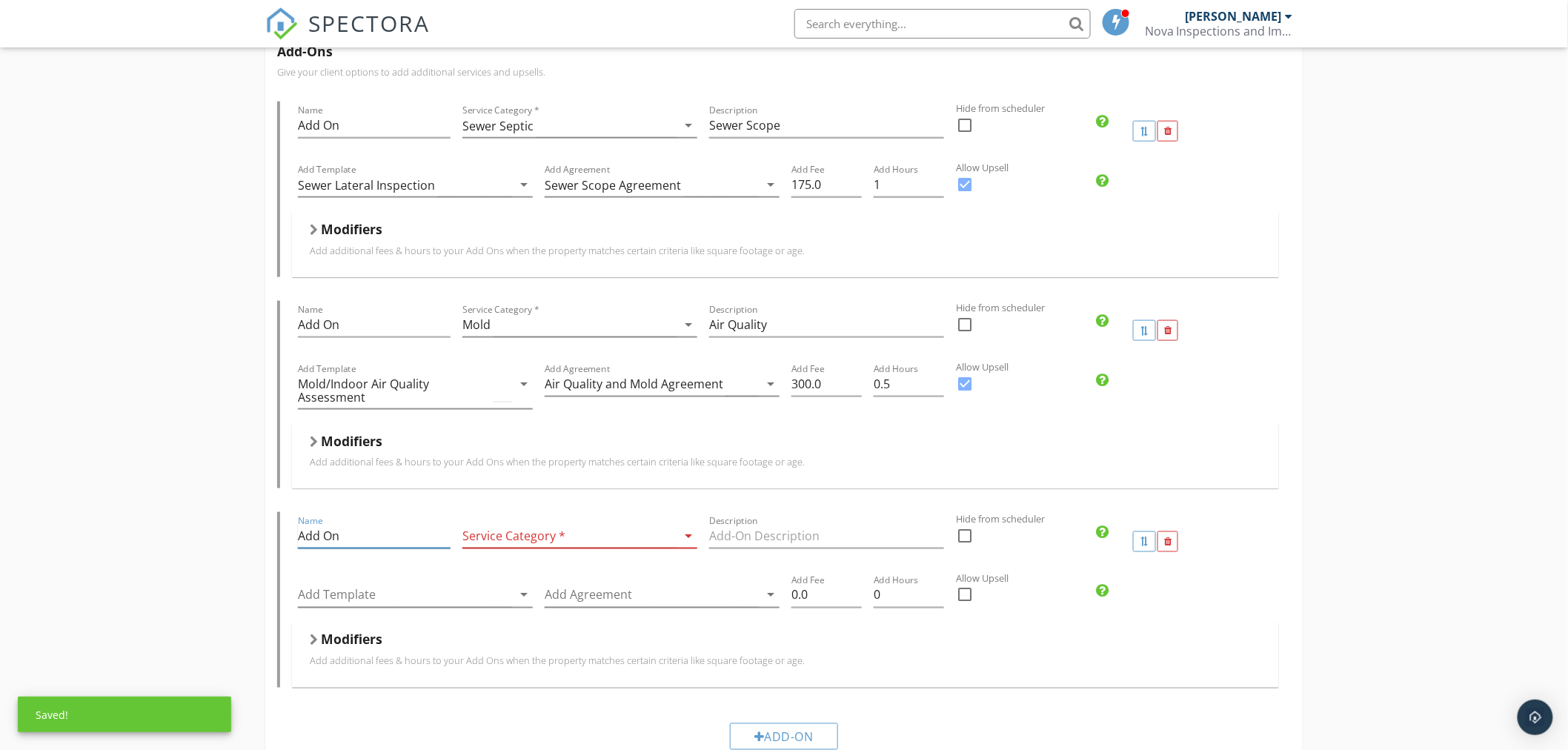
drag, startPoint x: 362, startPoint y: 538, endPoint x: 174, endPoint y: 532, distance: 188.1
click at [177, 530] on div "Pre Drywall Inspection Name Pre Drywall Inspection Service Category * Pre Drywa…" at bounding box center [784, 546] width 1568 height 1989
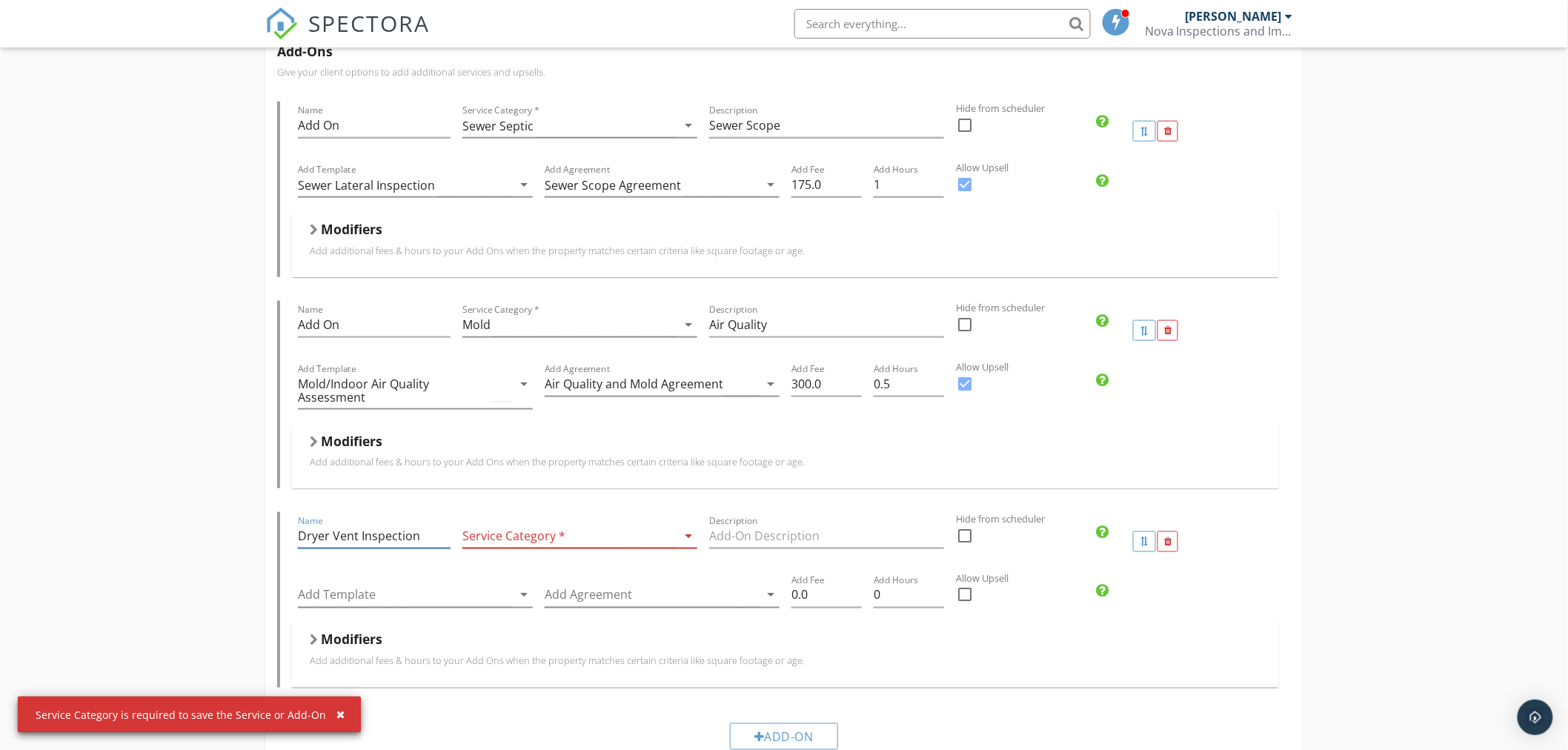
type input "Dryer Vent Inspection"
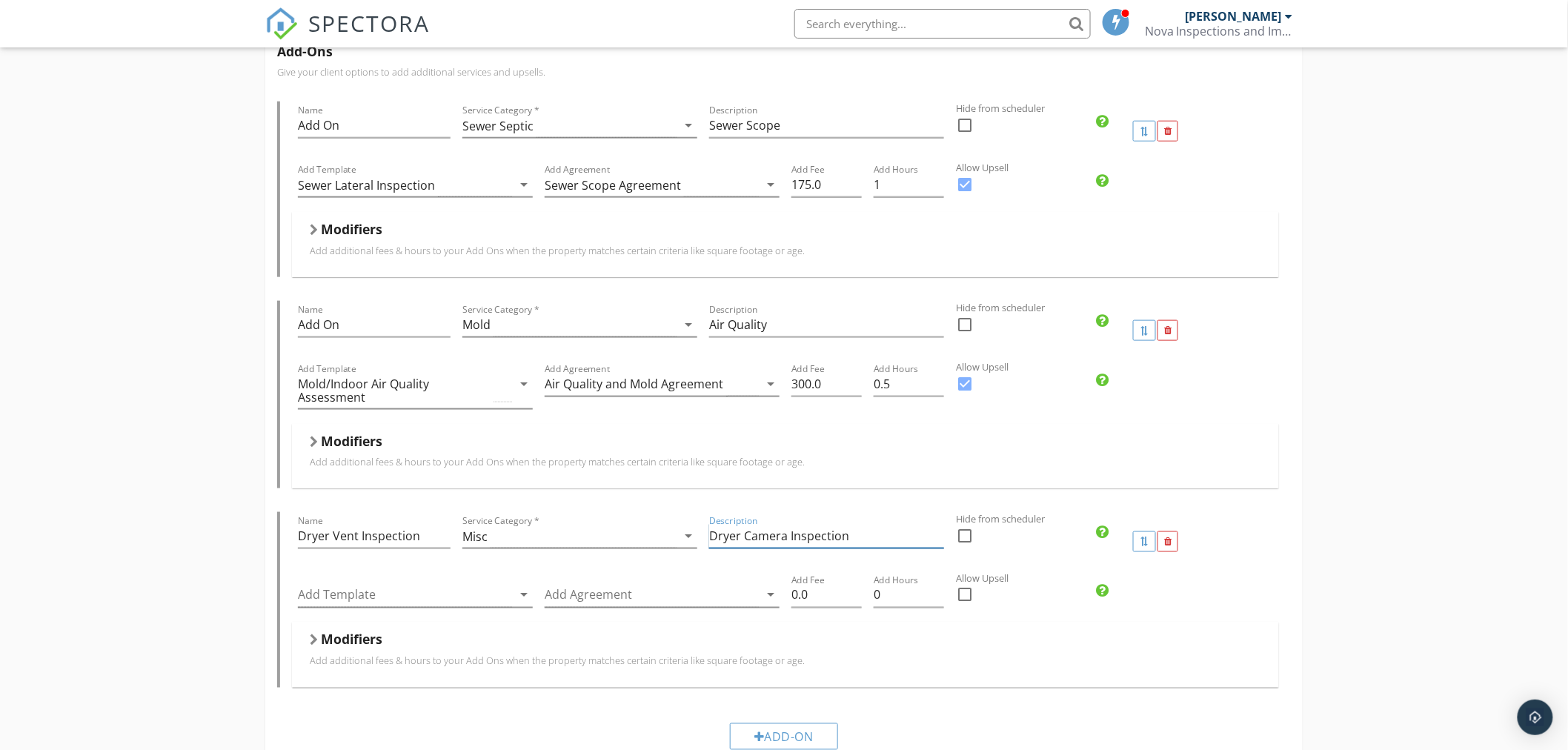
type input "Dryer Camera Inspection"
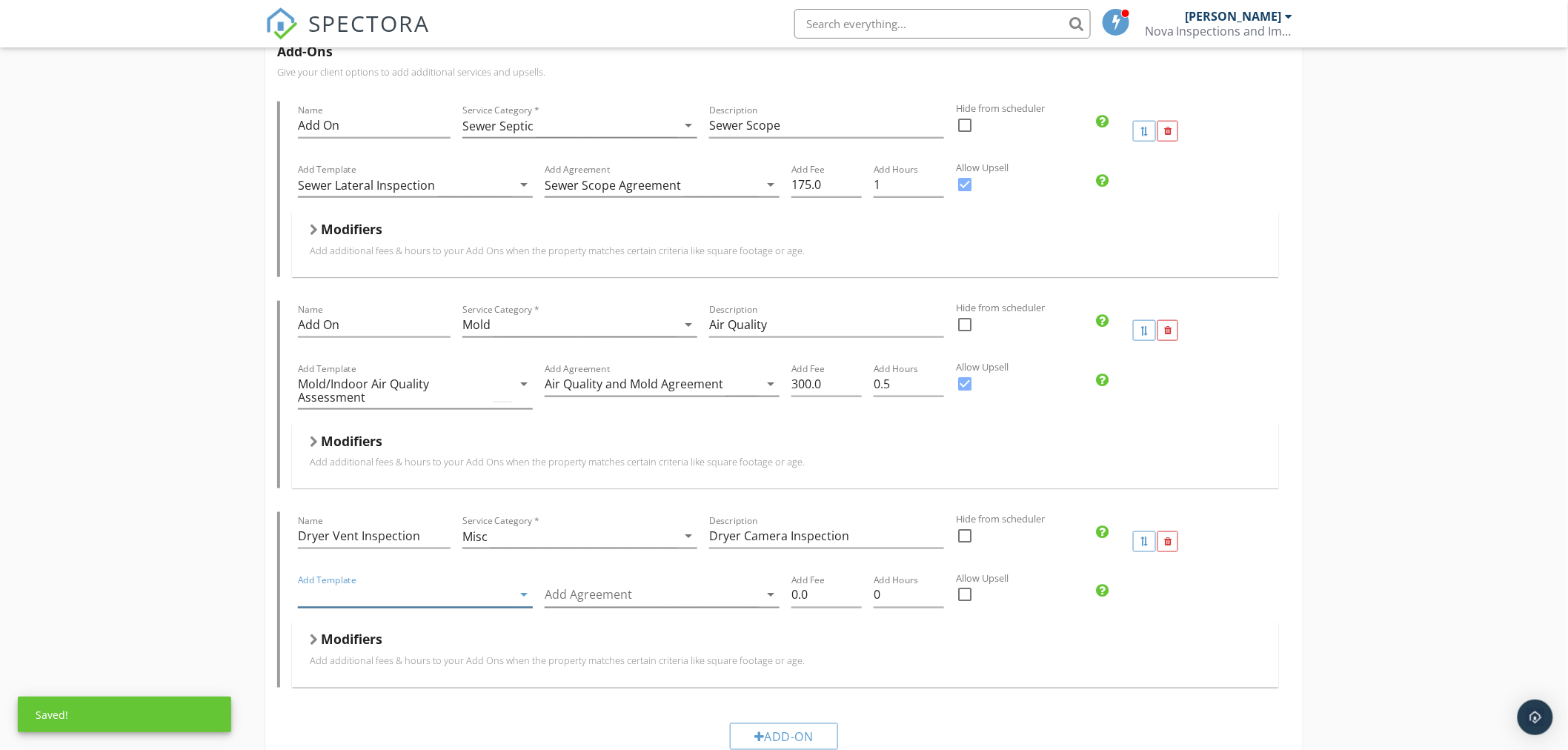
click at [389, 595] on div at bounding box center [404, 594] width 214 height 24
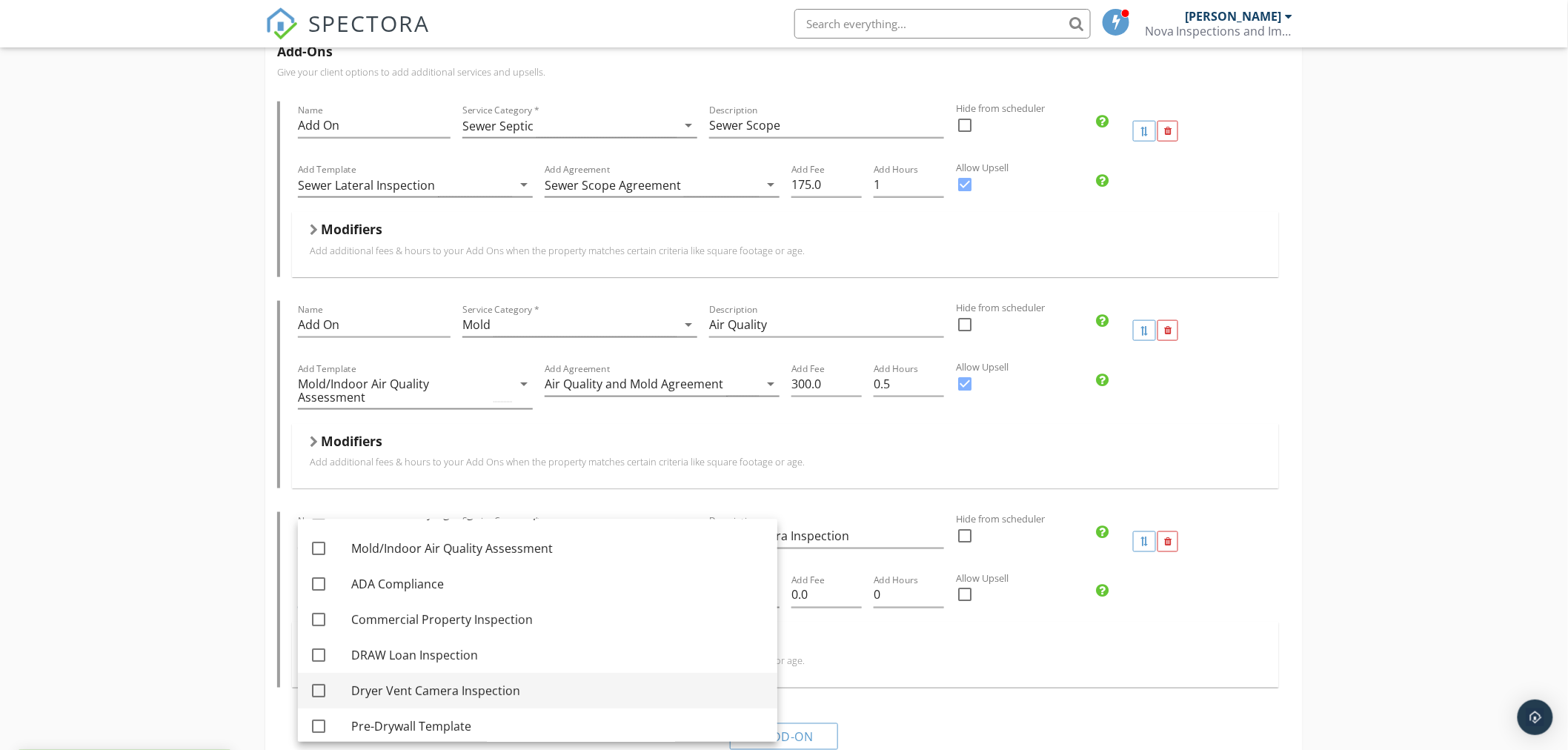
scroll to position [252, 0]
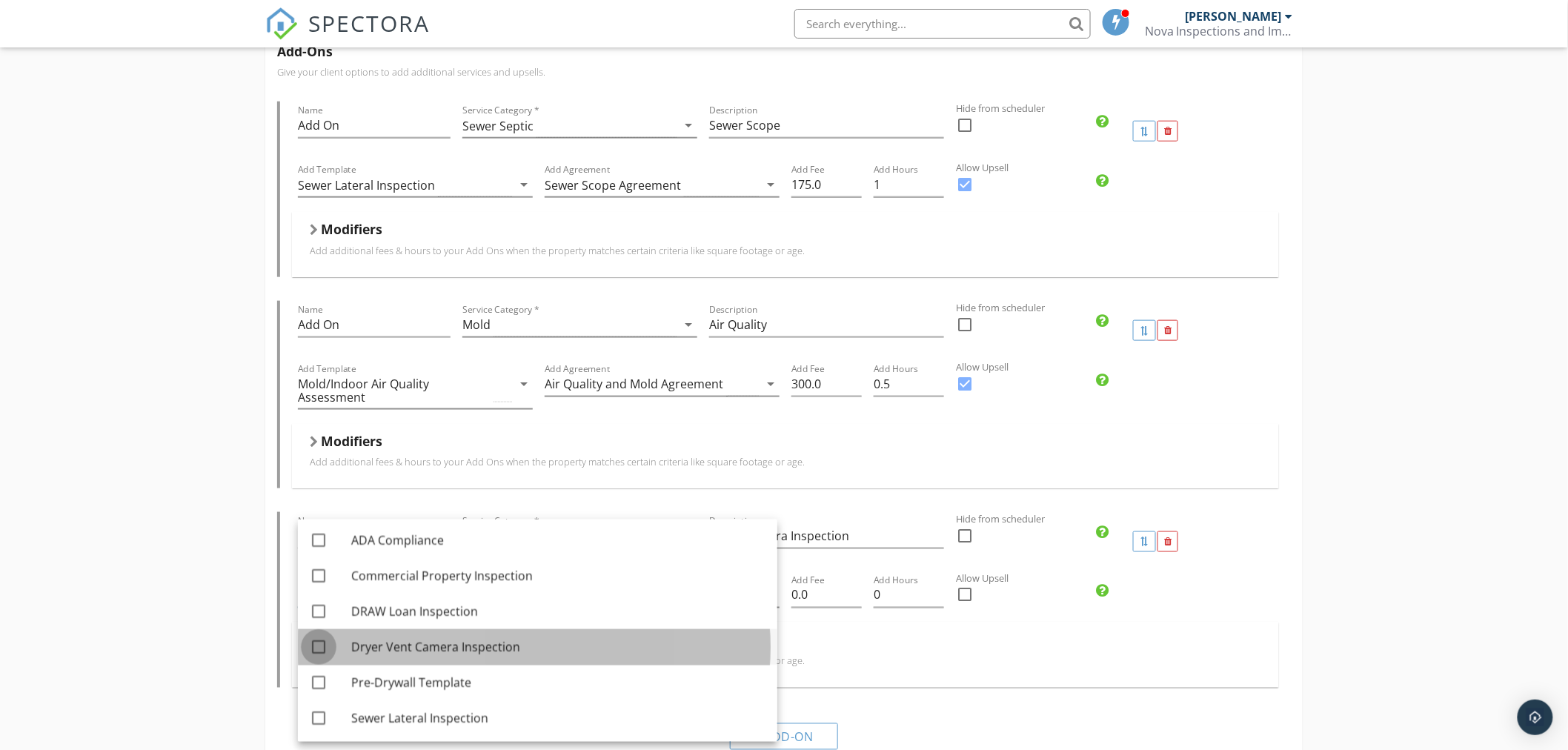
click at [321, 646] on div at bounding box center [319, 646] width 25 height 25
checkbox input "true"
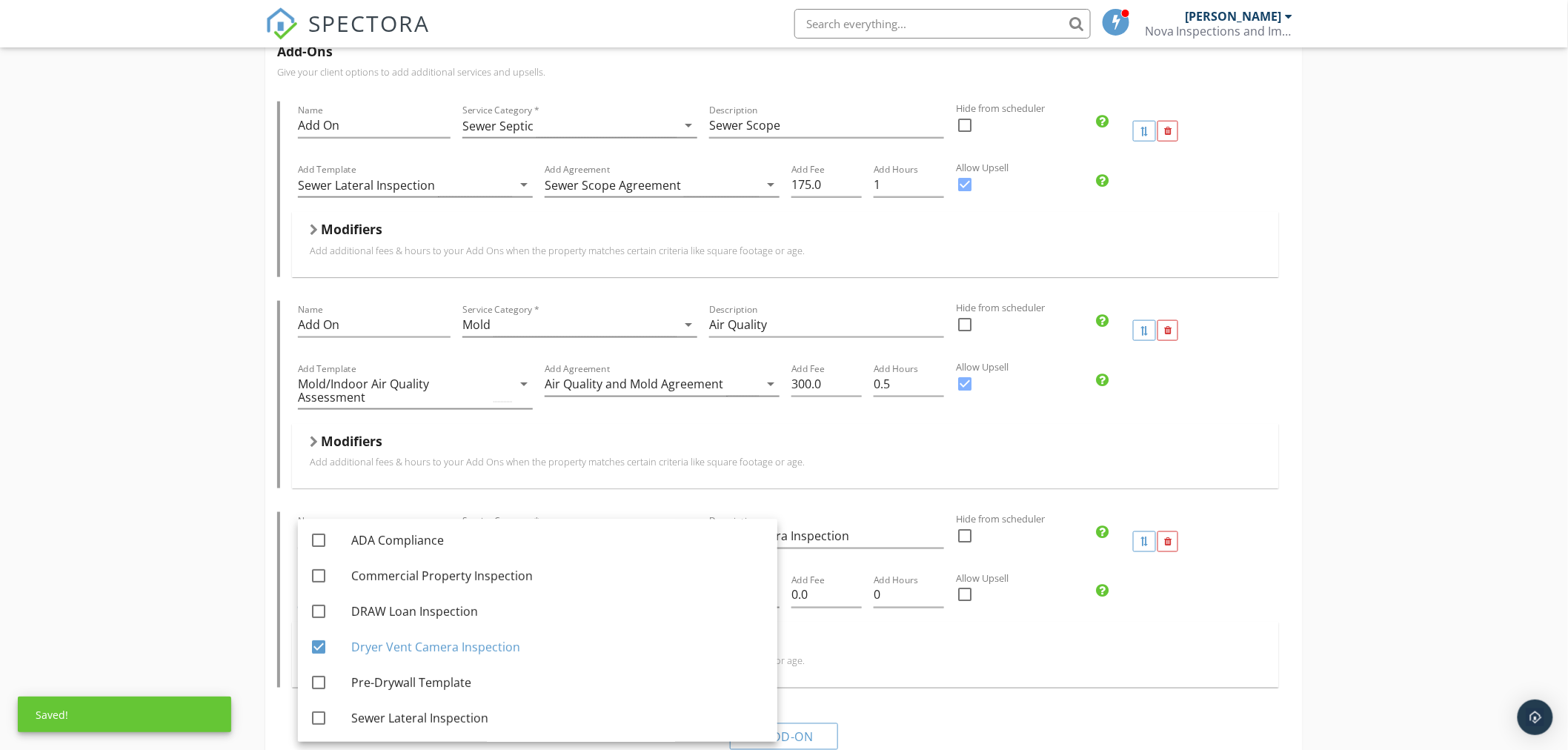
click at [222, 508] on div "Pre Drywall Inspection Name Pre Drywall Inspection Service Category * Pre Drywa…" at bounding box center [784, 546] width 1568 height 1989
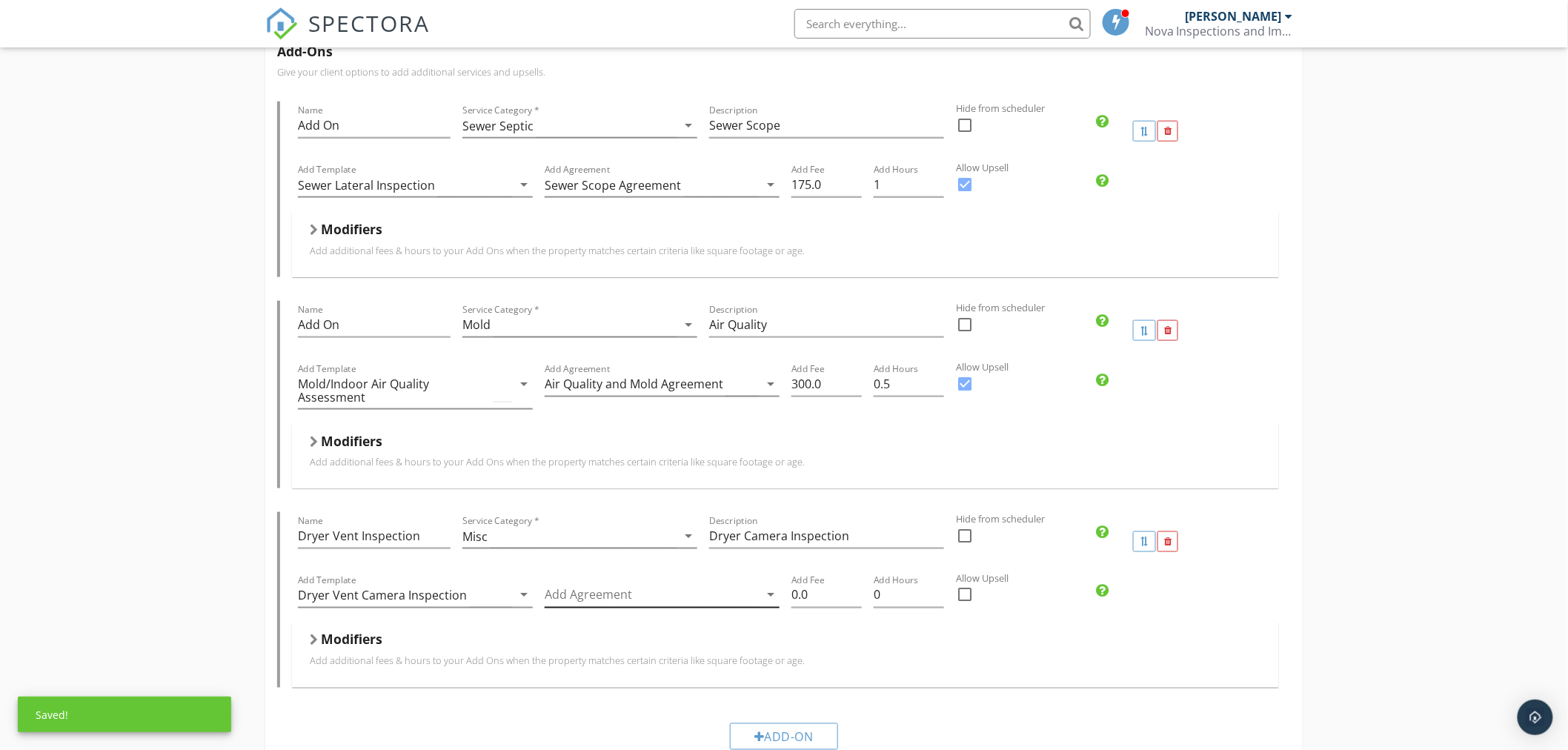
click at [641, 588] on div at bounding box center [651, 594] width 214 height 24
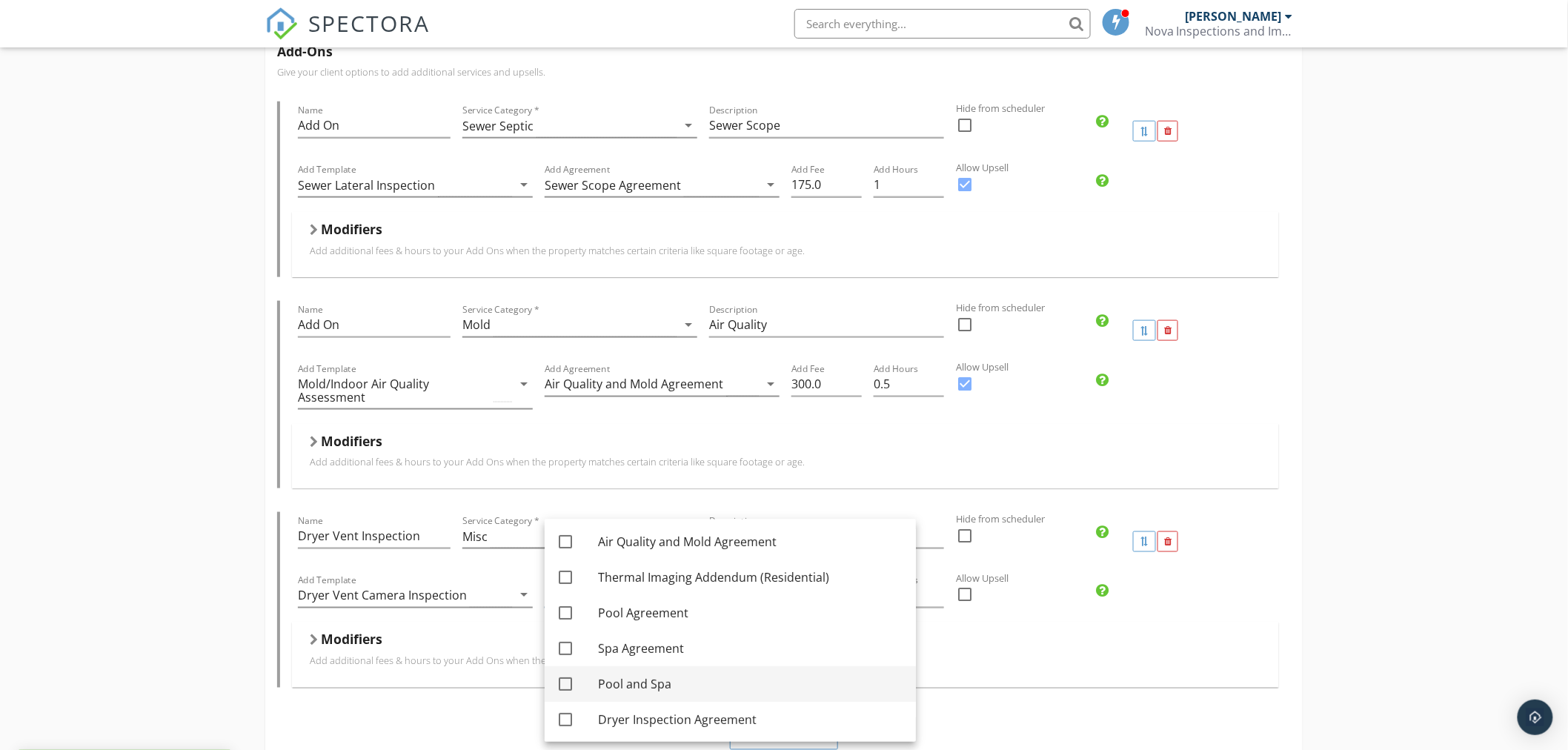
scroll to position [181, 0]
click at [566, 716] on div at bounding box center [566, 718] width 25 height 25
checkbox input "true"
click at [976, 683] on div "Modifiers Add additional fees & hours to your Add Ons when the property matches…" at bounding box center [785, 654] width 987 height 64
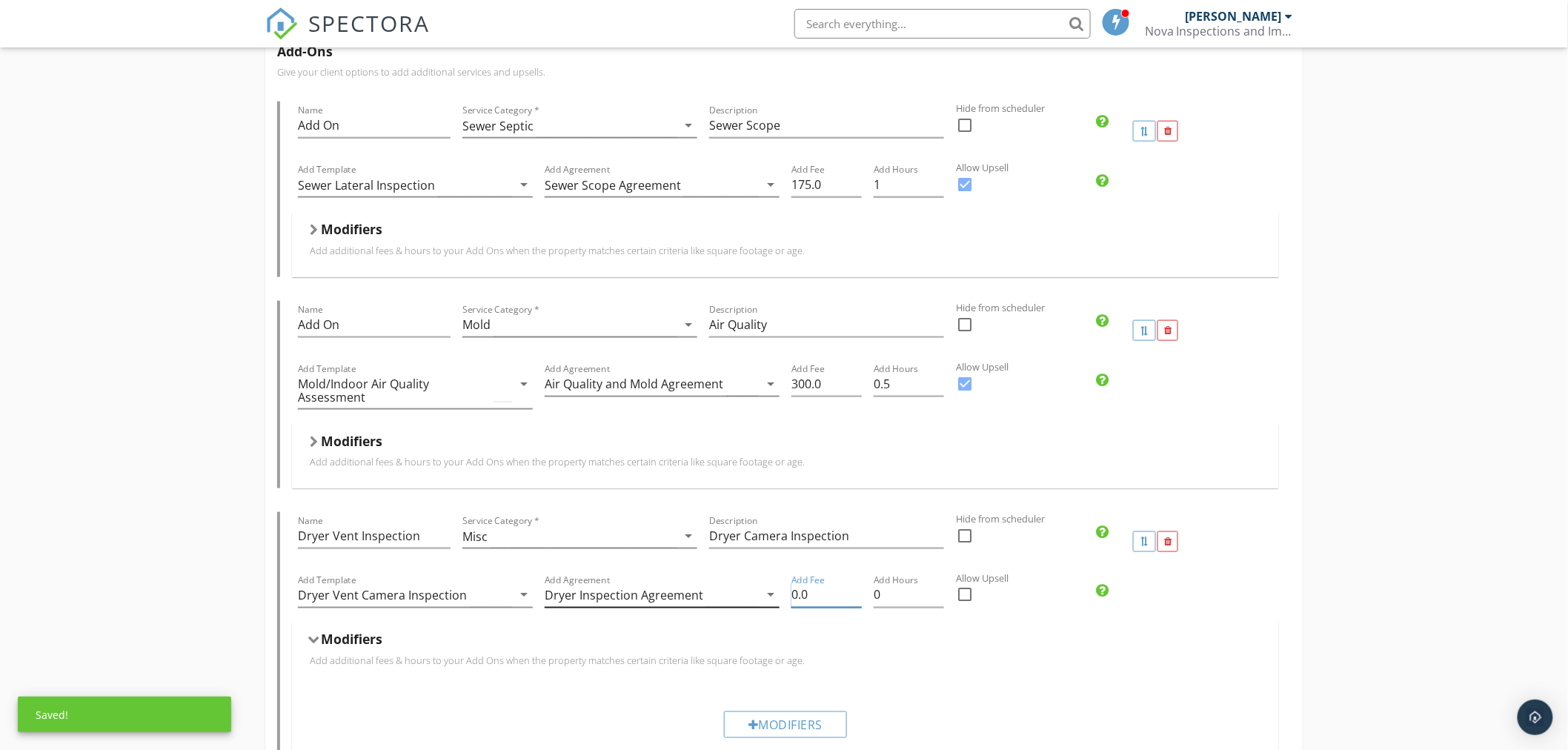
drag, startPoint x: 750, startPoint y: 602, endPoint x: 714, endPoint y: 601, distance: 36.0
click at [715, 601] on div "Add Template Dryer Vent Camera Inspection arrow_drop_down Add Agreement Dryer I…" at bounding box center [785, 596] width 987 height 51
drag, startPoint x: 894, startPoint y: 593, endPoint x: 815, endPoint y: 600, distance: 79.3
click at [815, 600] on div "Add Template Dryer Vent Camera Inspection arrow_drop_down Add Agreement Dryer I…" at bounding box center [785, 596] width 987 height 51
type input "125.5"
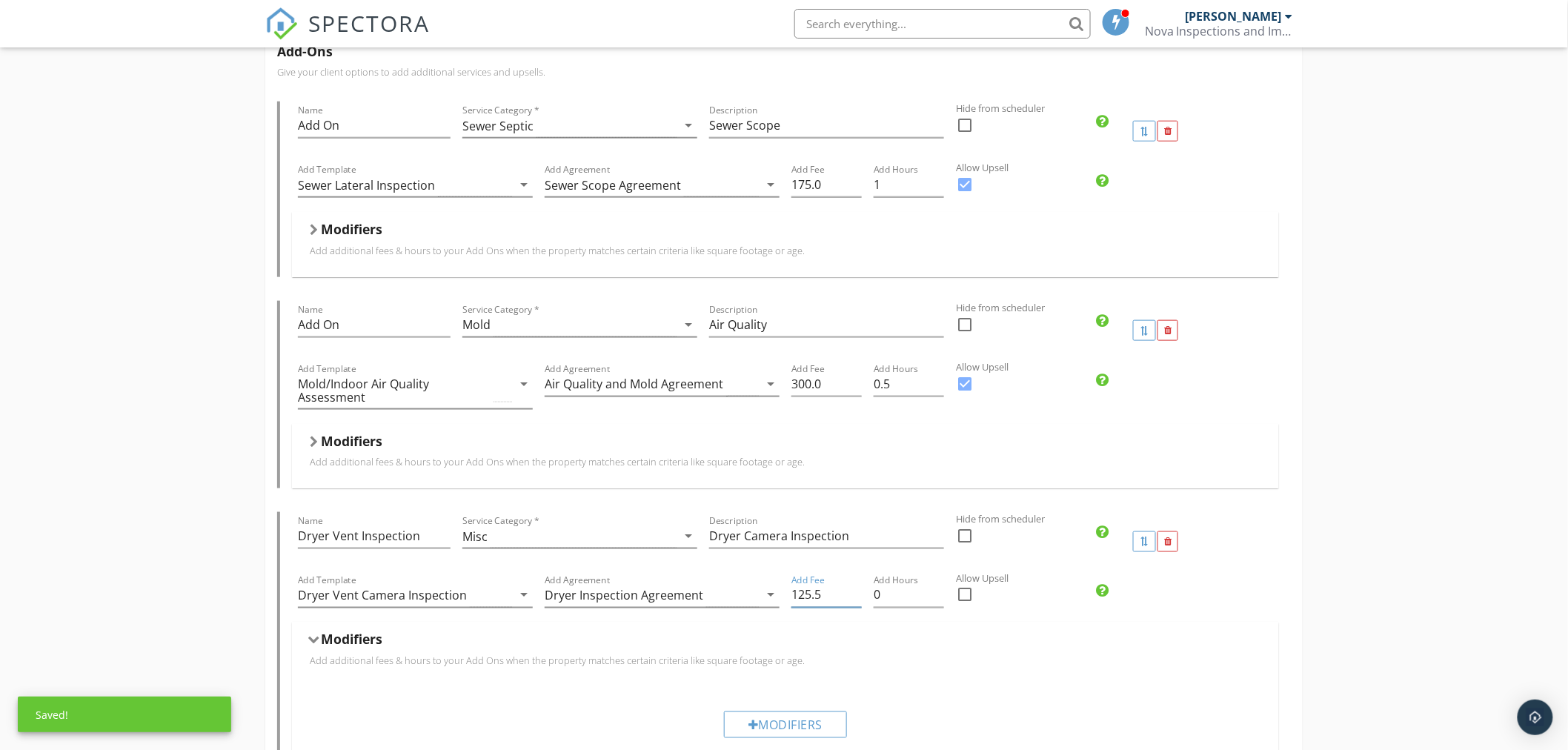
click at [920, 685] on div "Modifiers Add additional fees & hours to your Add Ons when the property matches…" at bounding box center [785, 654] width 987 height 64
click at [968, 596] on div at bounding box center [965, 594] width 25 height 25
checkbox input "true"
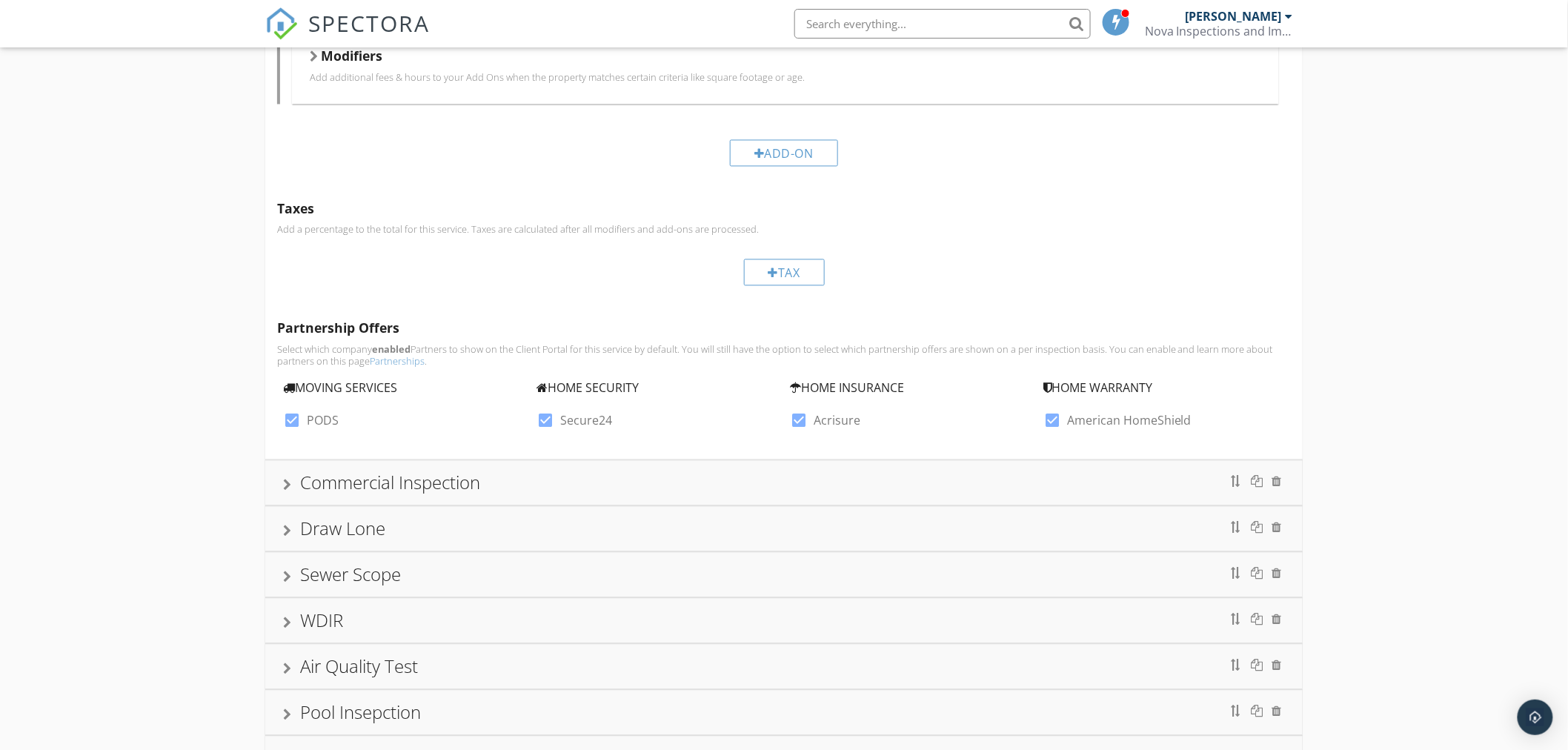
scroll to position [1243, 0]
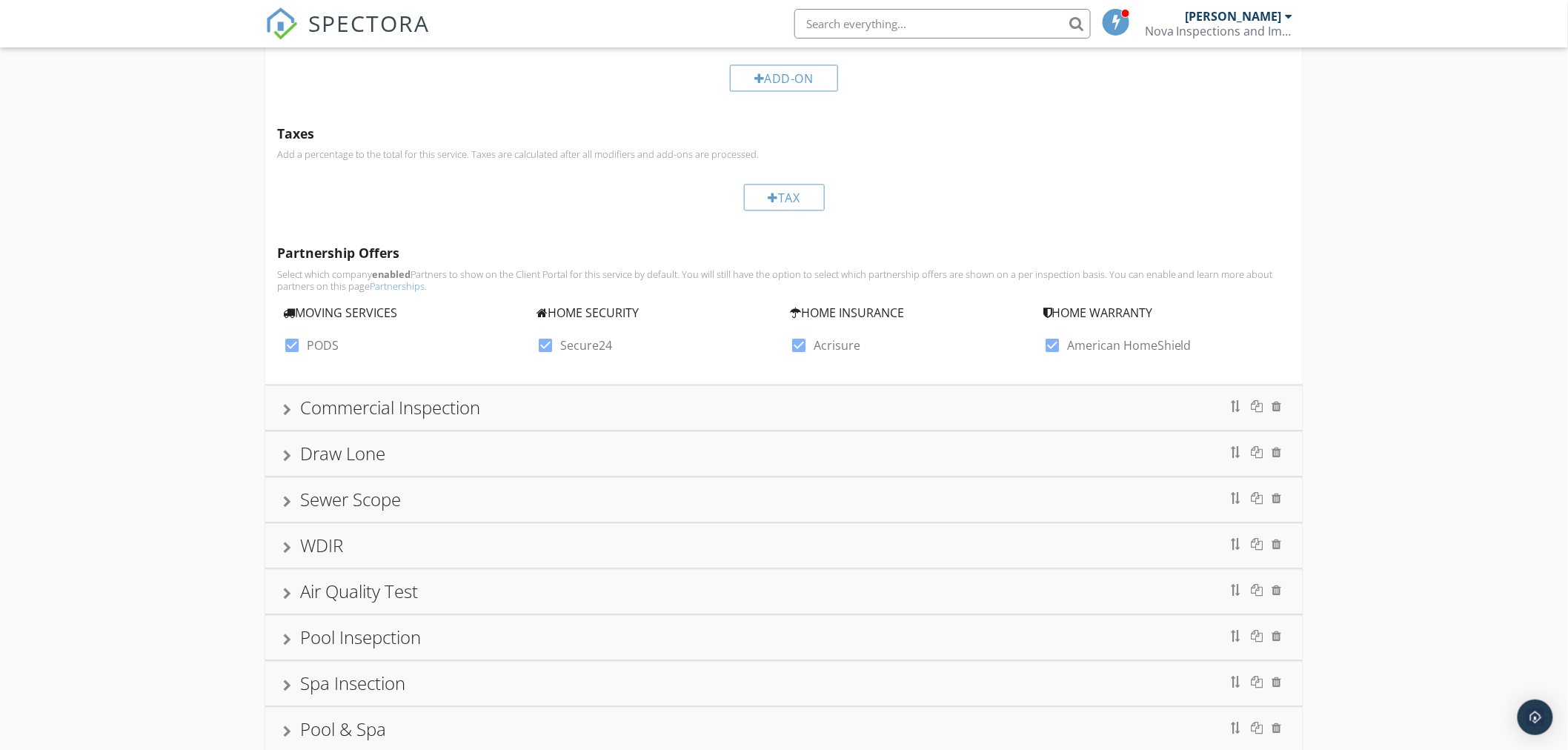
click at [287, 415] on div at bounding box center [287, 410] width 8 height 12
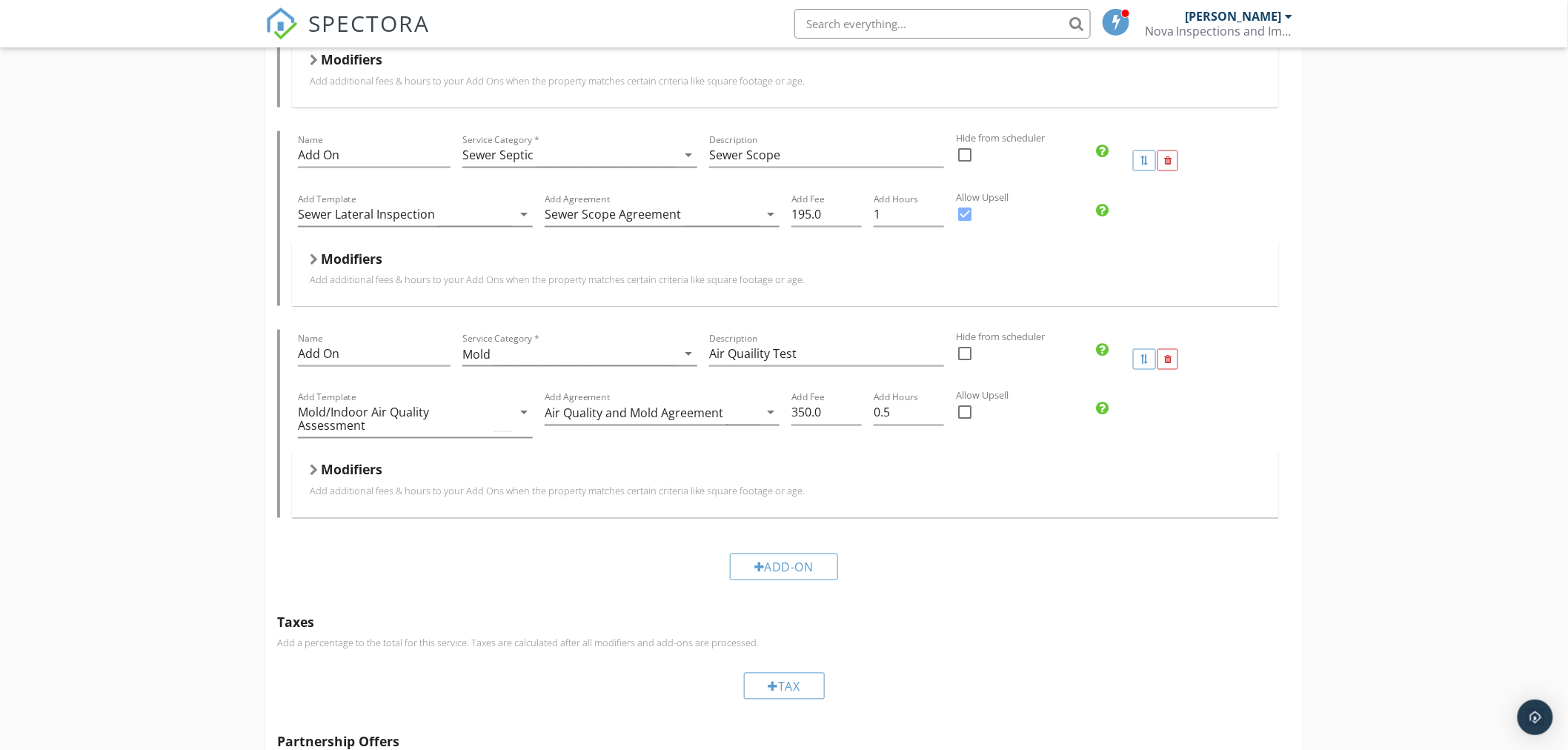
scroll to position [877, 0]
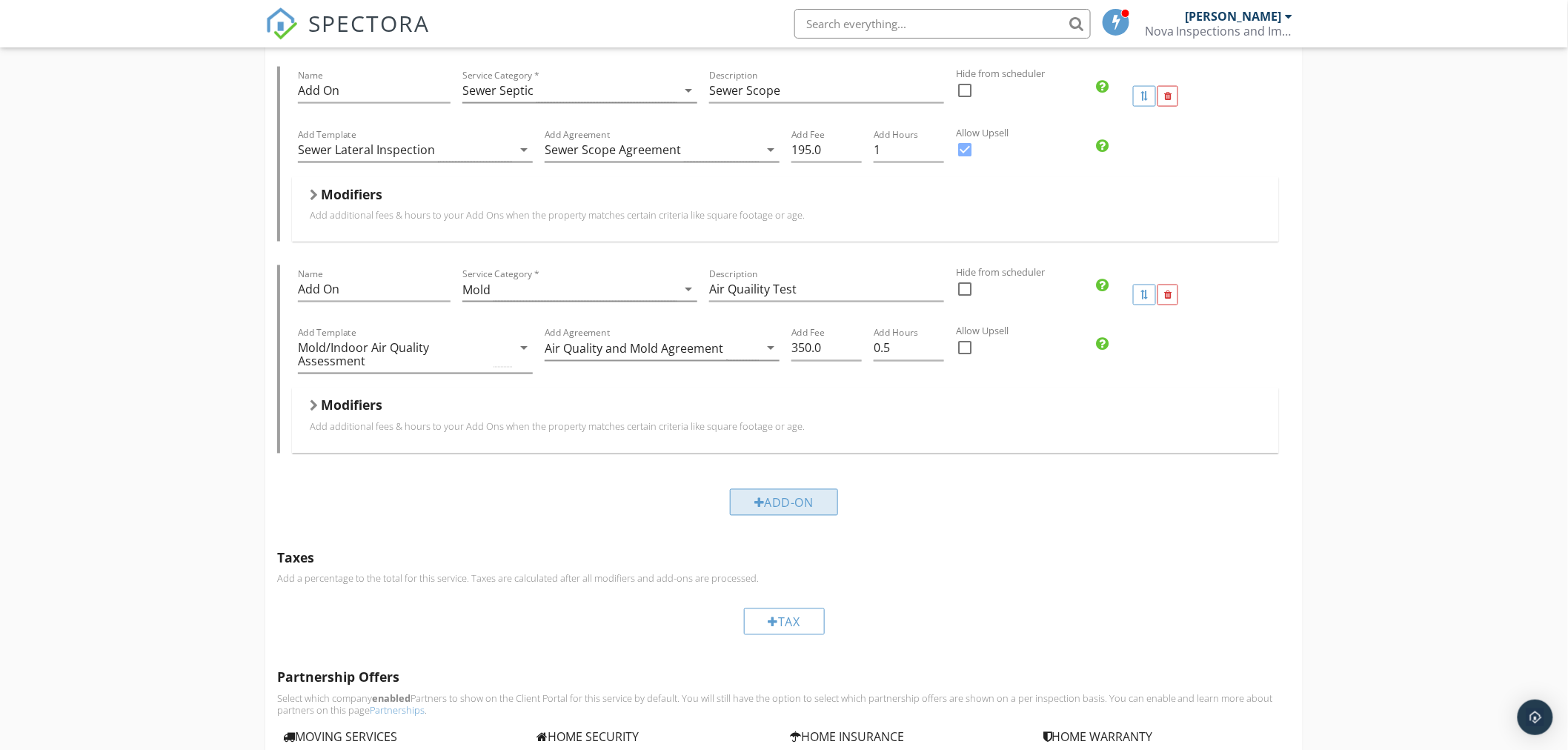
click at [807, 498] on div "Add-On" at bounding box center [784, 502] width 109 height 27
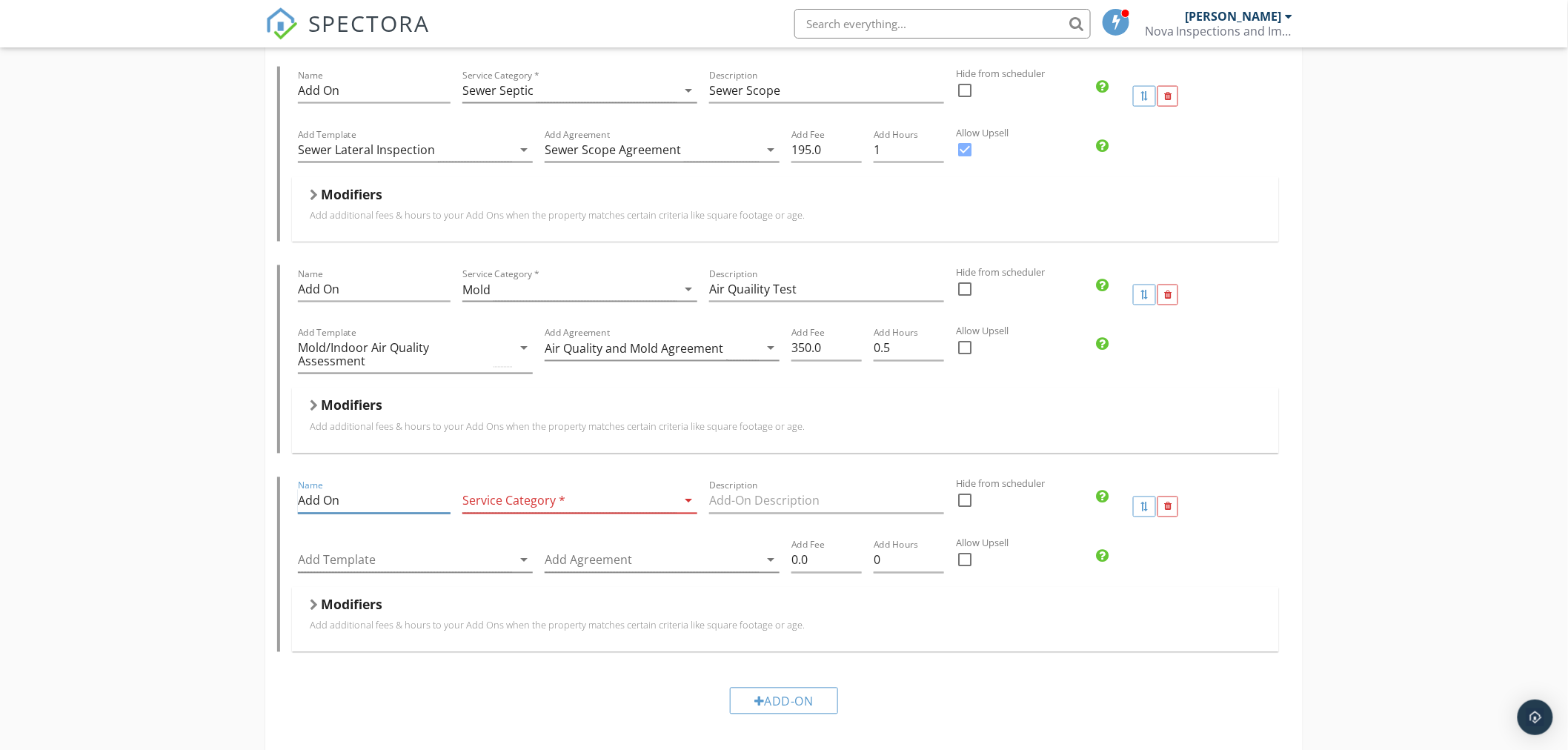
drag, startPoint x: 357, startPoint y: 496, endPoint x: 213, endPoint y: 496, distance: 144.0
click at [216, 496] on div "Pre Drywall Inspection Name Pre Drywall Inspection Service Category * Pre Drywa…" at bounding box center [784, 360] width 1568 height 2201
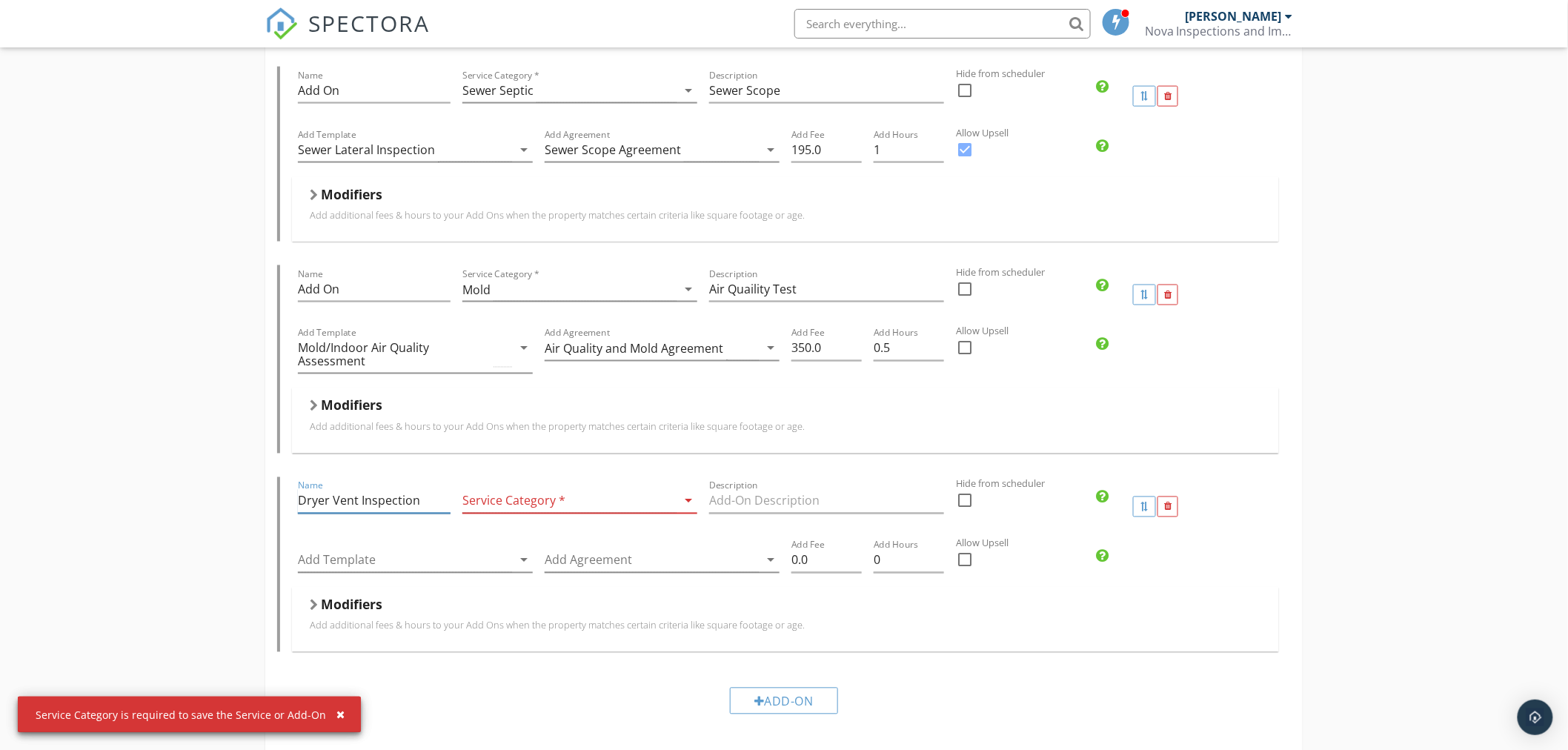
type input "Dryer Vent Inspection"
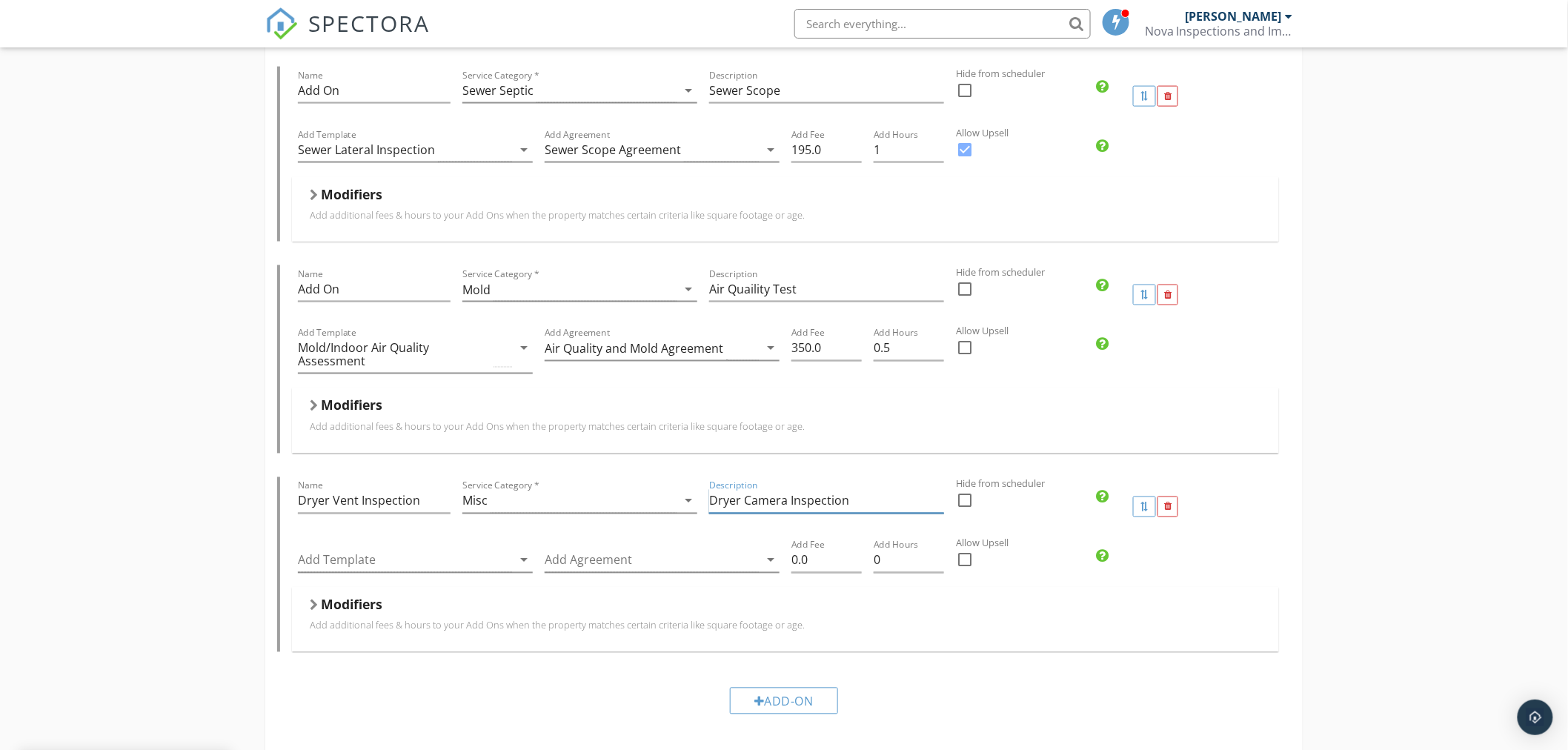
type input "Dryer Camera Inspection"
click at [367, 561] on div at bounding box center [404, 560] width 214 height 24
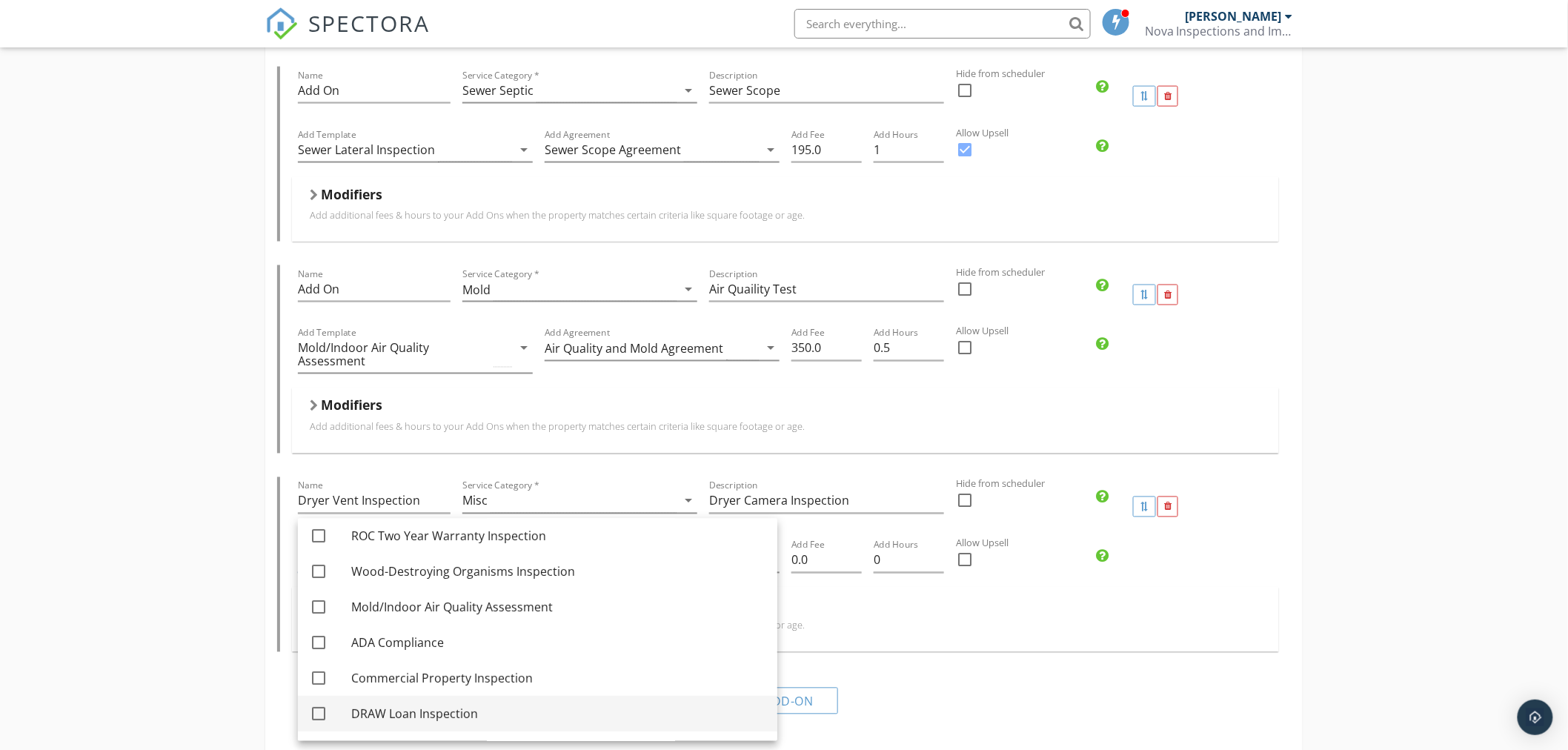
scroll to position [252, 0]
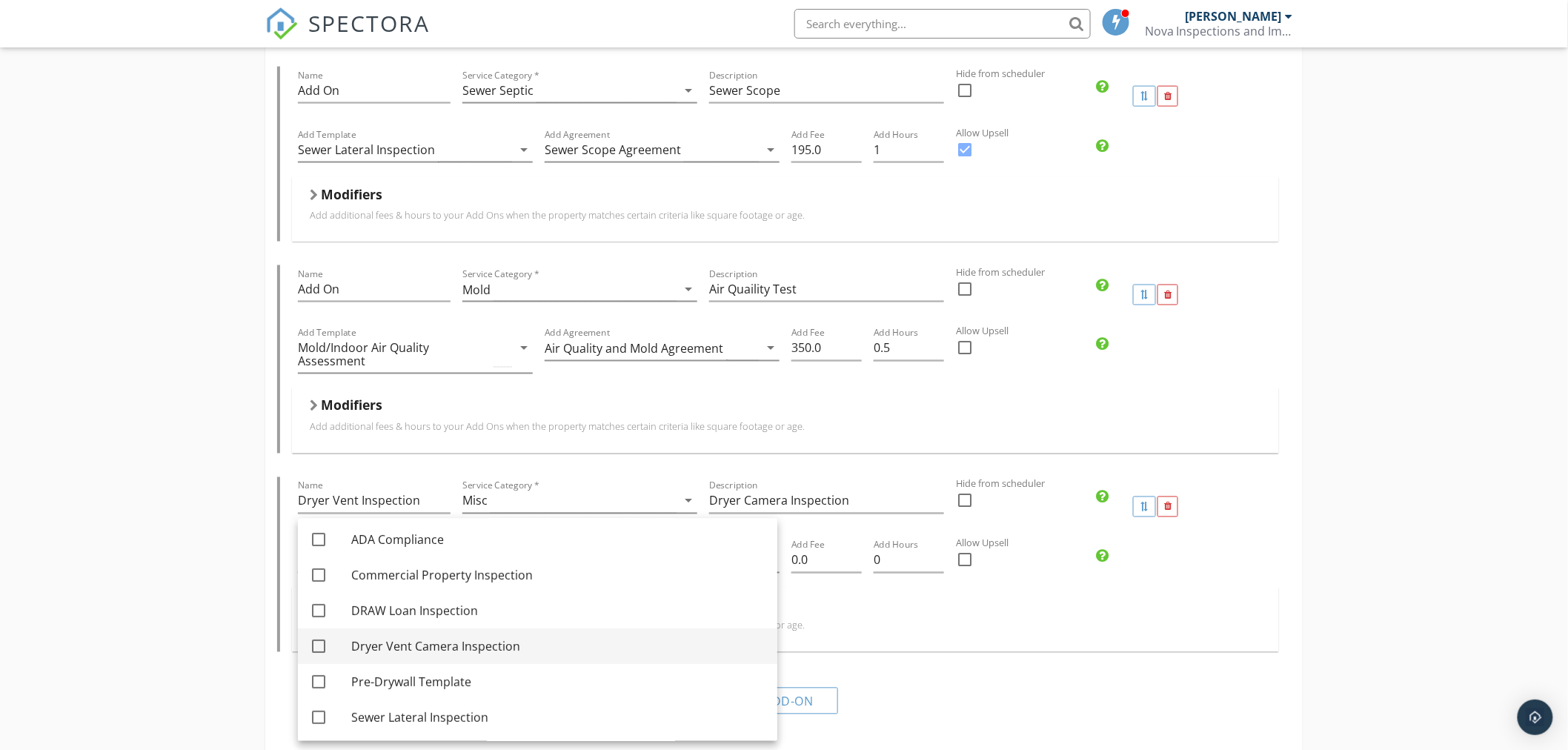
click at [313, 644] on div at bounding box center [319, 646] width 25 height 25
checkbox input "true"
click at [174, 510] on div "Pre Drywall Inspection Name Pre Drywall Inspection Service Category * Pre Drywa…" at bounding box center [784, 360] width 1568 height 2201
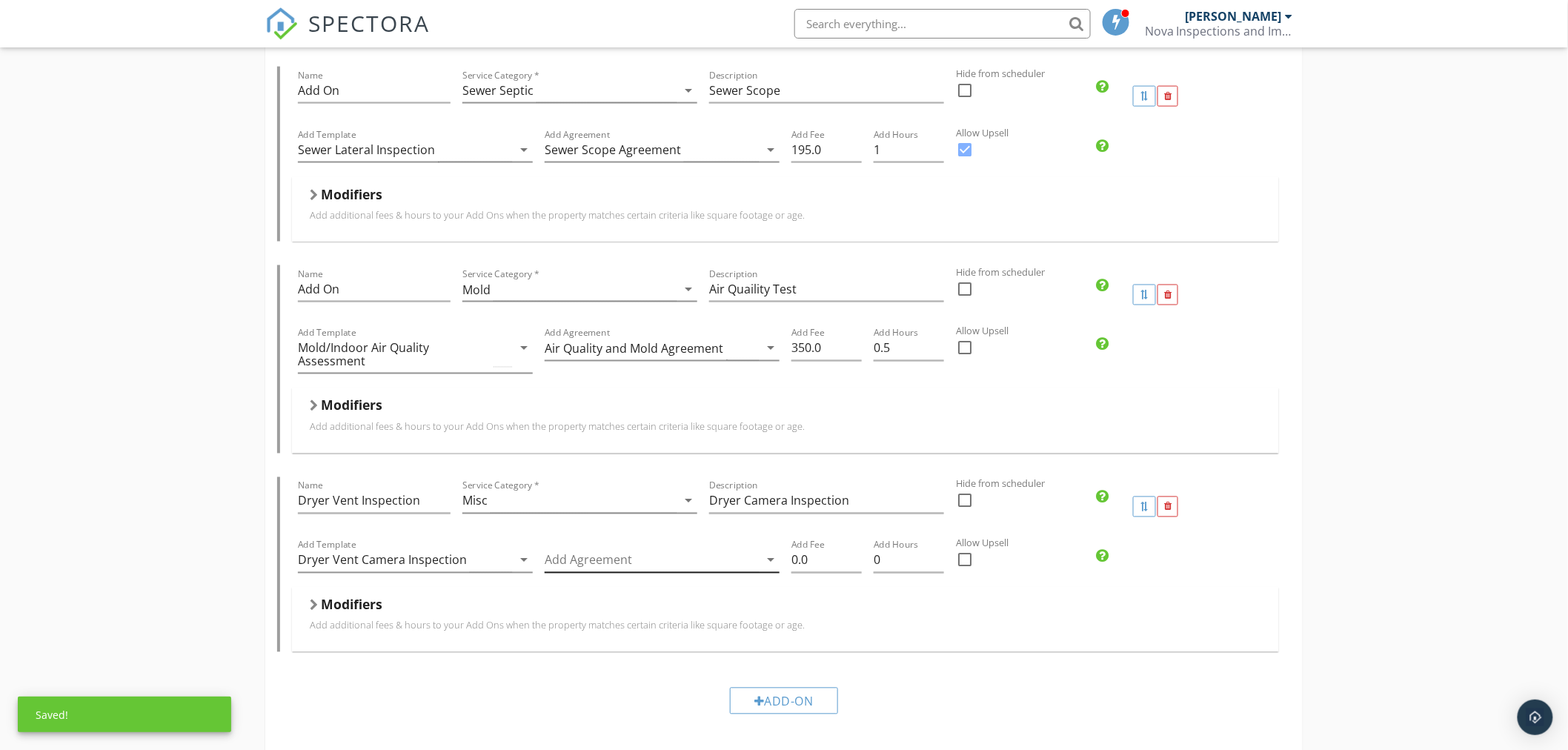
click at [661, 570] on div at bounding box center [651, 560] width 214 height 24
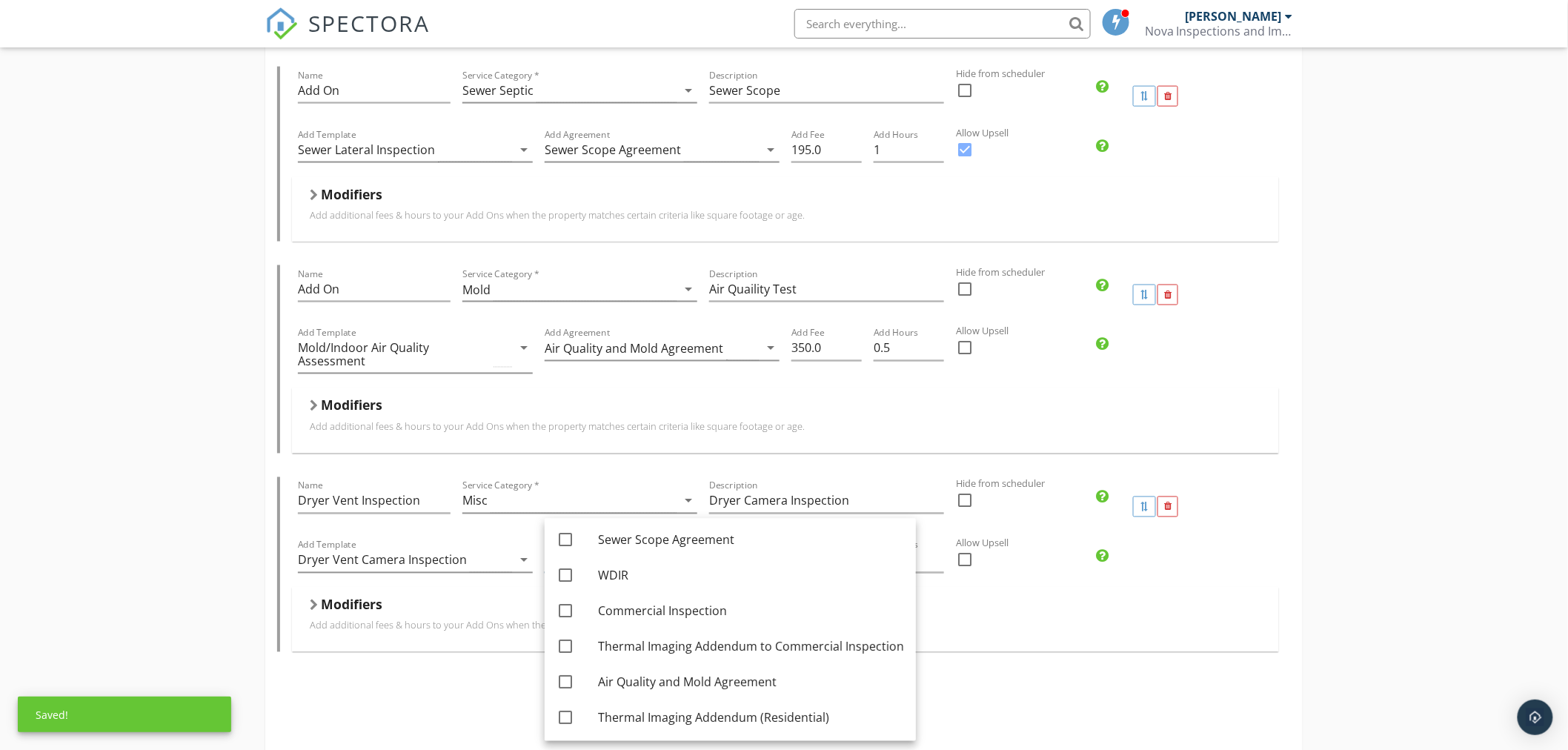
scroll to position [181, 0]
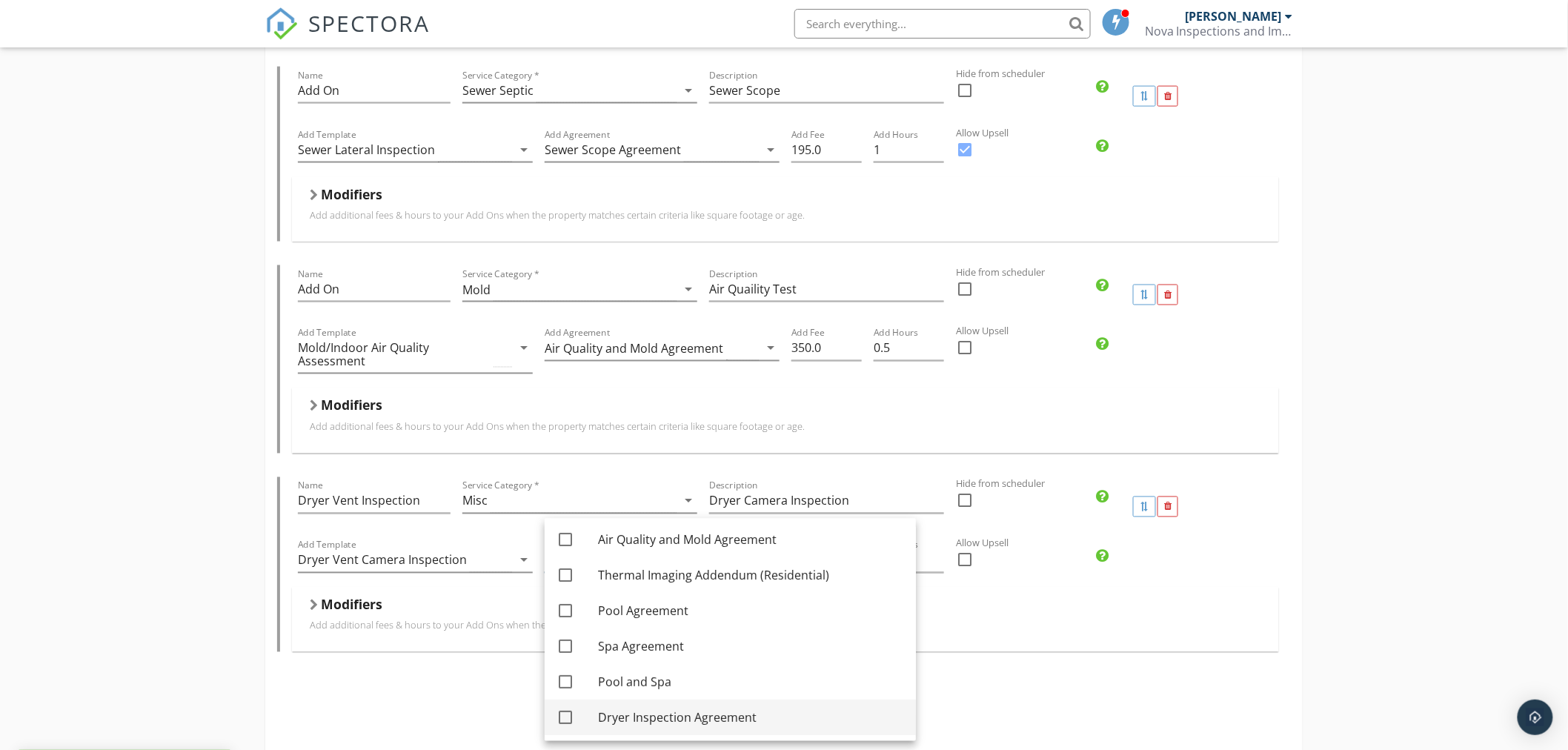
click at [564, 716] on div at bounding box center [566, 718] width 25 height 25
checkbox input "true"
click at [1056, 636] on div "Modifiers Add additional fees & hours to your Add Ons when the property matches…" at bounding box center [785, 619] width 952 height 47
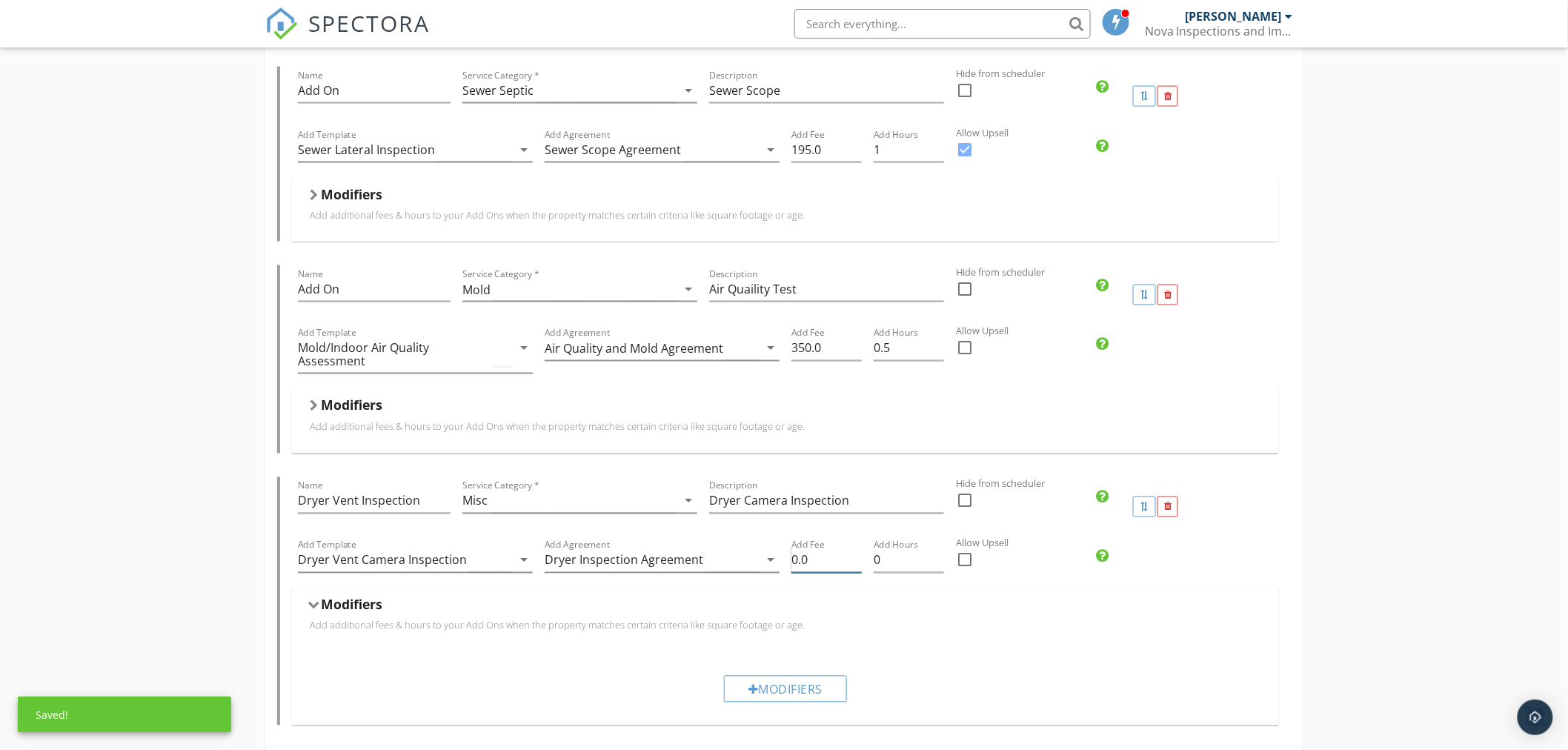
click at [825, 564] on input "0.0" at bounding box center [826, 560] width 70 height 24
drag, startPoint x: 821, startPoint y: 560, endPoint x: 728, endPoint y: 562, distance: 93.0
click at [728, 560] on div "Add Template Dryer Vent Camera Inspection arrow_drop_down Add Agreement Dryer I…" at bounding box center [785, 562] width 987 height 51
type input "195"
drag, startPoint x: 905, startPoint y: 560, endPoint x: 811, endPoint y: 560, distance: 94.0
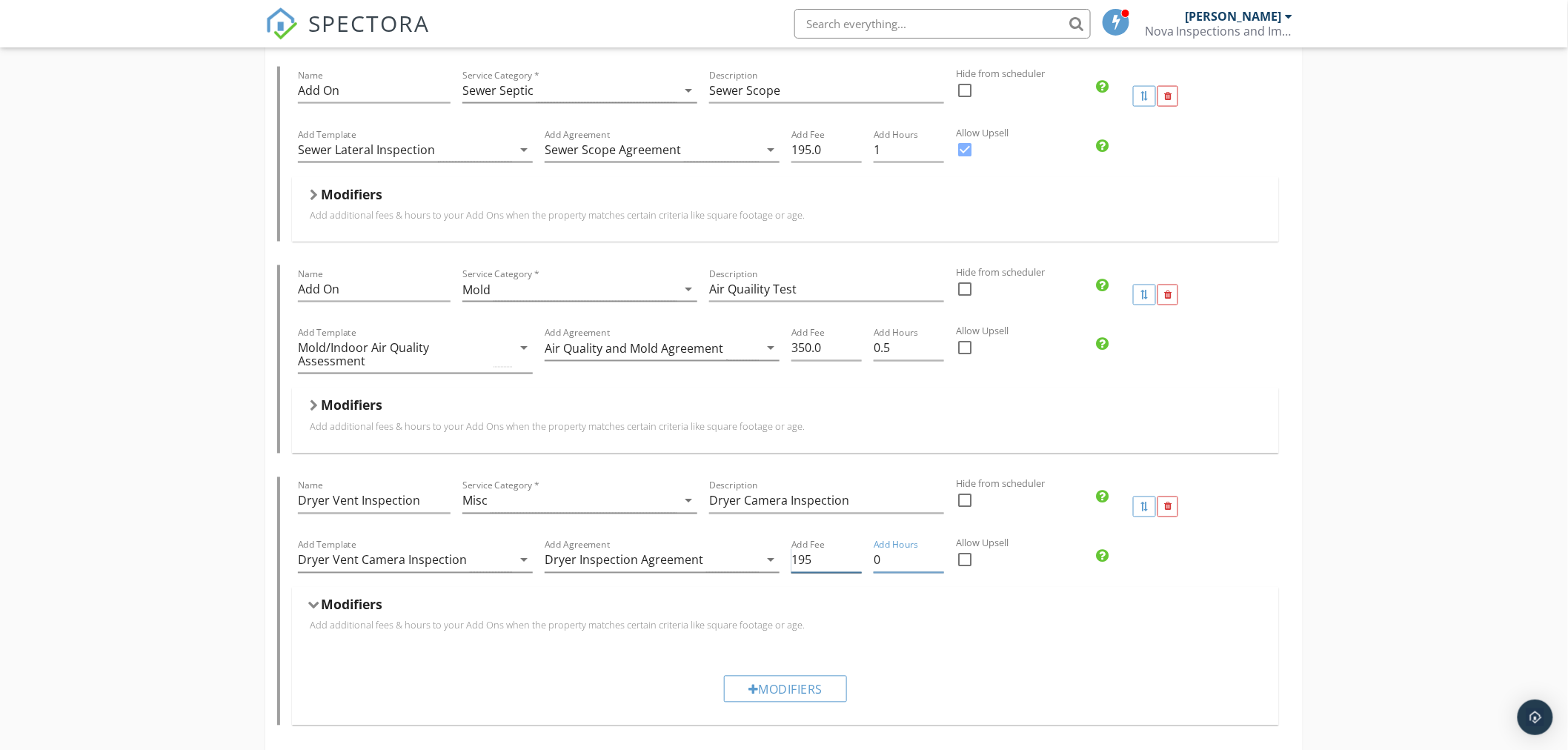
click at [811, 560] on div "Add Template Dryer Vent Camera Inspection arrow_drop_down Add Agreement Dryer I…" at bounding box center [785, 562] width 987 height 51
drag, startPoint x: 894, startPoint y: 553, endPoint x: 842, endPoint y: 561, distance: 52.6
click at [842, 561] on div "Add Template Dryer Vent Camera Inspection arrow_drop_down Add Agreement Dryer I…" at bounding box center [785, 562] width 987 height 51
type input ".5"
drag, startPoint x: 818, startPoint y: 559, endPoint x: 760, endPoint y: 566, distance: 58.4
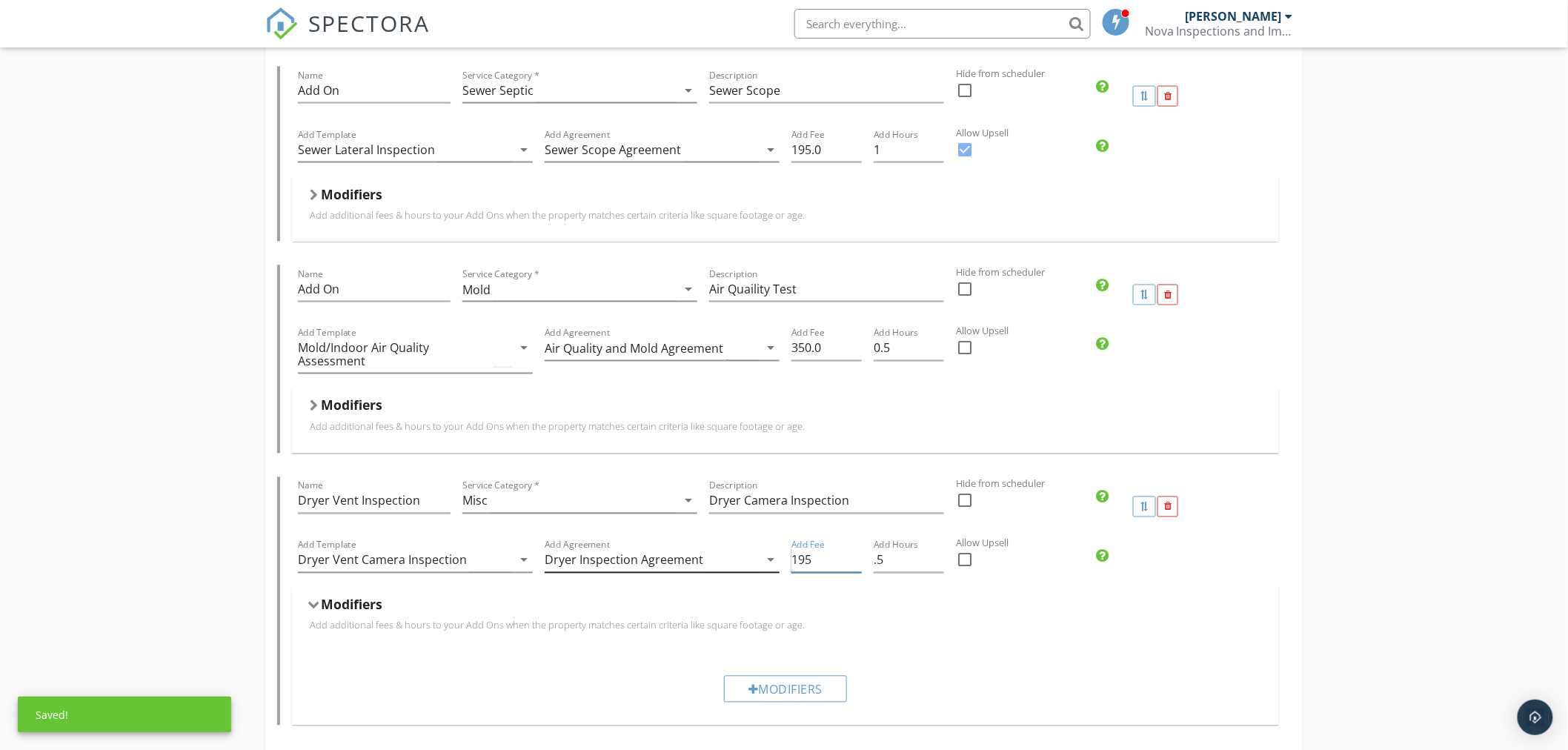
click at [760, 566] on div "Add Template Dryer Vent Camera Inspection arrow_drop_down Add Agreement Dryer I…" at bounding box center [785, 562] width 987 height 51
type input "150"
click at [1050, 606] on div "Modifiers" at bounding box center [785, 608] width 952 height 23
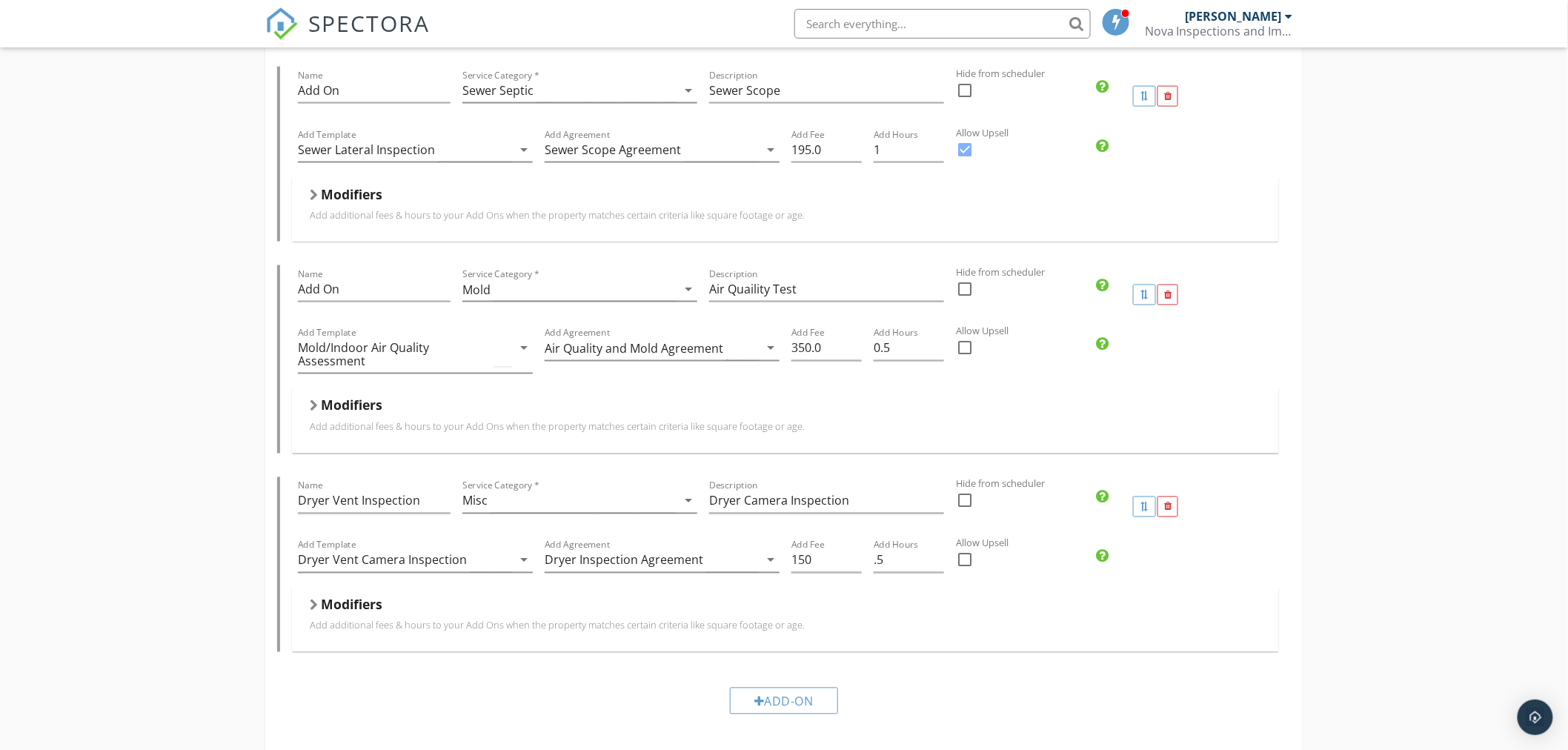
click at [971, 567] on div at bounding box center [965, 560] width 25 height 25
checkbox input "true"
click at [955, 346] on div at bounding box center [965, 349] width 25 height 25
checkbox input "true"
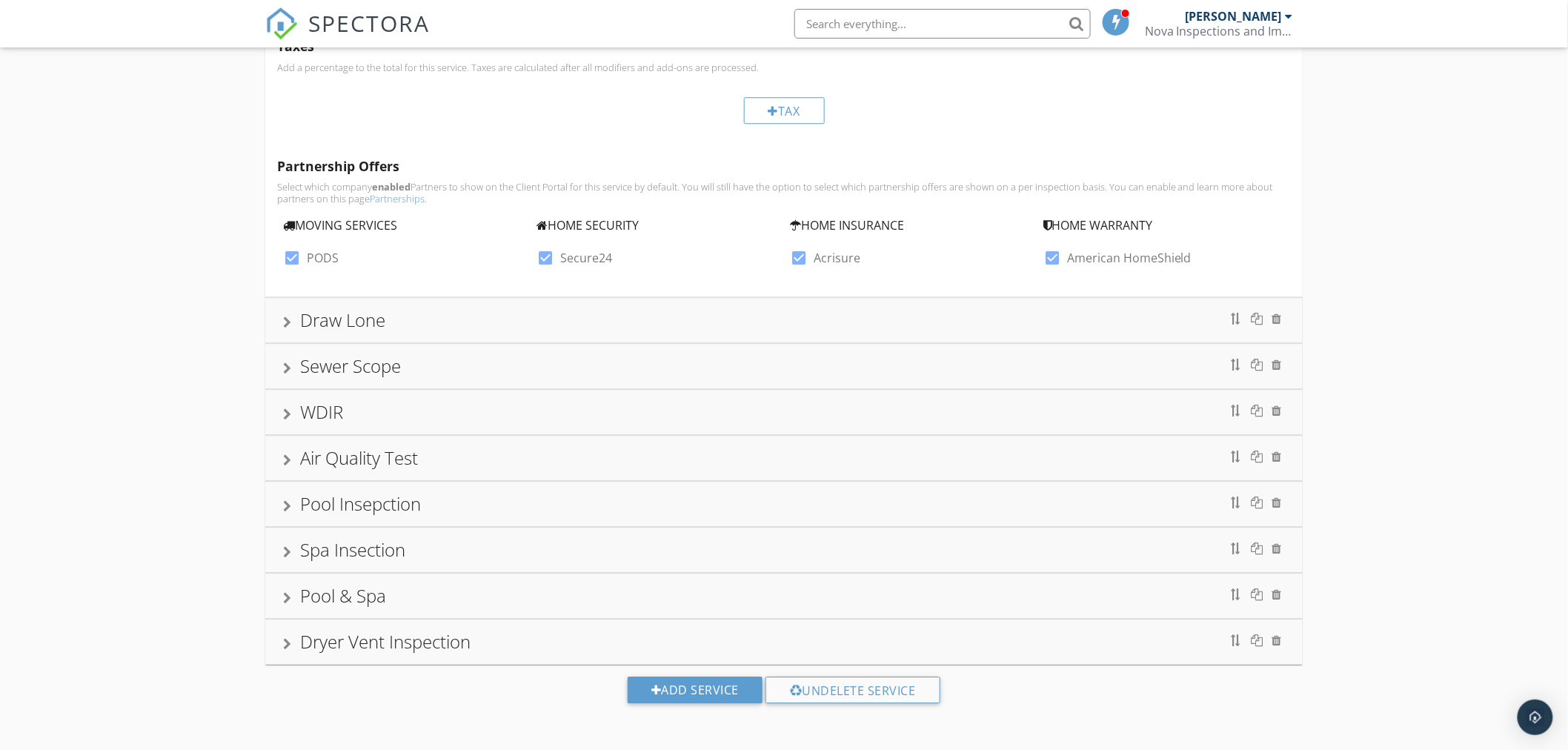
scroll to position [1589, 0]
click at [281, 645] on div "Dryer Vent Inspection" at bounding box center [784, 641] width 1037 height 44
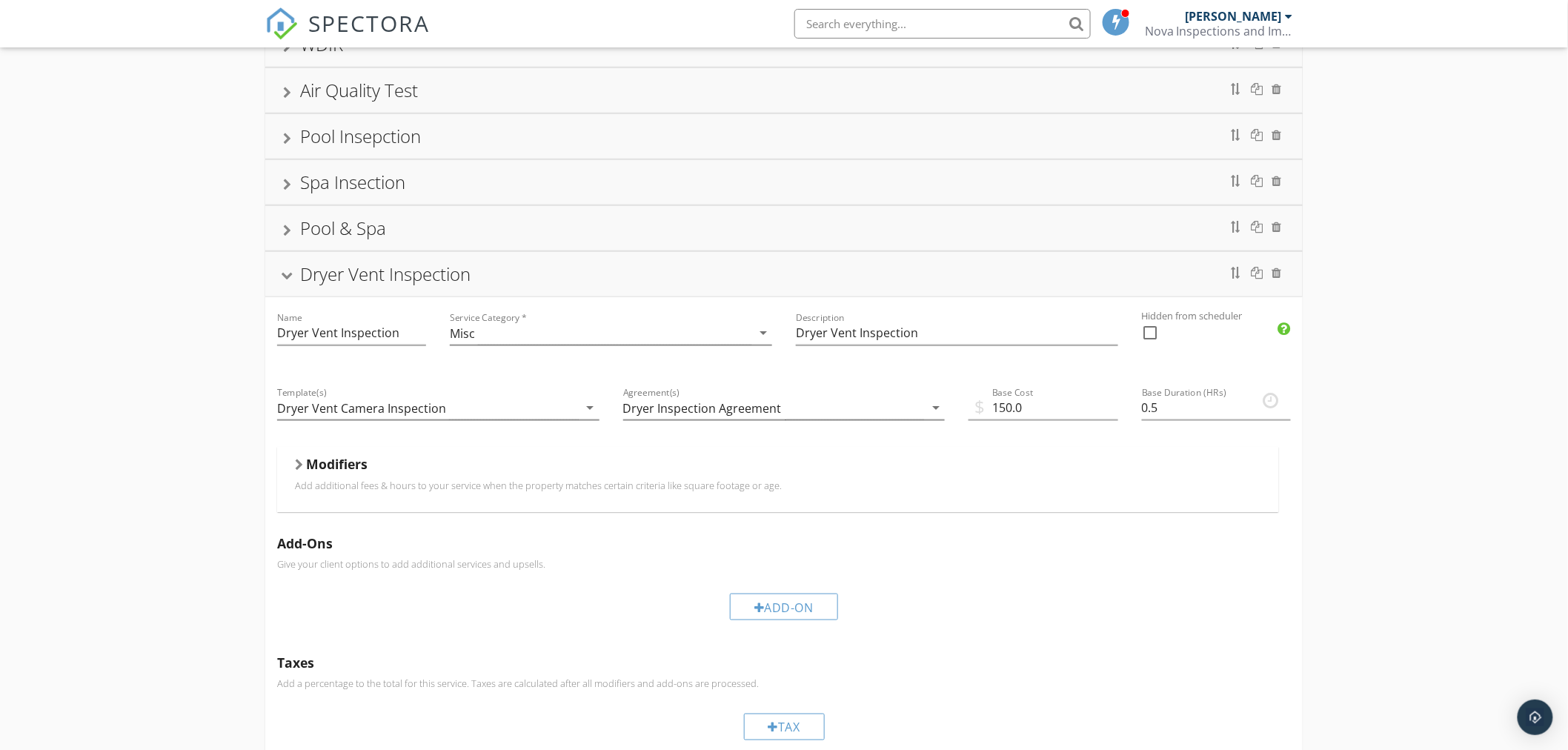
scroll to position [596, 0]
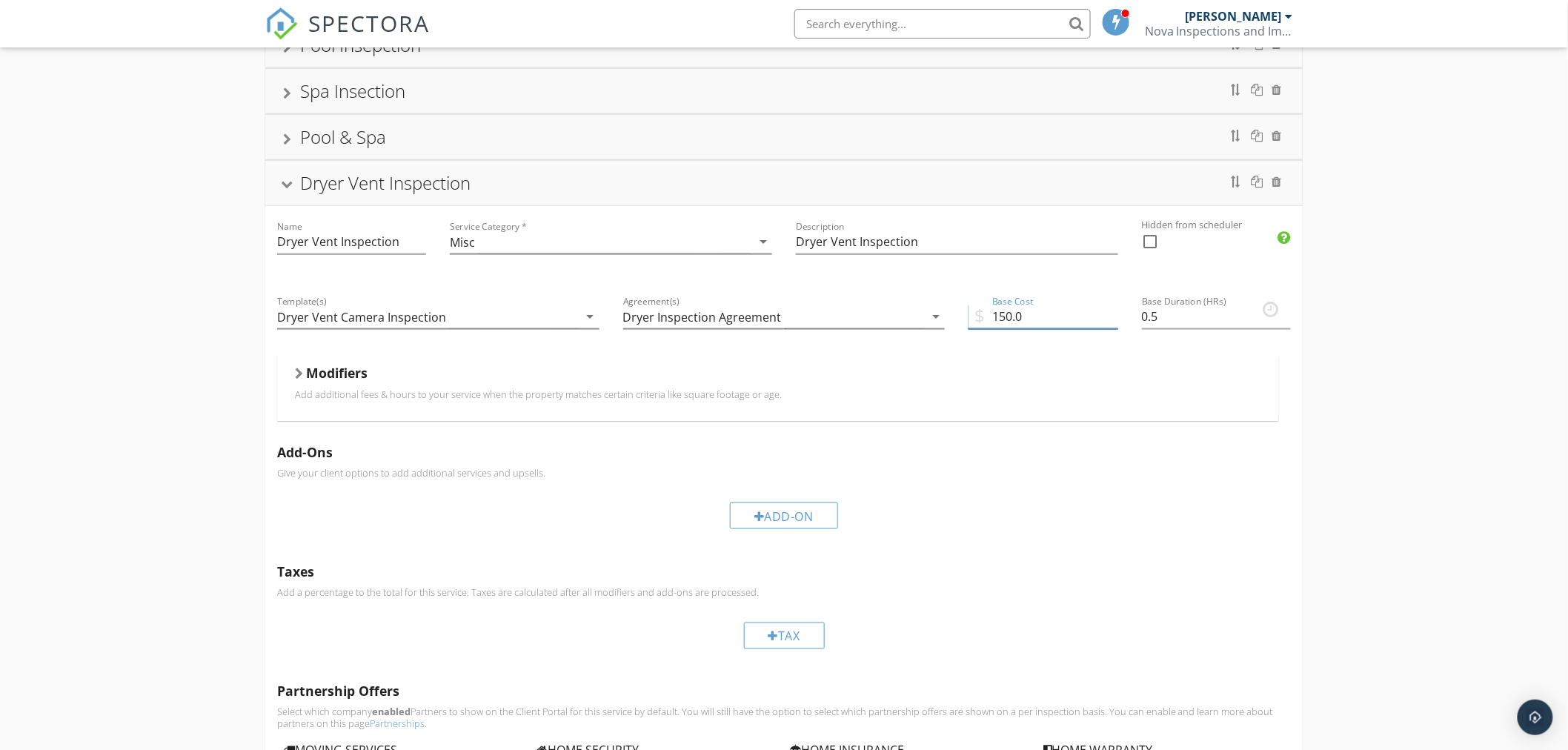
click at [1010, 319] on input "150.0" at bounding box center [1042, 316] width 149 height 24
type input "175.0"
click at [1522, 417] on div "Pre Drywall Inspection Name Pre Drywall Inspection Service Category * Pre Drywa…" at bounding box center [784, 224] width 1568 height 1367
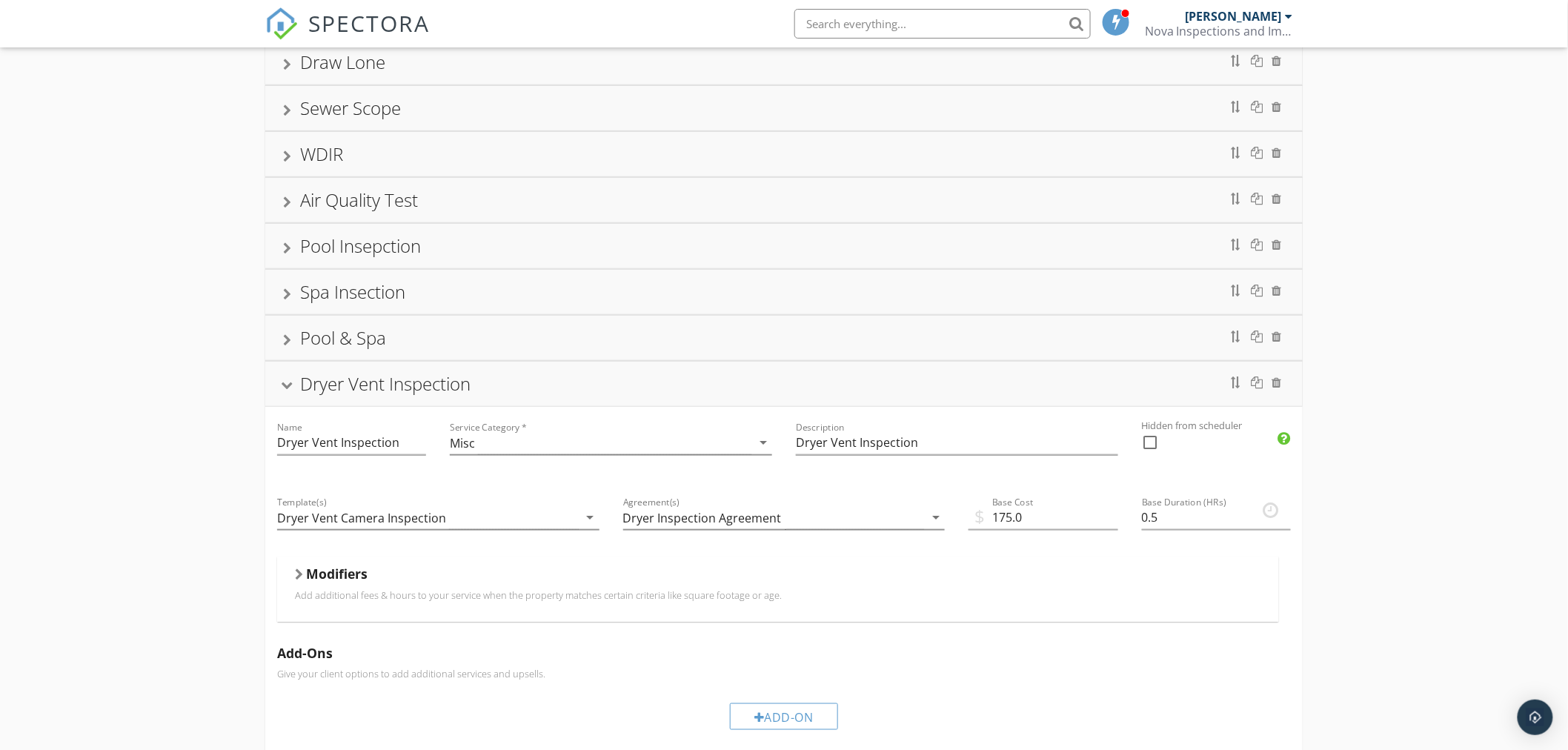
scroll to position [411, 0]
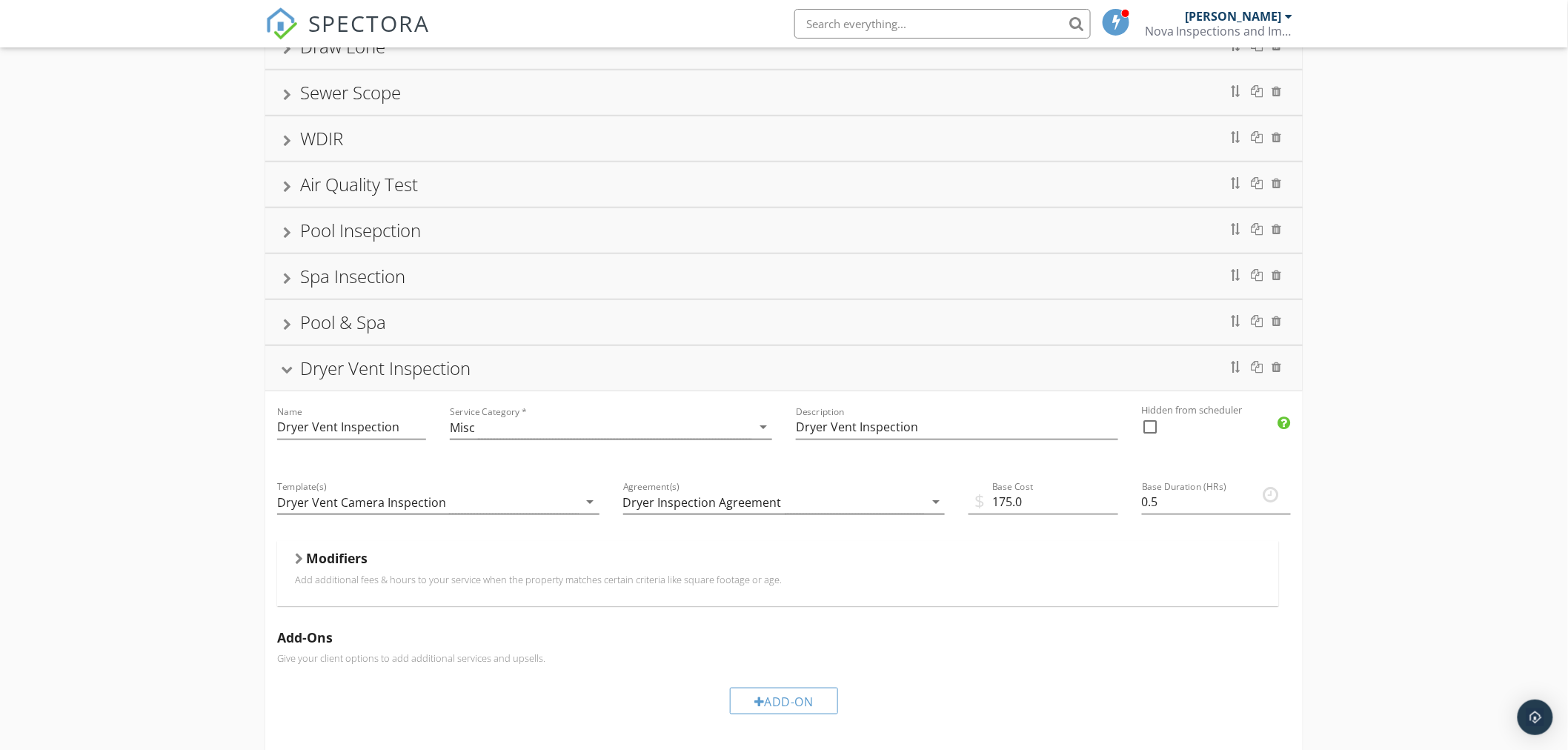
click at [286, 375] on div at bounding box center [287, 371] width 12 height 8
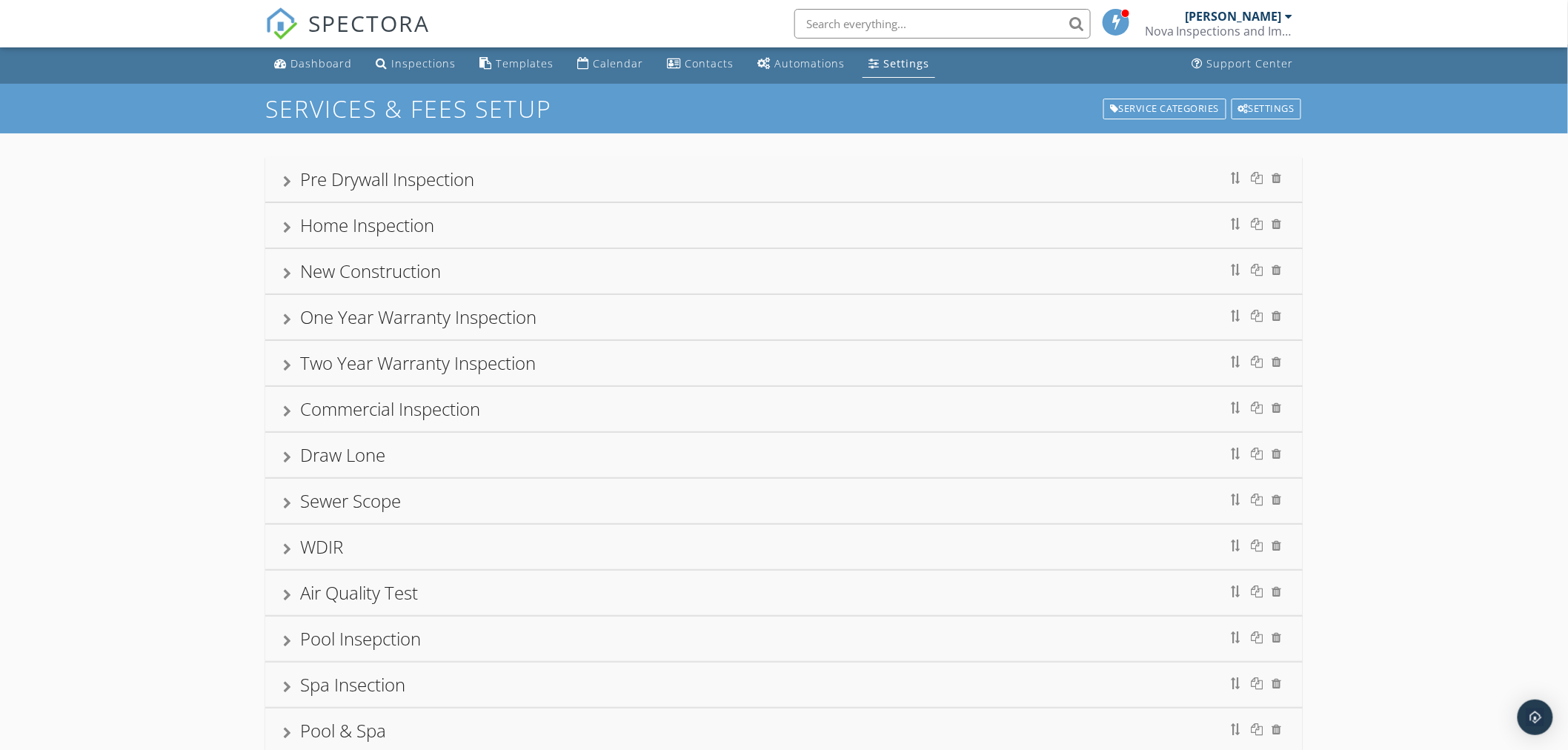
scroll to position [0, 0]
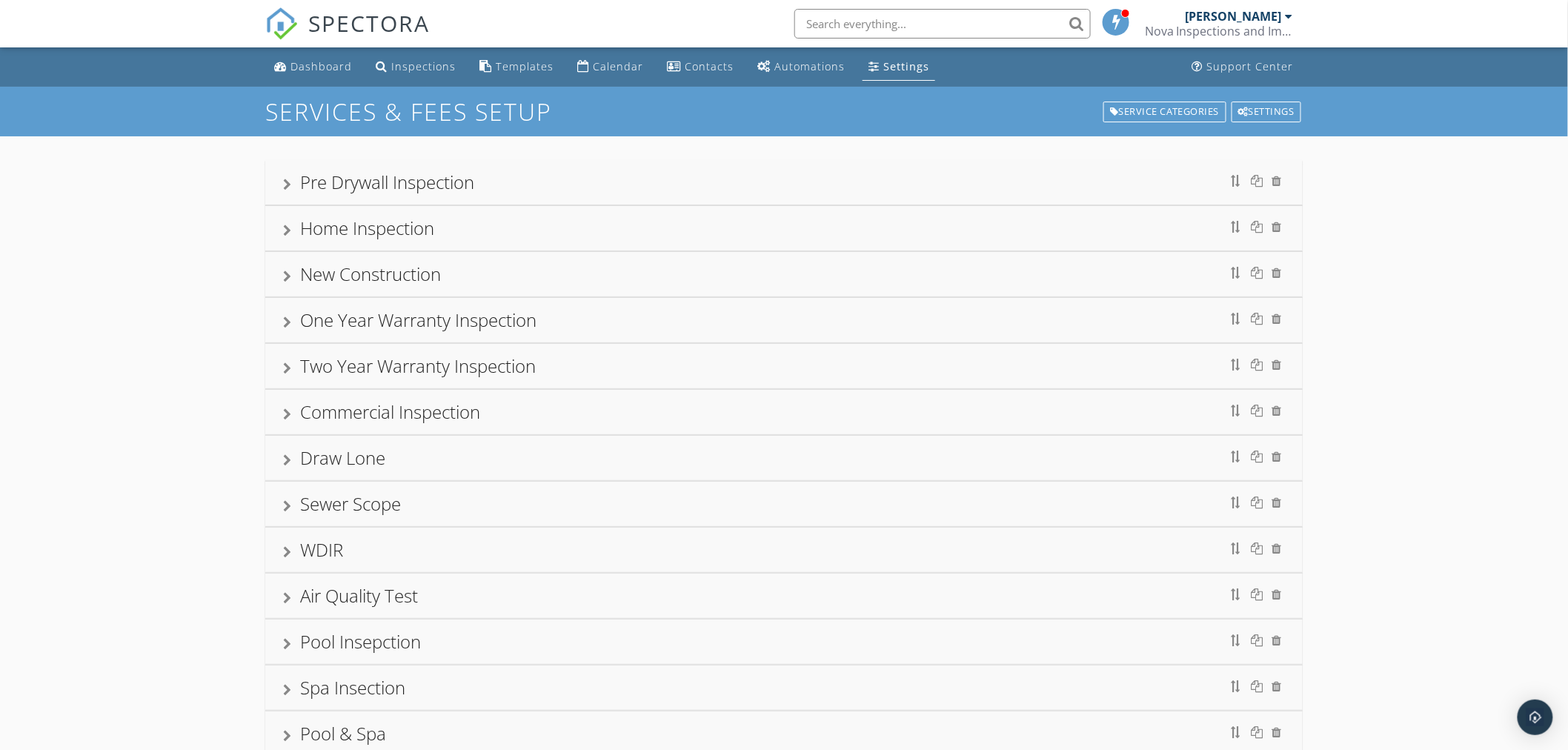
click at [290, 556] on div at bounding box center [287, 552] width 8 height 12
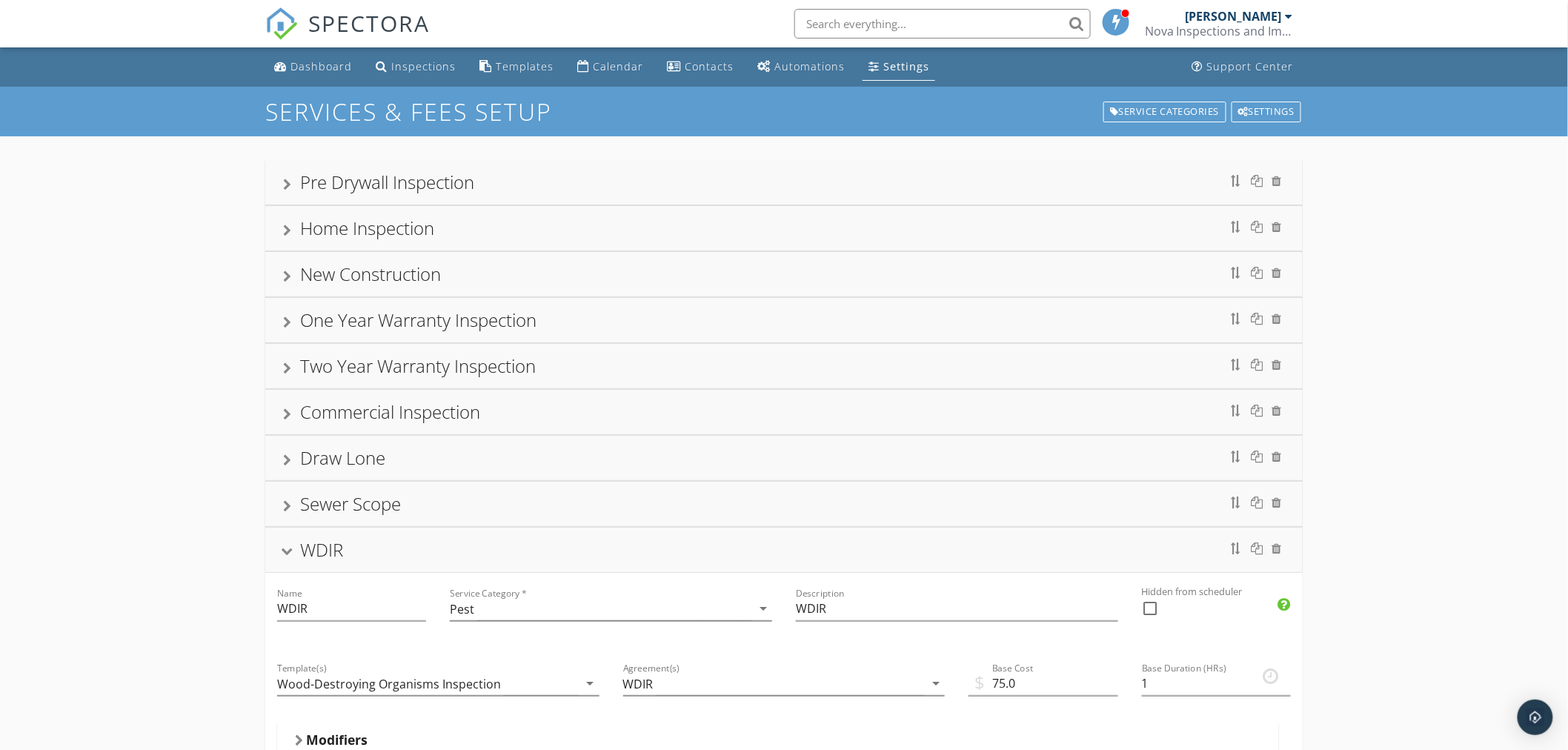
click at [286, 550] on div at bounding box center [287, 552] width 12 height 8
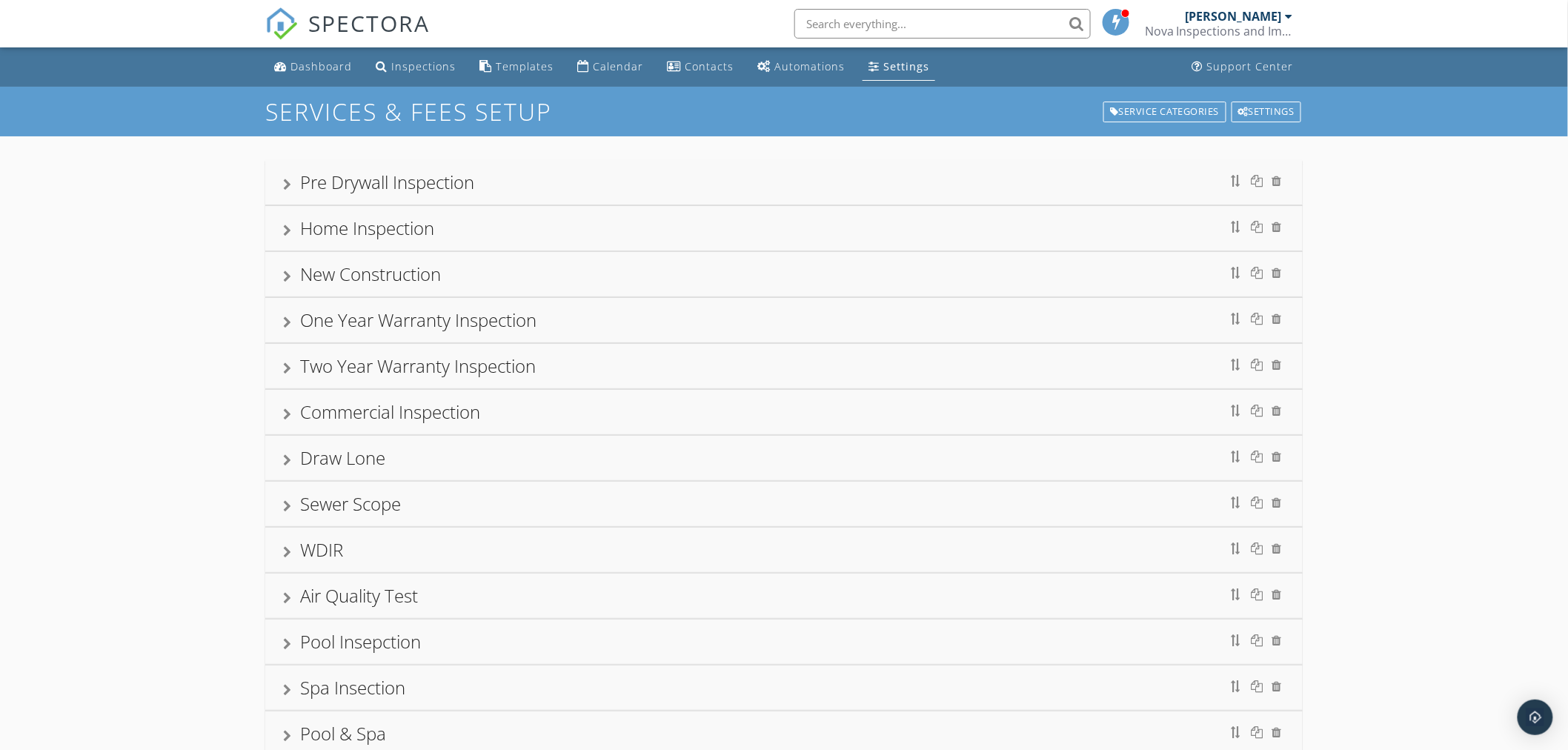
click at [287, 183] on div at bounding box center [287, 184] width 8 height 12
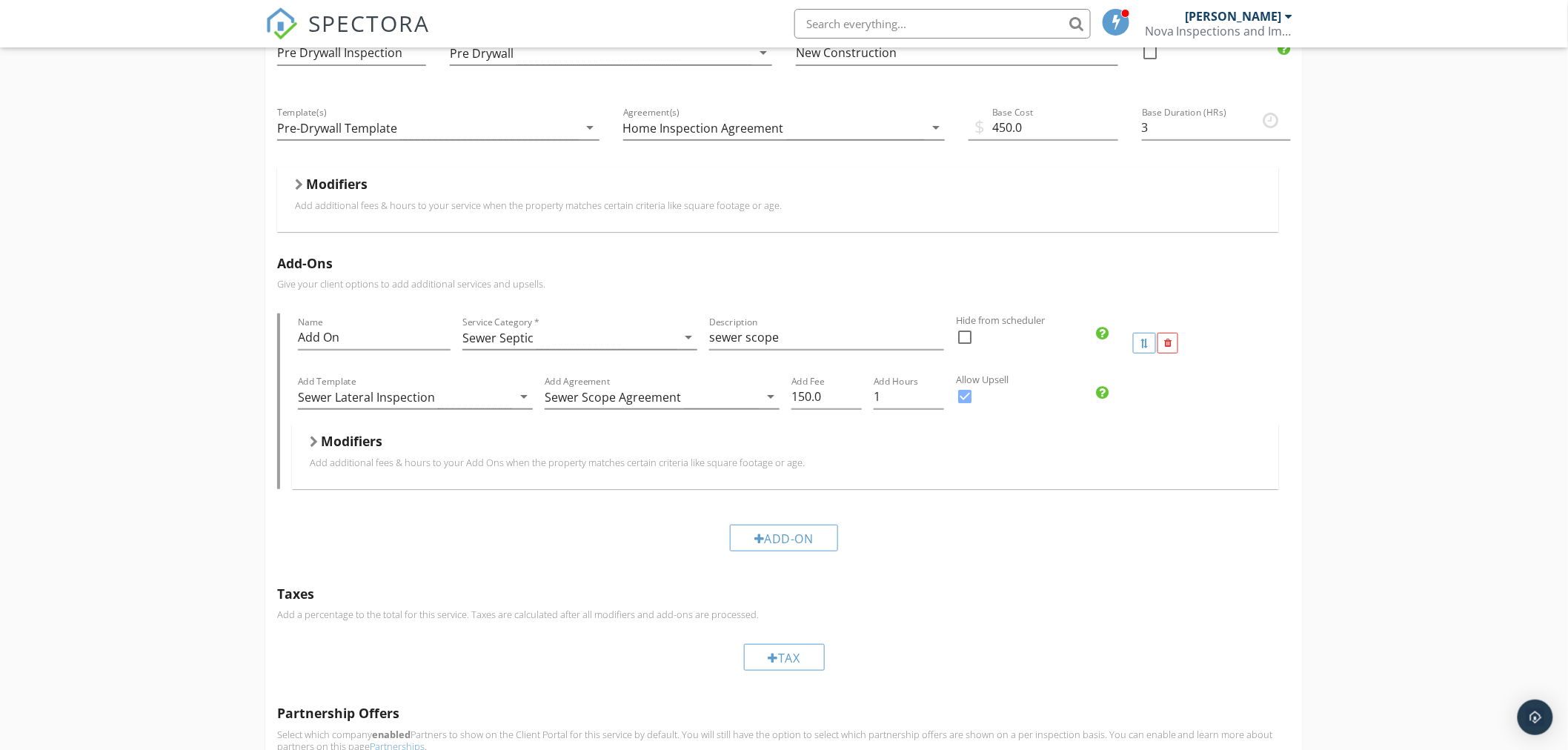
scroll to position [247, 0]
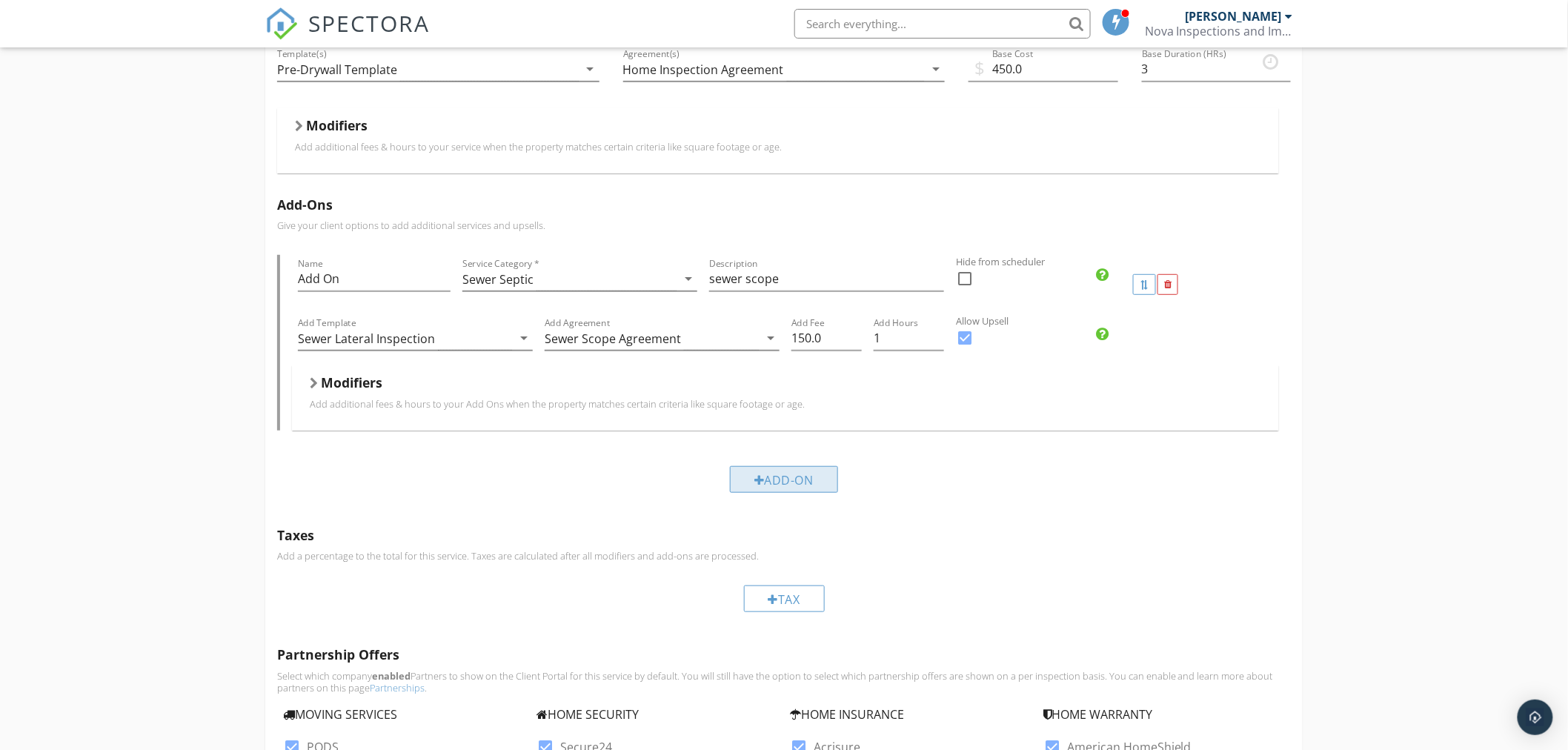
click at [788, 472] on div "Add-On" at bounding box center [784, 479] width 109 height 27
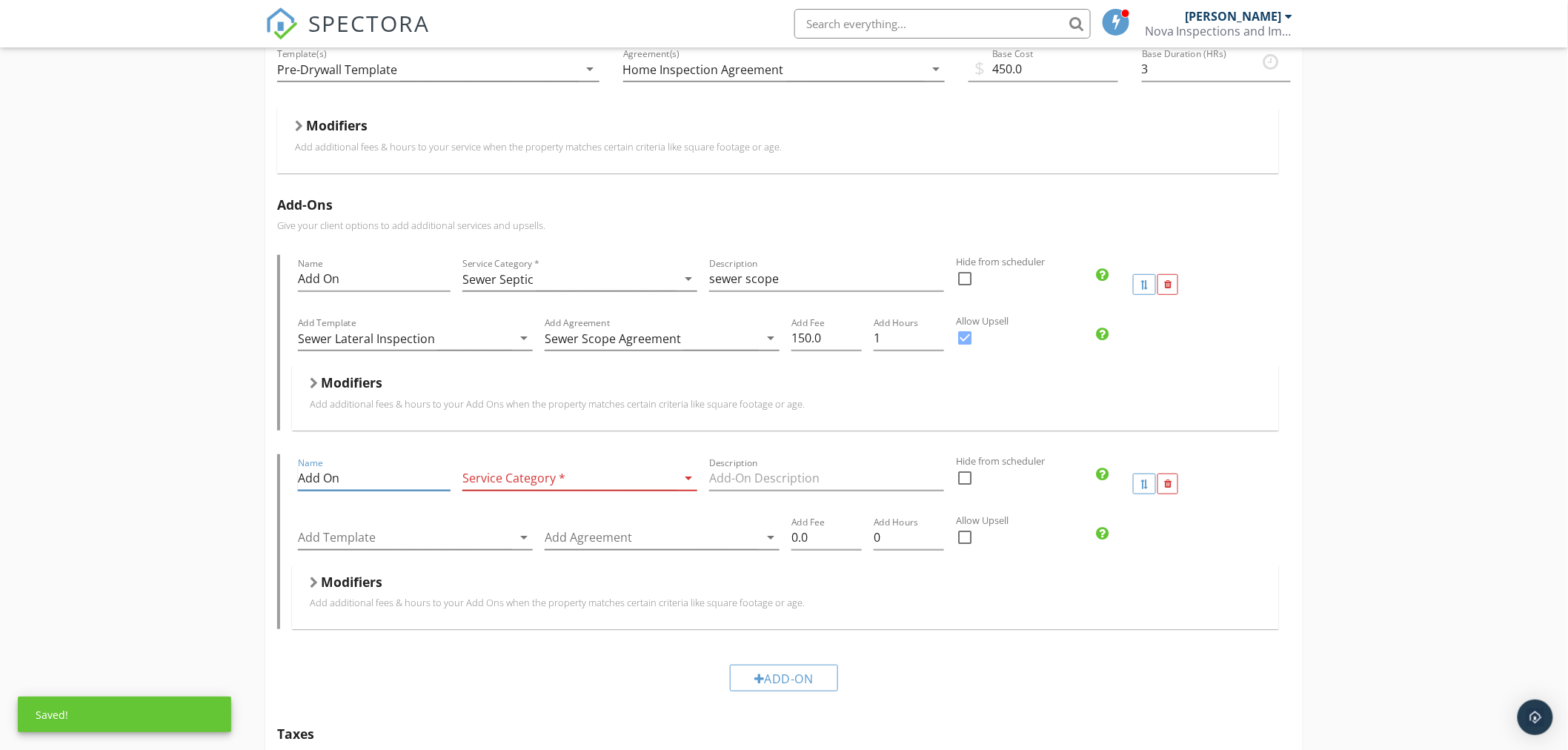
drag, startPoint x: 365, startPoint y: 475, endPoint x: 257, endPoint y: 474, distance: 108.0
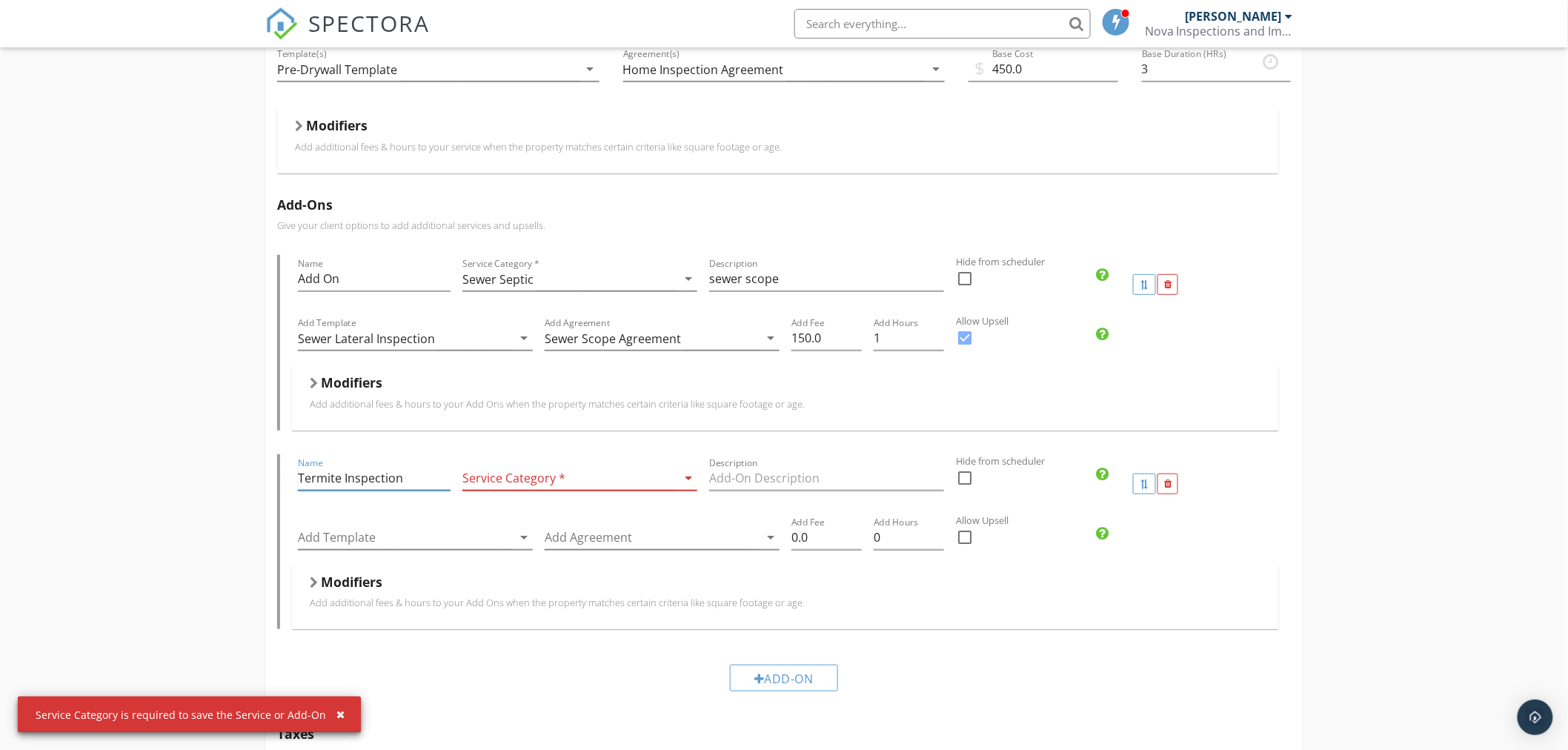
type input "Termite Inspection"
click at [583, 478] on div at bounding box center [568, 477] width 214 height 24
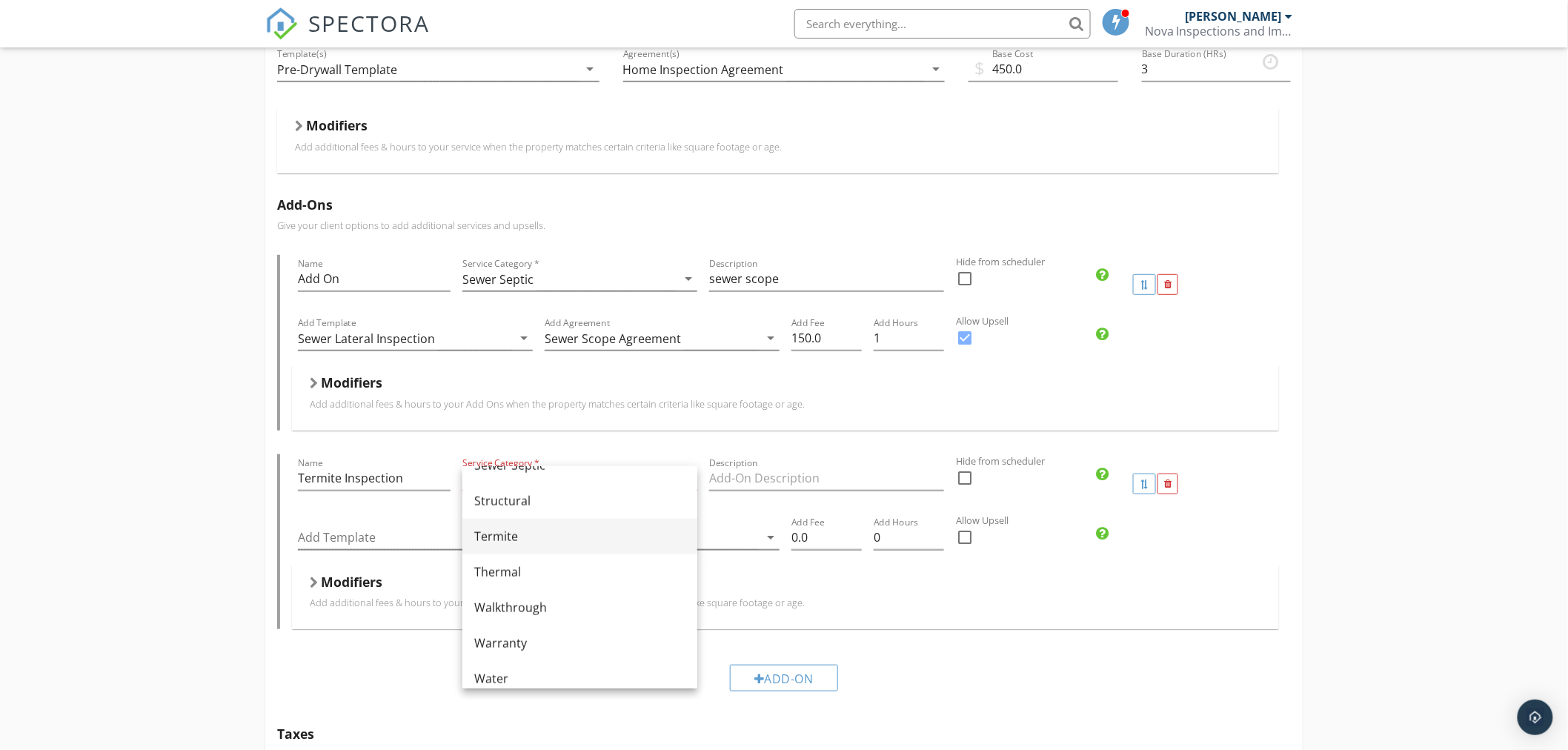
scroll to position [891, 0]
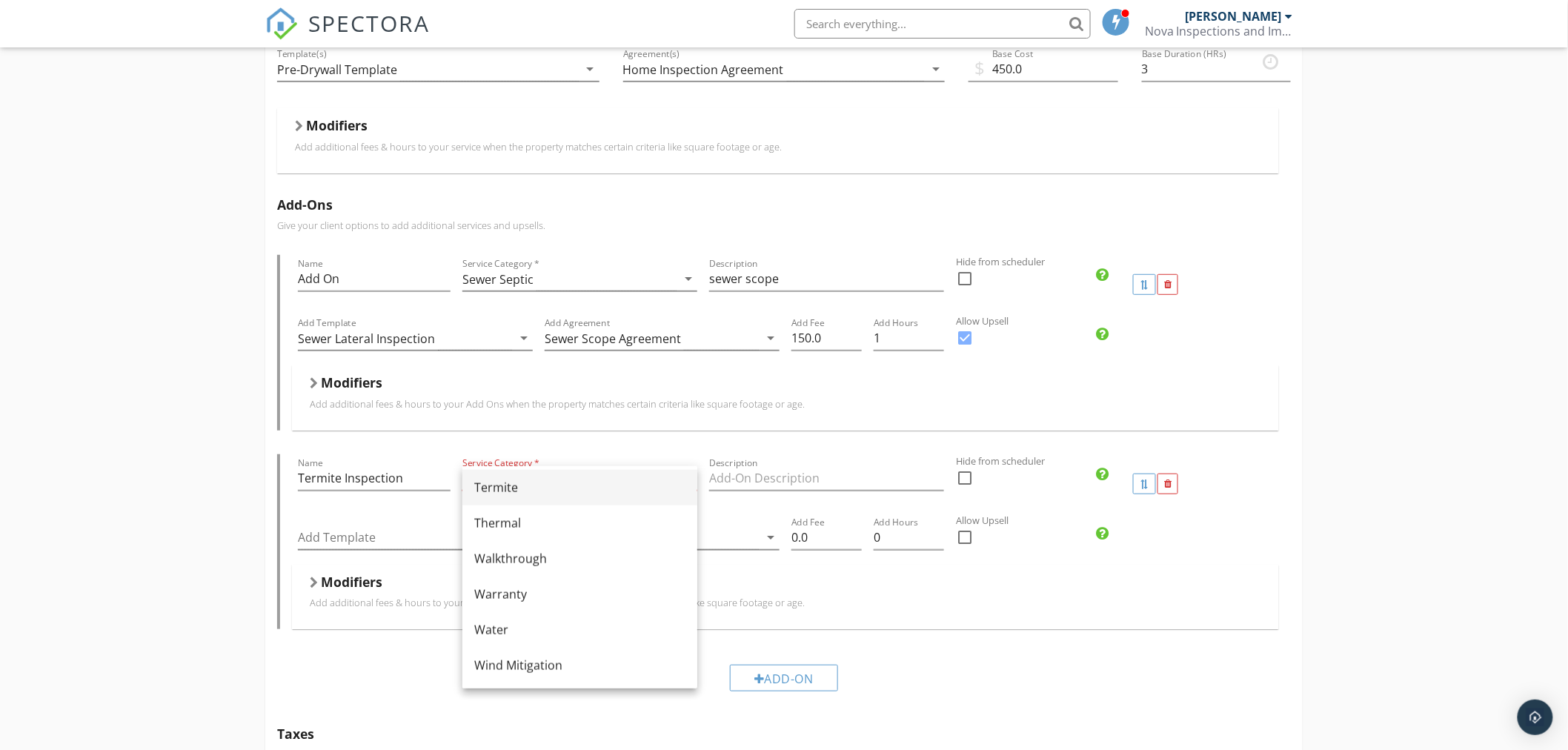
click at [504, 494] on div "Termite" at bounding box center [580, 487] width 211 height 18
click at [777, 483] on input "Description" at bounding box center [826, 477] width 235 height 24
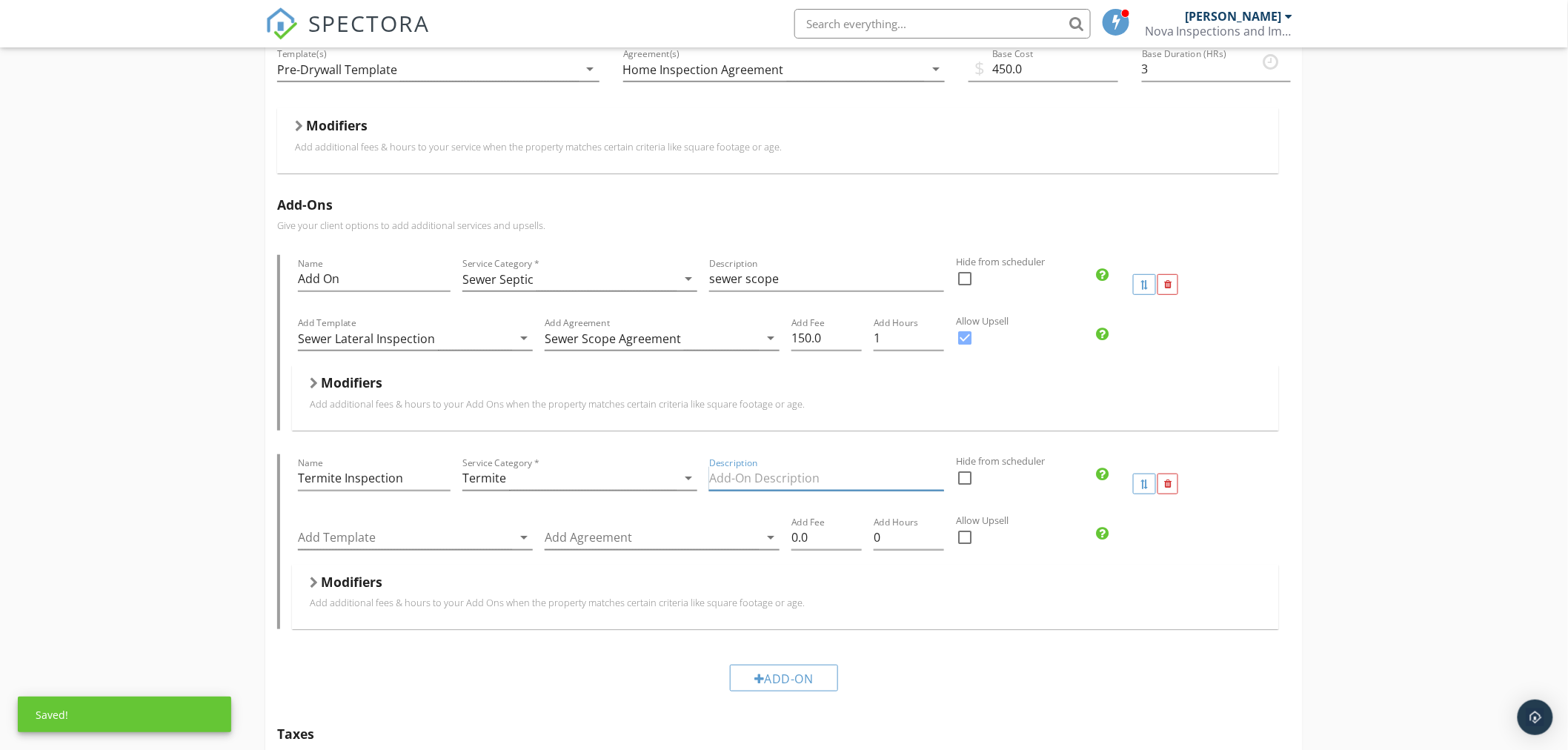
type input "T"
type input "w"
type input "WDIIR"
click at [968, 537] on div at bounding box center [965, 537] width 25 height 25
checkbox input "true"
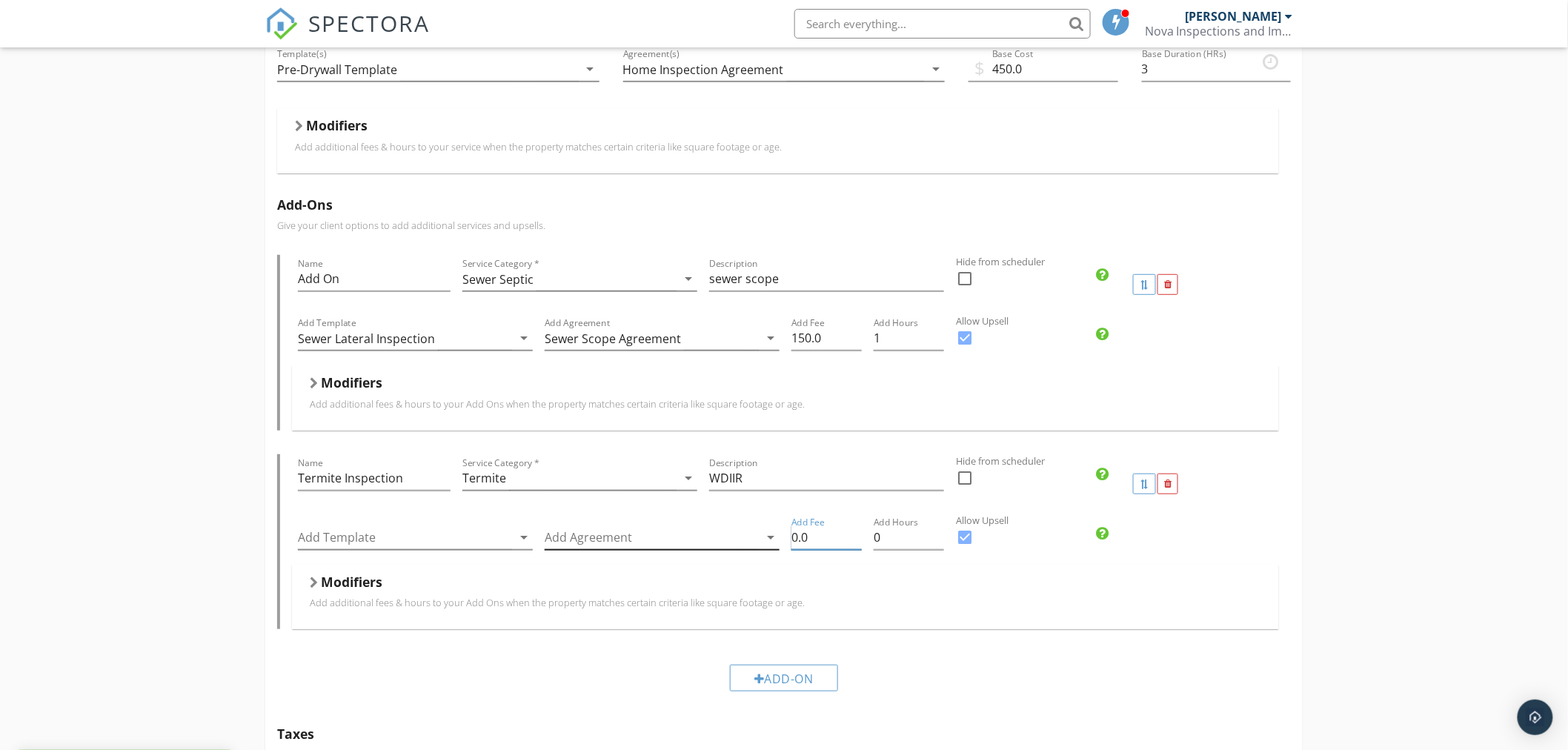
drag, startPoint x: 803, startPoint y: 538, endPoint x: 757, endPoint y: 544, distance: 46.4
click at [758, 544] on div "Add Template arrow_drop_down Add Agreement arrow_drop_down Add Fee 0.0 Add Hour…" at bounding box center [785, 539] width 987 height 51
type input "75"
click at [472, 537] on div at bounding box center [404, 537] width 214 height 24
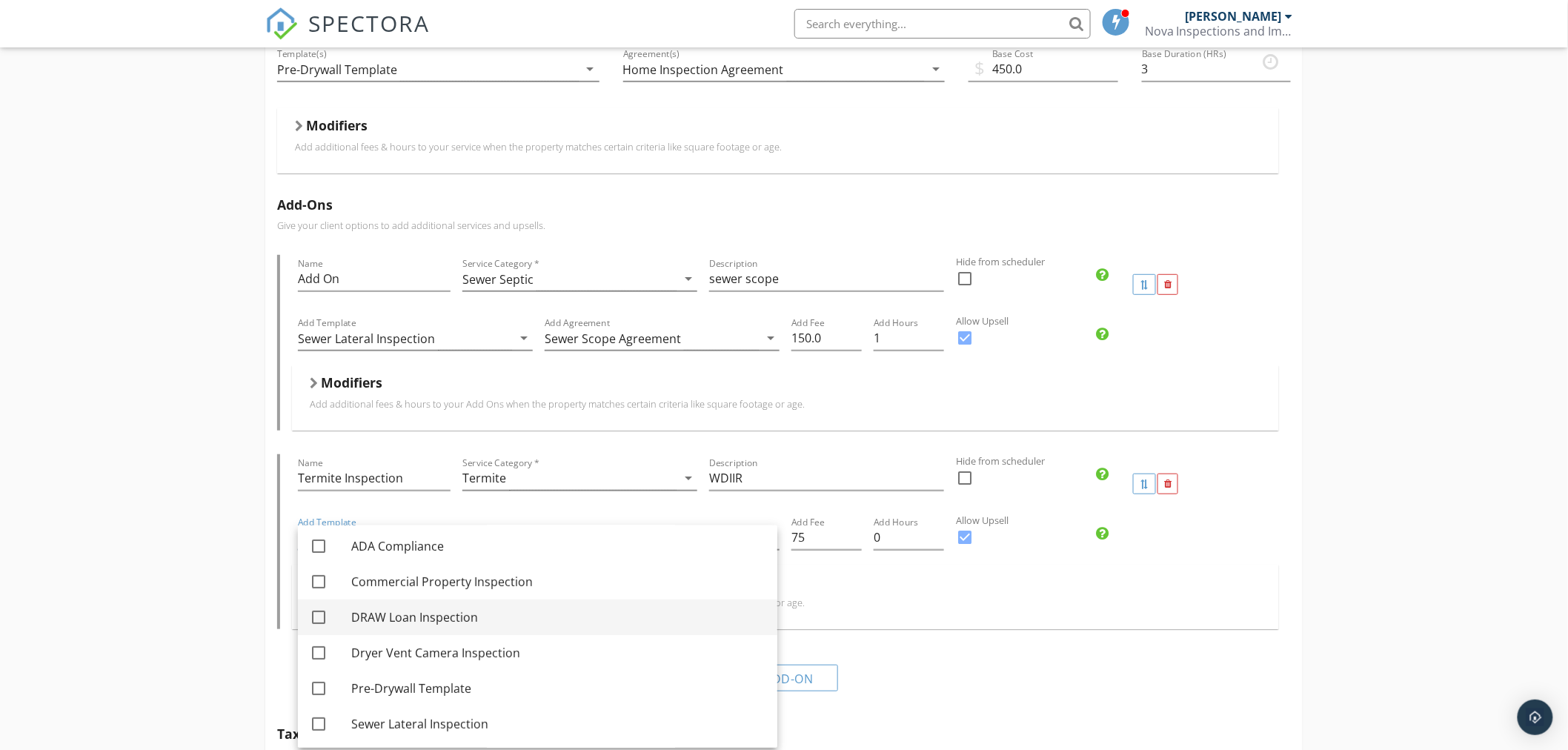
scroll to position [169, 0]
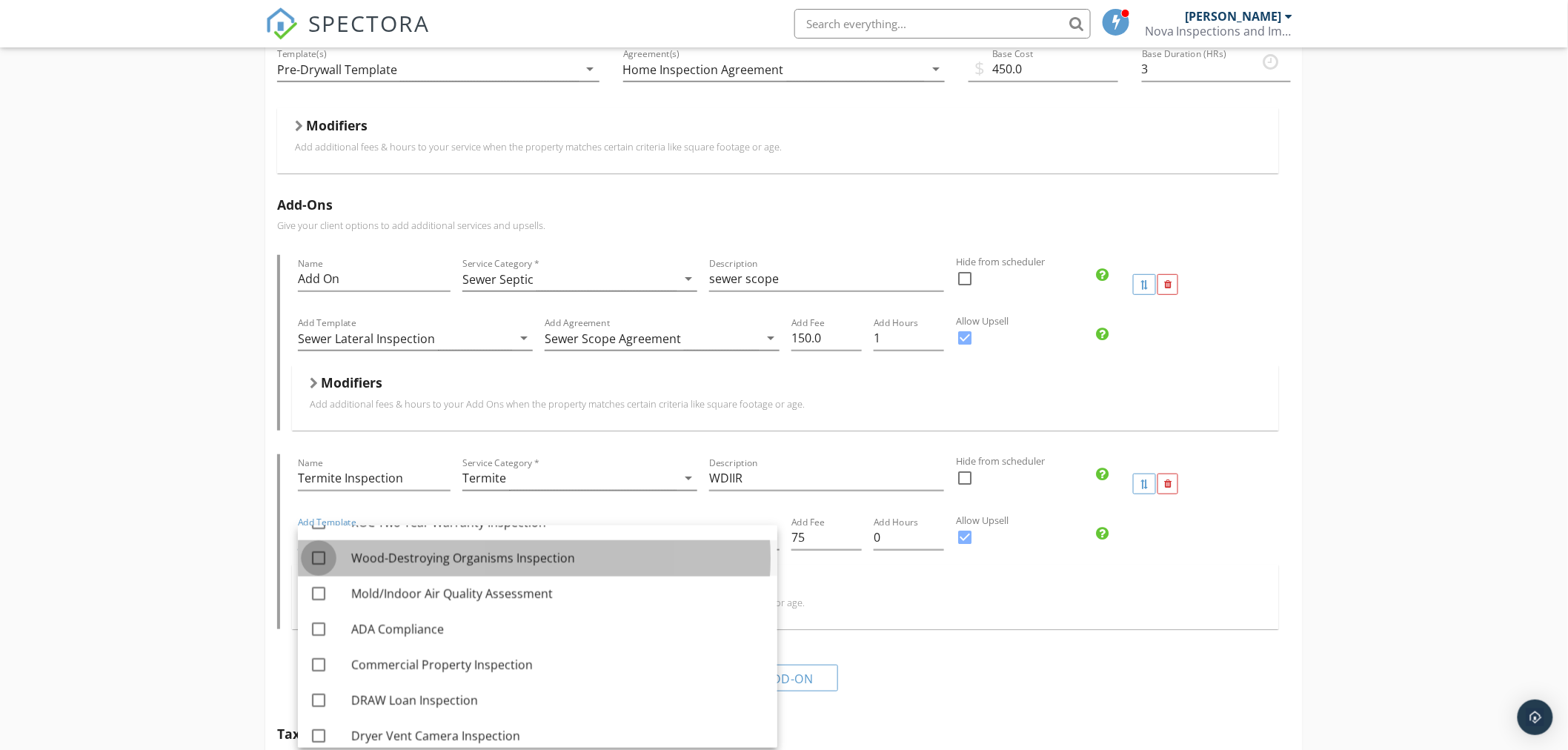
click at [322, 560] on div at bounding box center [319, 558] width 25 height 25
checkbox input "true"
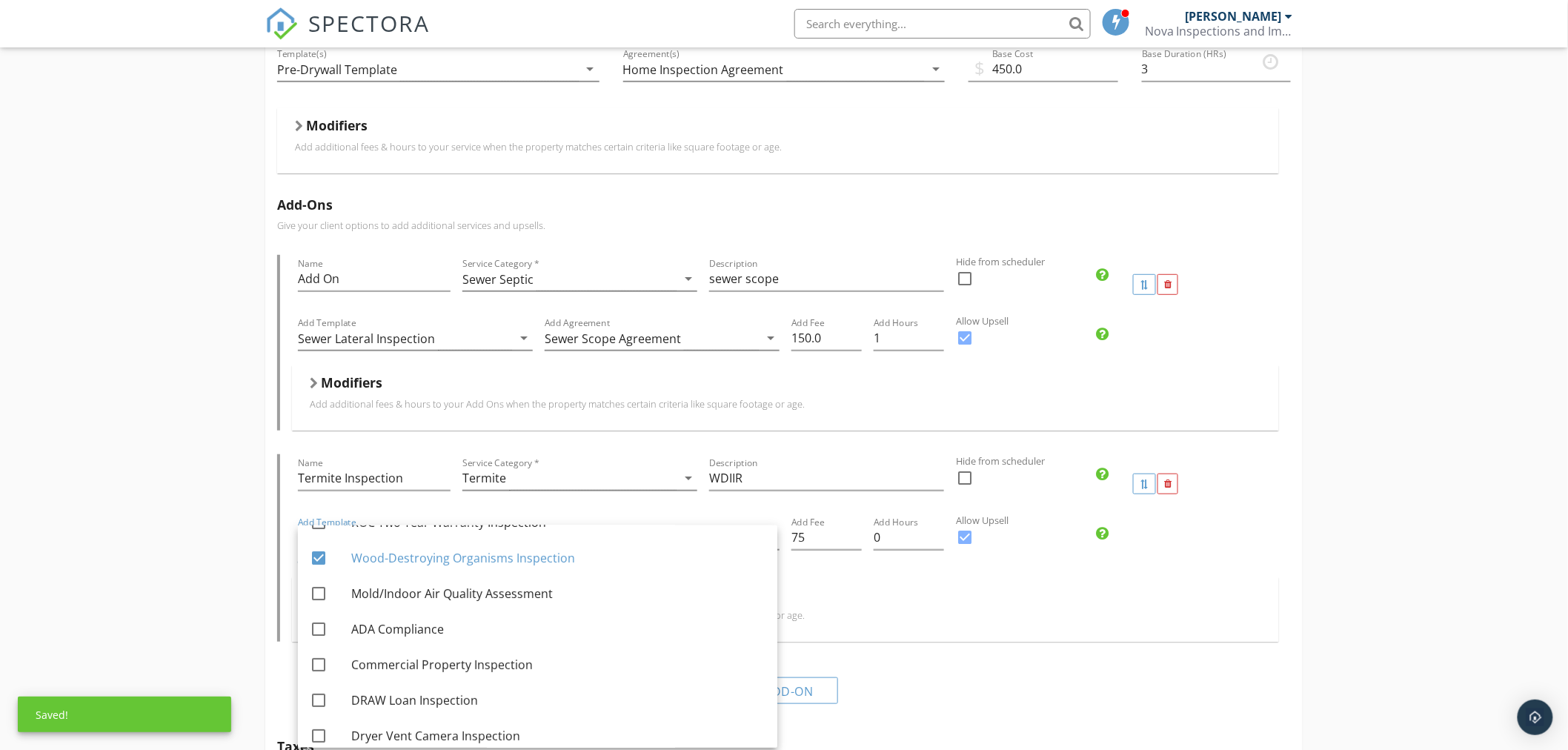
click at [889, 598] on div "Modifiers" at bounding box center [785, 597] width 952 height 23
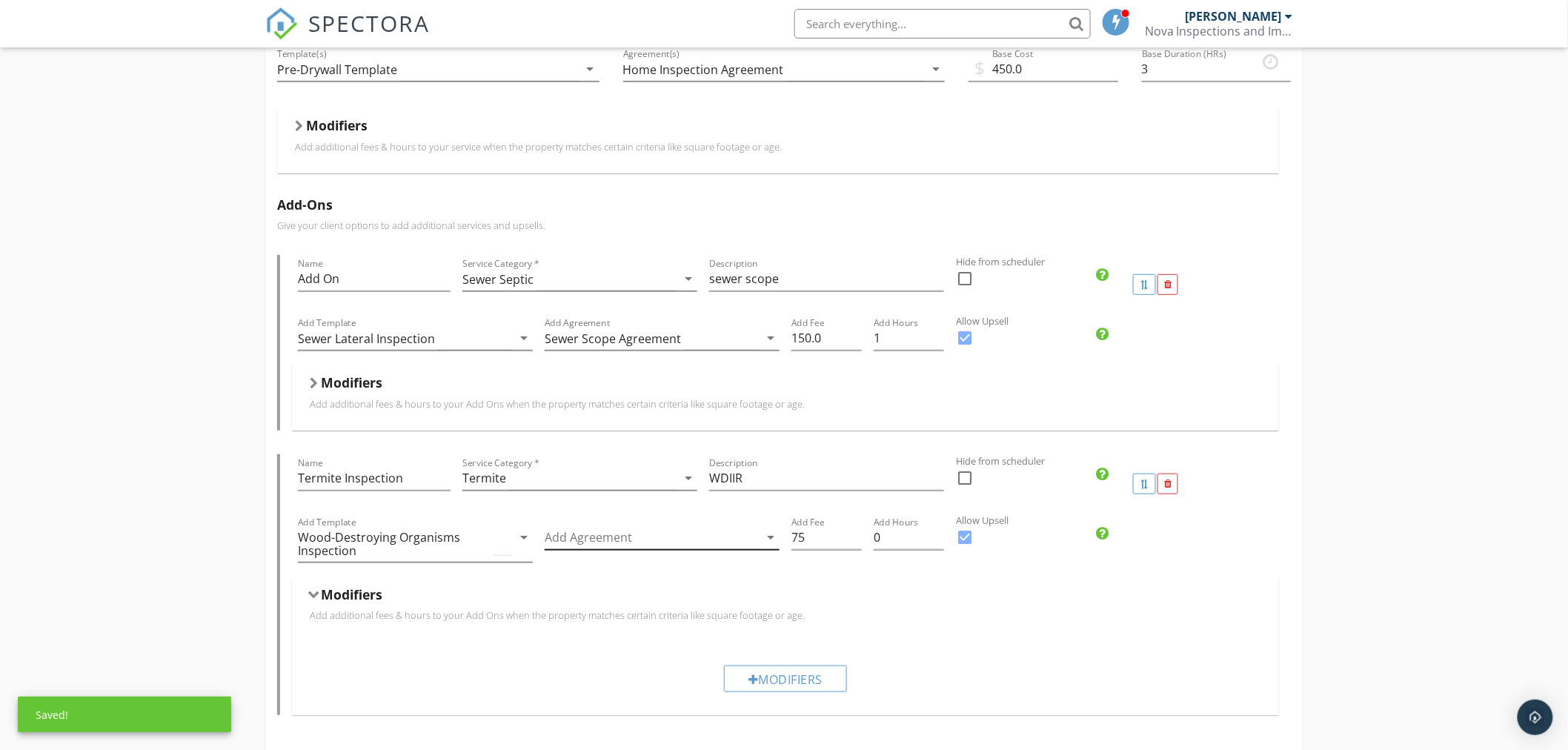
click at [728, 540] on div at bounding box center [651, 537] width 214 height 24
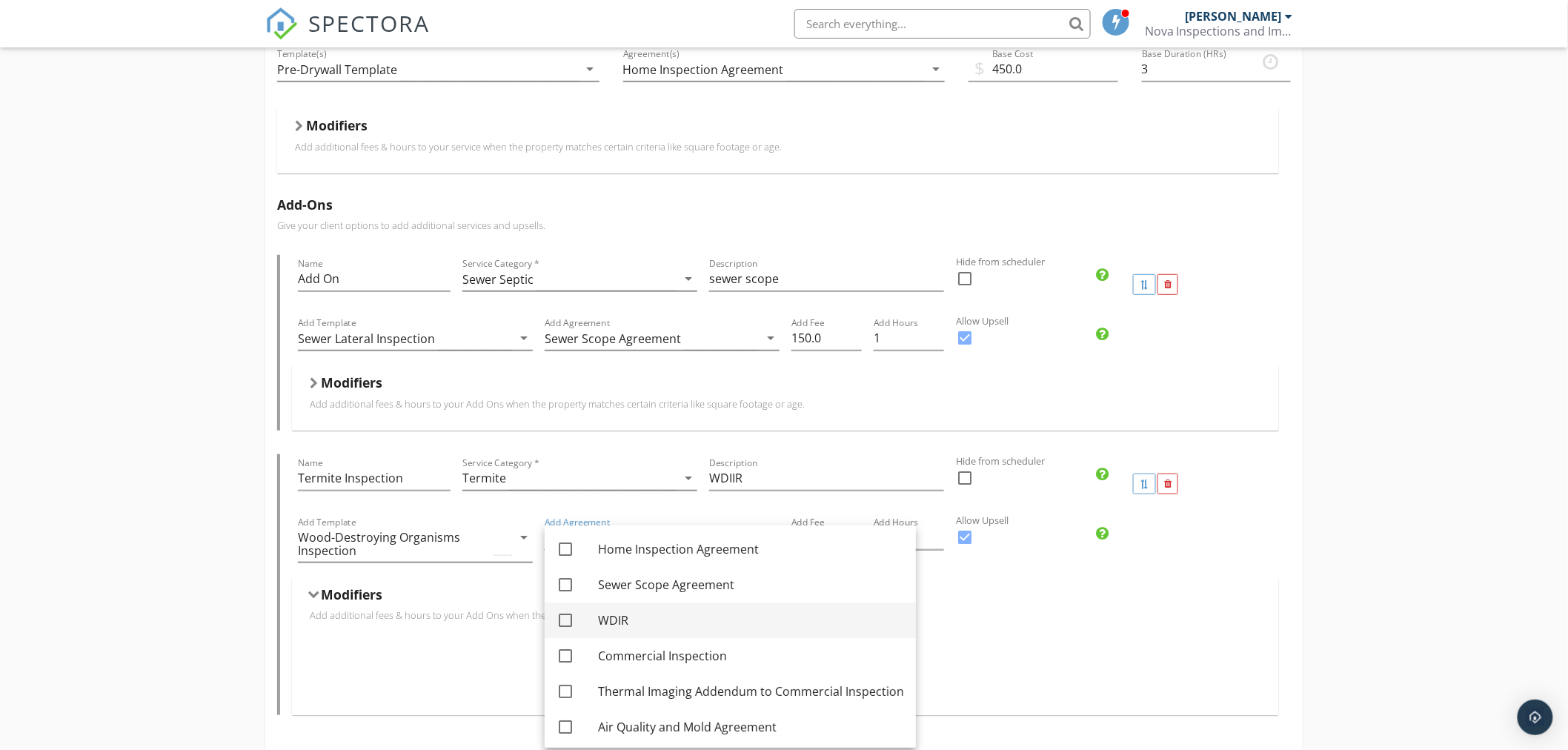
click at [566, 621] on div at bounding box center [566, 620] width 25 height 25
checkbox input "true"
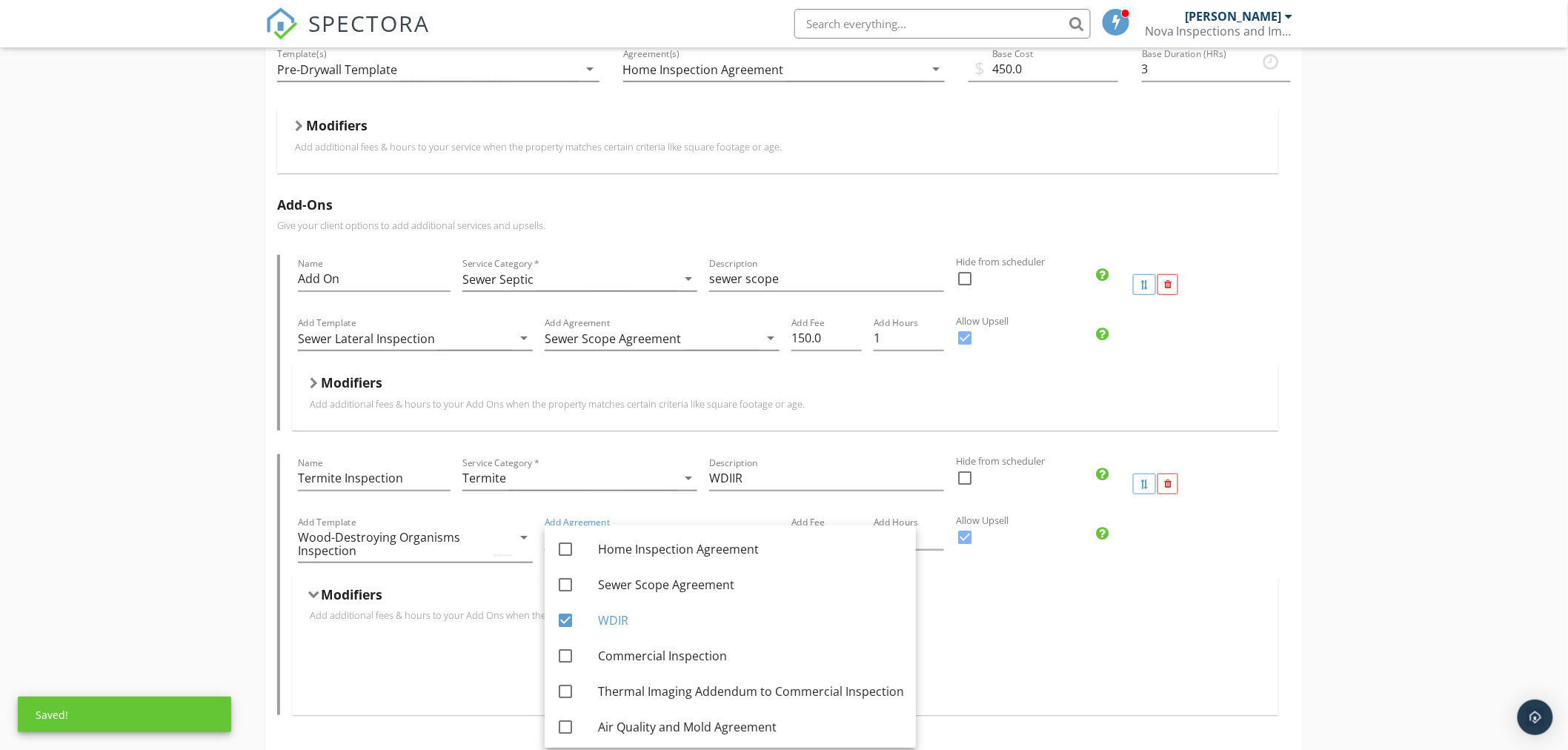
click at [1037, 604] on div "Modifiers" at bounding box center [785, 597] width 952 height 23
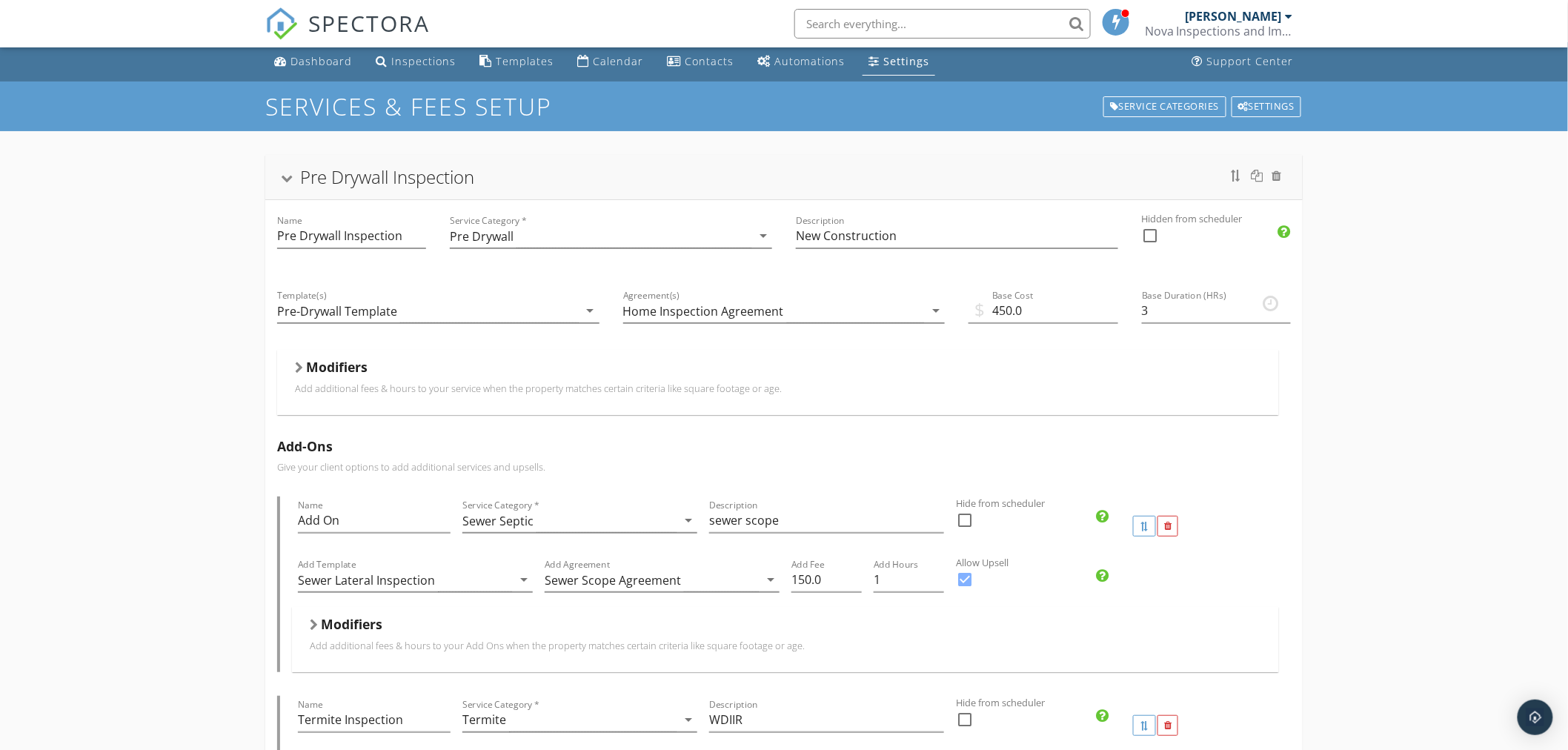
scroll to position [0, 0]
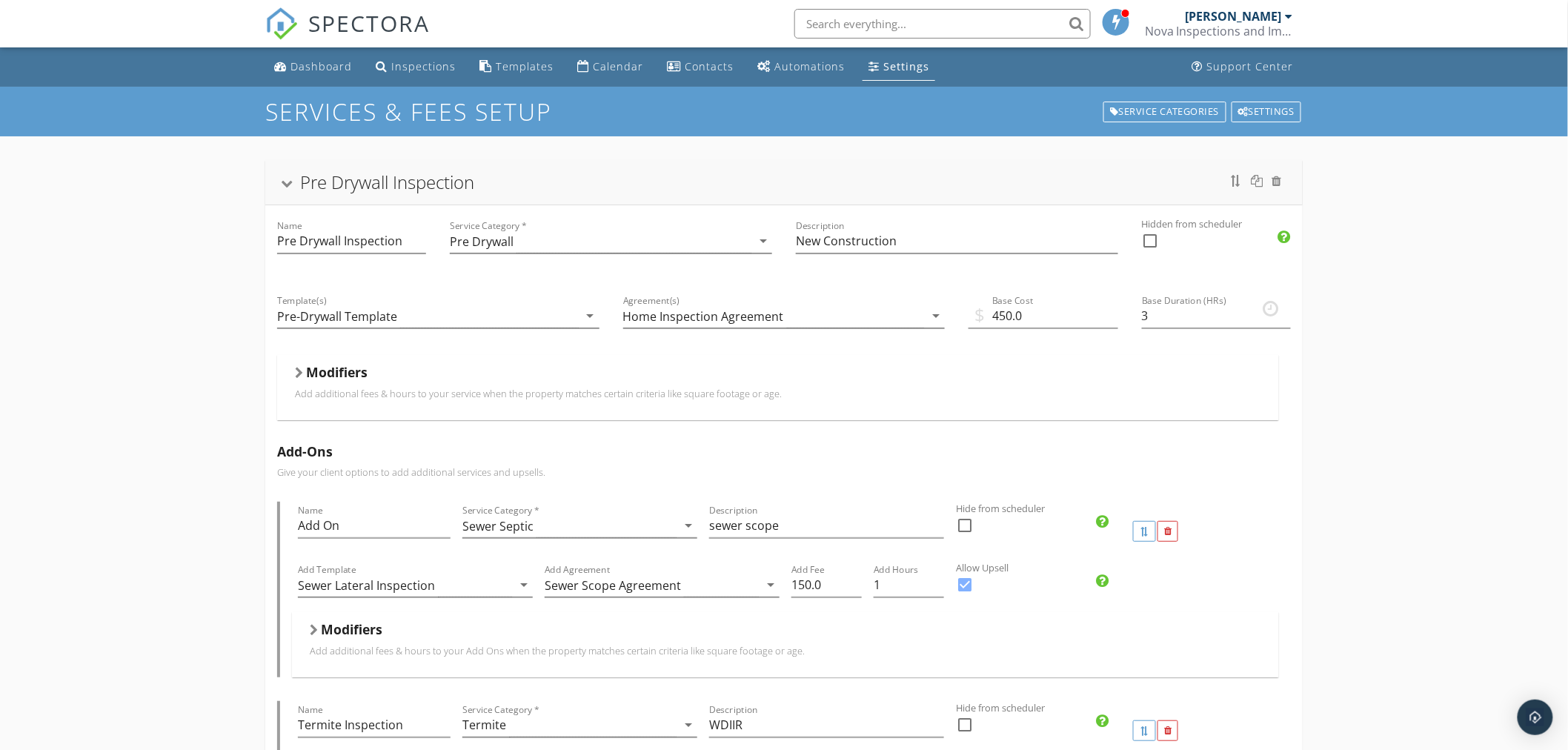
click at [291, 186] on div at bounding box center [287, 184] width 12 height 8
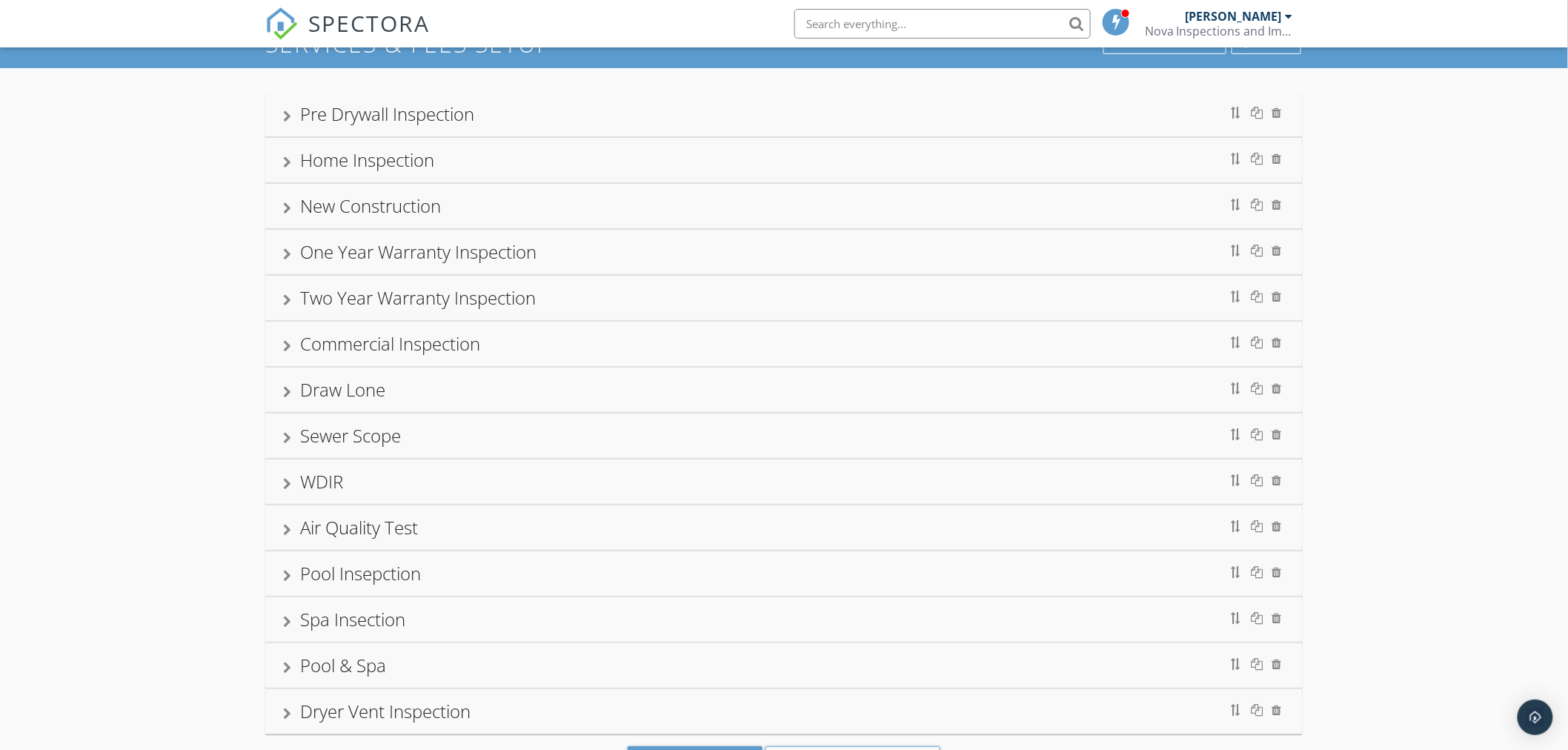
scroll to position [83, 0]
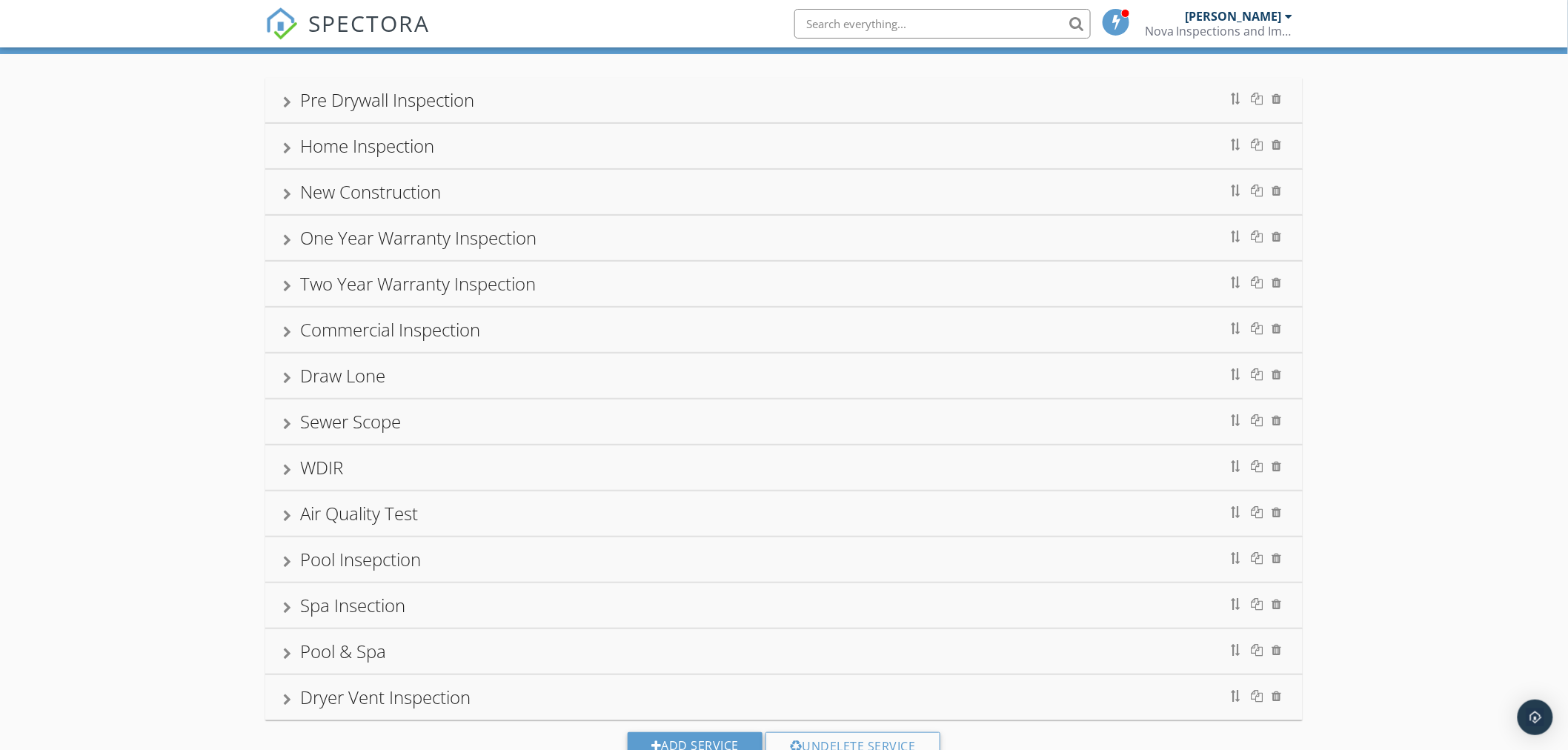
click at [287, 469] on div at bounding box center [287, 470] width 8 height 12
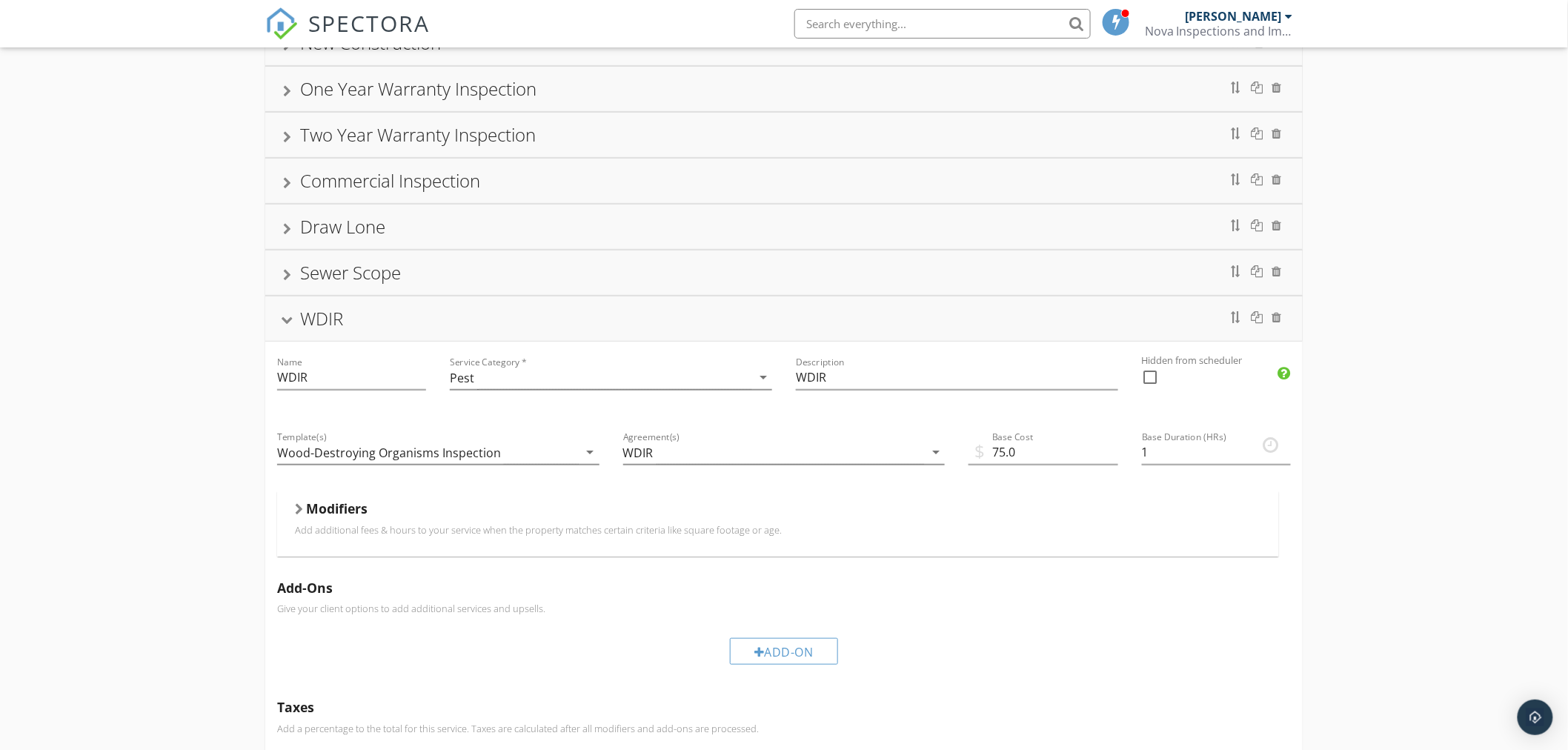
scroll to position [247, 0]
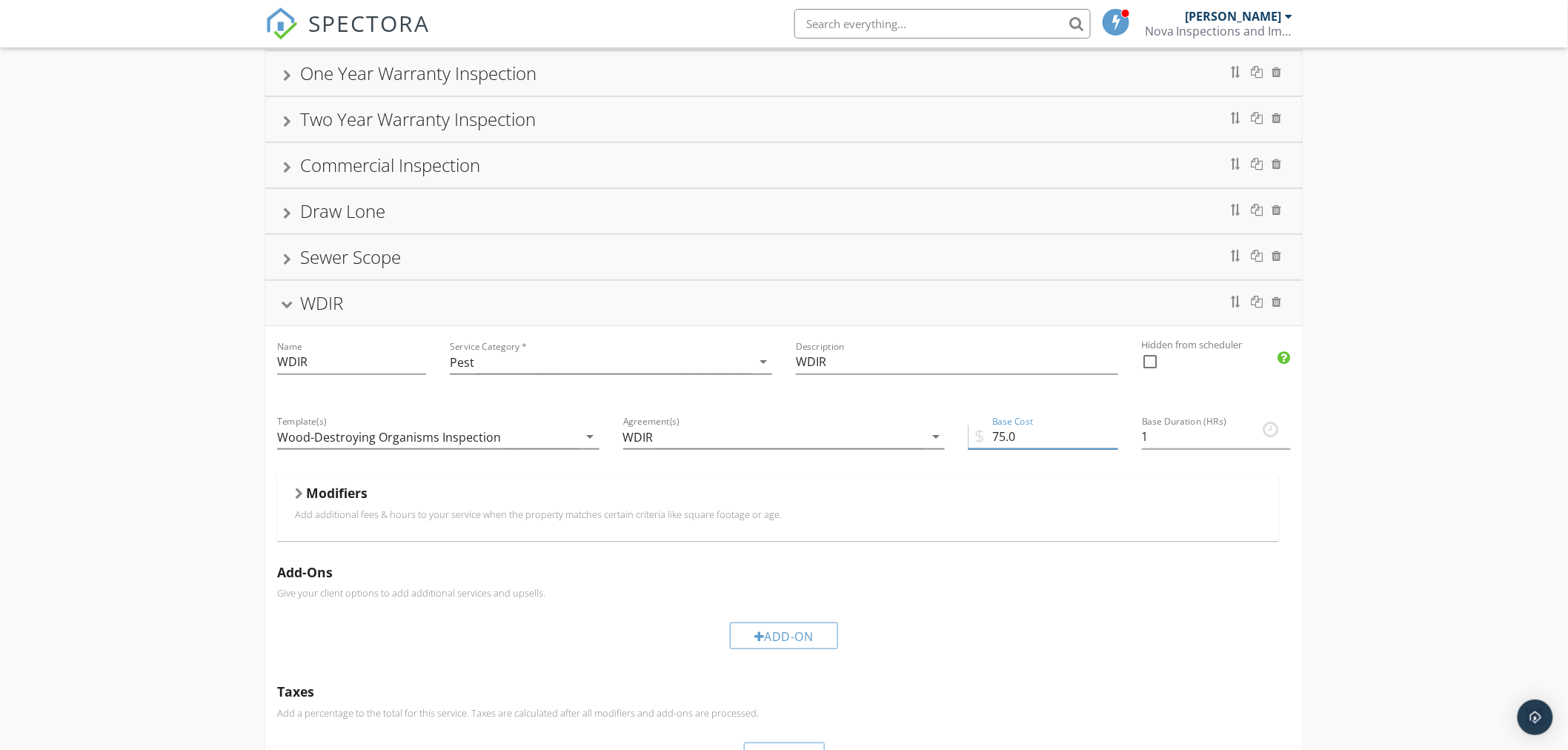
drag, startPoint x: 1033, startPoint y: 437, endPoint x: 979, endPoint y: 437, distance: 54.0
click at [979, 437] on div "$ Base Cost 75.0" at bounding box center [1042, 440] width 149 height 48
type input "150"
click at [291, 306] on div at bounding box center [287, 305] width 12 height 8
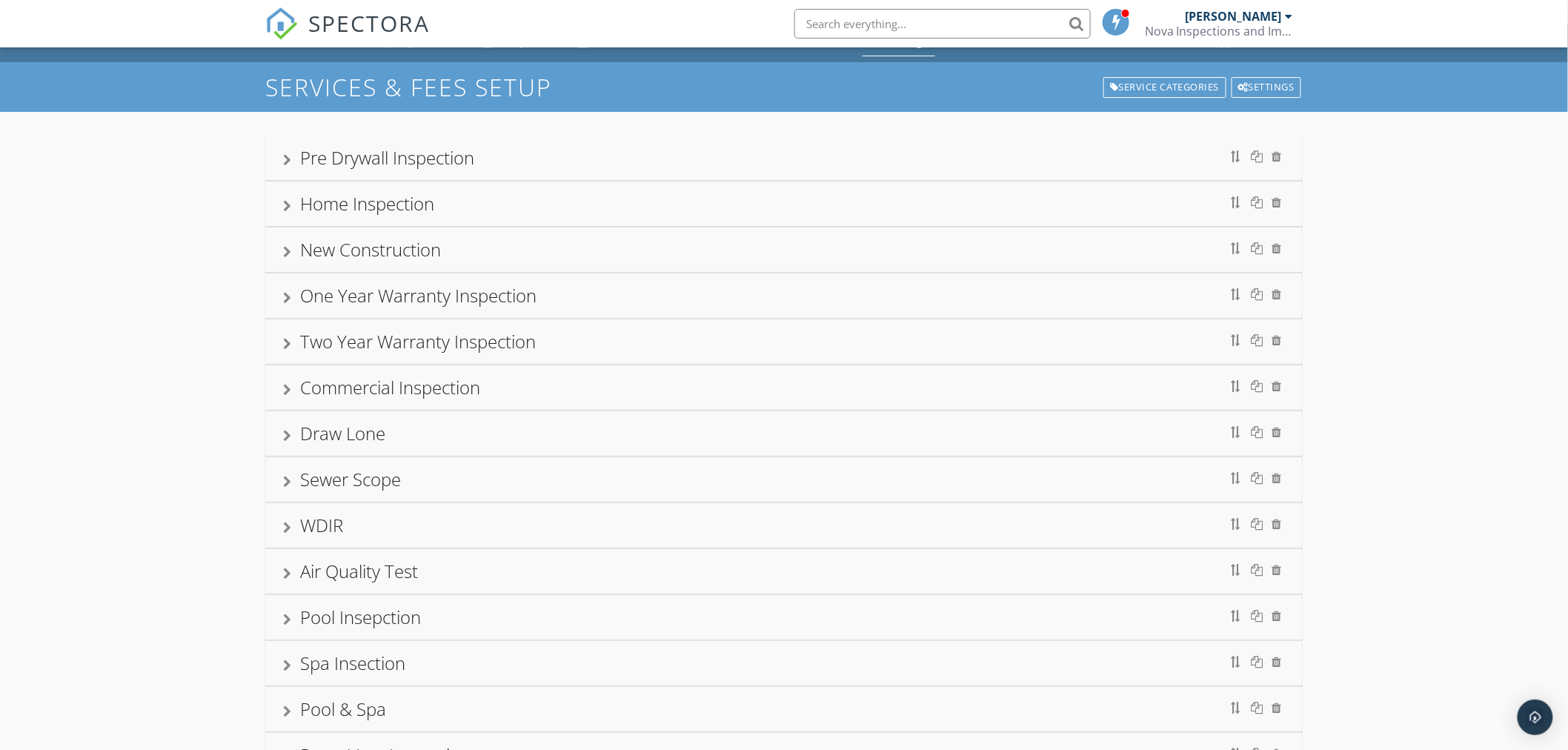
scroll to position [0, 0]
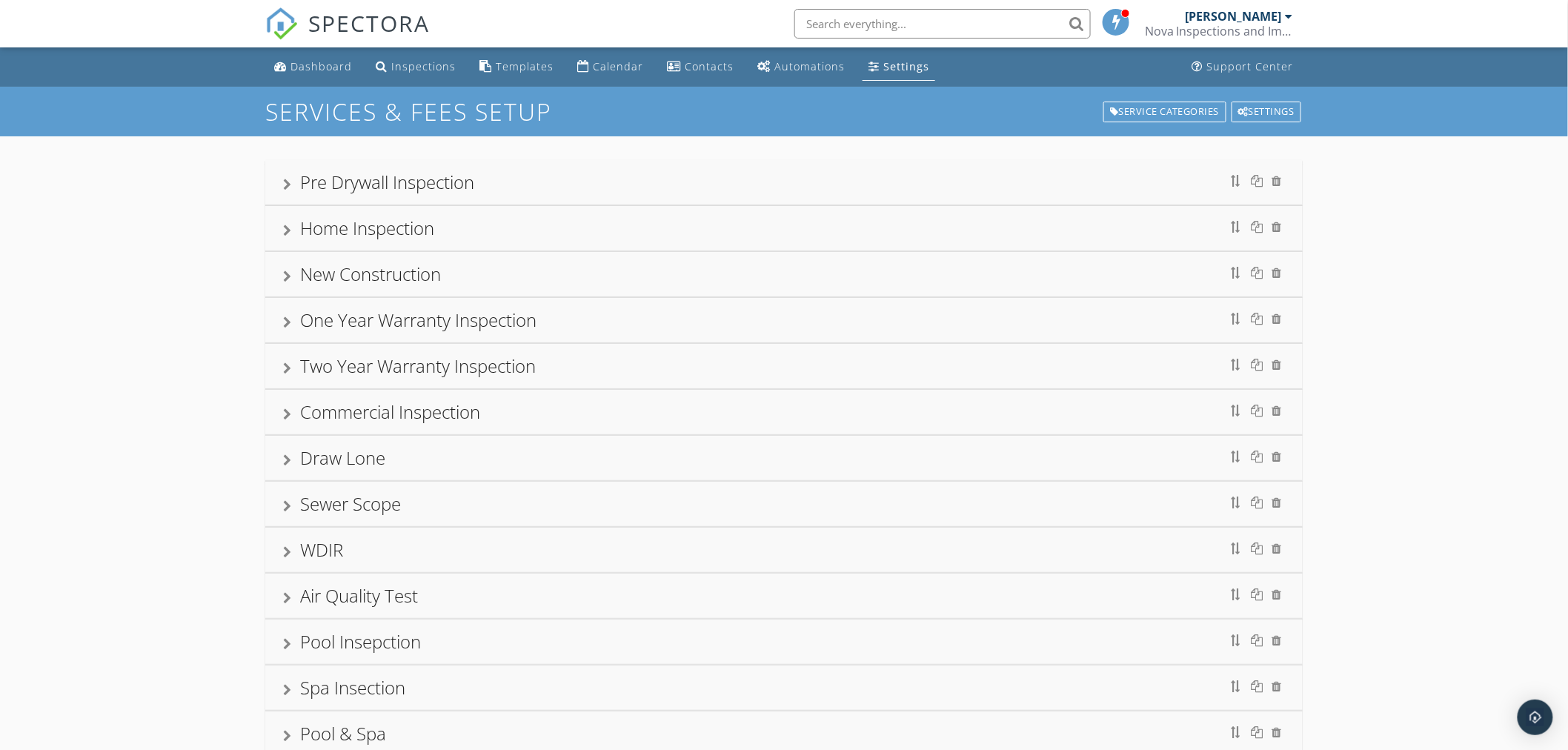
click at [284, 230] on div at bounding box center [287, 230] width 8 height 12
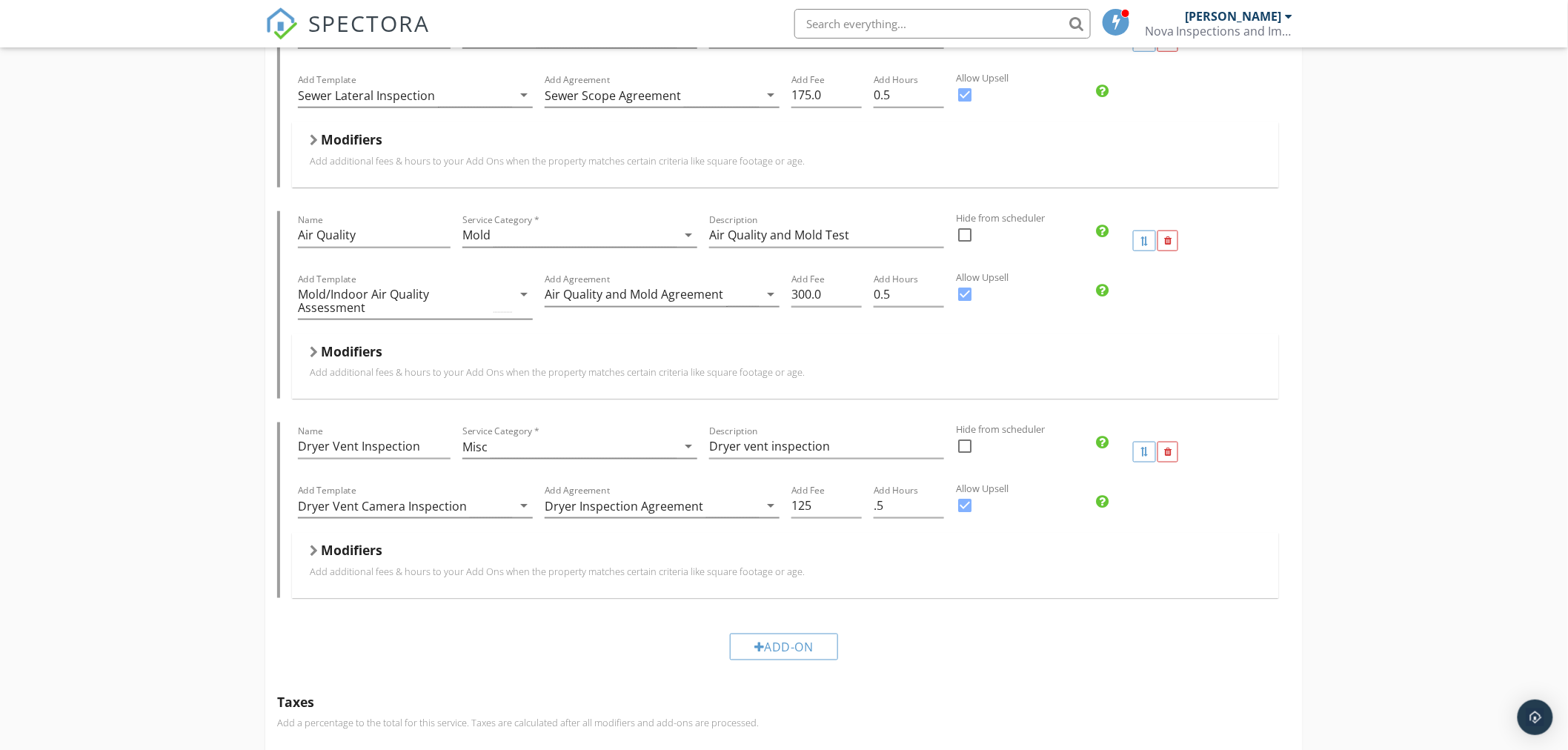
scroll to position [576, 0]
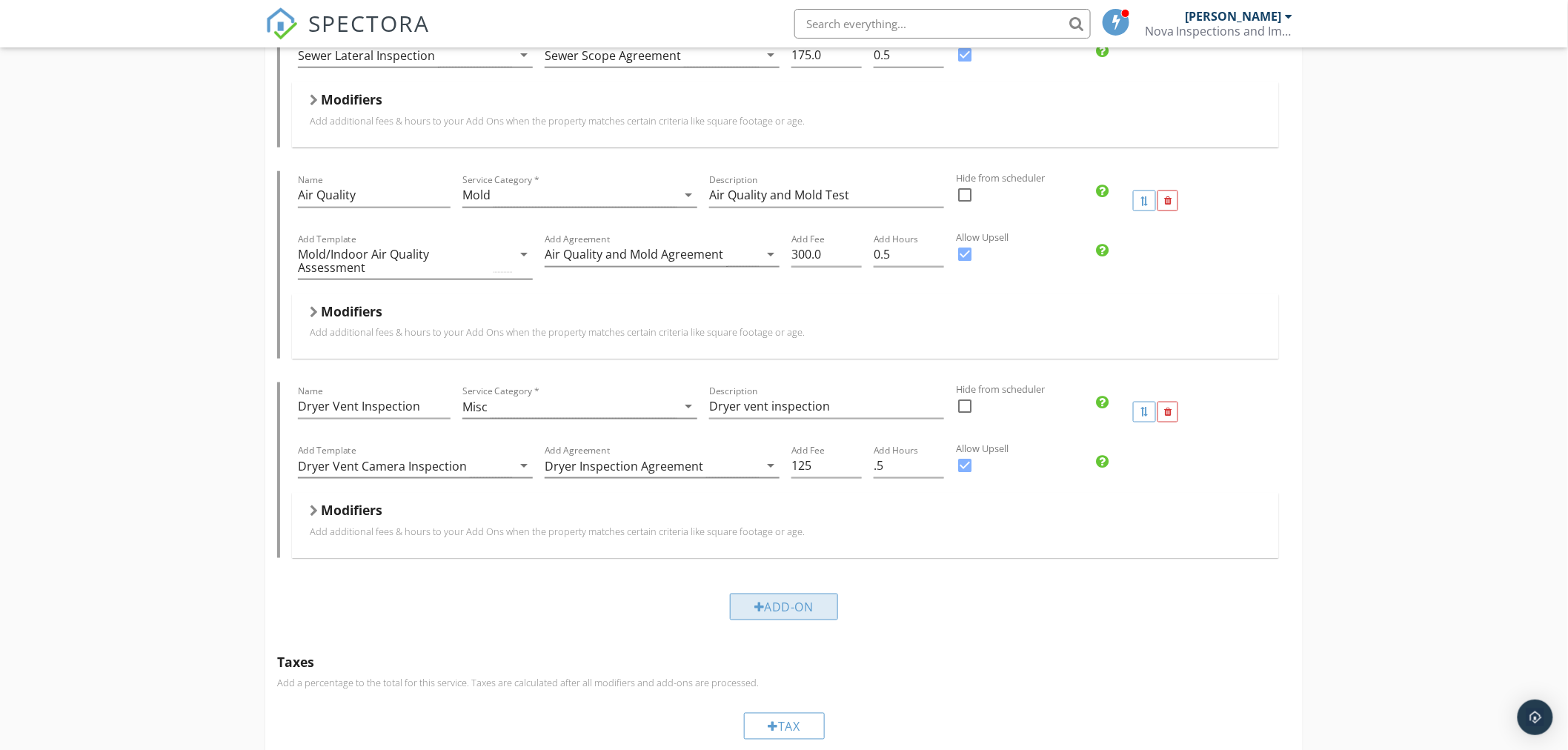
click at [781, 605] on div "Add-On" at bounding box center [784, 607] width 109 height 27
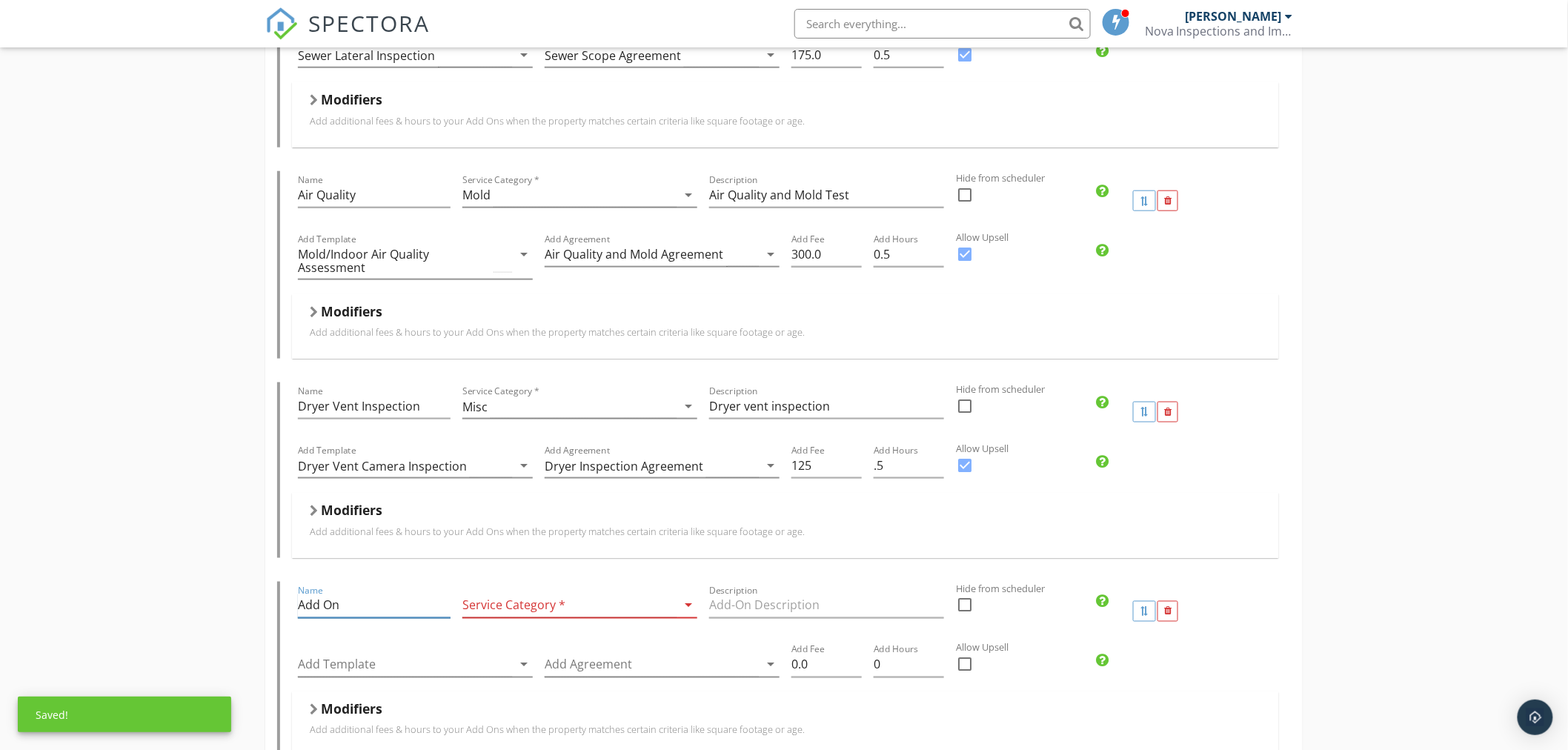
drag, startPoint x: 394, startPoint y: 605, endPoint x: 210, endPoint y: 601, distance: 184.0
click at [211, 601] on div "Pre Drywall Inspection Name Pre Drywall Inspection Service Category * Pre Drywa…" at bounding box center [784, 654] width 1568 height 2189
type input "t"
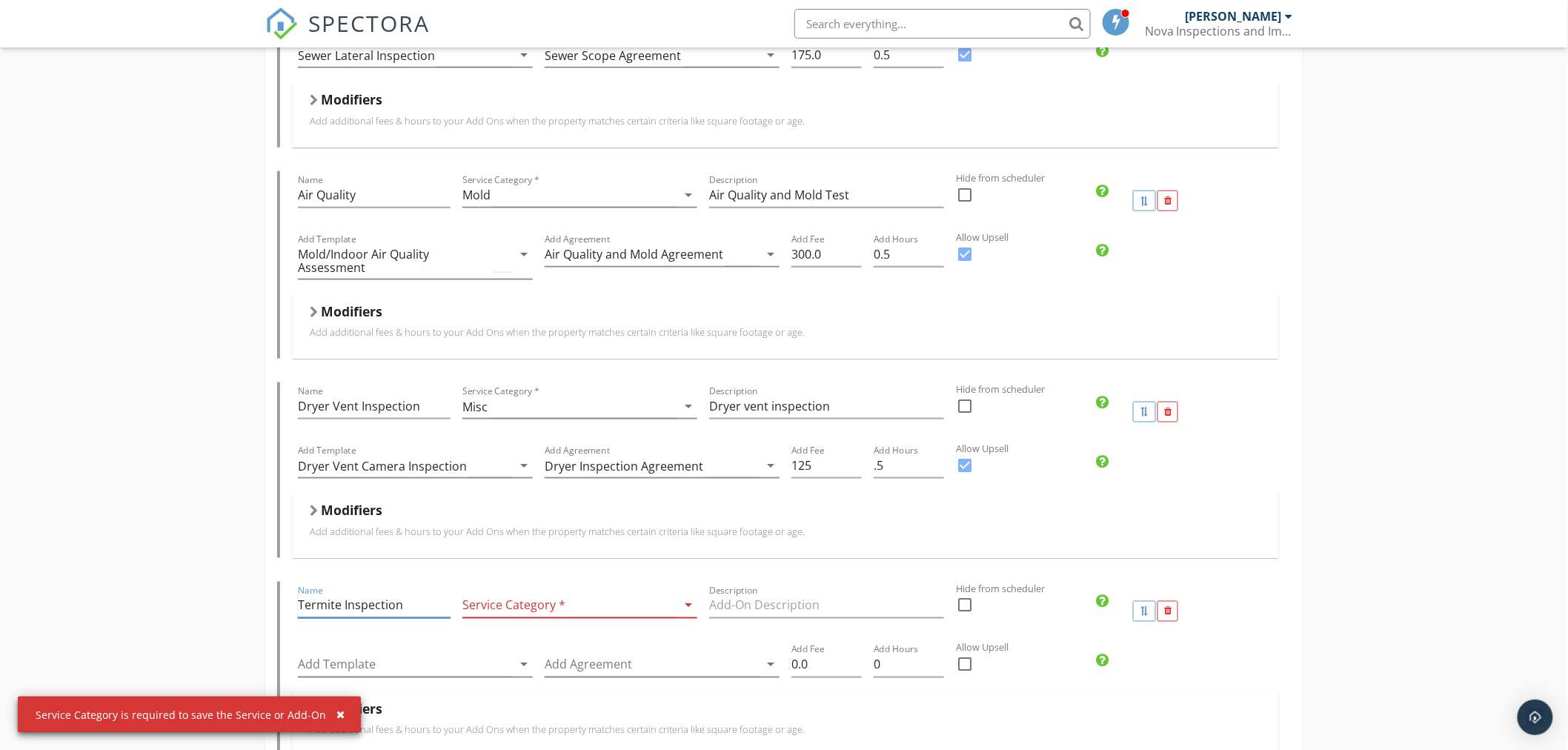
type input "Termite Inspection"
type input "T"
type input "w"
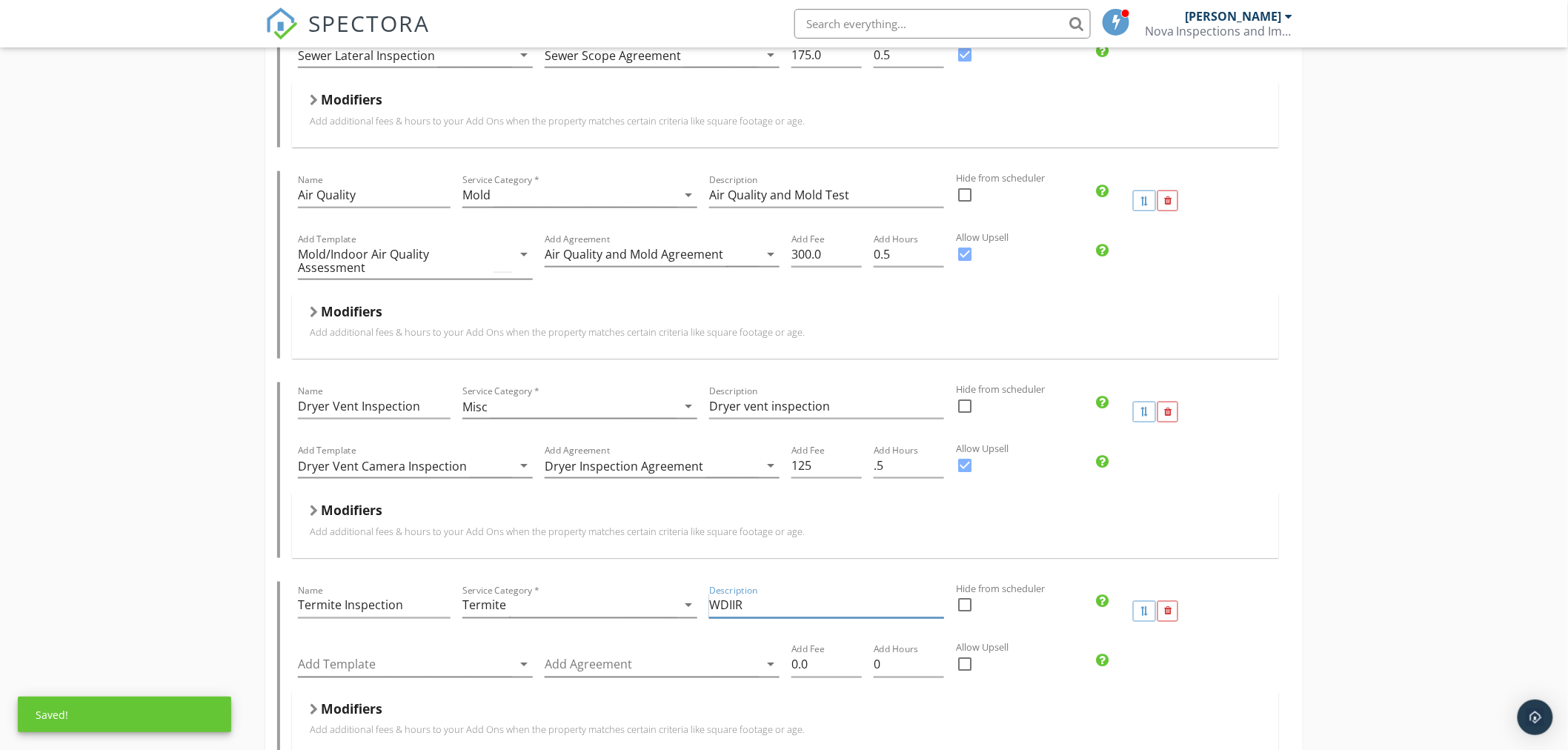
type input "WDIIR"
click at [966, 661] on div at bounding box center [965, 665] width 25 height 25
checkbox input "true"
drag, startPoint x: 849, startPoint y: 672, endPoint x: 721, endPoint y: 661, distance: 128.5
click at [729, 661] on div "Add Template arrow_drop_down Add Agreement arrow_drop_down Add Fee 0.0 Add Hour…" at bounding box center [785, 665] width 987 height 51
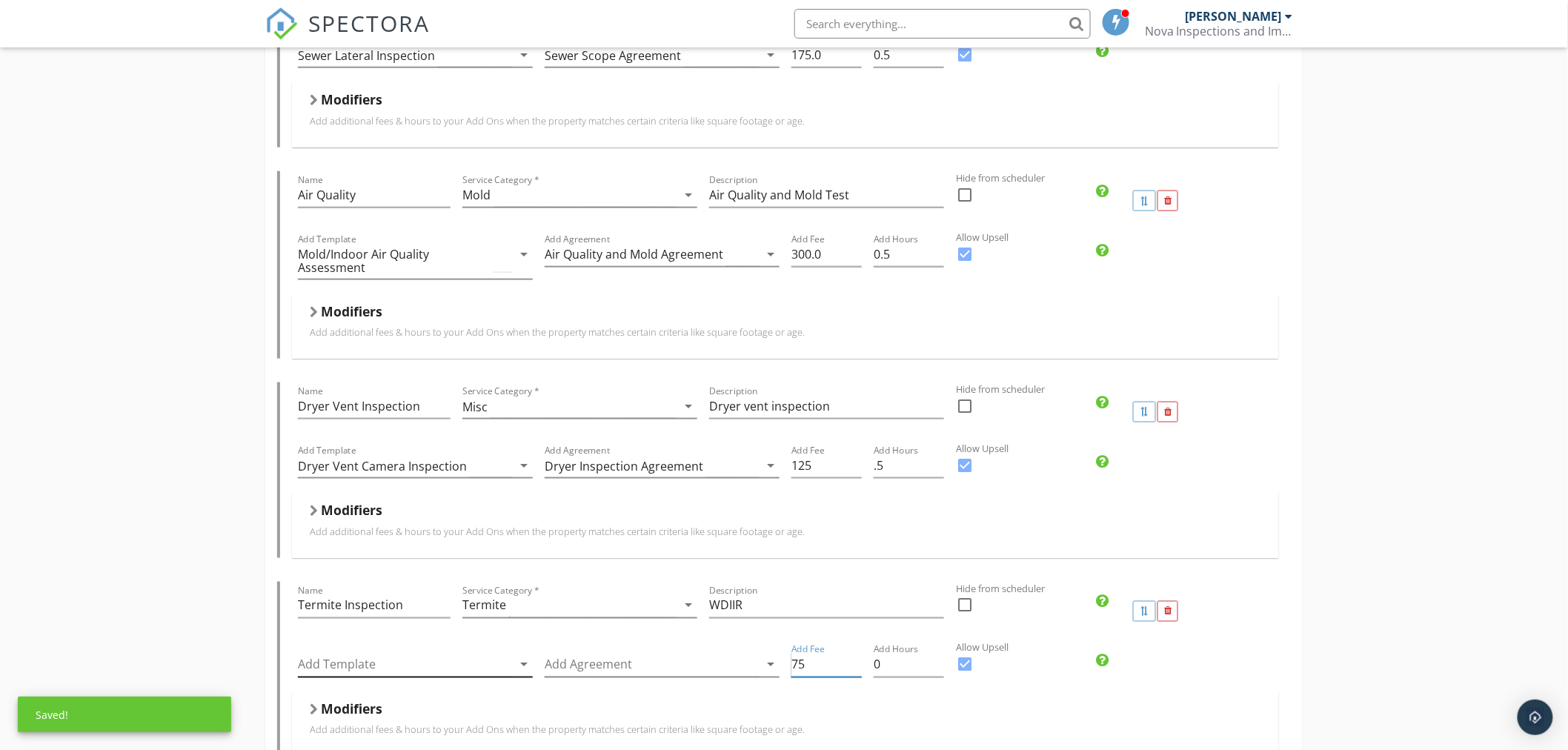
type input "75"
click at [391, 660] on div at bounding box center [404, 665] width 214 height 24
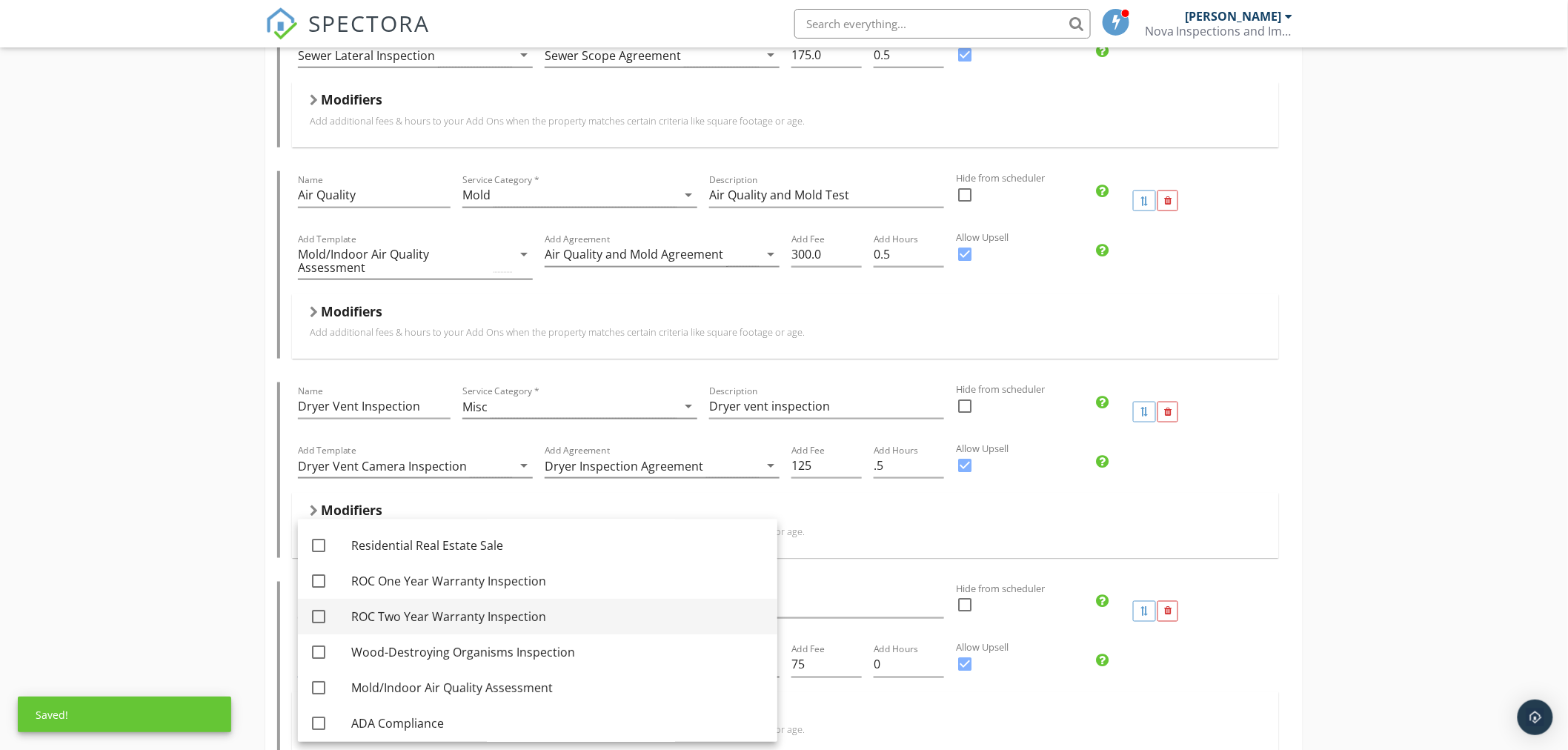
scroll to position [83, 0]
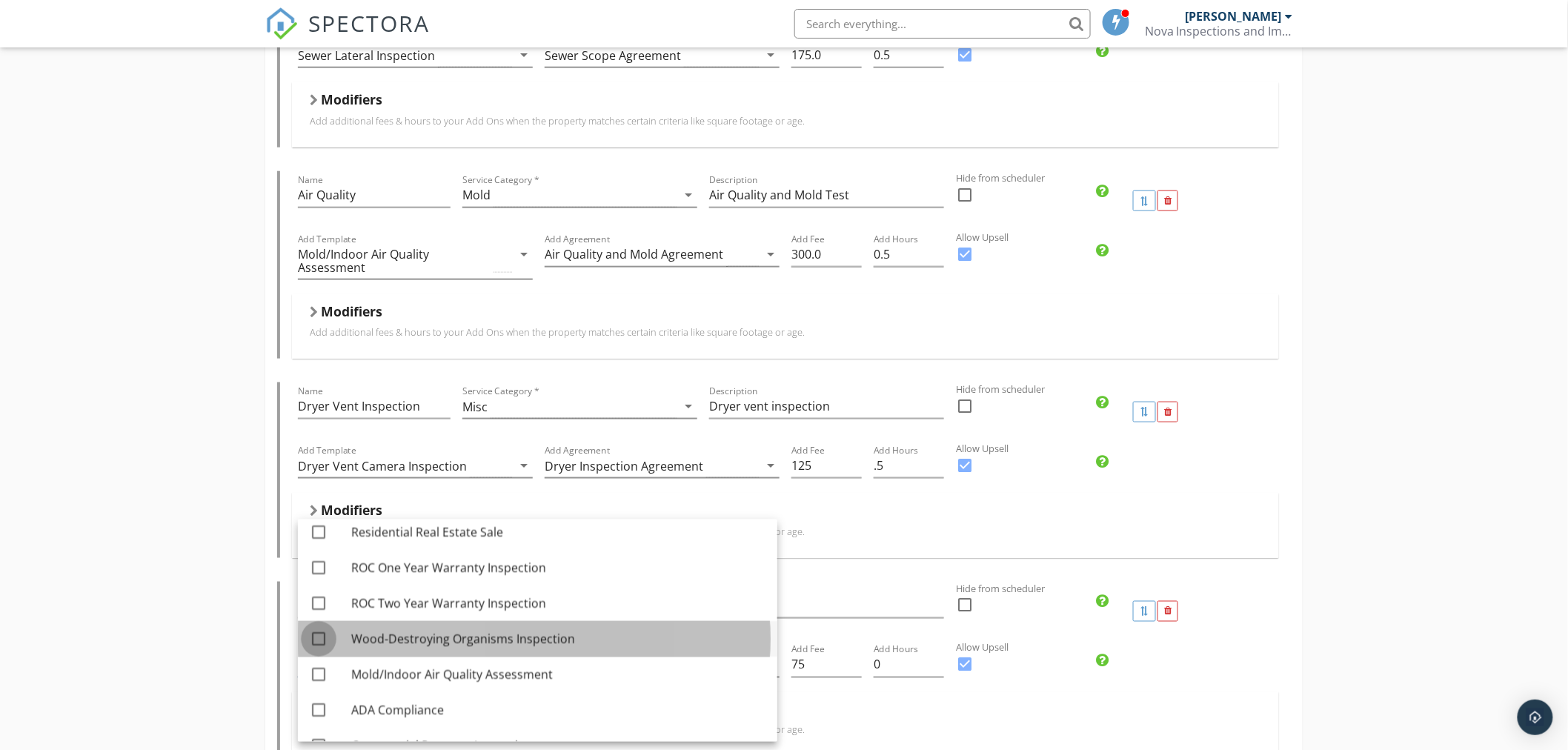
click at [317, 641] on div at bounding box center [319, 639] width 25 height 25
checkbox input "true"
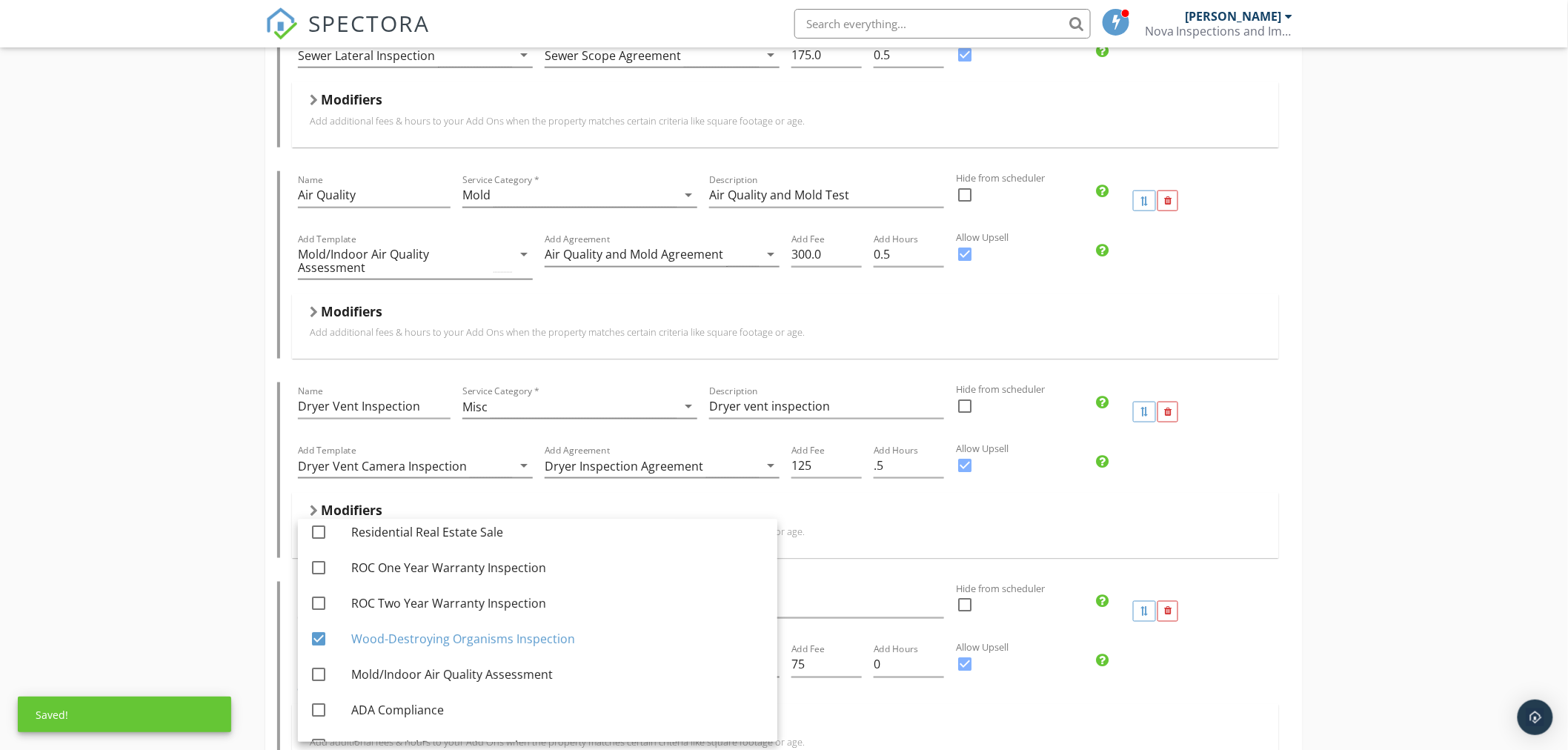
click at [830, 709] on div "Modifiers Add additional fees & hours to your Add Ons when the property matches…" at bounding box center [785, 737] width 987 height 64
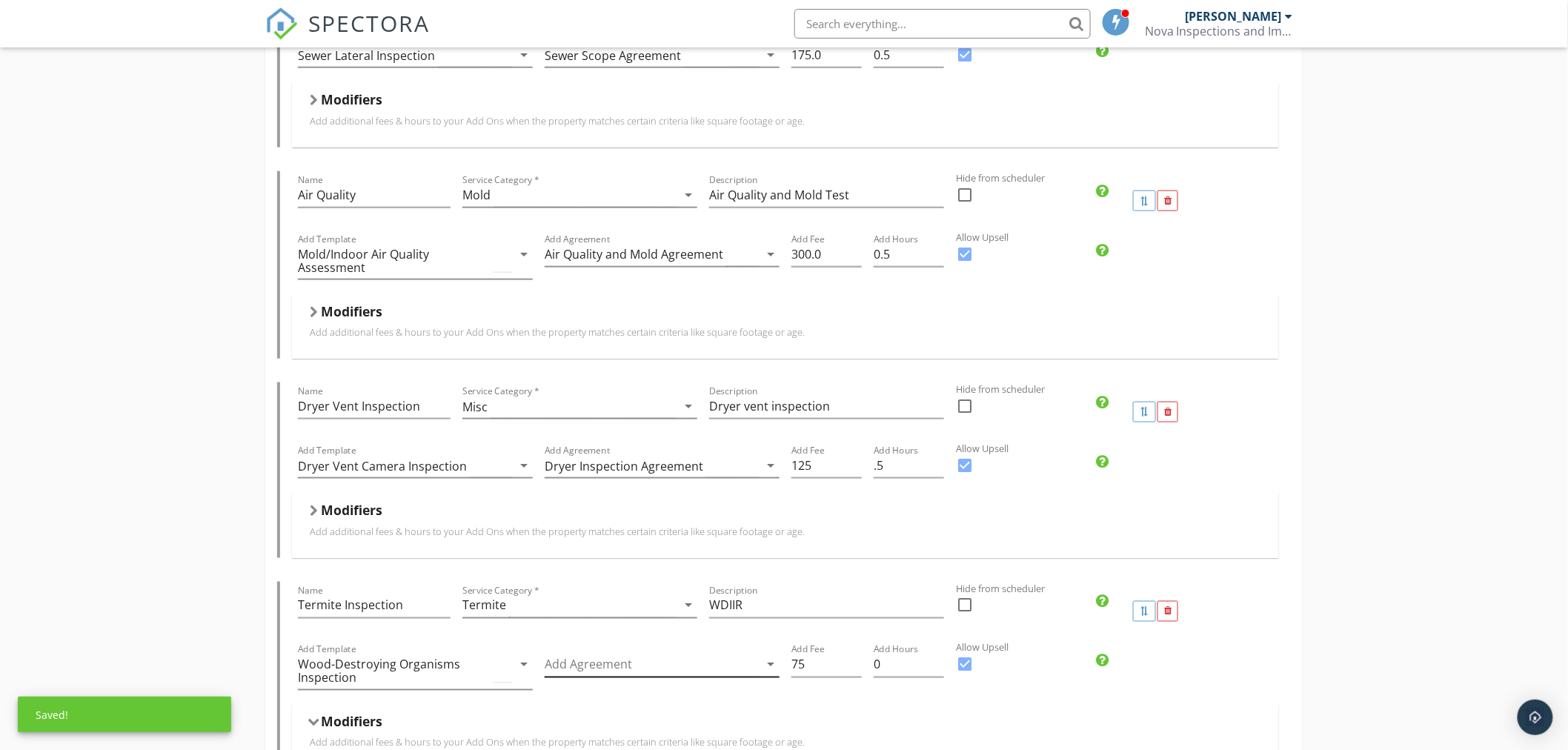
click at [670, 662] on div at bounding box center [651, 665] width 214 height 24
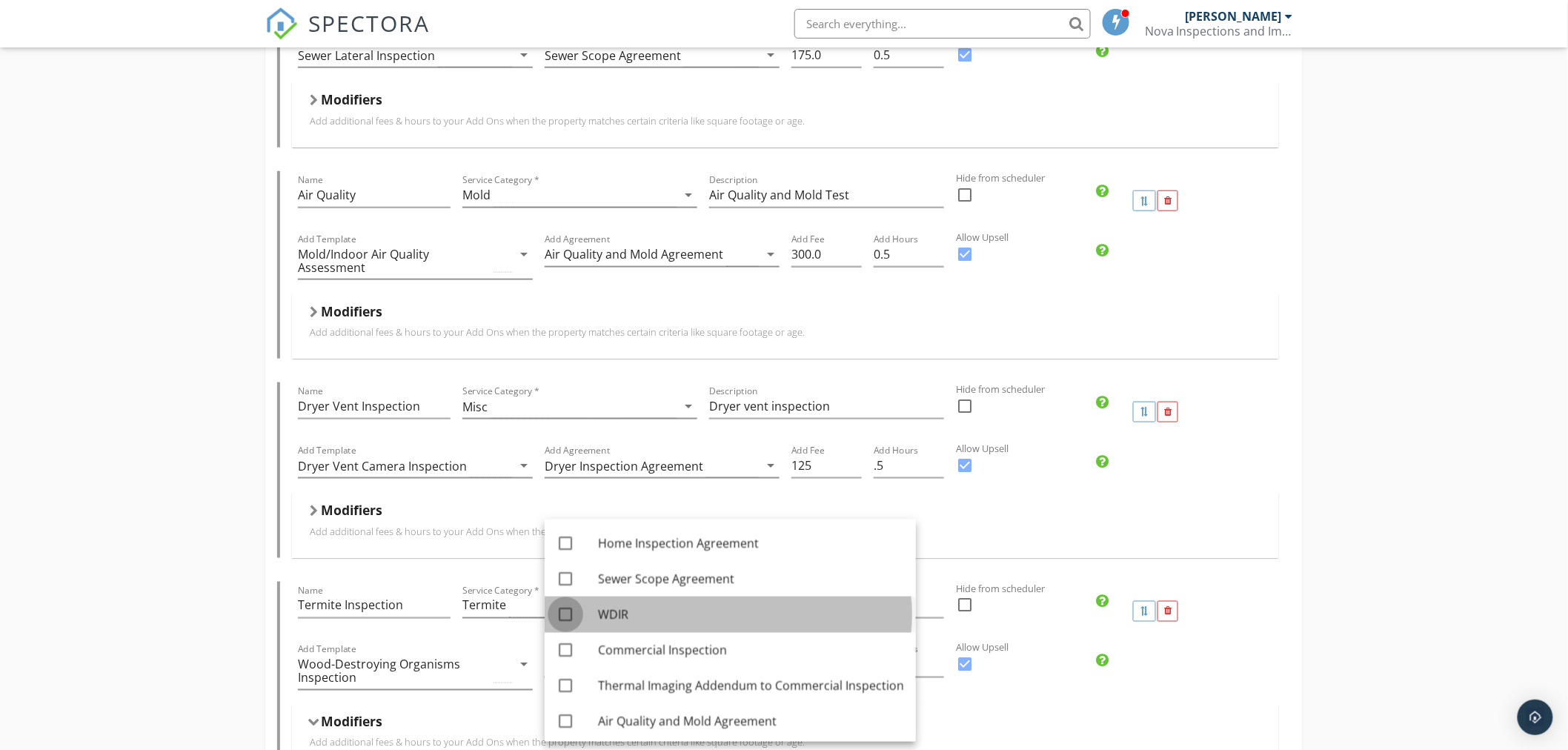
click at [563, 612] on div at bounding box center [566, 615] width 25 height 25
checkbox input "true"
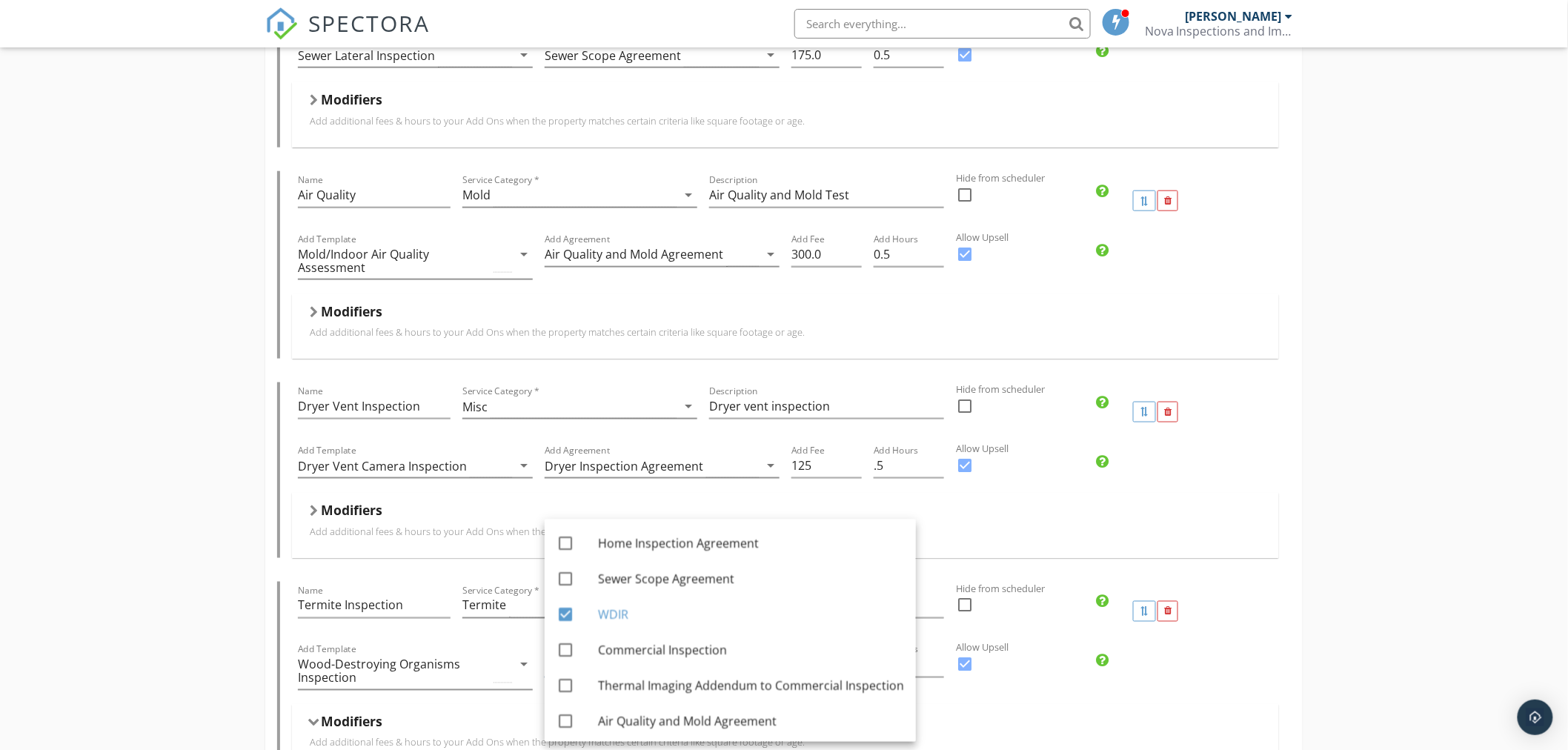
click at [975, 723] on div "Modifiers" at bounding box center [785, 725] width 952 height 23
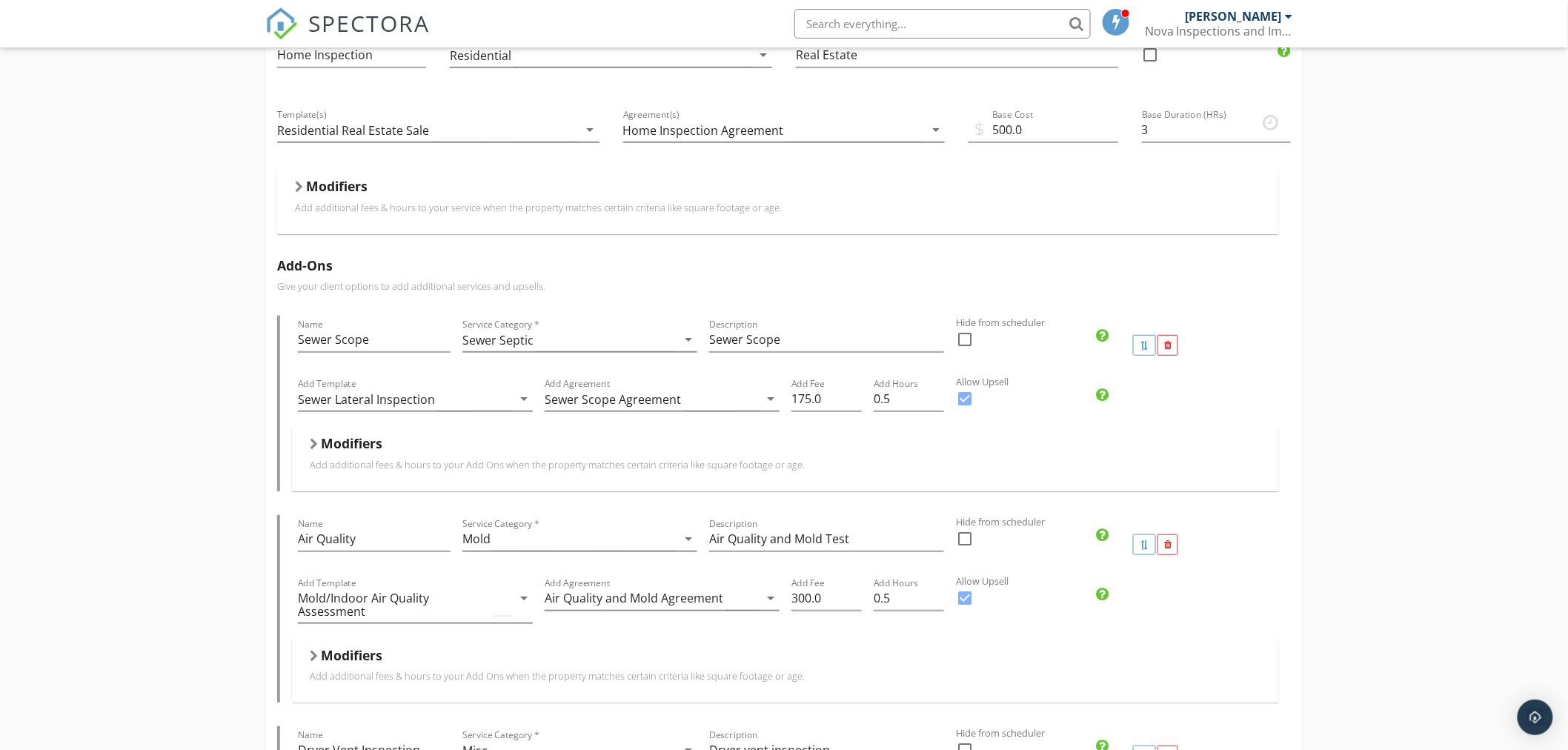
scroll to position [0, 0]
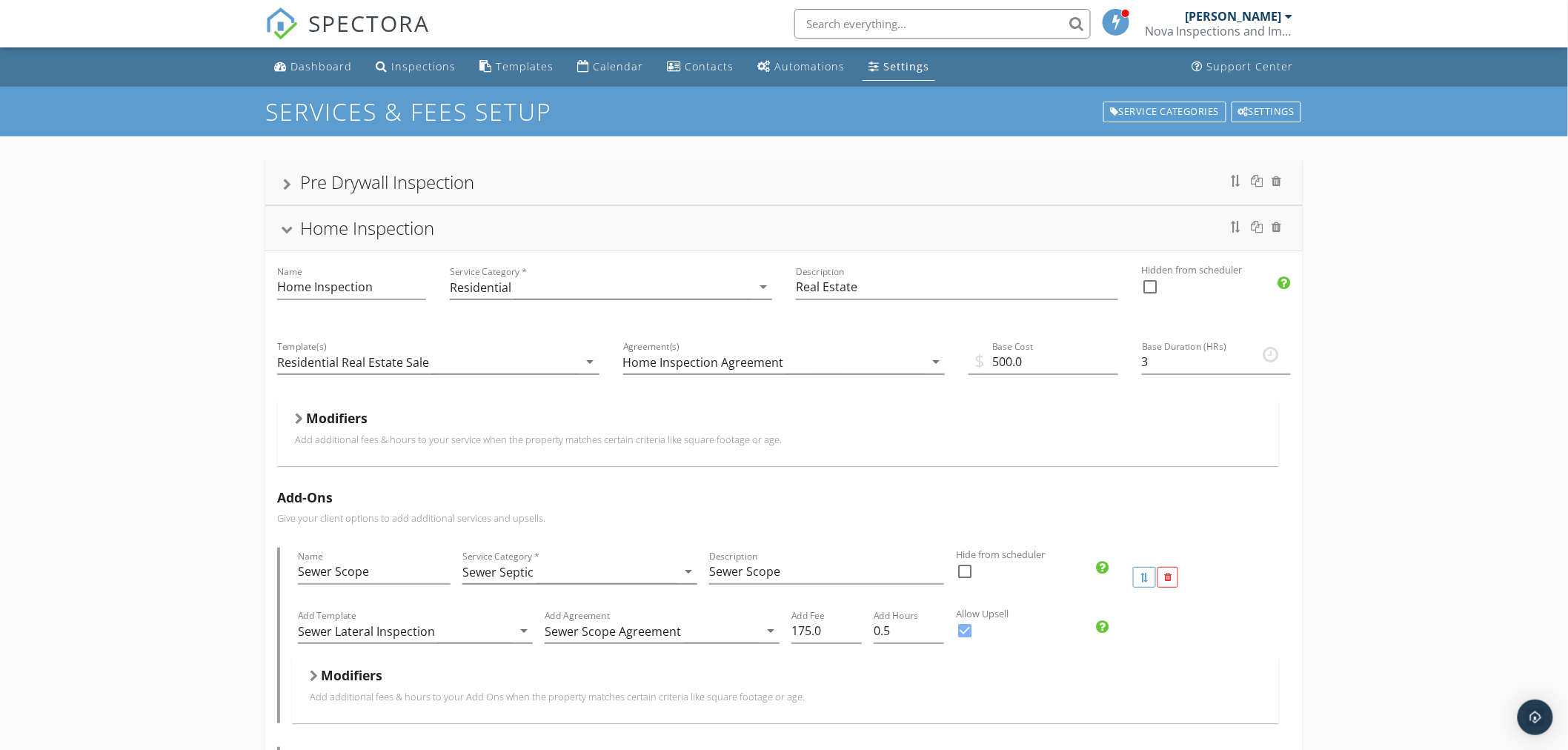
click at [290, 239] on div "Home Inspection" at bounding box center [784, 229] width 1037 height 44
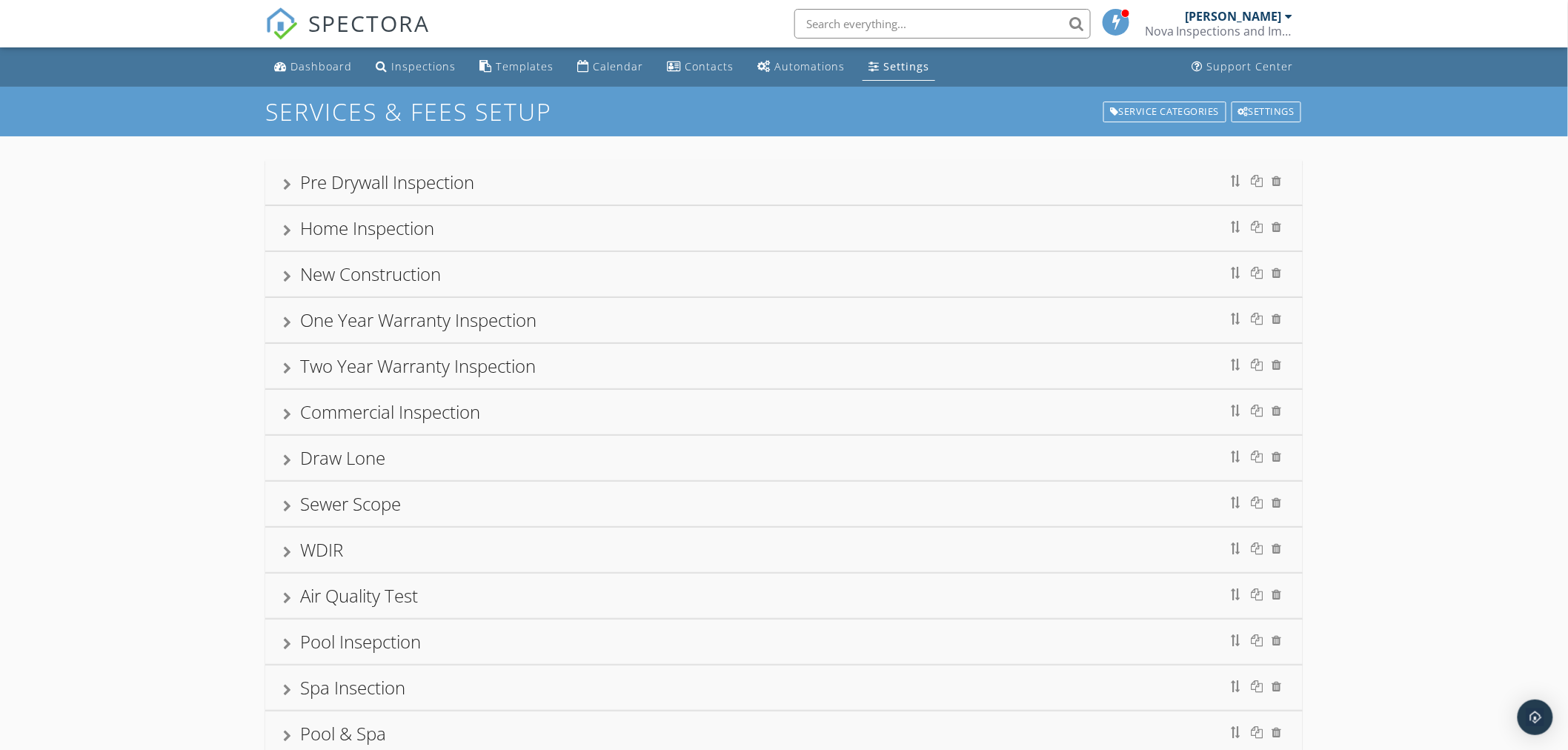
click at [284, 272] on div at bounding box center [287, 277] width 8 height 12
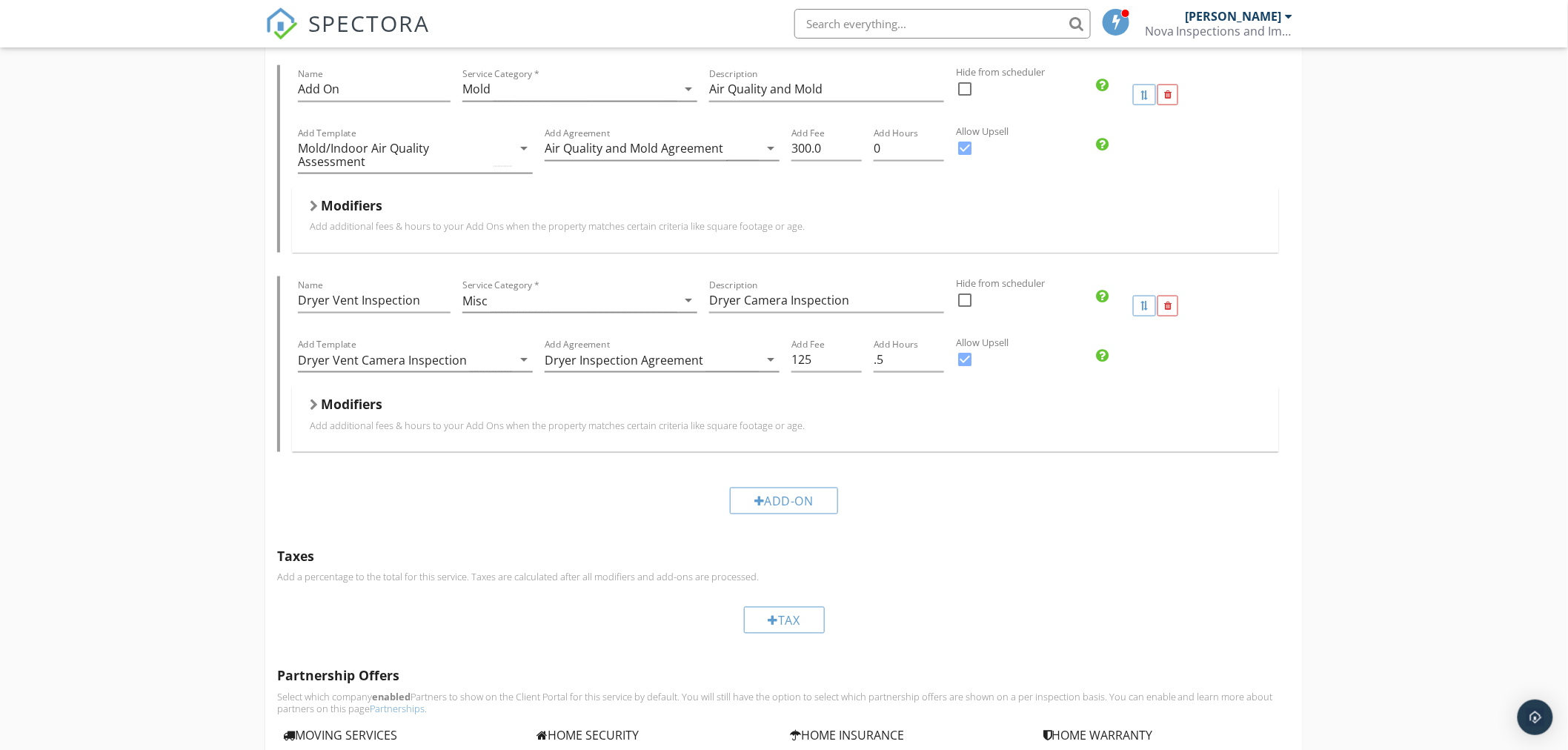
scroll to position [741, 0]
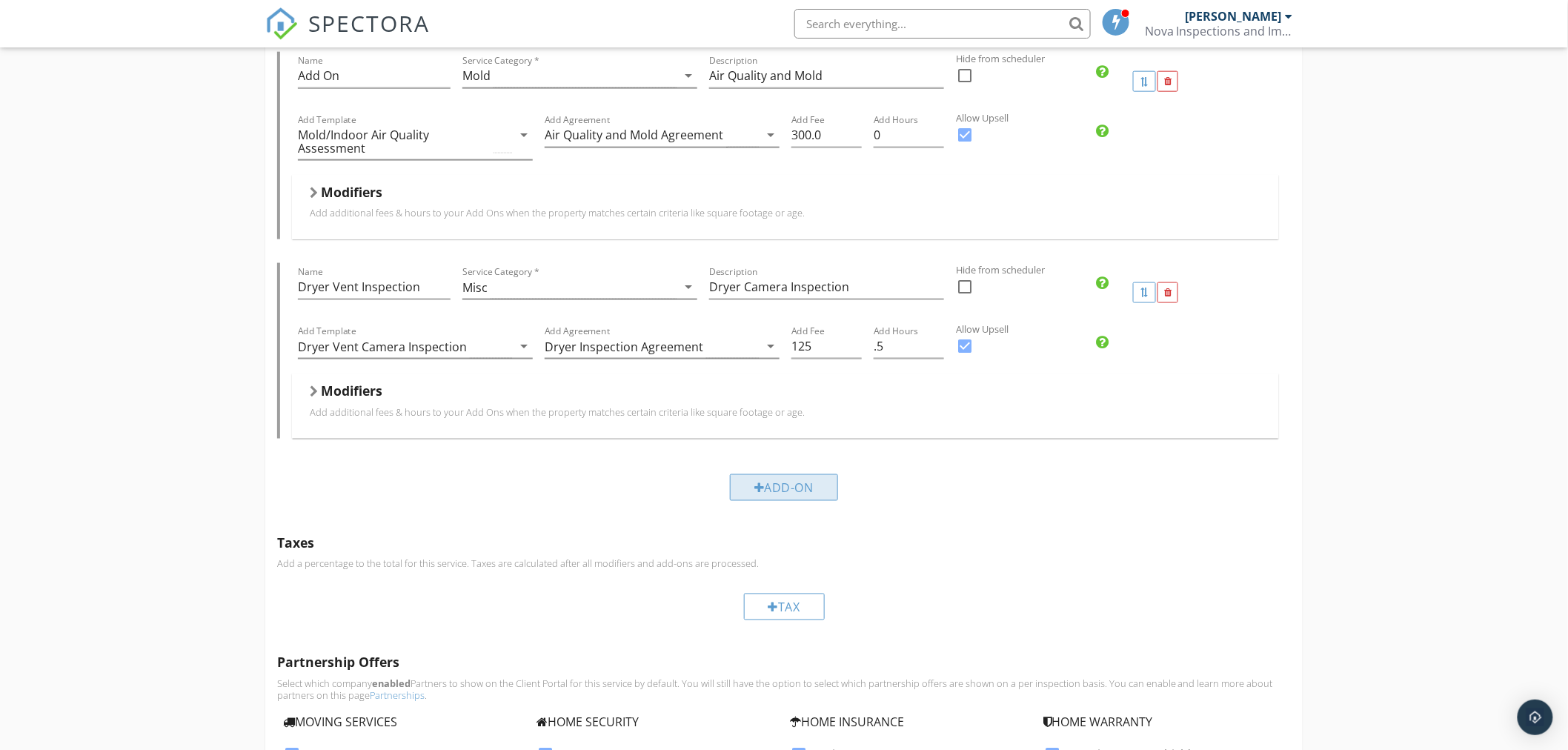
click at [791, 483] on div "Add-On" at bounding box center [784, 488] width 109 height 27
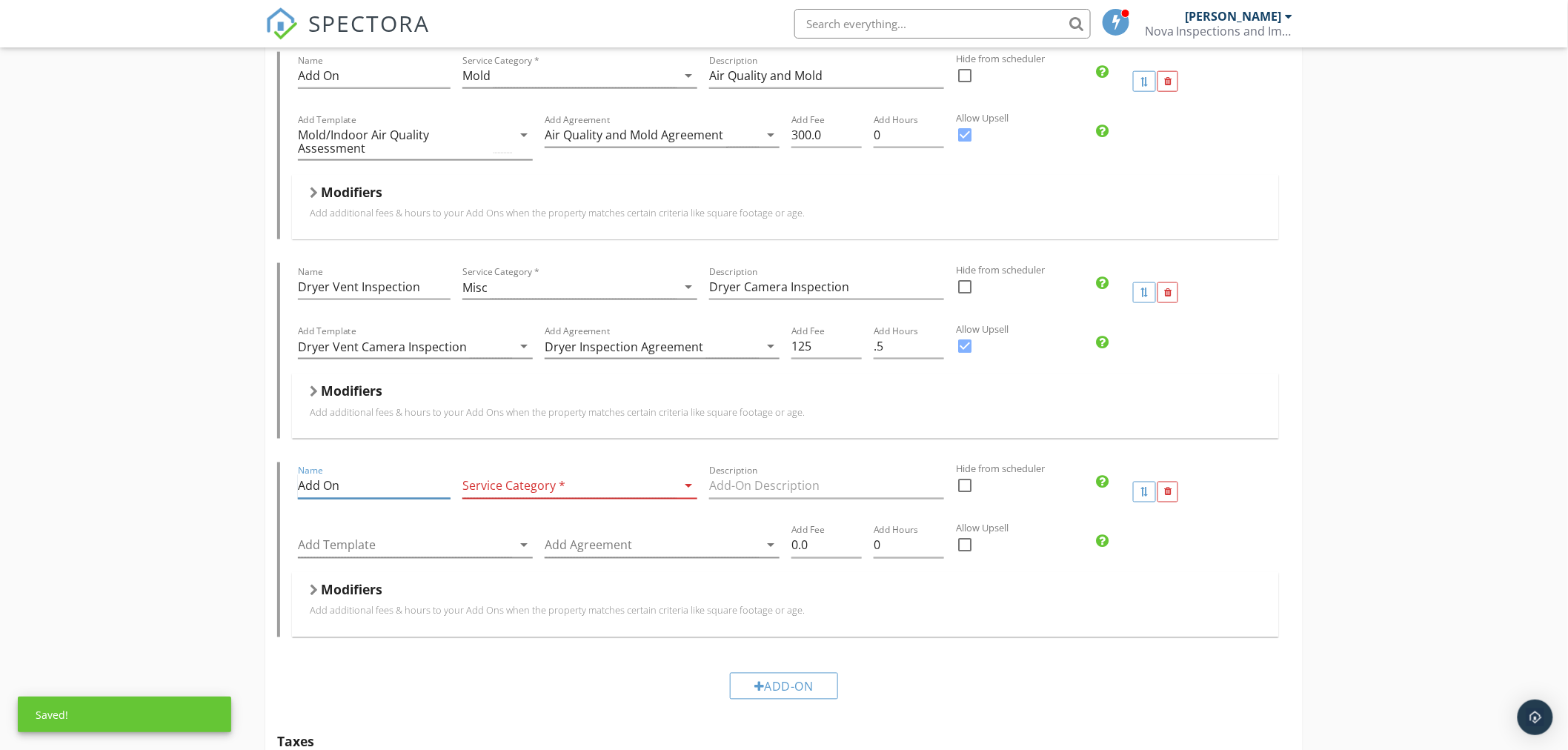
drag, startPoint x: 365, startPoint y: 485, endPoint x: 226, endPoint y: 485, distance: 139.0
click at [229, 485] on div "Pre Drywall Inspection Name Pre Drywall Inspection Service Category * Pre Drywa…" at bounding box center [784, 489] width 1568 height 2189
type input "t"
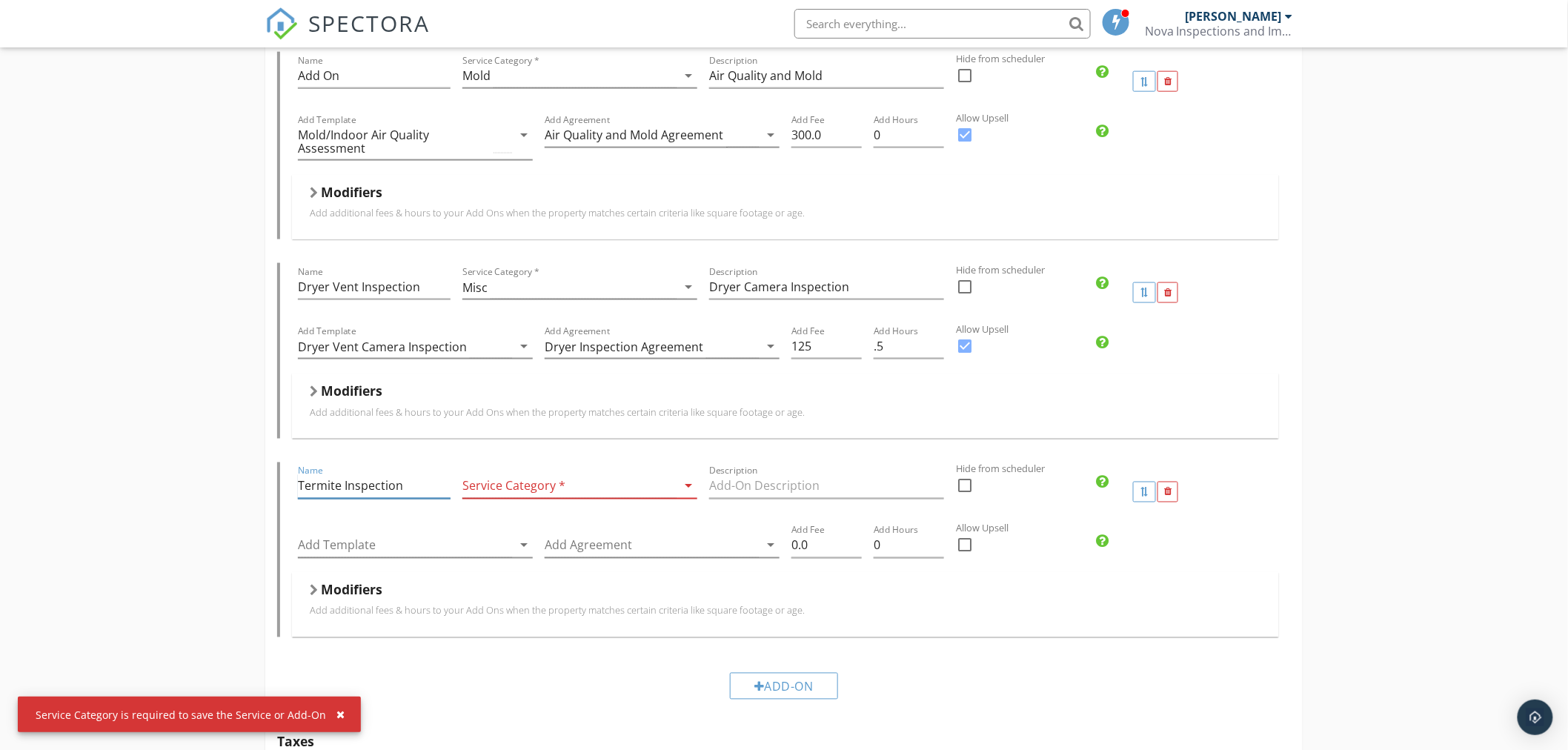
type input "Termite Inspection"
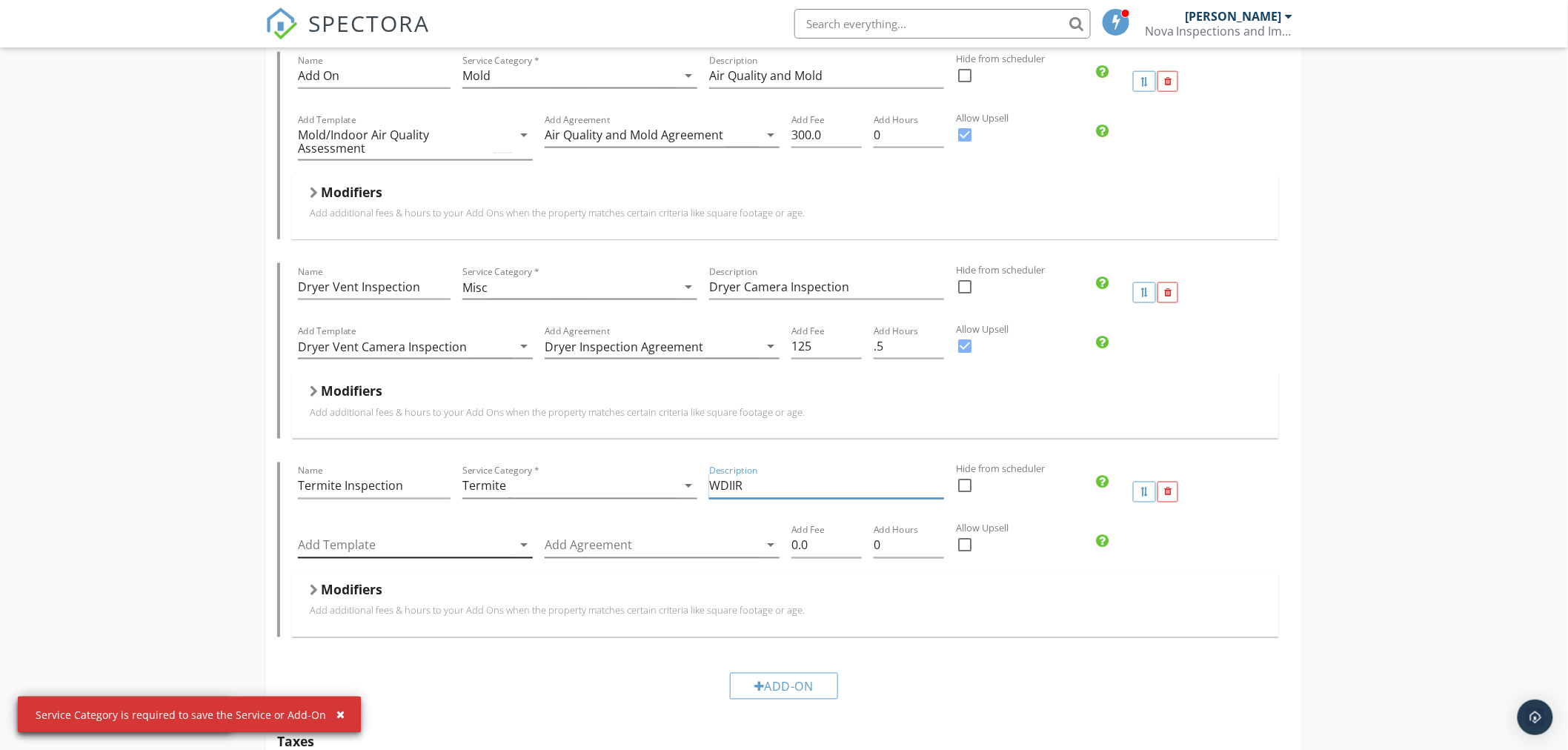
type input "WDIIR"
click at [408, 546] on div at bounding box center [404, 545] width 214 height 24
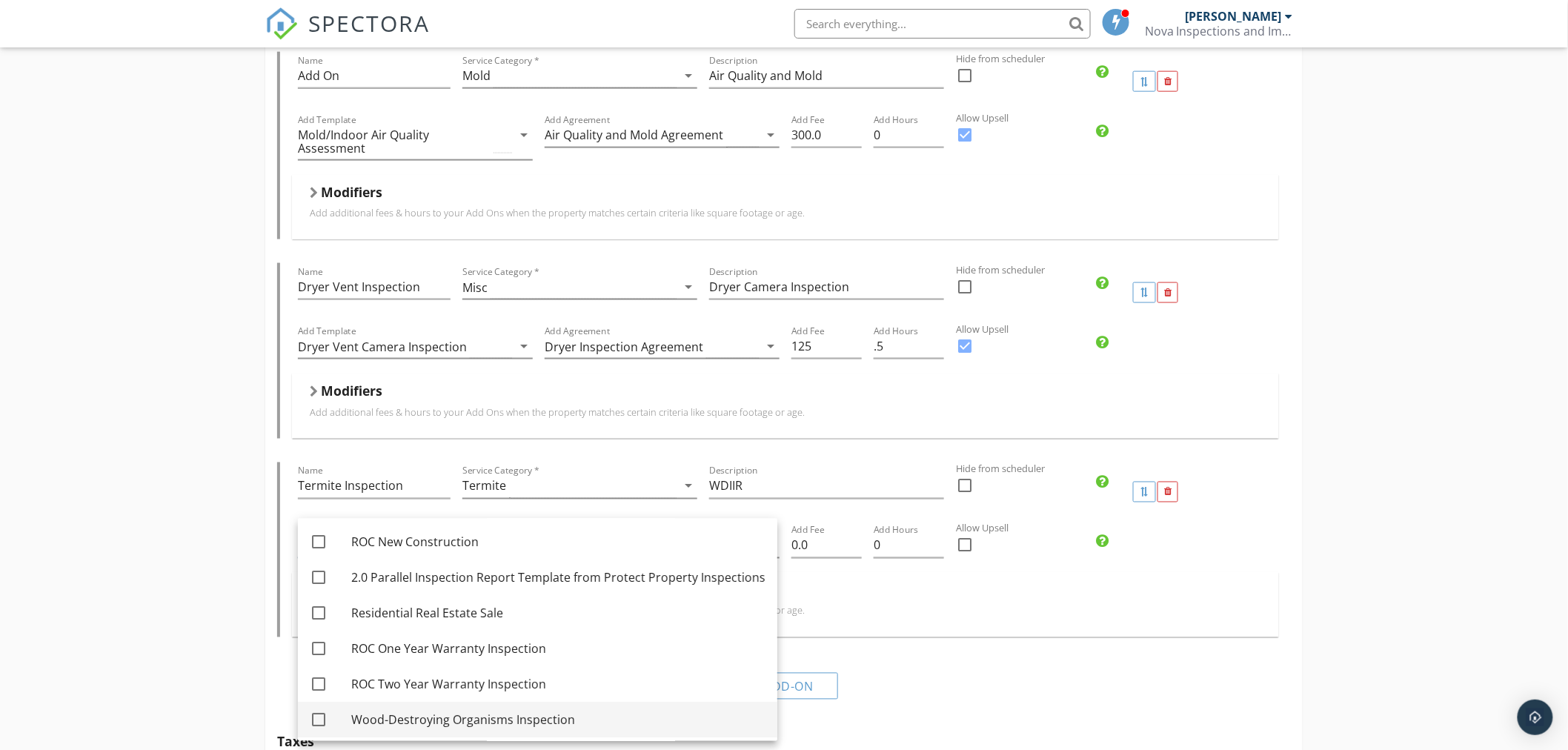
click at [315, 715] on div at bounding box center [319, 720] width 25 height 25
checkbox input "true"
click at [868, 628] on p "Add additional fees & hours to your Add Ons when the property matches certain c…" at bounding box center [785, 623] width 952 height 12
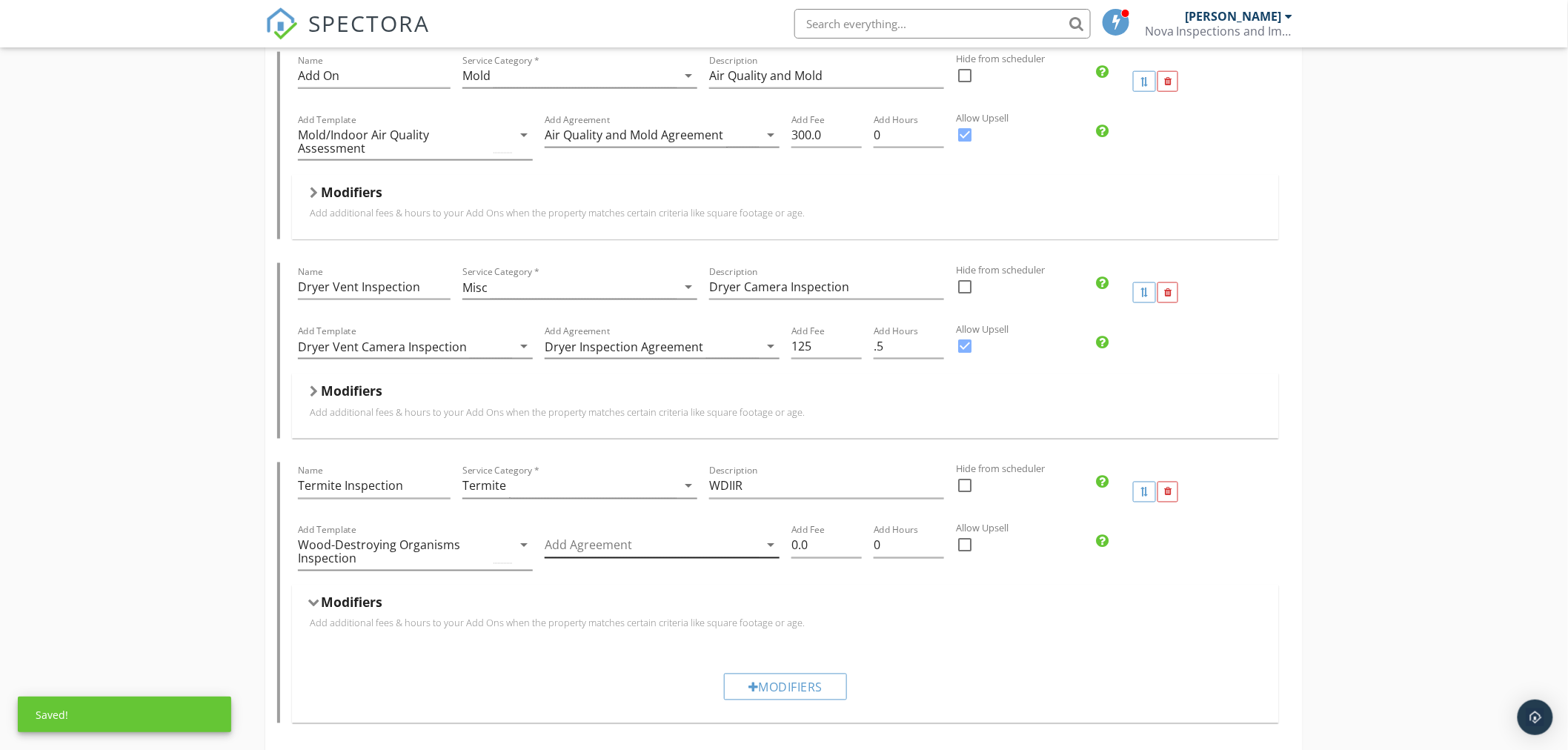
click at [633, 549] on div at bounding box center [651, 545] width 214 height 24
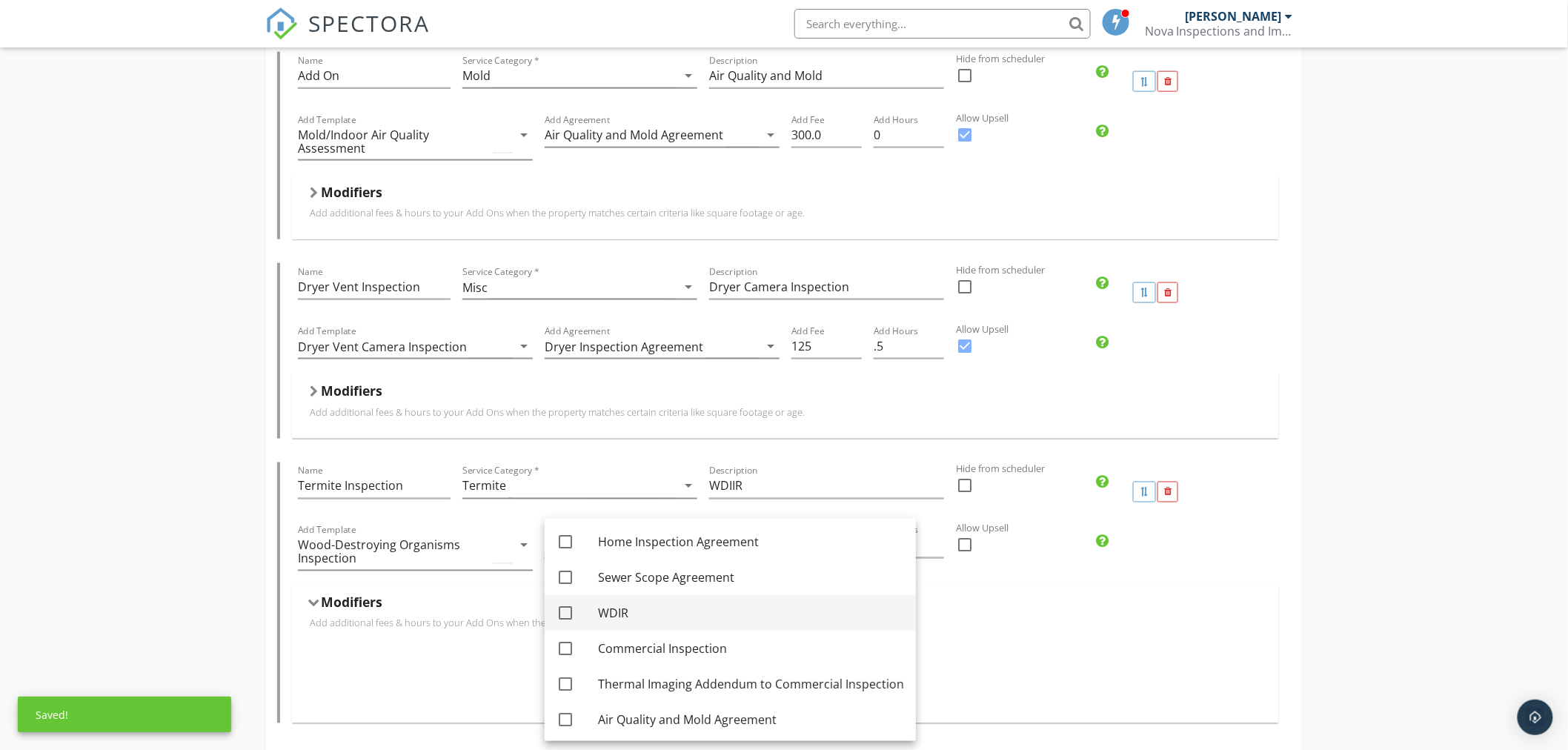
click at [567, 612] on div at bounding box center [566, 614] width 25 height 25
checkbox input "true"
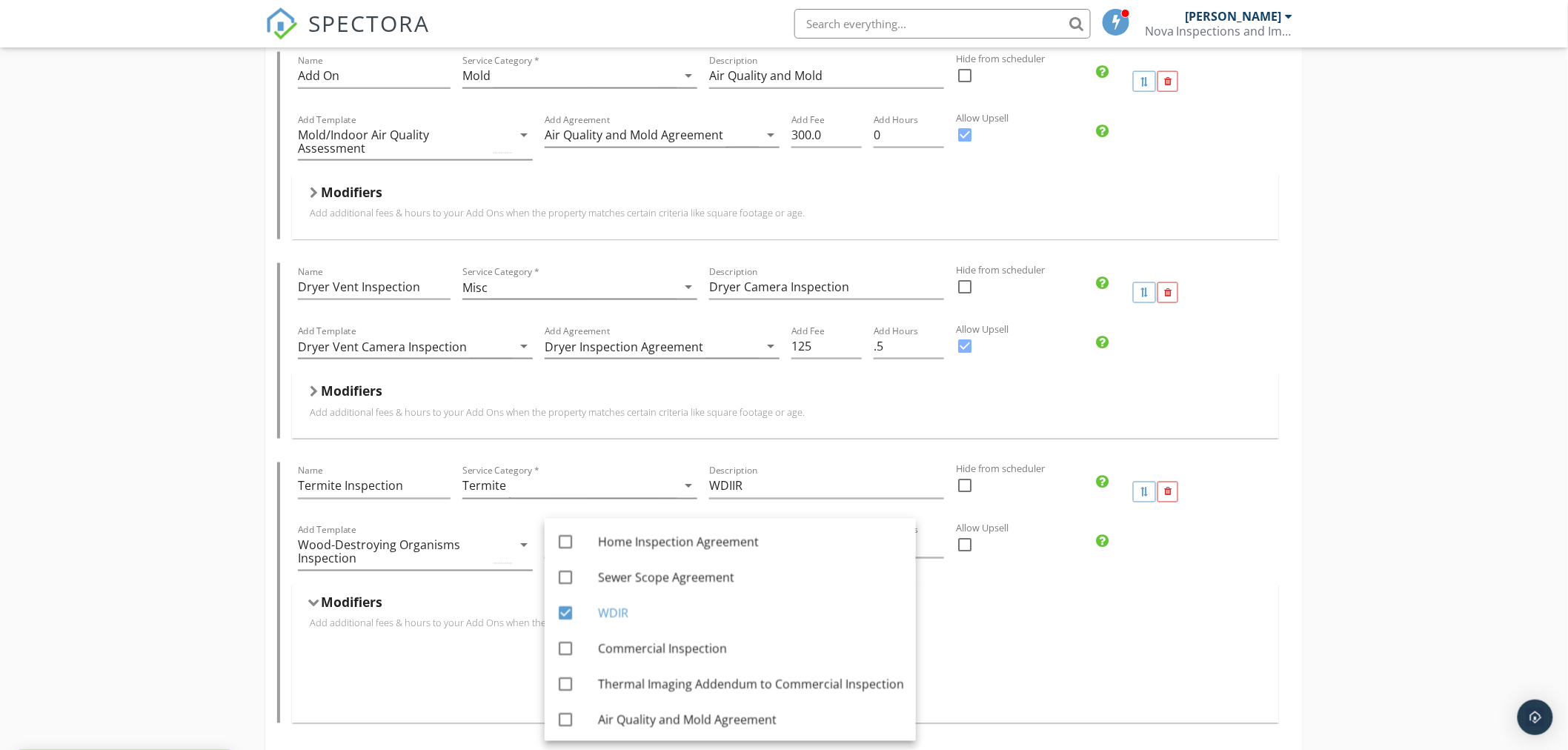
click at [959, 612] on div "Modifiers" at bounding box center [785, 606] width 952 height 23
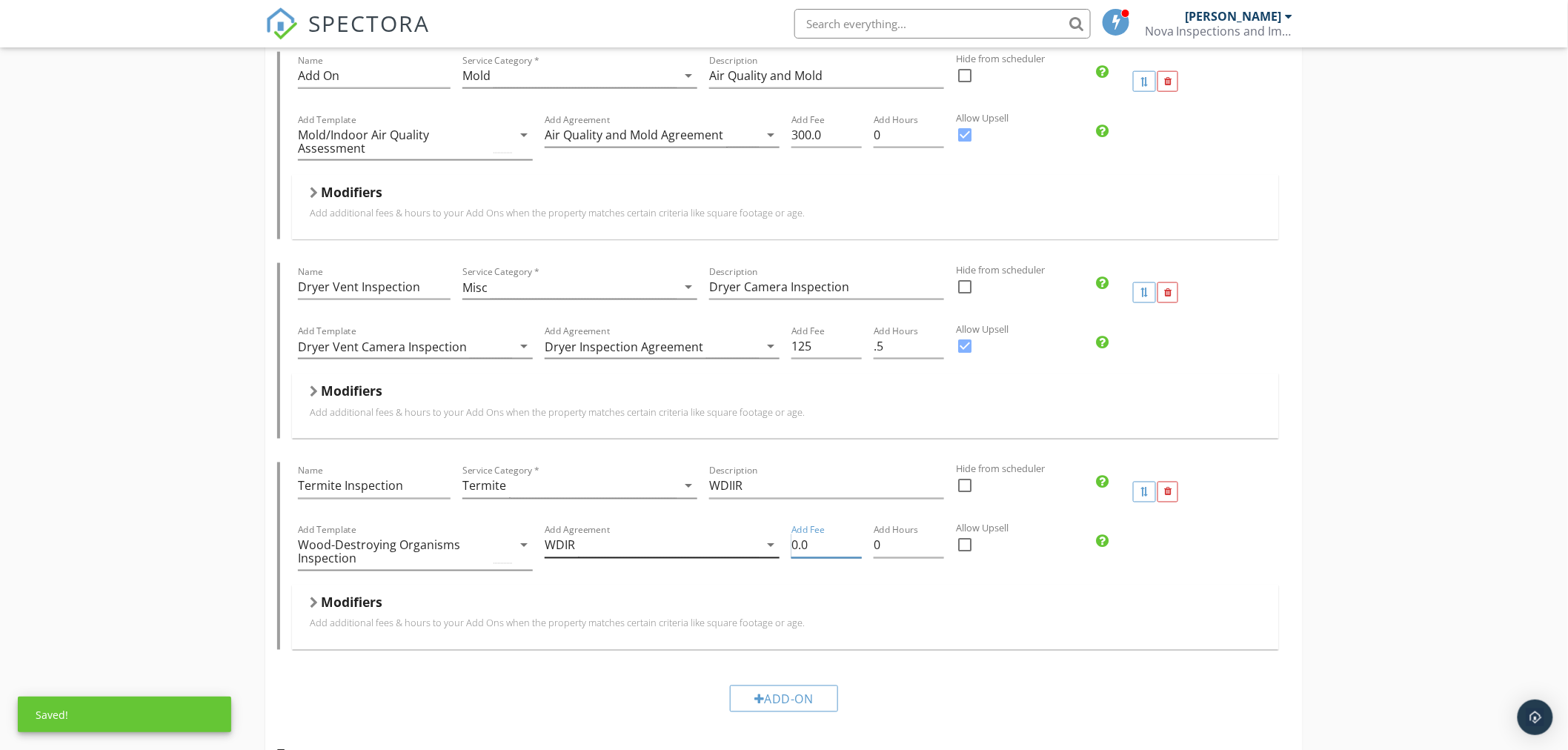
drag, startPoint x: 829, startPoint y: 542, endPoint x: 685, endPoint y: 543, distance: 144.0
click at [685, 543] on div "Add Template Wood-Destroying Organisms Inspection arrow_drop_down Add Agreement…" at bounding box center [785, 553] width 987 height 63
type input "75"
drag, startPoint x: 889, startPoint y: 539, endPoint x: 845, endPoint y: 546, distance: 44.6
click at [847, 546] on div "Add Template Wood-Destroying Organisms Inspection arrow_drop_down Add Agreement…" at bounding box center [785, 553] width 987 height 63
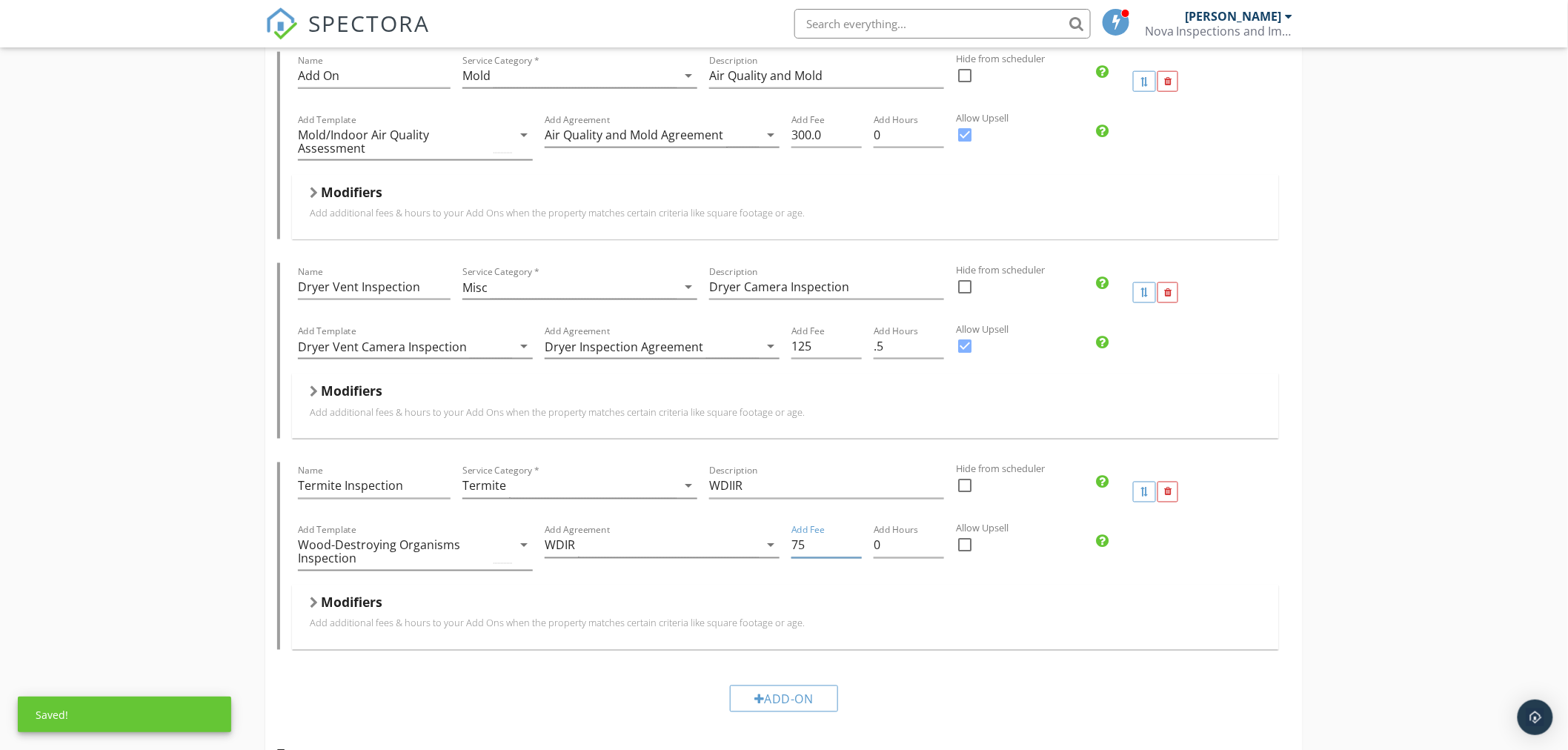
click at [1037, 609] on div "Modifiers" at bounding box center [785, 606] width 952 height 23
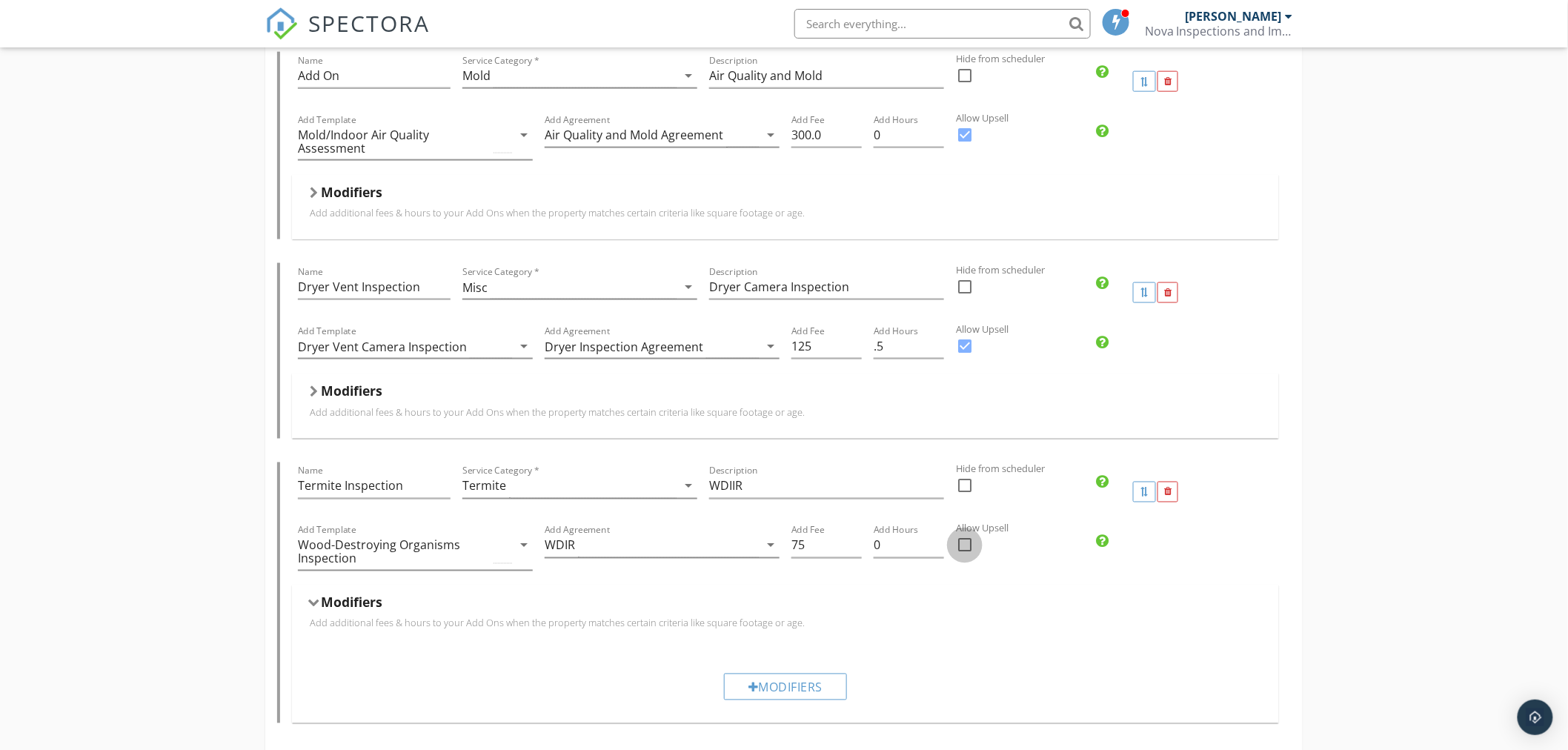
click at [962, 542] on div at bounding box center [965, 545] width 25 height 25
checkbox input "true"
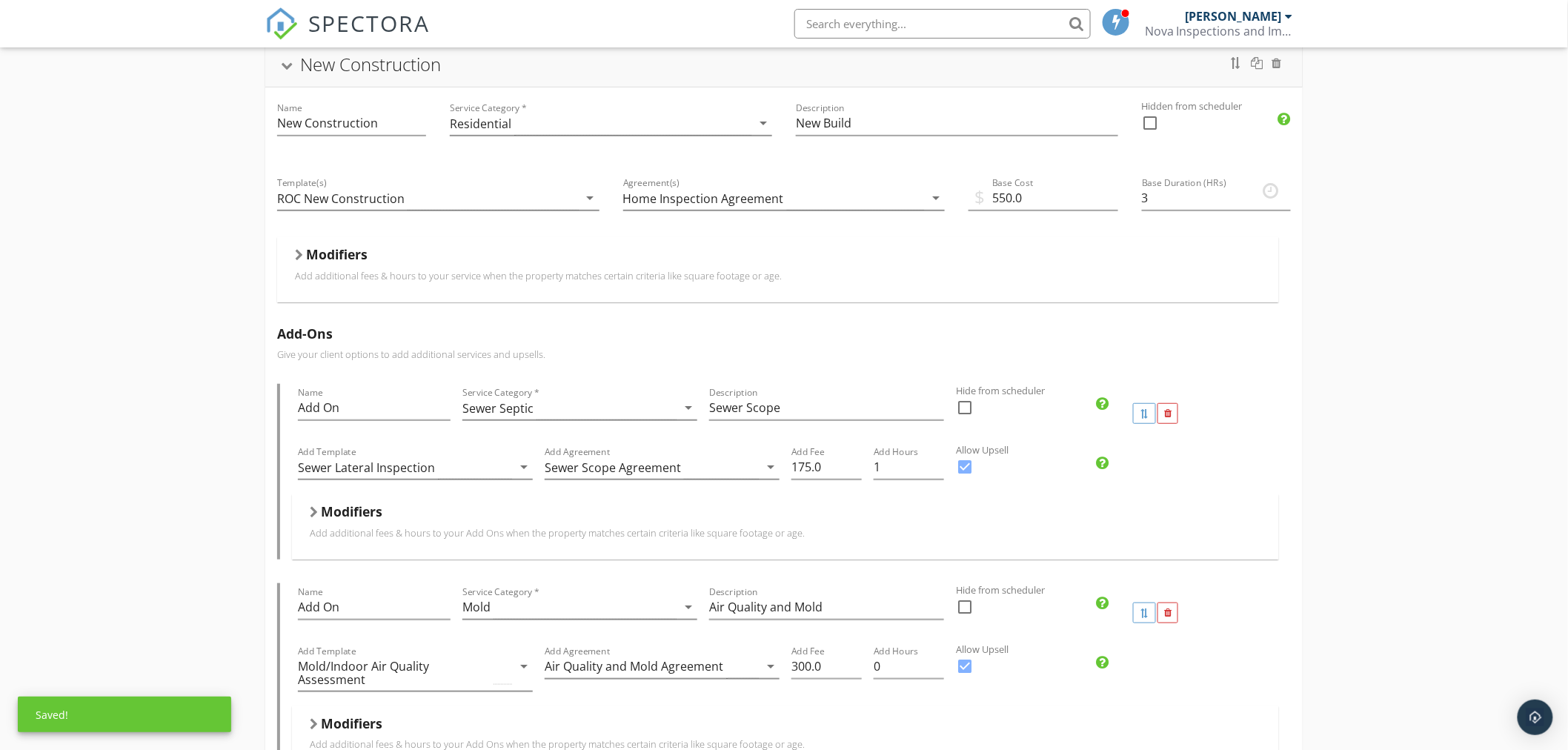
scroll to position [83, 0]
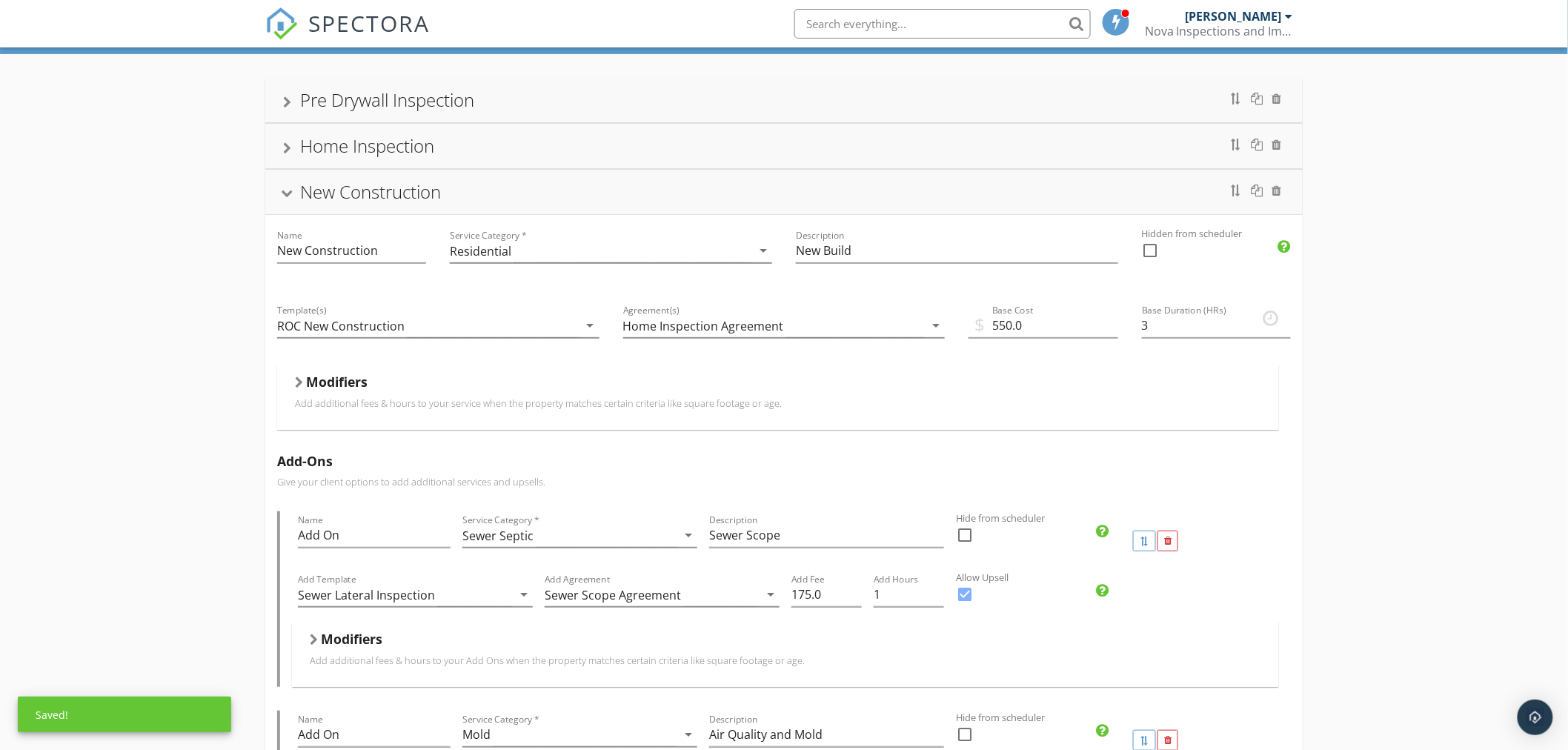
click at [291, 193] on div at bounding box center [287, 194] width 12 height 8
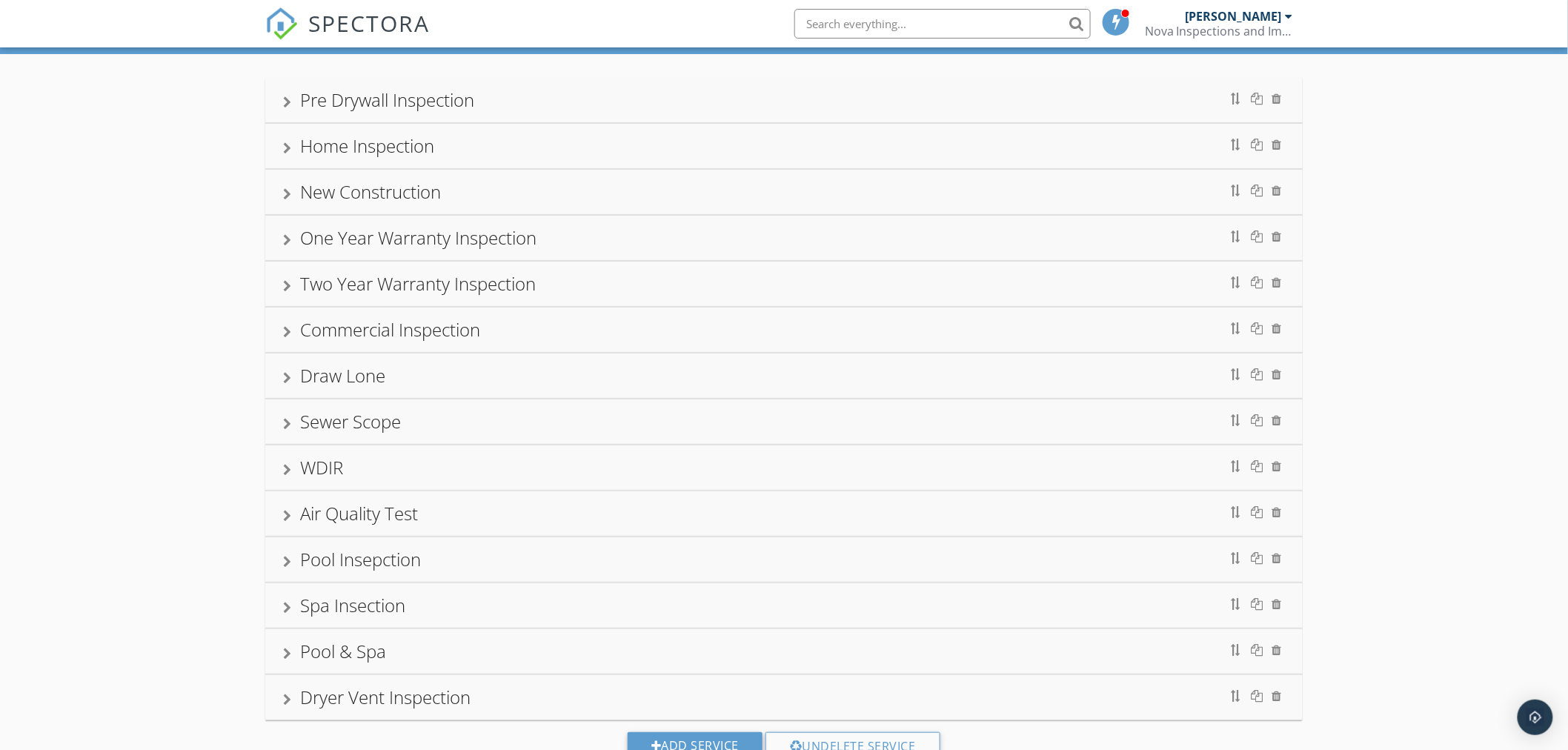
click at [280, 239] on div "One Year Warranty Inspection" at bounding box center [784, 238] width 1037 height 44
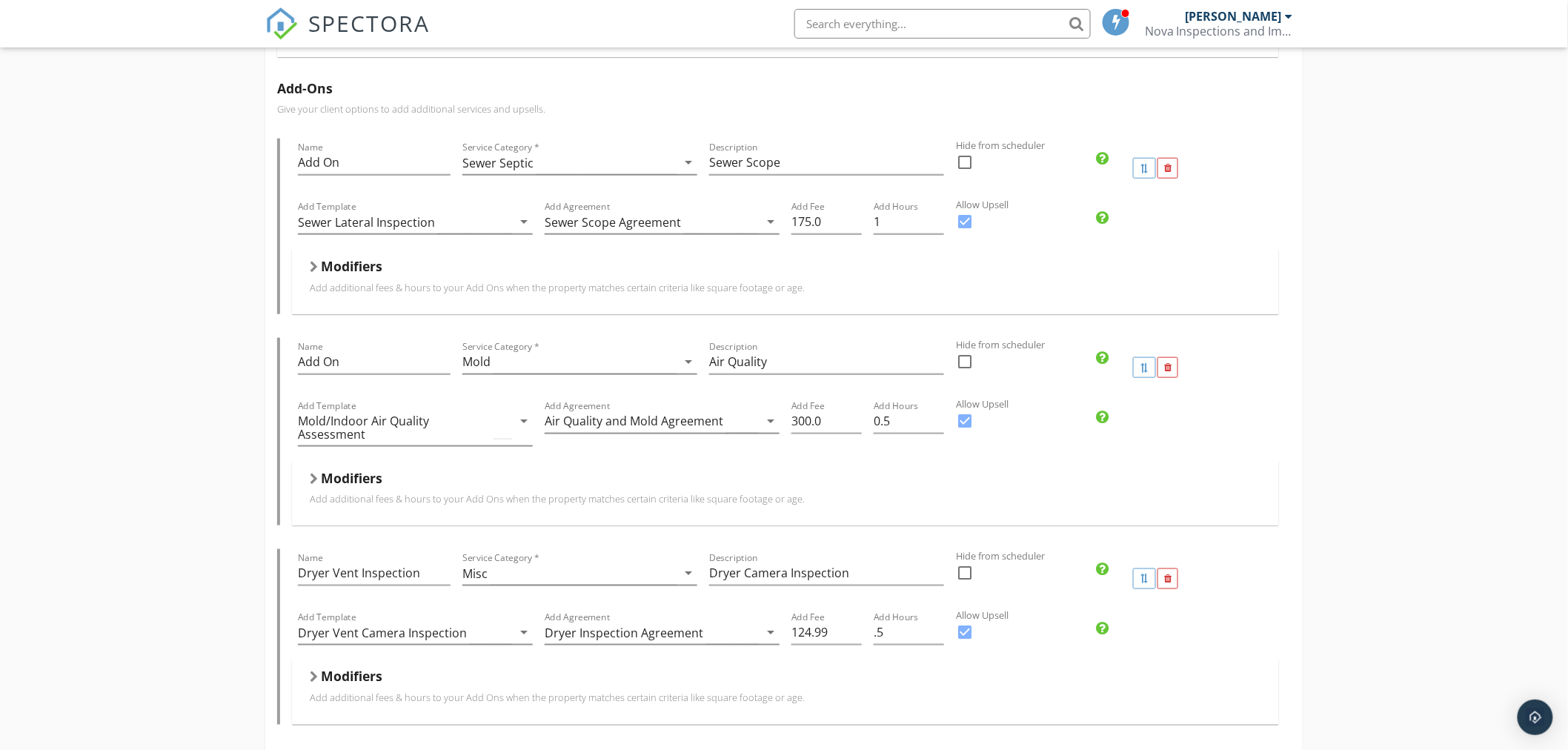
scroll to position [741, 0]
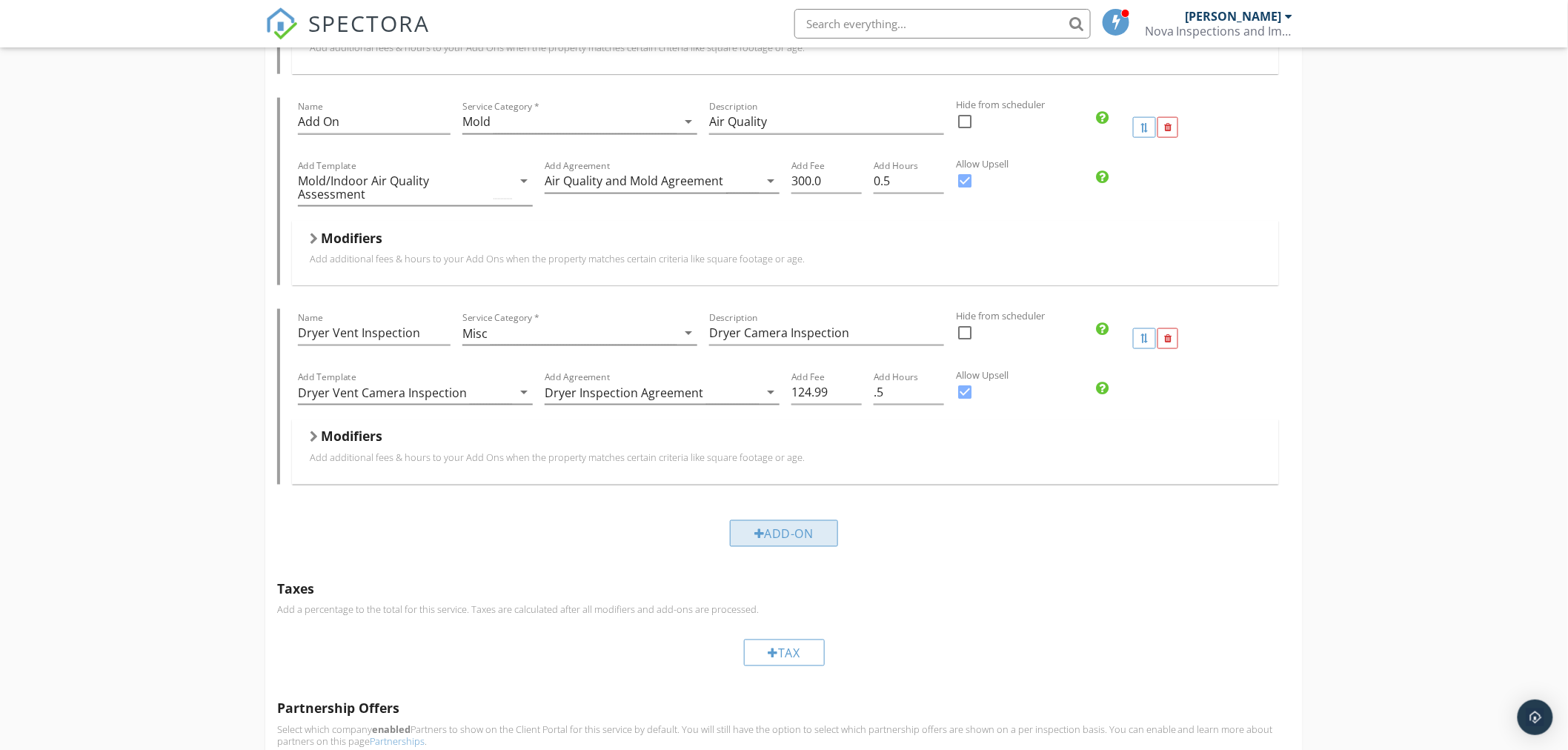
click at [772, 537] on div "Add-On" at bounding box center [784, 534] width 109 height 27
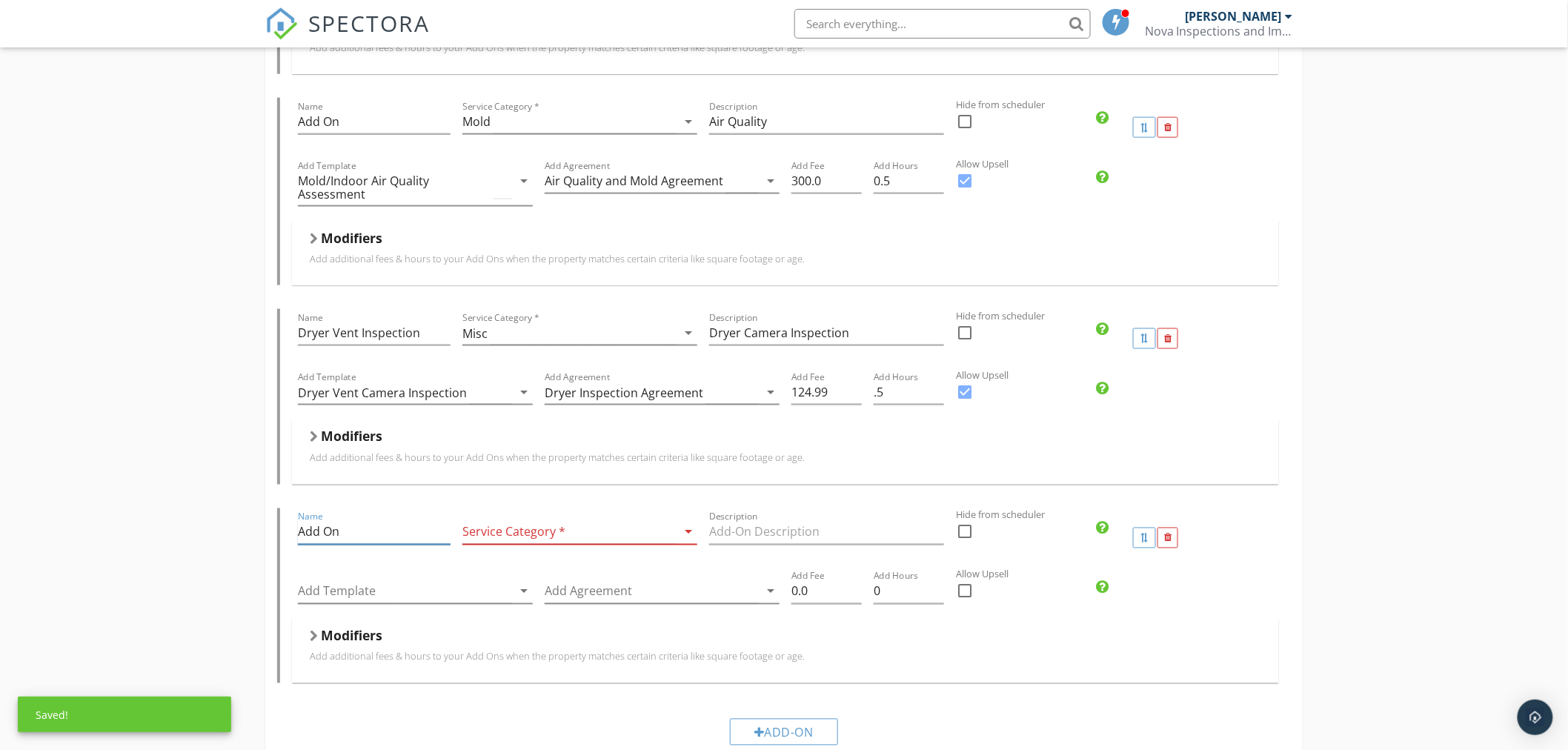
drag, startPoint x: 374, startPoint y: 531, endPoint x: 235, endPoint y: 527, distance: 139.1
click at [237, 527] on div "Pre Drywall Inspection Name Pre Drywall Inspection Service Category * Pre Drywa…" at bounding box center [784, 489] width 1568 height 2189
type input "t"
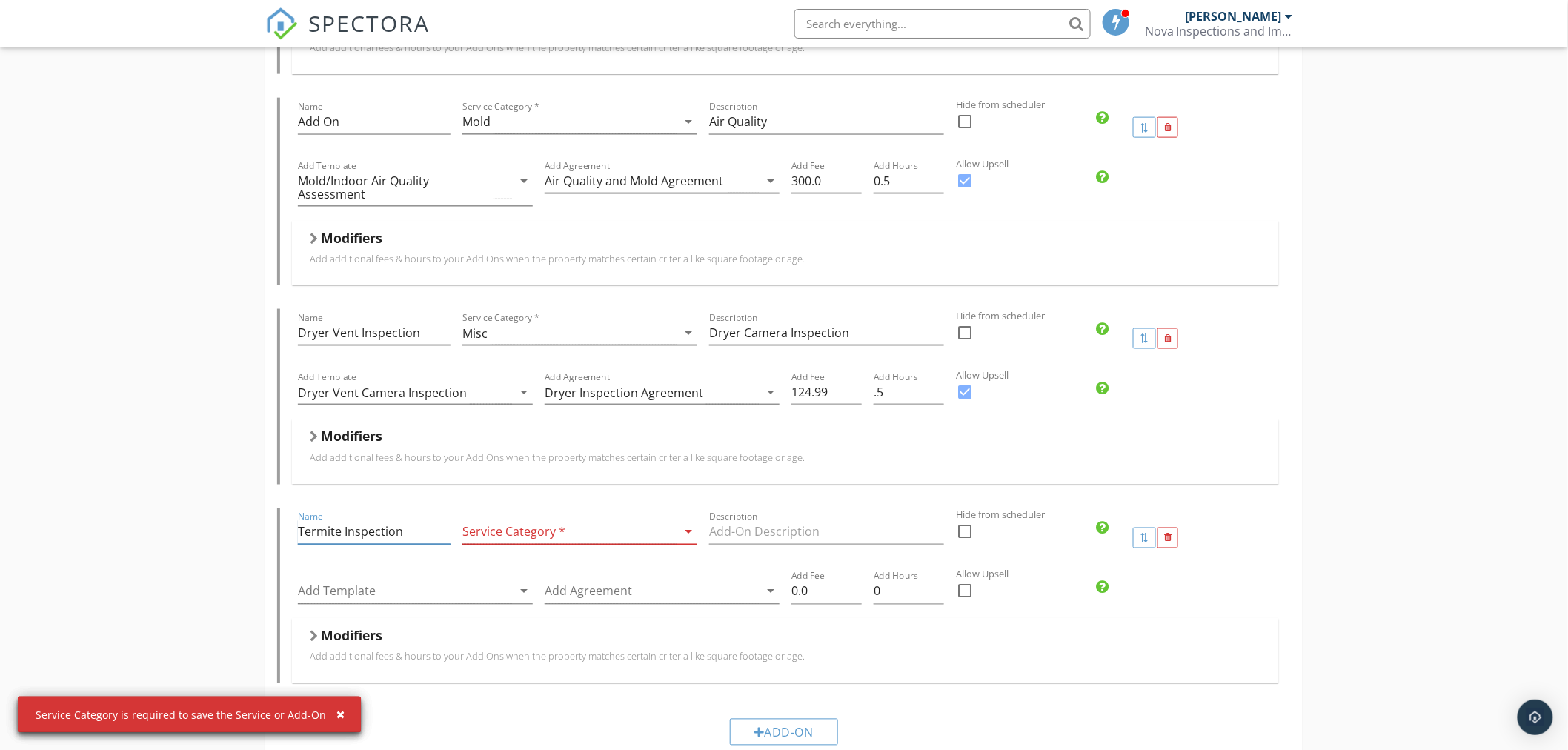
type input "Termite Inspection"
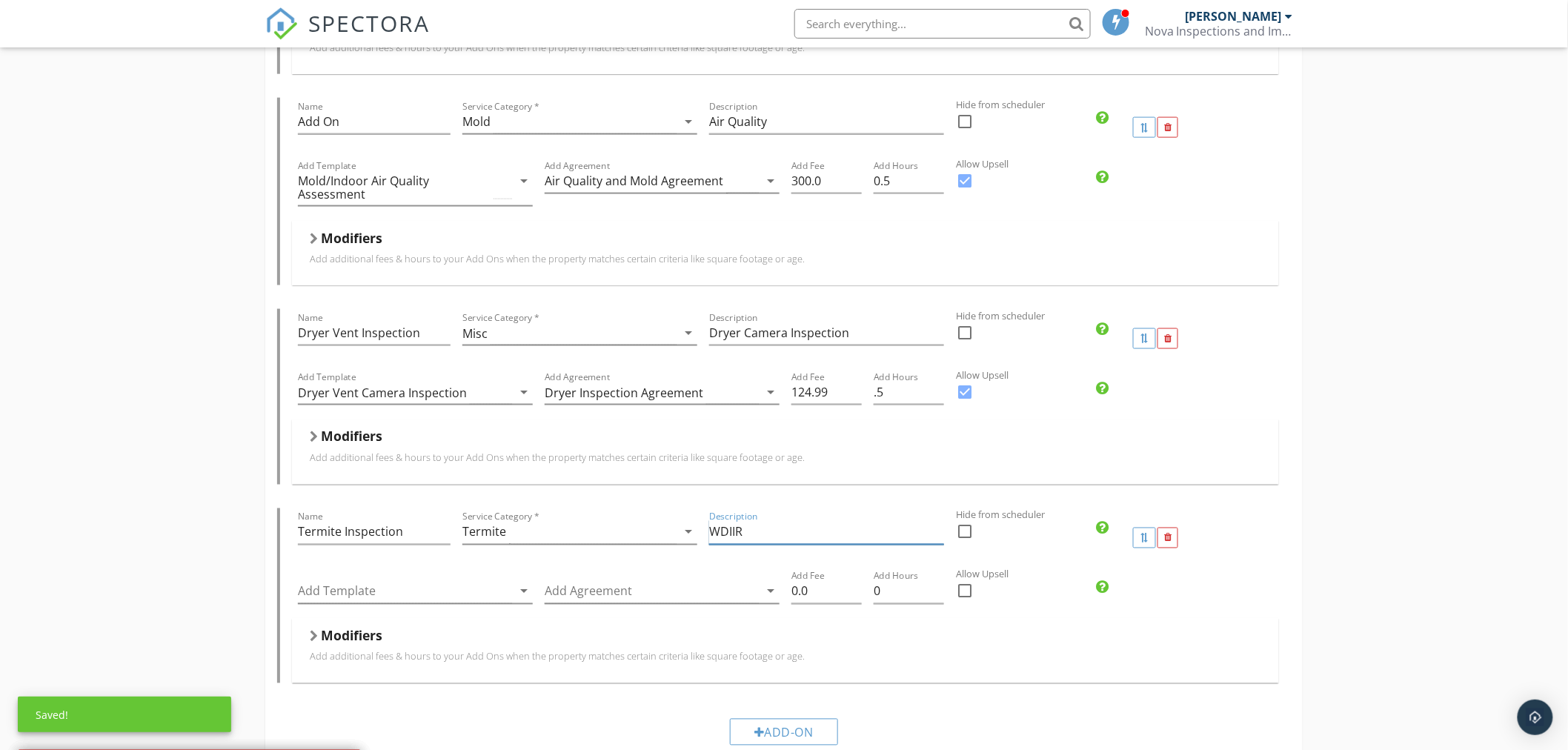
type input "WDIIR"
click at [967, 590] on div at bounding box center [965, 592] width 25 height 25
checkbox input "true"
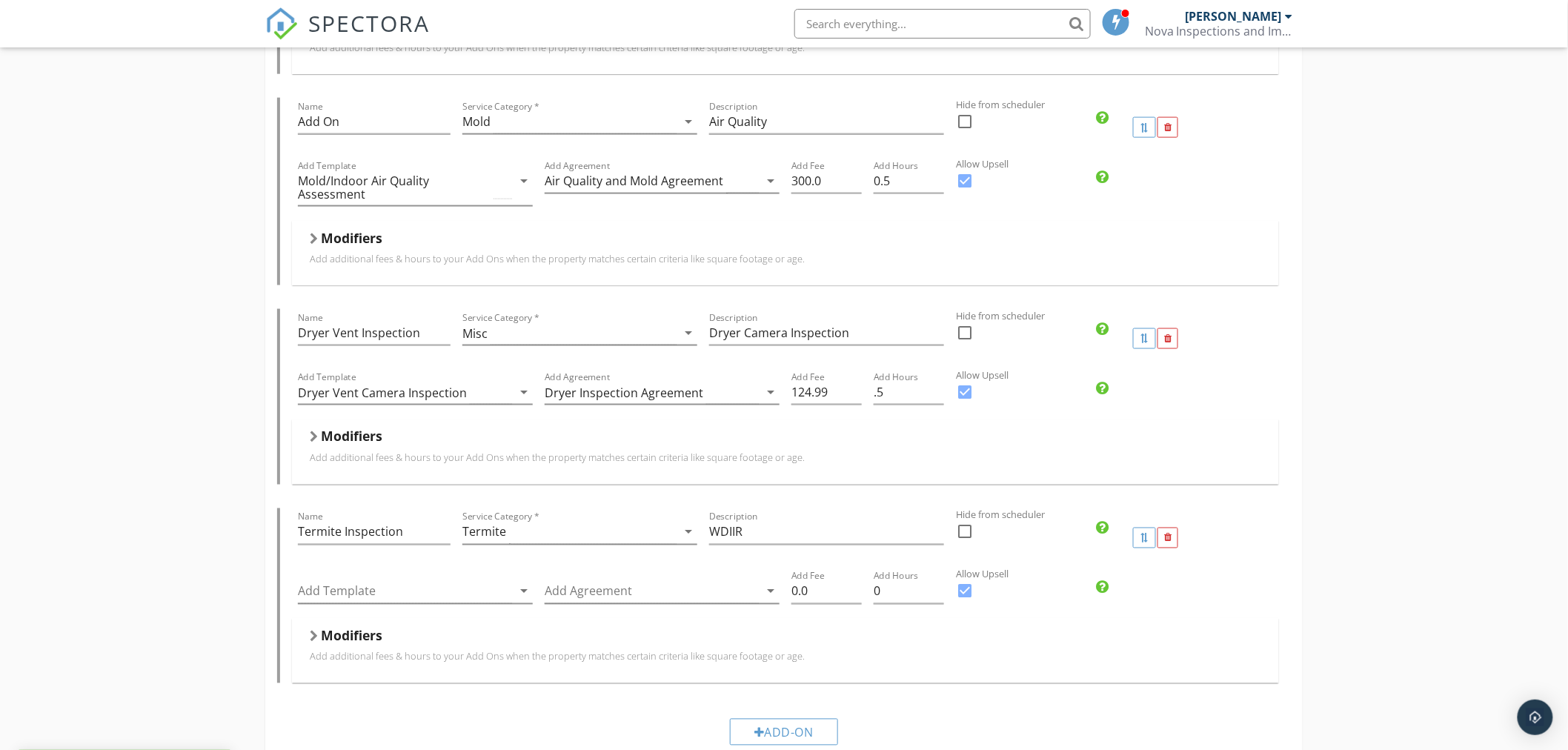
click at [380, 589] on div at bounding box center [404, 591] width 214 height 24
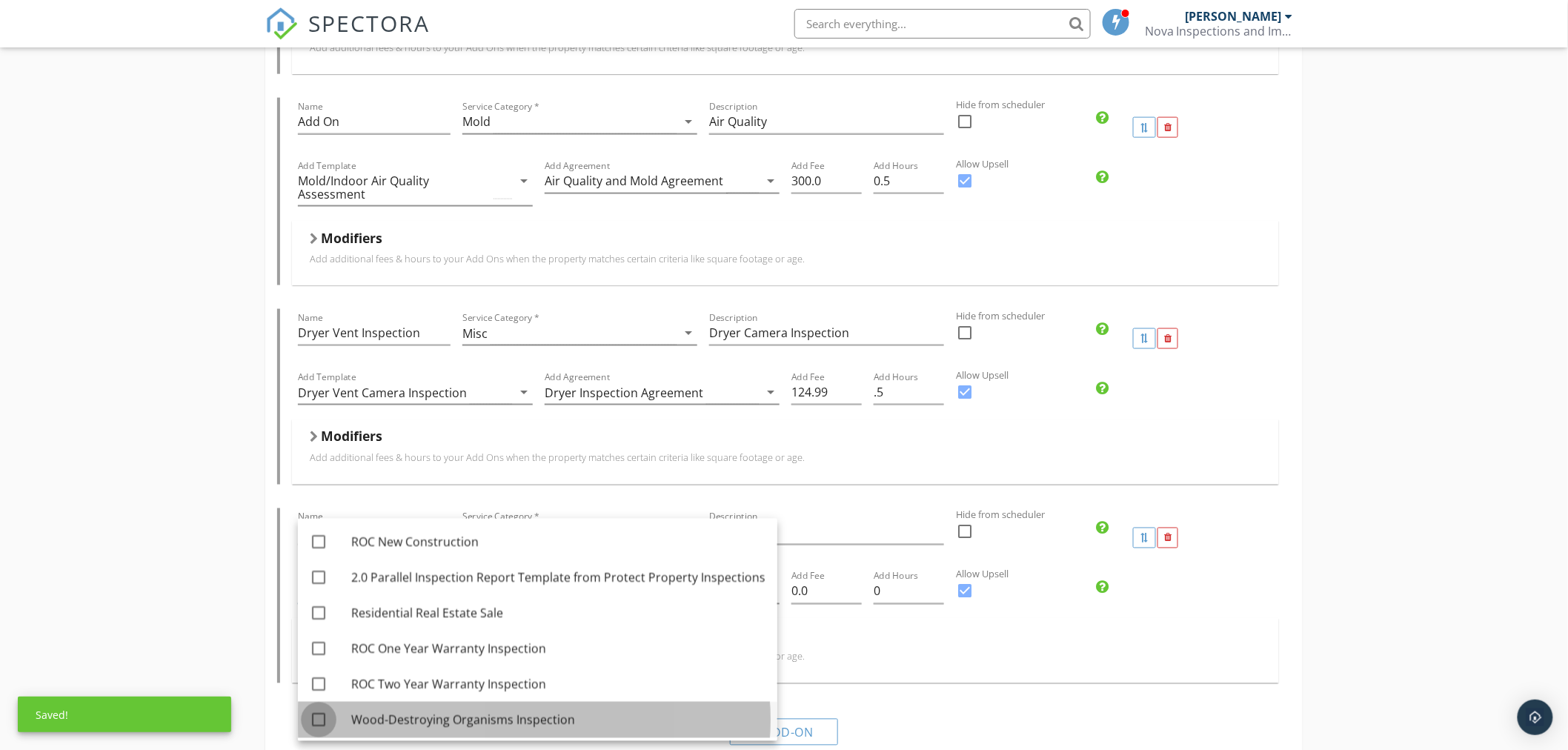
click at [315, 718] on div at bounding box center [319, 720] width 25 height 25
checkbox input "true"
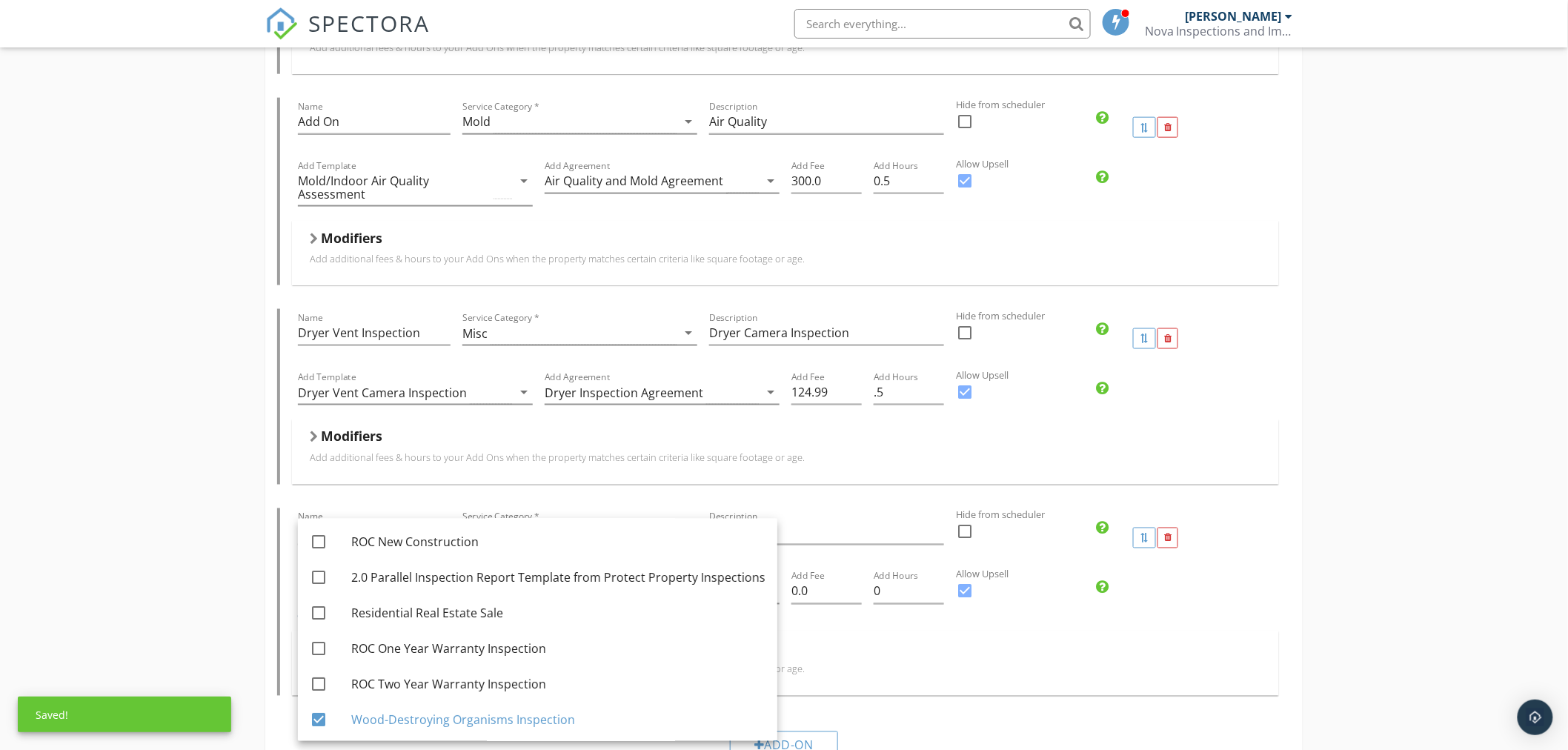
click at [838, 673] on p "Add additional fees & hours to your Add Ons when the property matches certain c…" at bounding box center [785, 669] width 952 height 12
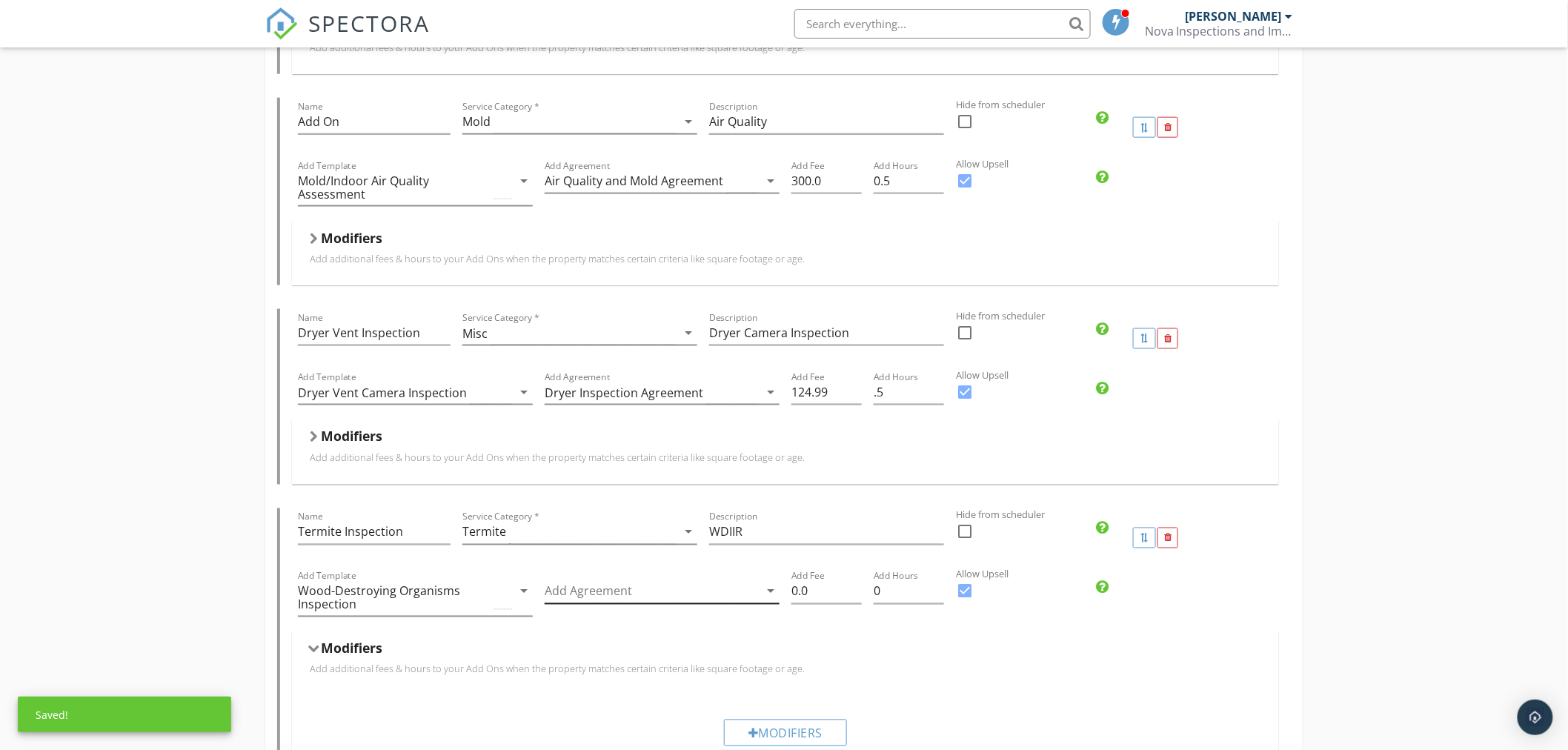
click at [617, 597] on div at bounding box center [651, 591] width 214 height 24
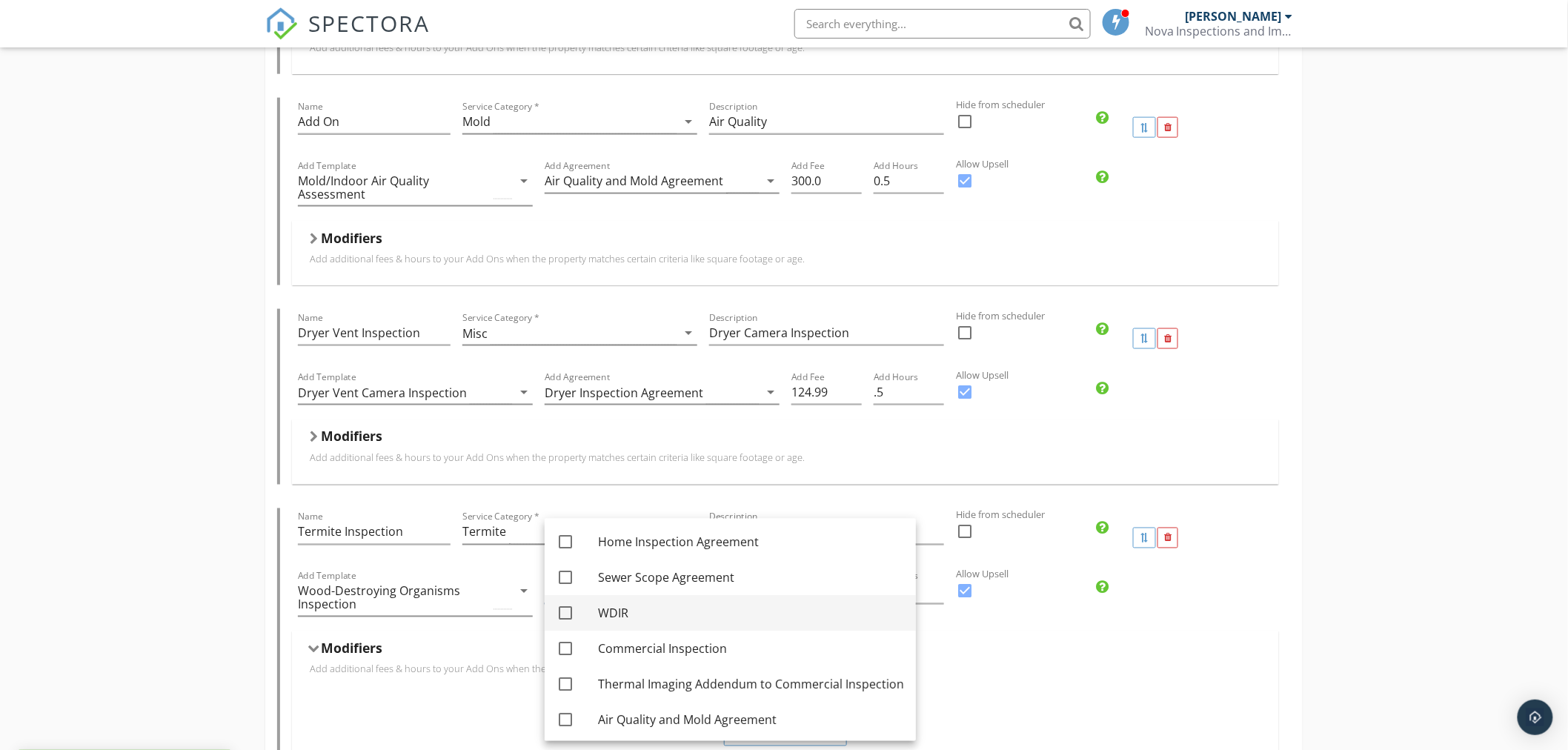
click at [567, 612] on div at bounding box center [566, 614] width 25 height 25
checkbox input "true"
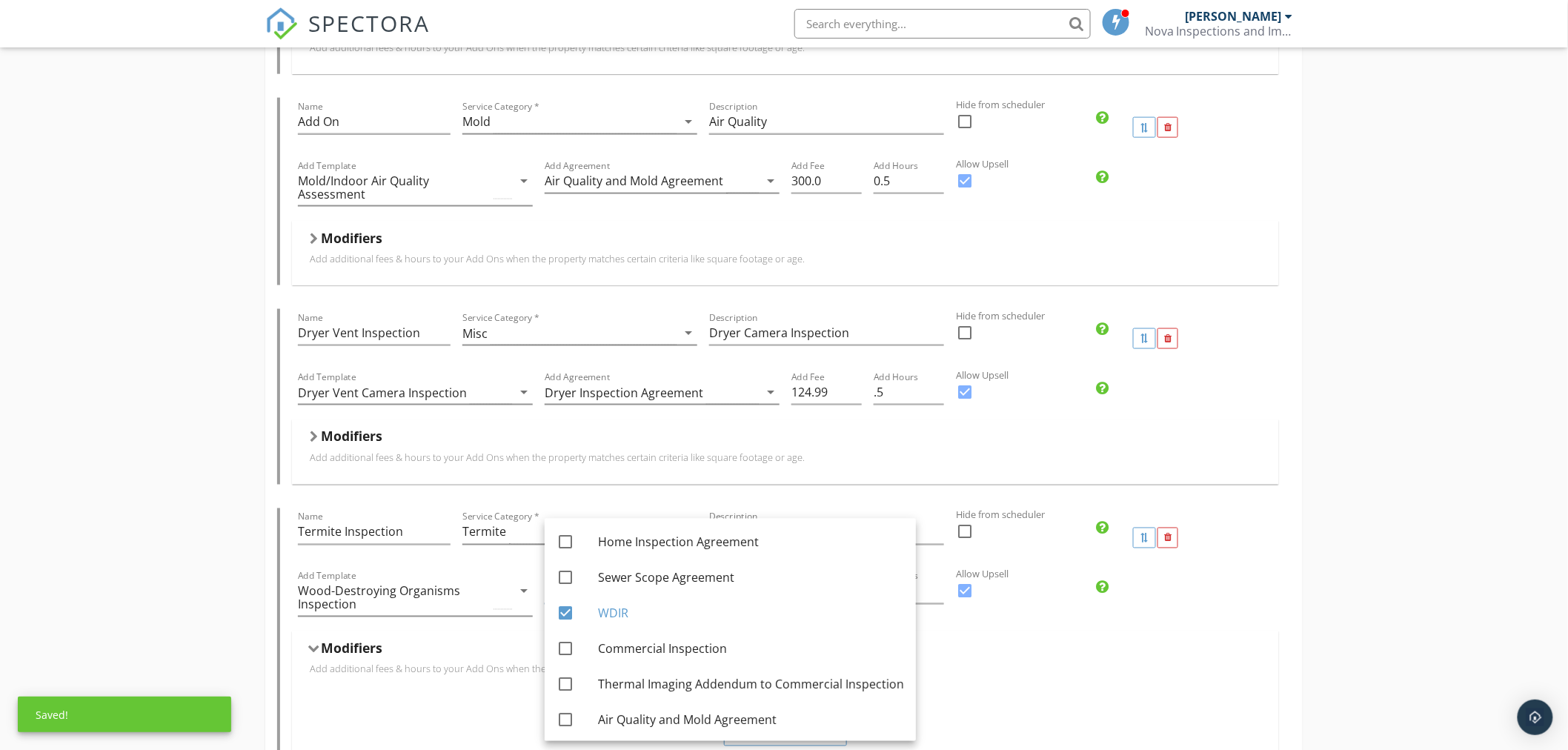
click at [1062, 650] on div "Modifiers" at bounding box center [785, 652] width 952 height 23
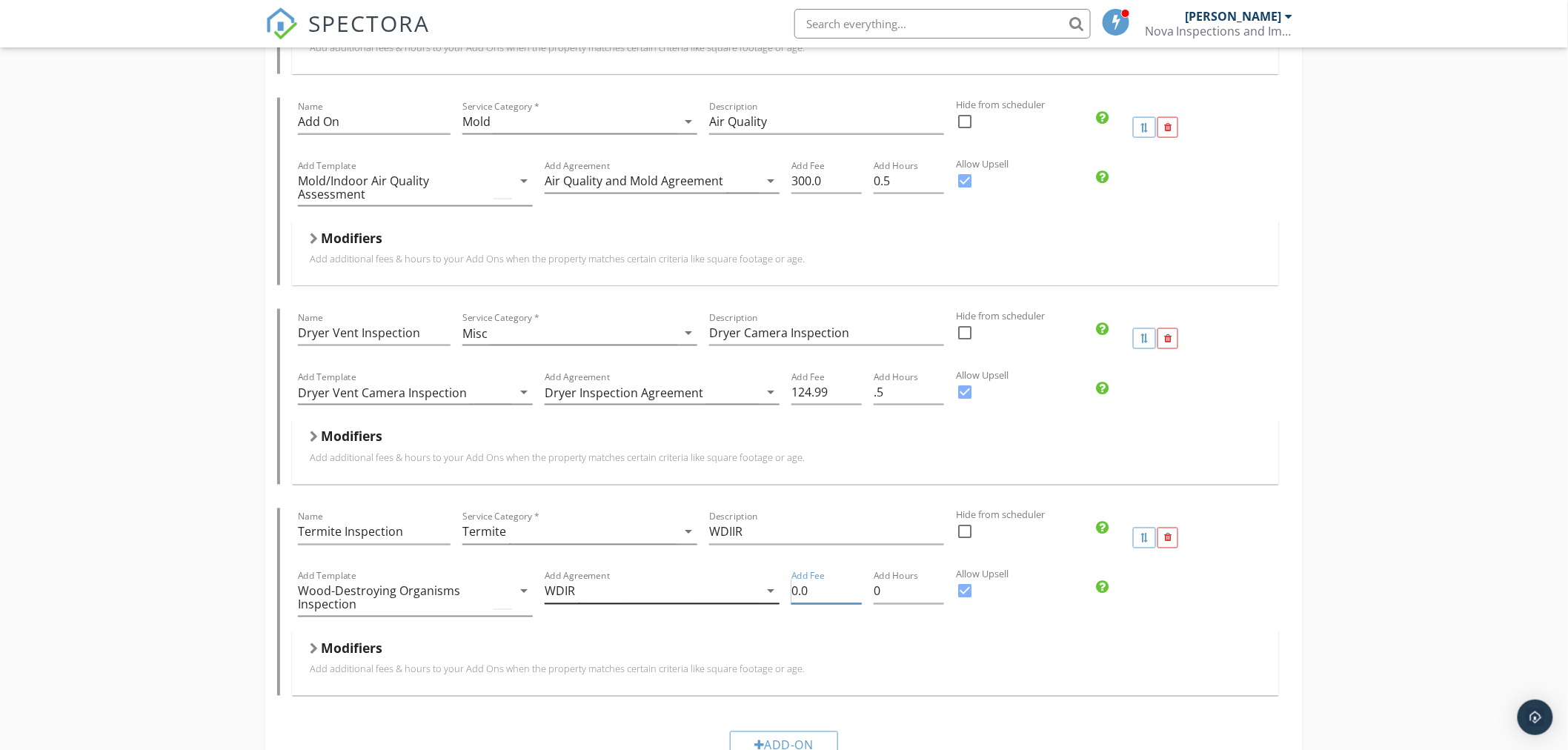
drag, startPoint x: 813, startPoint y: 595, endPoint x: 765, endPoint y: 600, distance: 48.3
click at [765, 600] on div "Add Template Wood-Destroying Organisms Inspection arrow_drop_down Add Agreement…" at bounding box center [785, 599] width 987 height 63
type input "75"
click at [1075, 623] on div "Allow Upsell check_box" at bounding box center [1031, 599] width 164 height 63
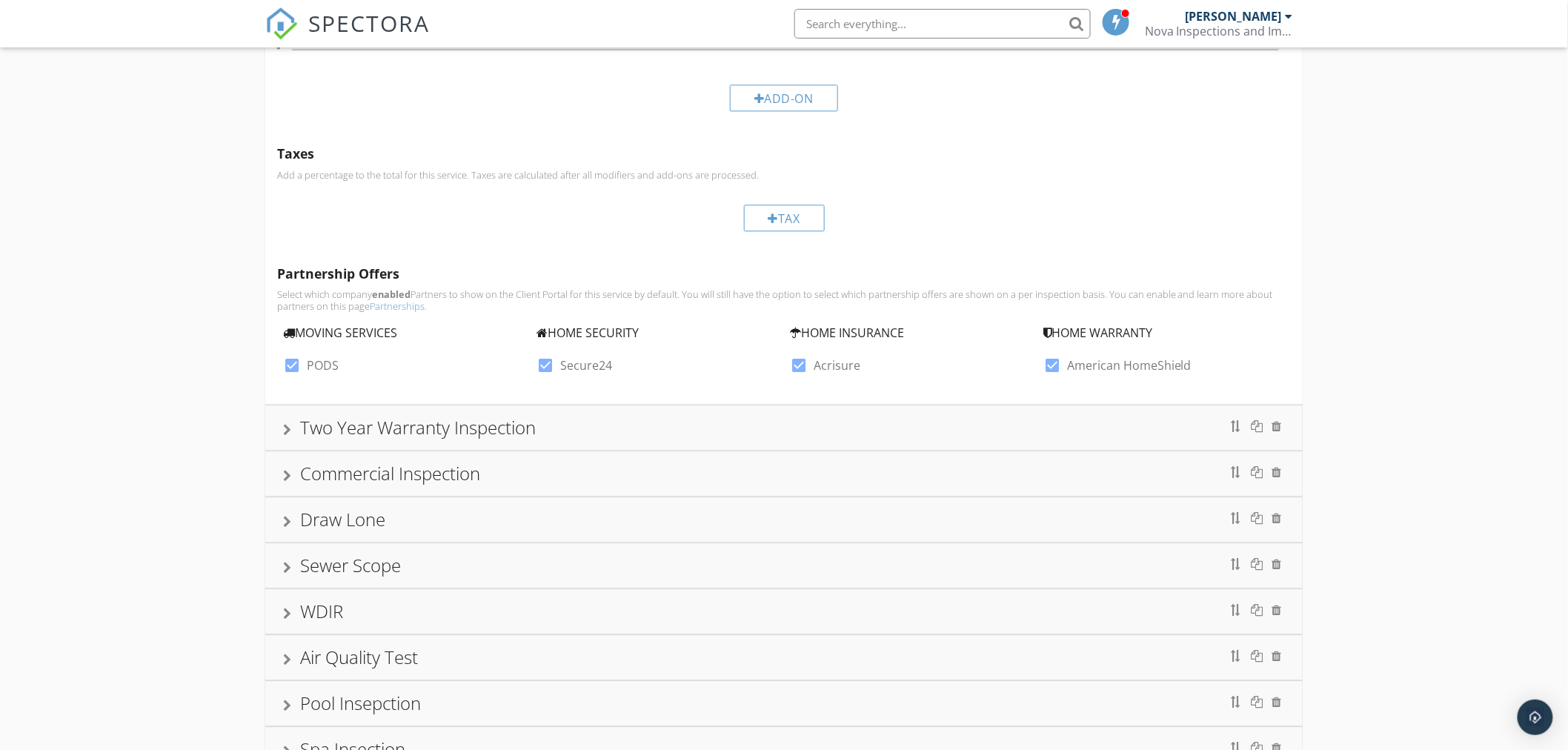
scroll to position [1399, 0]
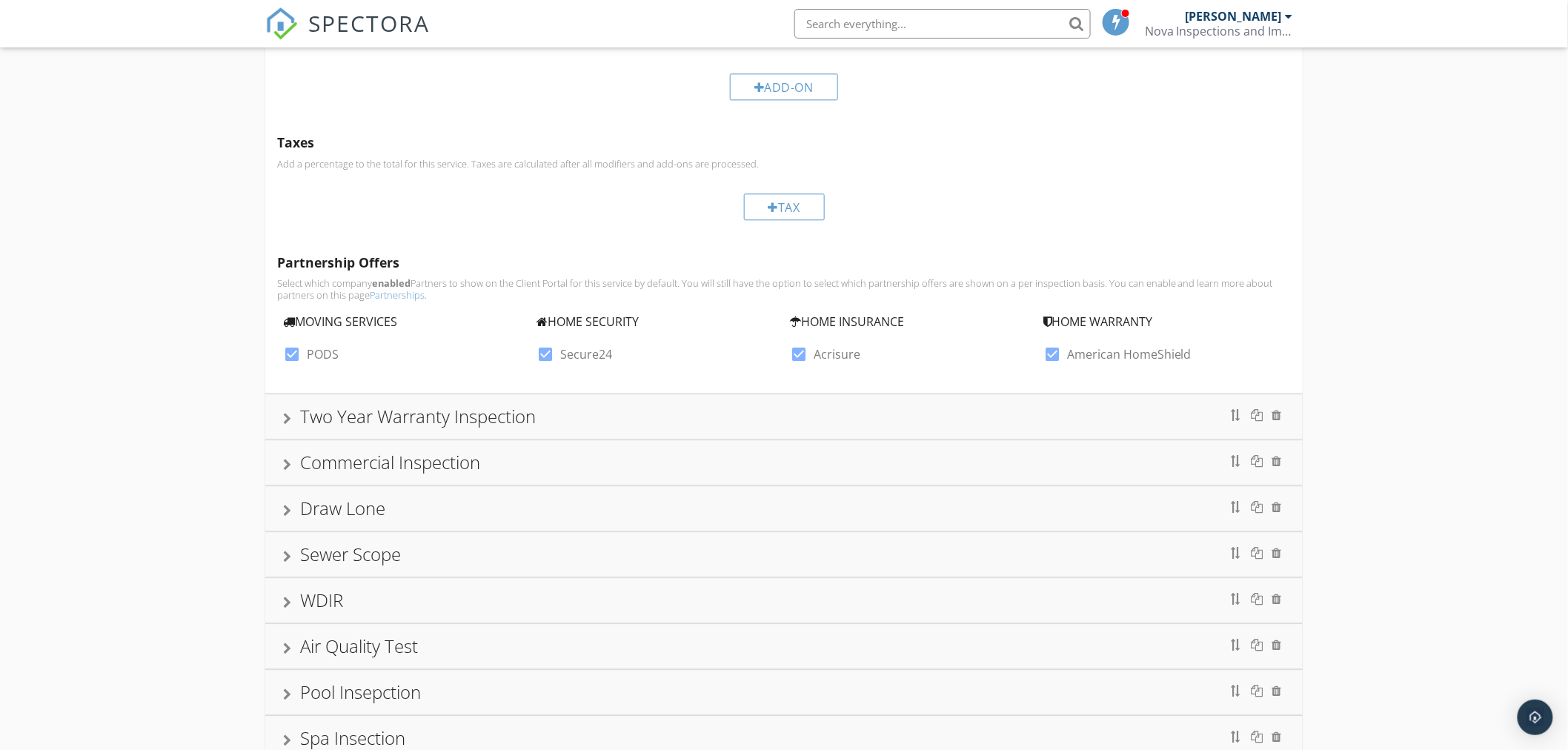
click at [287, 421] on div at bounding box center [287, 419] width 8 height 12
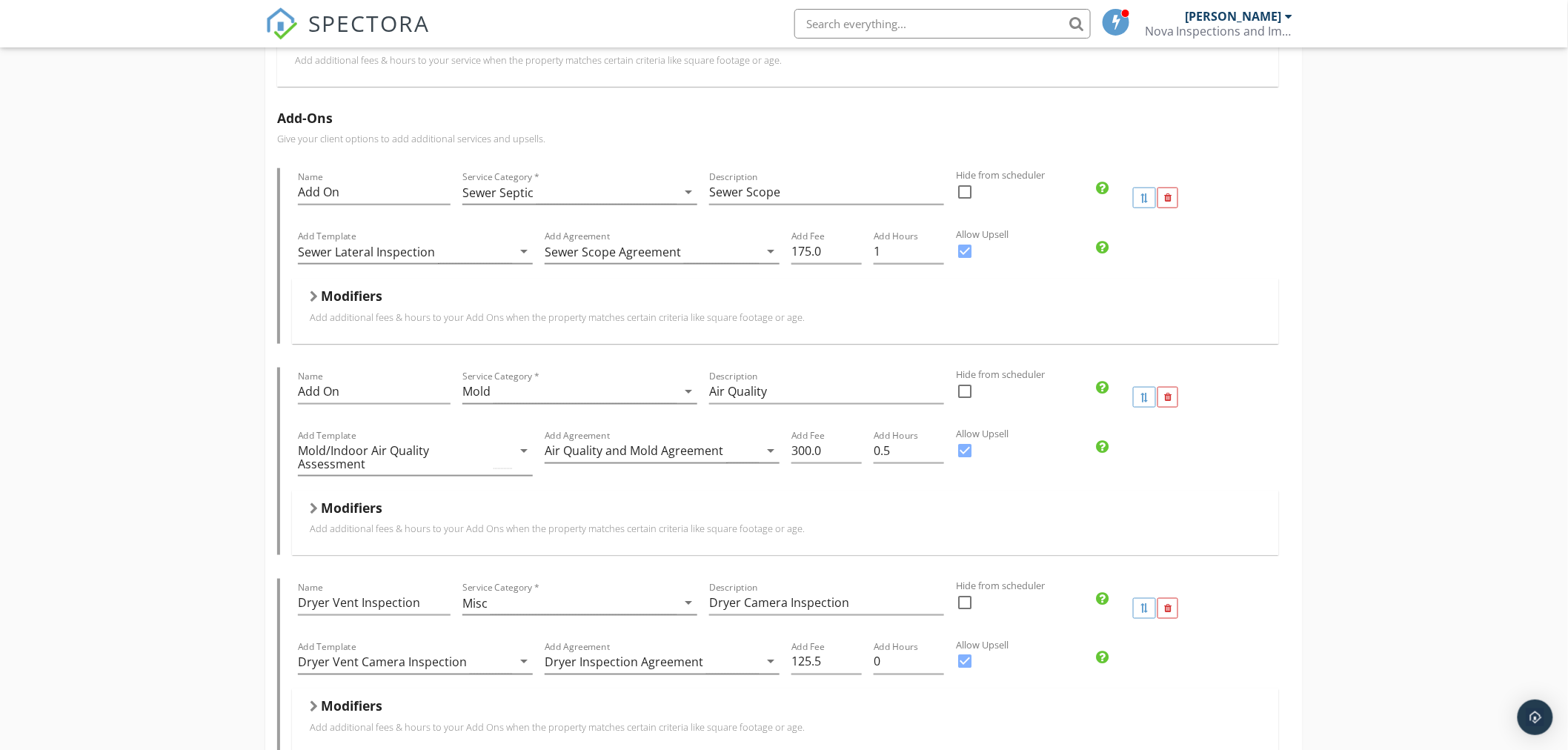
scroll to position [505, 0]
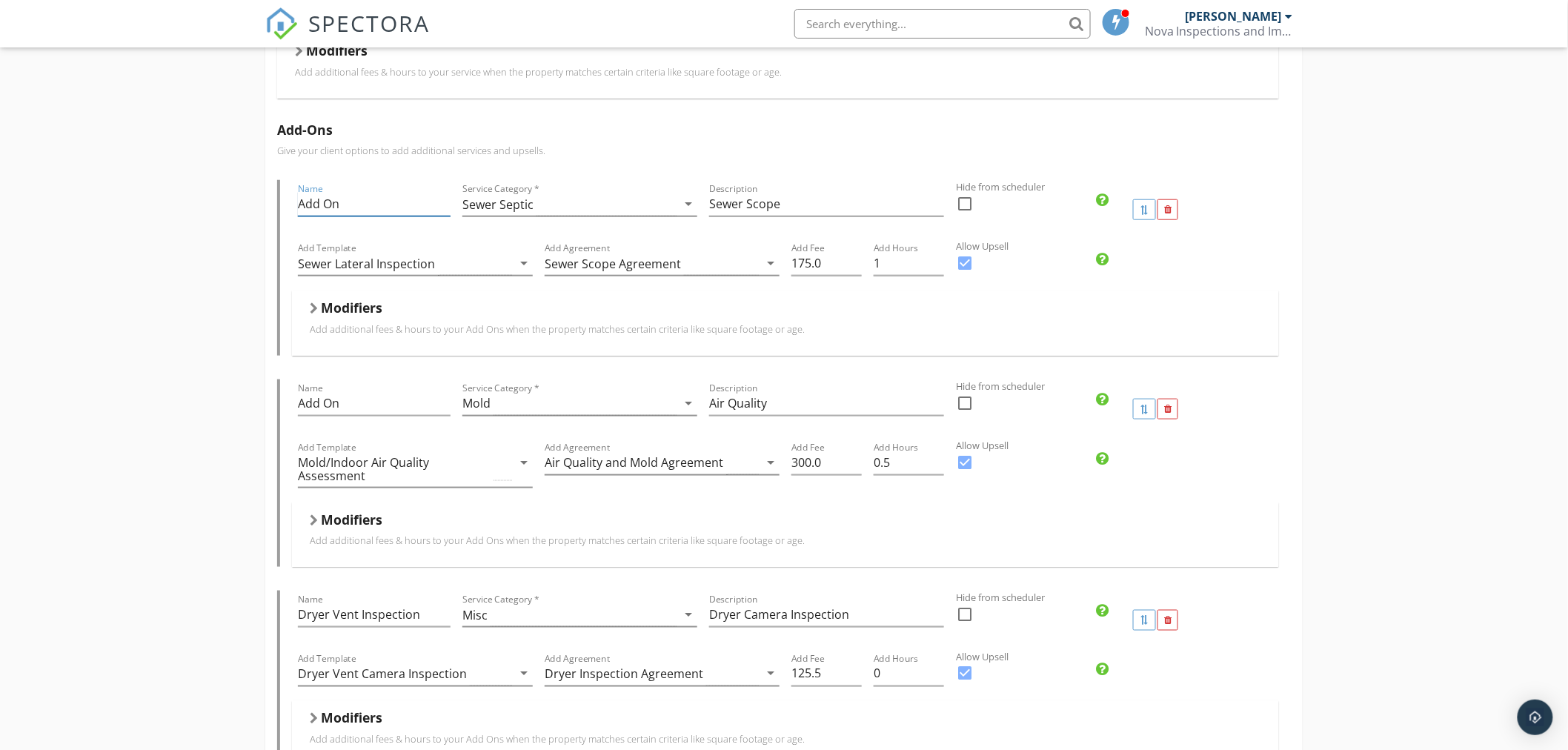
drag, startPoint x: 349, startPoint y: 203, endPoint x: 235, endPoint y: 223, distance: 115.7
click at [254, 206] on div "Pre Drywall Inspection Name Pre Drywall Inspection Service Category * Pre Drywa…" at bounding box center [784, 625] width 1568 height 1989
type input "s"
type input "Sewer Scope"
drag, startPoint x: 353, startPoint y: 408, endPoint x: 206, endPoint y: 406, distance: 147.0
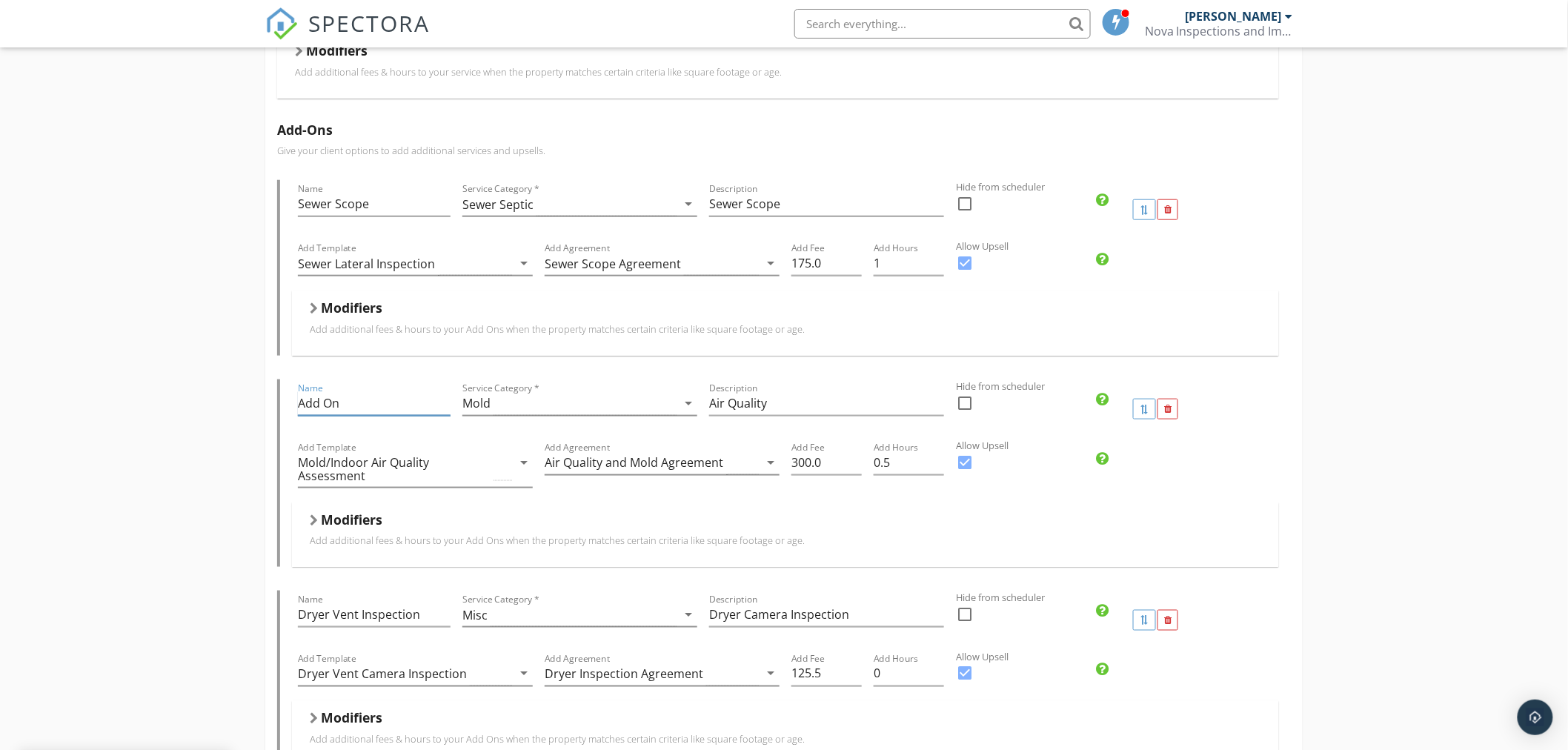
click at [224, 400] on div "Pre Drywall Inspection Name Pre Drywall Inspection Service Category * Pre Drywa…" at bounding box center [784, 625] width 1568 height 1989
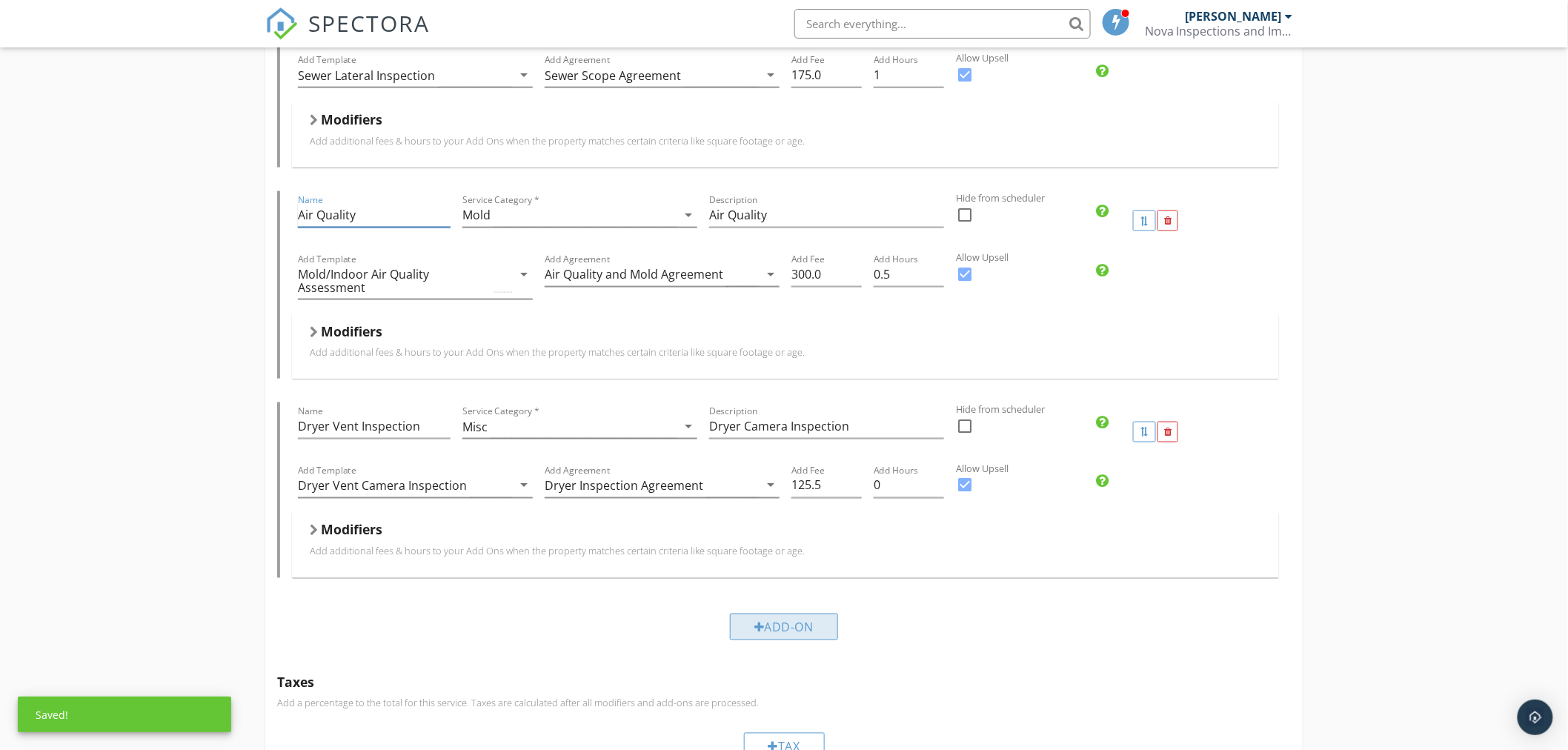
scroll to position [752, 0]
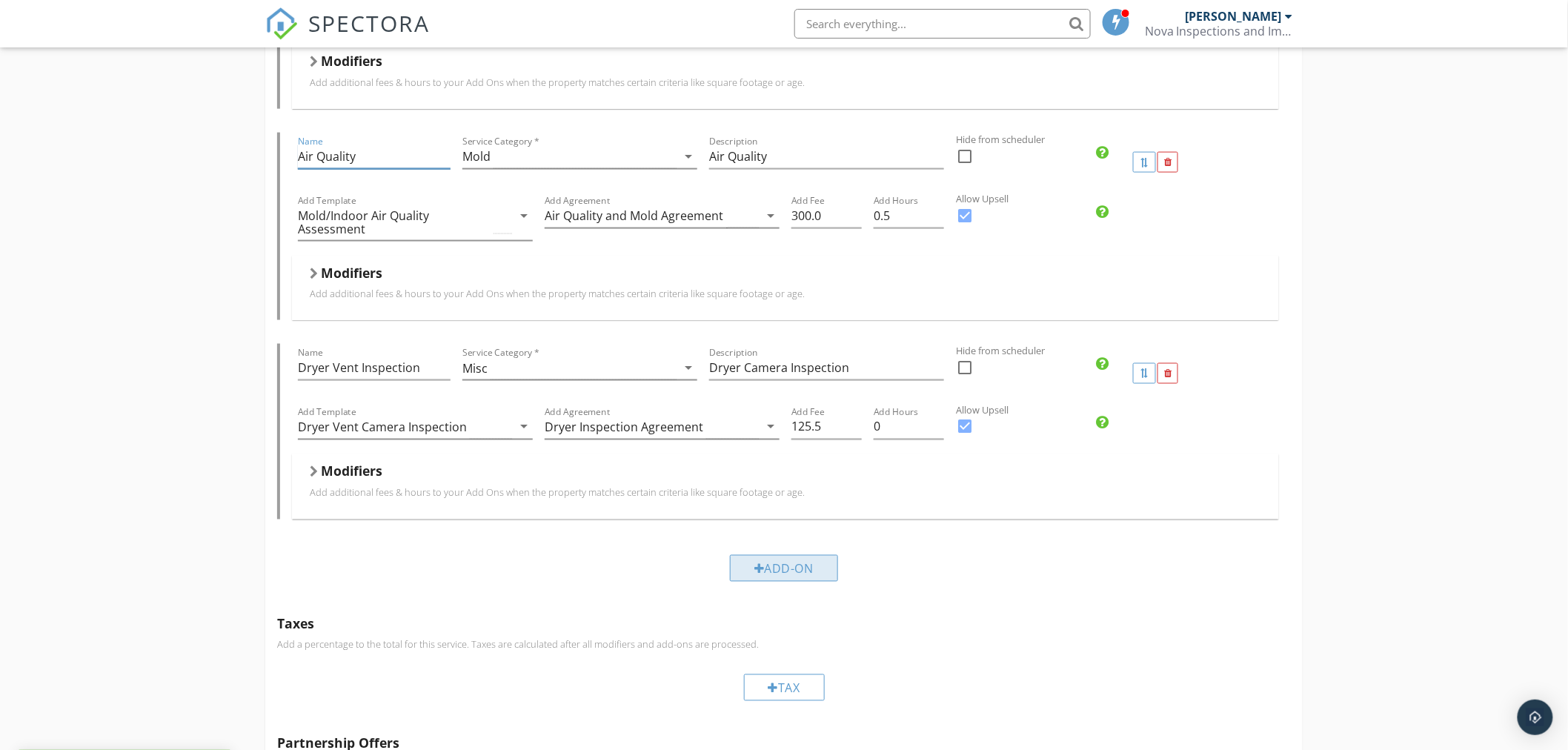
type input "Air Quality"
click at [812, 563] on div "Add-On" at bounding box center [784, 569] width 109 height 27
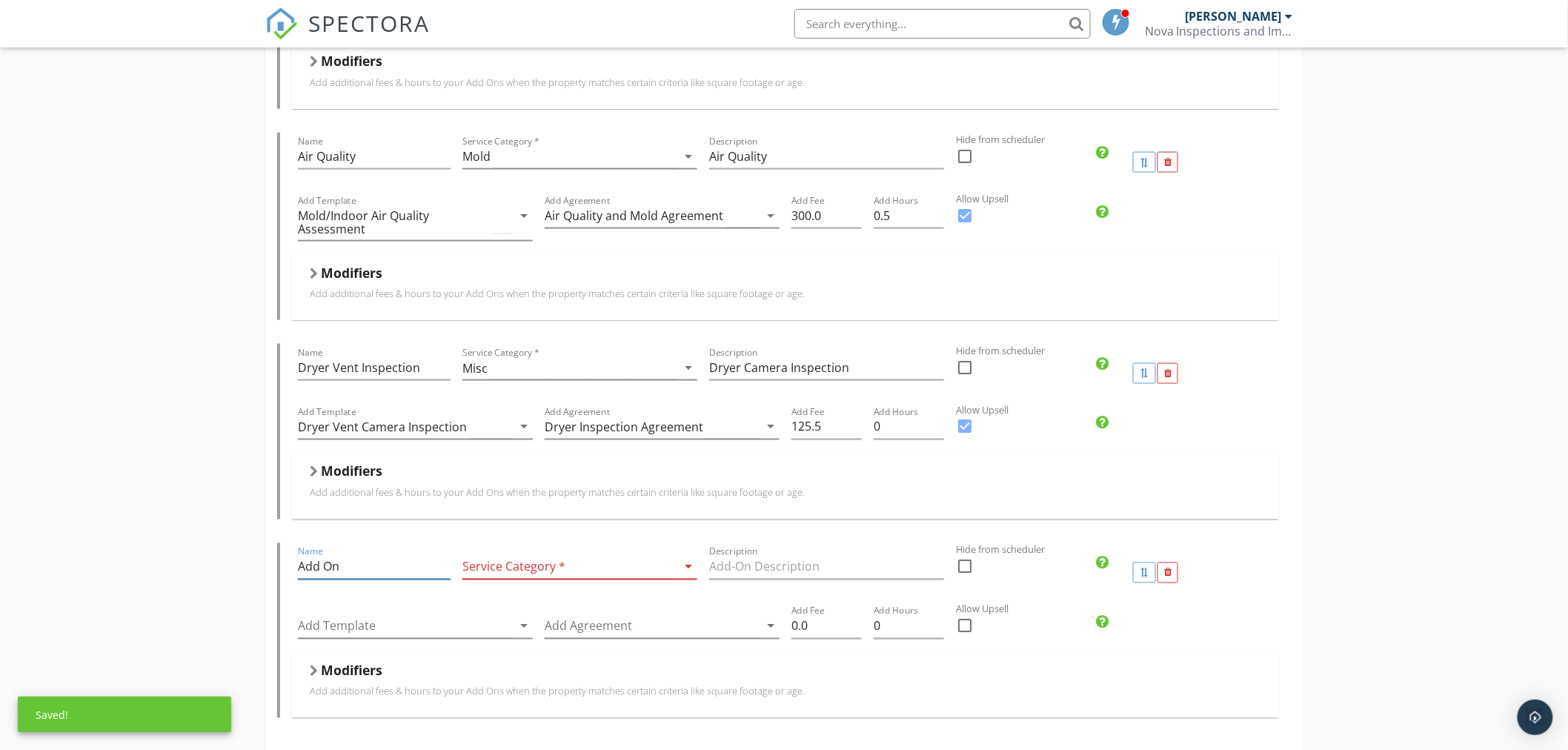
drag, startPoint x: 391, startPoint y: 574, endPoint x: 278, endPoint y: 578, distance: 113.1
click at [281, 576] on div "Name Add On Service Category * arrow_drop_down Description Hide from scheduler …" at bounding box center [784, 631] width 1014 height 175
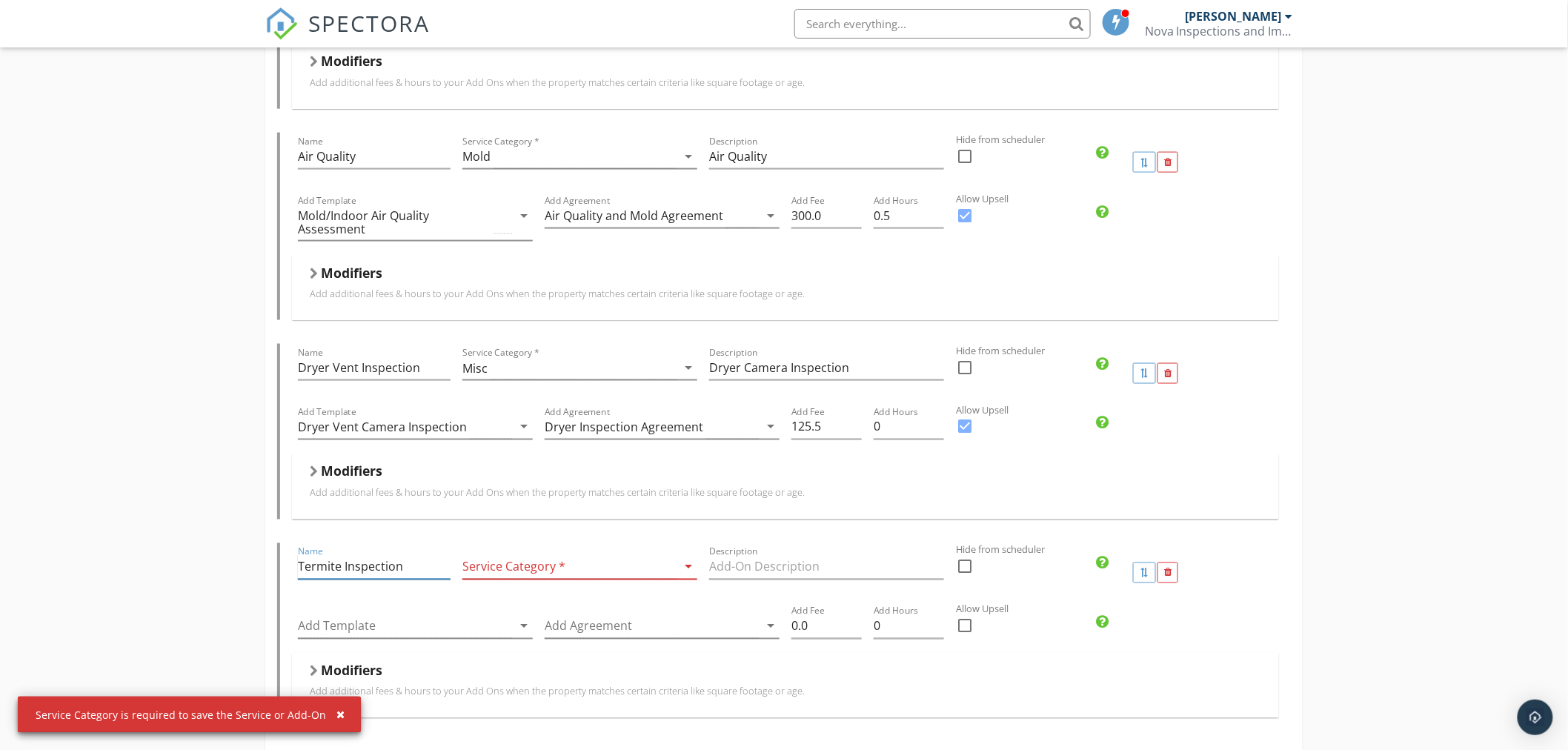
type input "Termite Inspection"
click at [553, 564] on div at bounding box center [568, 567] width 214 height 24
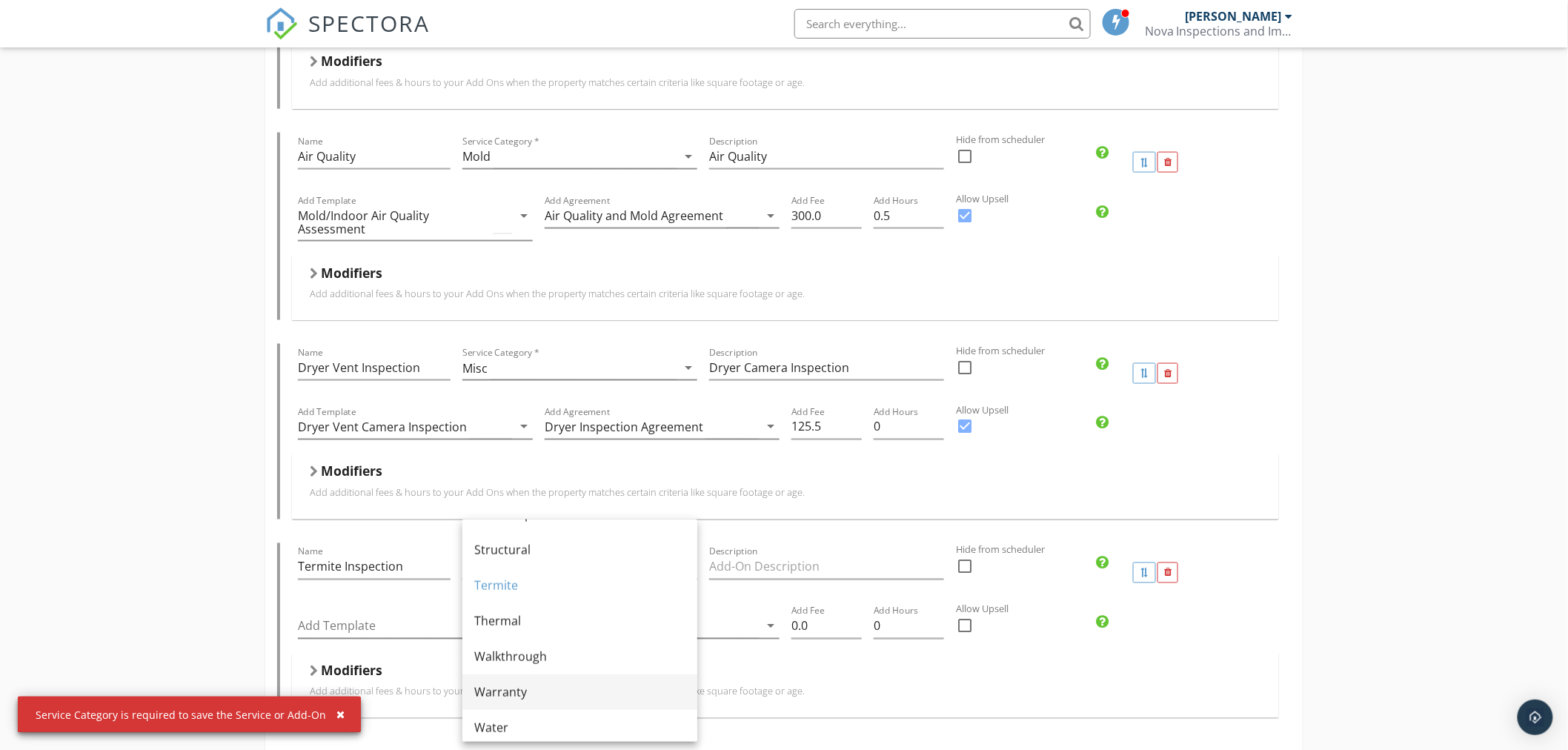
scroll to position [891, 0]
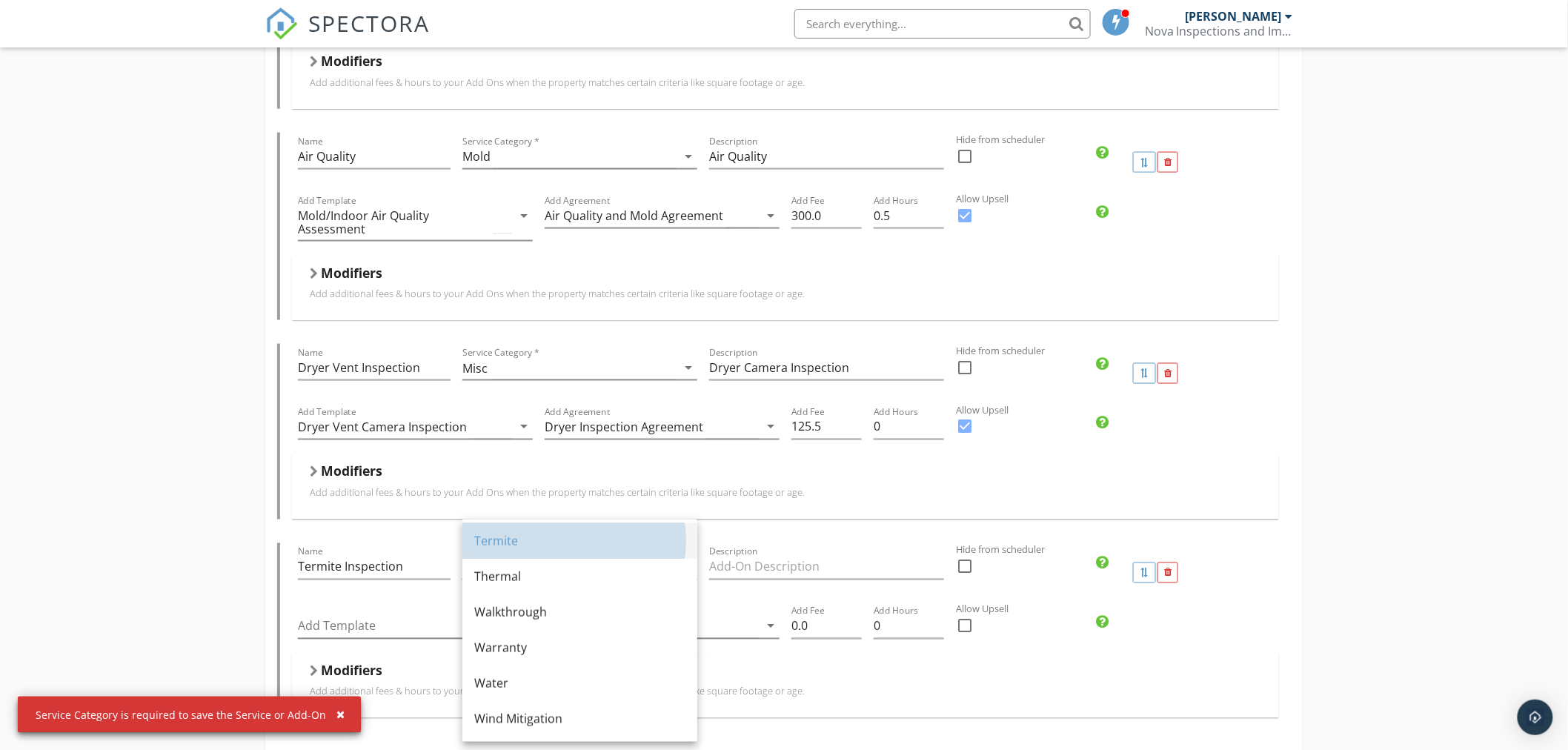
click at [524, 540] on div "Termite" at bounding box center [580, 541] width 211 height 18
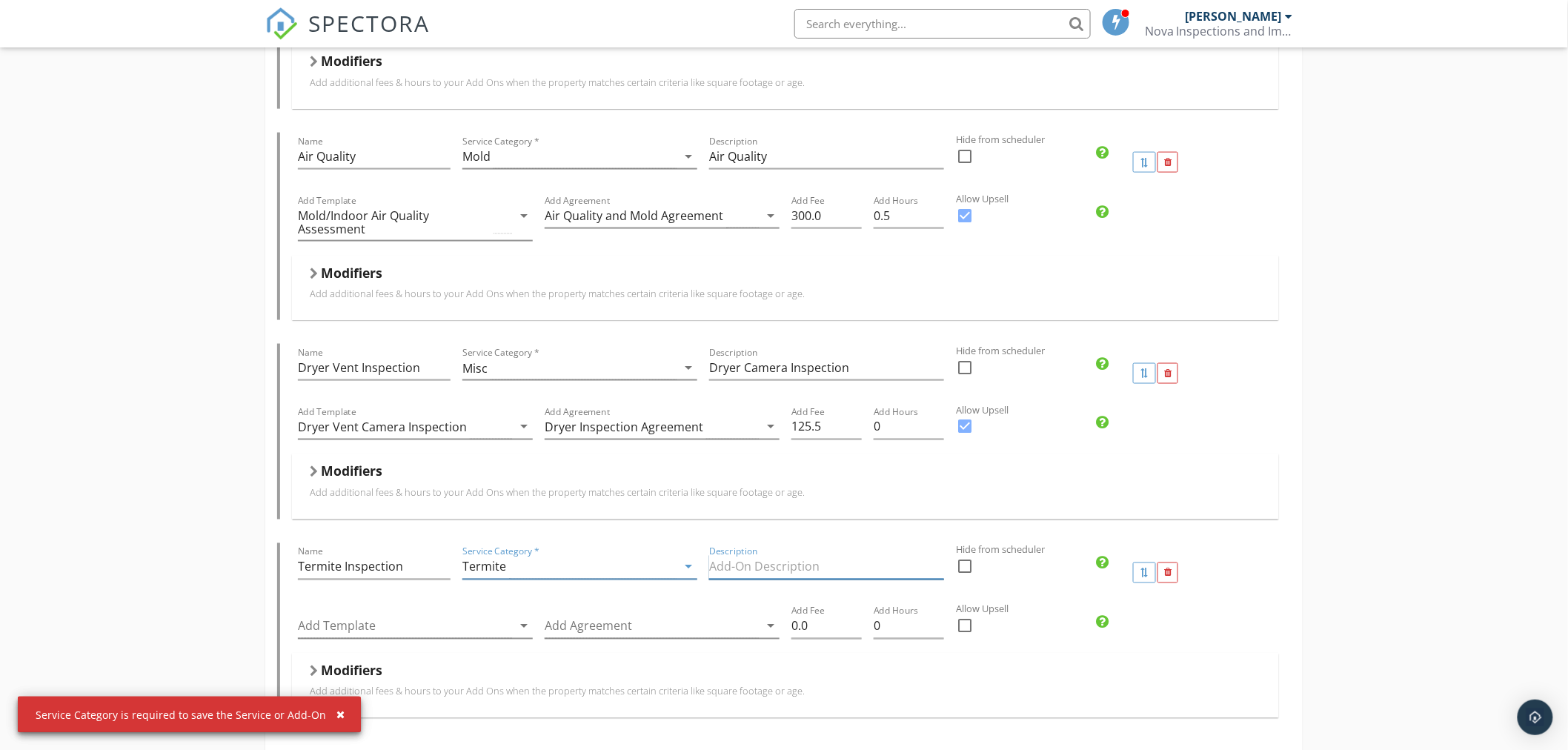
click at [769, 569] on input "Description" at bounding box center [826, 567] width 235 height 24
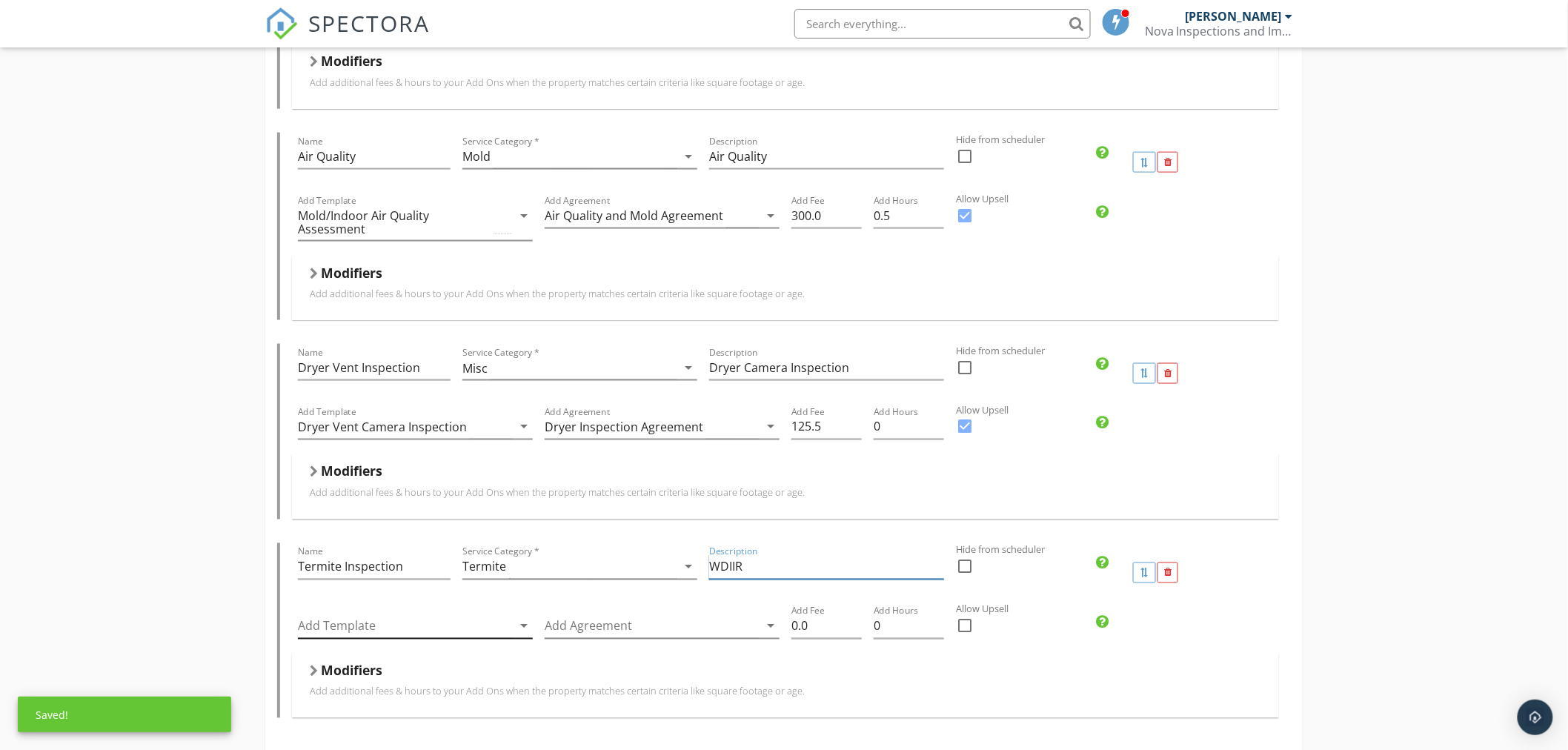
type input "WDIIR"
click at [346, 630] on div at bounding box center [404, 626] width 214 height 24
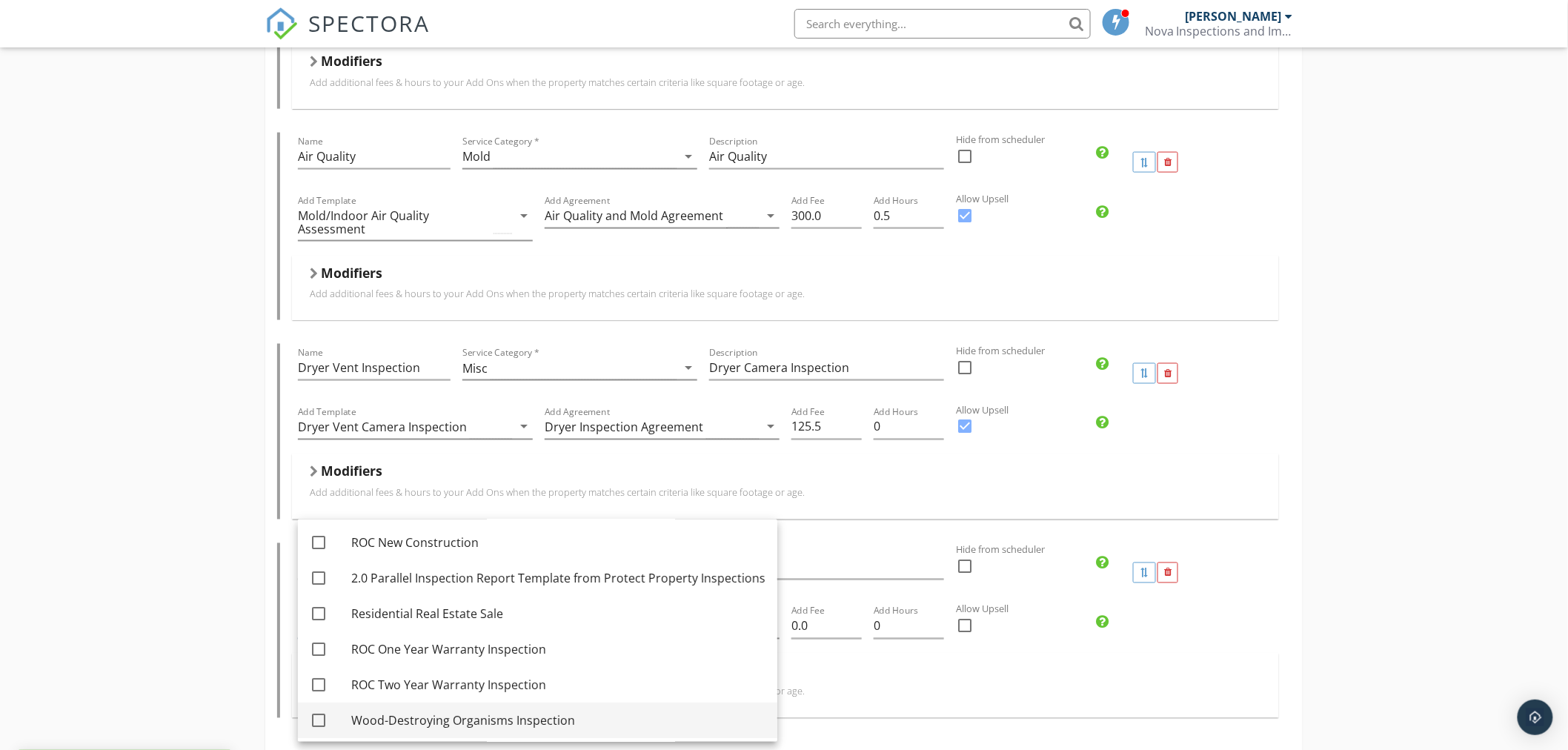
click at [306, 718] on div at bounding box center [319, 721] width 25 height 25
checkbox input "true"
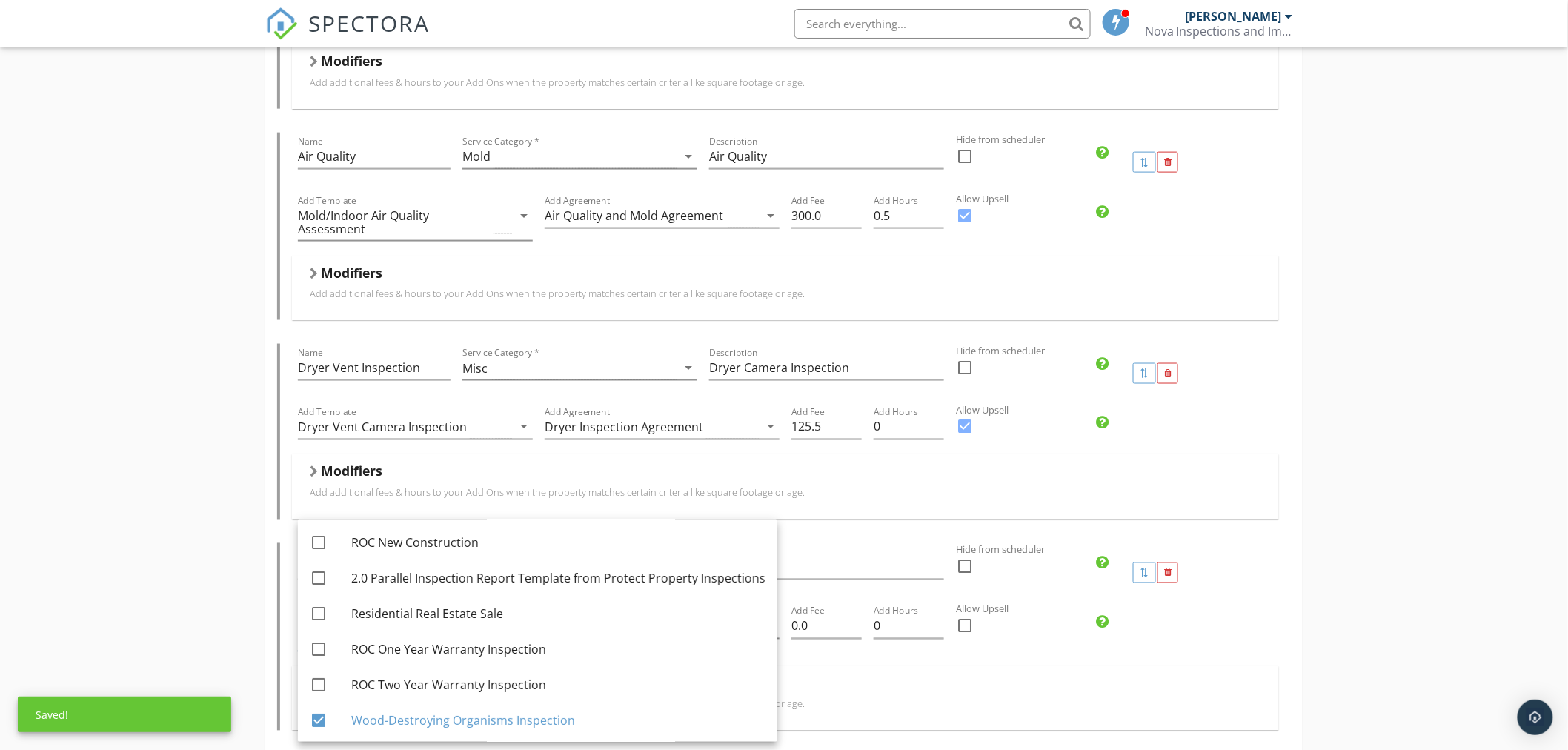
click at [847, 680] on div "Modifiers" at bounding box center [785, 687] width 952 height 23
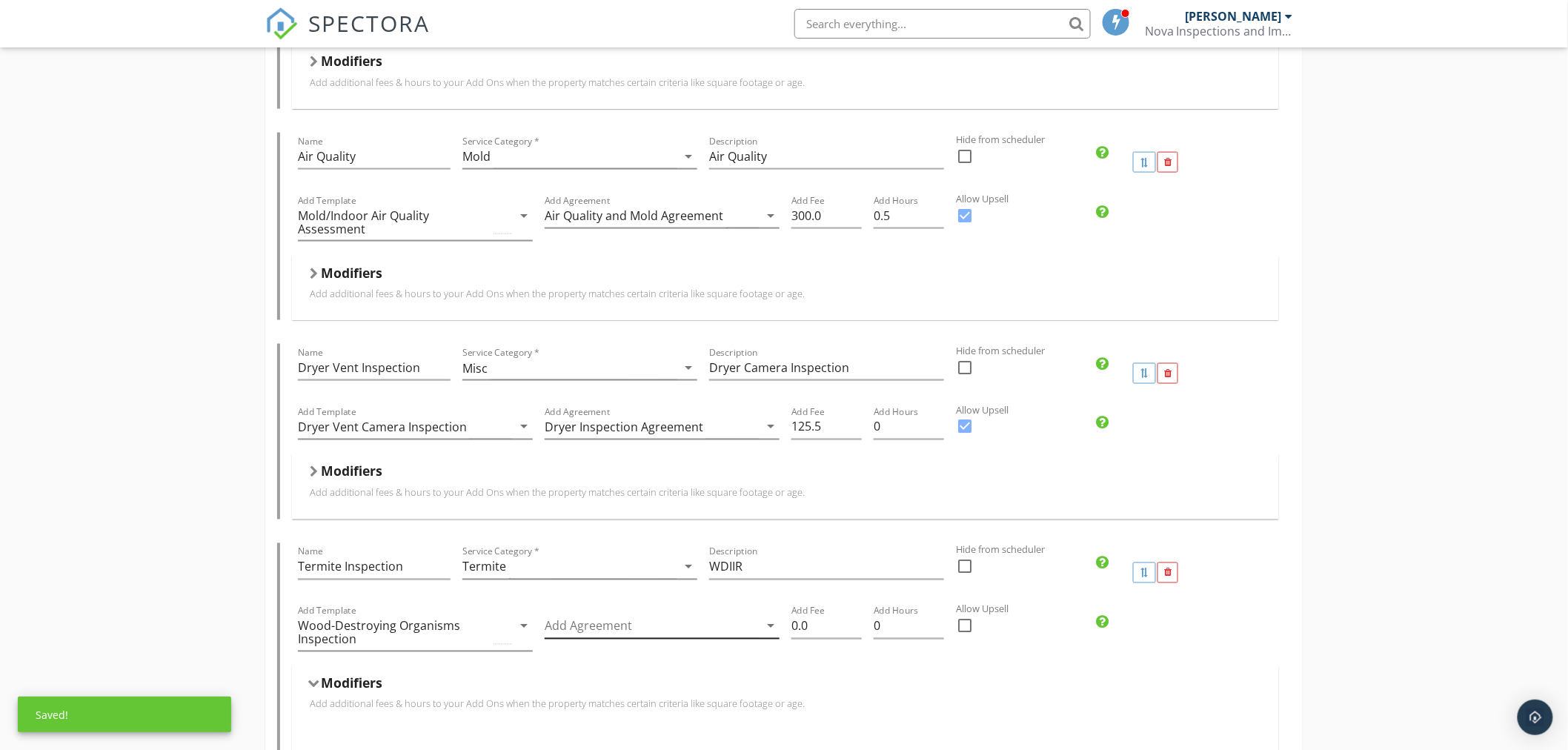
click at [635, 635] on div at bounding box center [651, 626] width 214 height 24
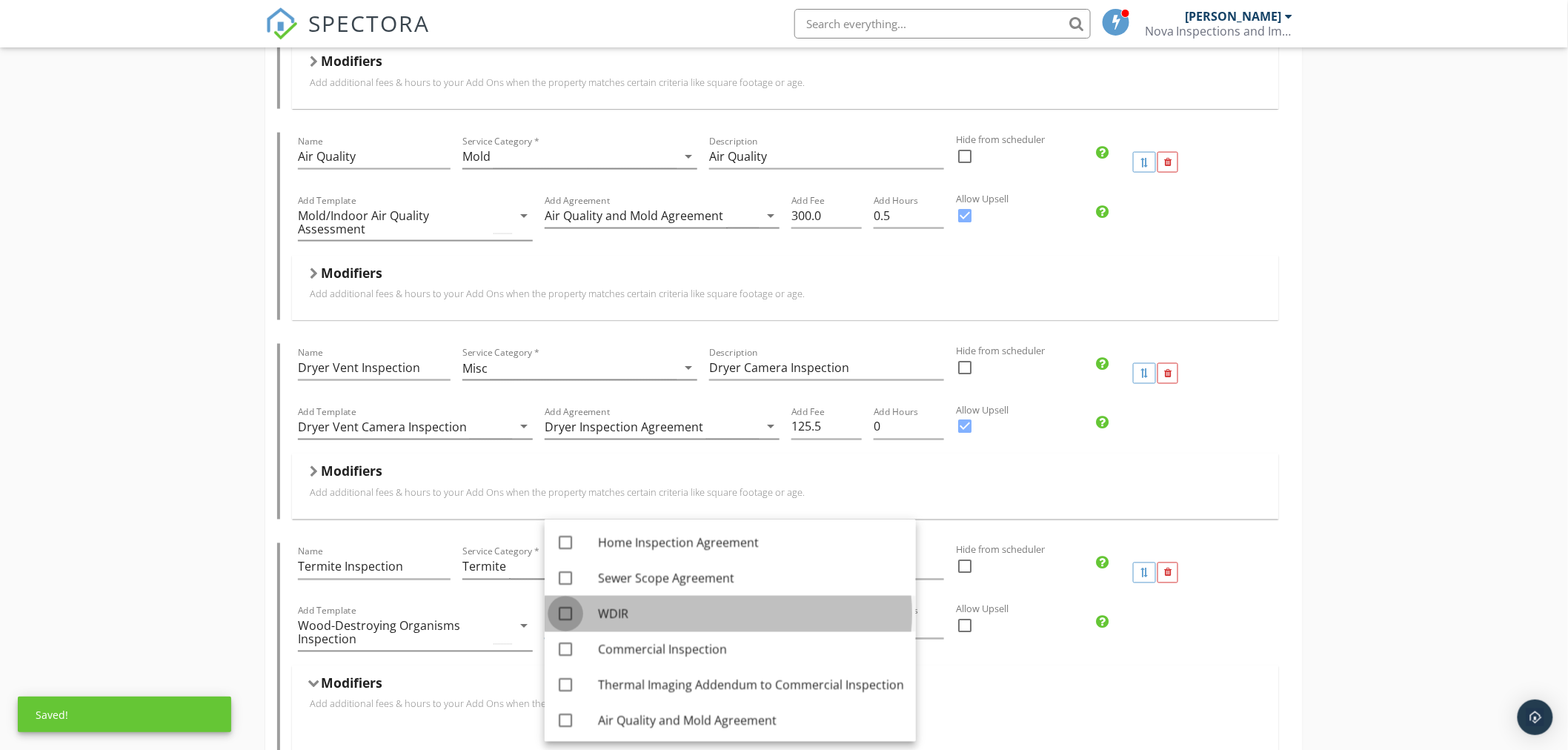
click at [567, 617] on div at bounding box center [566, 615] width 25 height 25
checkbox input "true"
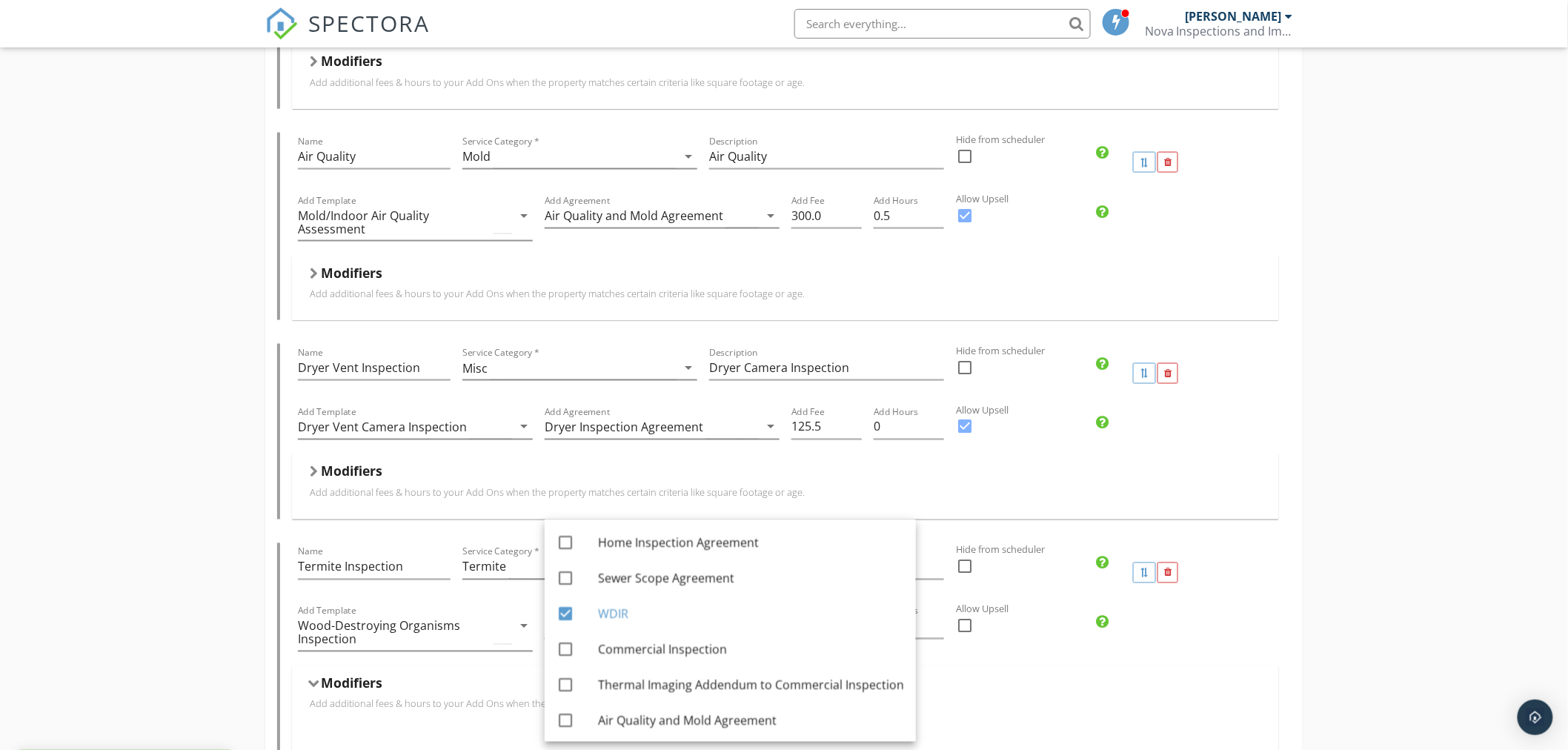
click at [1016, 673] on div "Modifiers Add additional fees & hours to your Add Ons when the property matches…" at bounding box center [785, 698] width 987 height 64
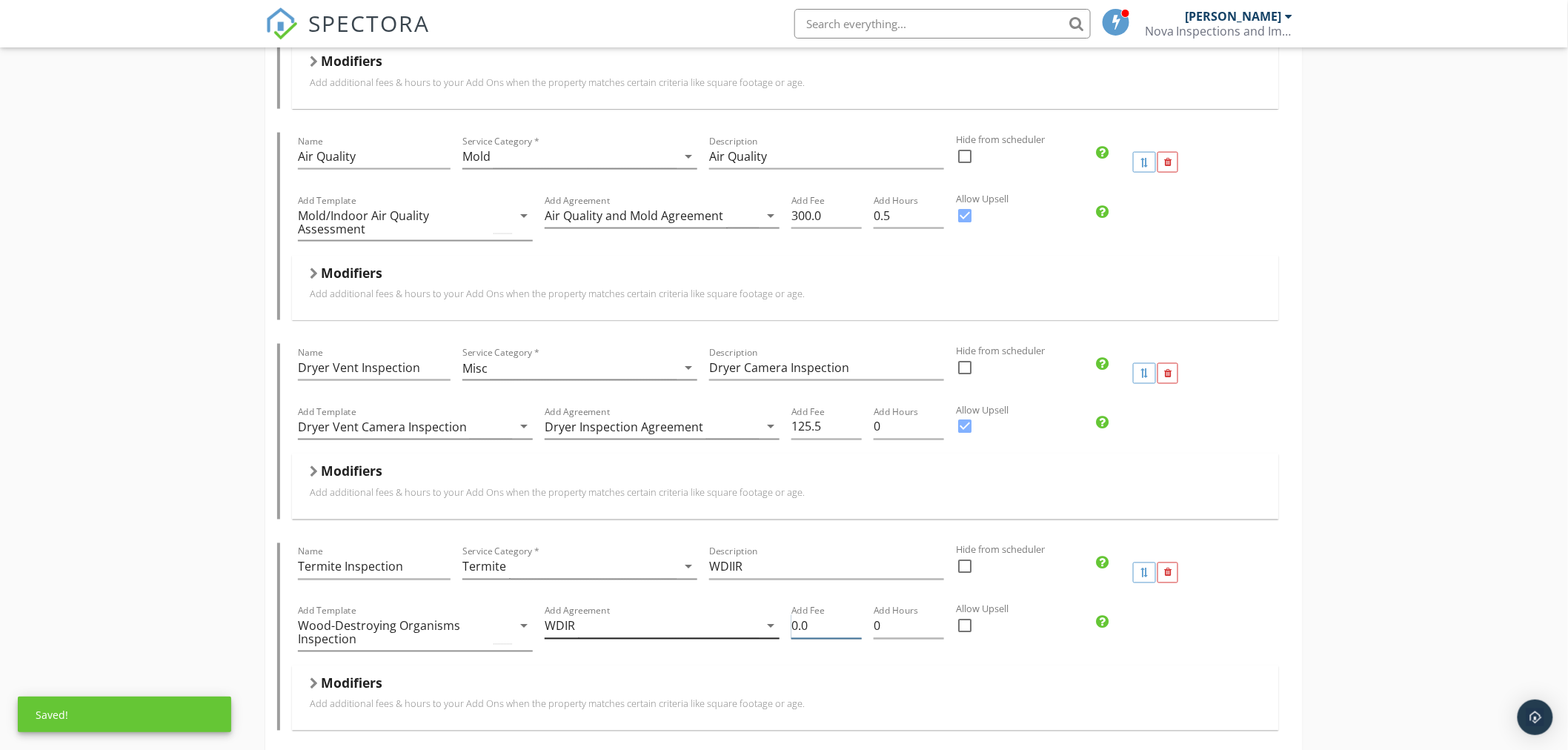
drag, startPoint x: 809, startPoint y: 628, endPoint x: 715, endPoint y: 630, distance: 94.0
click at [715, 630] on div "Add Template Wood-Destroying Organisms Inspection arrow_drop_down Add Agreement…" at bounding box center [785, 634] width 987 height 63
type input "75"
click at [968, 621] on div at bounding box center [965, 626] width 25 height 25
checkbox input "true"
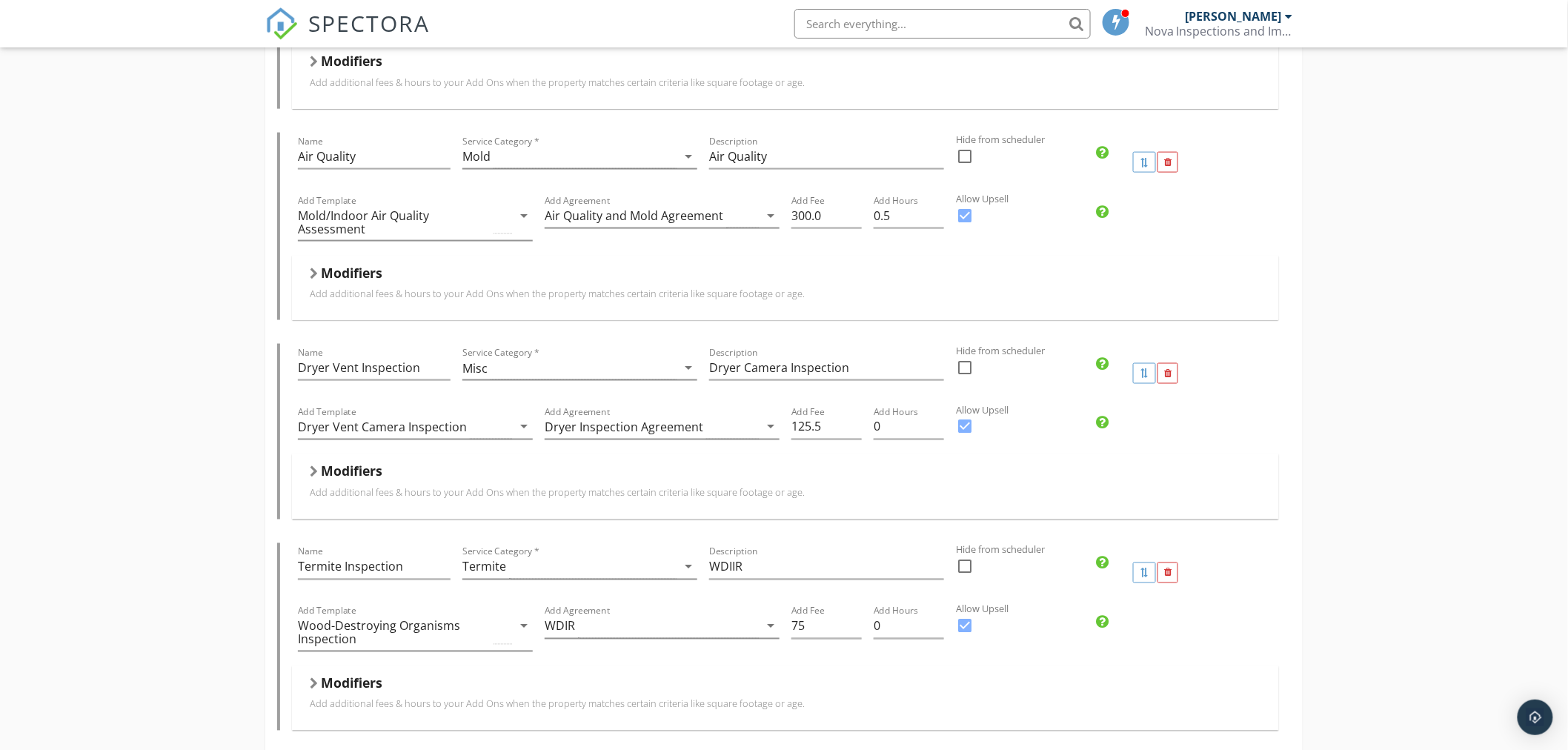
click at [1438, 605] on div "Pre Drywall Inspection Name Pre Drywall Inspection Service Category * Pre Drywa…" at bounding box center [784, 485] width 1568 height 2201
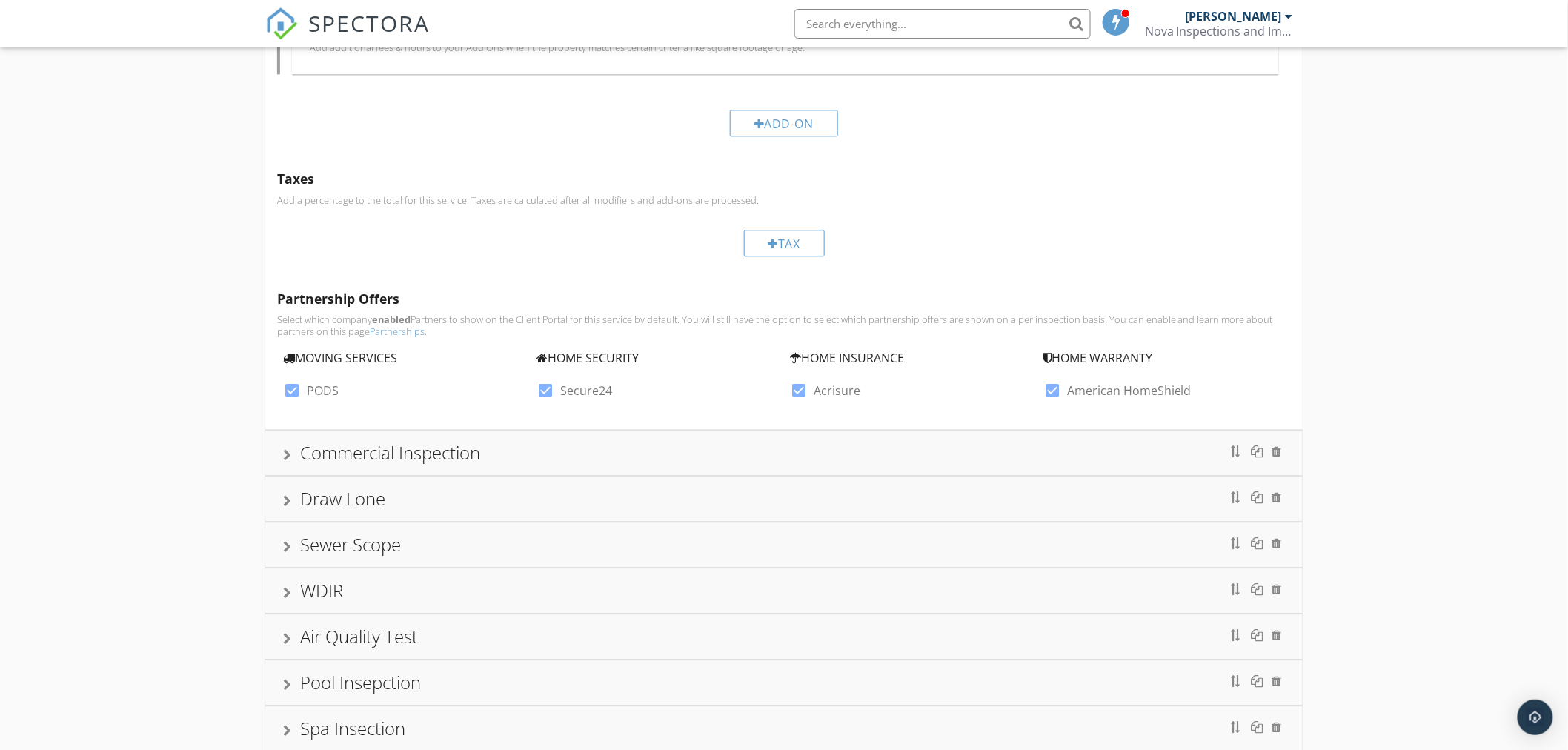
scroll to position [1411, 0]
click at [287, 455] on div at bounding box center [287, 452] width 8 height 12
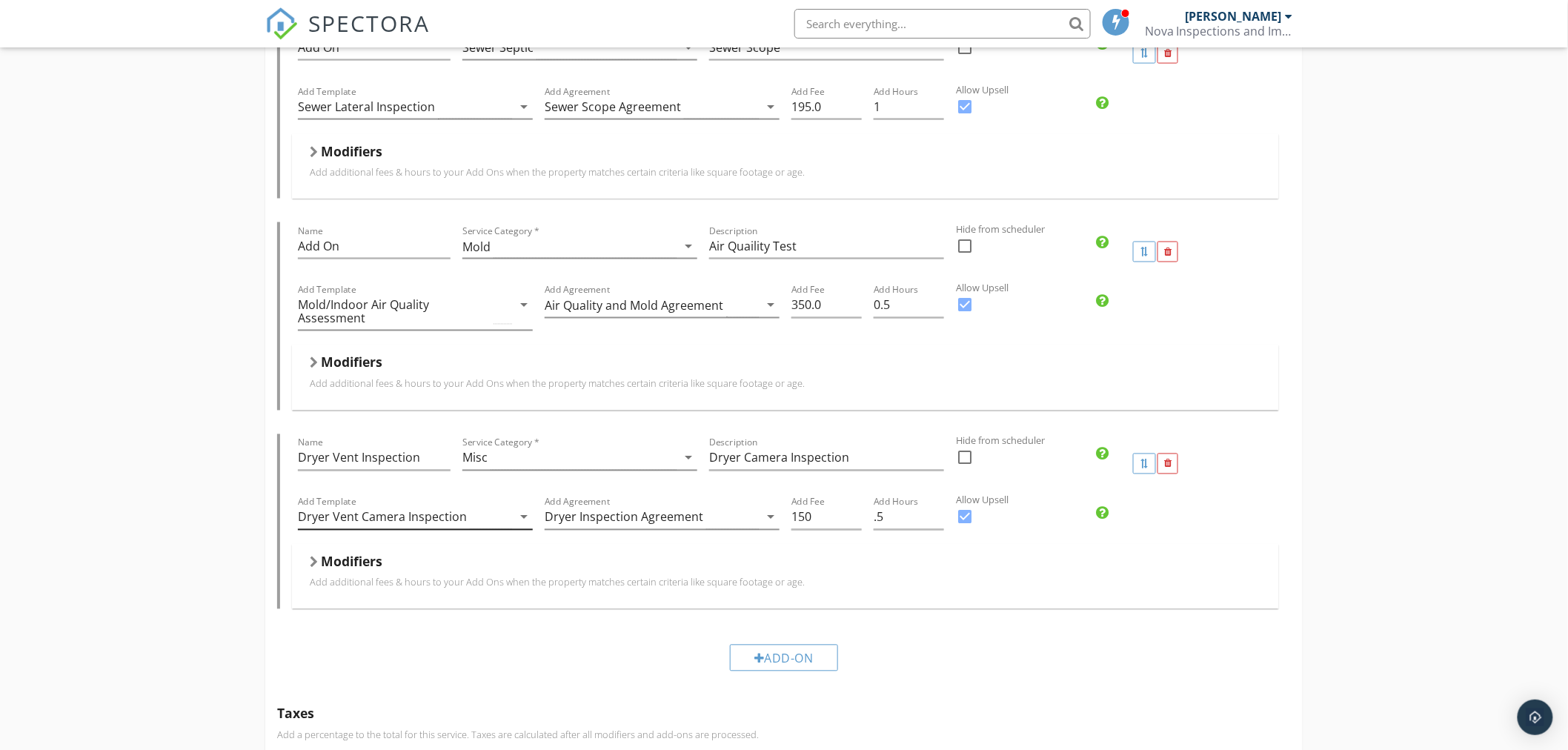
scroll to position [938, 0]
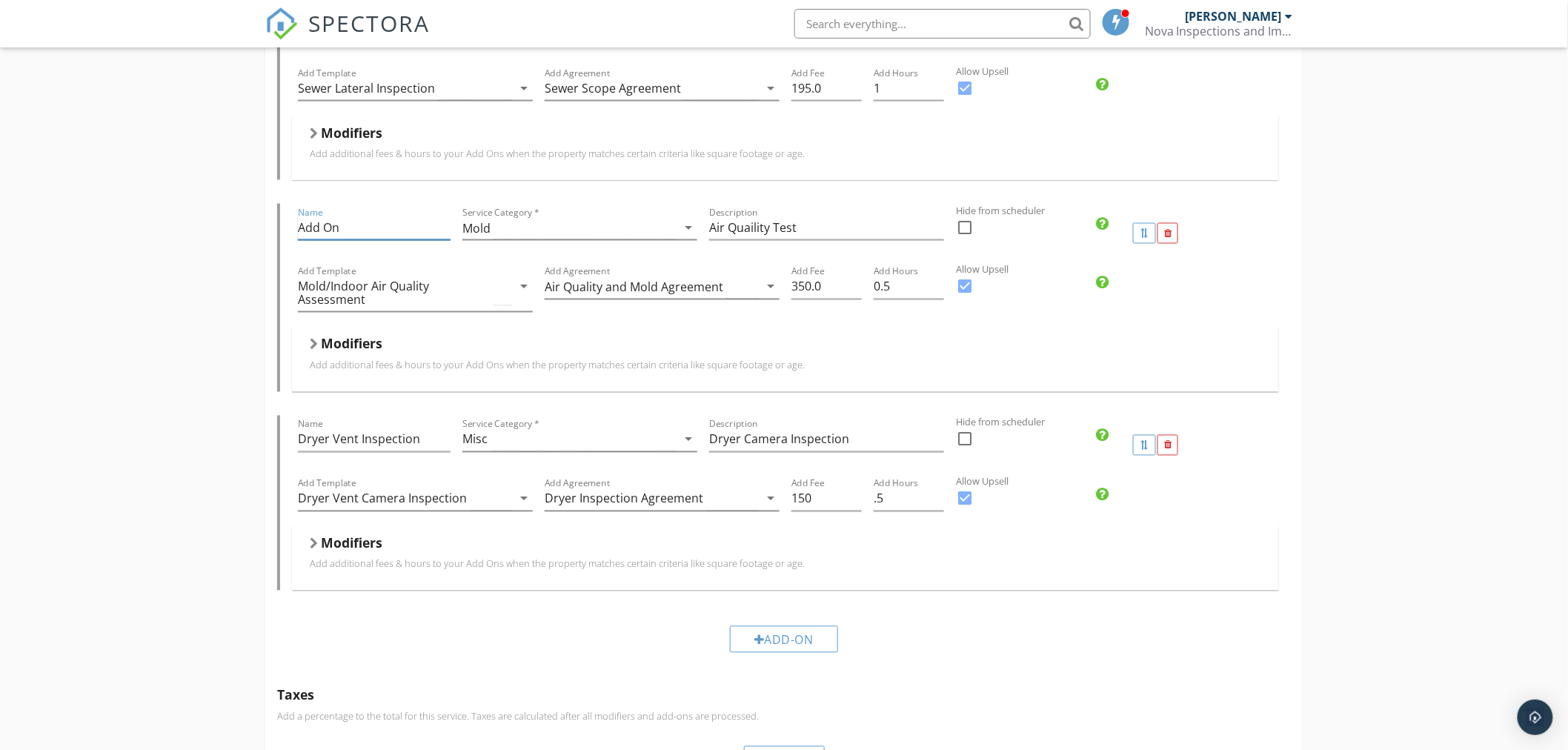
drag, startPoint x: 320, startPoint y: 230, endPoint x: 219, endPoint y: 233, distance: 101.0
click at [235, 232] on div "Pre Drywall Inspection Name Pre Drywall Inspection Service Category * Pre Drywa…" at bounding box center [784, 299] width 1568 height 2201
type input "a"
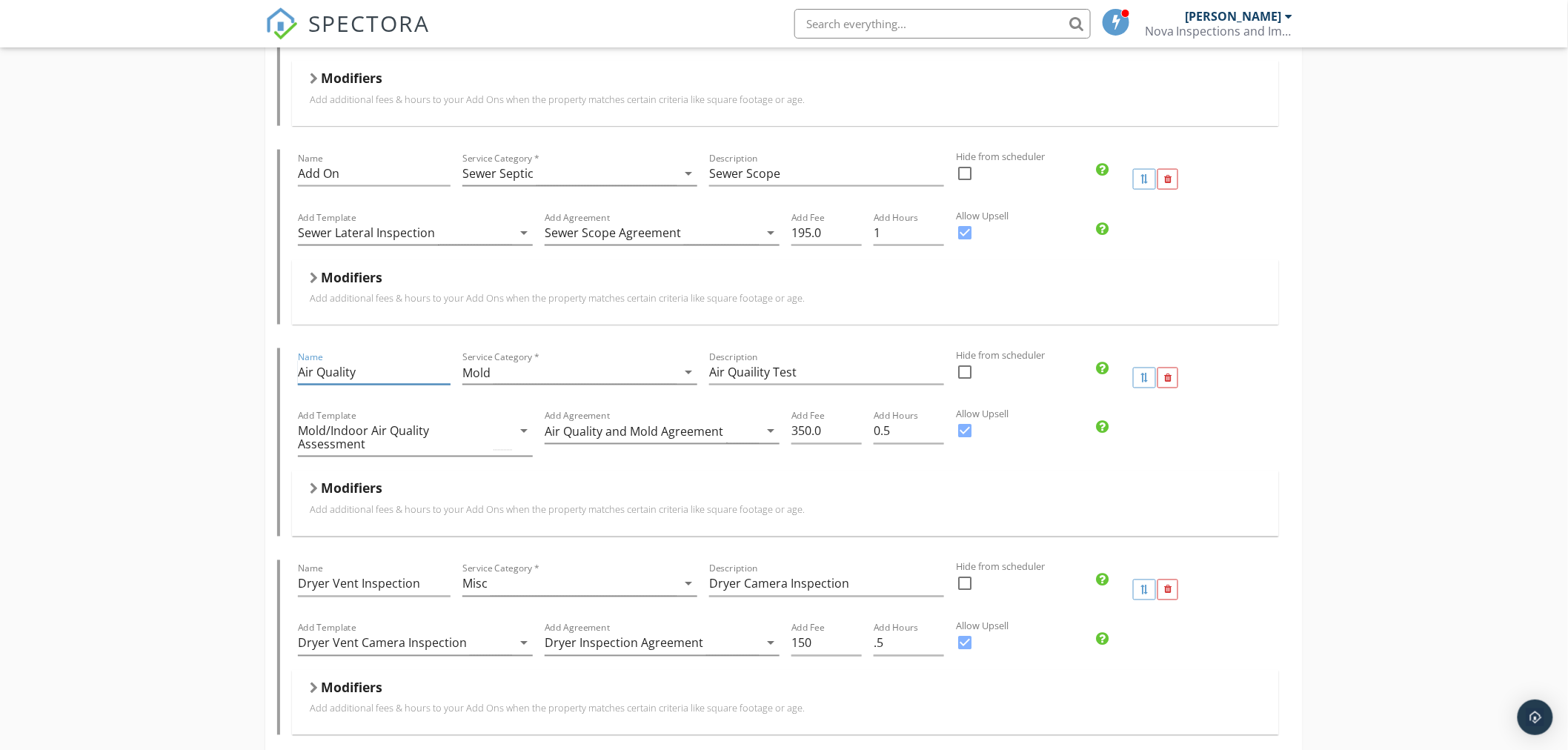
scroll to position [774, 0]
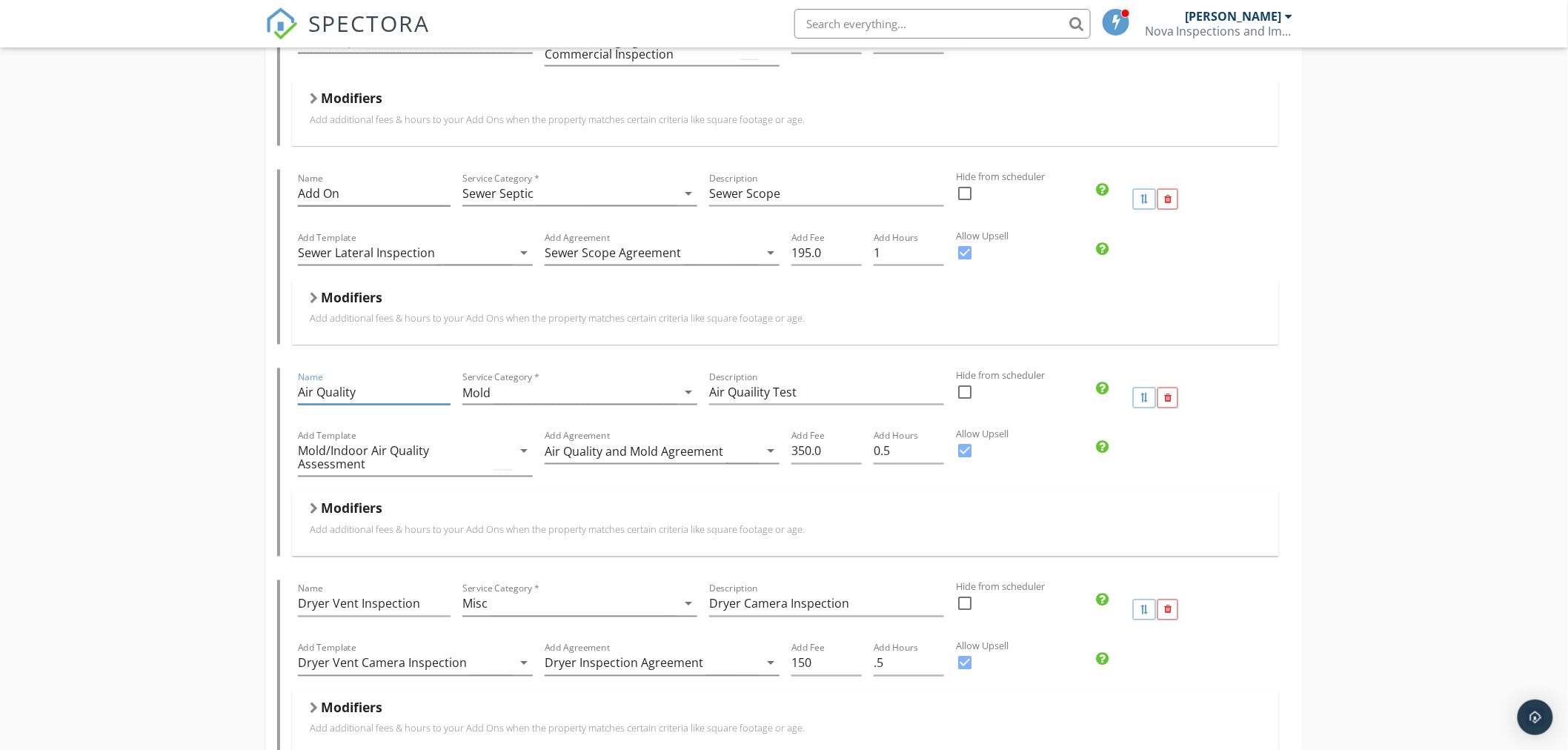
type input "Air Quality"
drag, startPoint x: 346, startPoint y: 196, endPoint x: 222, endPoint y: 198, distance: 124.0
click at [219, 193] on div "Pre Drywall Inspection Name Pre Drywall Inspection Service Category * Pre Drywa…" at bounding box center [784, 463] width 1568 height 2201
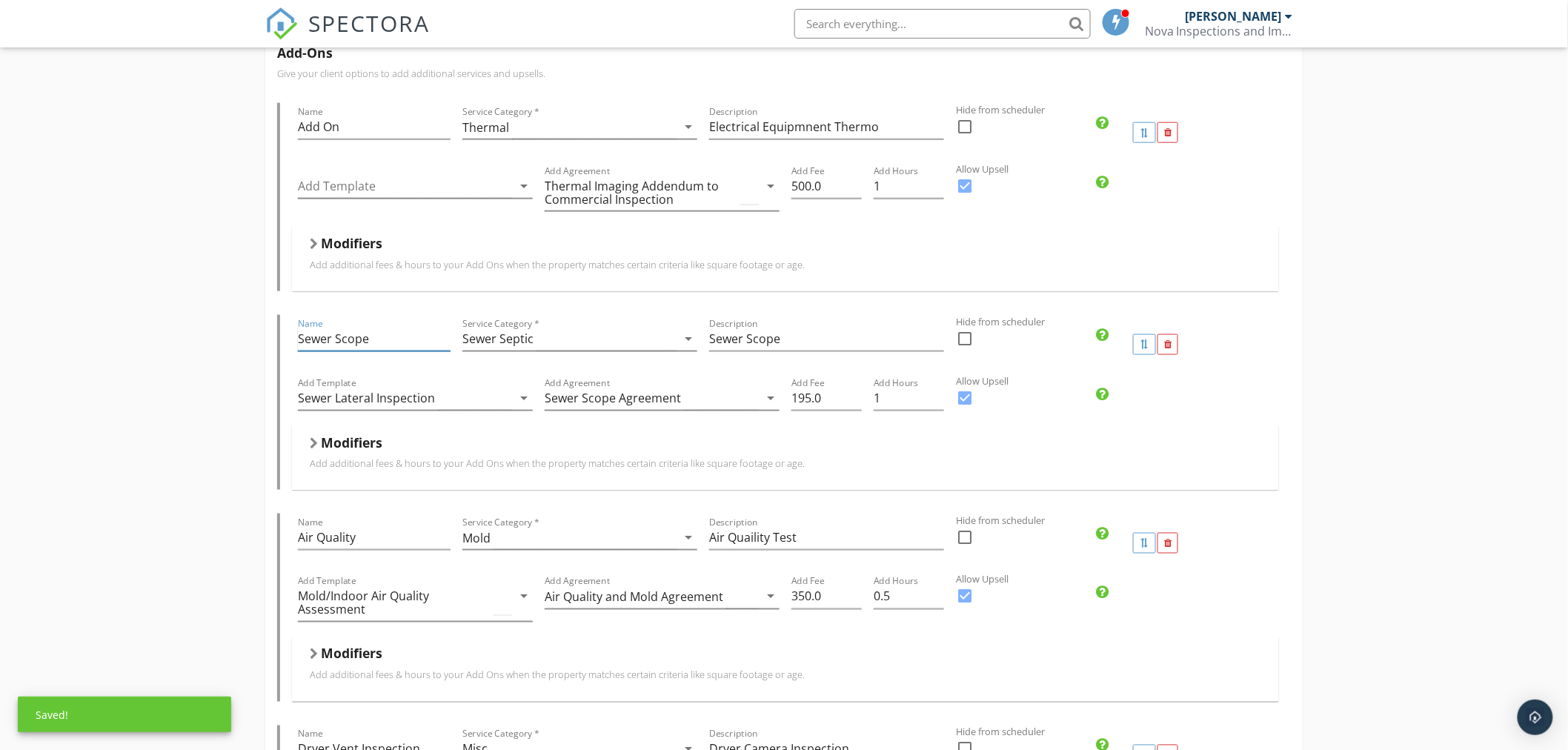
scroll to position [609, 0]
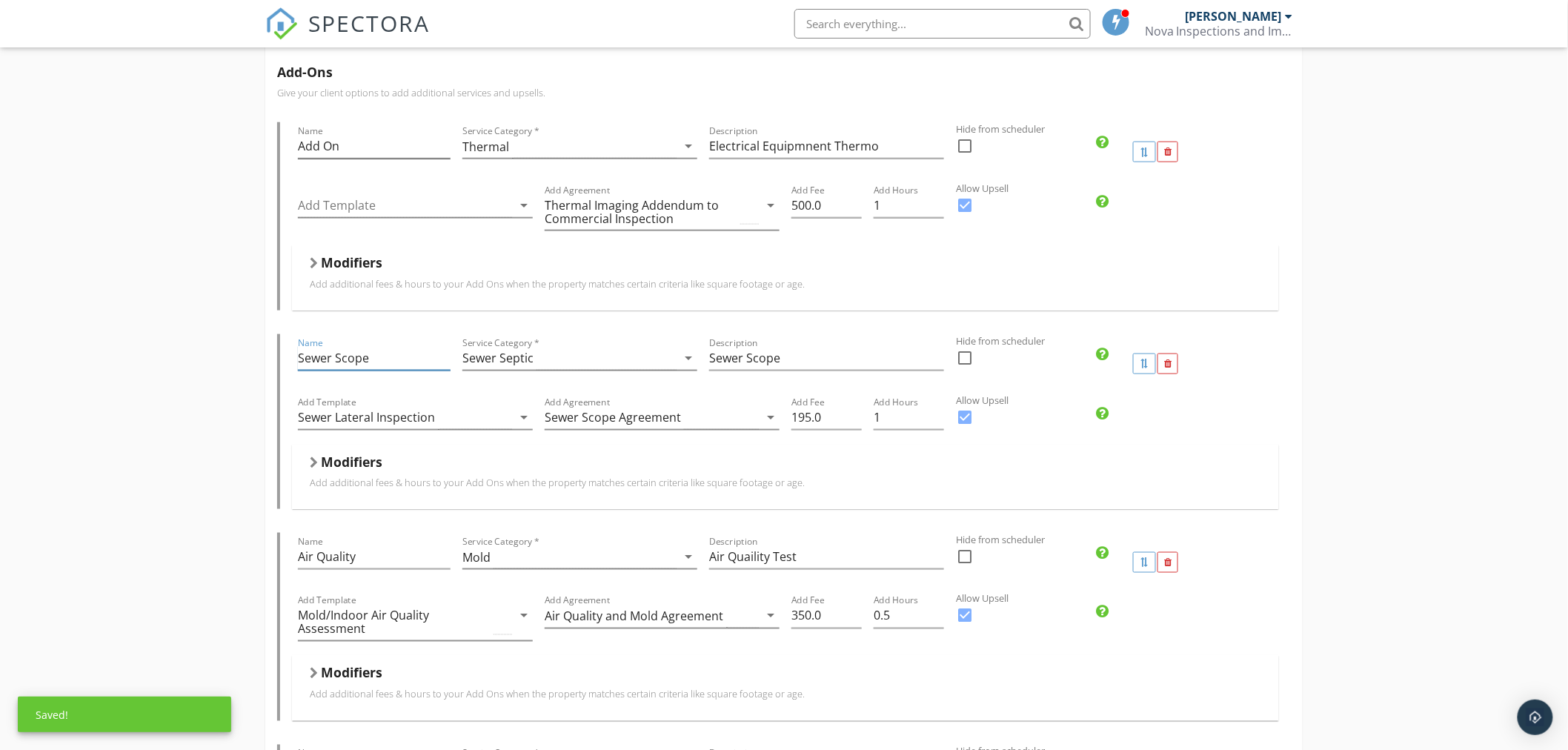
type input "Sewer Scope"
drag, startPoint x: 358, startPoint y: 147, endPoint x: 252, endPoint y: 151, distance: 106.1
click at [254, 149] on div "Pre Drywall Inspection Name Pre Drywall Inspection Service Category * Pre Drywa…" at bounding box center [784, 628] width 1568 height 2201
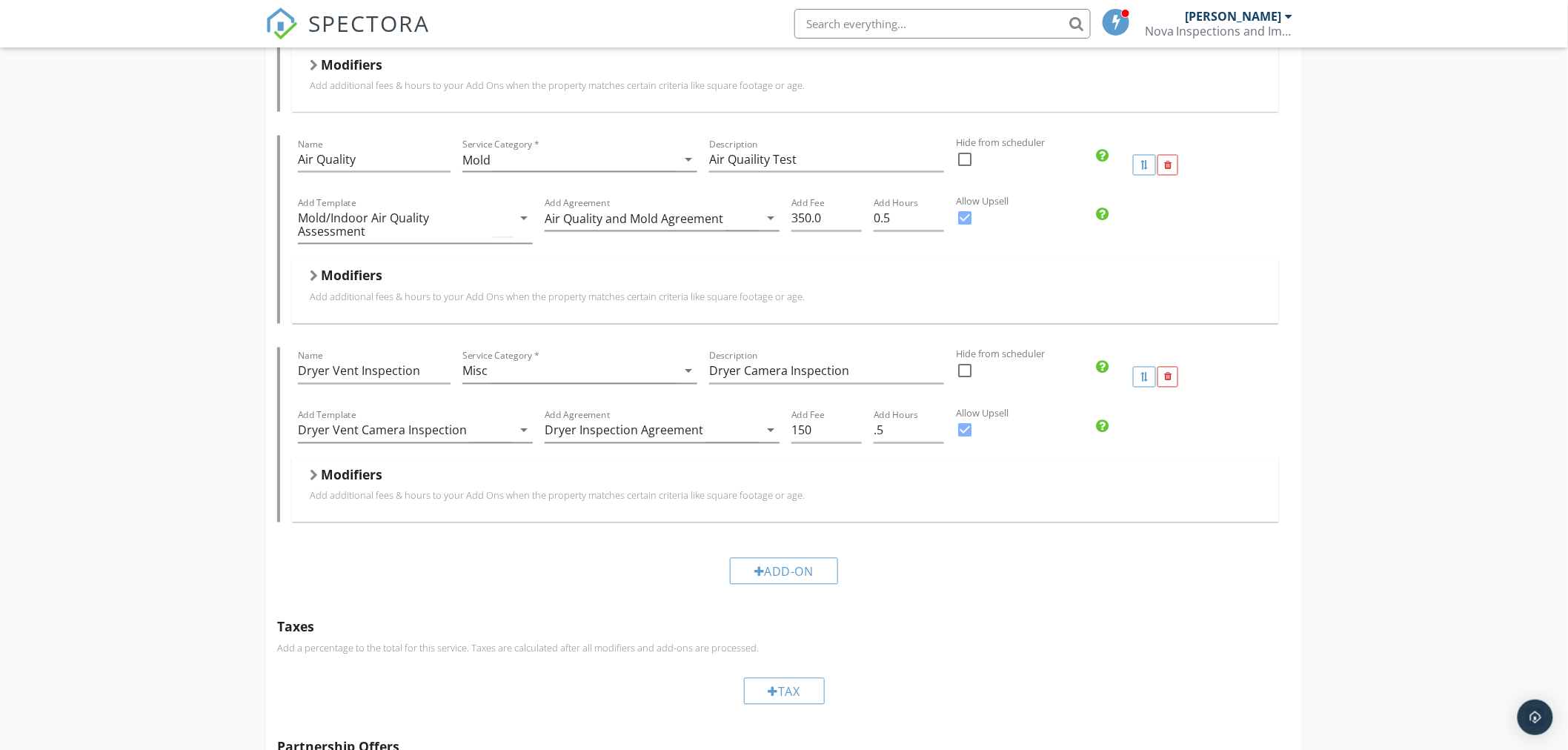
scroll to position [1021, 0]
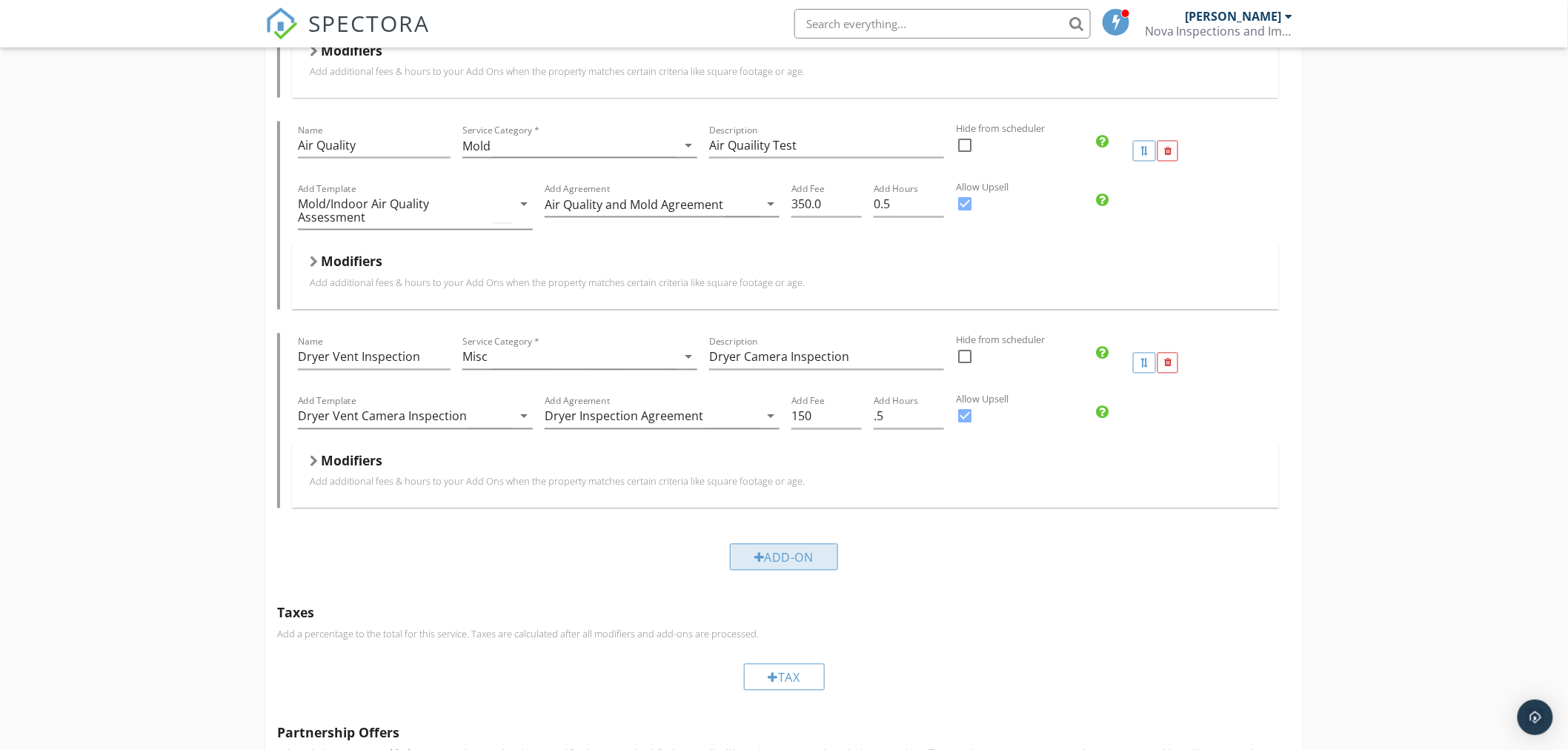
type input "Thermal Electric"
click at [808, 564] on div "Add-On" at bounding box center [784, 557] width 109 height 27
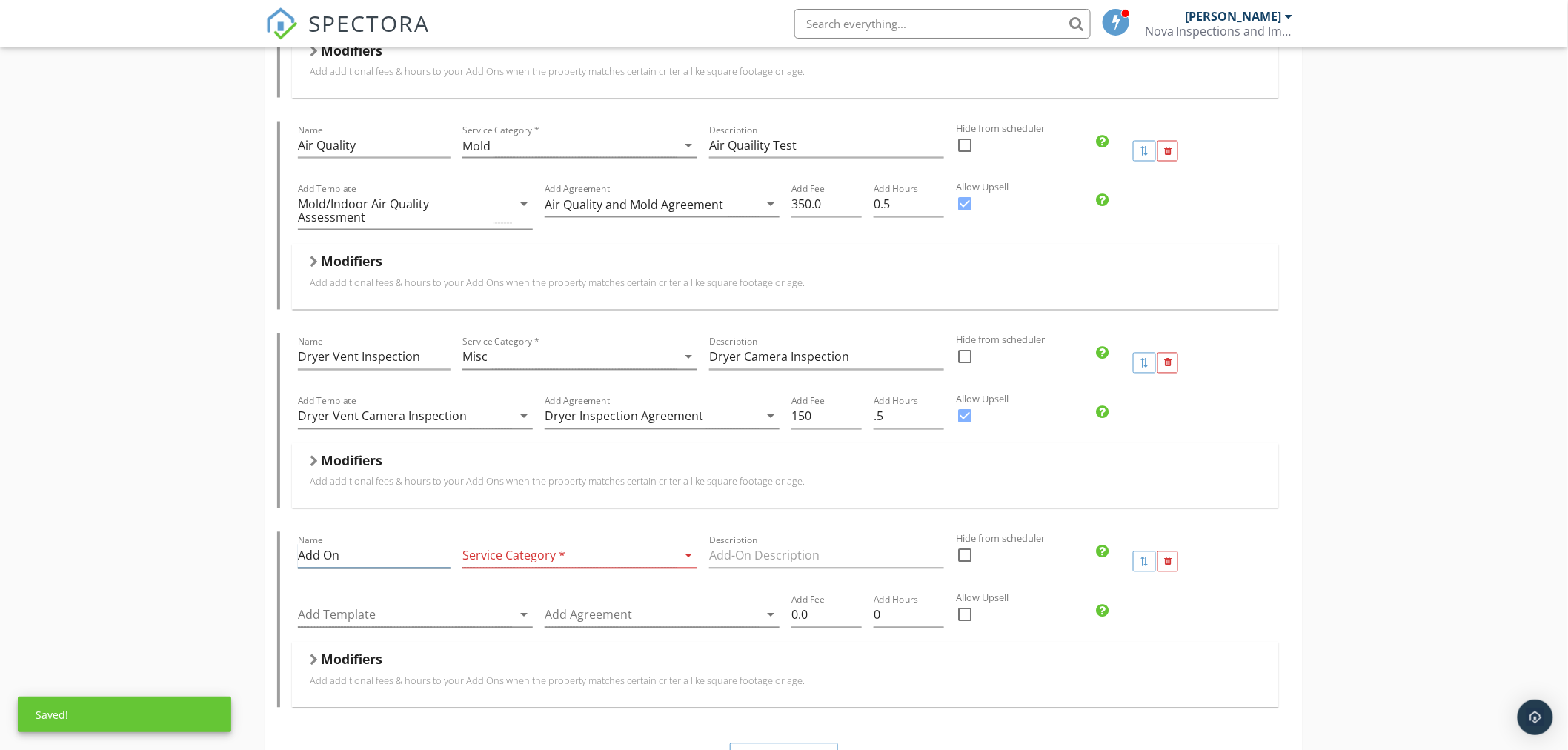
click at [388, 554] on input "Add On" at bounding box center [374, 555] width 153 height 24
drag, startPoint x: 388, startPoint y: 554, endPoint x: 212, endPoint y: 552, distance: 176.0
click at [212, 550] on div "Pre Drywall Inspection Name Pre Drywall Inspection Service Category * Pre Drywa…" at bounding box center [784, 315] width 1568 height 2399
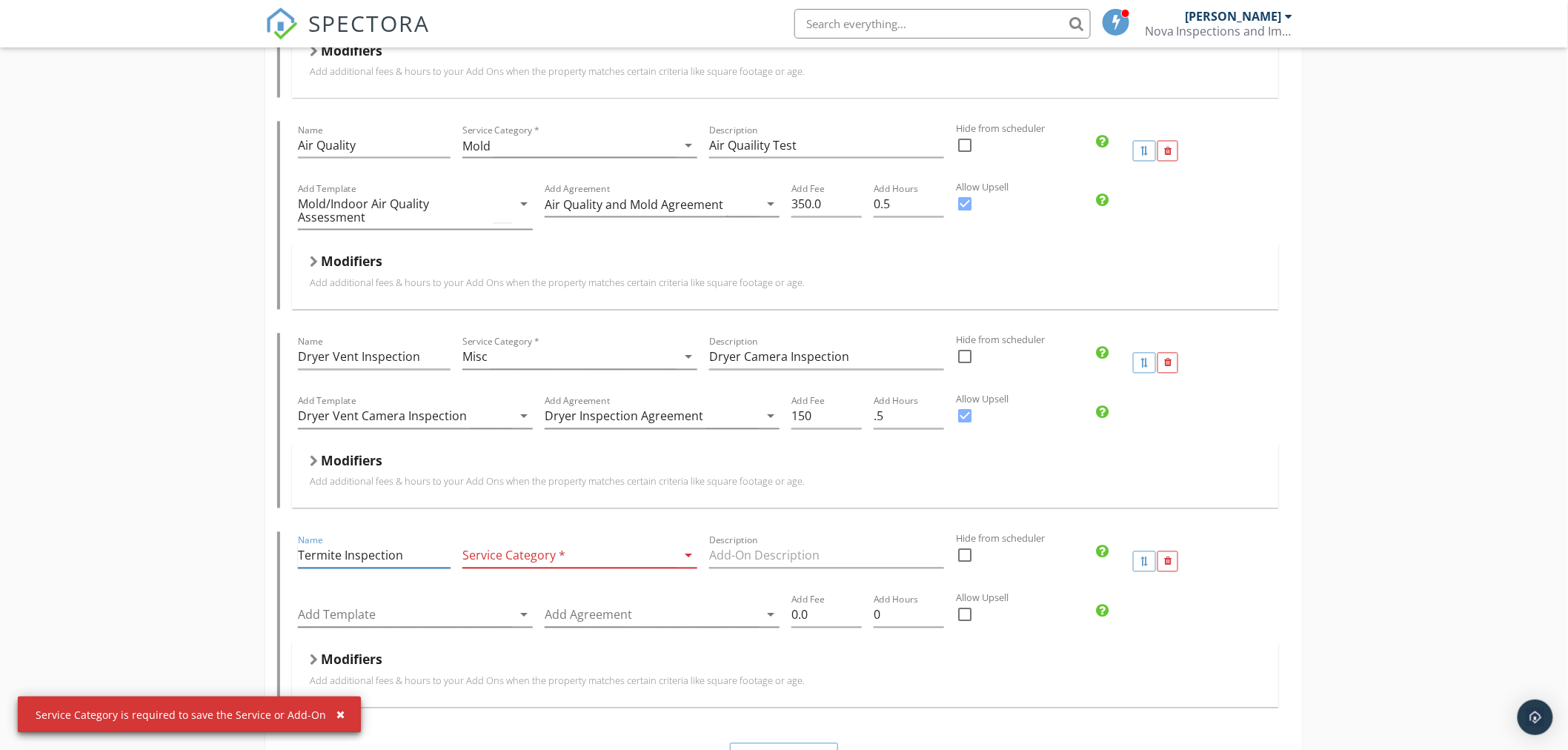
type input "Termite Inspection"
type input "WDIIR"
click at [421, 624] on div at bounding box center [404, 615] width 214 height 24
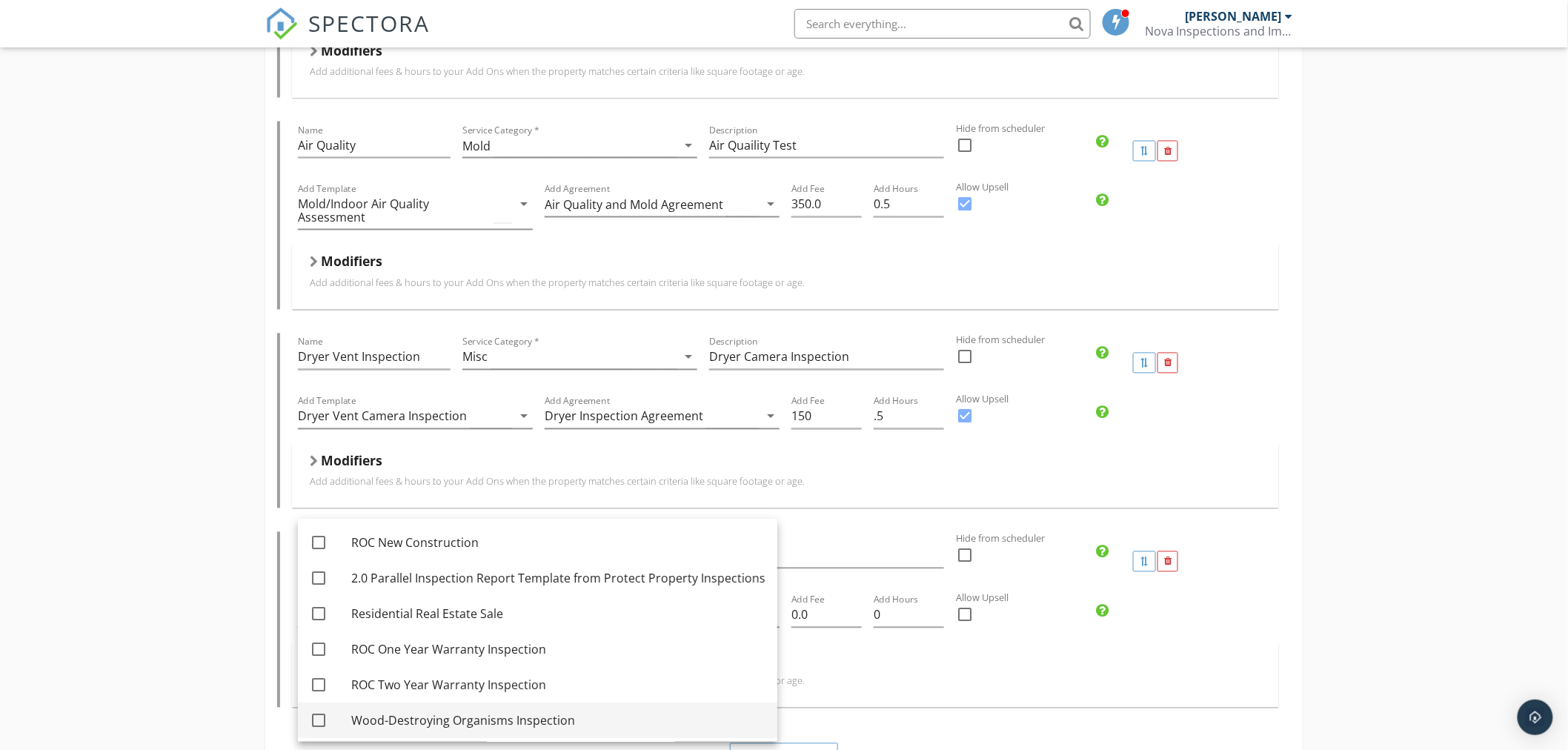
click at [320, 718] on div at bounding box center [319, 721] width 25 height 25
checkbox input "true"
click at [850, 654] on div "Add Fee 0.0" at bounding box center [827, 623] width 83 height 63
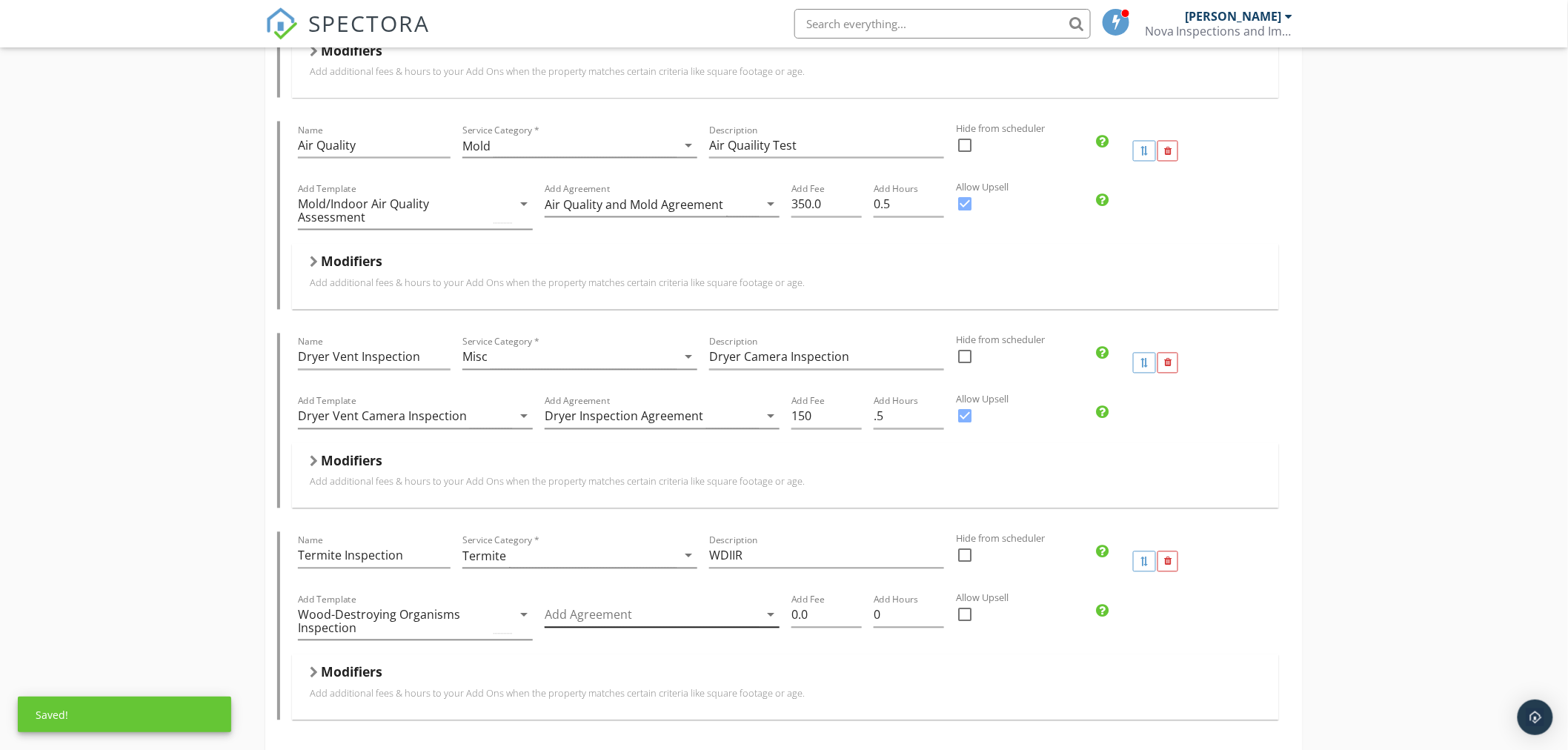
click at [718, 614] on div at bounding box center [651, 615] width 214 height 24
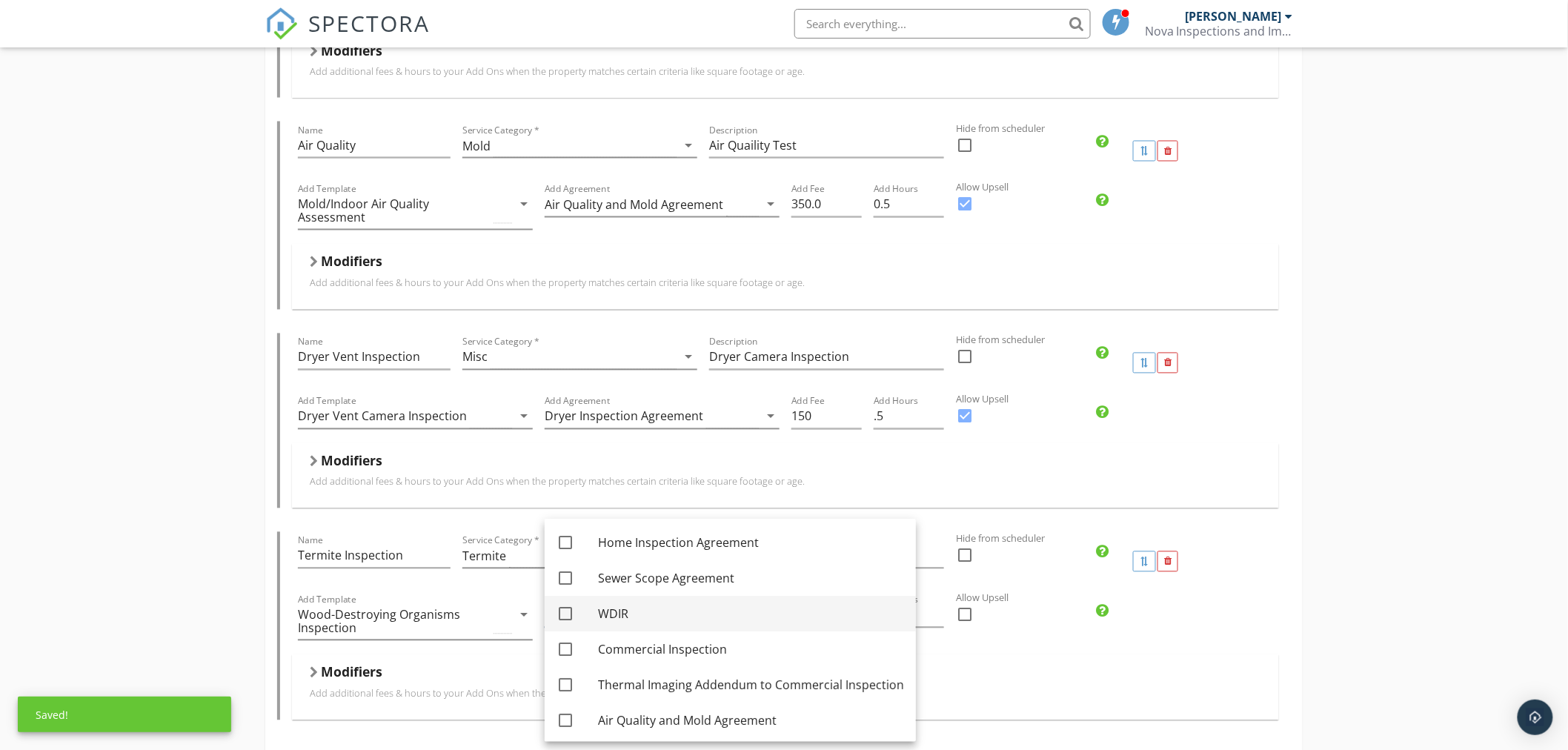
click at [566, 613] on div at bounding box center [566, 615] width 25 height 25
checkbox input "true"
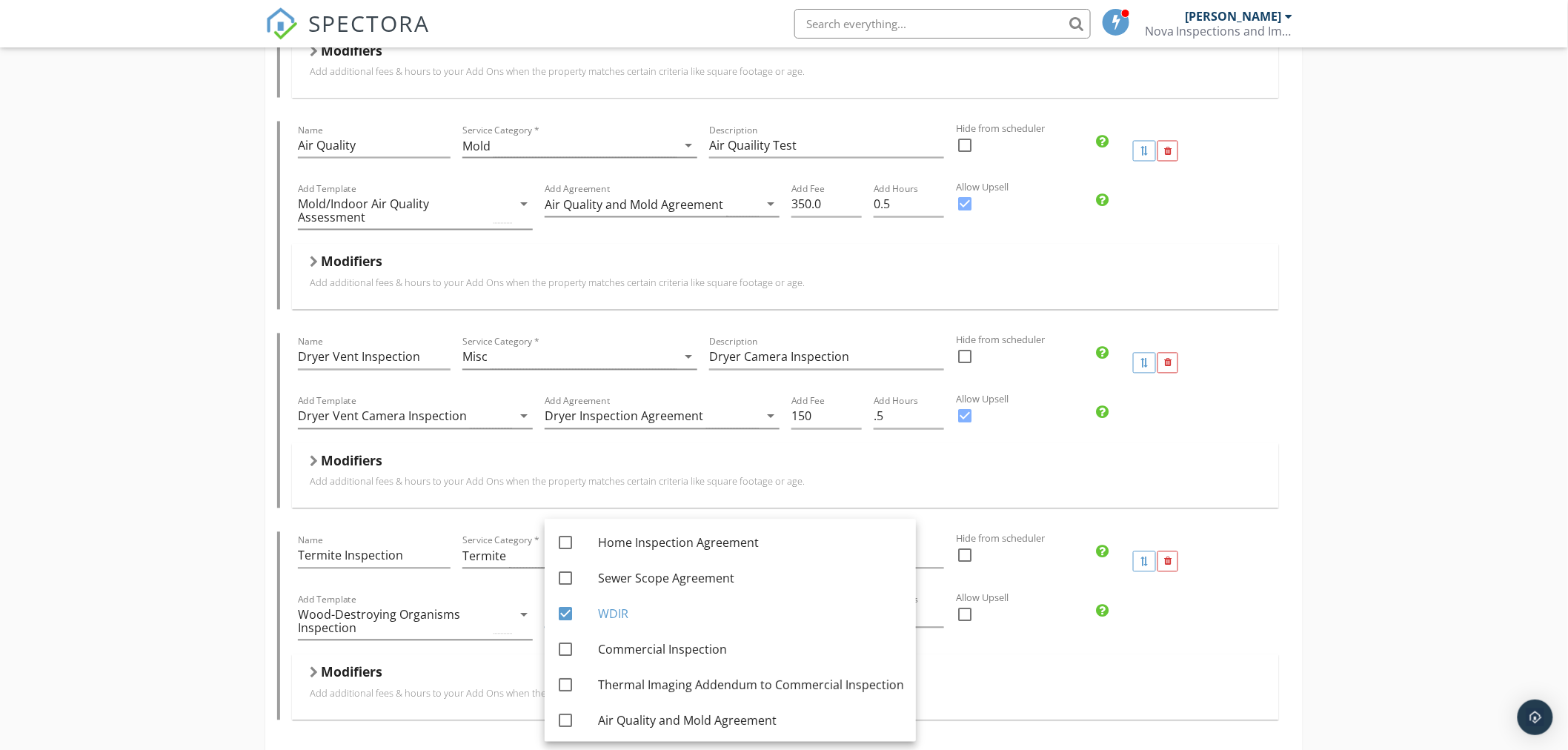
click at [1020, 668] on div "Modifiers" at bounding box center [785, 675] width 952 height 23
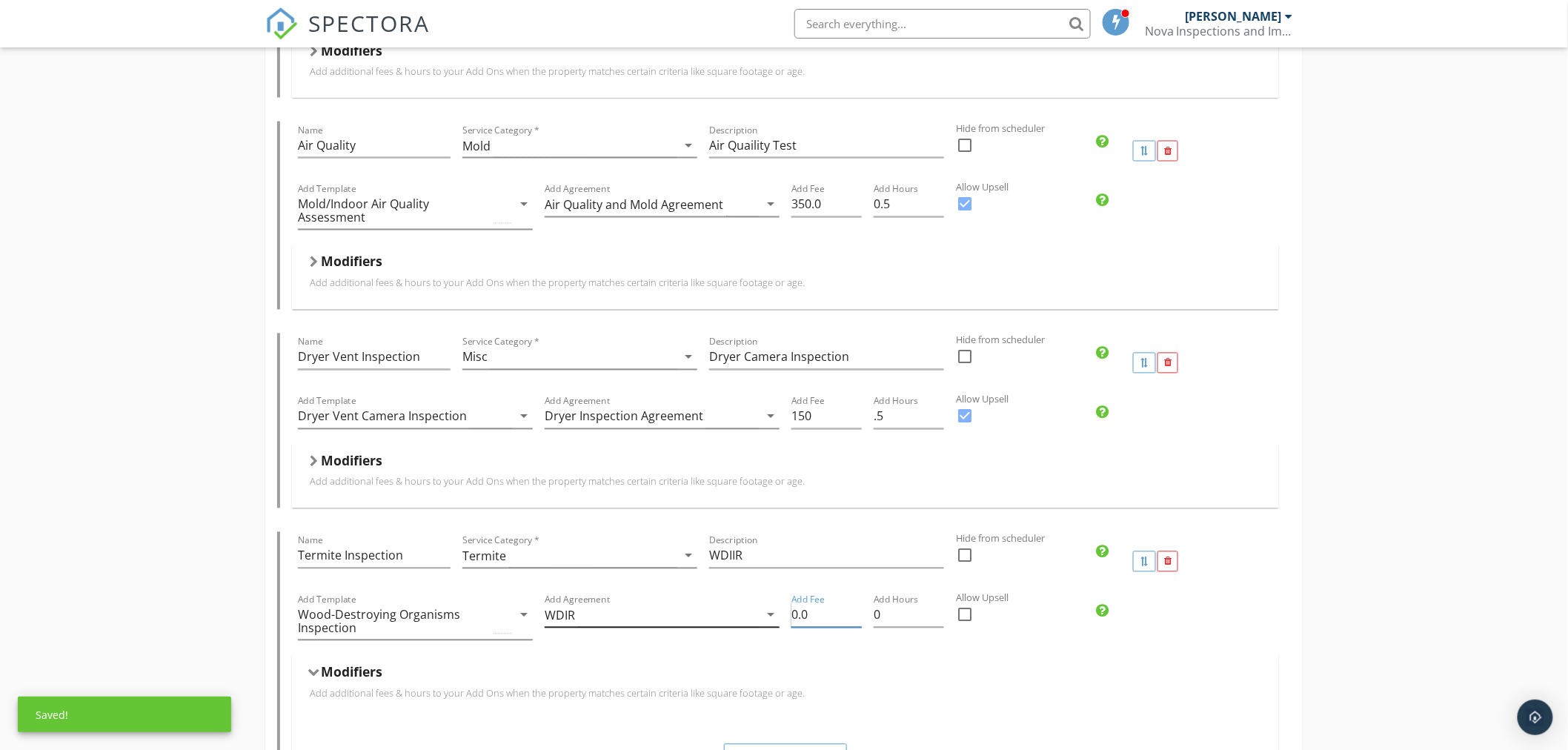
drag, startPoint x: 816, startPoint y: 617, endPoint x: 734, endPoint y: 619, distance: 82.0
click at [736, 618] on div "Add Template Wood-Destroying Organisms Inspection arrow_drop_down Add Agreement…" at bounding box center [785, 623] width 987 height 63
type input "7"
type input "125"
drag, startPoint x: 905, startPoint y: 613, endPoint x: 854, endPoint y: 617, distance: 51.2
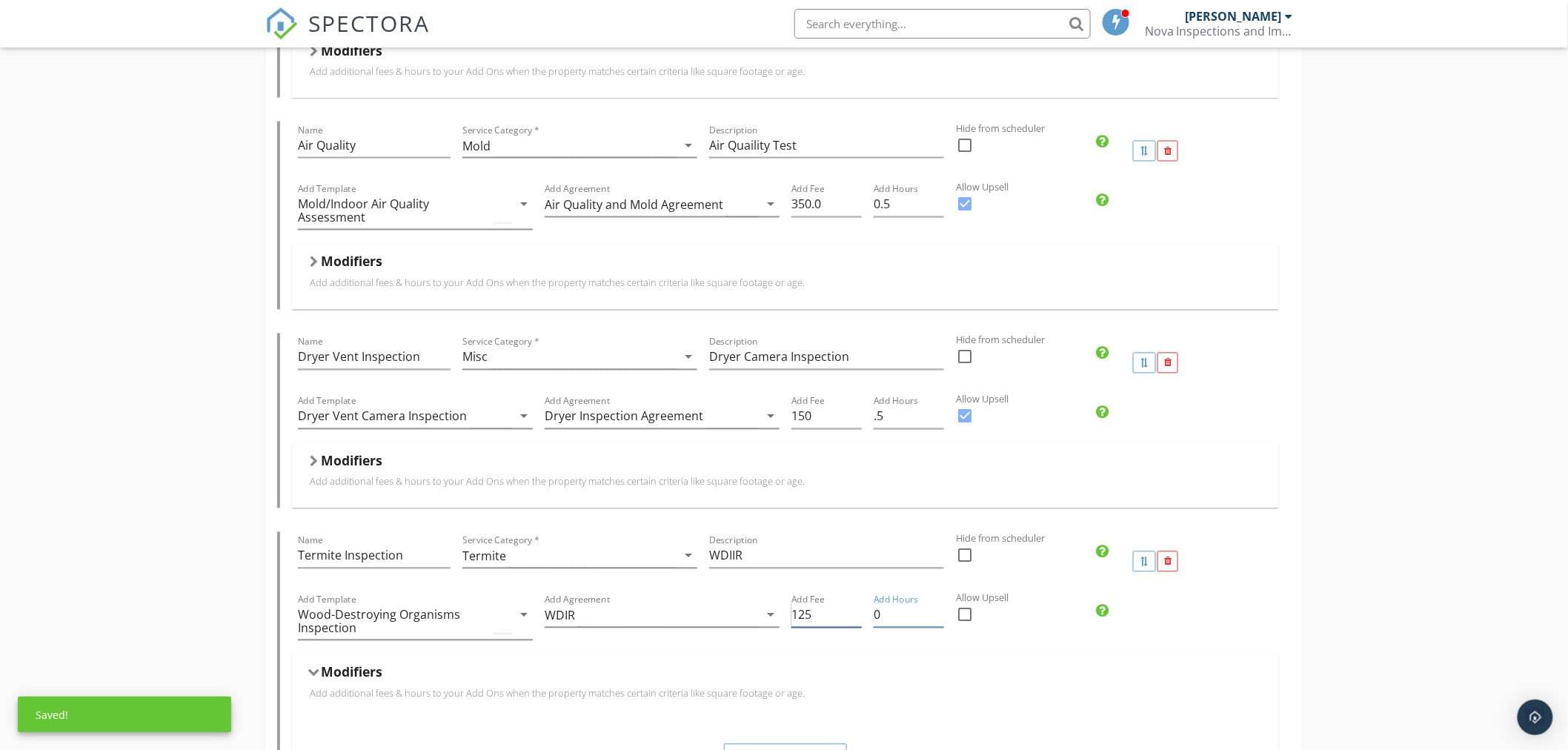
click at [854, 617] on div "Add Template Wood-Destroying Organisms Inspection arrow_drop_down Add Agreement…" at bounding box center [785, 623] width 987 height 63
click at [968, 612] on div at bounding box center [965, 615] width 25 height 25
checkbox input "true"
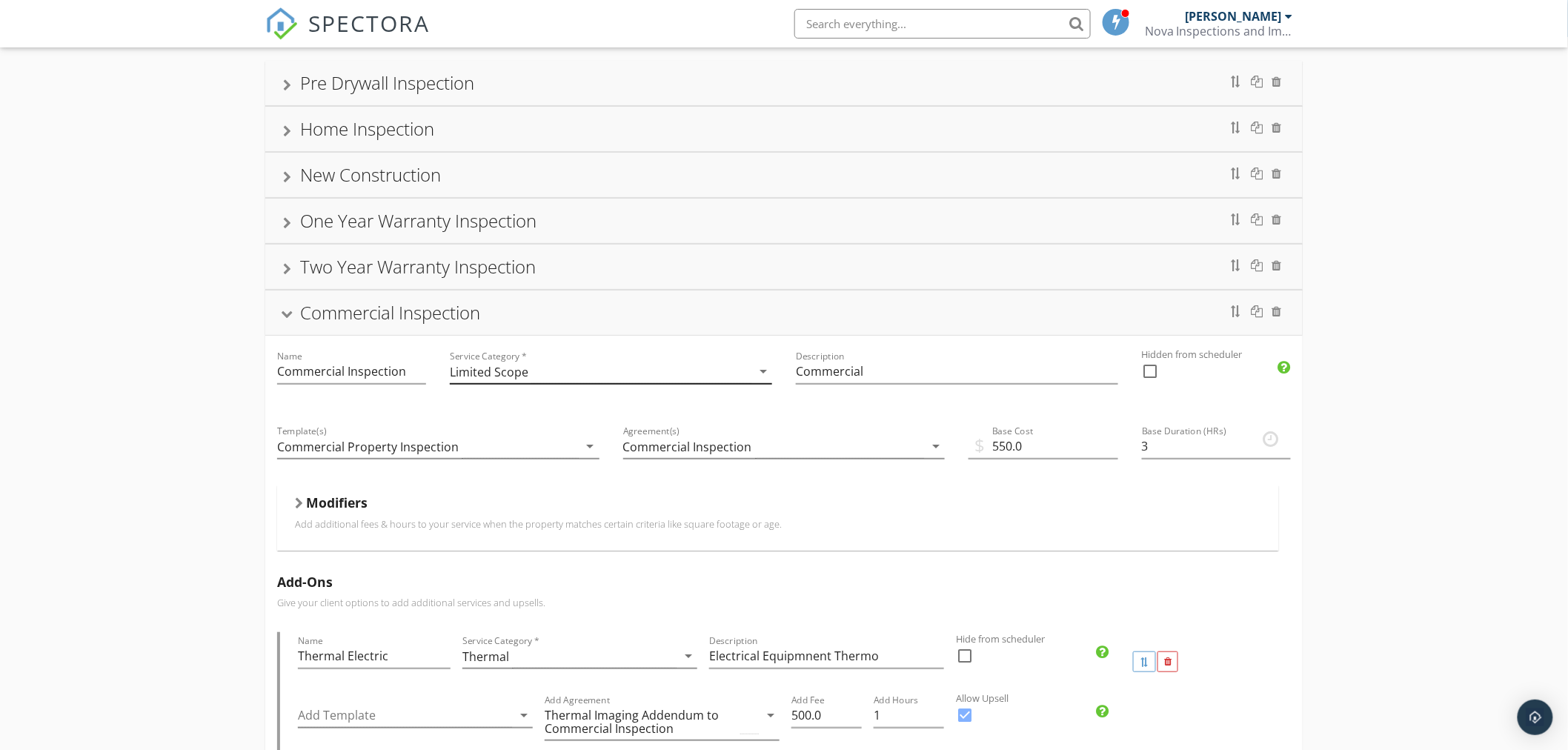
scroll to position [33, 0]
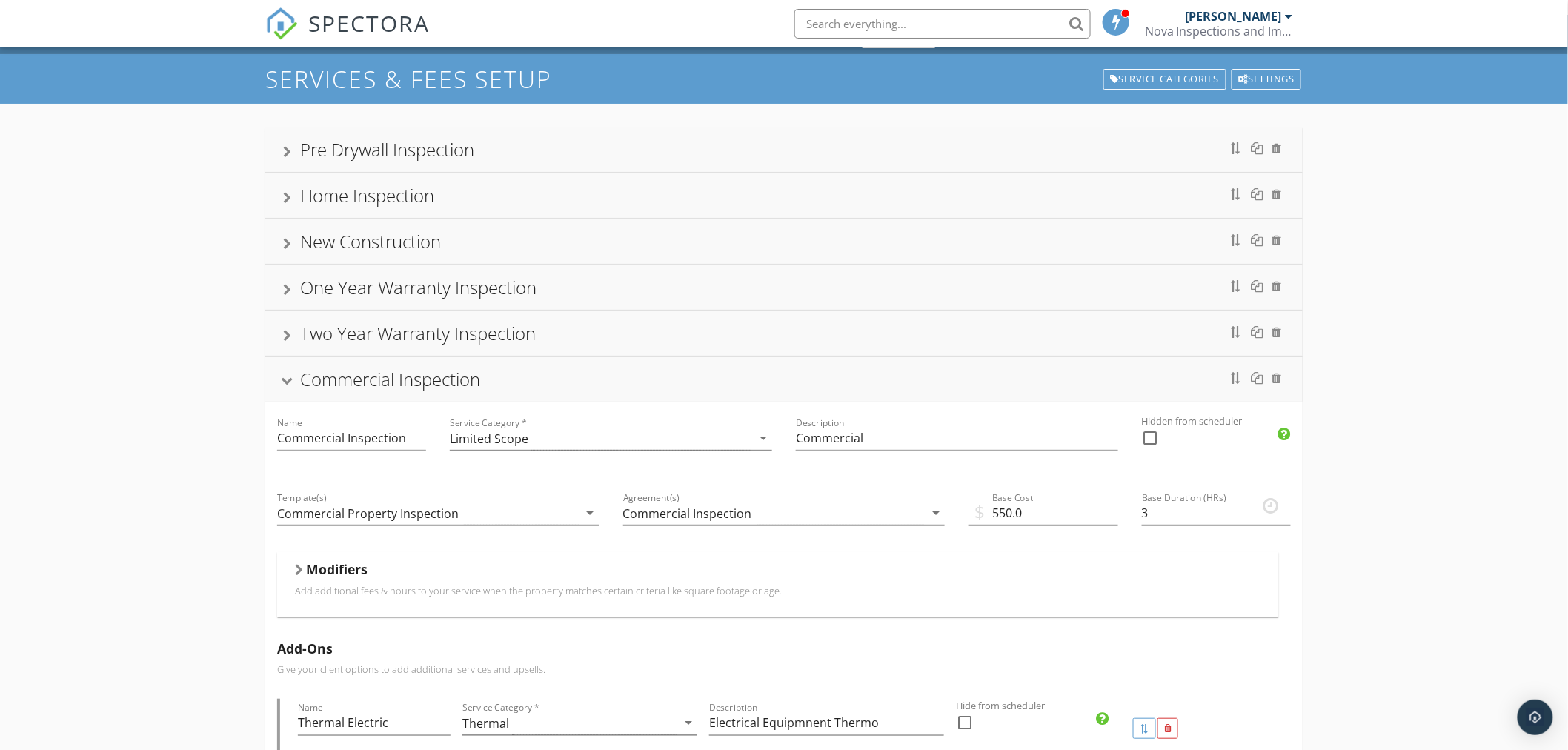
click at [281, 379] on div at bounding box center [287, 382] width 12 height 8
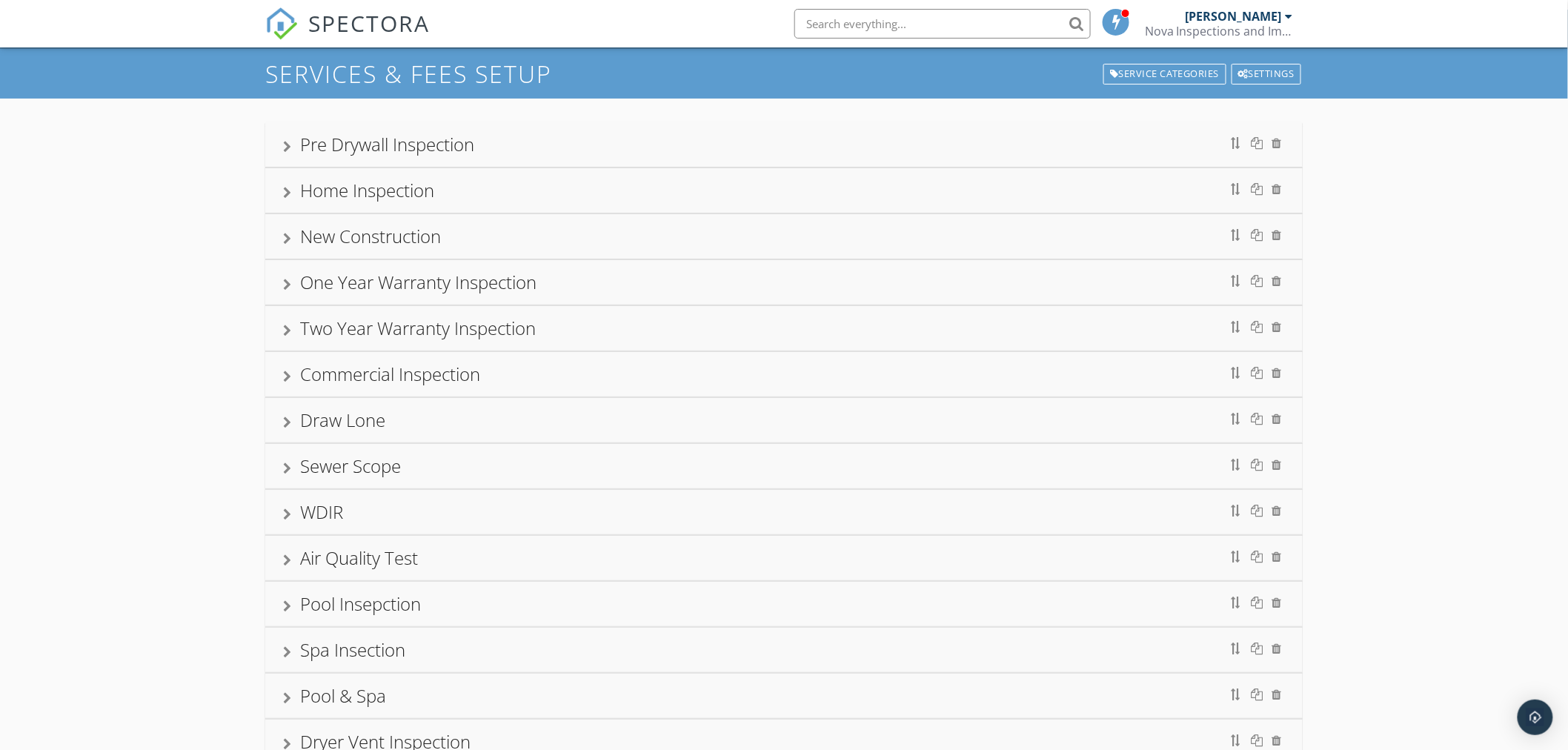
scroll to position [0, 0]
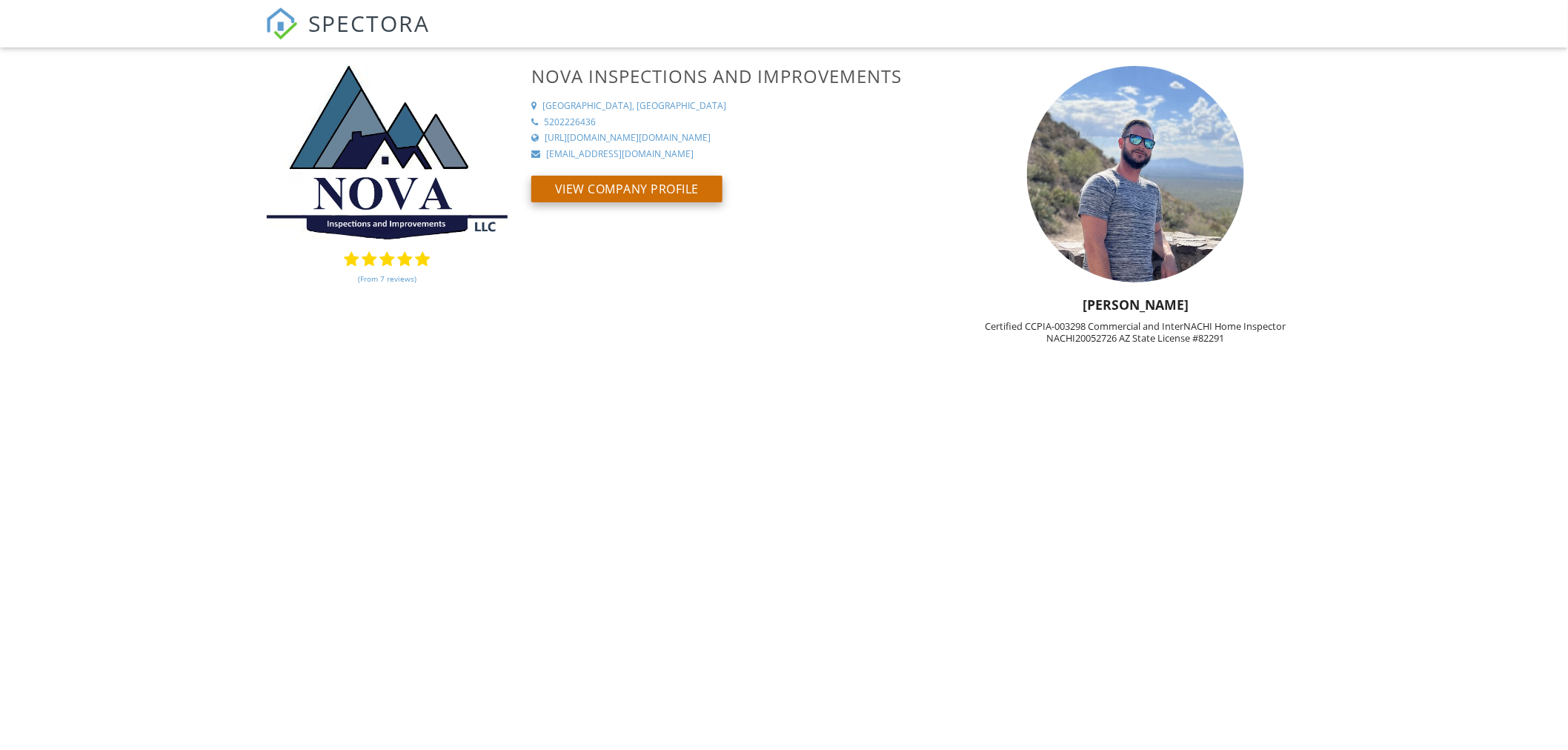
click at [636, 190] on button "View Company Profile" at bounding box center [626, 189] width 191 height 27
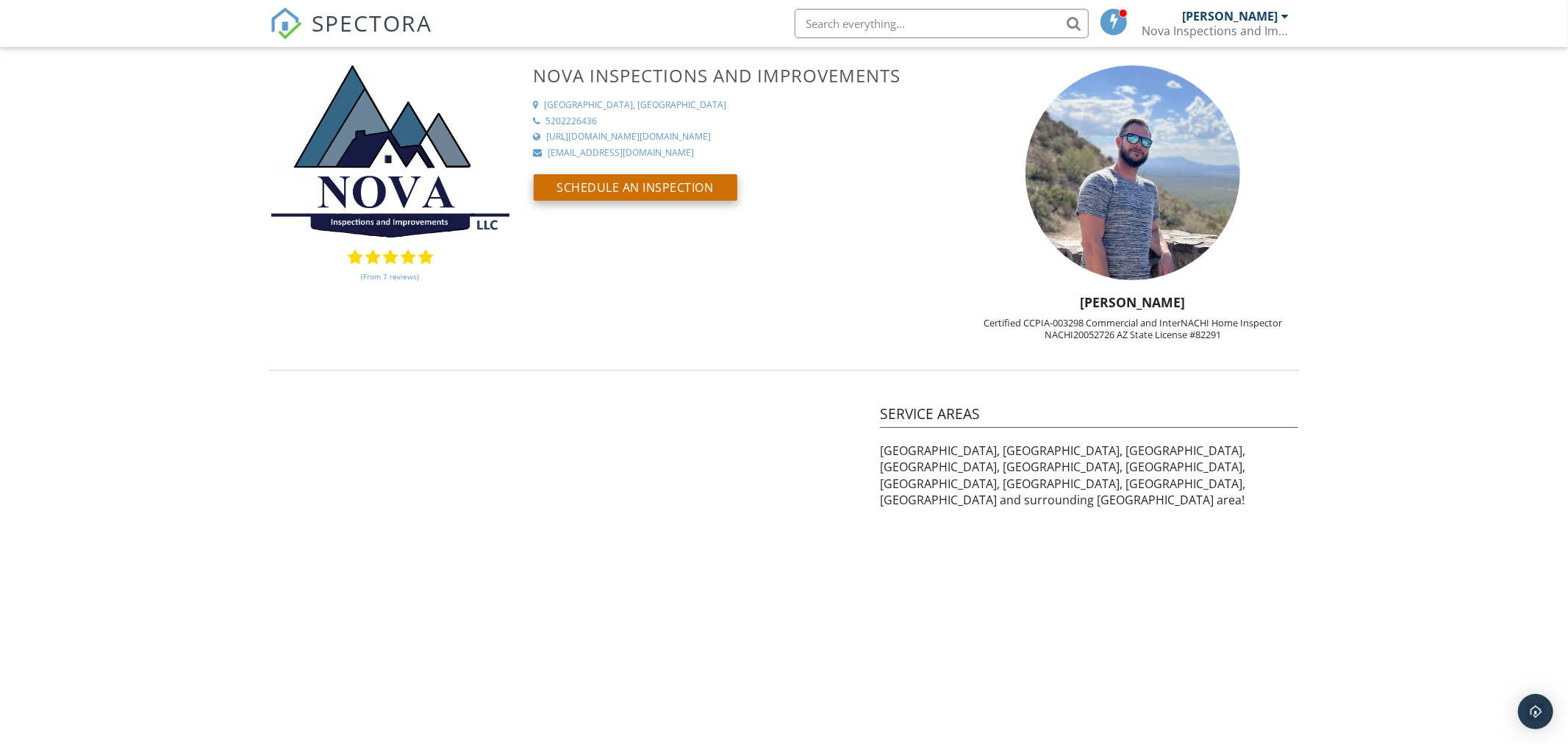
click at [656, 185] on button "Schedule an Inspection" at bounding box center [635, 188] width 204 height 27
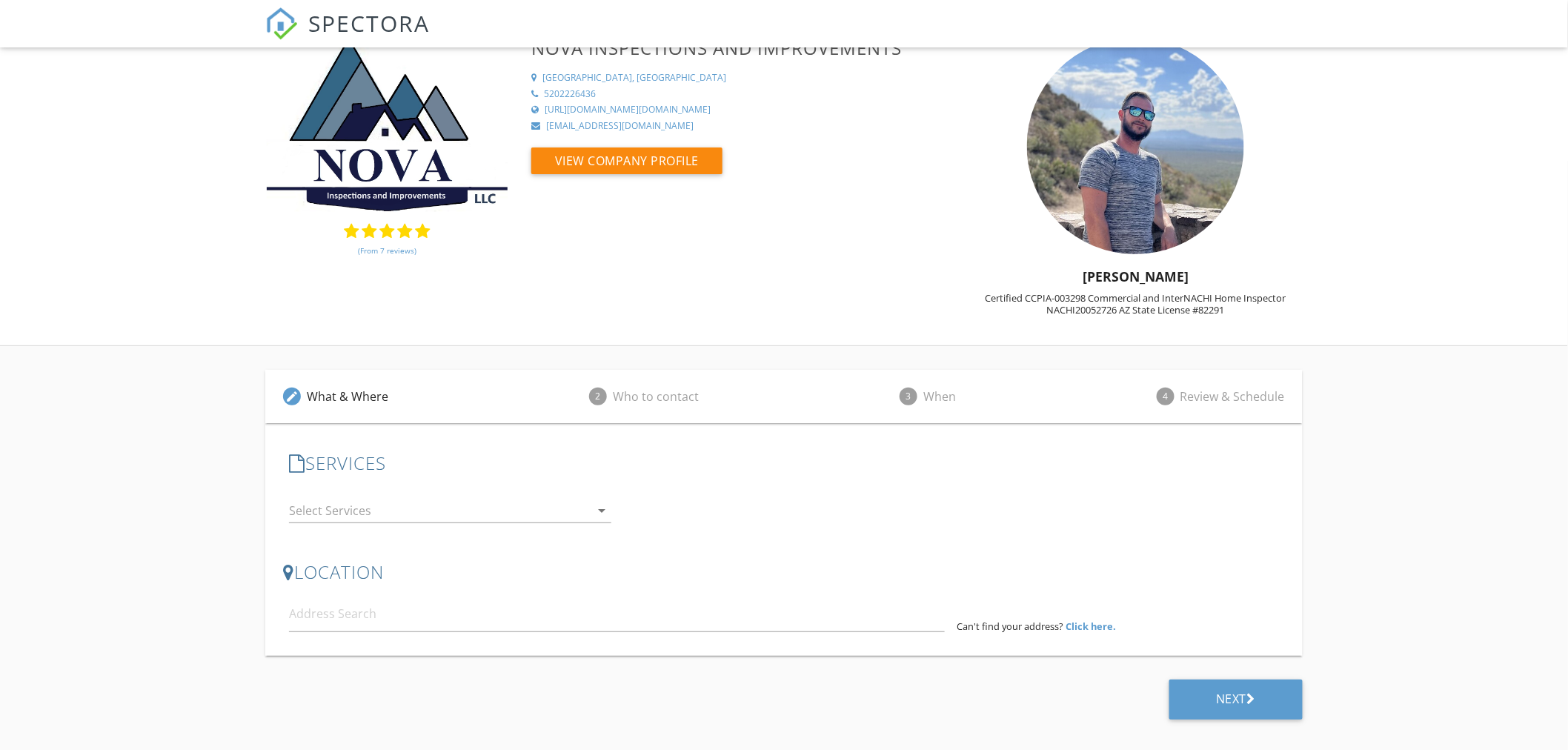
scroll to position [37, 0]
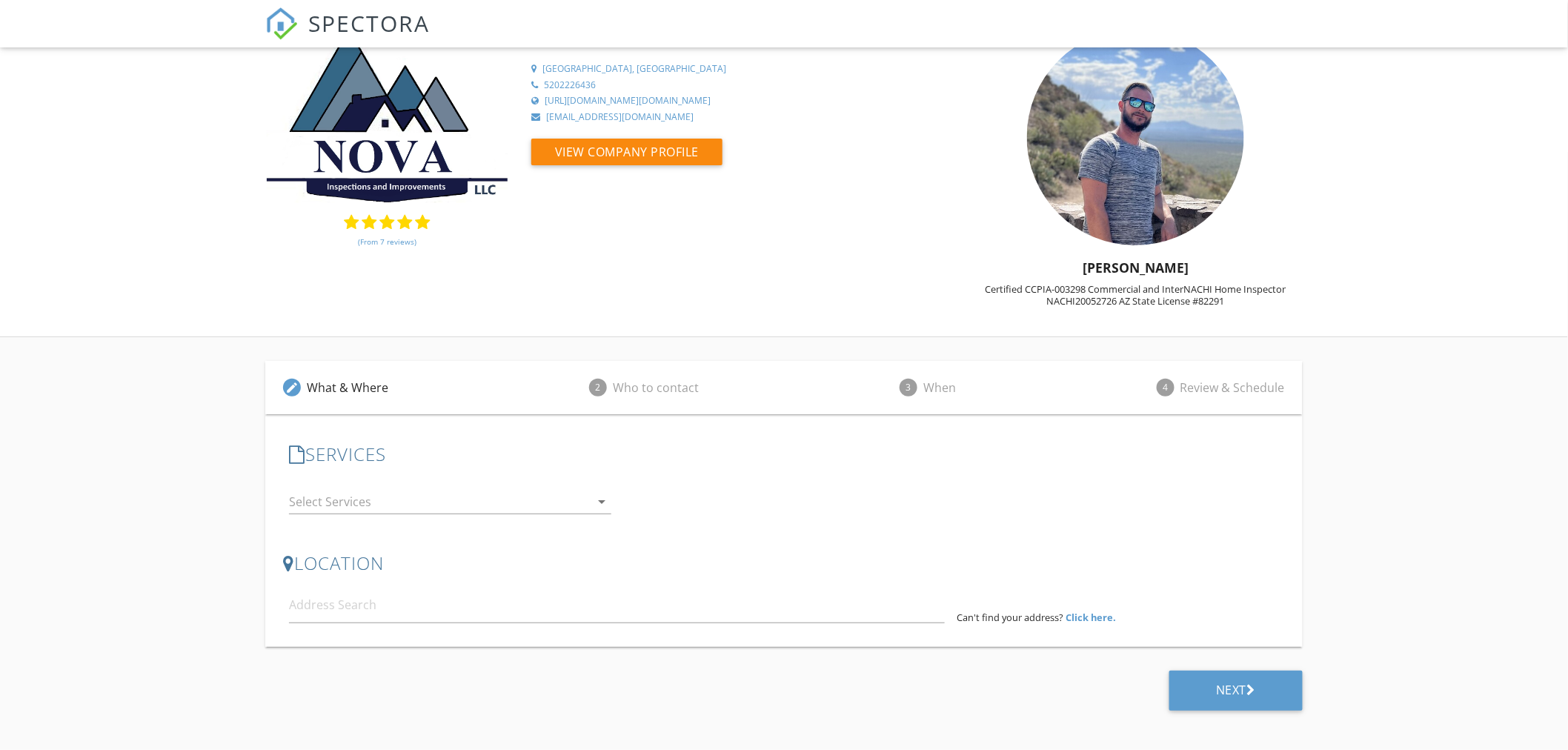
click at [578, 500] on div at bounding box center [440, 501] width 302 height 24
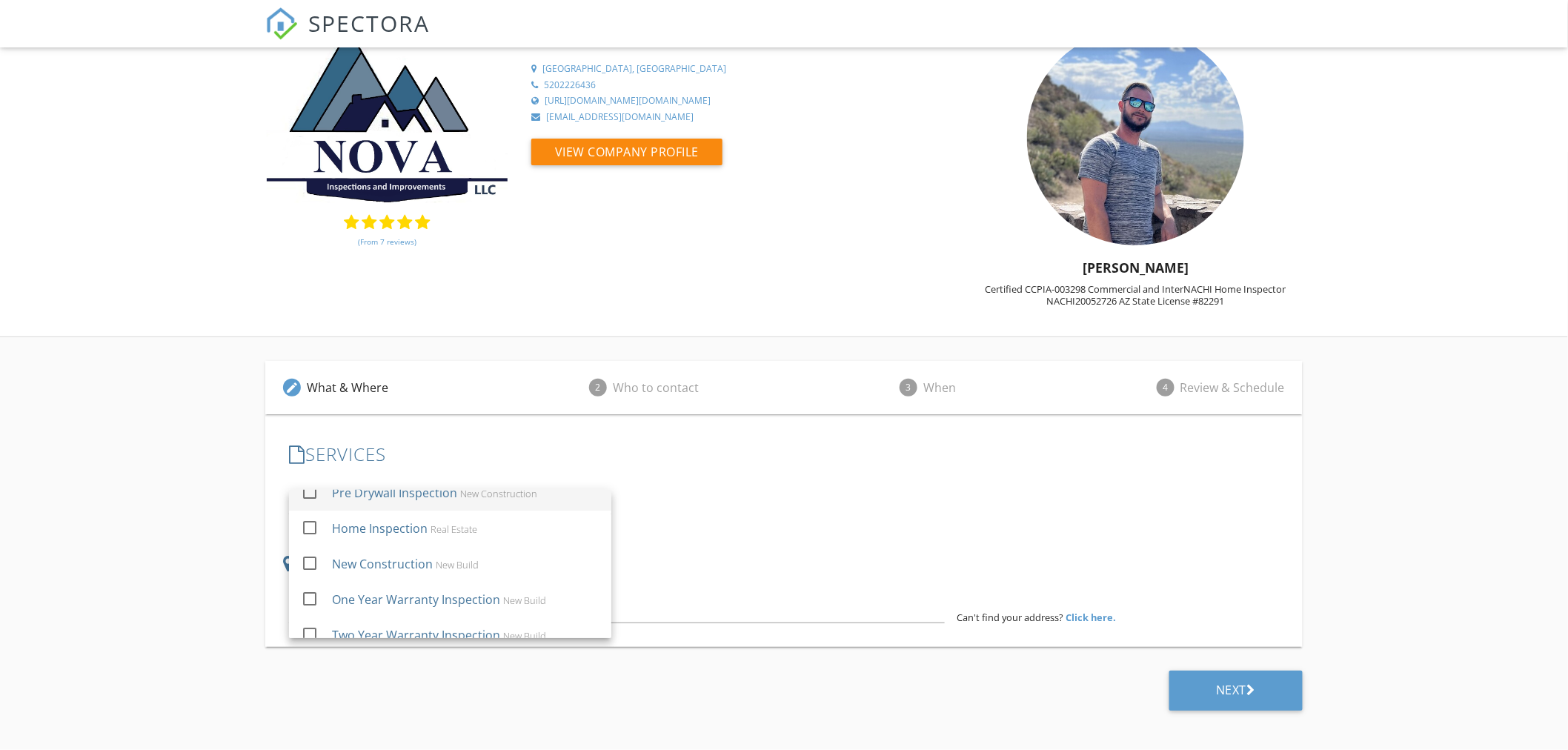
scroll to position [0, 0]
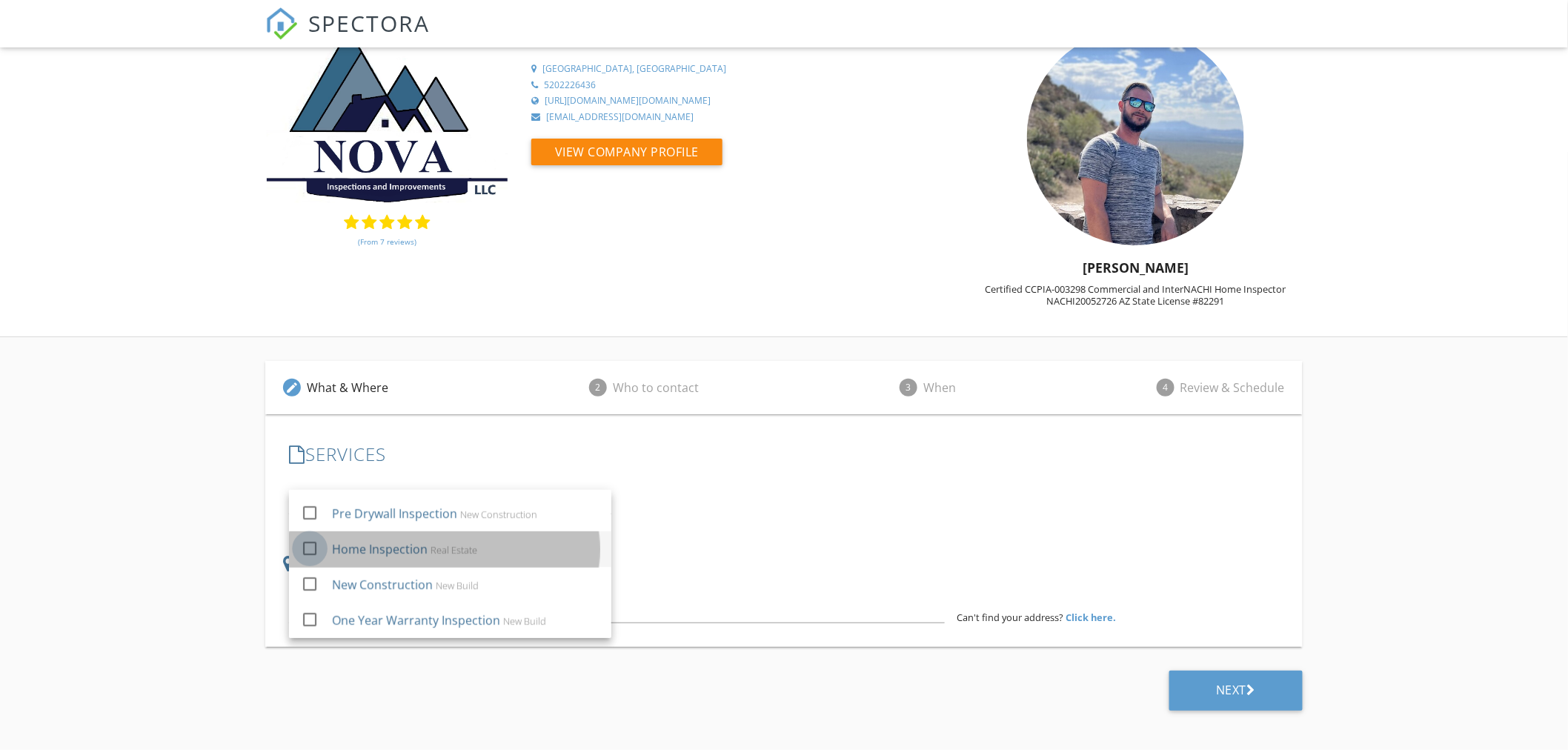
click at [305, 550] on div at bounding box center [309, 547] width 25 height 25
click at [732, 498] on div at bounding box center [774, 501] width 302 height 24
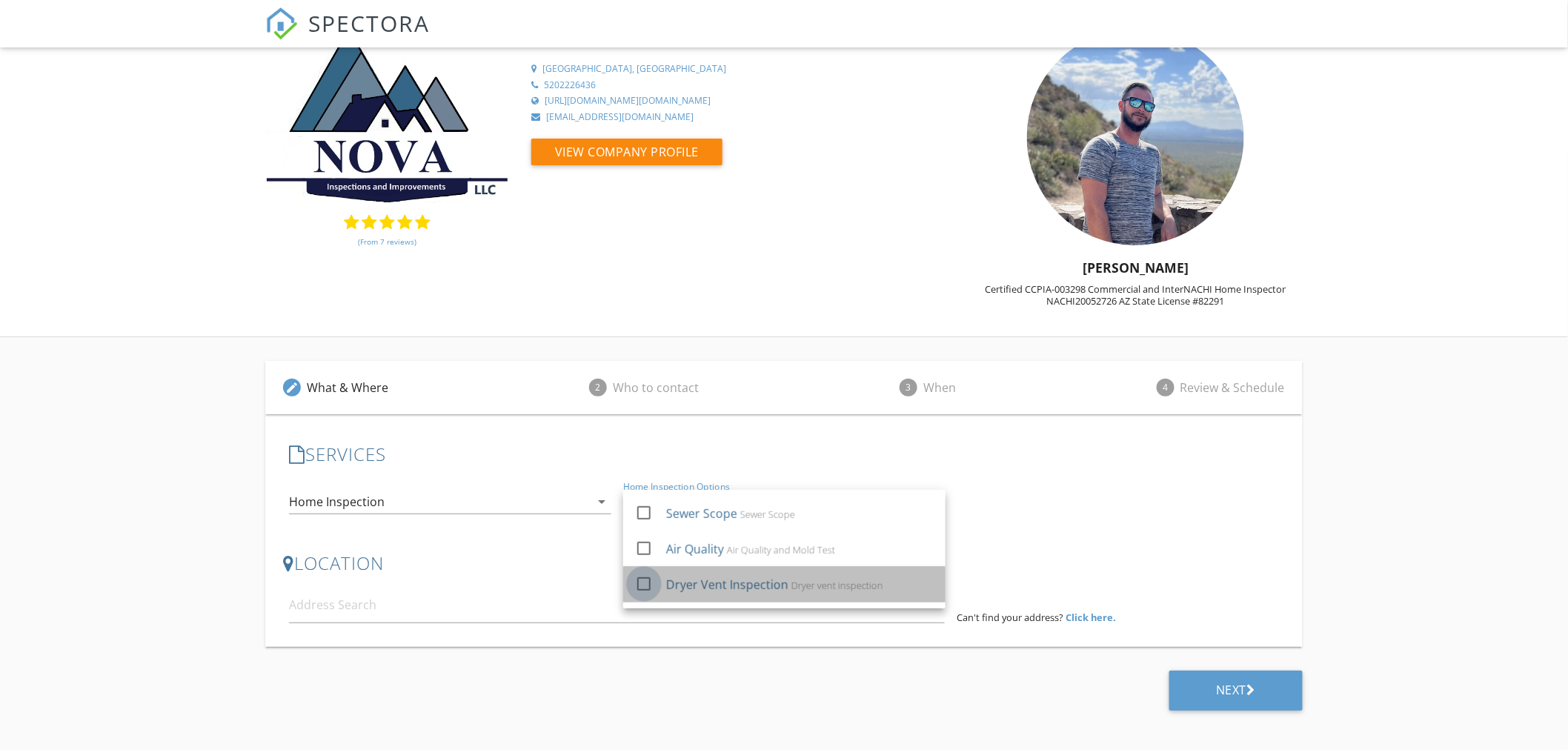
click at [640, 581] on div at bounding box center [643, 583] width 25 height 25
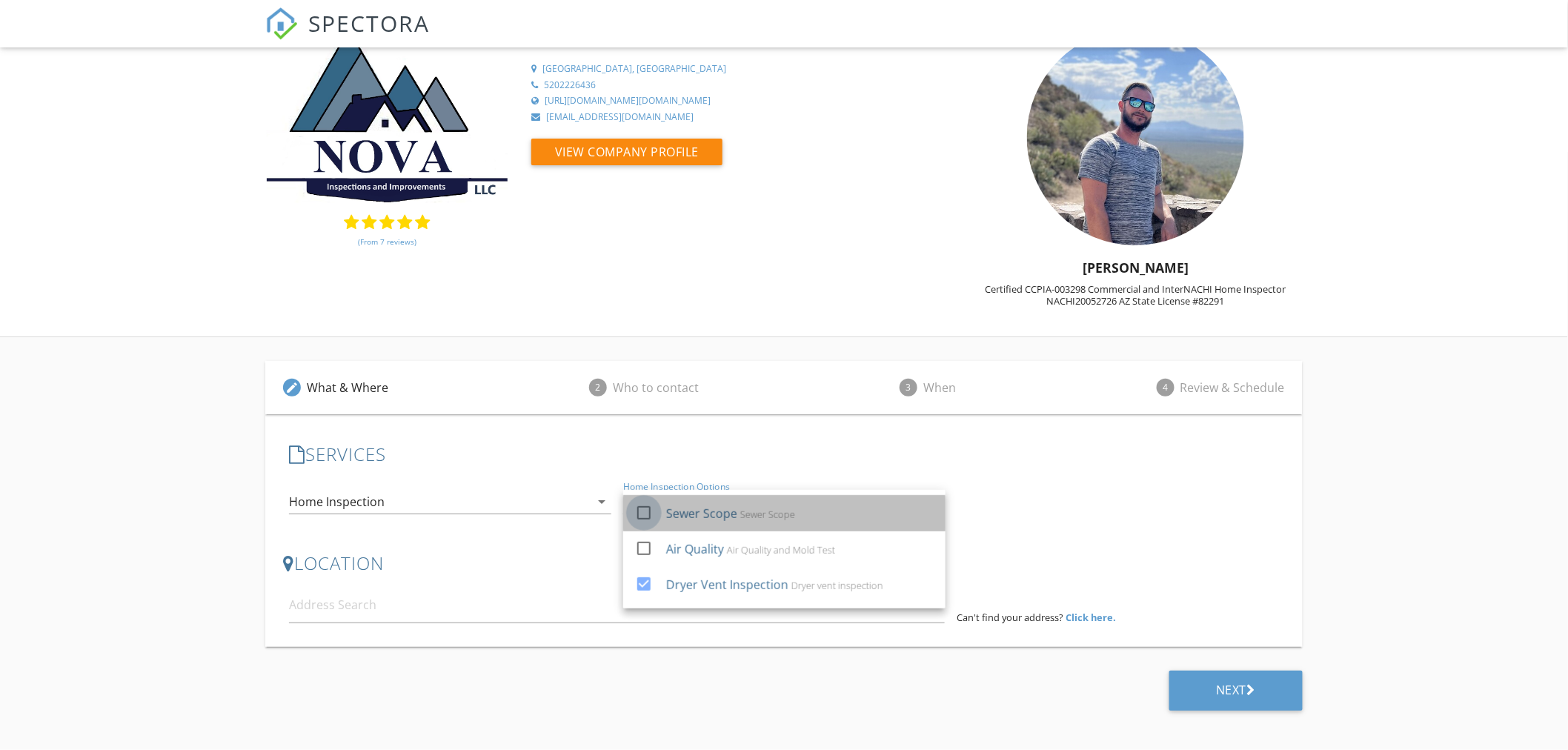
click at [645, 511] on div at bounding box center [643, 512] width 25 height 25
click at [652, 512] on div at bounding box center [643, 512] width 25 height 25
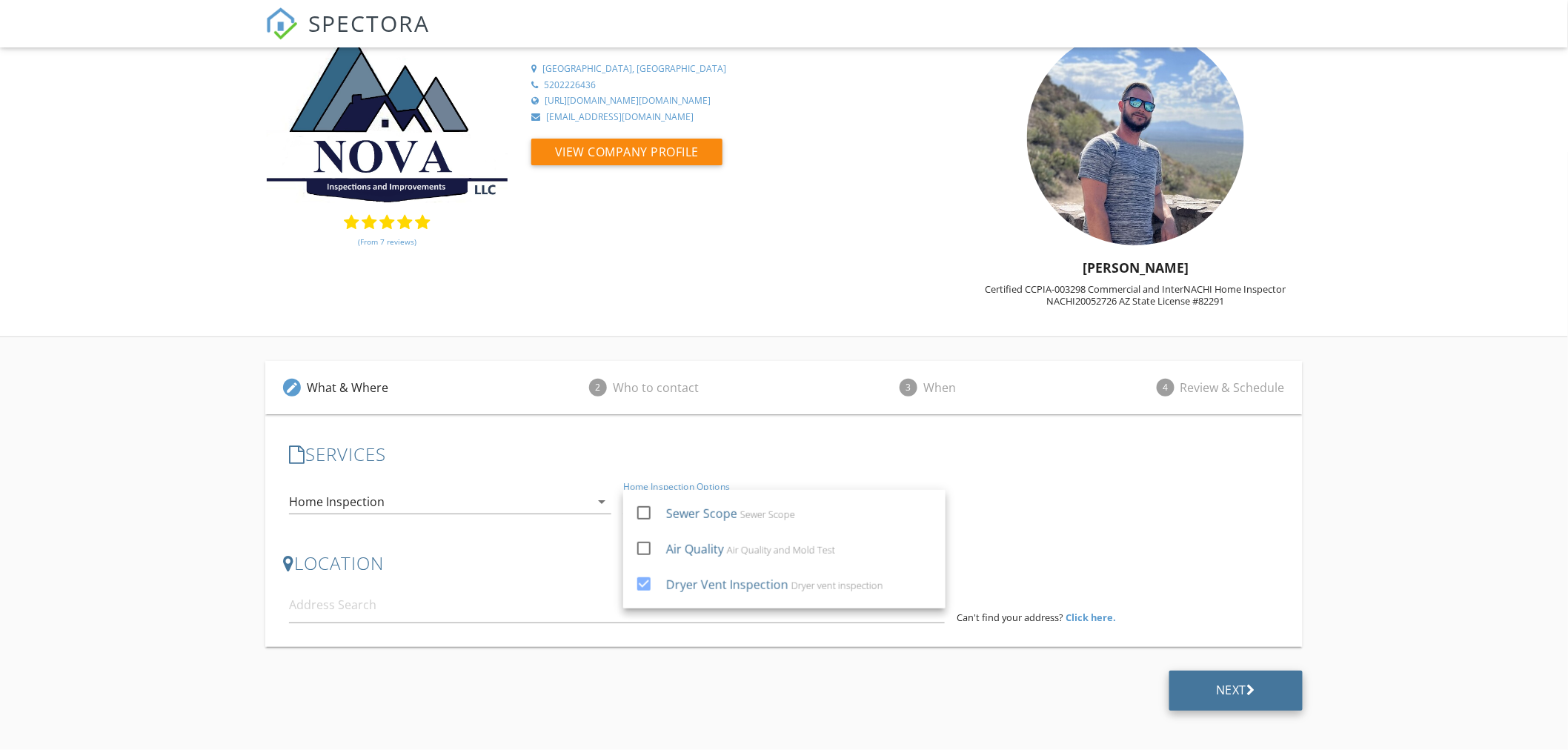
click at [1209, 680] on div "Next" at bounding box center [1237, 690] width 134 height 40
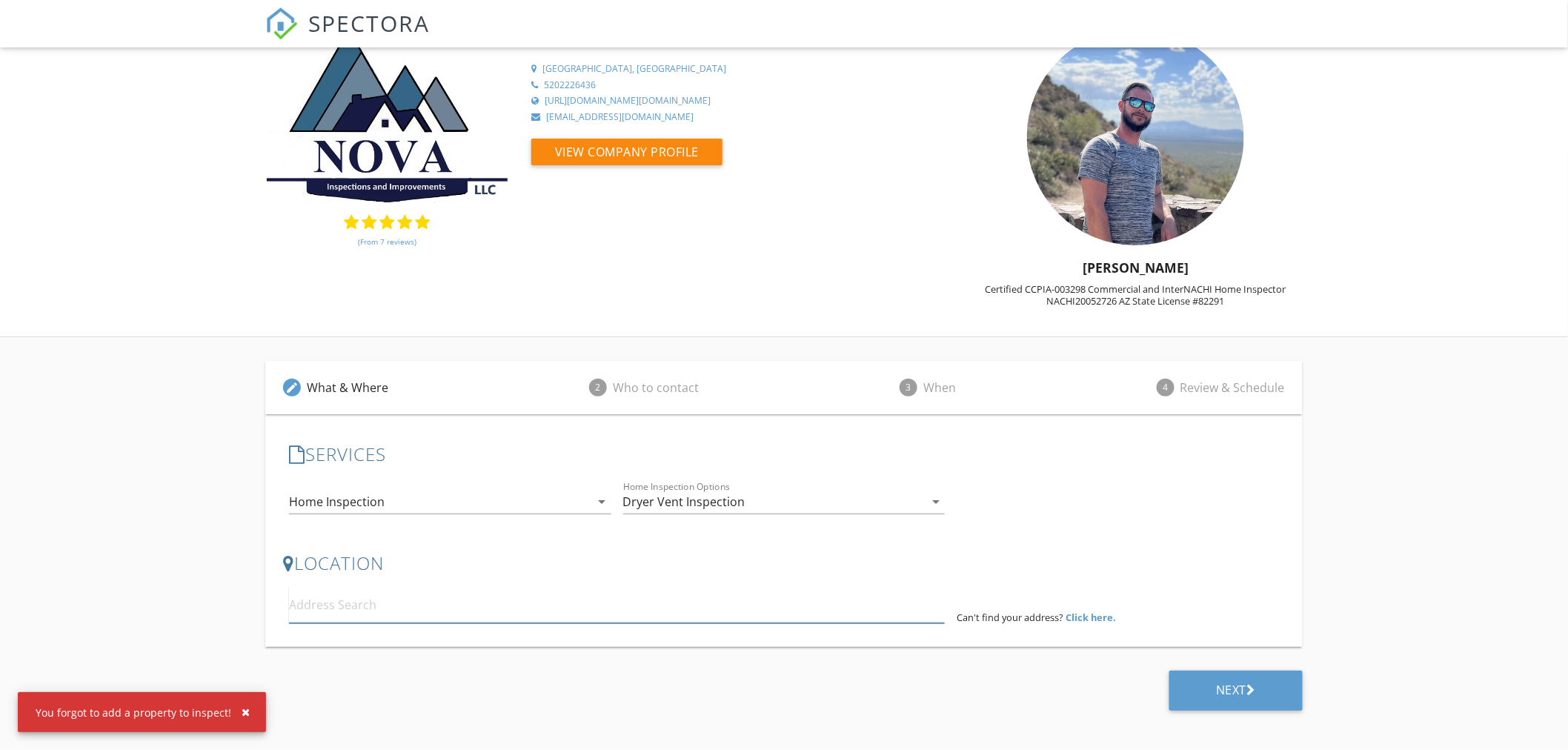
click at [583, 608] on input at bounding box center [616, 605] width 656 height 36
click at [527, 605] on input at bounding box center [616, 605] width 656 height 36
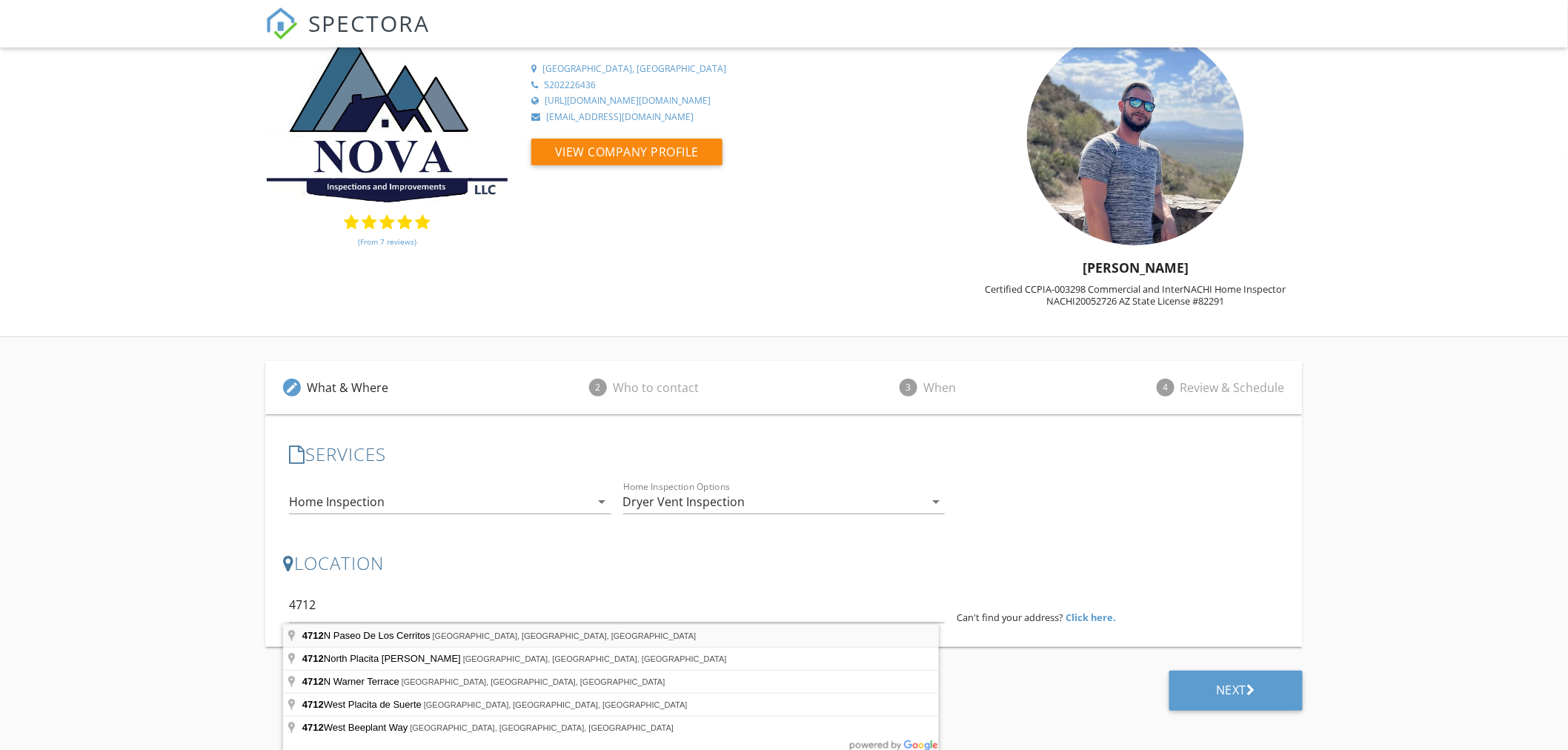
type input "[STREET_ADDRESS]"
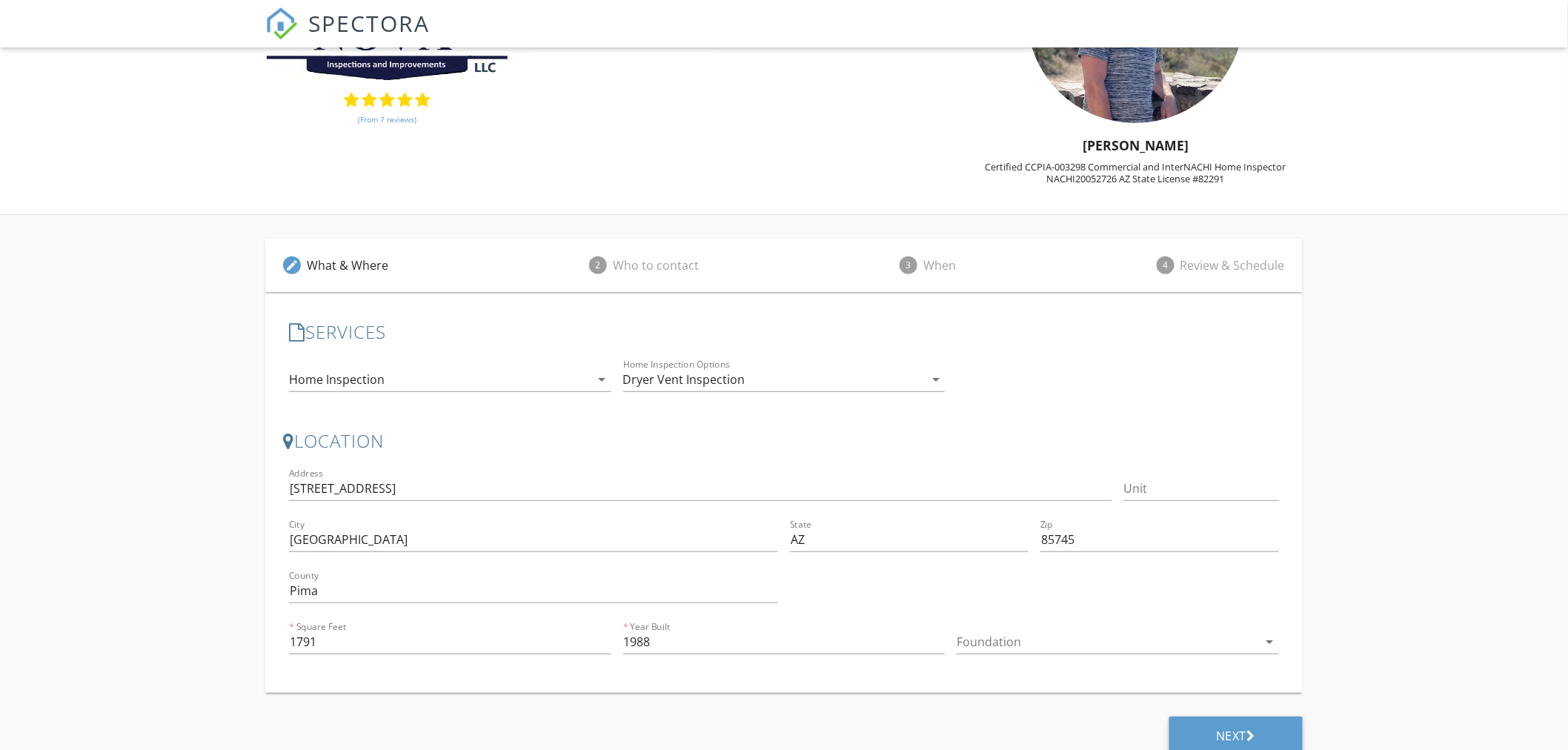
scroll to position [177, 0]
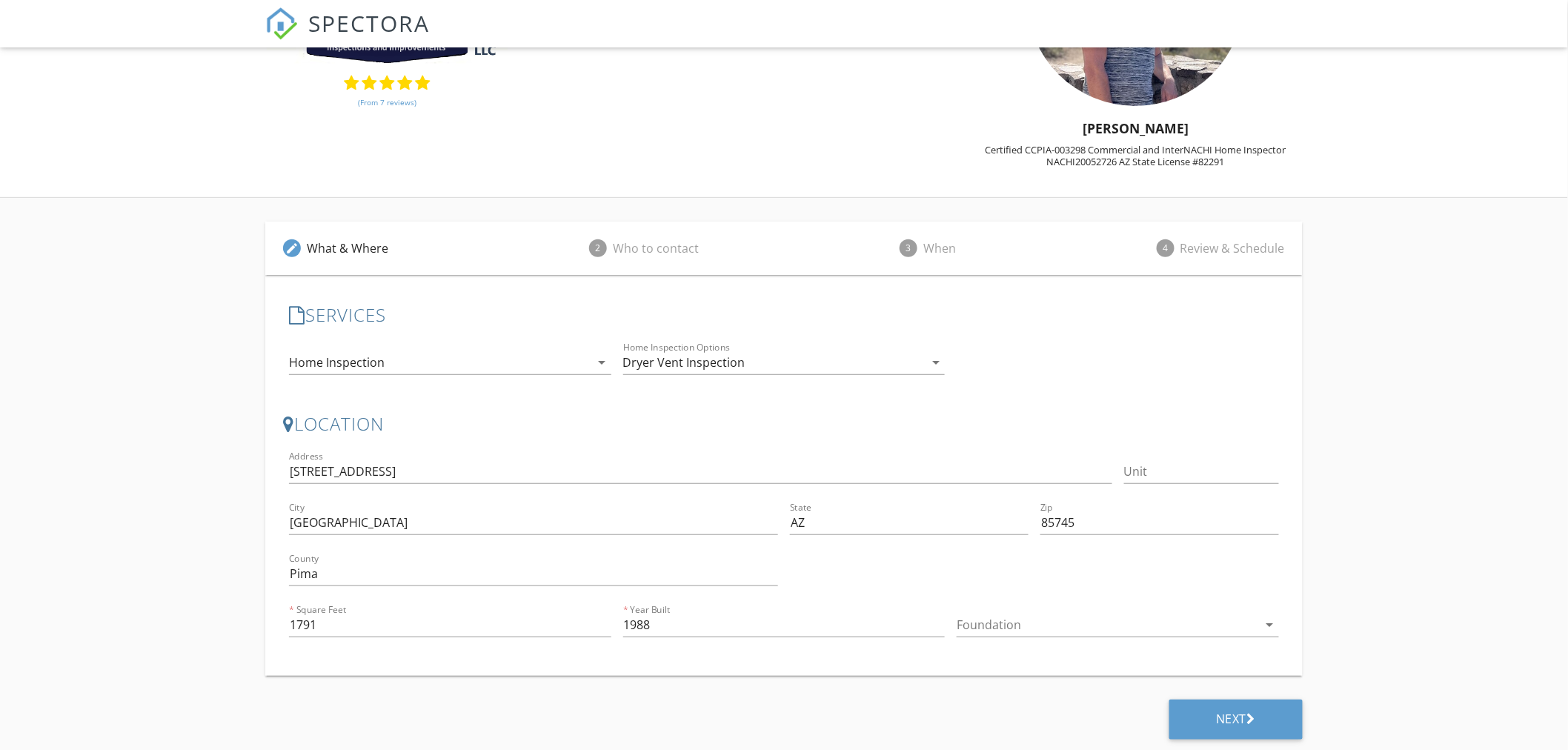
click at [985, 625] on div at bounding box center [1107, 624] width 302 height 24
click at [998, 676] on div "Slab" at bounding box center [1118, 682] width 299 height 18
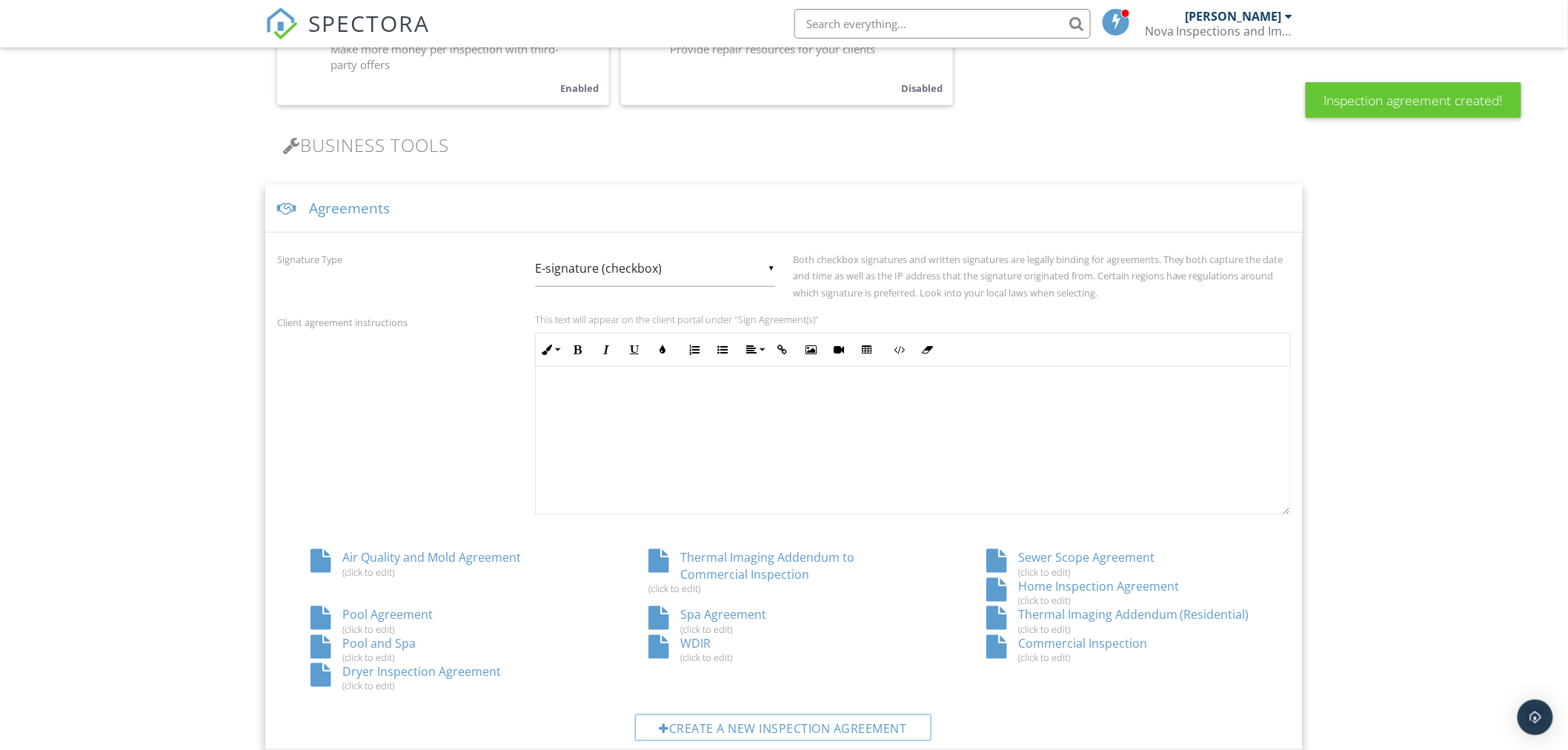
scroll to position [1, 0]
